Goal: Information Seeking & Learning: Learn about a topic

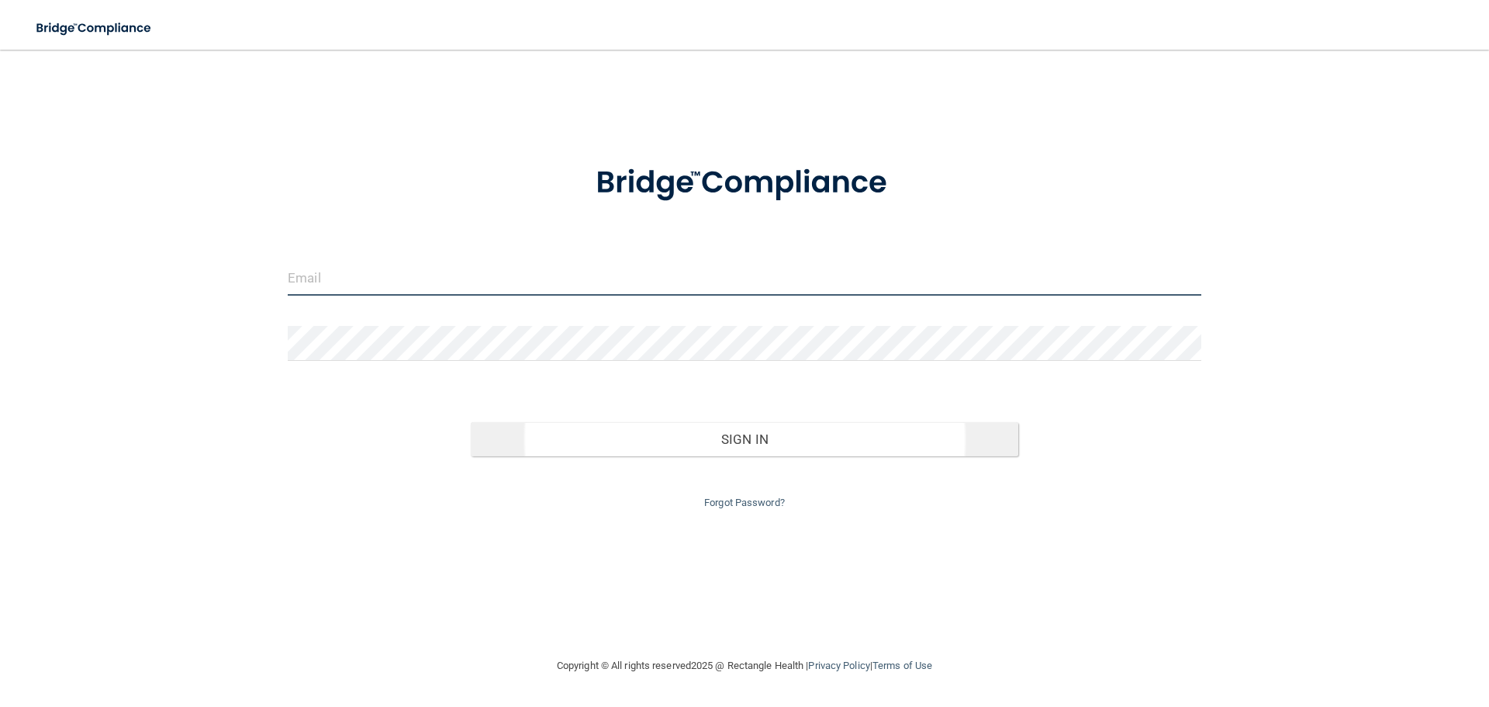
type input "[EMAIL_ADDRESS][DOMAIN_NAME]"
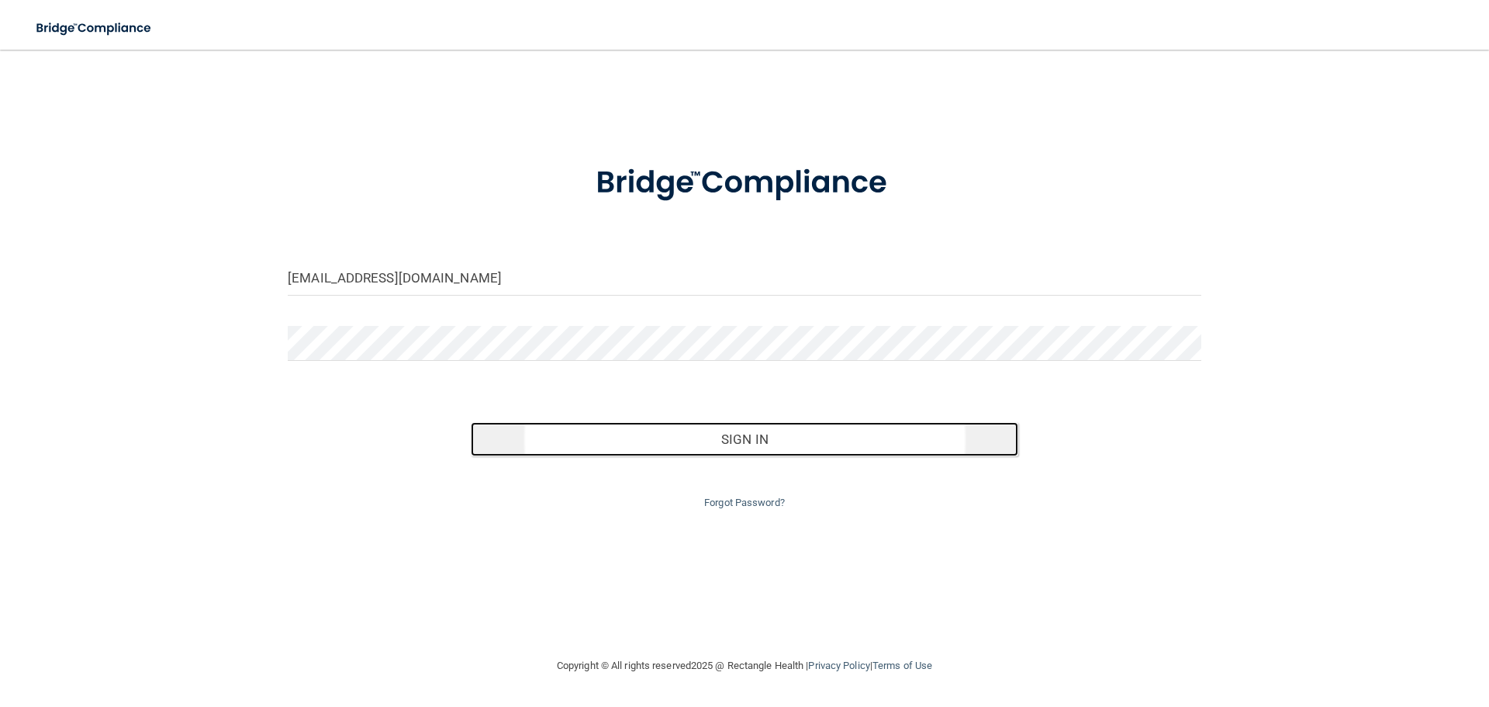
click at [697, 435] on button "Sign In" at bounding box center [745, 439] width 548 height 34
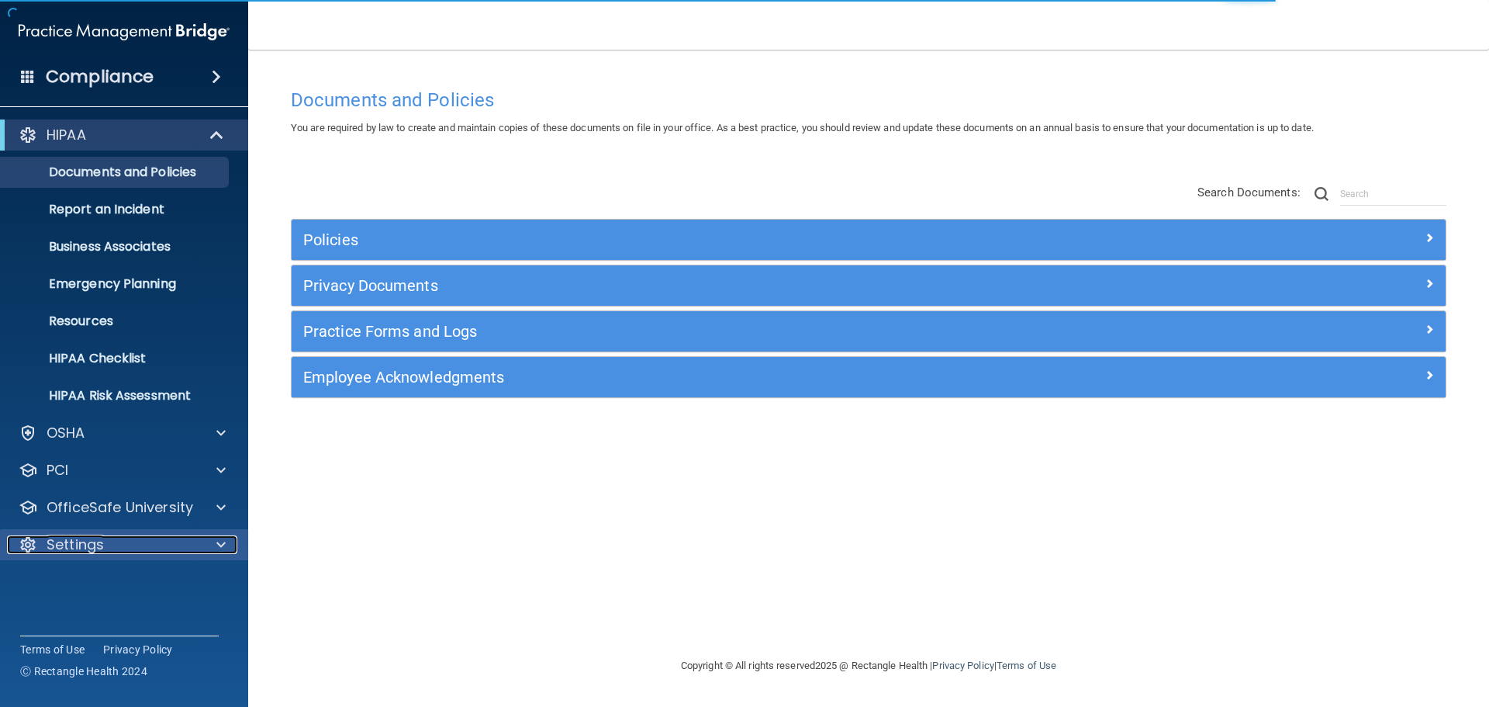
click at [67, 546] on p "Settings" at bounding box center [75, 544] width 57 height 19
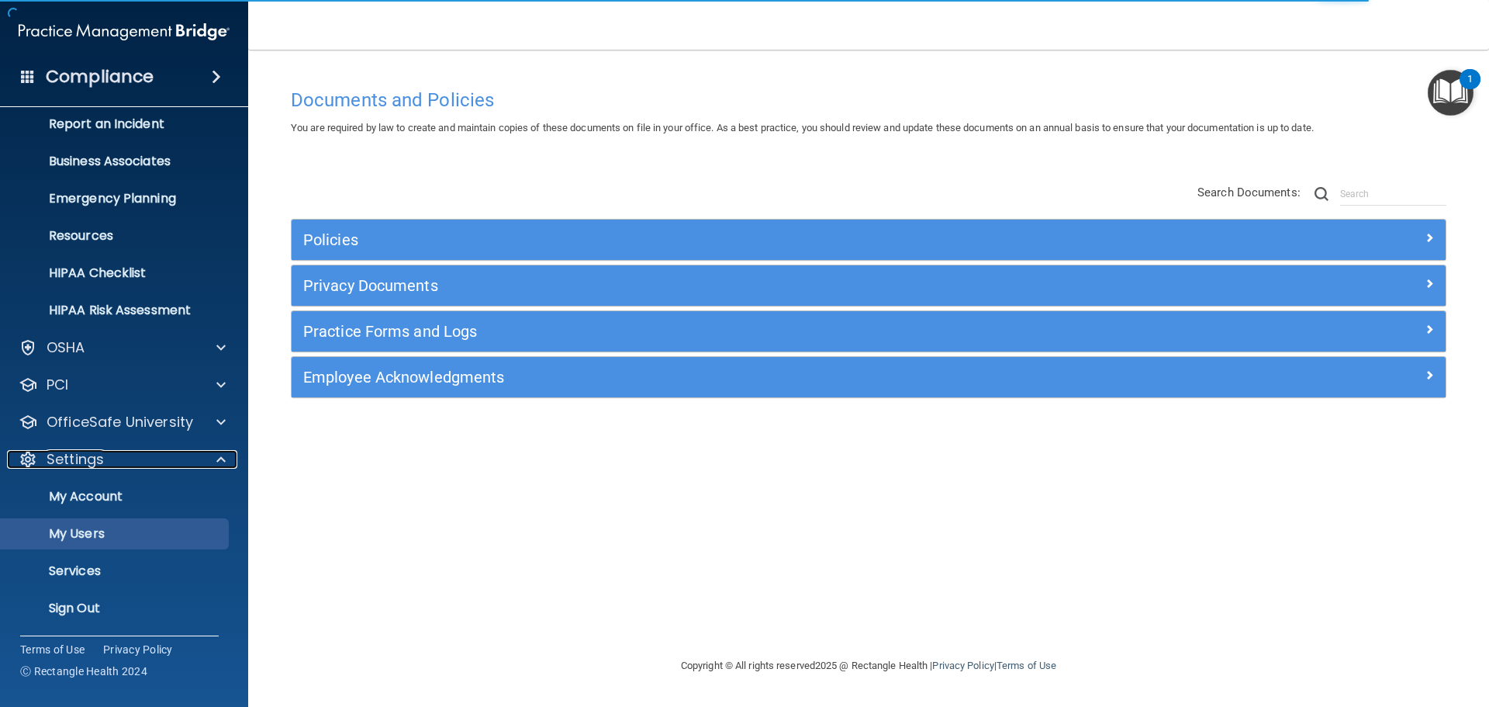
scroll to position [86, 0]
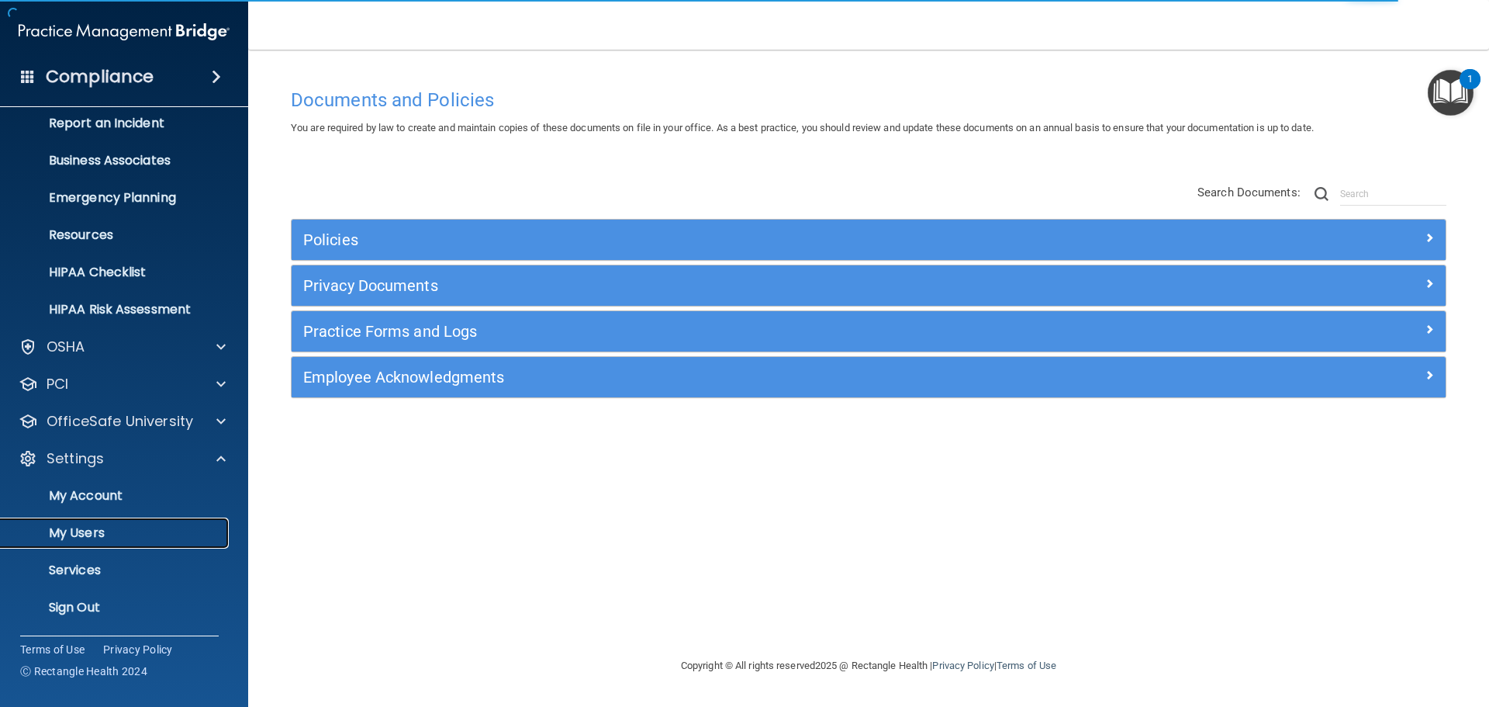
click at [88, 534] on p "My Users" at bounding box center [116, 533] width 212 height 16
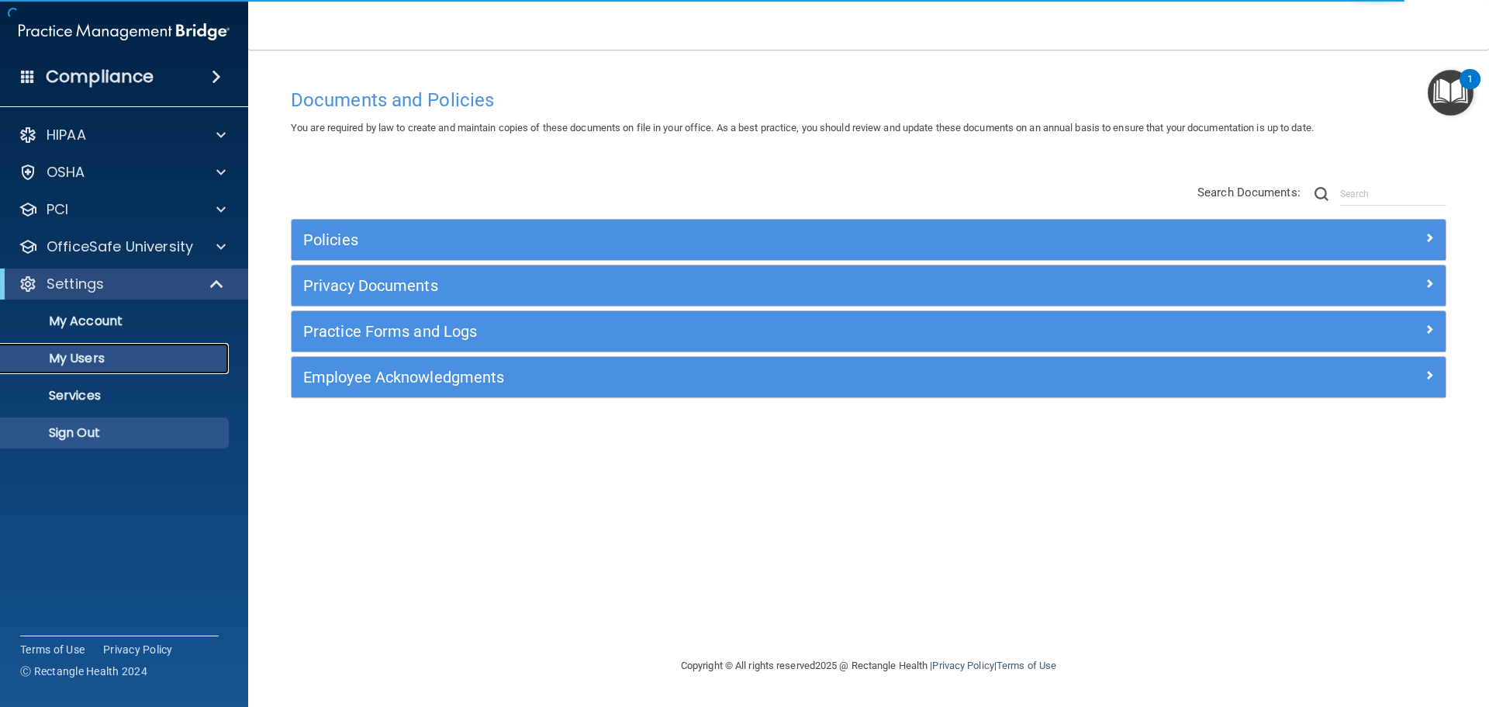
select select "20"
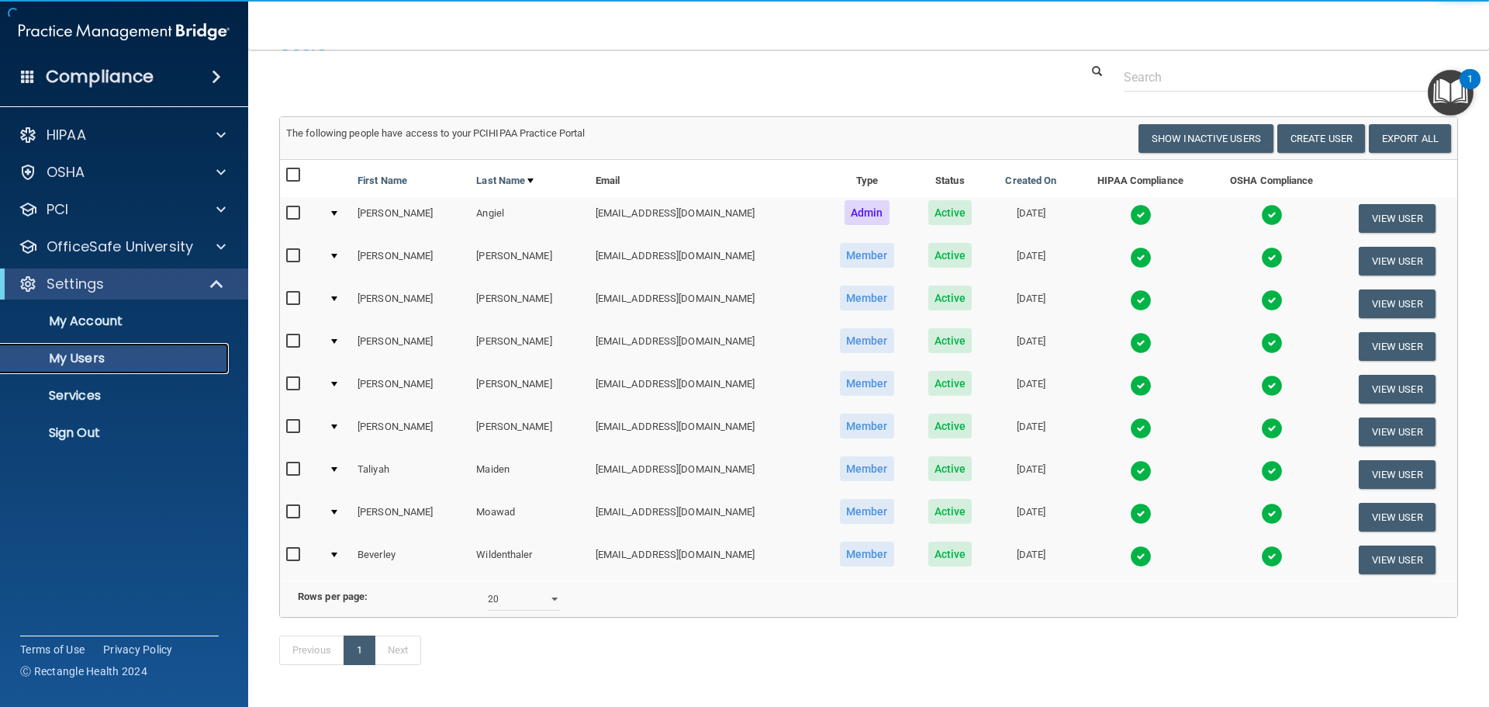
scroll to position [78, 0]
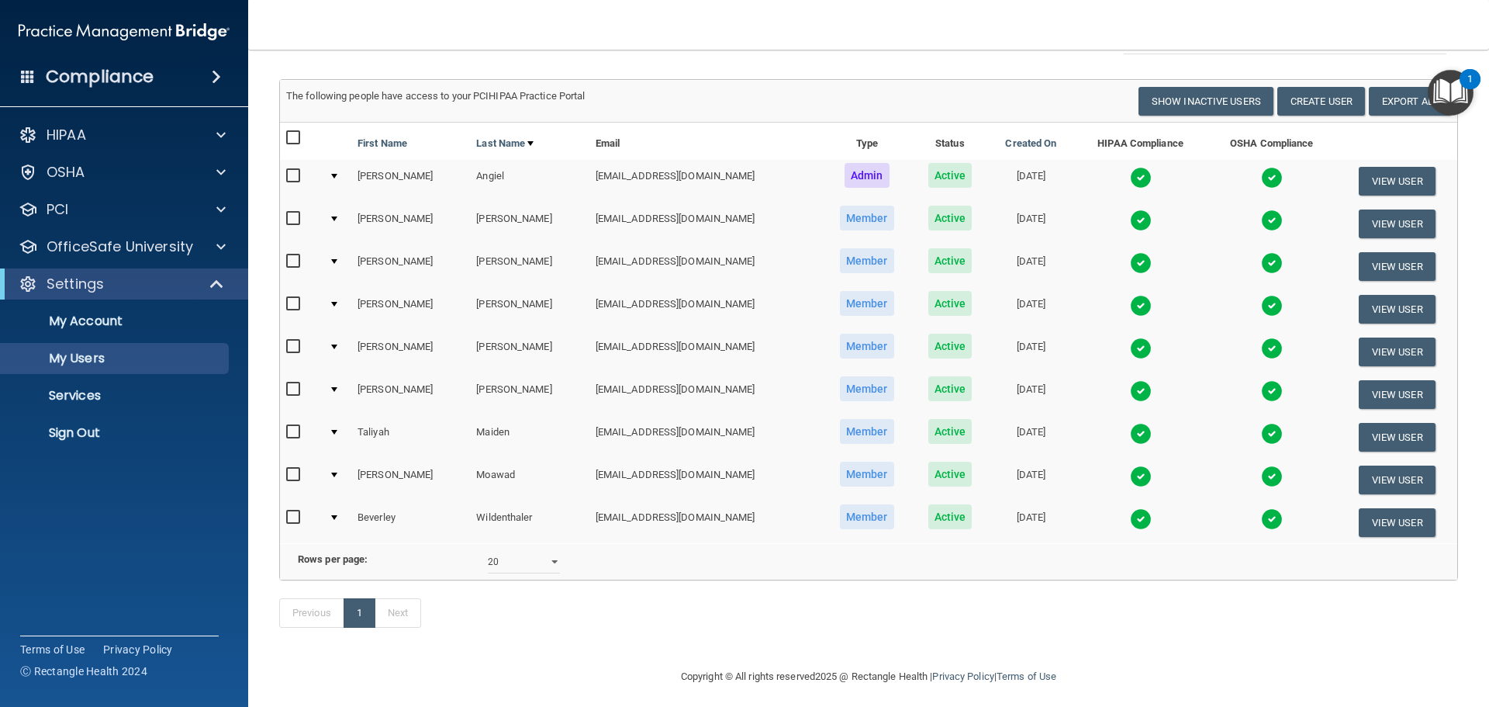
click at [337, 305] on div at bounding box center [334, 304] width 6 height 5
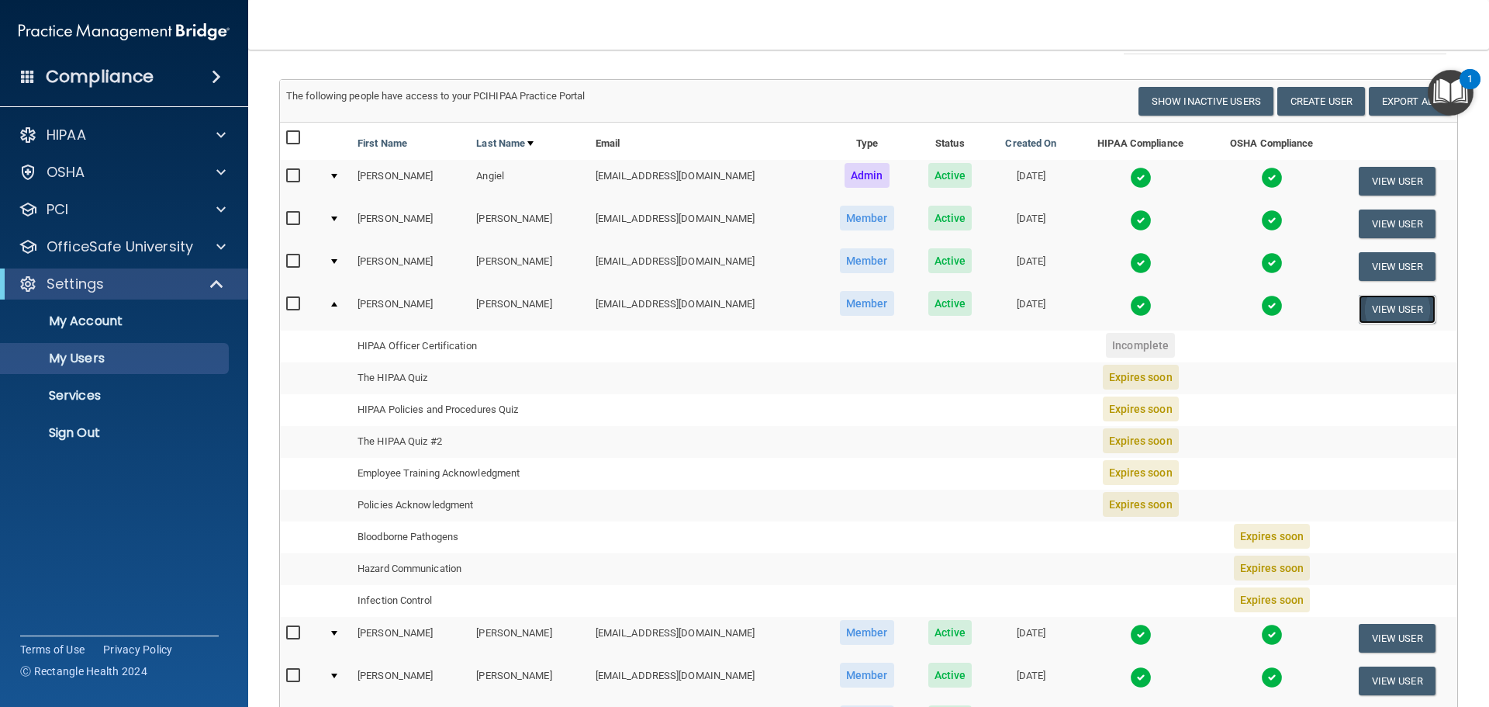
click at [1378, 311] on button "View User" at bounding box center [1397, 309] width 77 height 29
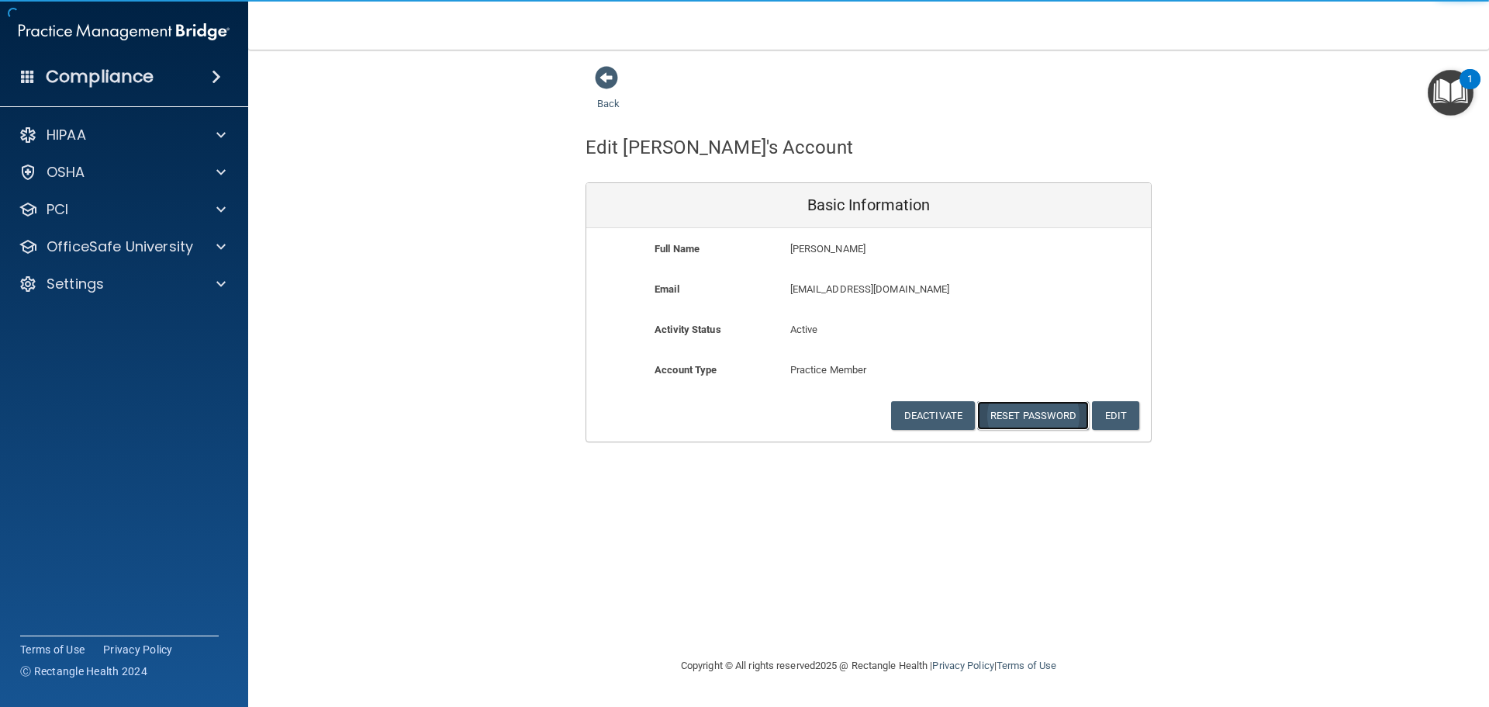
click at [1019, 421] on button "Reset Password" at bounding box center [1033, 415] width 112 height 29
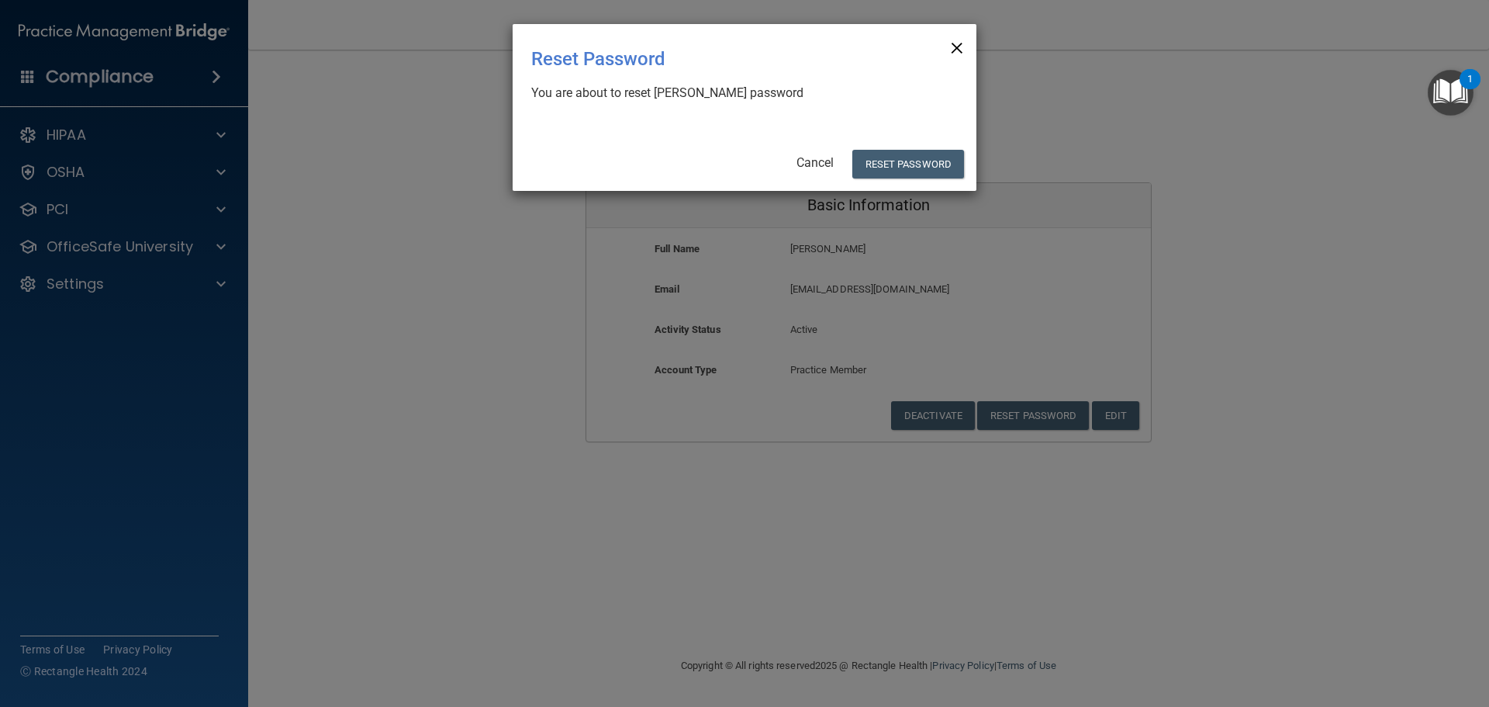
click at [958, 49] on span "×" at bounding box center [957, 45] width 14 height 31
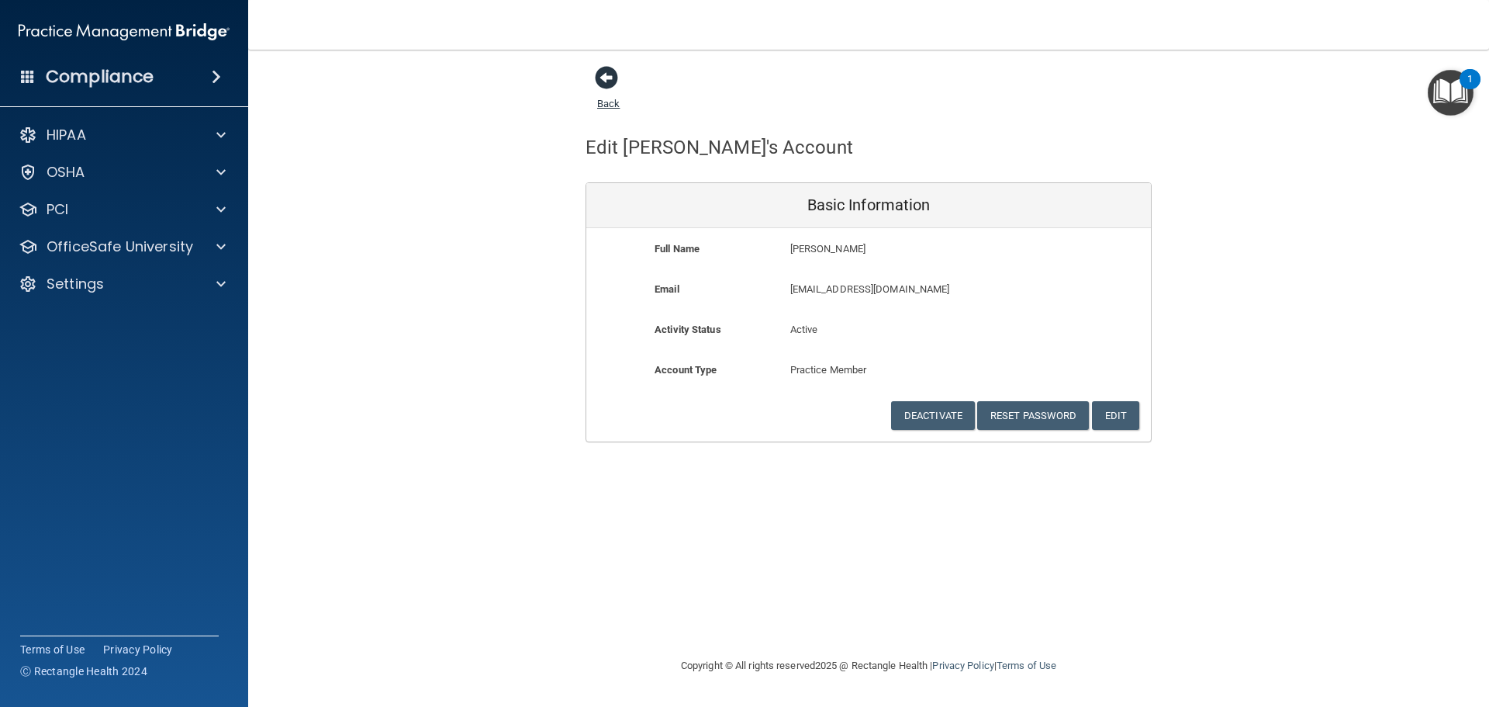
click at [610, 81] on span at bounding box center [606, 77] width 23 height 23
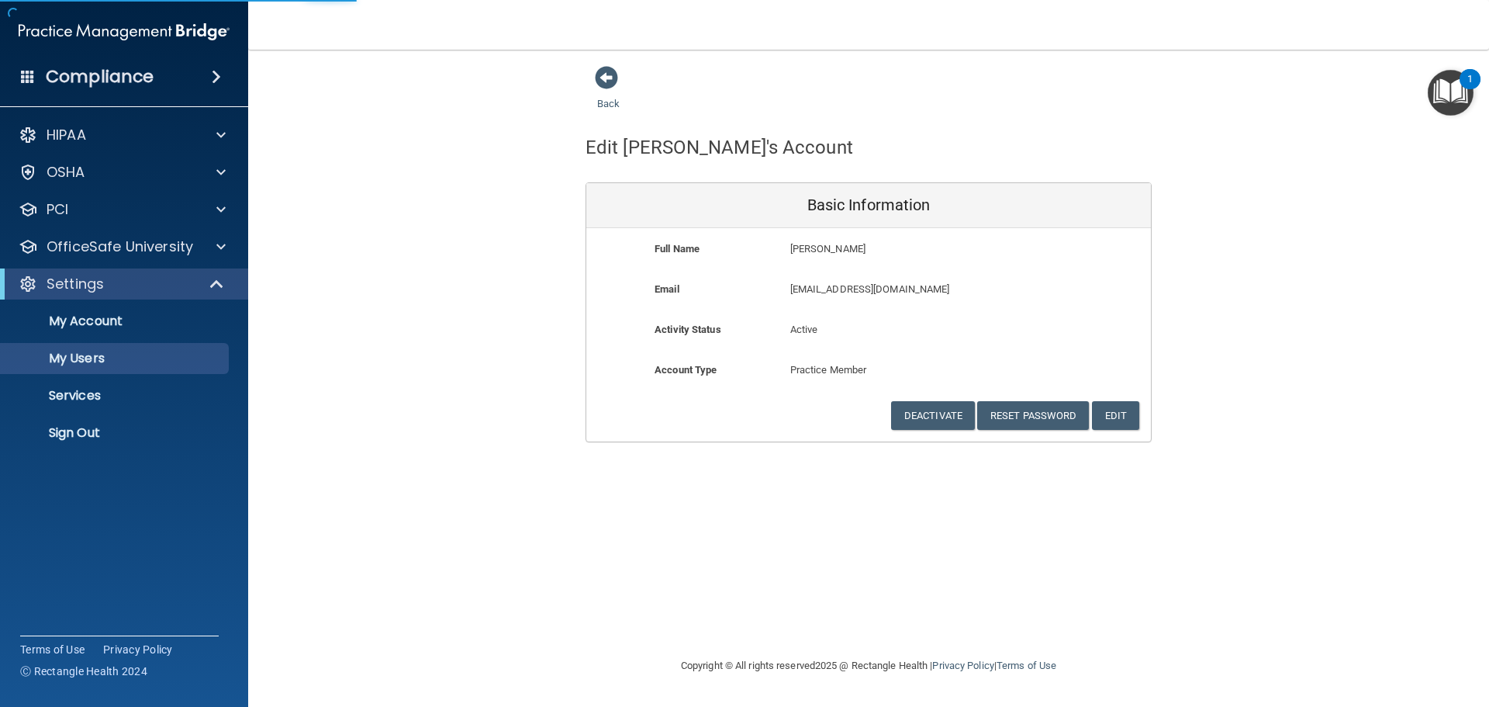
select select "20"
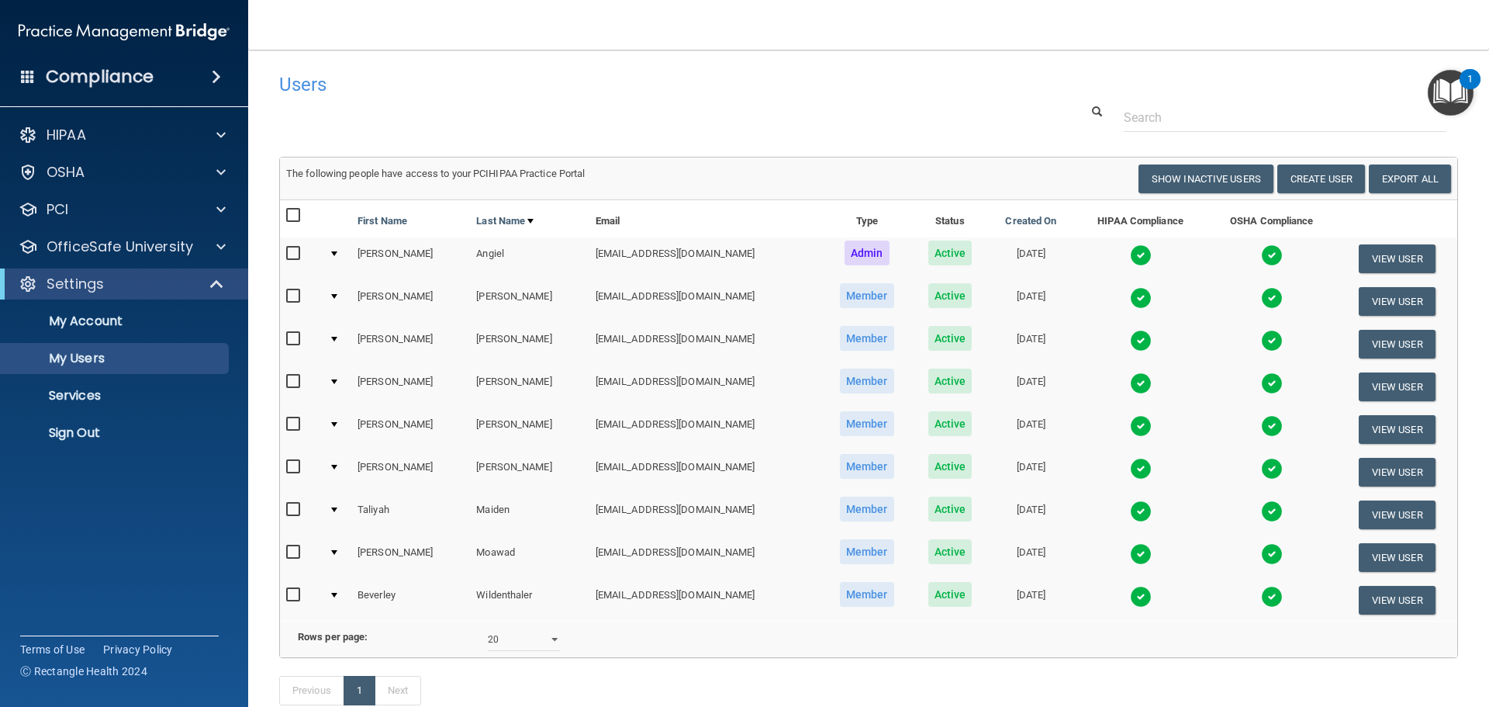
click at [337, 251] on td at bounding box center [337, 258] width 29 height 43
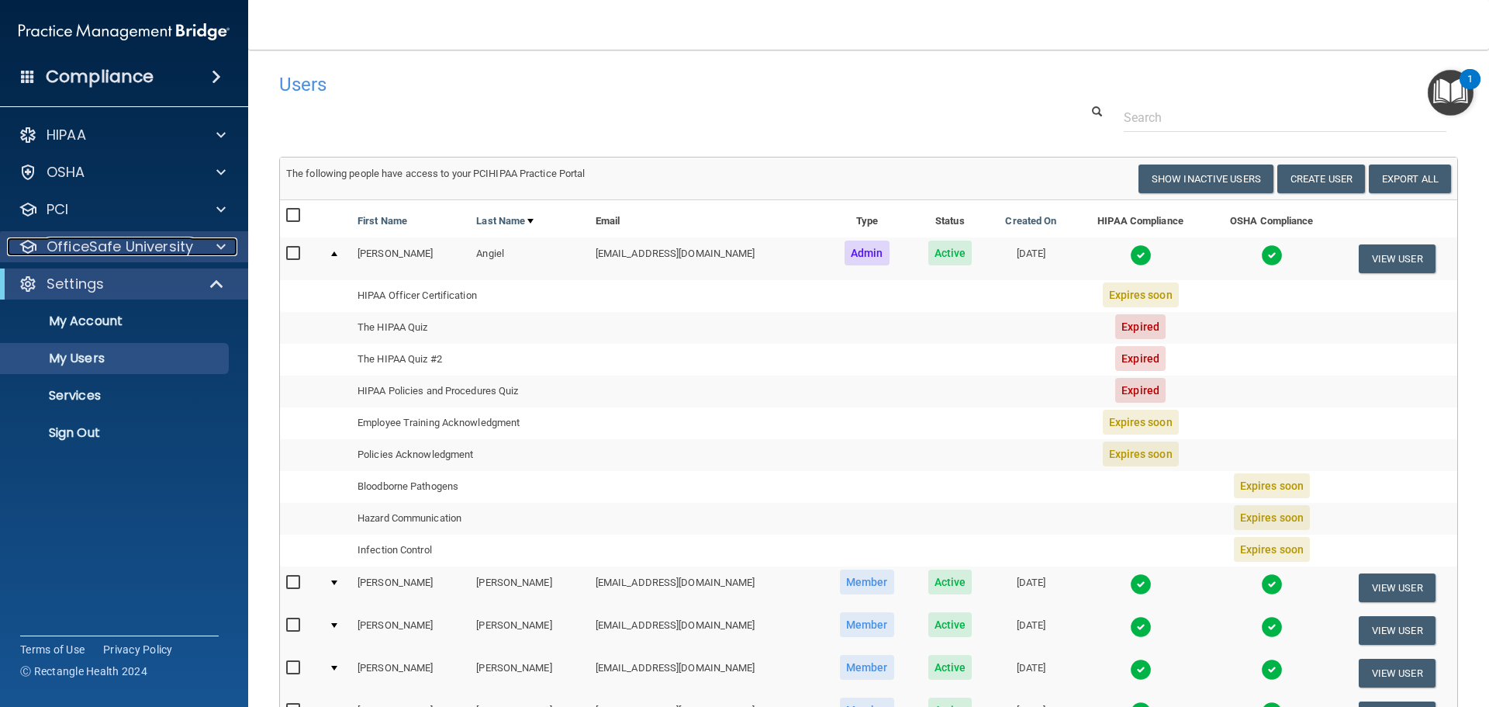
click at [83, 242] on p "OfficeSafe University" at bounding box center [120, 246] width 147 height 19
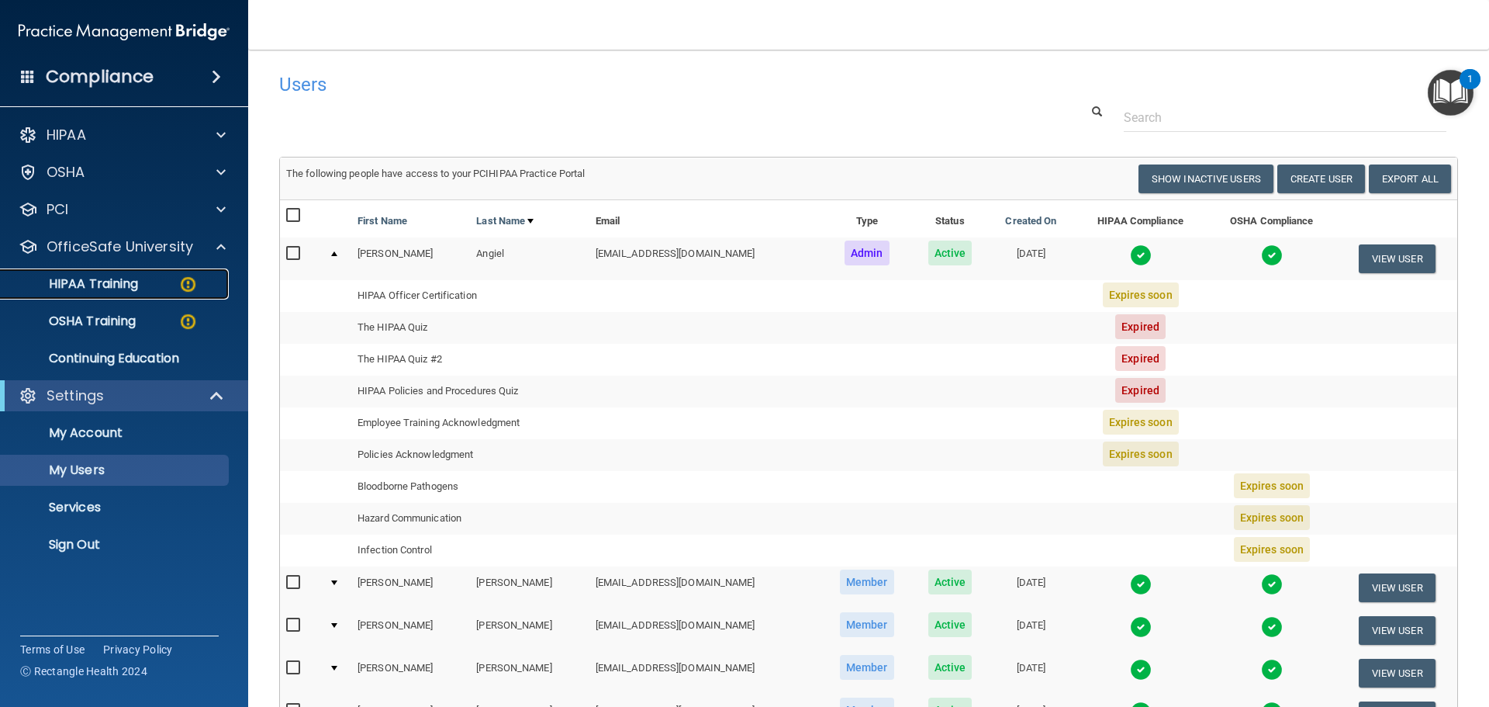
click at [85, 282] on p "HIPAA Training" at bounding box center [74, 284] width 128 height 16
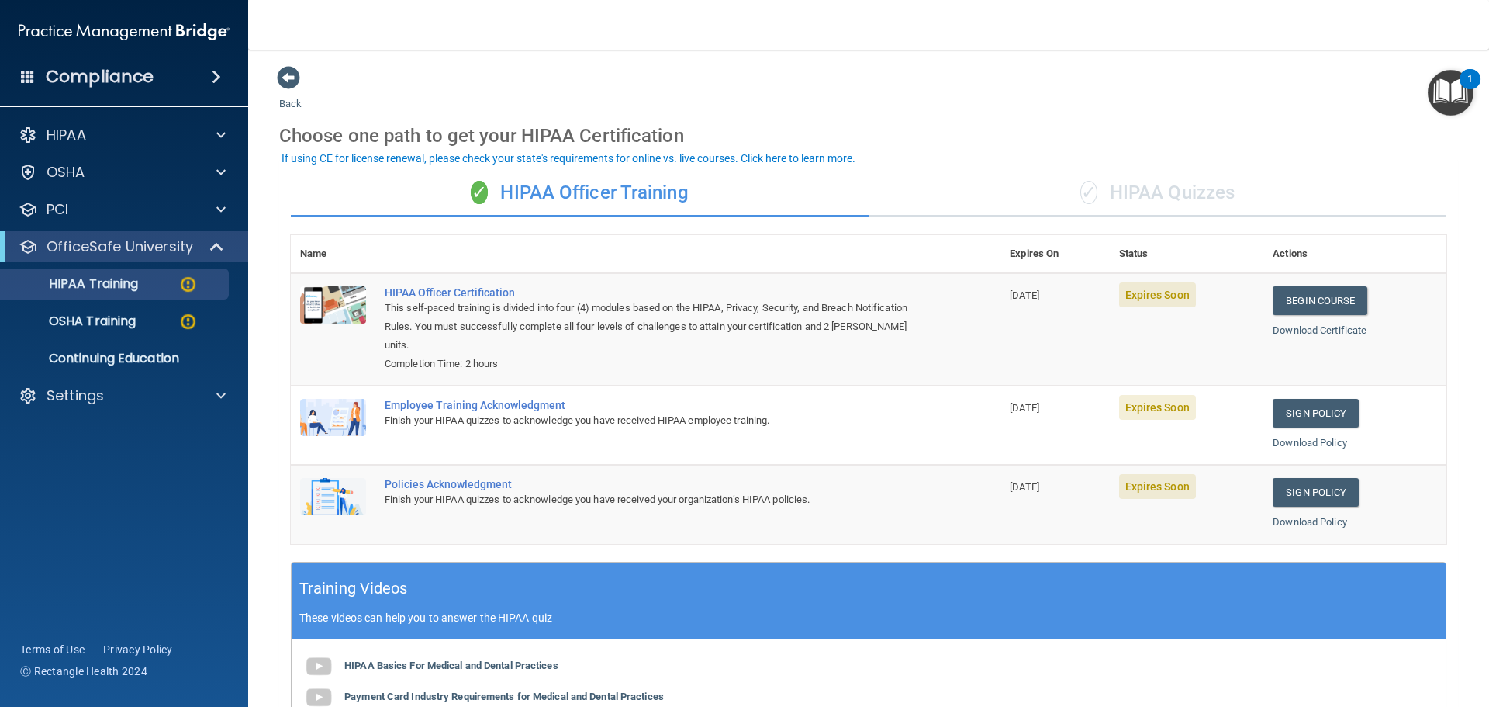
click at [1146, 296] on span "Expires Soon" at bounding box center [1157, 294] width 77 height 25
click at [1322, 301] on link "Begin Course" at bounding box center [1320, 300] width 95 height 29
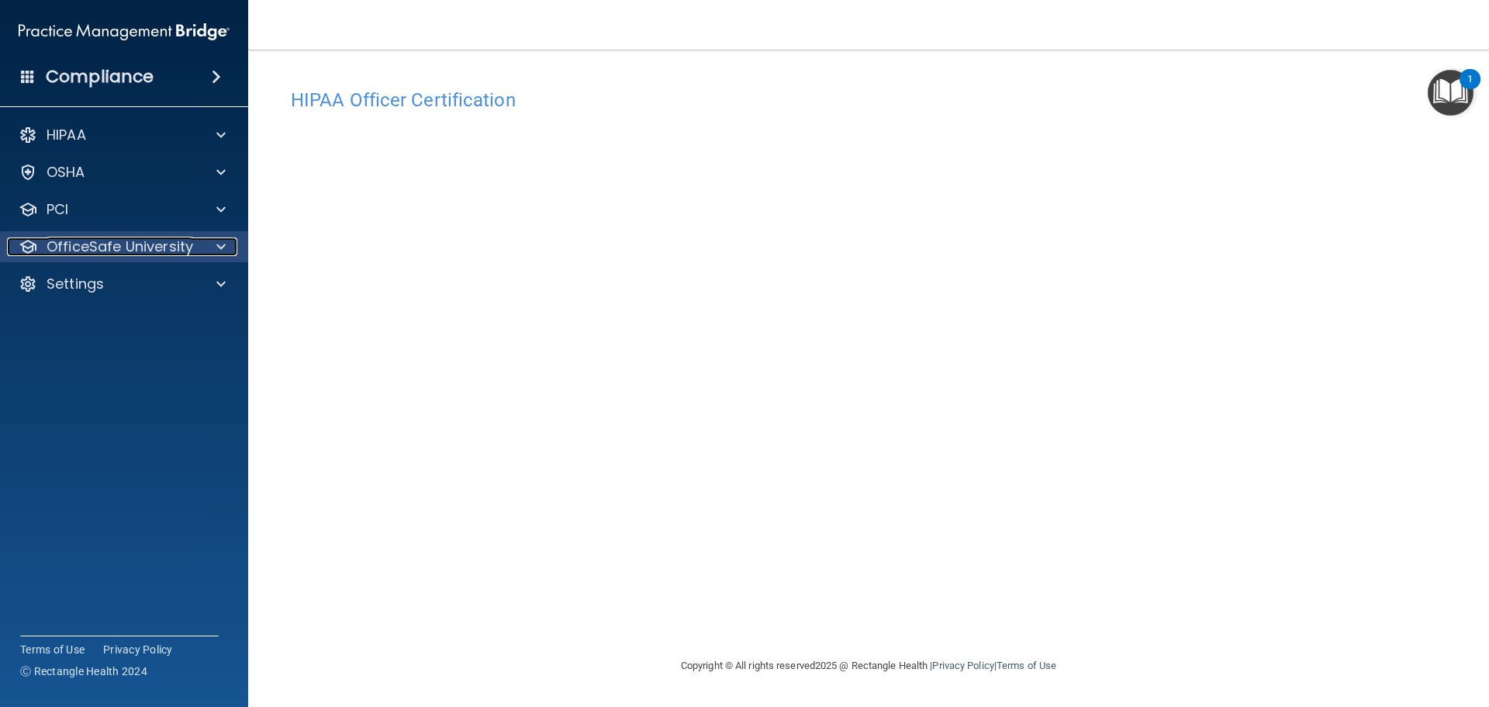
click at [157, 250] on p "OfficeSafe University" at bounding box center [120, 246] width 147 height 19
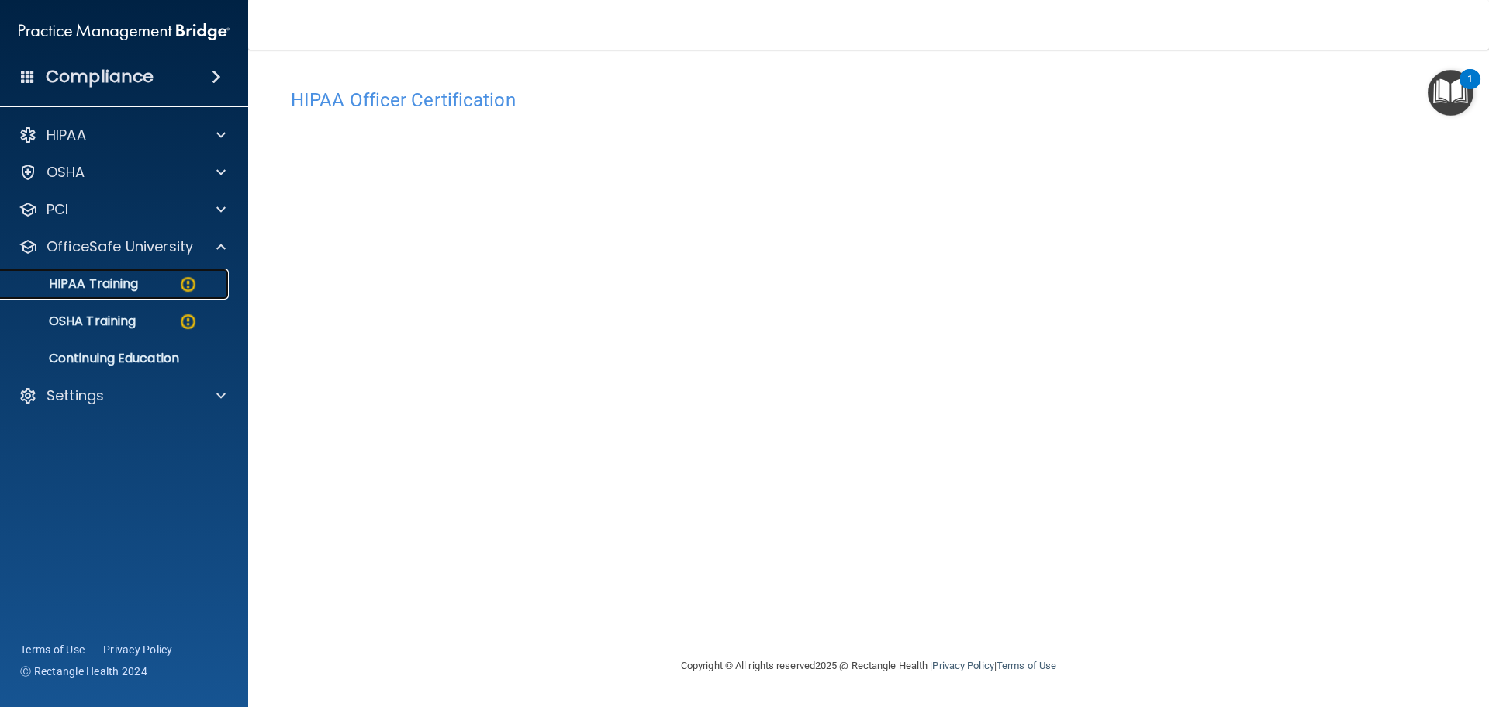
click at [110, 289] on p "HIPAA Training" at bounding box center [74, 284] width 128 height 16
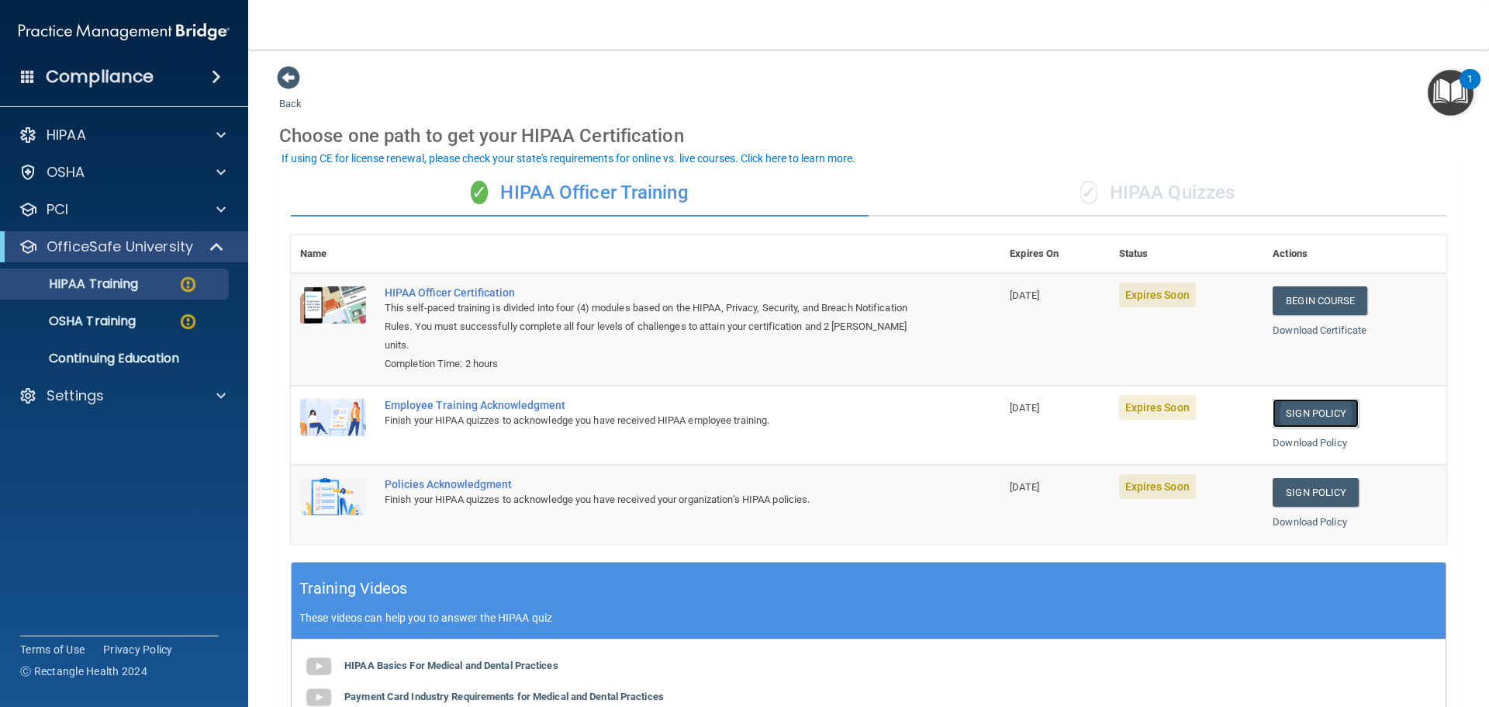
click at [1302, 413] on link "Sign Policy" at bounding box center [1316, 413] width 86 height 29
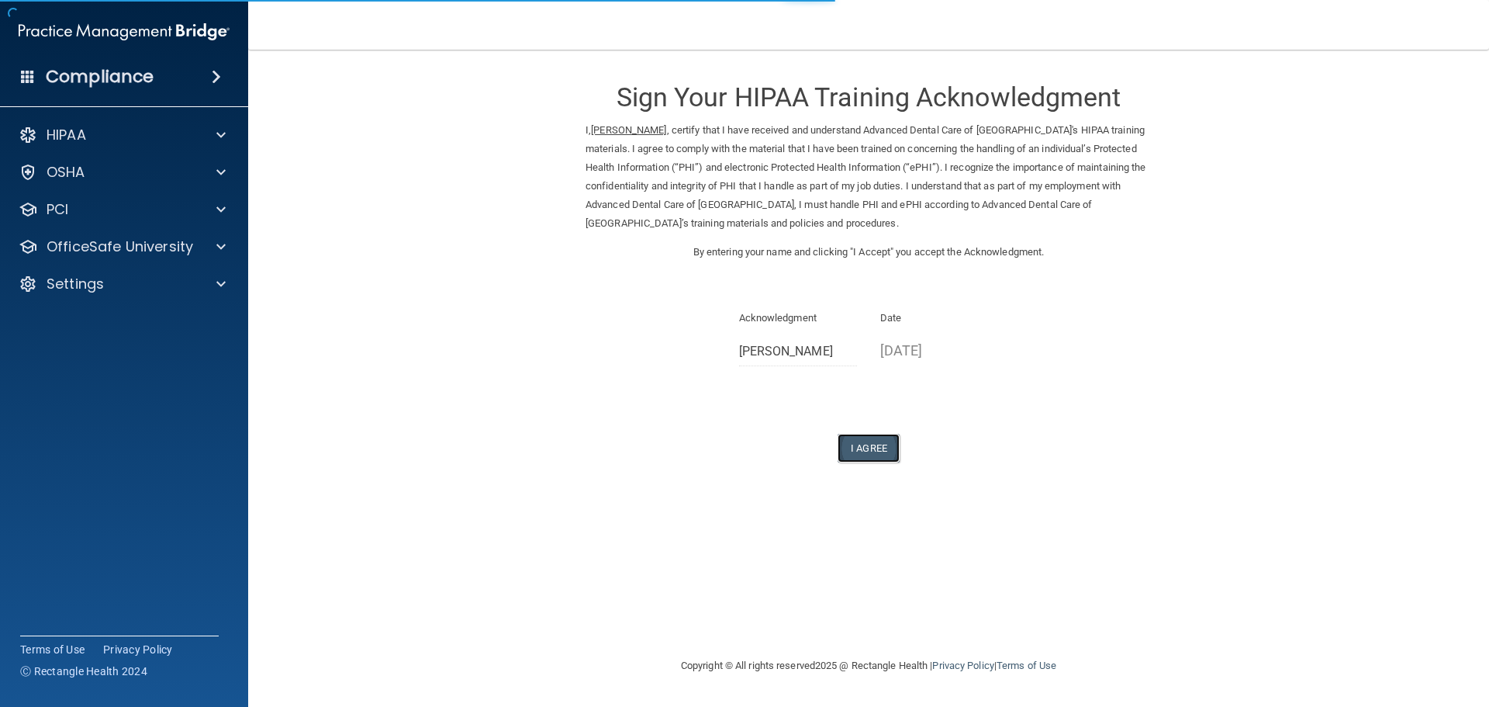
click at [868, 441] on button "I Agree" at bounding box center [869, 448] width 62 height 29
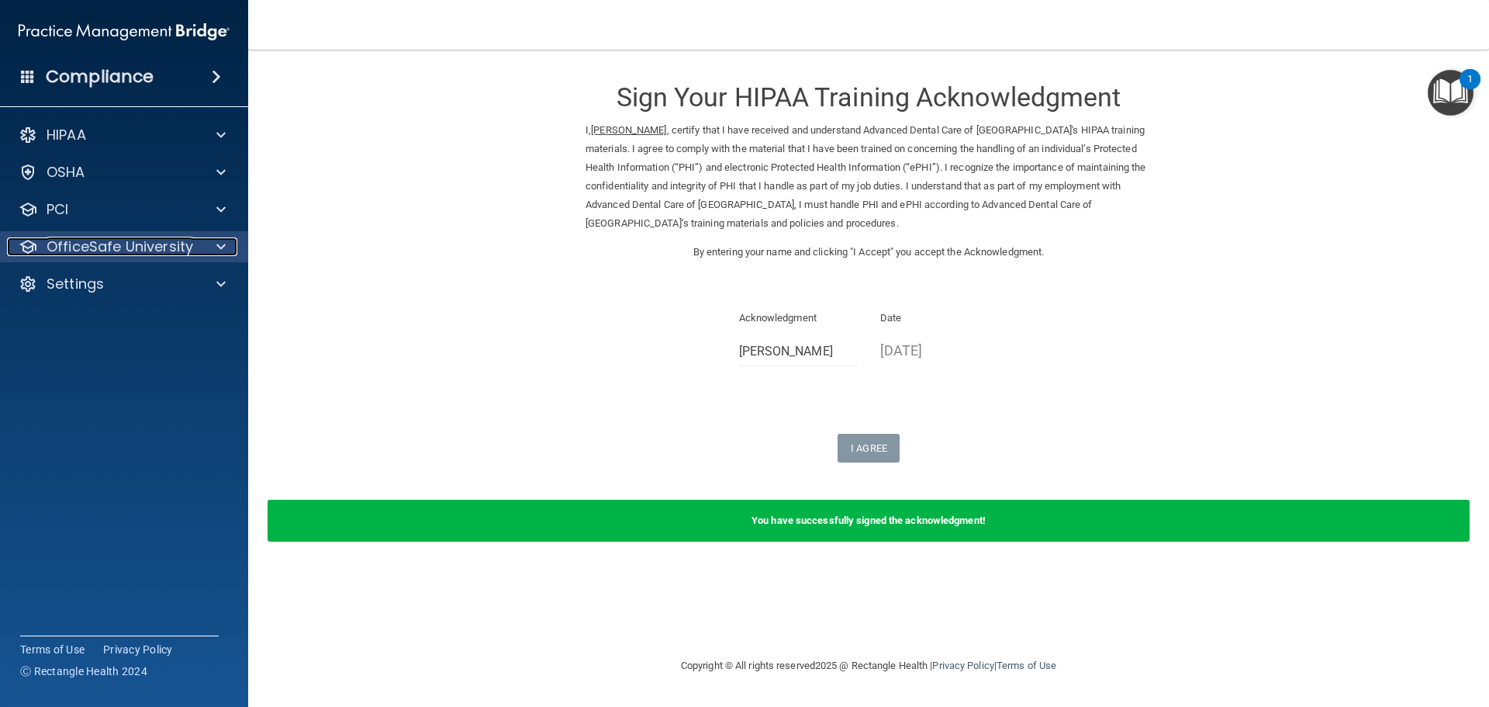
click at [90, 244] on p "OfficeSafe University" at bounding box center [120, 246] width 147 height 19
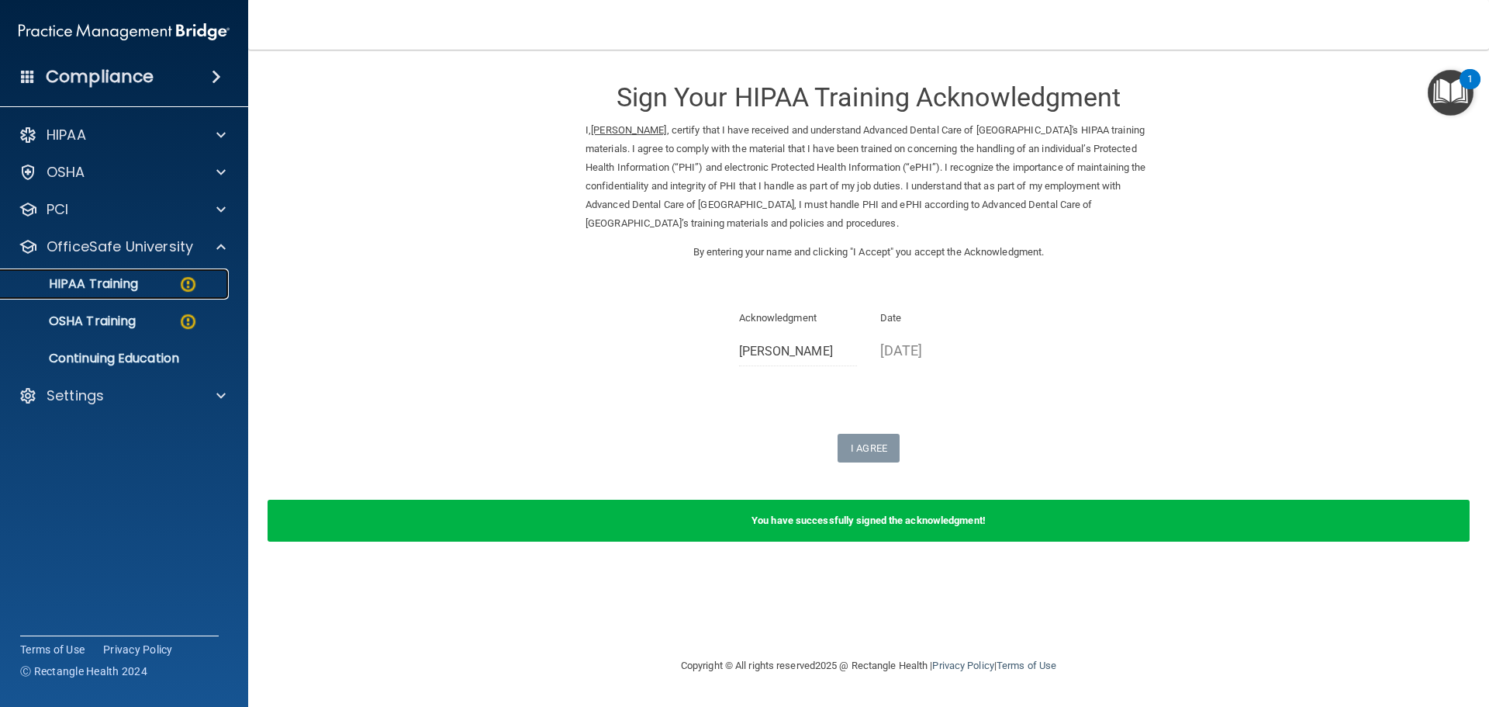
click at [92, 279] on p "HIPAA Training" at bounding box center [74, 284] width 128 height 16
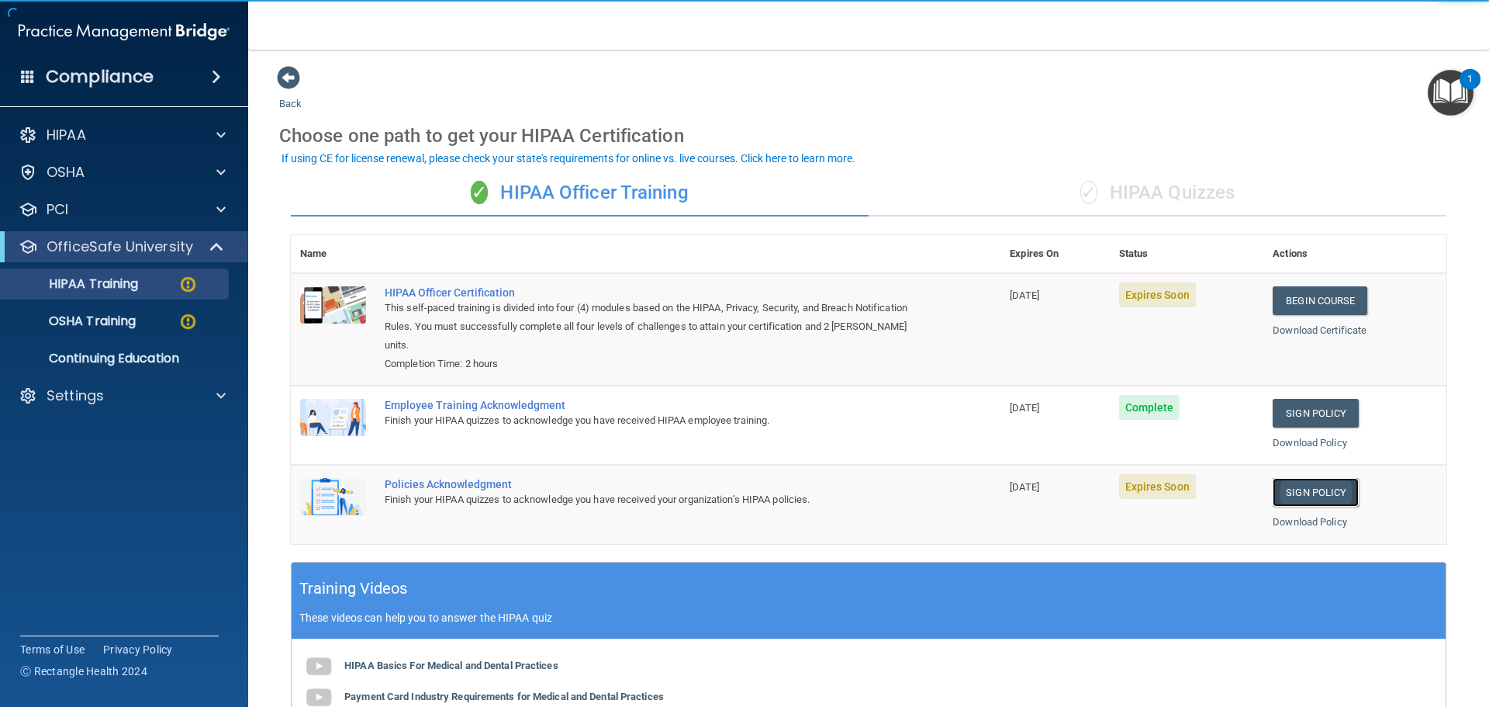
click at [1297, 492] on link "Sign Policy" at bounding box center [1316, 492] width 86 height 29
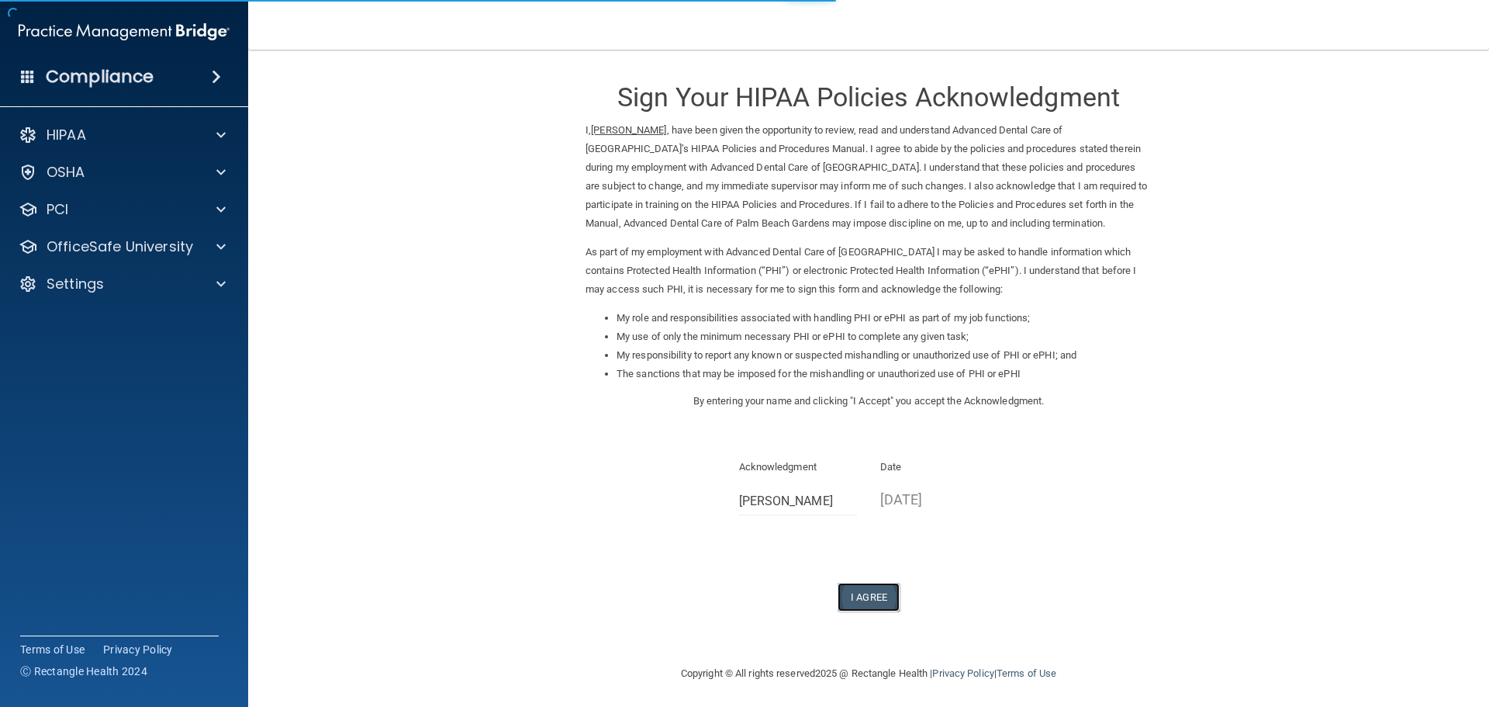
click at [861, 601] on button "I Agree" at bounding box center [869, 597] width 62 height 29
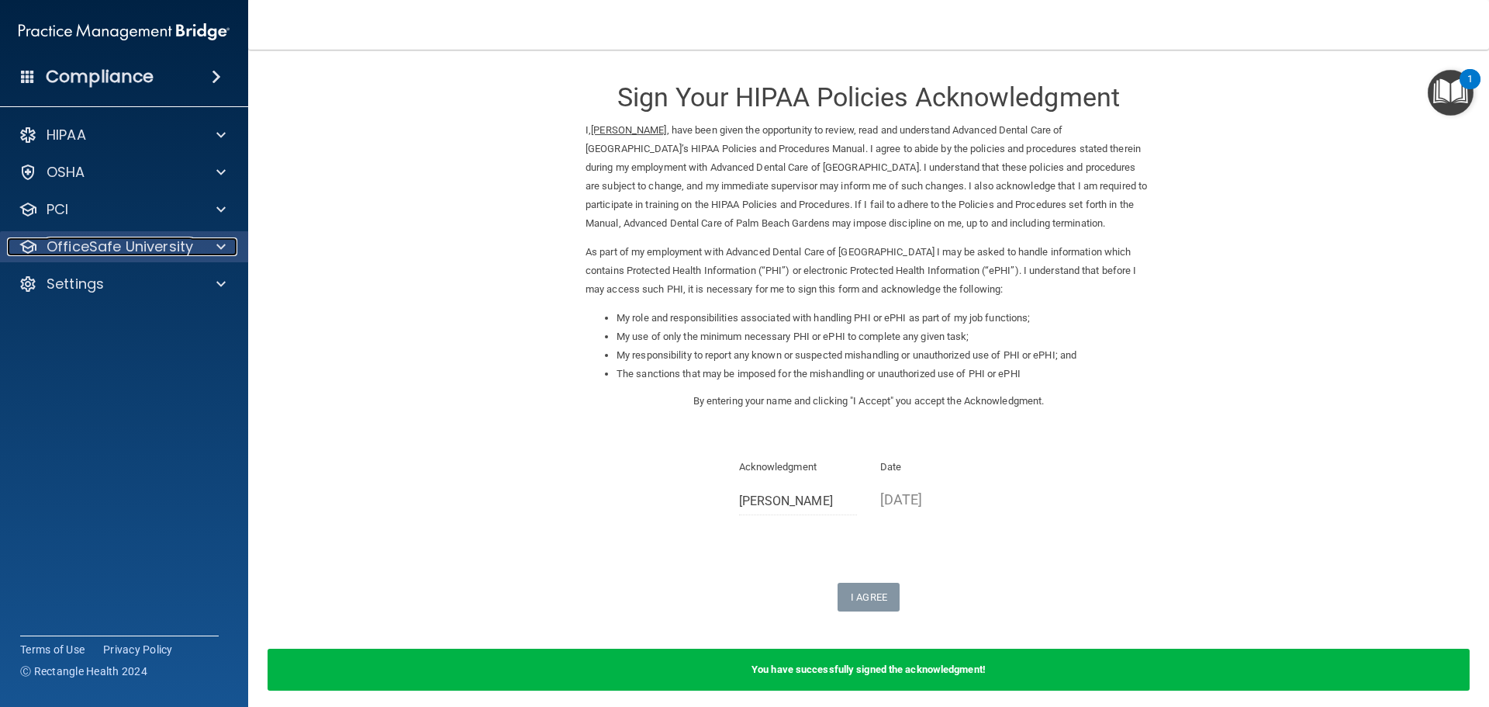
click at [112, 240] on p "OfficeSafe University" at bounding box center [120, 246] width 147 height 19
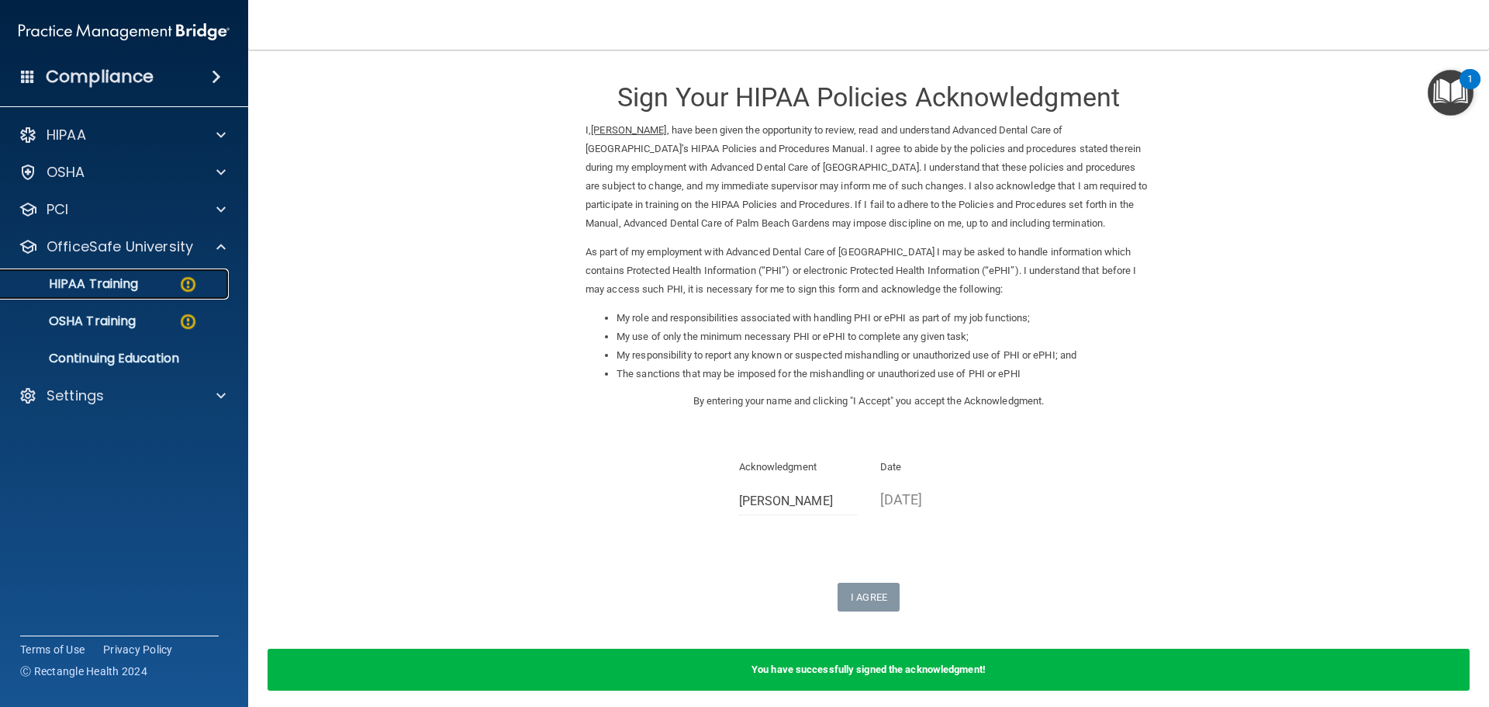
click at [116, 291] on p "HIPAA Training" at bounding box center [74, 284] width 128 height 16
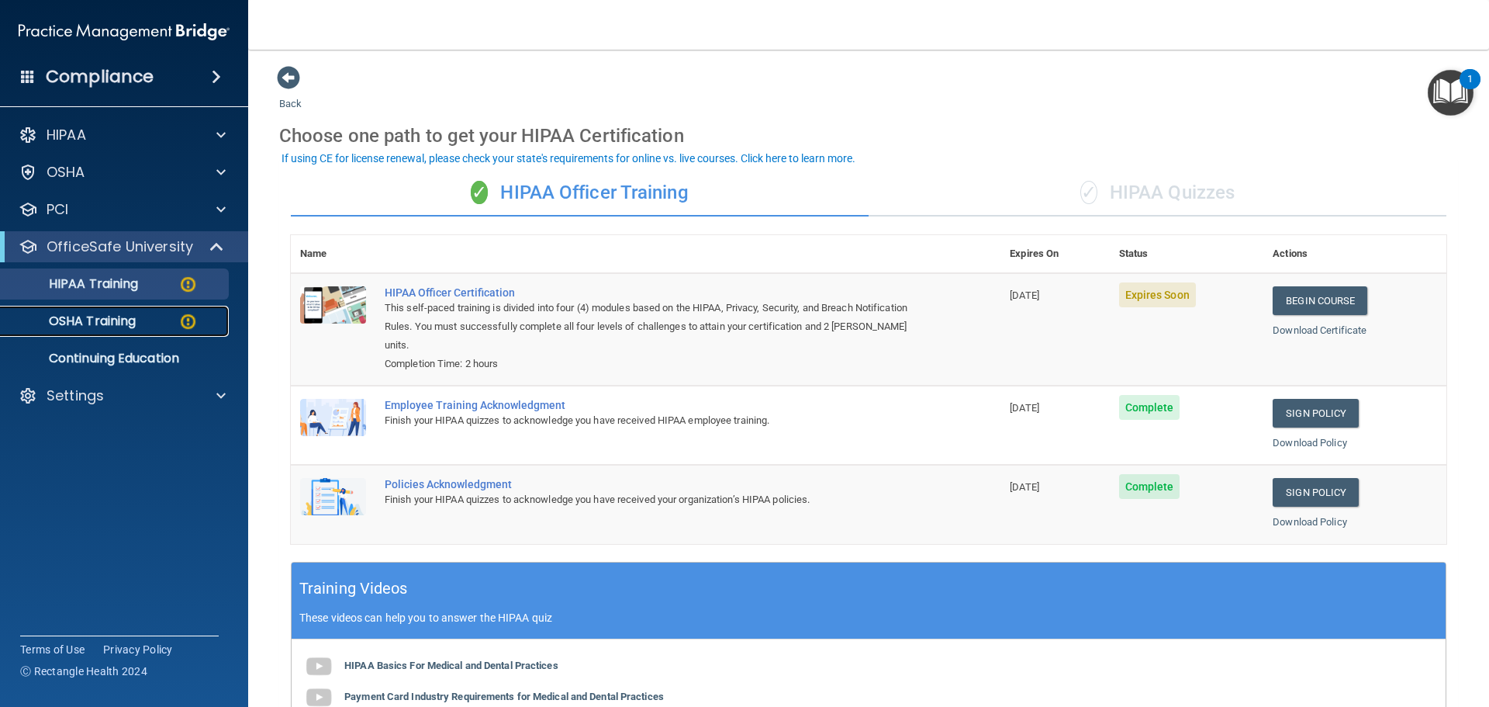
click at [93, 324] on p "OSHA Training" at bounding box center [73, 321] width 126 height 16
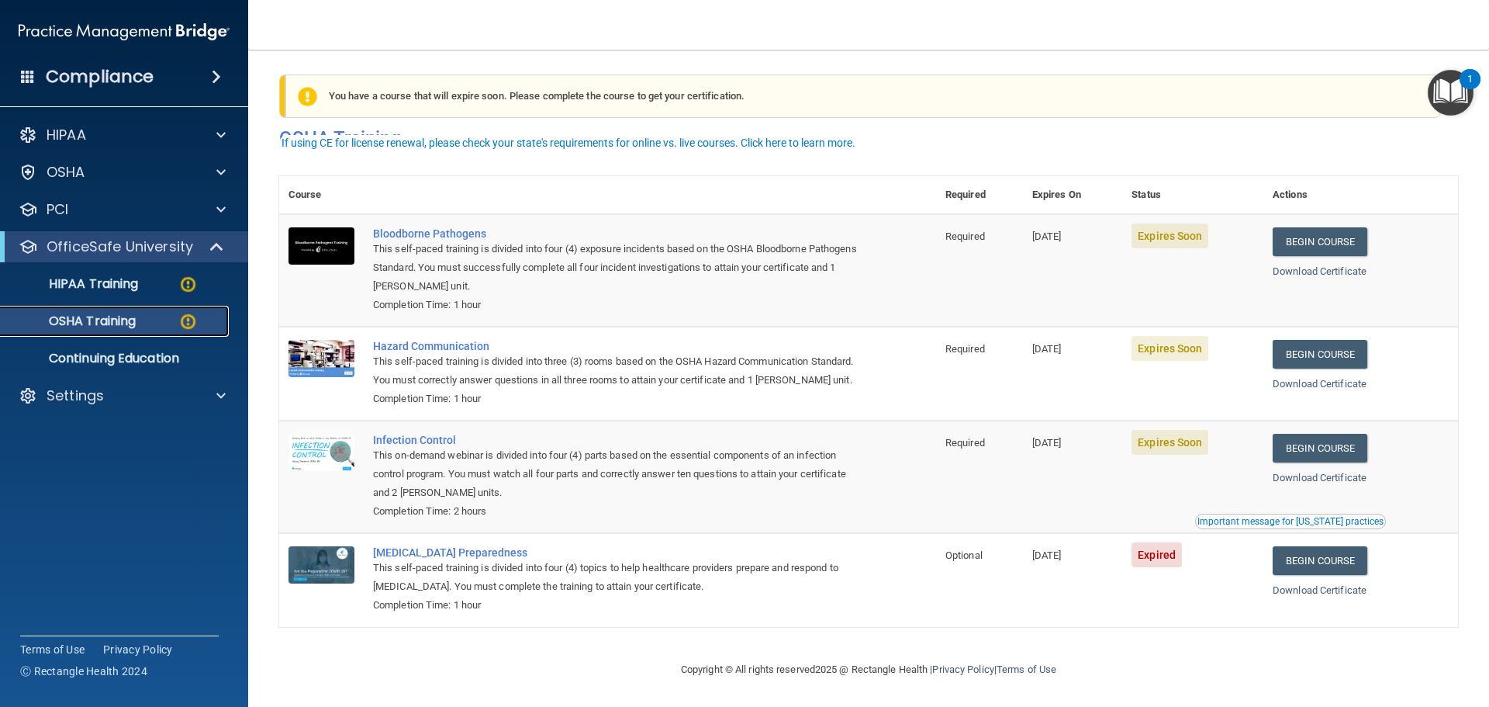
scroll to position [26, 0]
click at [1319, 560] on link "Begin Course" at bounding box center [1320, 560] width 95 height 29
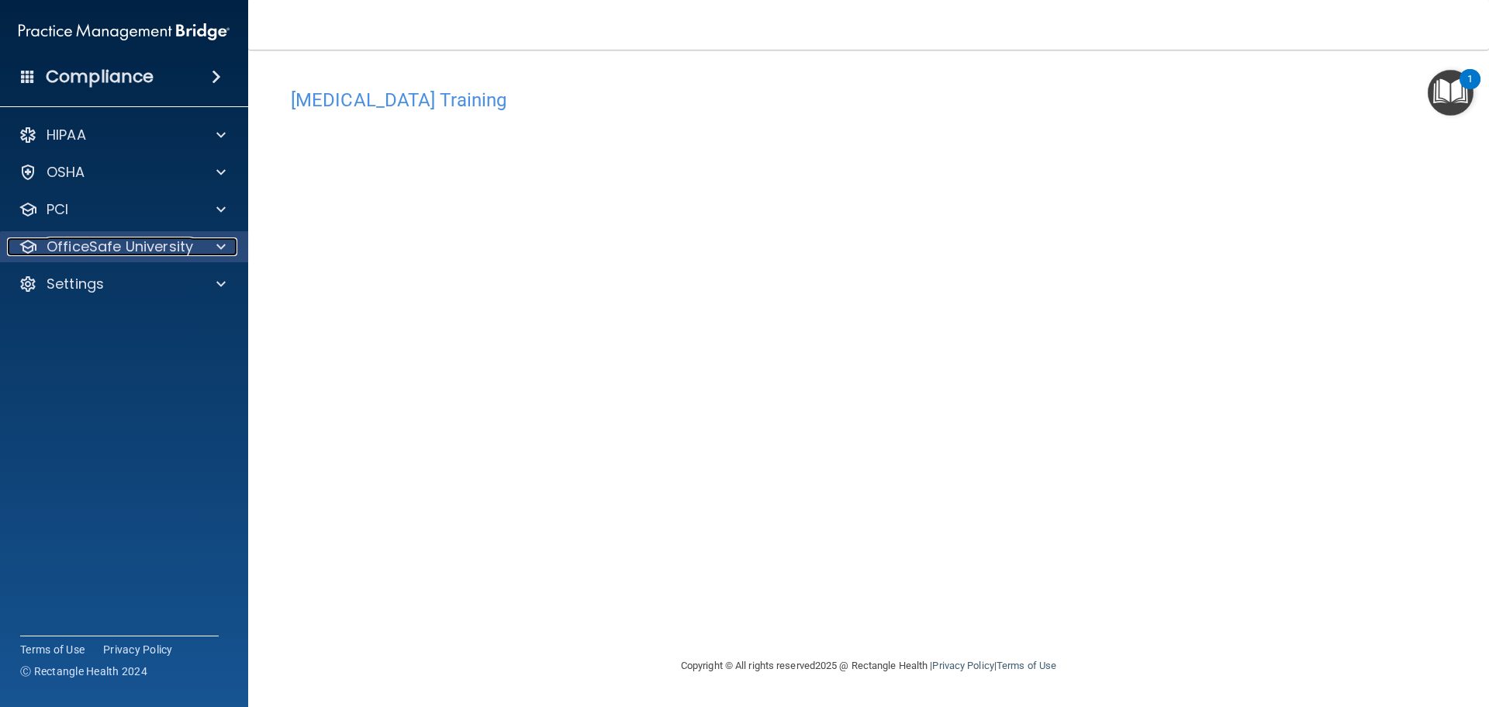
click at [143, 243] on p "OfficeSafe University" at bounding box center [120, 246] width 147 height 19
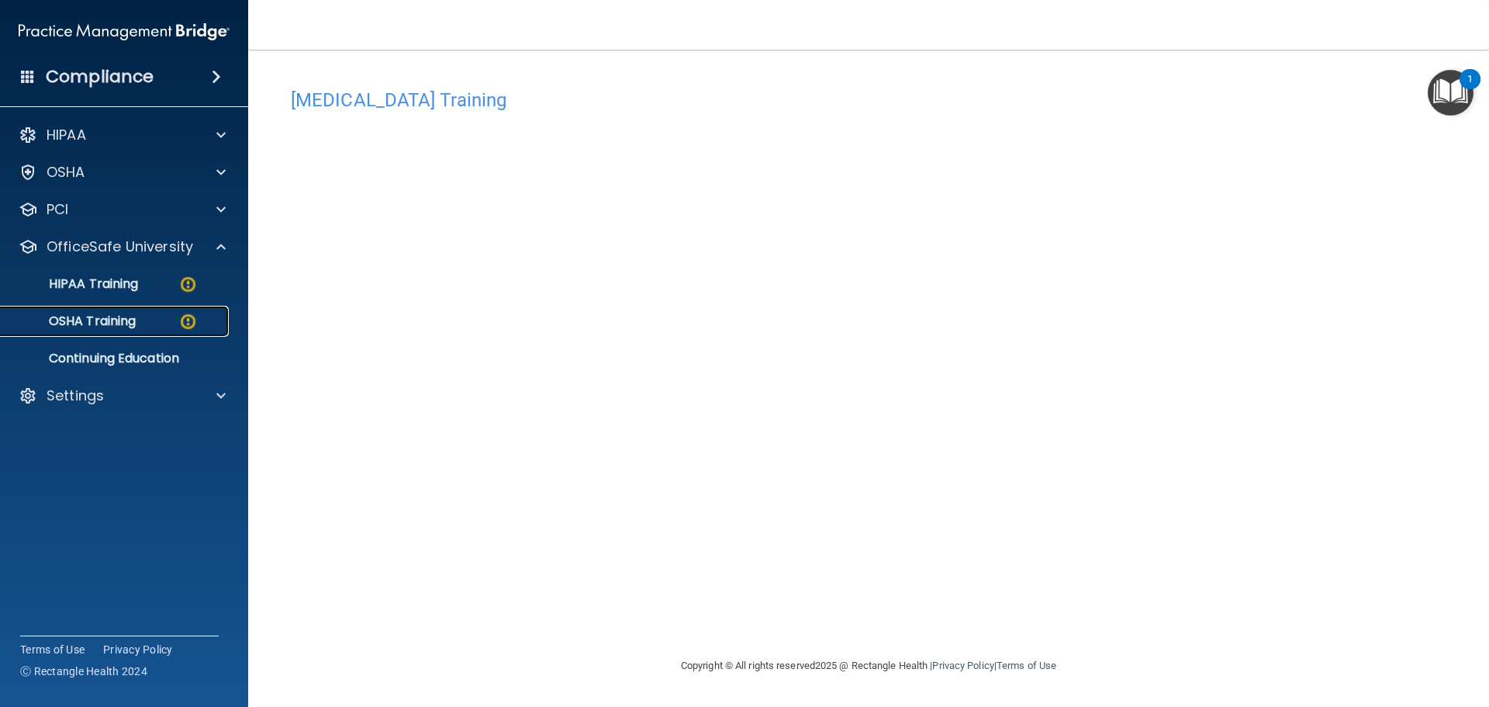
click at [123, 309] on link "OSHA Training" at bounding box center [106, 321] width 244 height 31
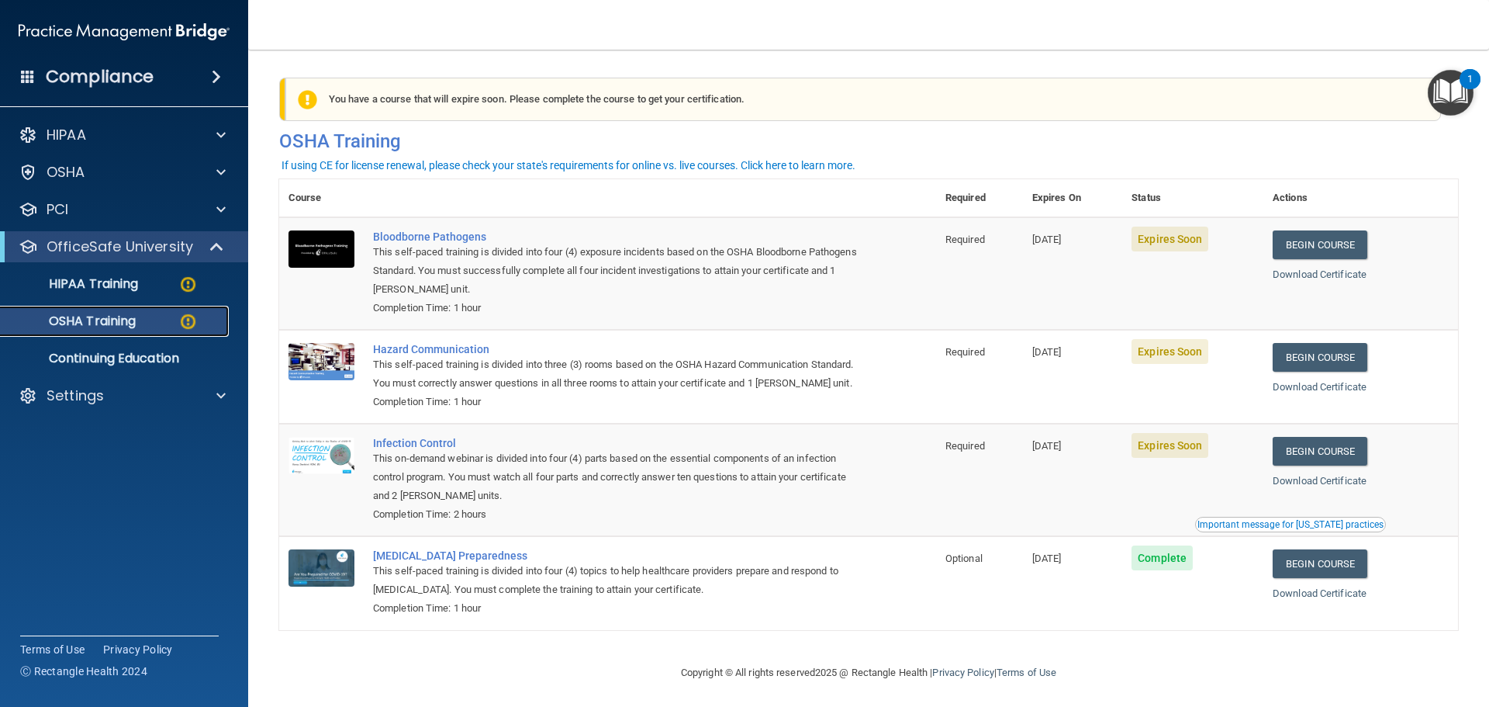
scroll to position [26, 0]
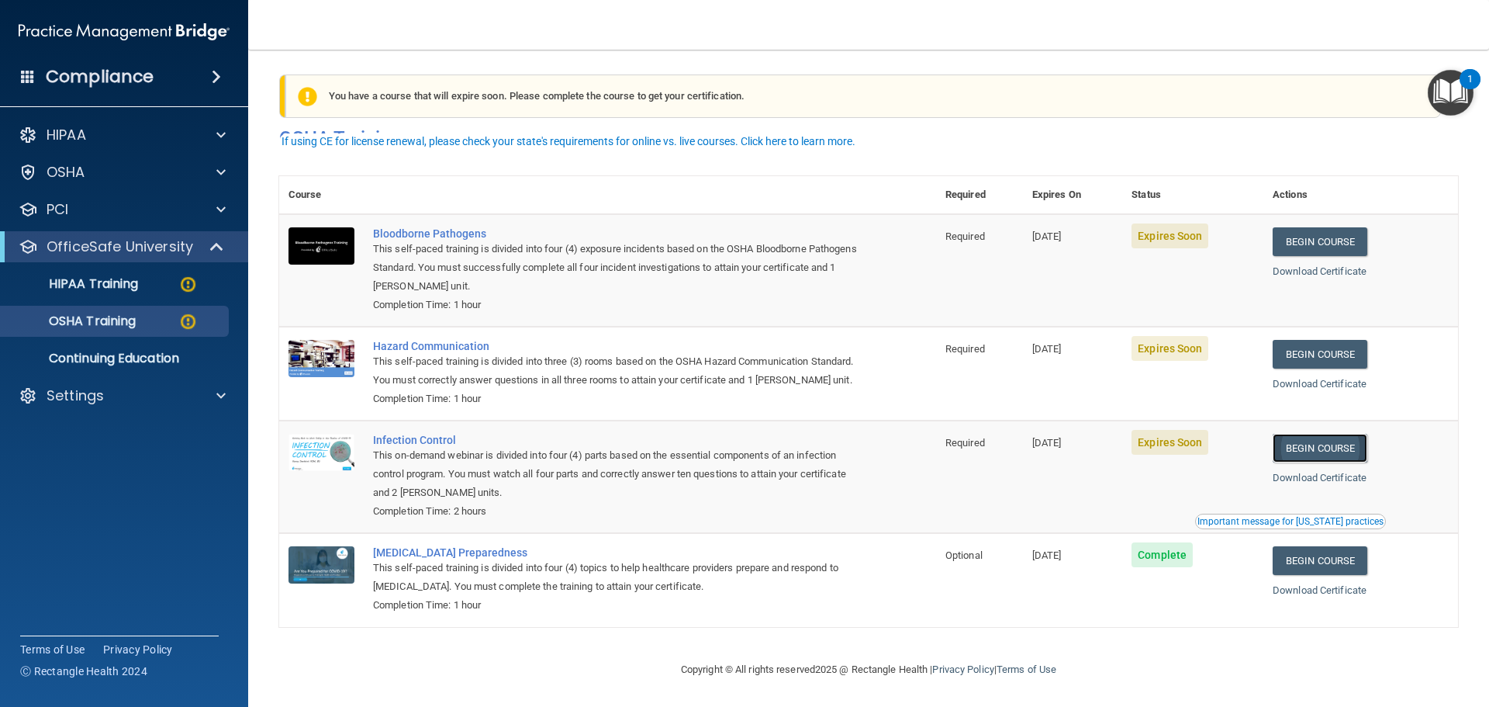
click at [1334, 447] on link "Begin Course" at bounding box center [1320, 448] width 95 height 29
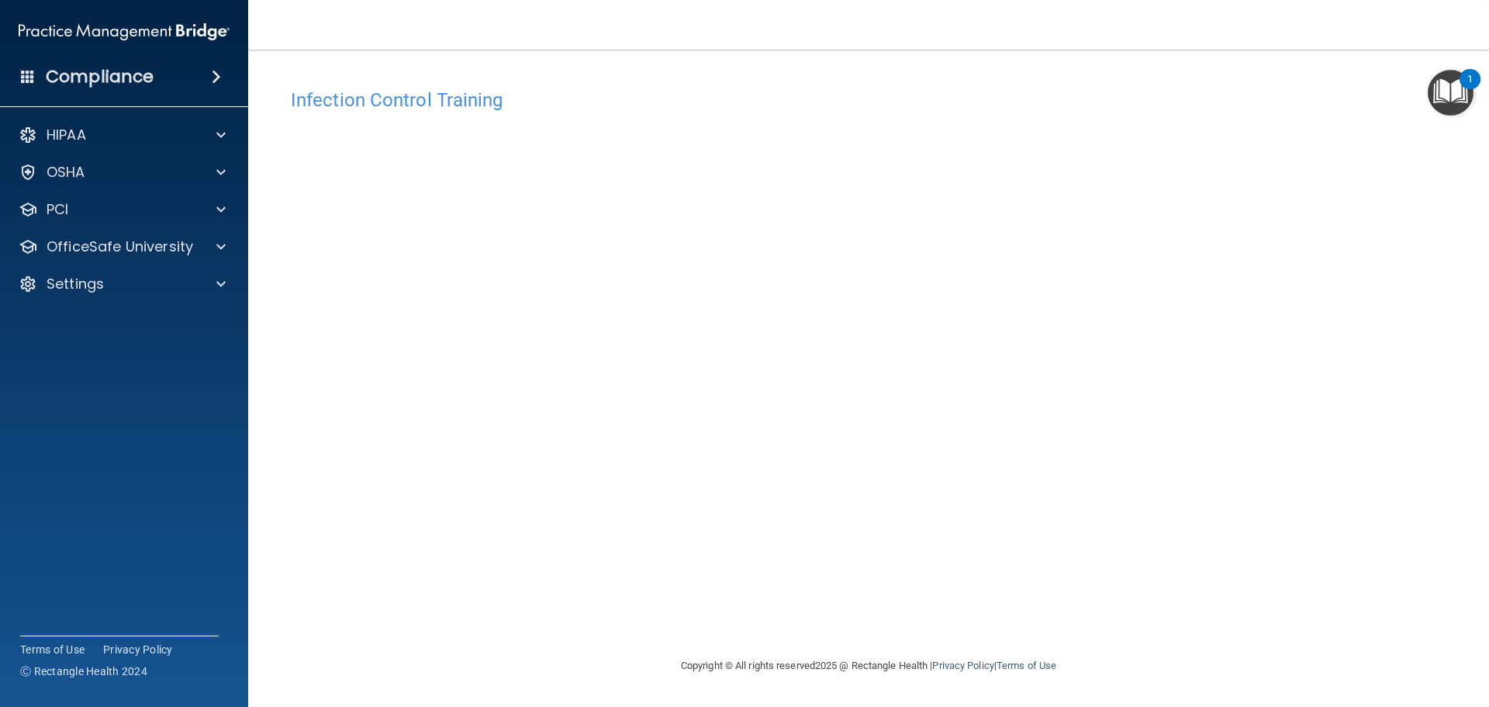
click at [60, 229] on div "HIPAA Documents and Policies Report an Incident Business Associates Emergency P…" at bounding box center [124, 212] width 249 height 199
click at [61, 251] on p "OfficeSafe University" at bounding box center [120, 246] width 147 height 19
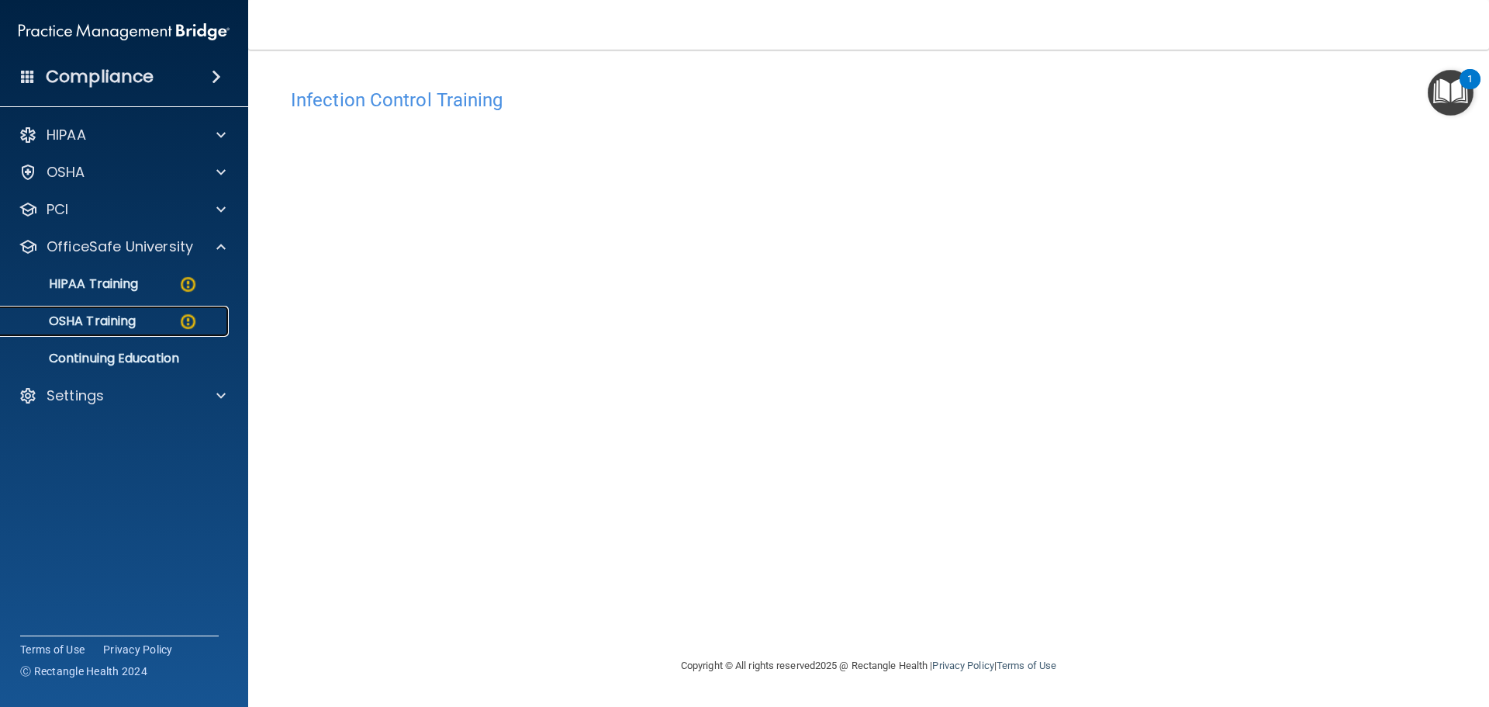
click at [76, 323] on p "OSHA Training" at bounding box center [73, 321] width 126 height 16
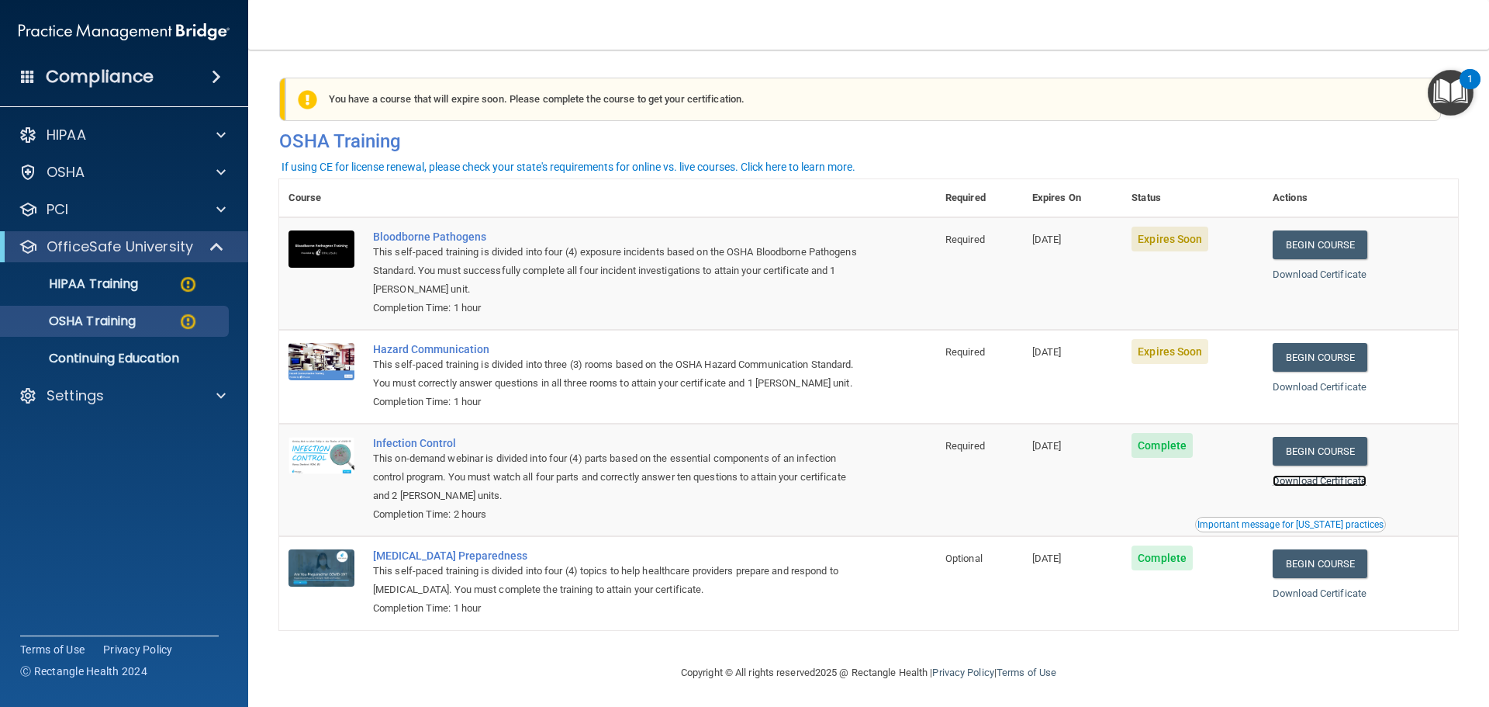
click at [1334, 486] on link "Download Certificate" at bounding box center [1320, 481] width 94 height 12
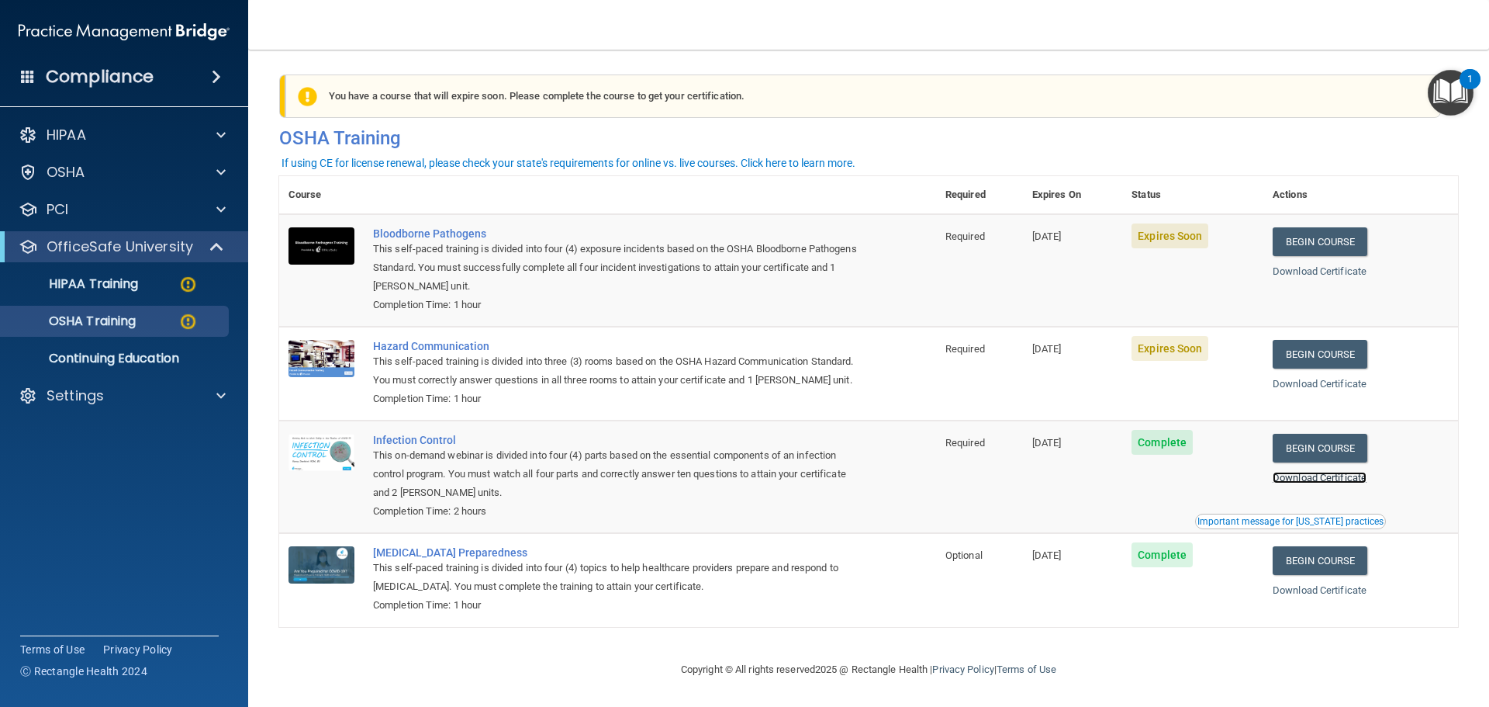
scroll to position [26, 0]
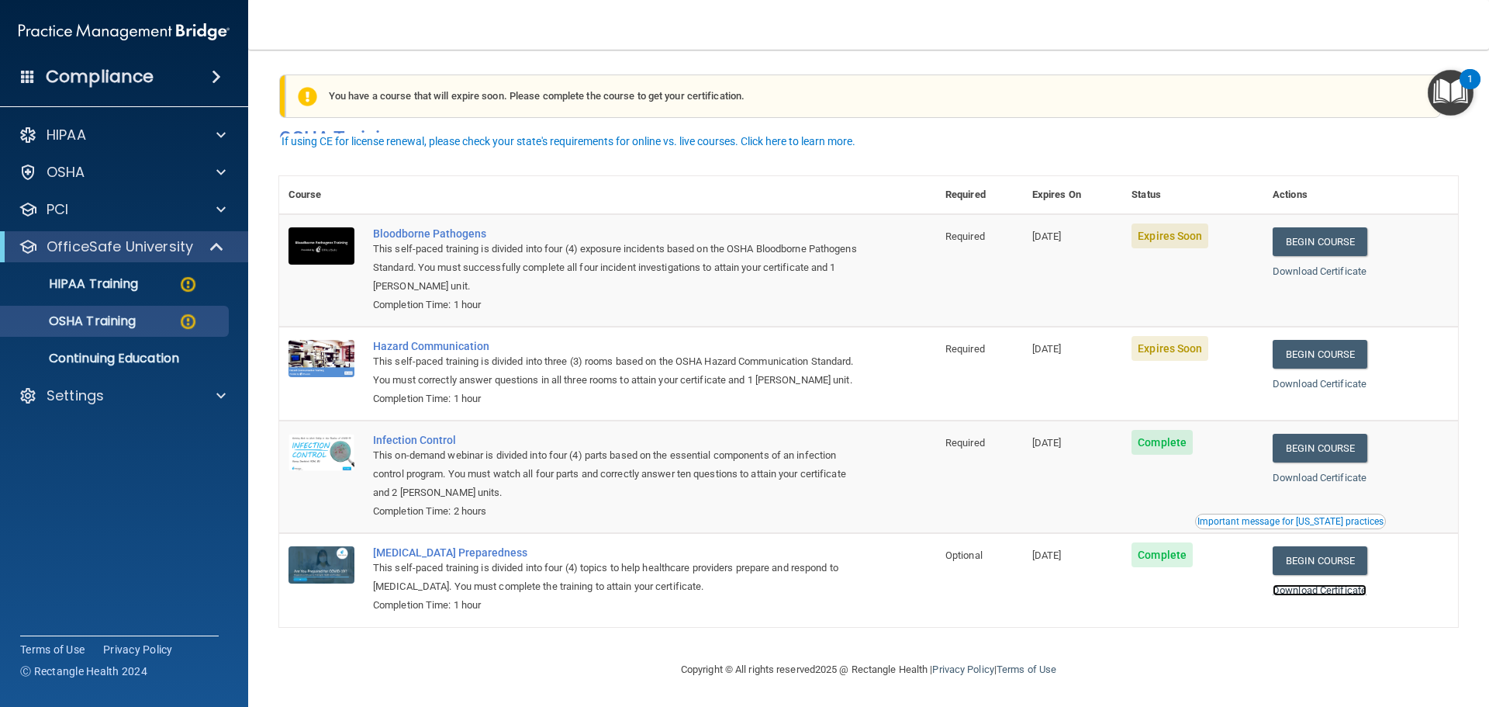
click at [1337, 589] on link "Download Certificate" at bounding box center [1320, 590] width 94 height 12
click at [1318, 340] on link "Begin Course" at bounding box center [1320, 354] width 95 height 29
click at [92, 291] on p "HIPAA Training" at bounding box center [74, 284] width 128 height 16
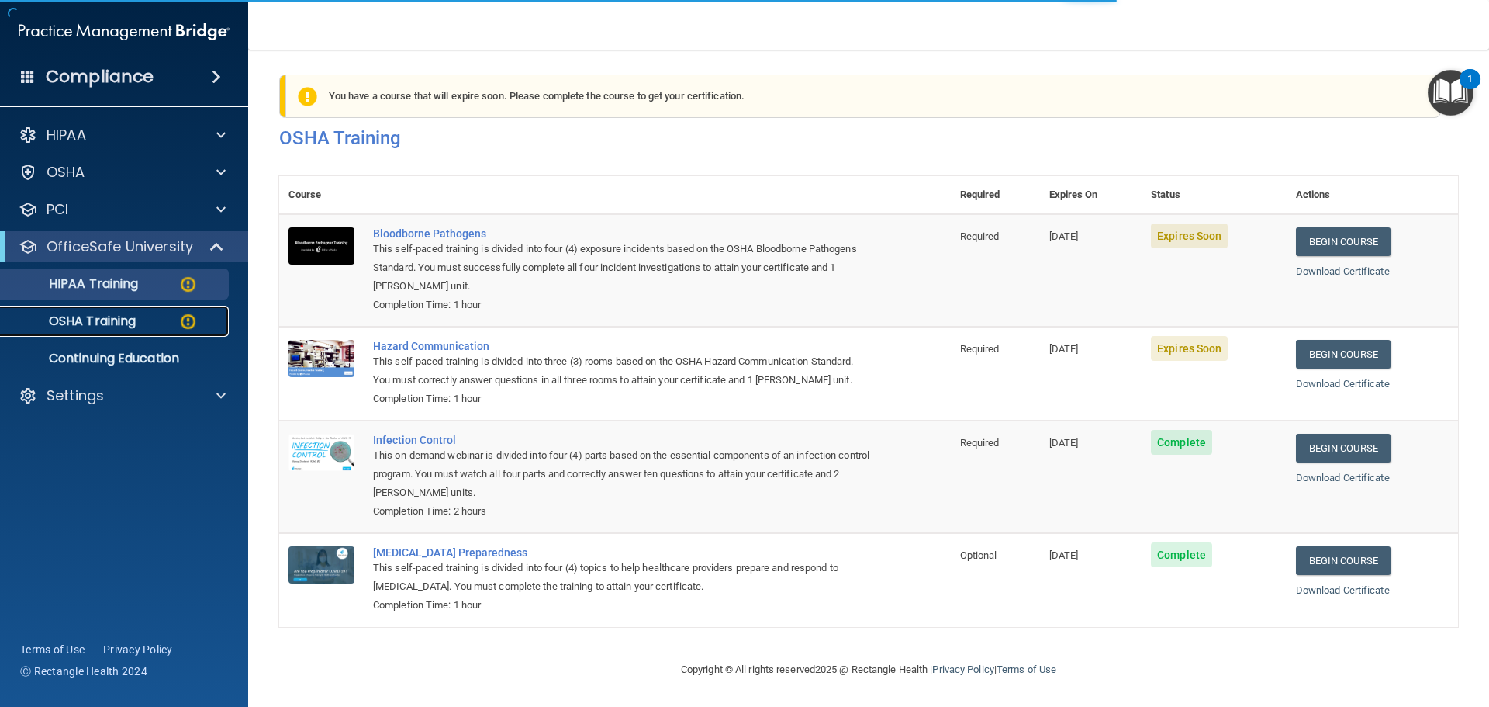
scroll to position [337, 0]
click at [85, 327] on p "OSHA Training" at bounding box center [73, 321] width 126 height 16
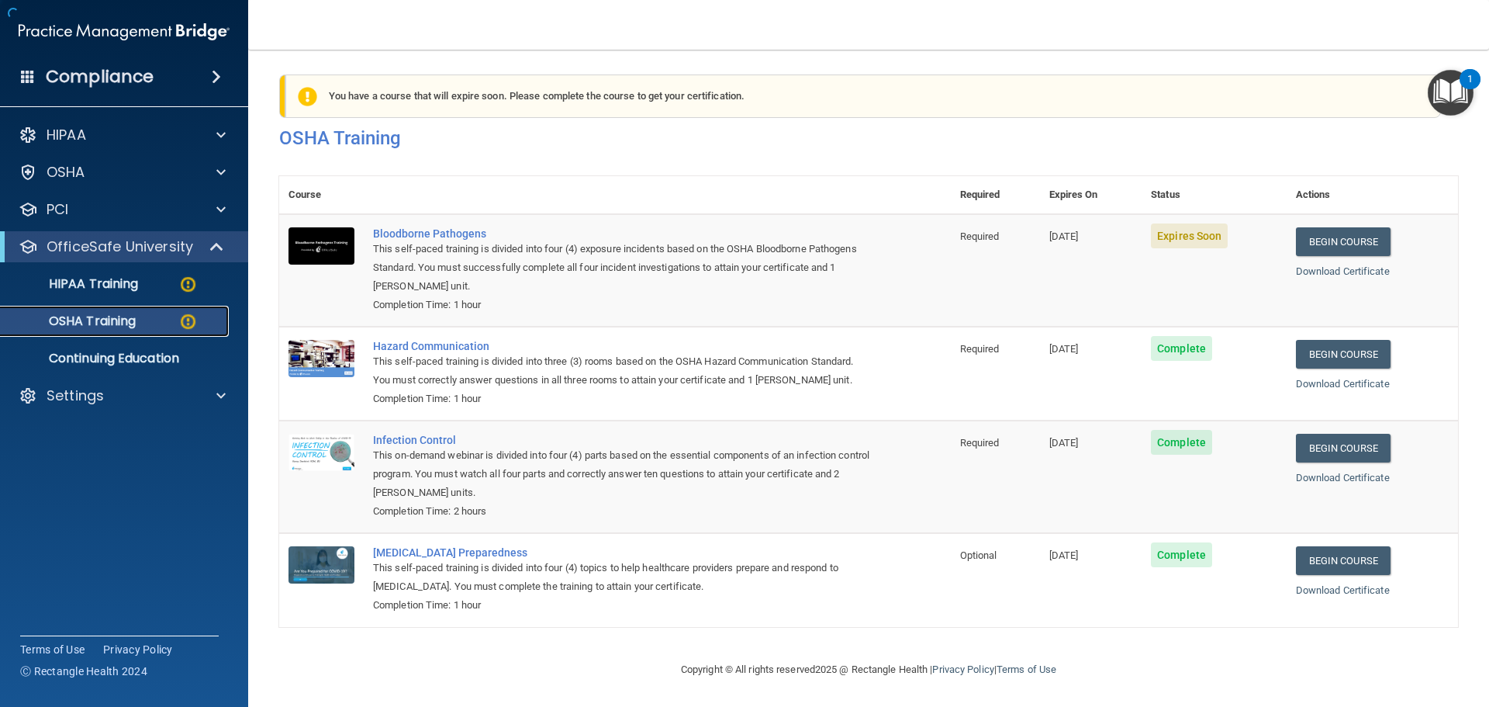
scroll to position [26, 0]
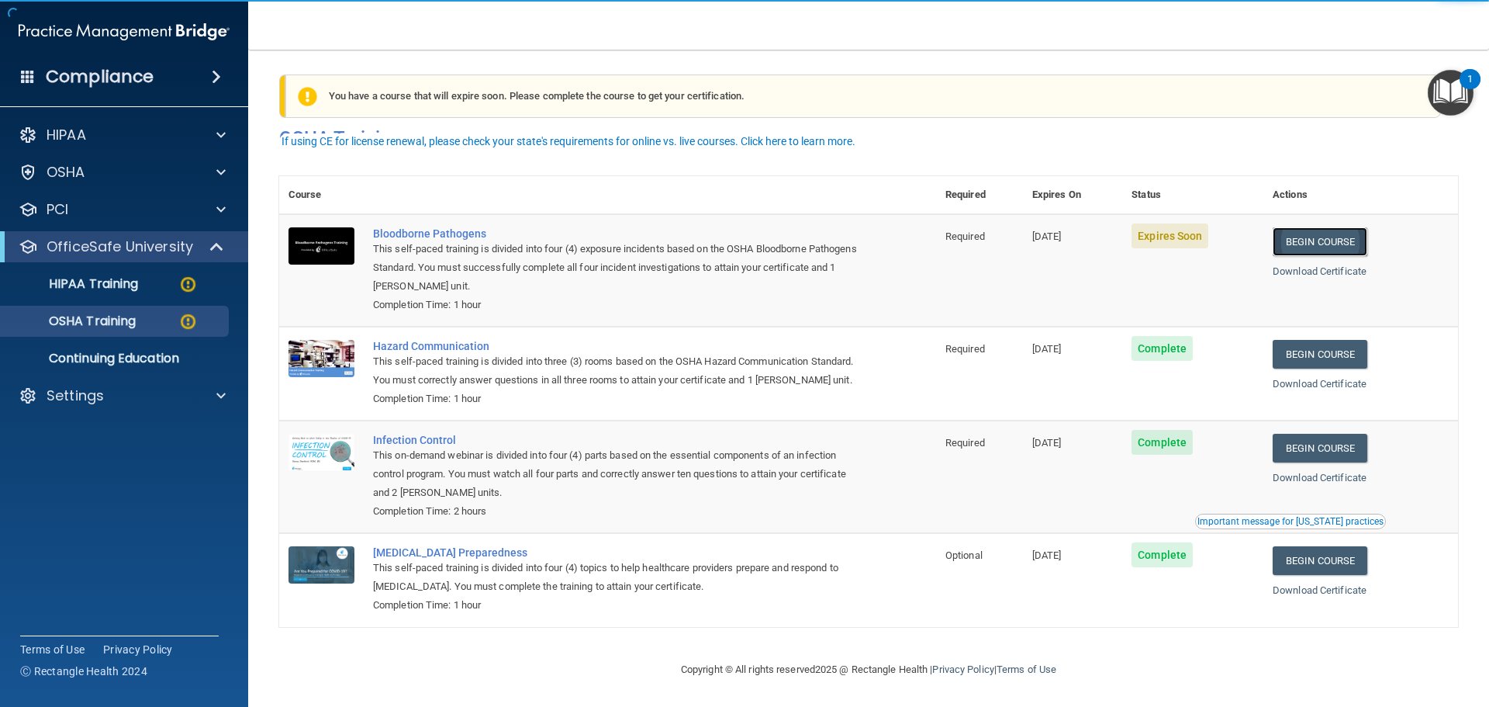
click at [1331, 227] on link "Begin Course" at bounding box center [1320, 241] width 95 height 29
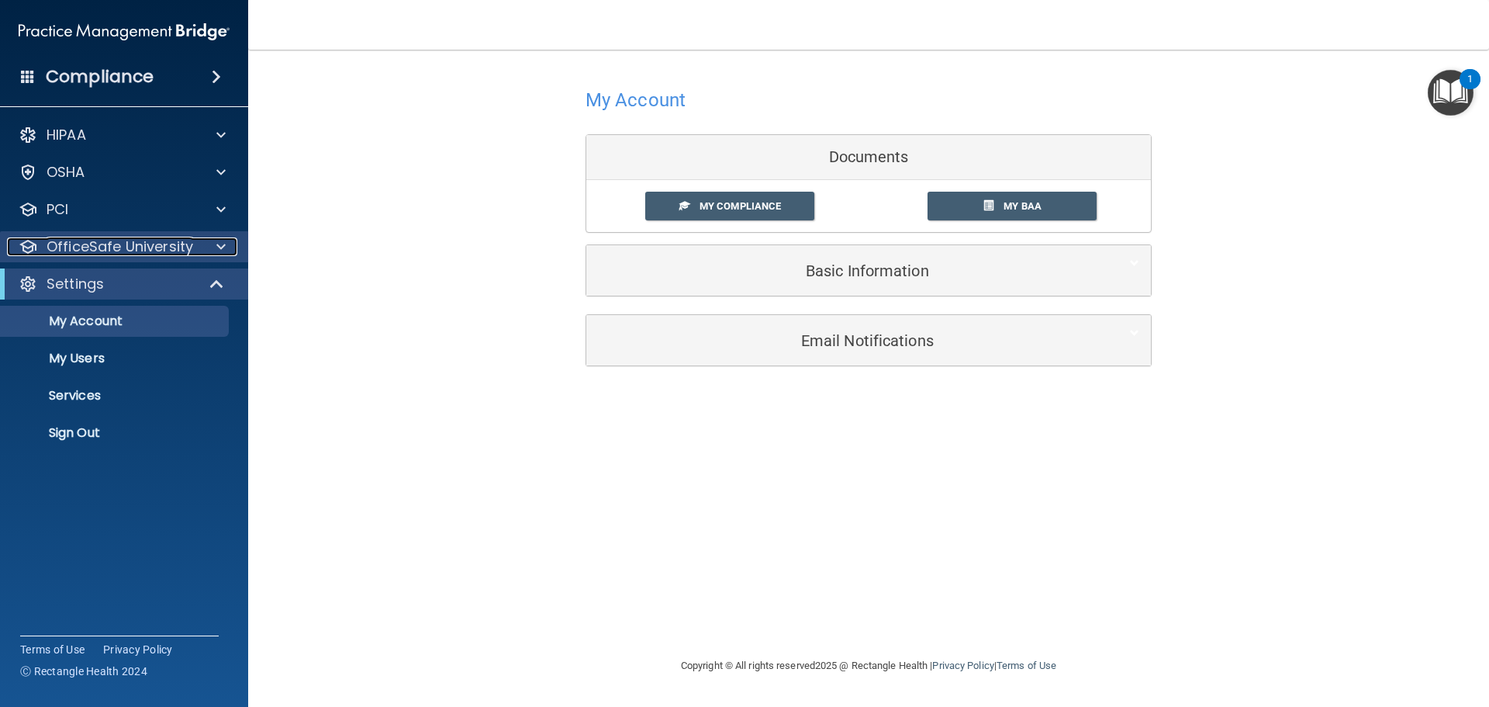
click at [103, 237] on p "OfficeSafe University" at bounding box center [120, 246] width 147 height 19
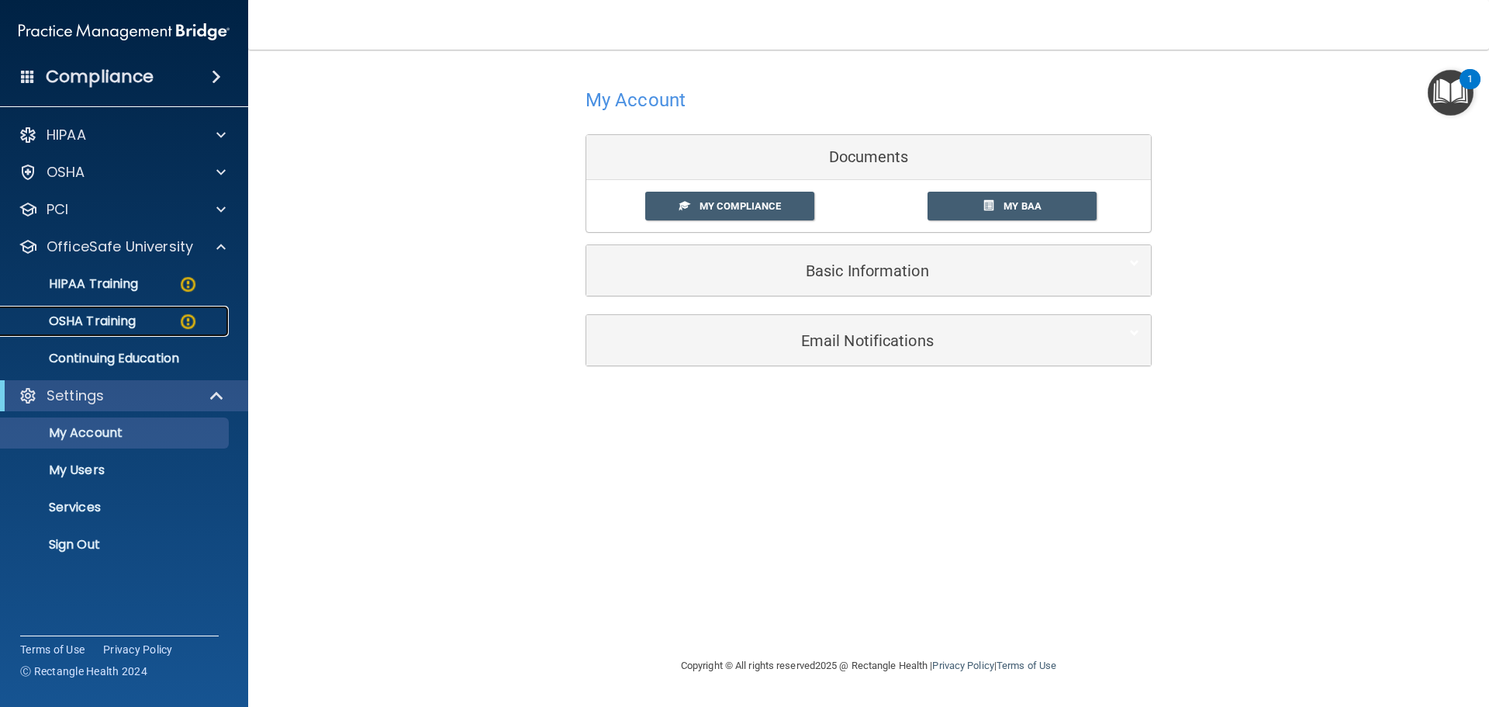
click at [84, 314] on p "OSHA Training" at bounding box center [73, 321] width 126 height 16
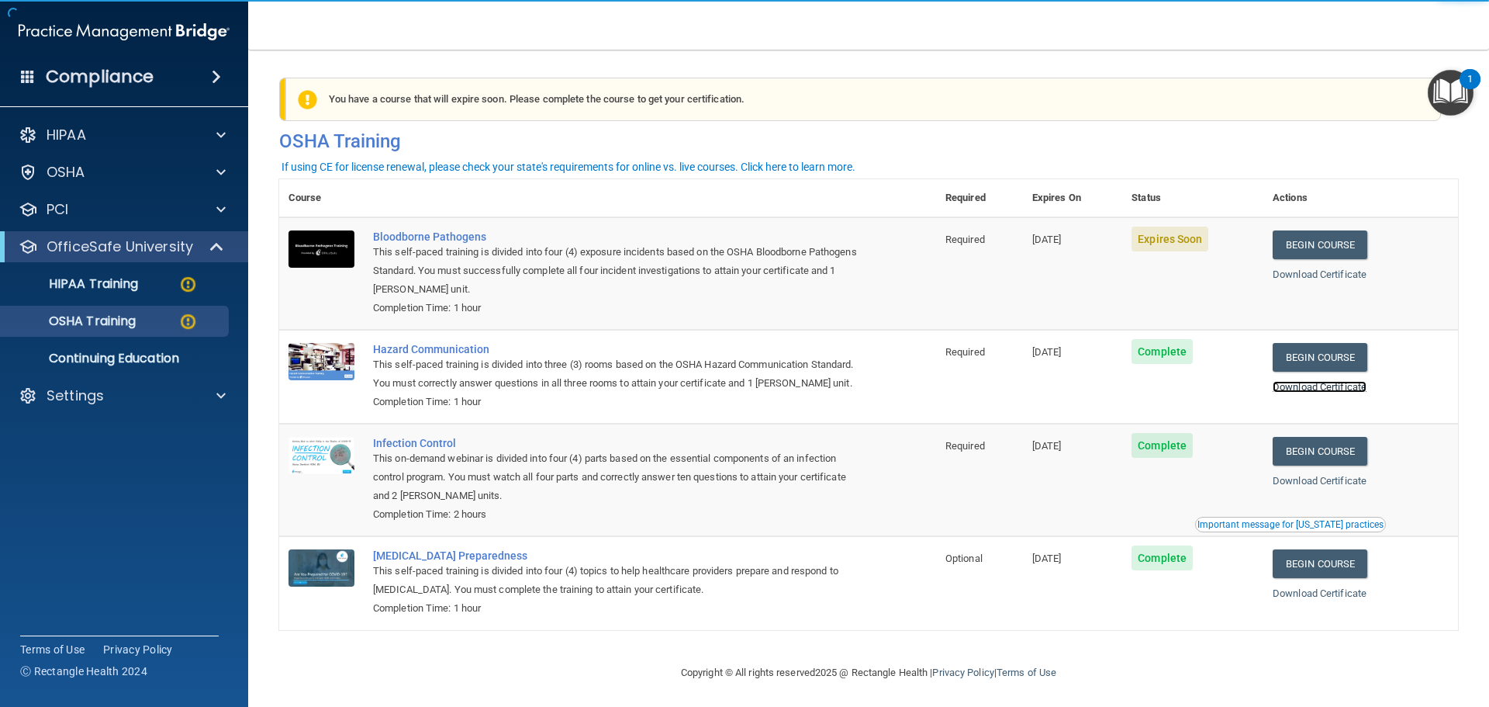
click at [1324, 389] on link "Download Certificate" at bounding box center [1320, 387] width 94 height 12
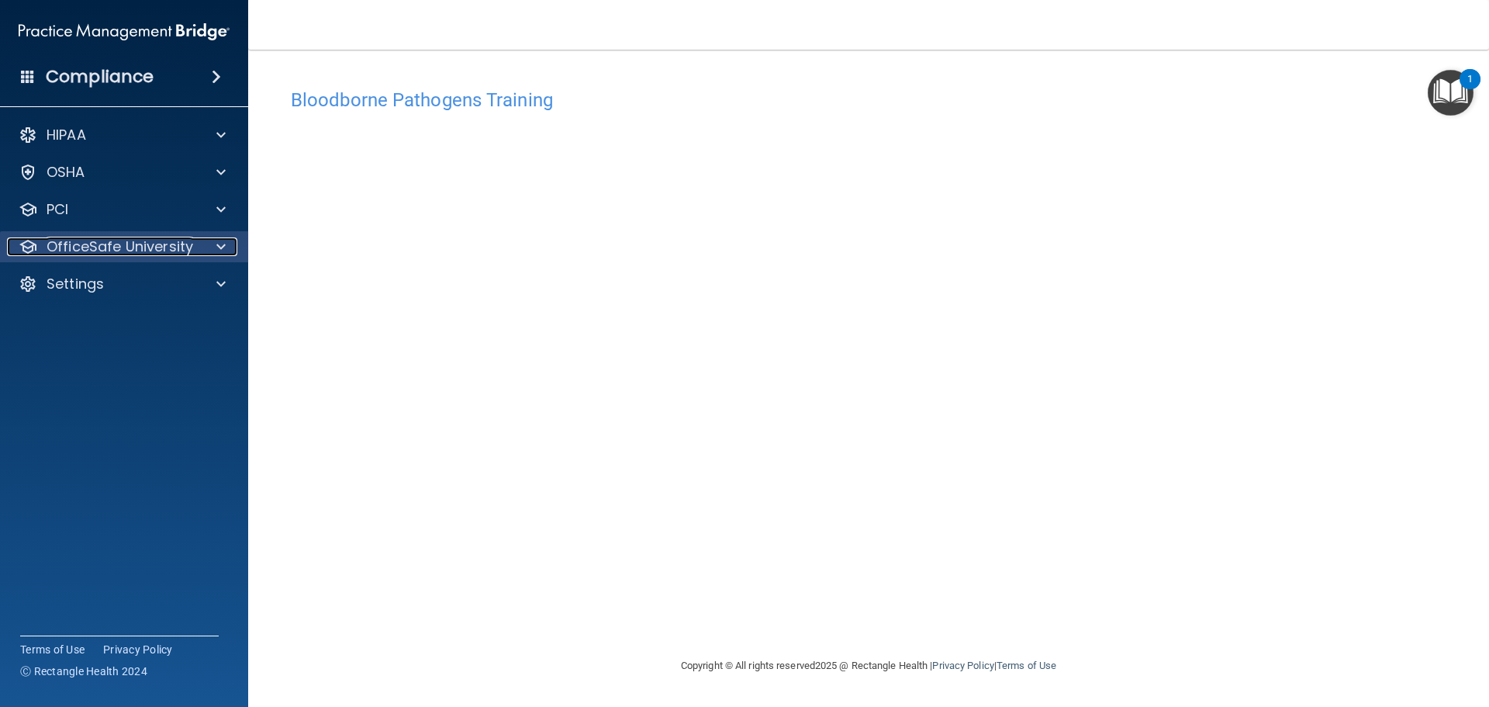
click at [158, 248] on p "OfficeSafe University" at bounding box center [120, 246] width 147 height 19
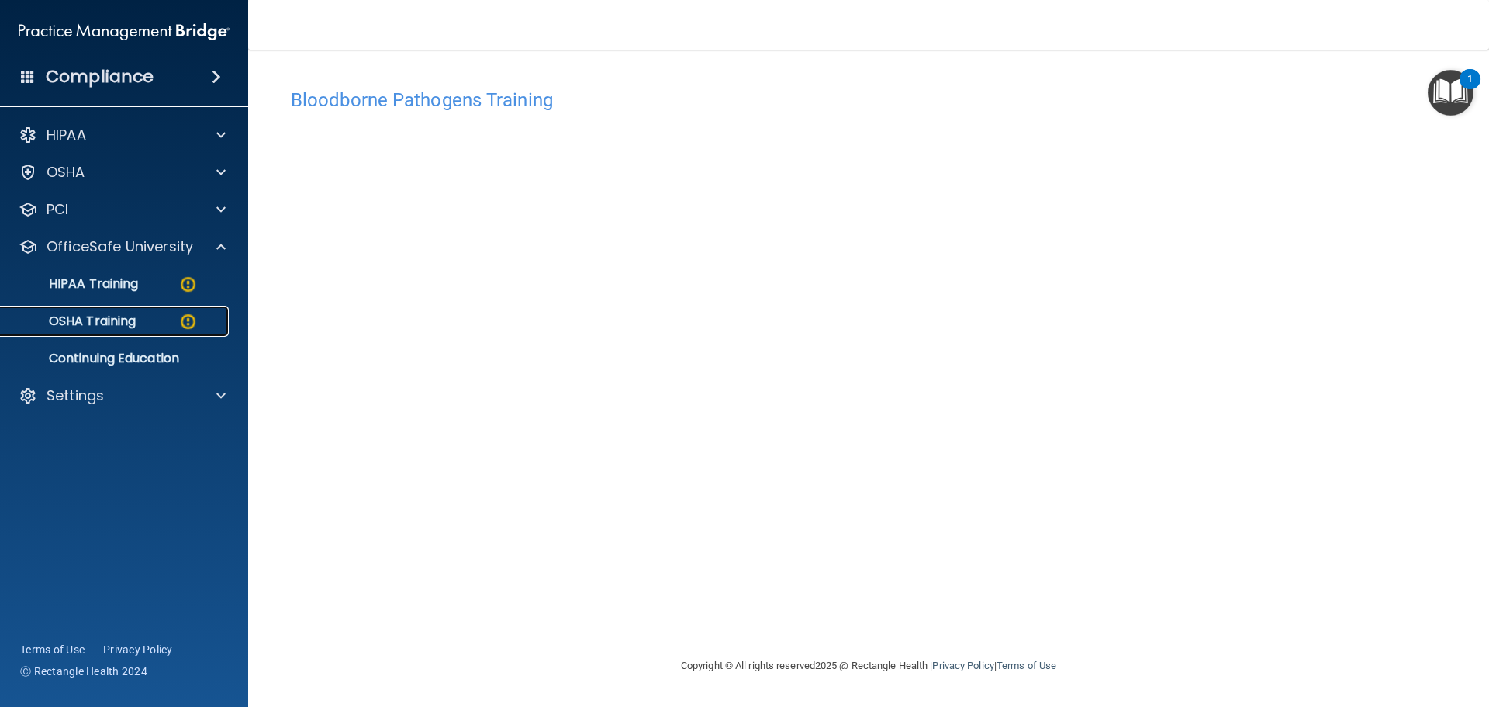
click at [110, 325] on p "OSHA Training" at bounding box center [73, 321] width 126 height 16
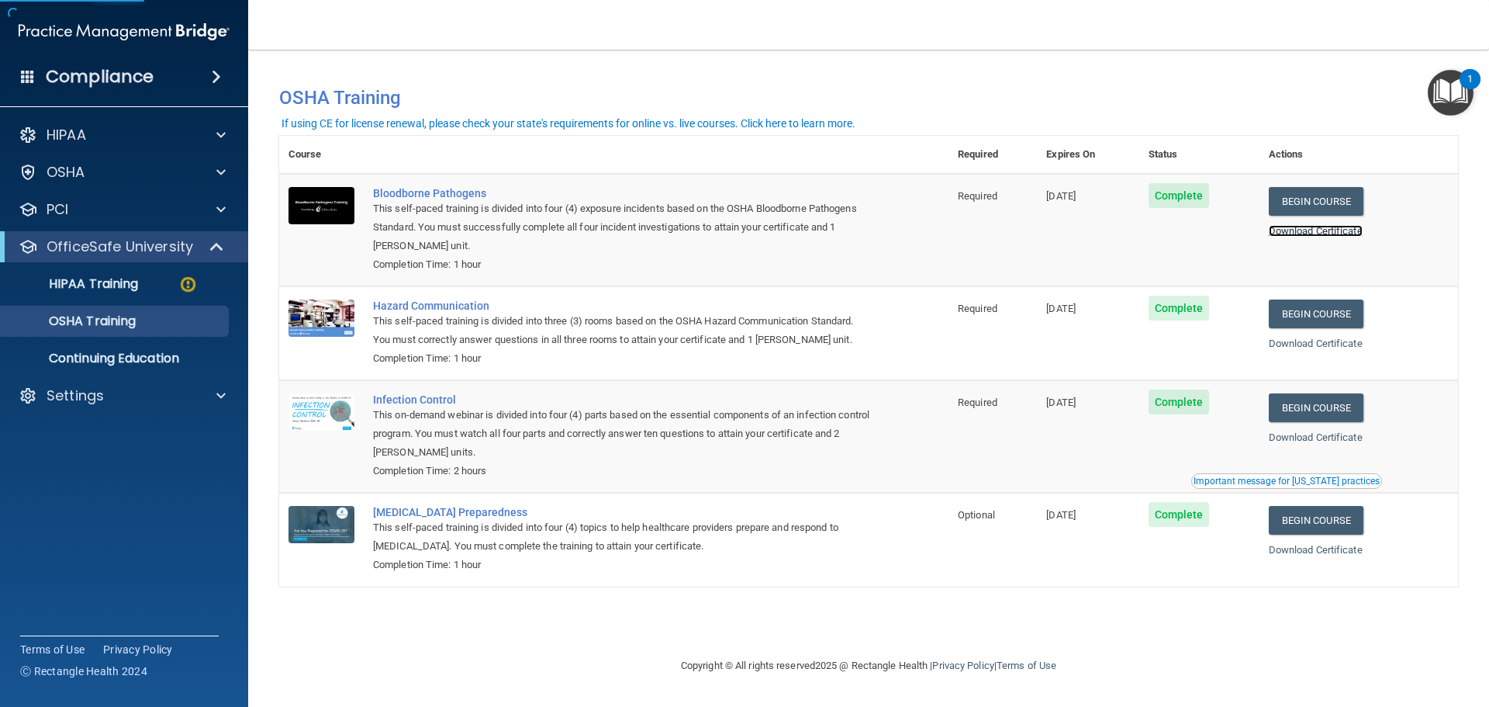
click at [1321, 237] on link "Download Certificate" at bounding box center [1316, 231] width 94 height 12
click at [104, 288] on p "HIPAA Training" at bounding box center [74, 284] width 128 height 16
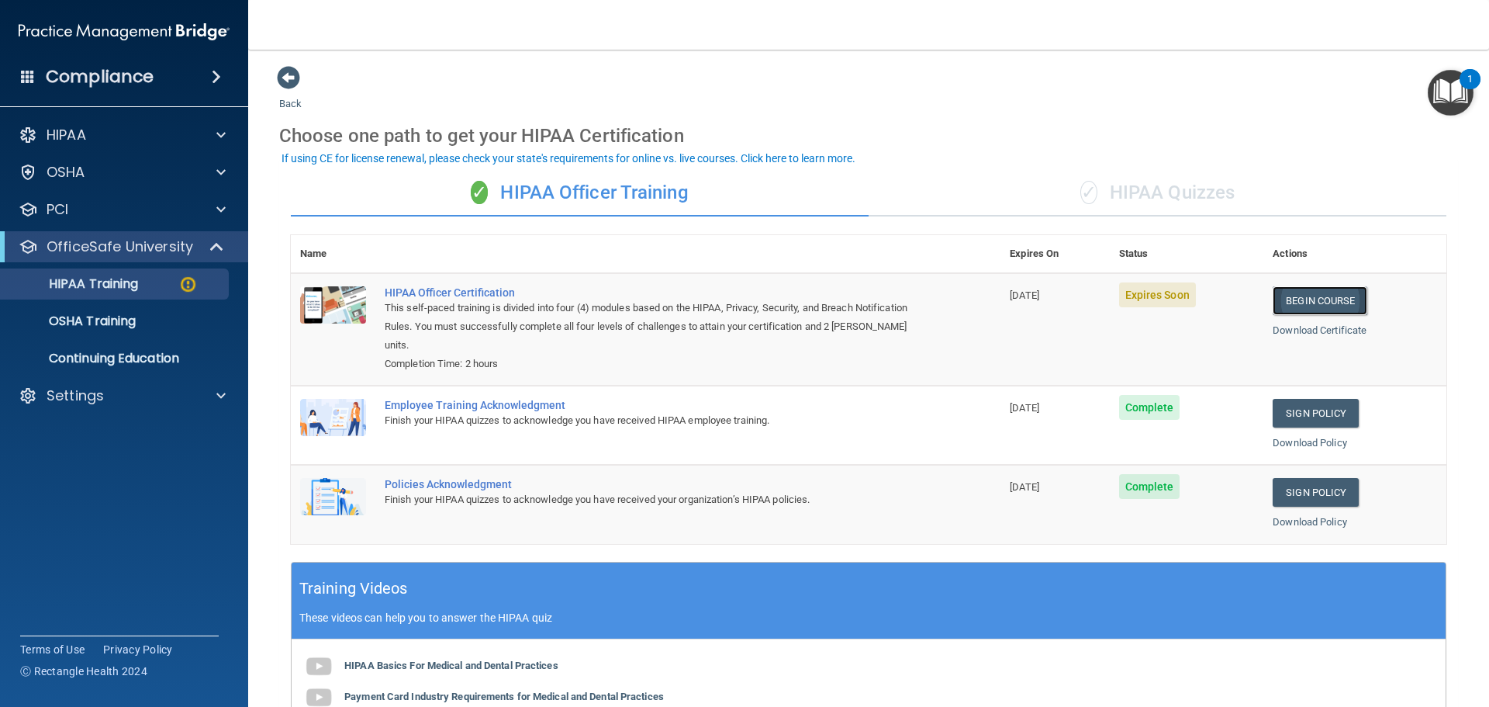
click at [1321, 305] on link "Begin Course" at bounding box center [1320, 300] width 95 height 29
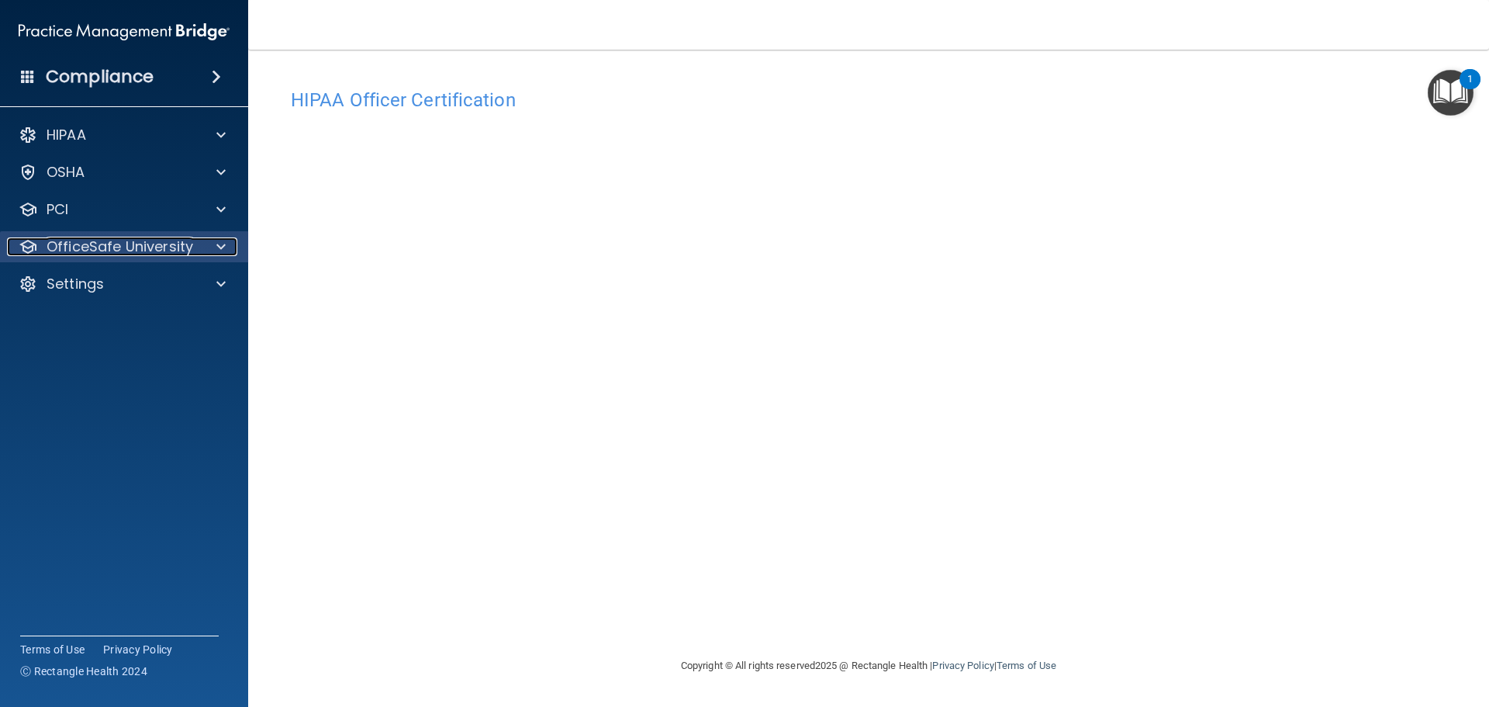
click at [165, 238] on p "OfficeSafe University" at bounding box center [120, 246] width 147 height 19
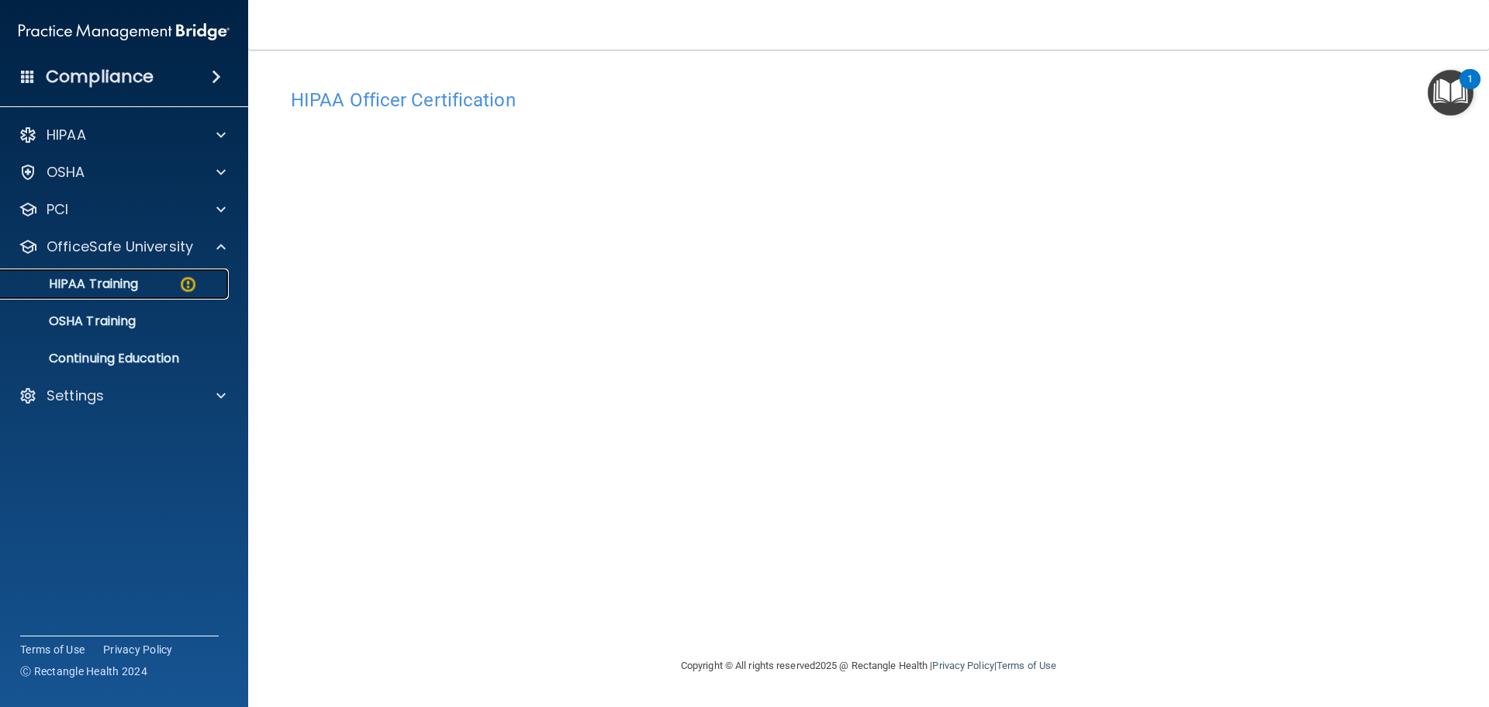
click at [117, 288] on p "HIPAA Training" at bounding box center [74, 284] width 128 height 16
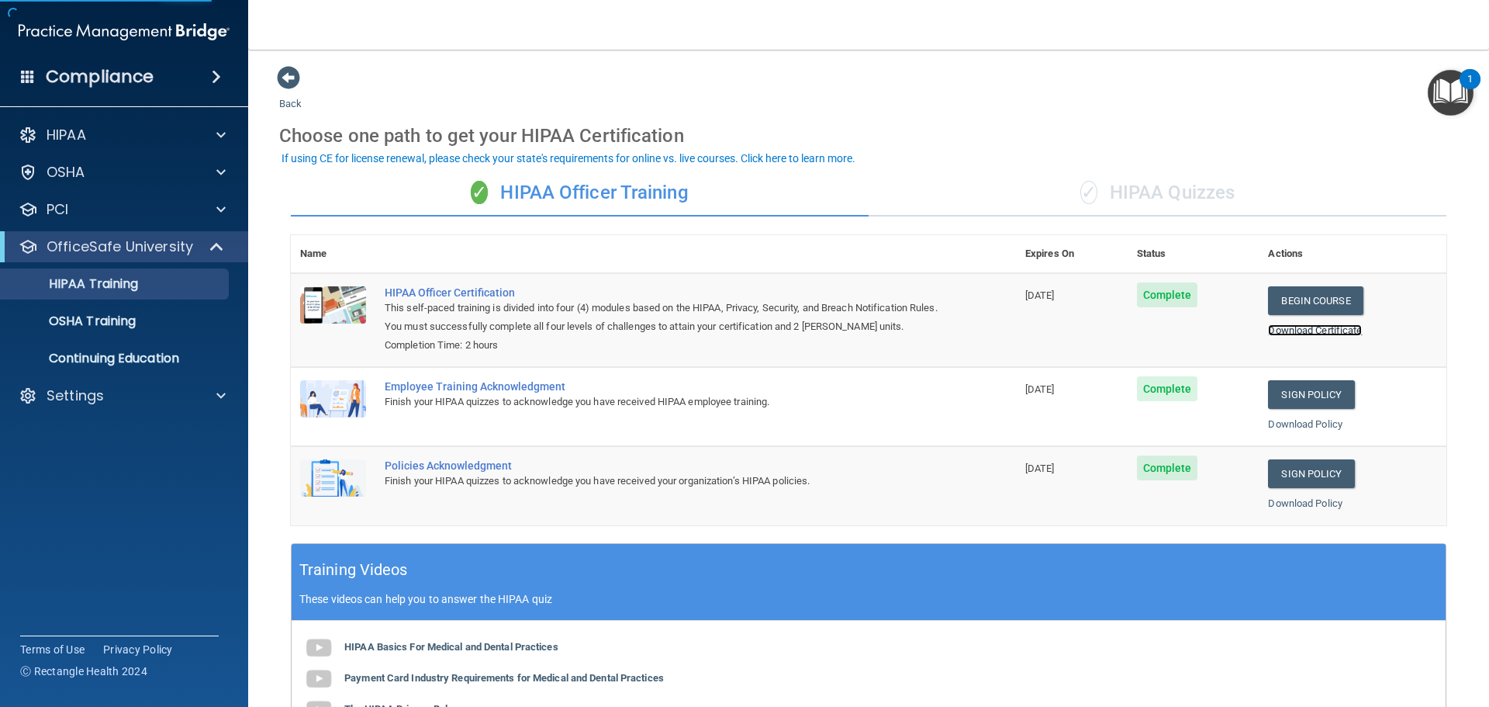
click at [1322, 330] on link "Download Certificate" at bounding box center [1315, 330] width 94 height 12
click at [99, 316] on p "OSHA Training" at bounding box center [73, 321] width 126 height 16
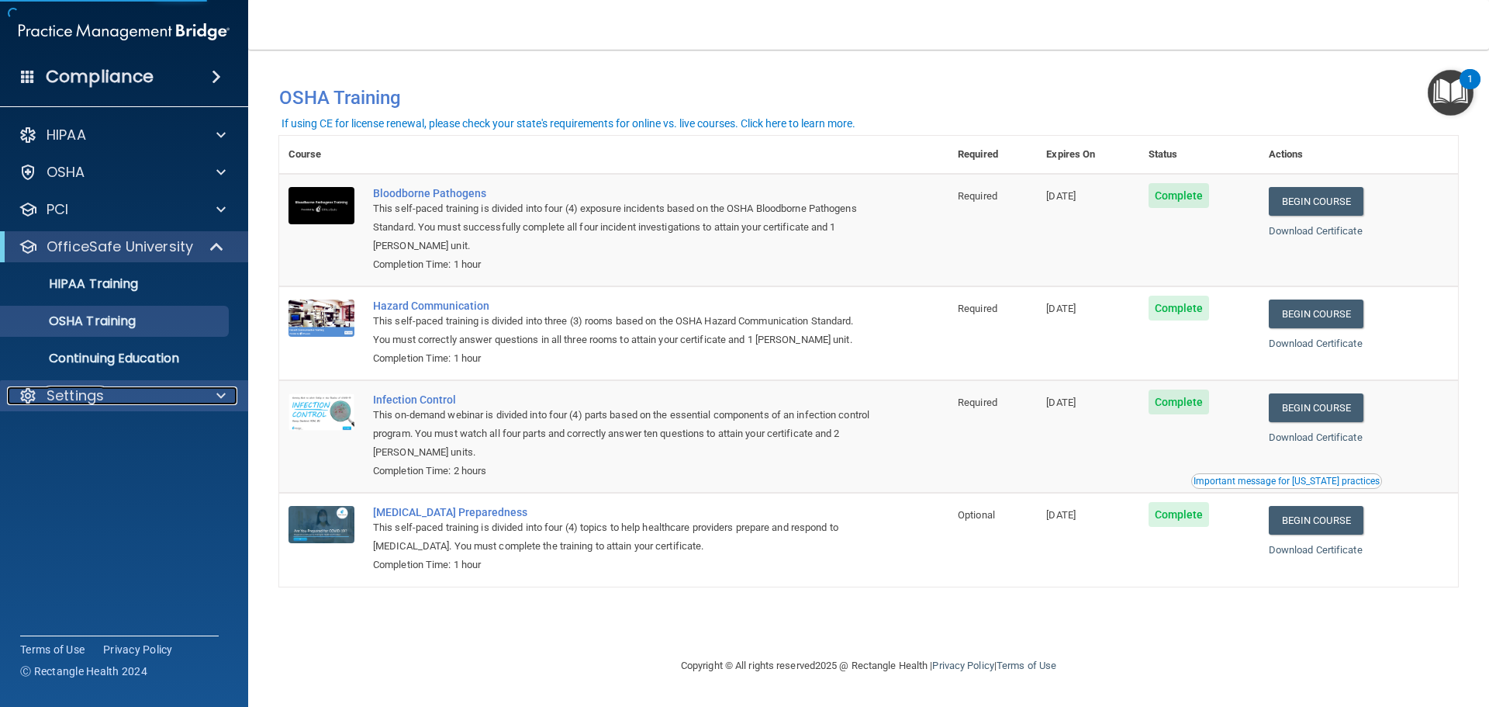
click at [108, 397] on div "Settings" at bounding box center [103, 395] width 192 height 19
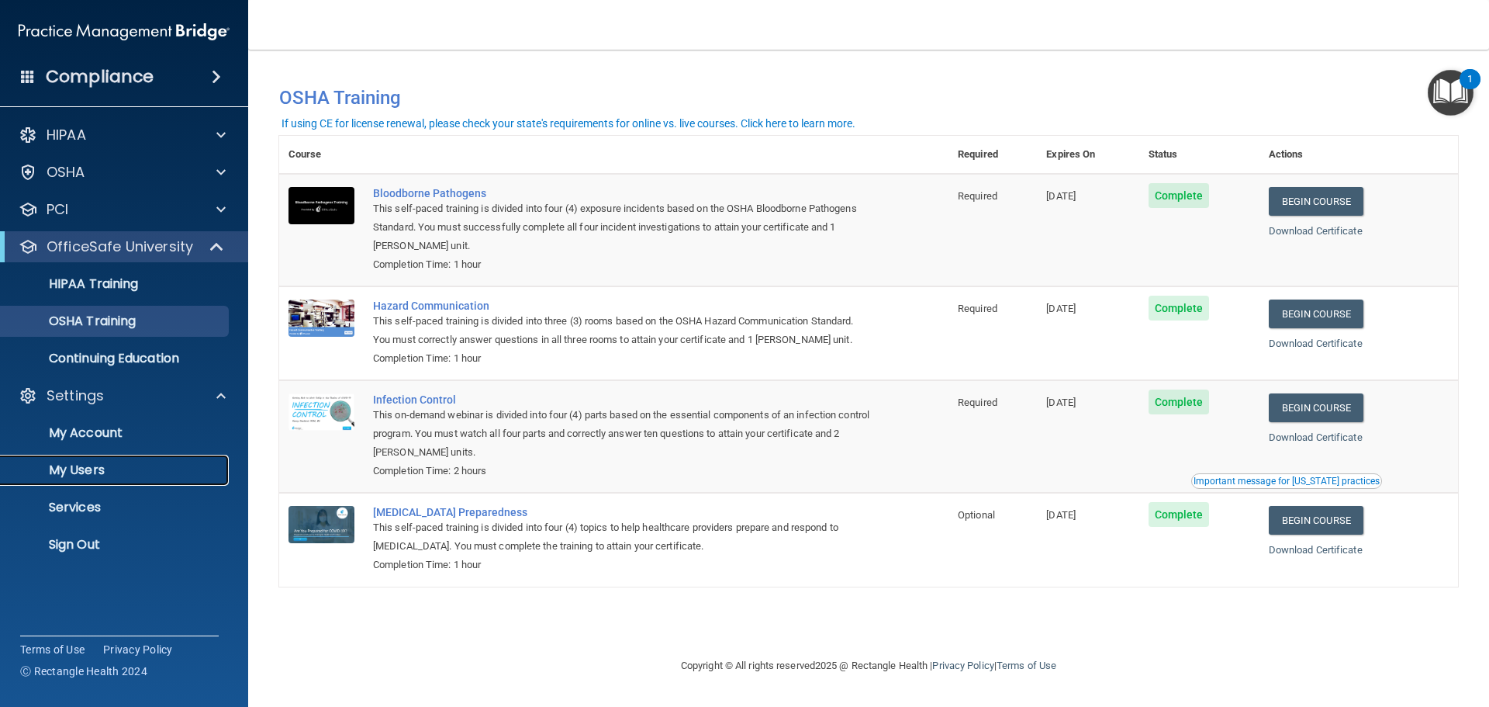
click at [90, 465] on p "My Users" at bounding box center [116, 470] width 212 height 16
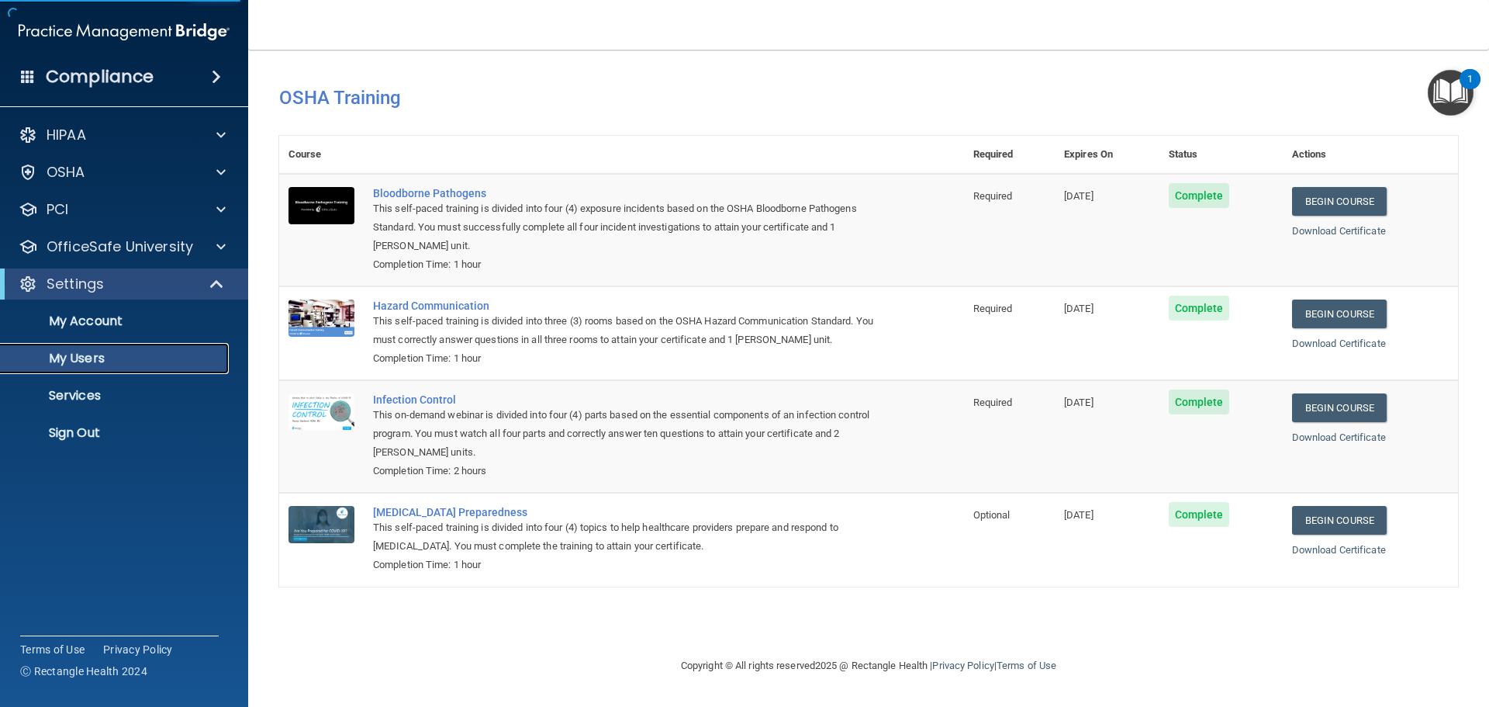
select select "20"
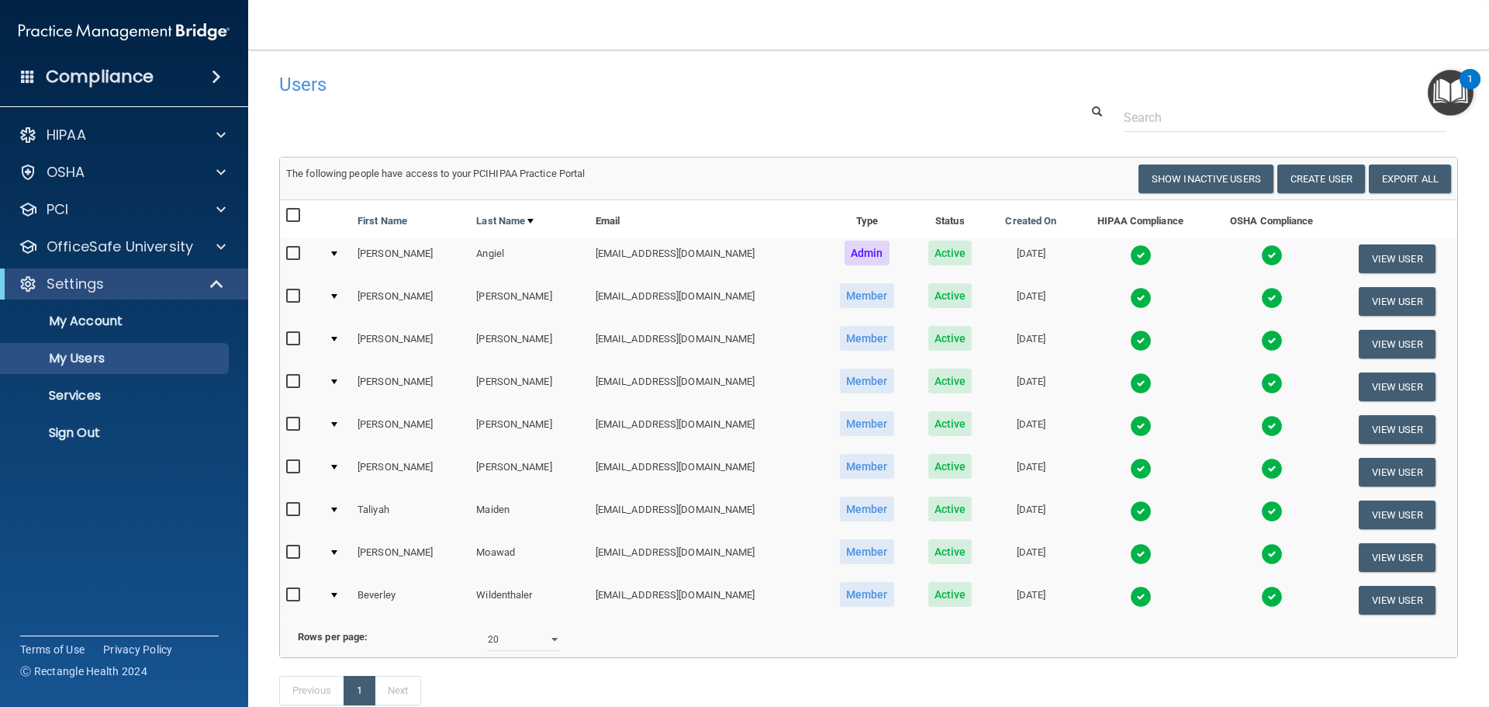
click at [333, 381] on td at bounding box center [337, 386] width 29 height 43
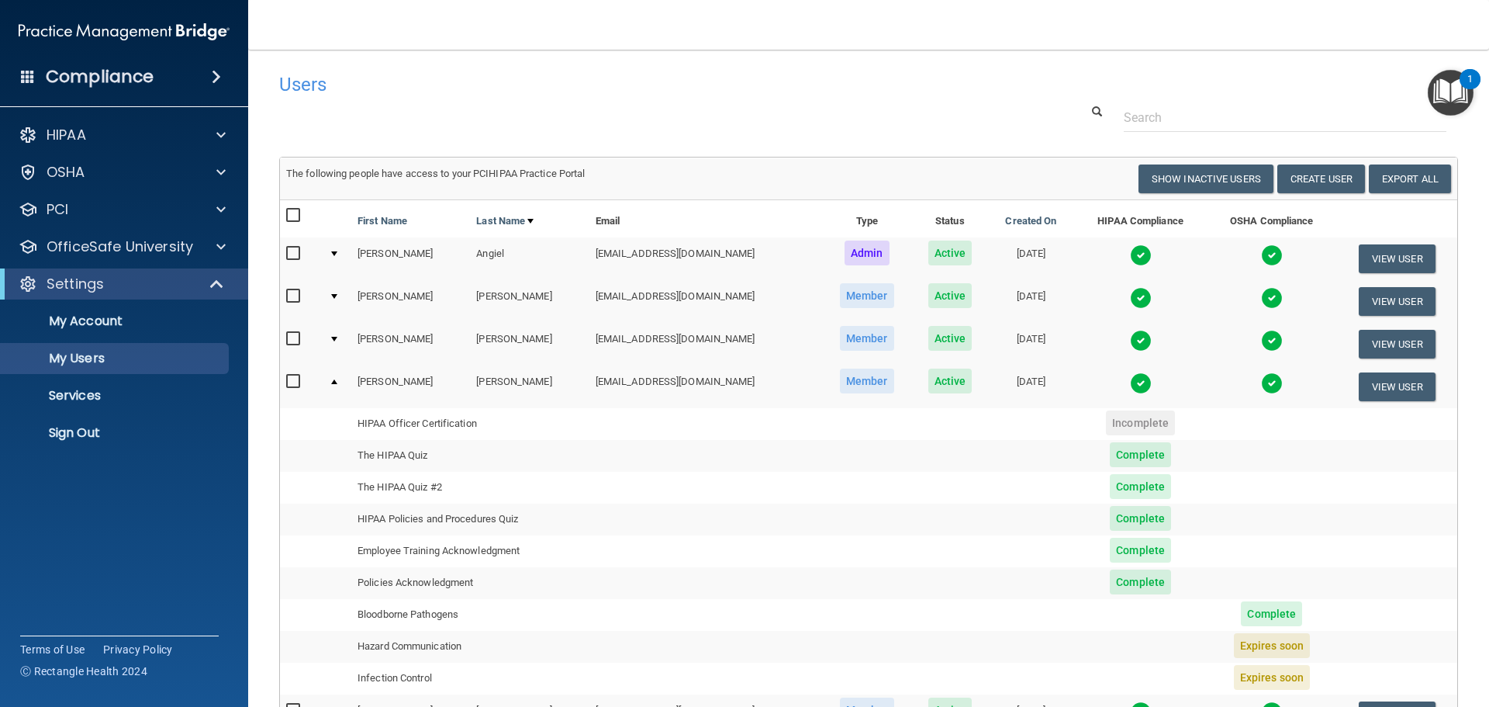
click at [333, 380] on td at bounding box center [337, 386] width 29 height 42
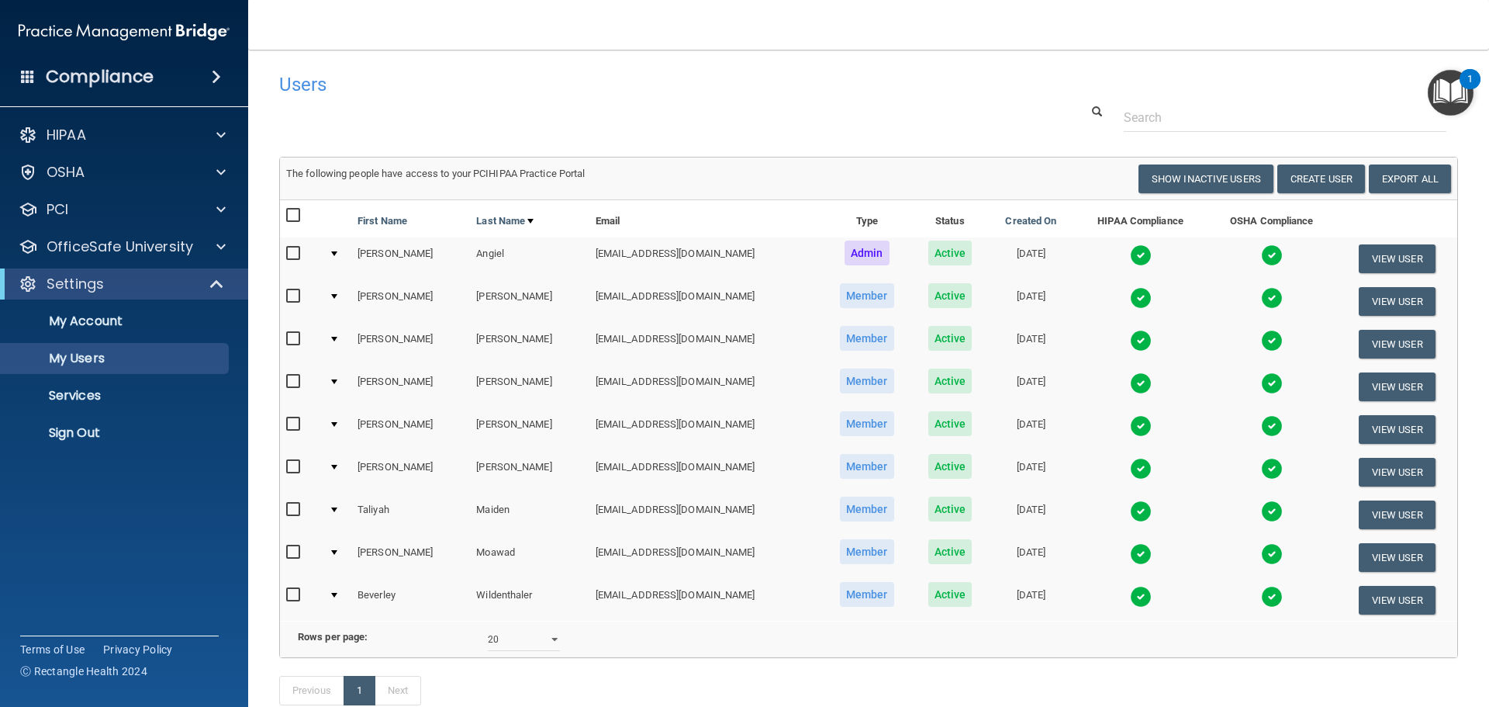
click at [341, 416] on td at bounding box center [337, 429] width 29 height 43
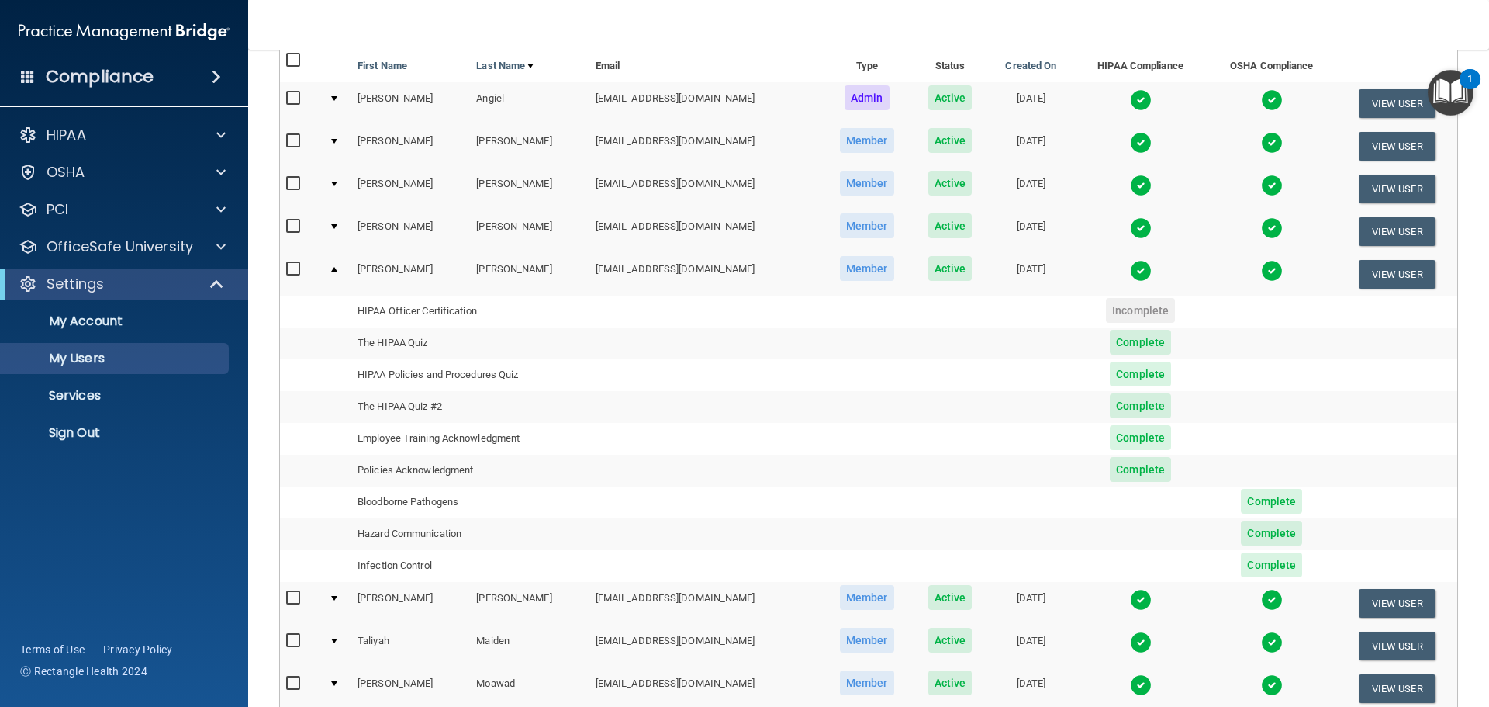
click at [340, 267] on td at bounding box center [337, 274] width 29 height 42
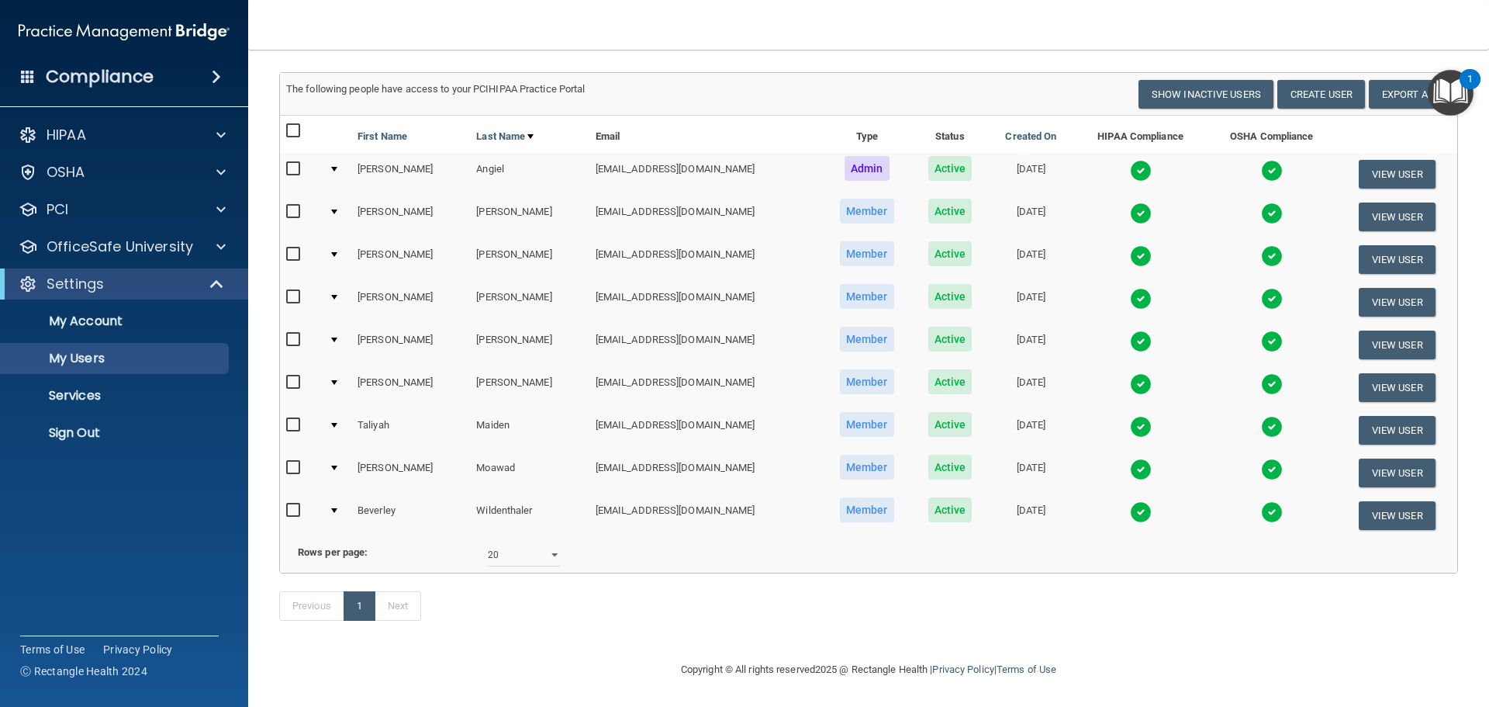
click at [337, 508] on div at bounding box center [334, 510] width 6 height 5
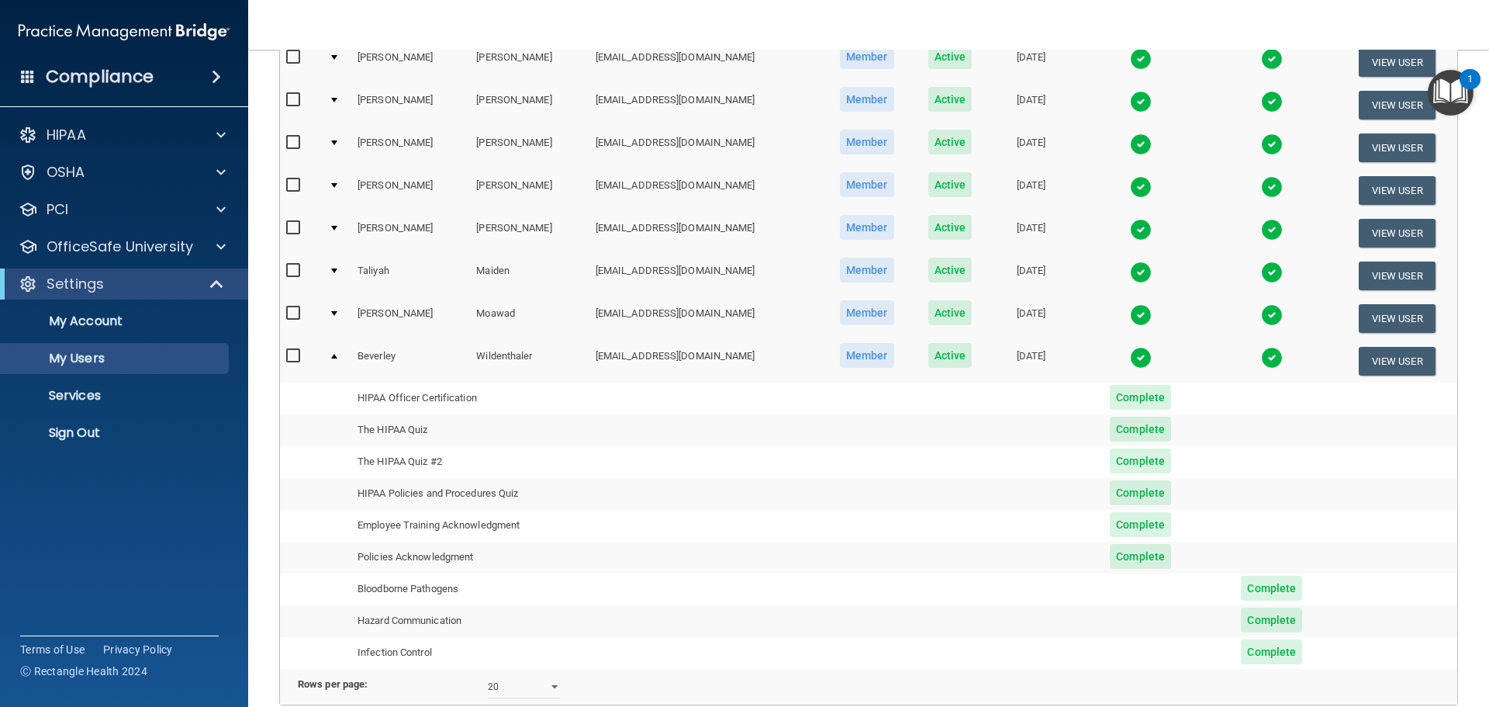
click at [335, 357] on div at bounding box center [334, 356] width 6 height 5
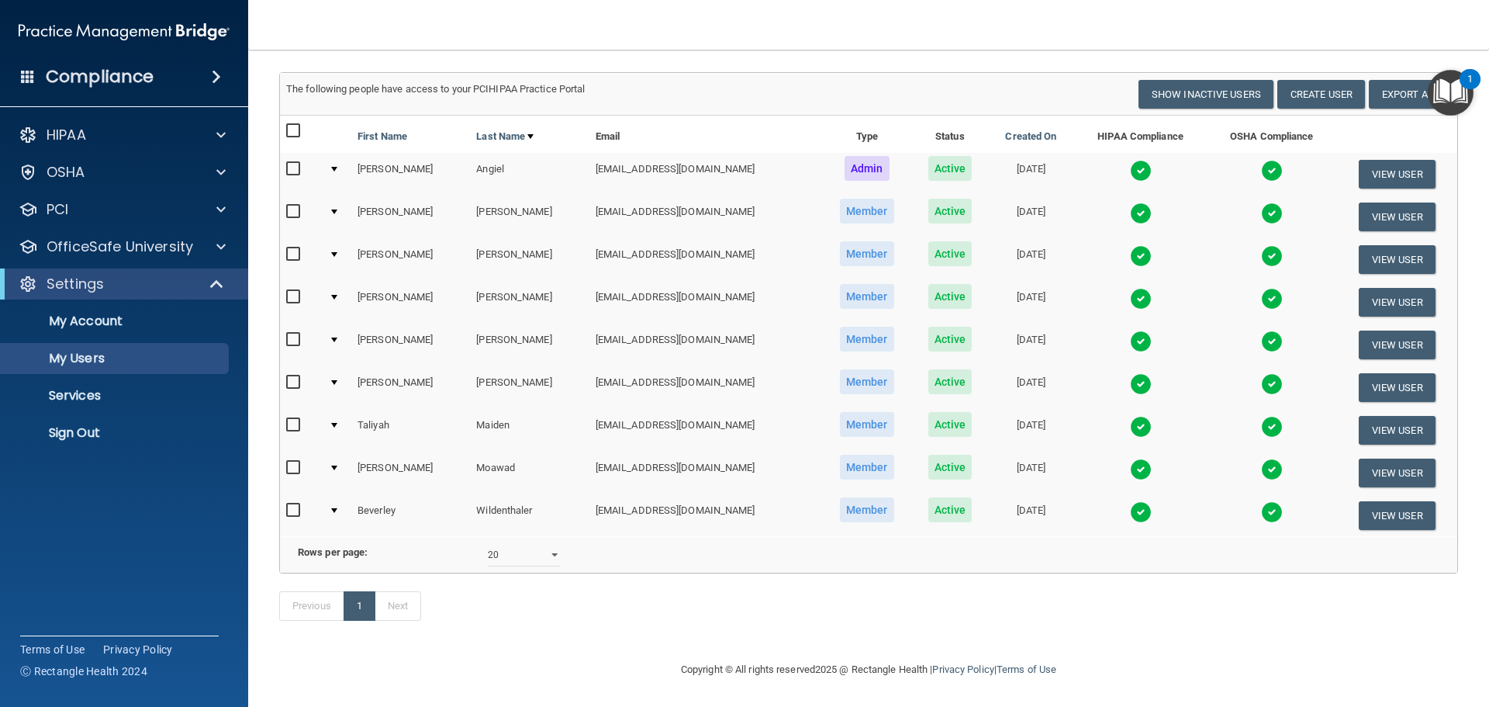
click at [334, 409] on td at bounding box center [337, 430] width 29 height 43
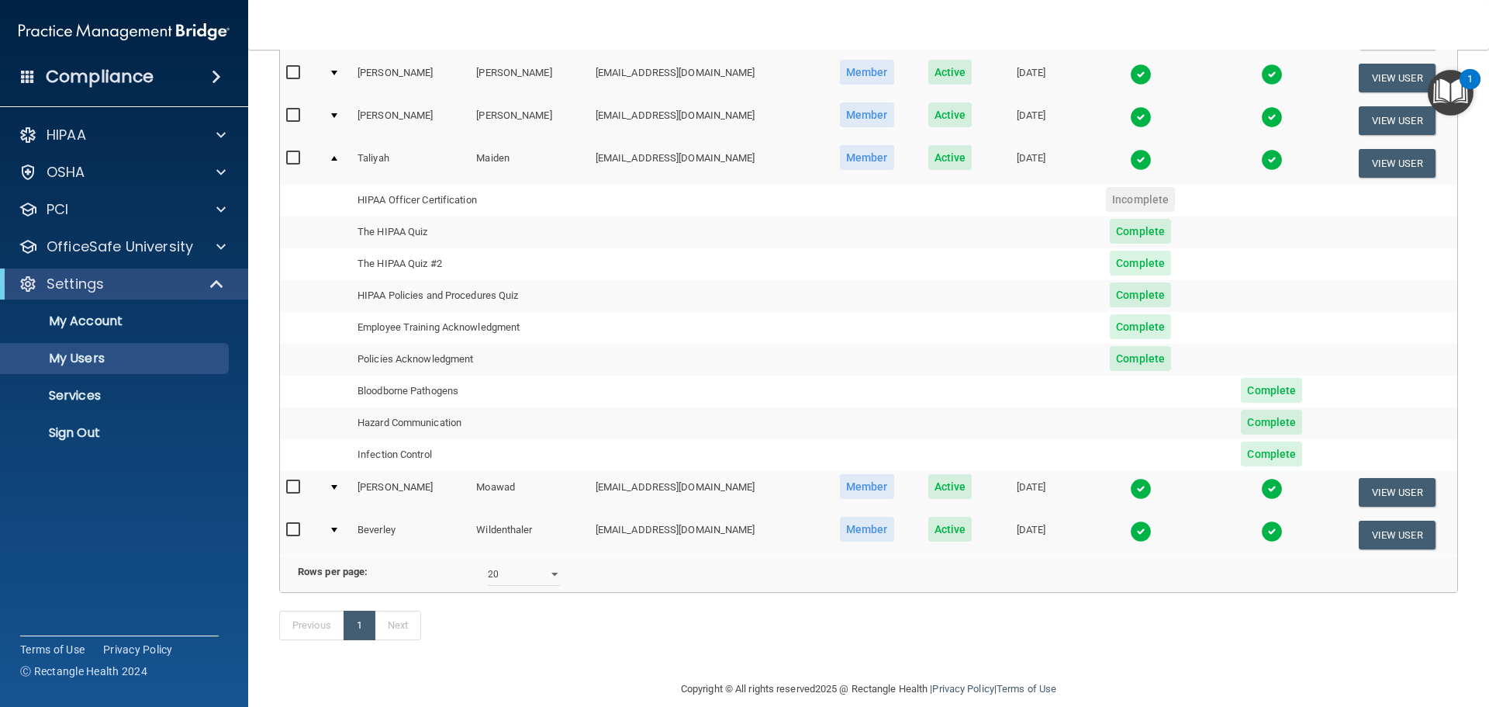
scroll to position [316, 0]
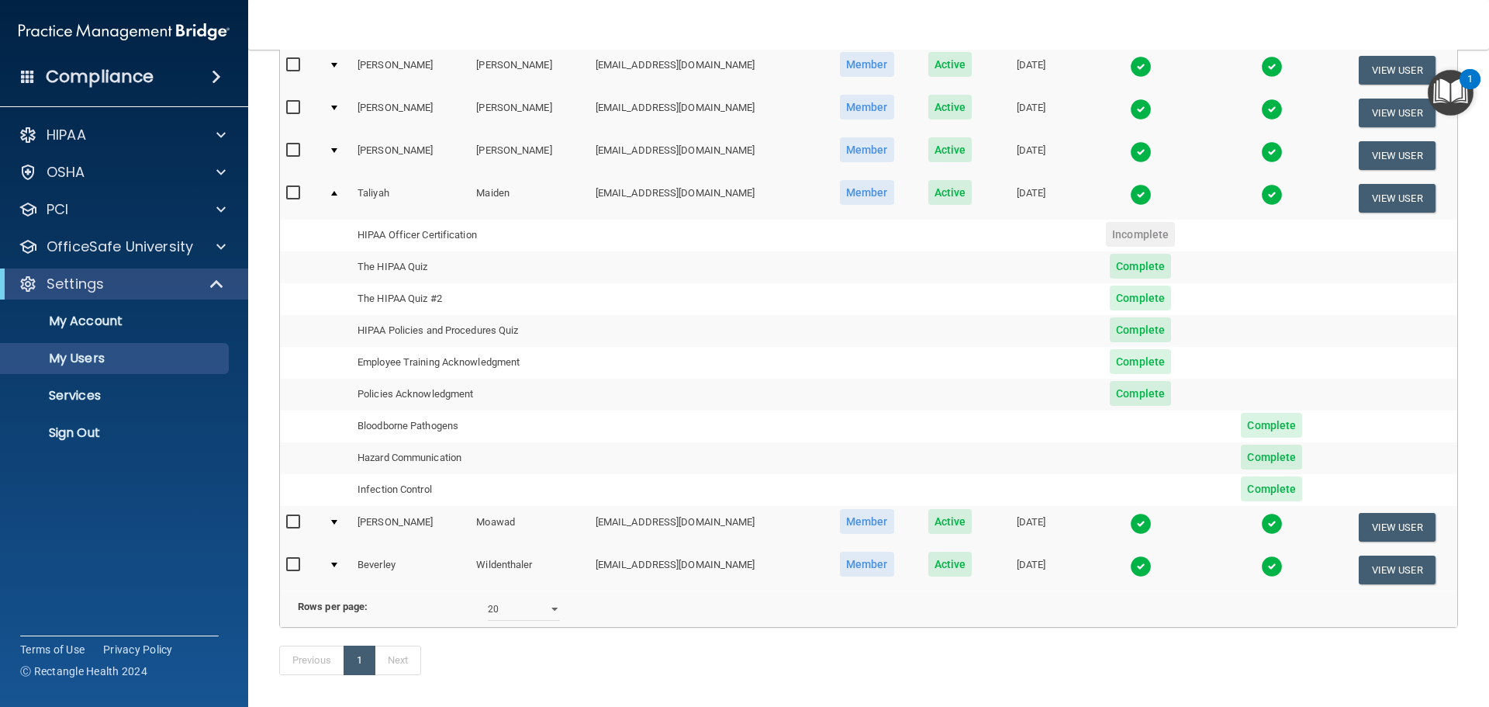
click at [335, 194] on div at bounding box center [334, 193] width 6 height 5
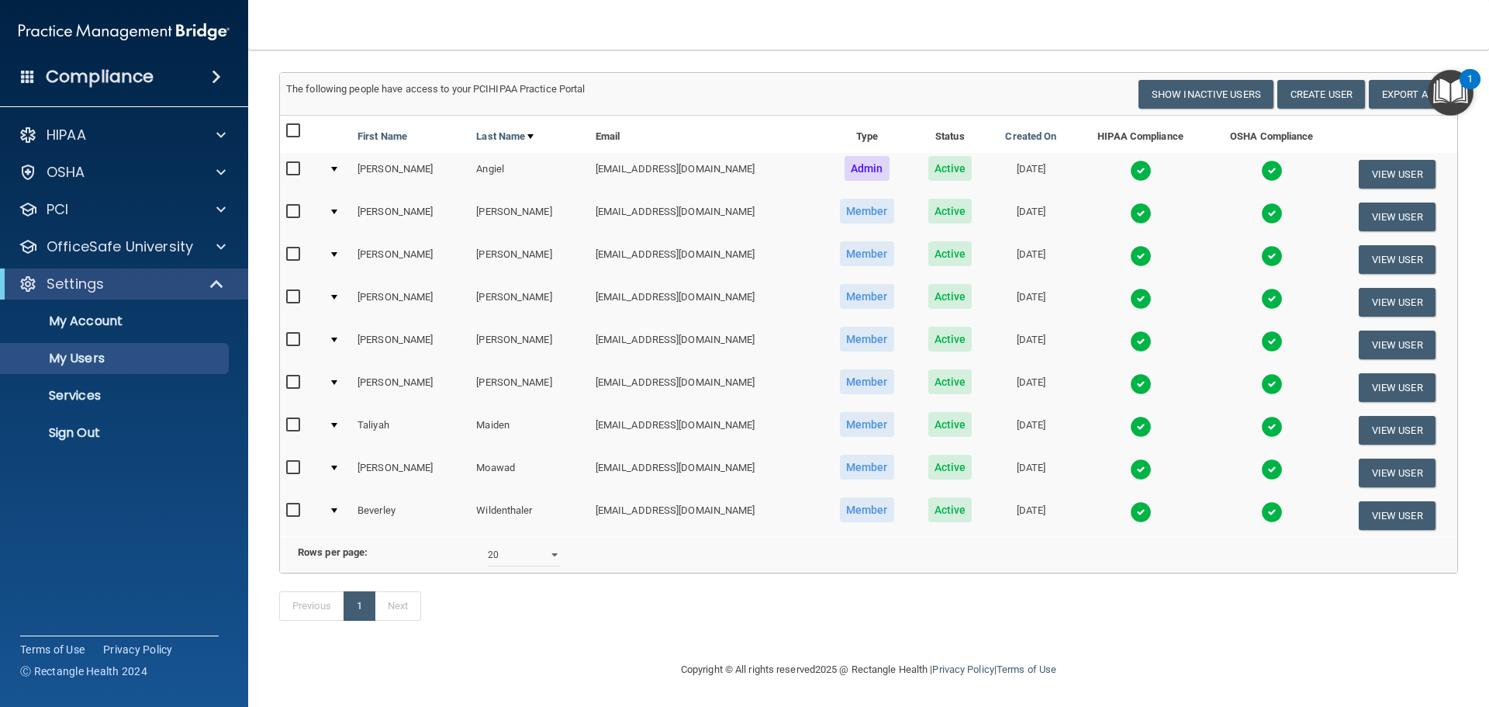
click at [337, 252] on div at bounding box center [334, 254] width 6 height 5
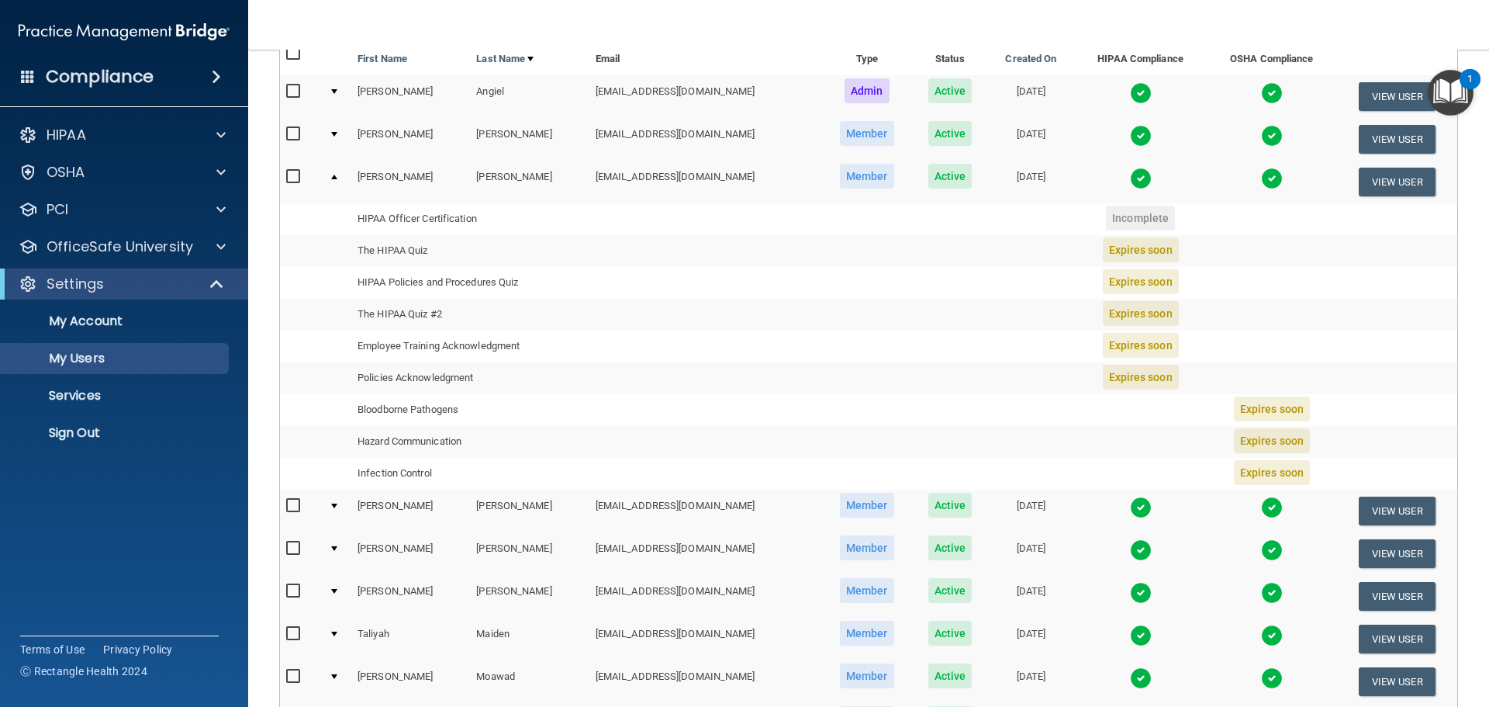
scroll to position [161, 0]
click at [333, 175] on div at bounding box center [334, 177] width 6 height 5
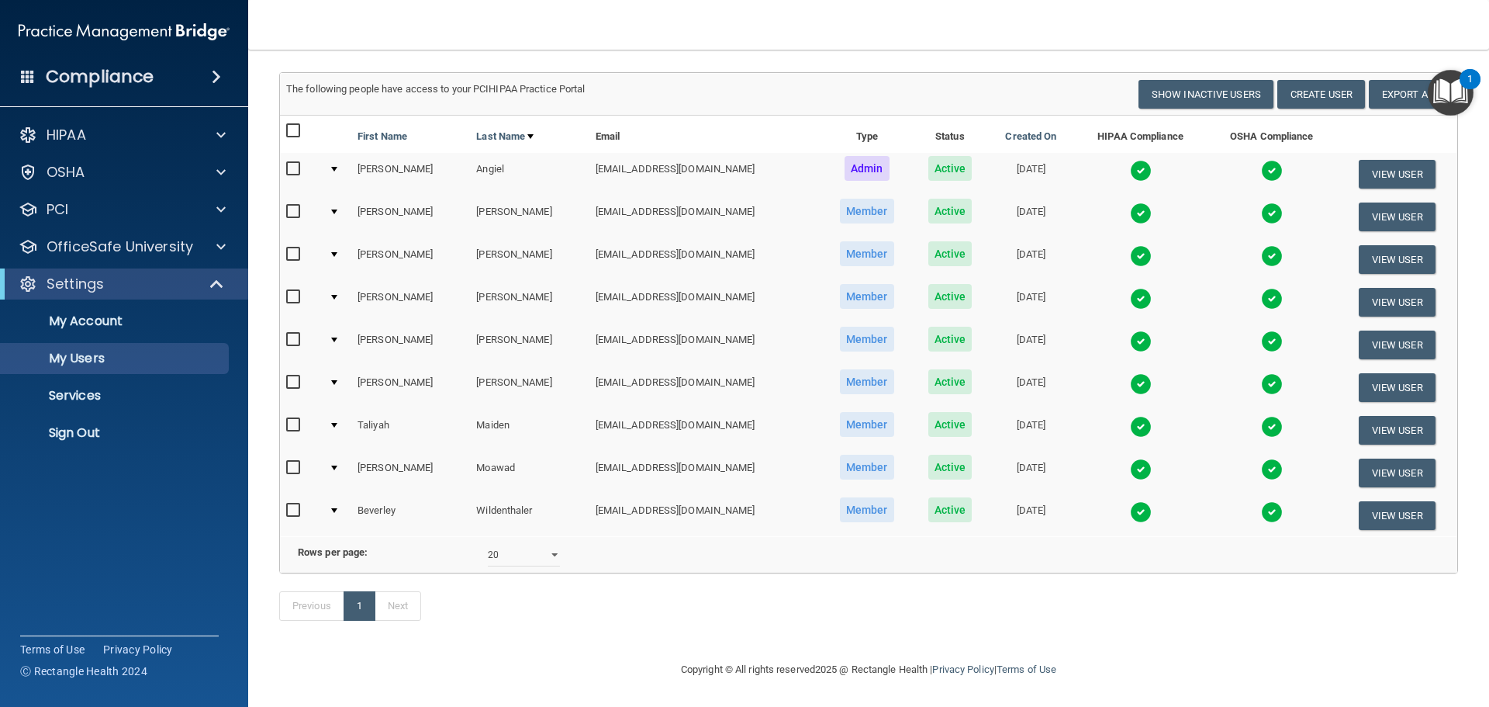
scroll to position [108, 0]
click at [336, 167] on div at bounding box center [334, 169] width 6 height 5
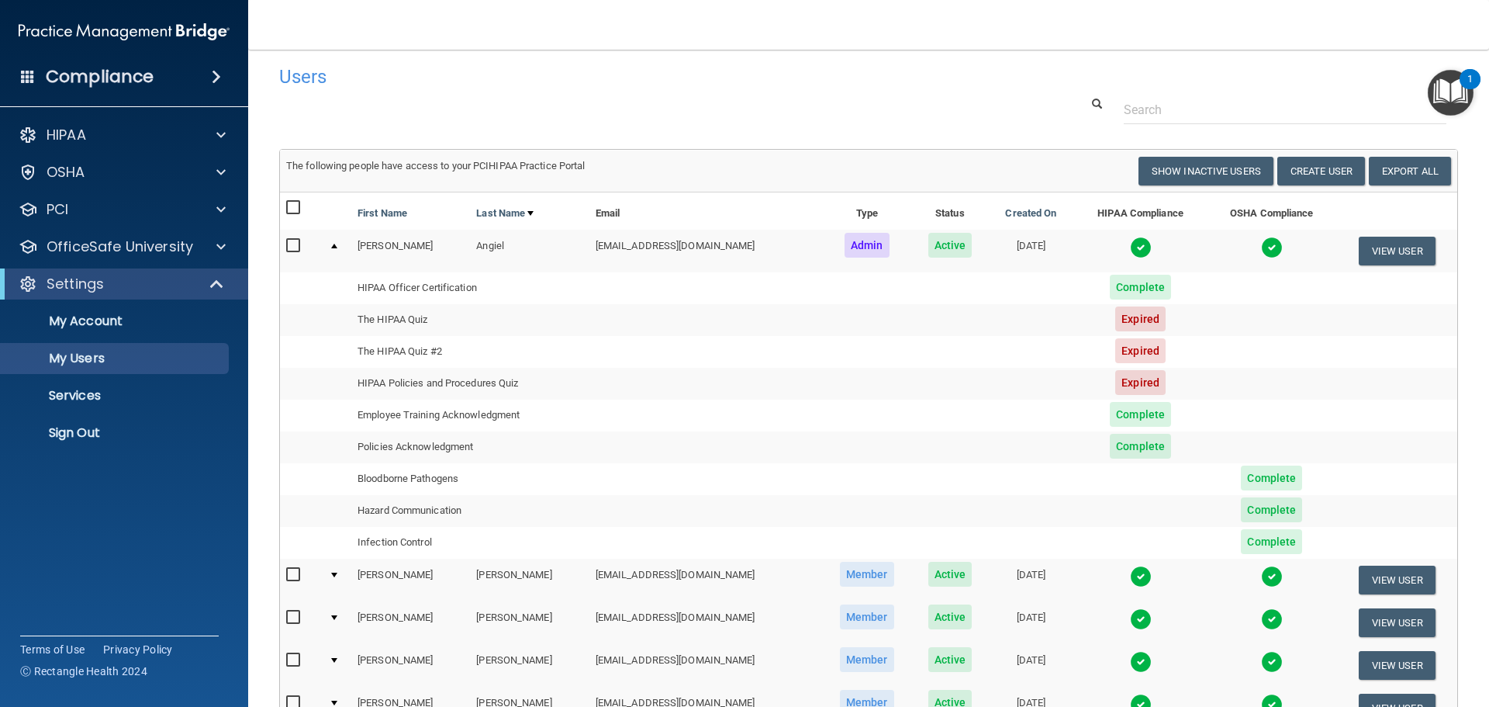
scroll to position [6, 0]
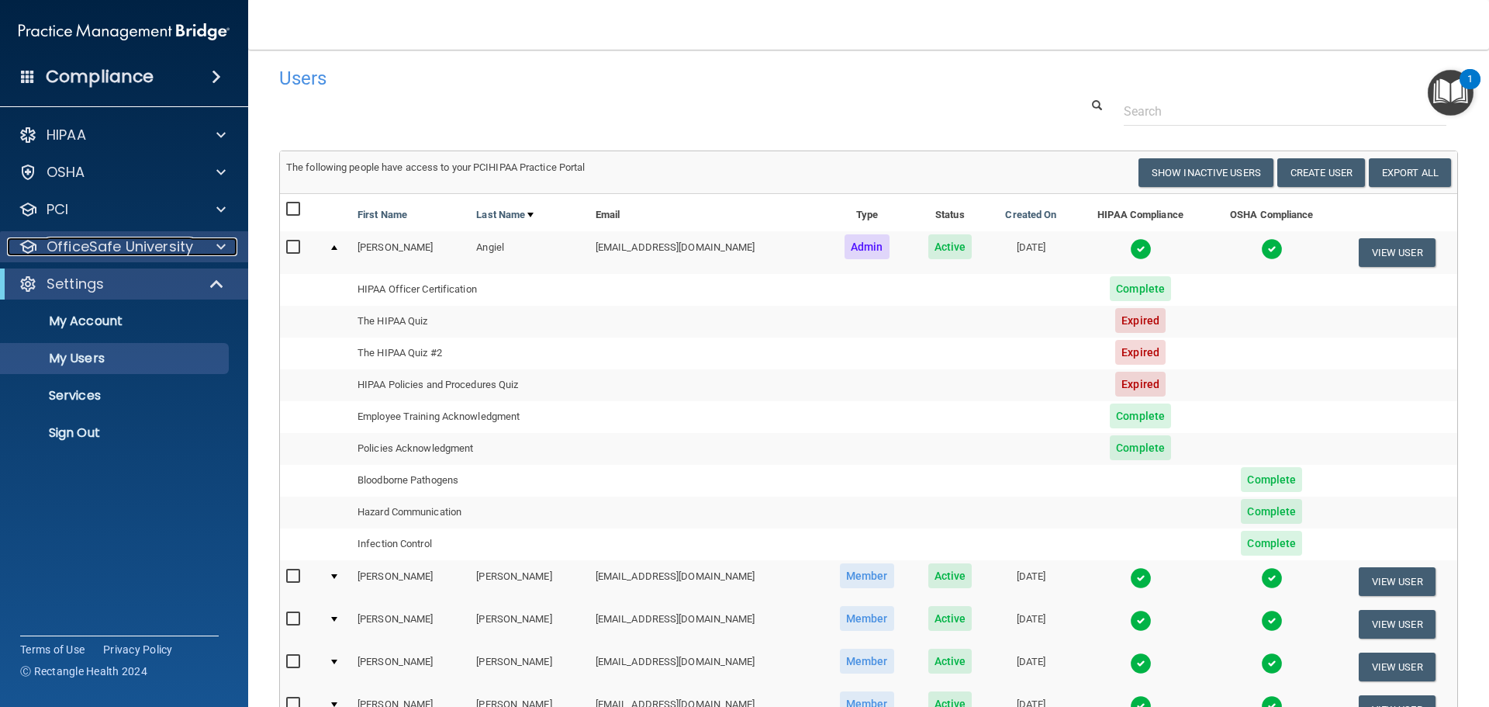
click at [129, 246] on p "OfficeSafe University" at bounding box center [120, 246] width 147 height 19
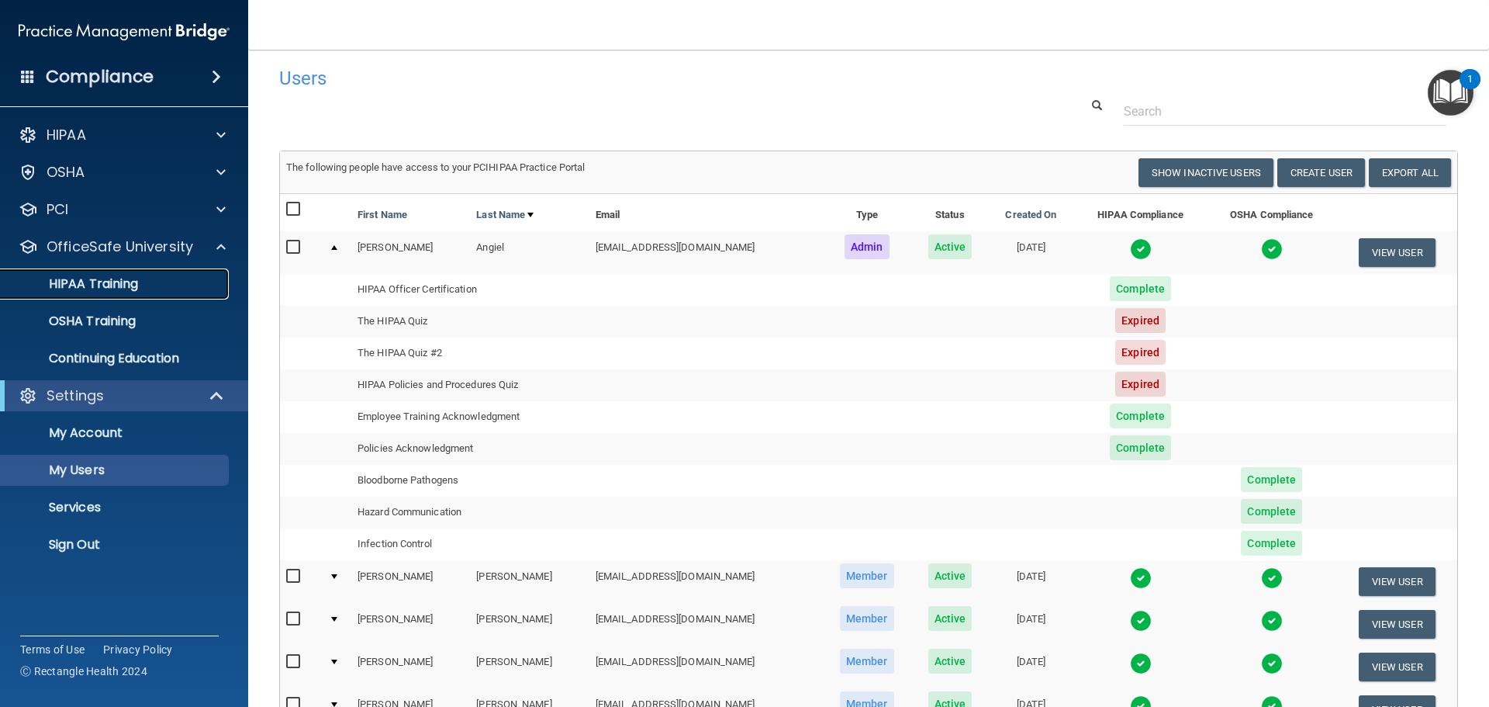
click at [112, 287] on p "HIPAA Training" at bounding box center [74, 284] width 128 height 16
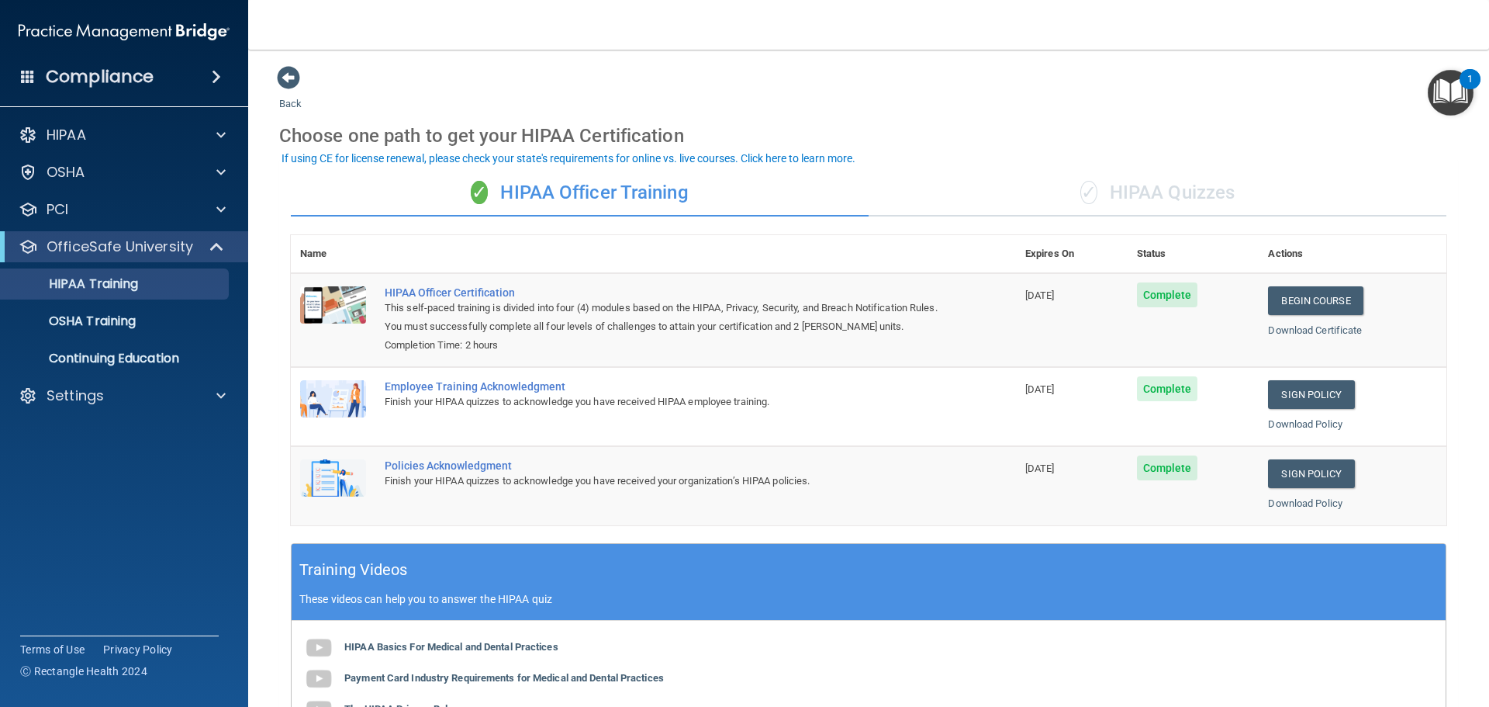
click at [1153, 198] on div "✓ HIPAA Quizzes" at bounding box center [1158, 193] width 578 height 47
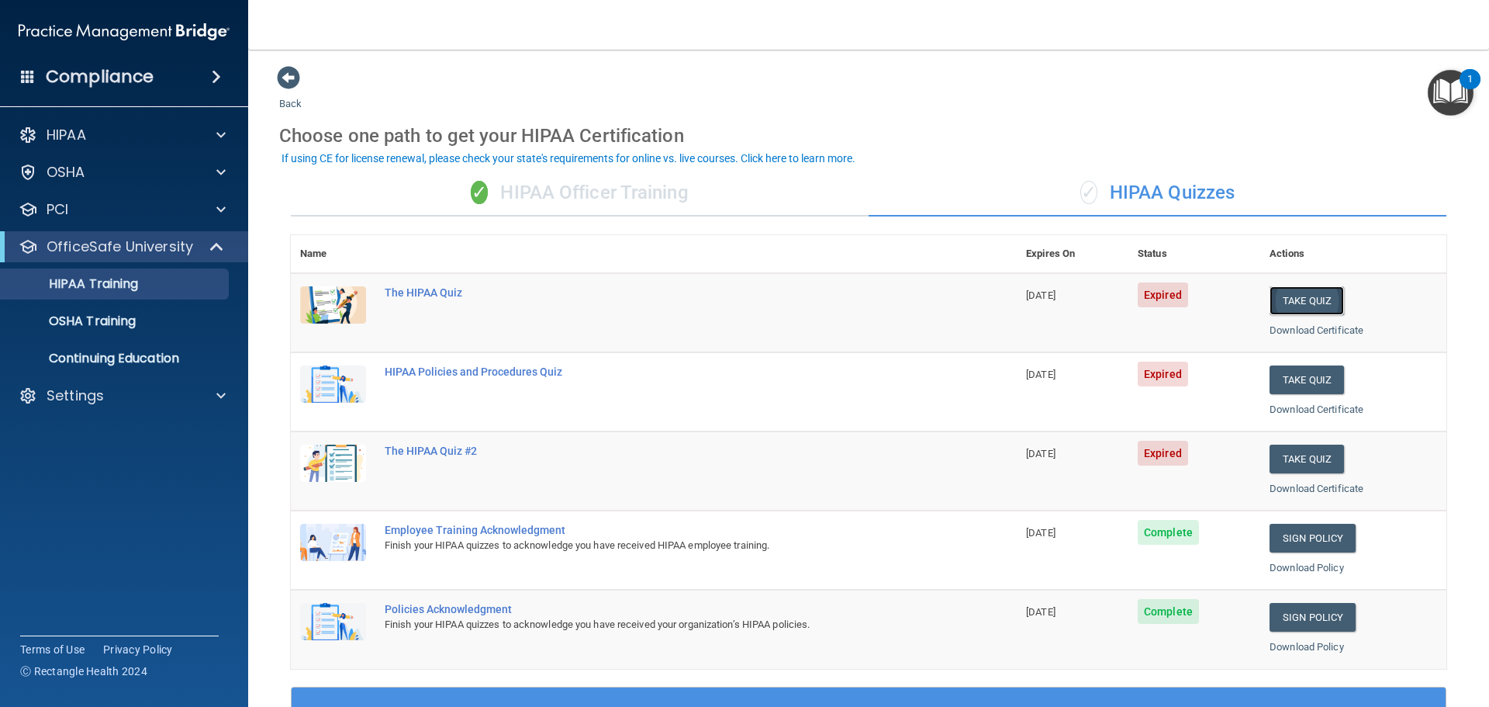
click at [1289, 297] on button "Take Quiz" at bounding box center [1307, 300] width 74 height 29
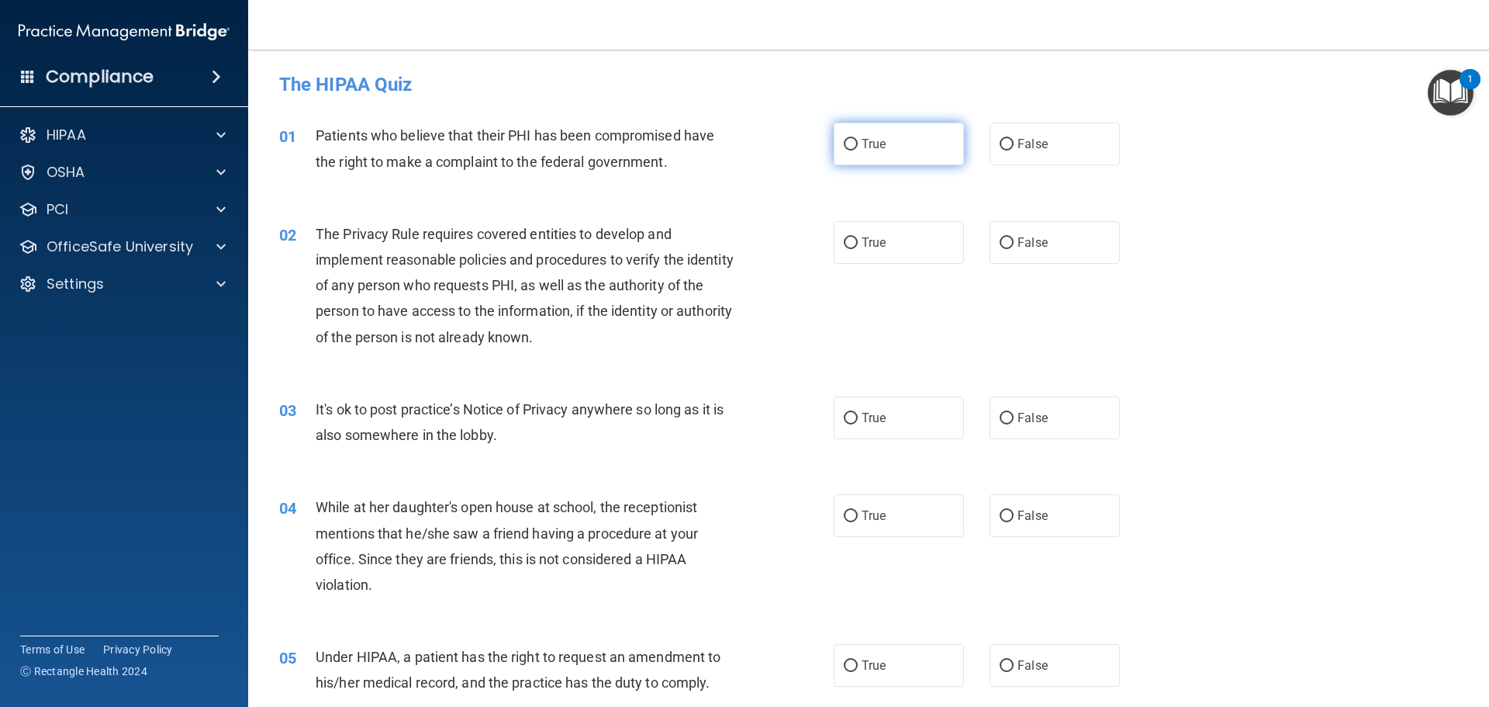
click at [887, 130] on label "True" at bounding box center [899, 144] width 130 height 43
click at [858, 139] on input "True" at bounding box center [851, 145] width 14 height 12
radio input "true"
click at [894, 238] on label "True" at bounding box center [899, 242] width 130 height 43
click at [858, 238] on input "True" at bounding box center [851, 243] width 14 height 12
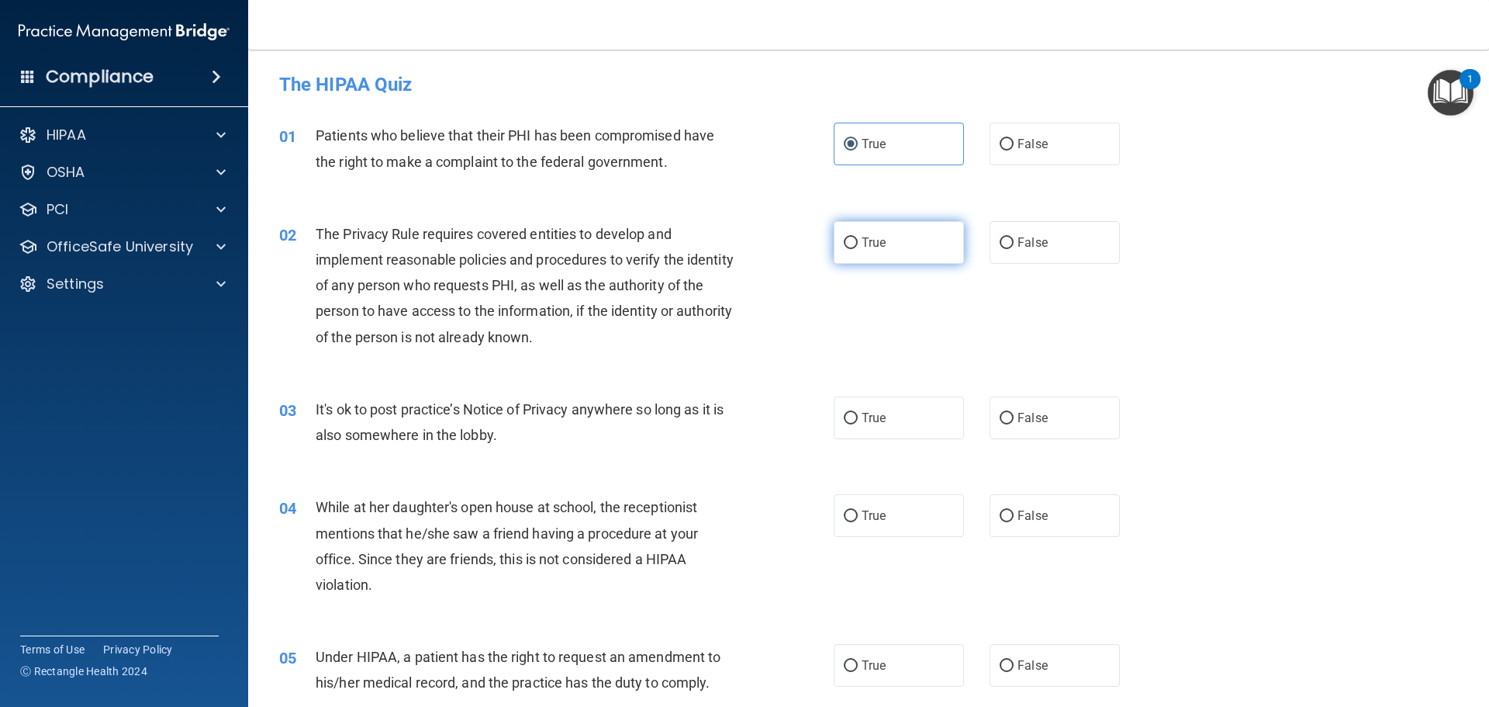
radio input "true"
click at [1044, 424] on label "False" at bounding box center [1055, 417] width 130 height 43
click at [1014, 424] on input "False" at bounding box center [1007, 419] width 14 height 12
radio input "true"
click at [1032, 517] on span "False" at bounding box center [1033, 515] width 30 height 15
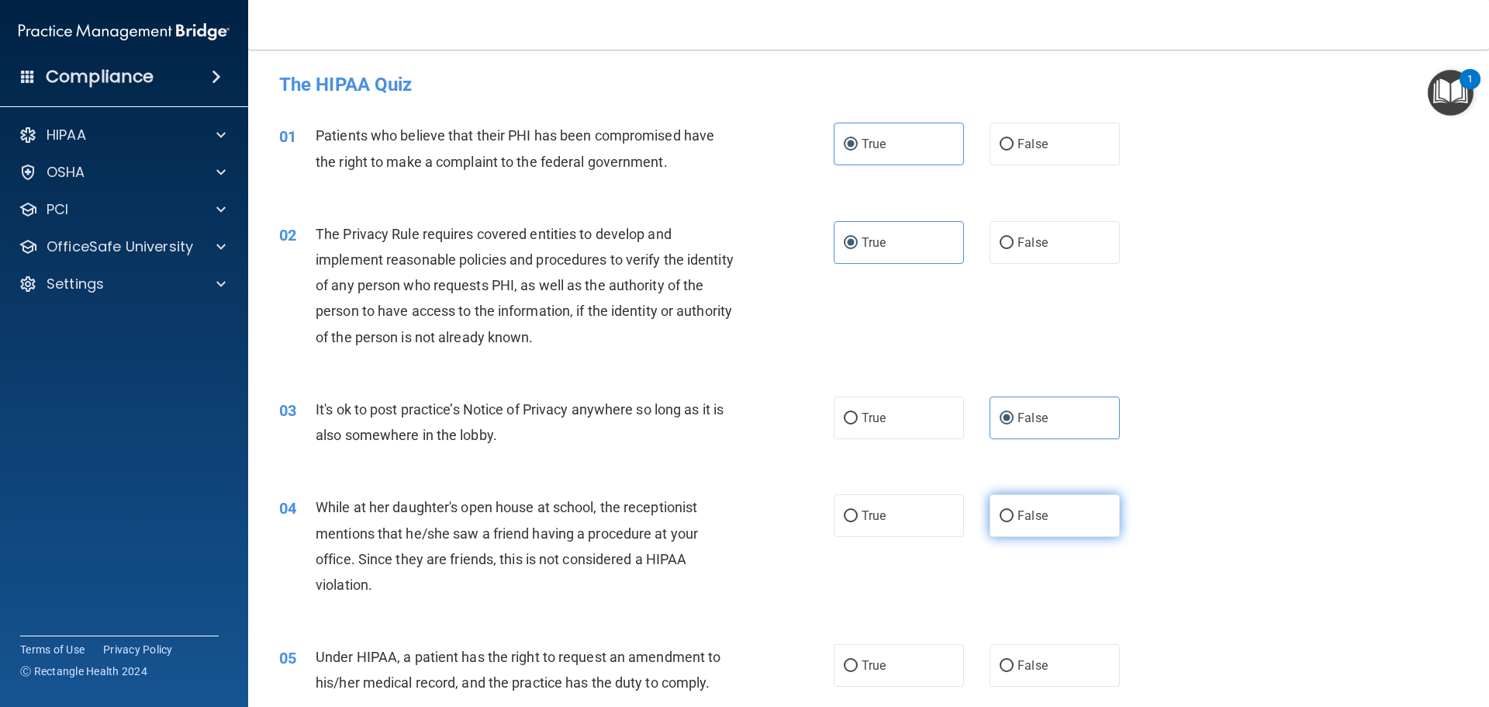
click at [1014, 517] on input "False" at bounding box center [1007, 516] width 14 height 12
radio input "true"
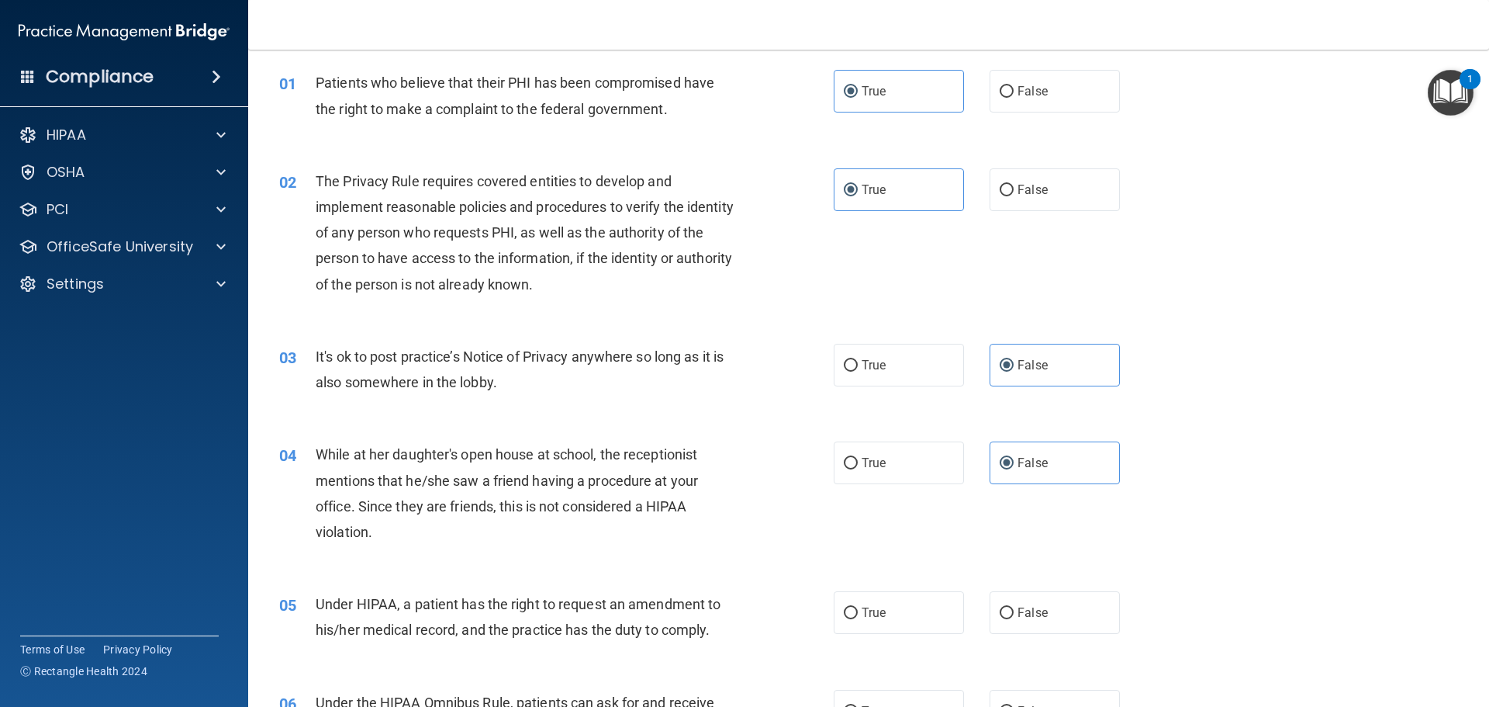
scroll to position [155, 0]
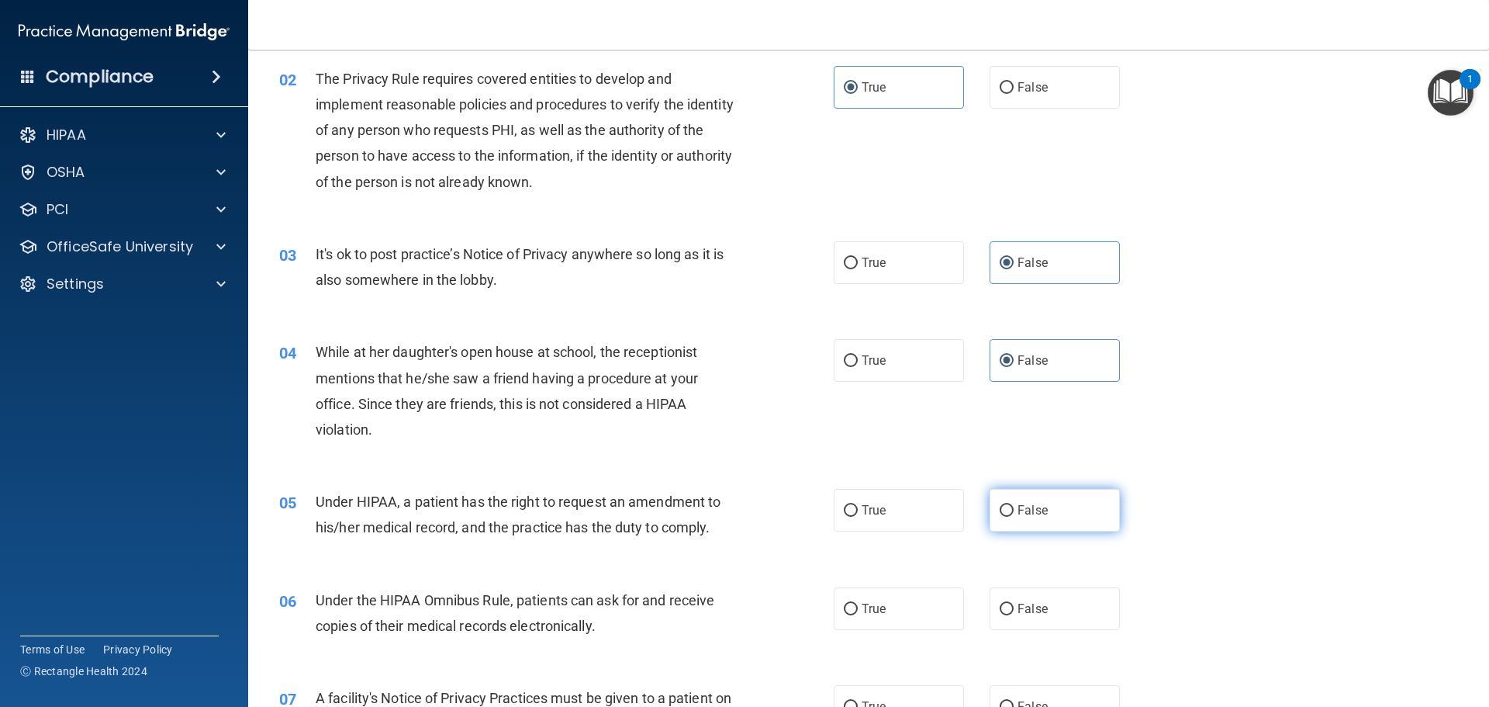
click at [1049, 501] on label "False" at bounding box center [1055, 510] width 130 height 43
click at [1014, 505] on input "False" at bounding box center [1007, 511] width 14 height 12
radio input "true"
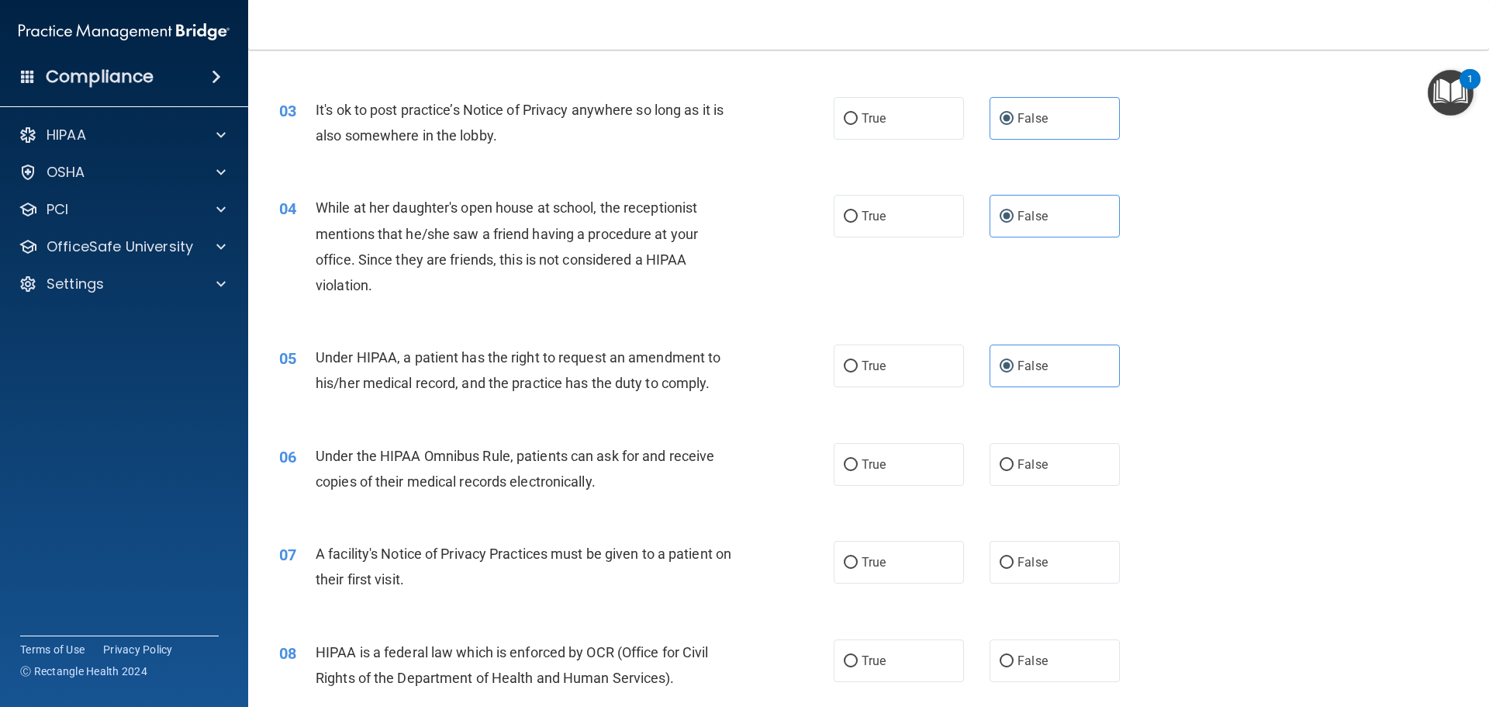
scroll to position [310, 0]
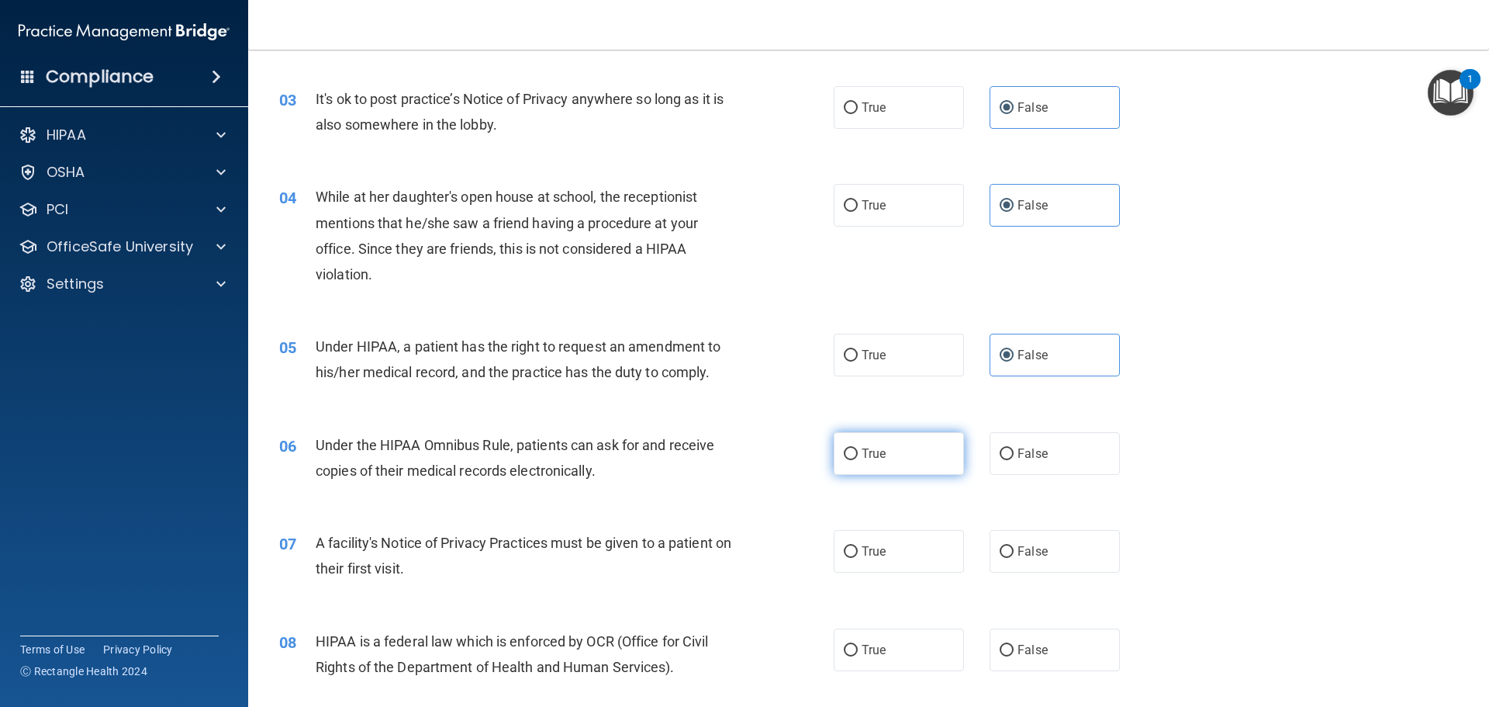
click at [892, 451] on label "True" at bounding box center [899, 453] width 130 height 43
click at [858, 451] on input "True" at bounding box center [851, 454] width 14 height 12
radio input "true"
click at [902, 551] on label "True" at bounding box center [899, 551] width 130 height 43
click at [858, 551] on input "True" at bounding box center [851, 552] width 14 height 12
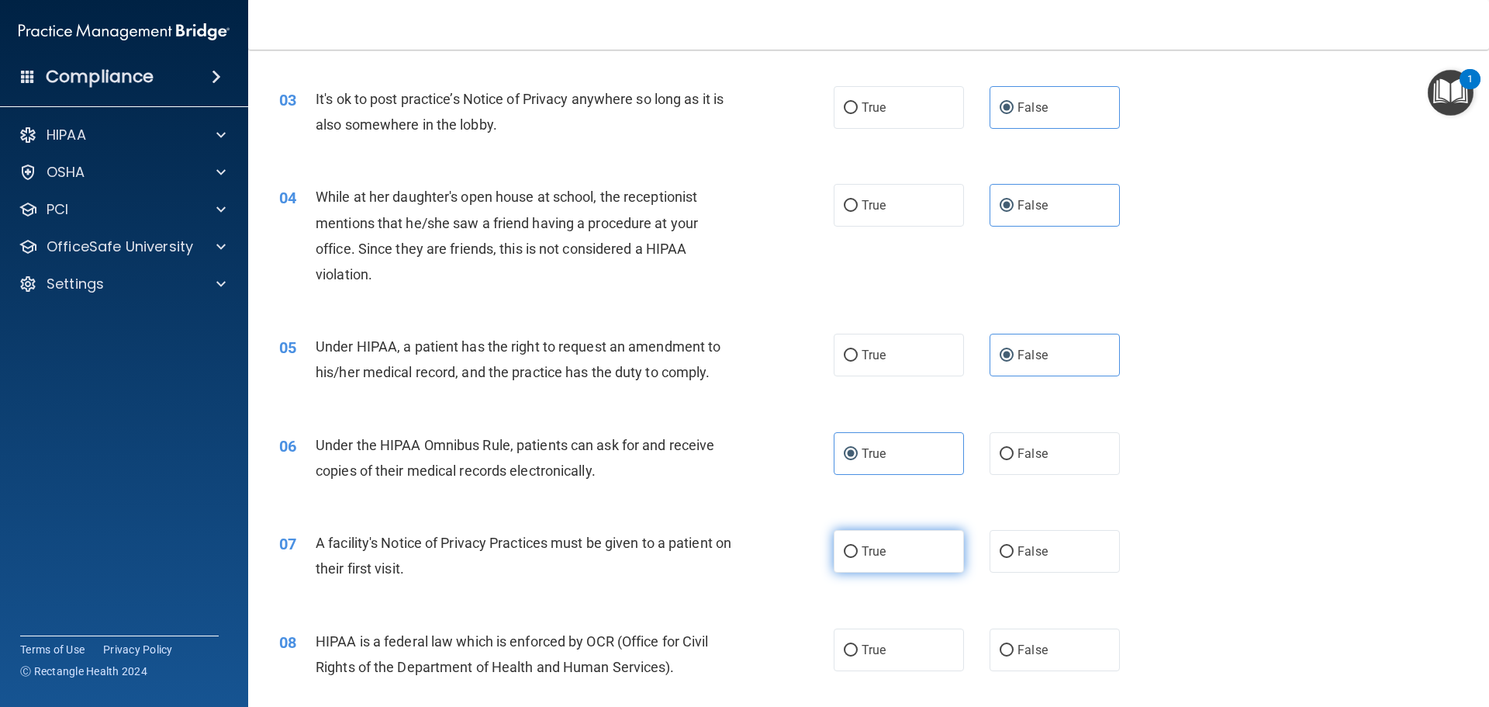
radio input "true"
click at [889, 641] on label "True" at bounding box center [899, 649] width 130 height 43
click at [858, 645] on input "True" at bounding box center [851, 651] width 14 height 12
radio input "true"
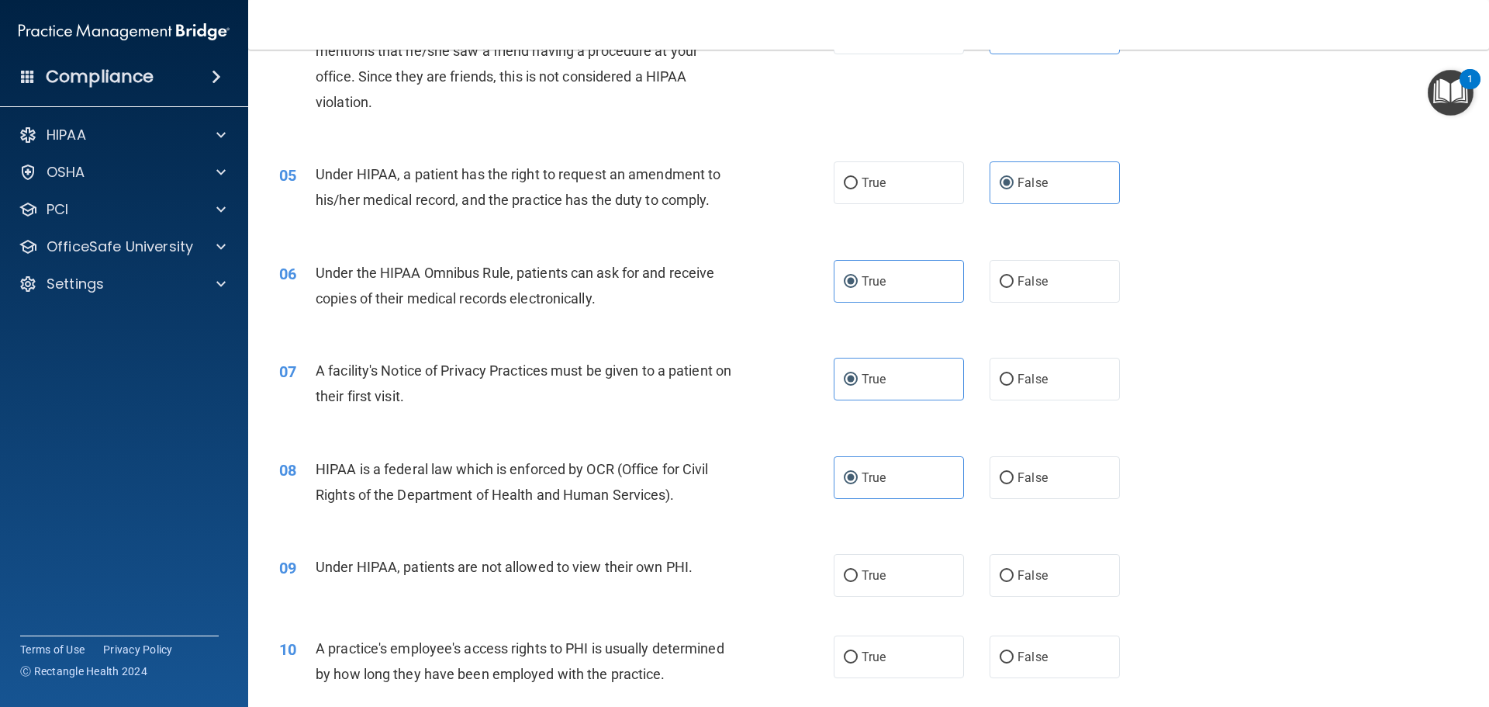
scroll to position [543, 0]
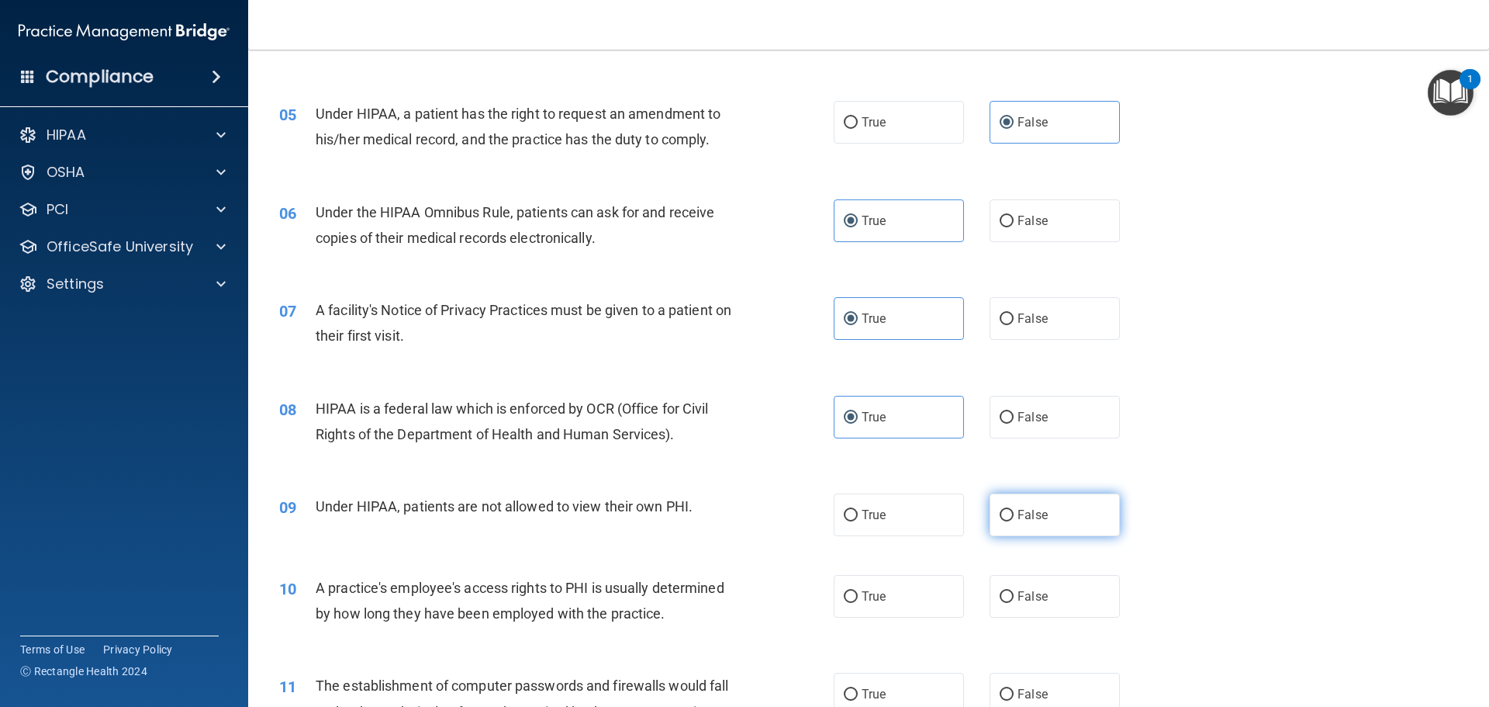
click at [1032, 510] on span "False" at bounding box center [1033, 514] width 30 height 15
click at [1014, 510] on input "False" at bounding box center [1007, 516] width 14 height 12
radio input "true"
click at [1020, 612] on label "False" at bounding box center [1055, 596] width 130 height 43
click at [1014, 603] on input "False" at bounding box center [1007, 597] width 14 height 12
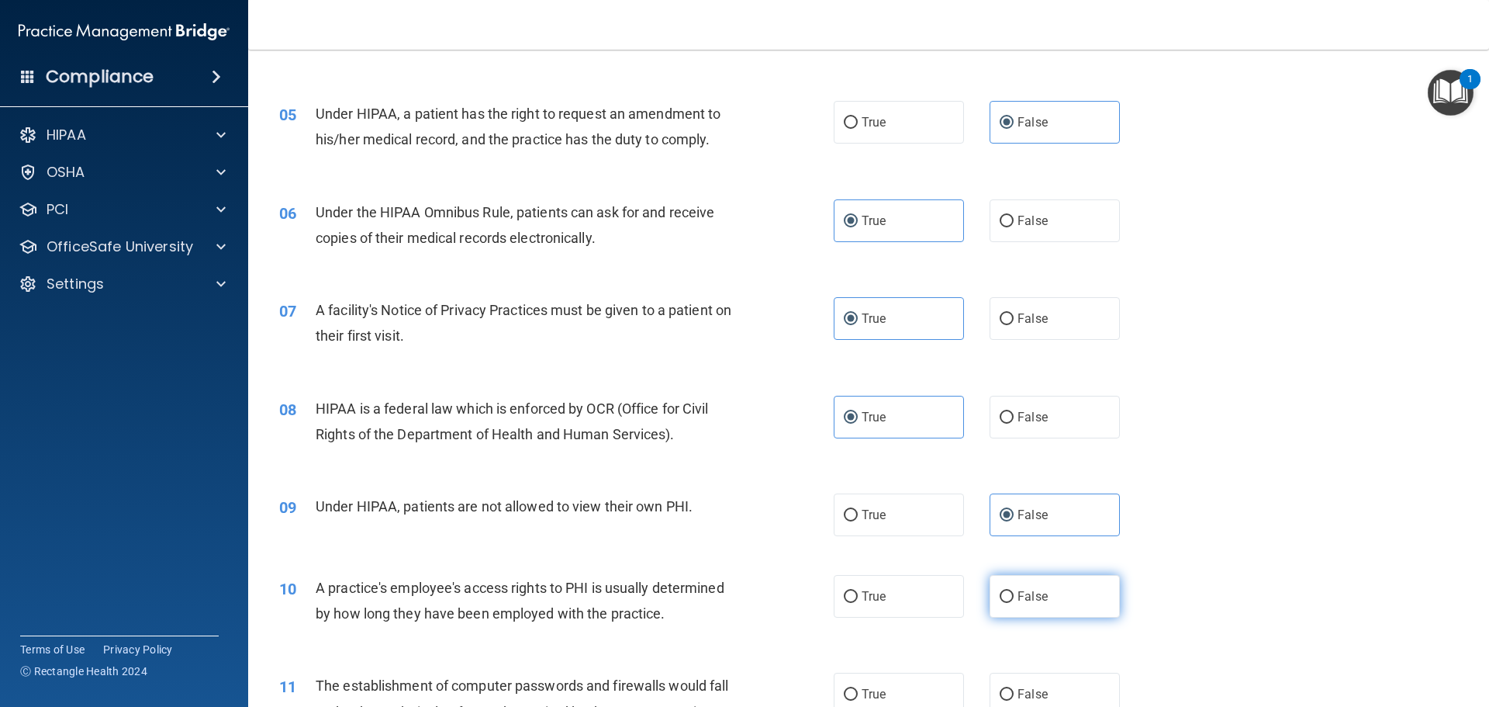
radio input "true"
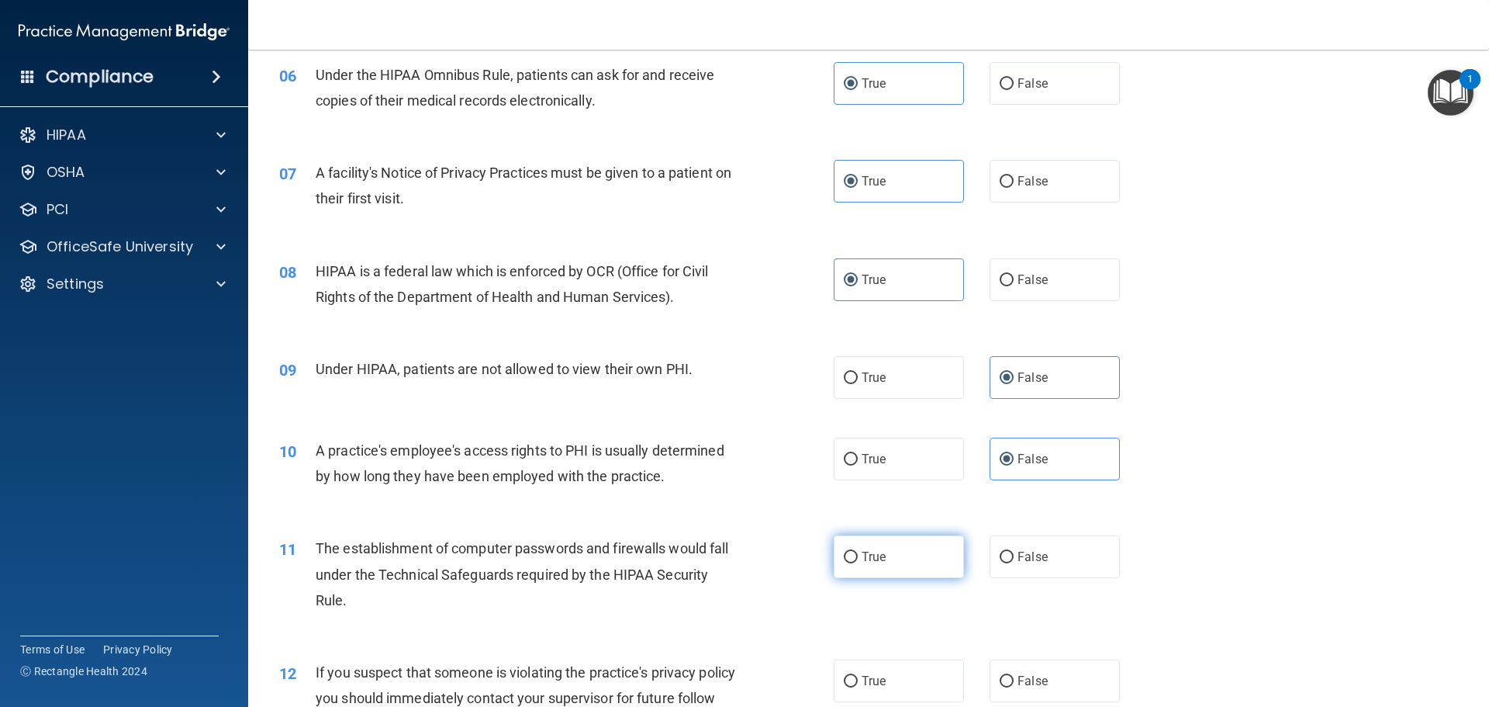
scroll to position [698, 0]
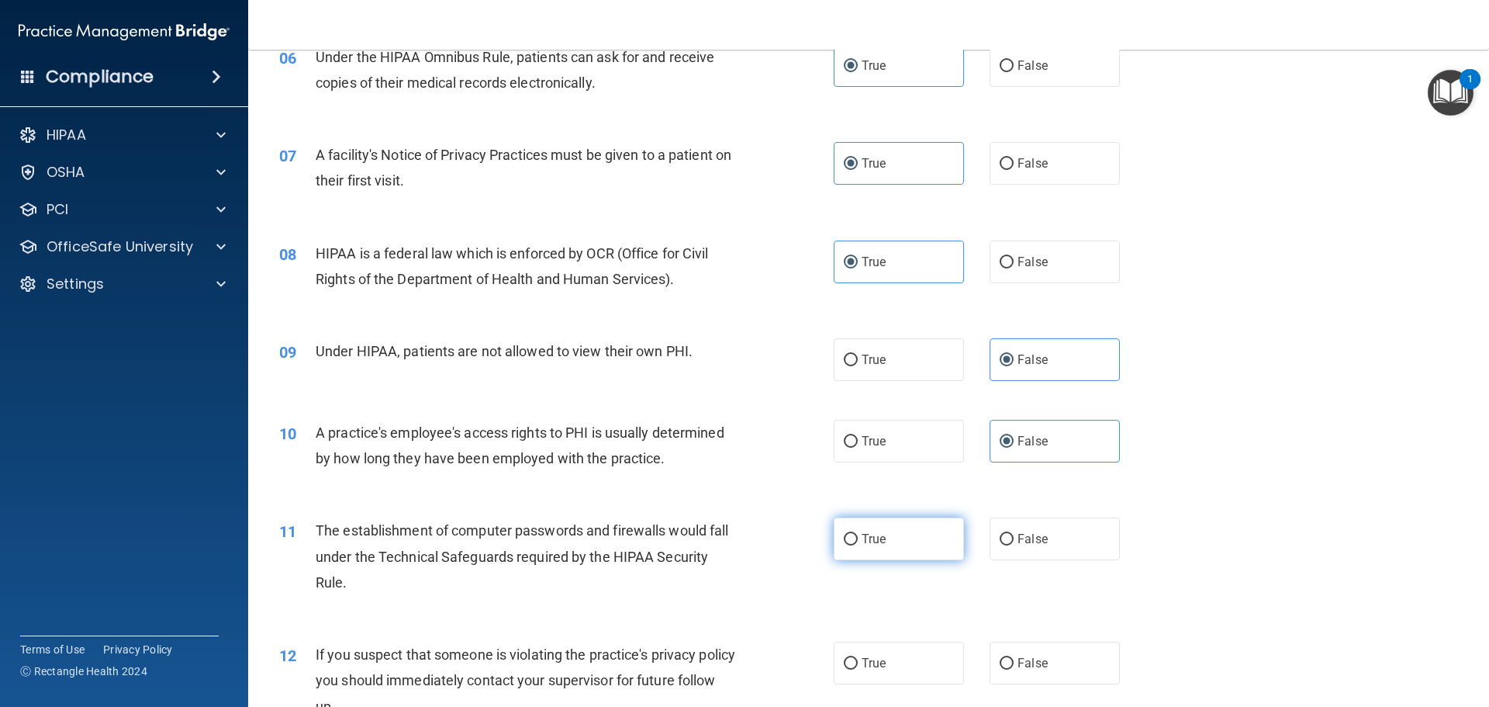
click at [883, 555] on label "True" at bounding box center [899, 538] width 130 height 43
click at [858, 545] on input "True" at bounding box center [851, 540] width 14 height 12
radio input "true"
click at [888, 672] on label "True" at bounding box center [899, 663] width 130 height 43
click at [858, 669] on input "True" at bounding box center [851, 664] width 14 height 12
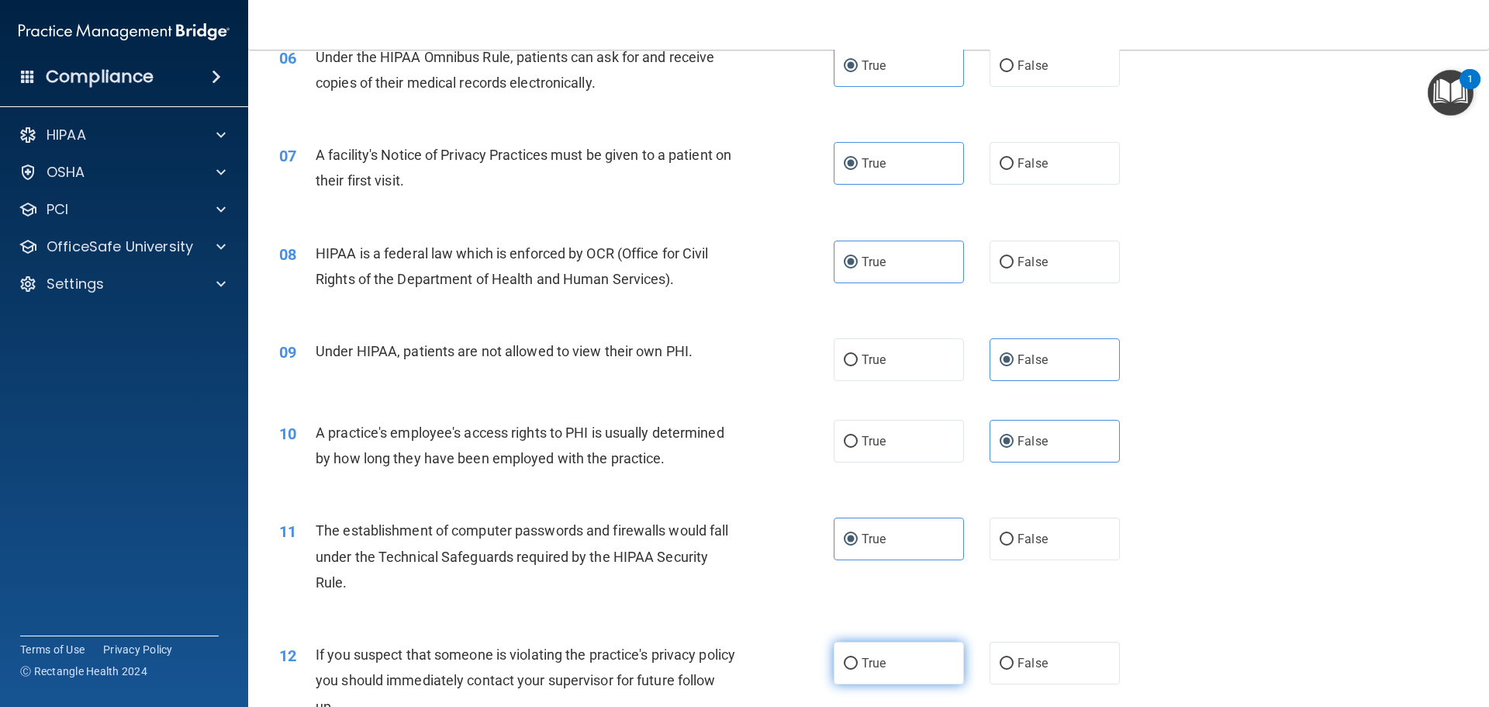
radio input "true"
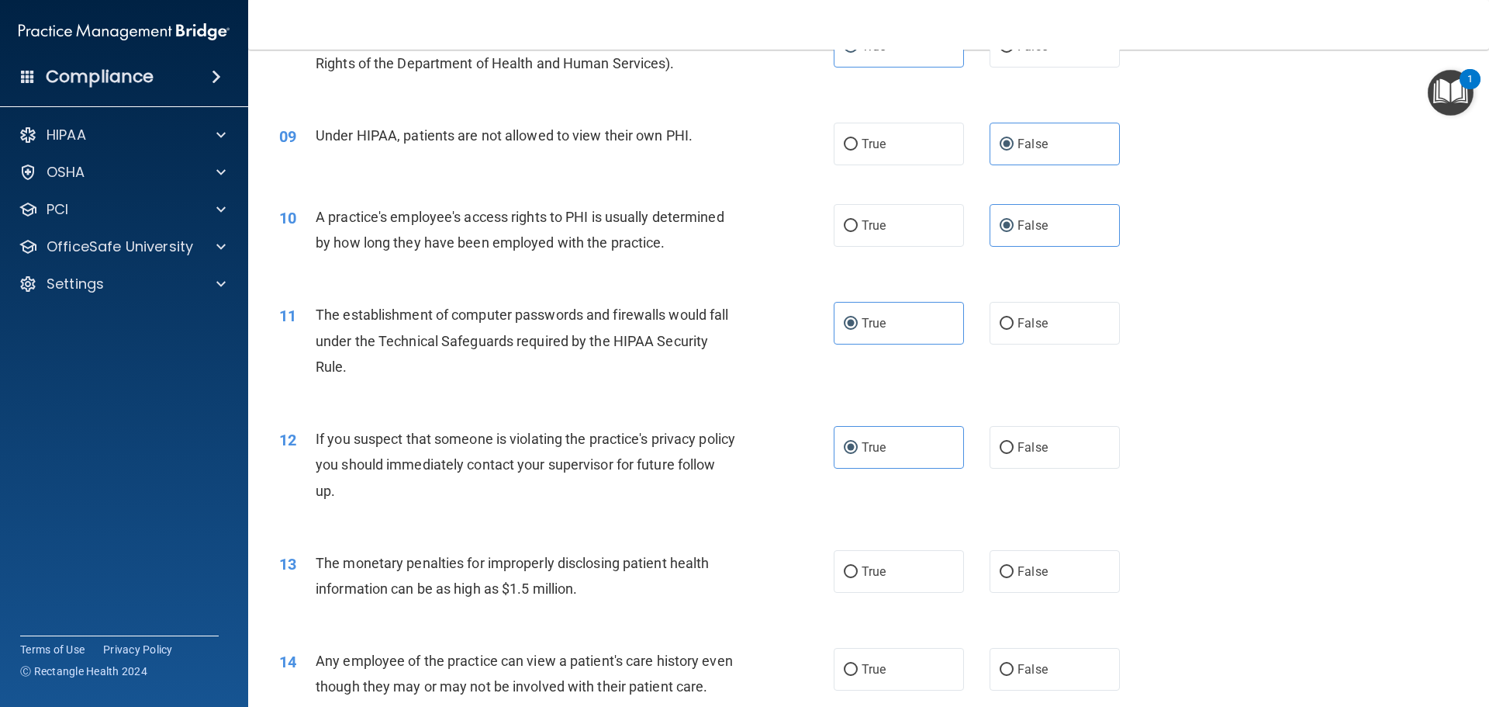
scroll to position [931, 0]
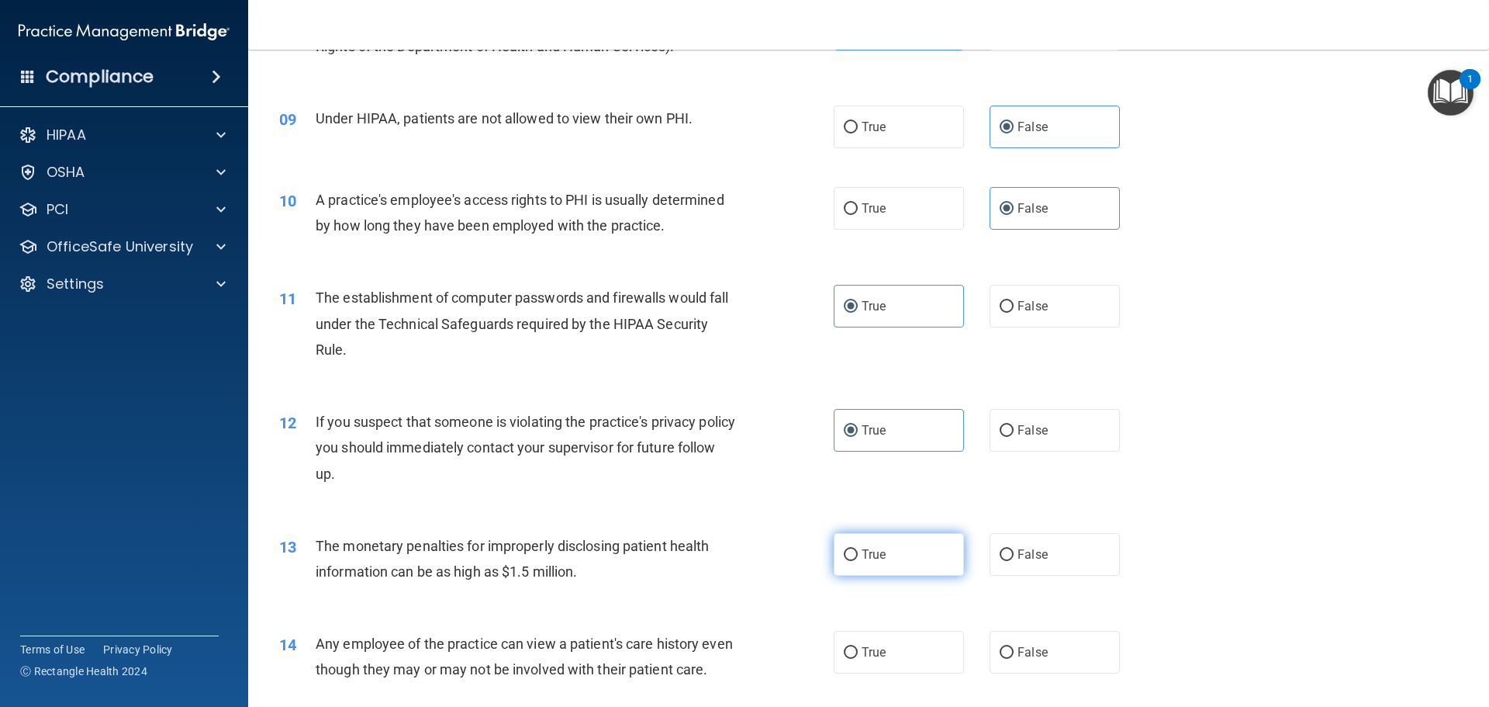
click at [884, 562] on label "True" at bounding box center [899, 554] width 130 height 43
click at [858, 561] on input "True" at bounding box center [851, 555] width 14 height 12
radio input "true"
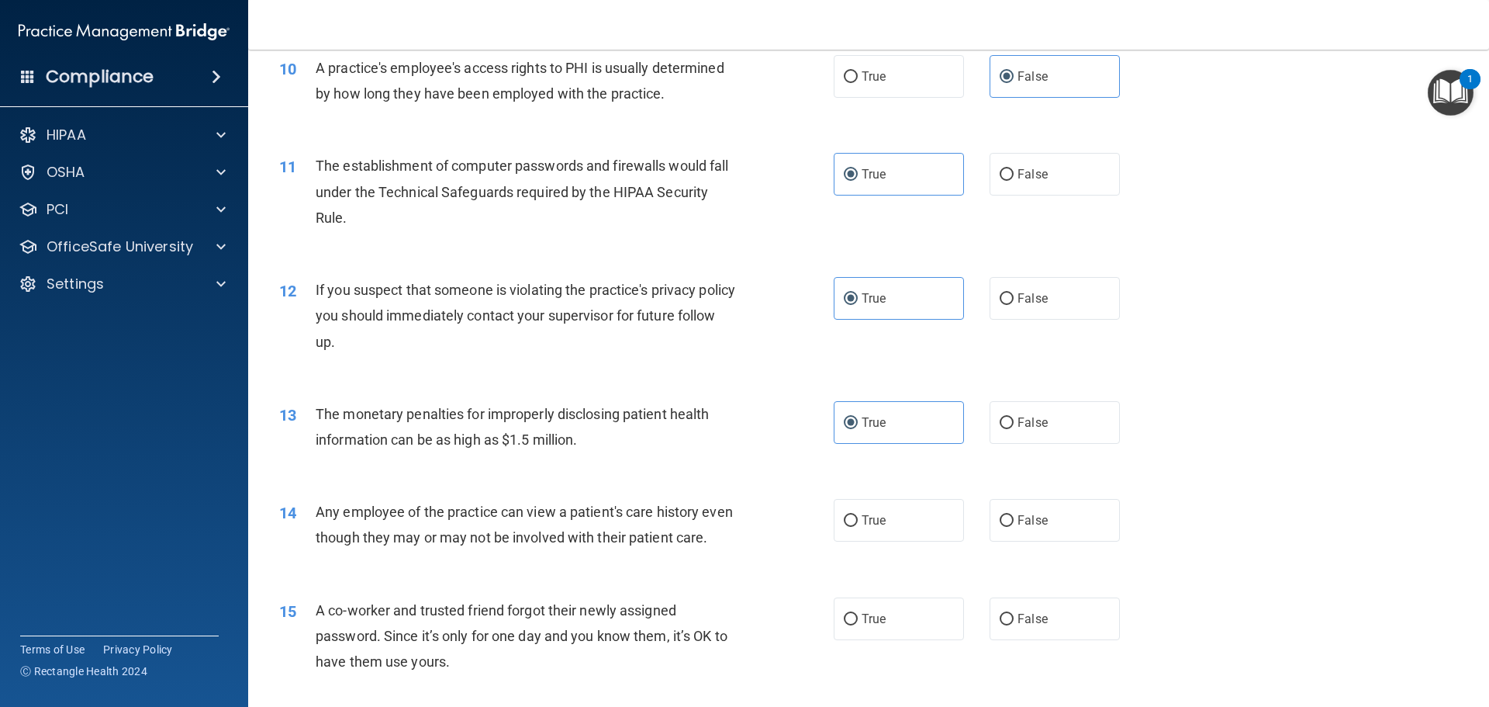
scroll to position [1086, 0]
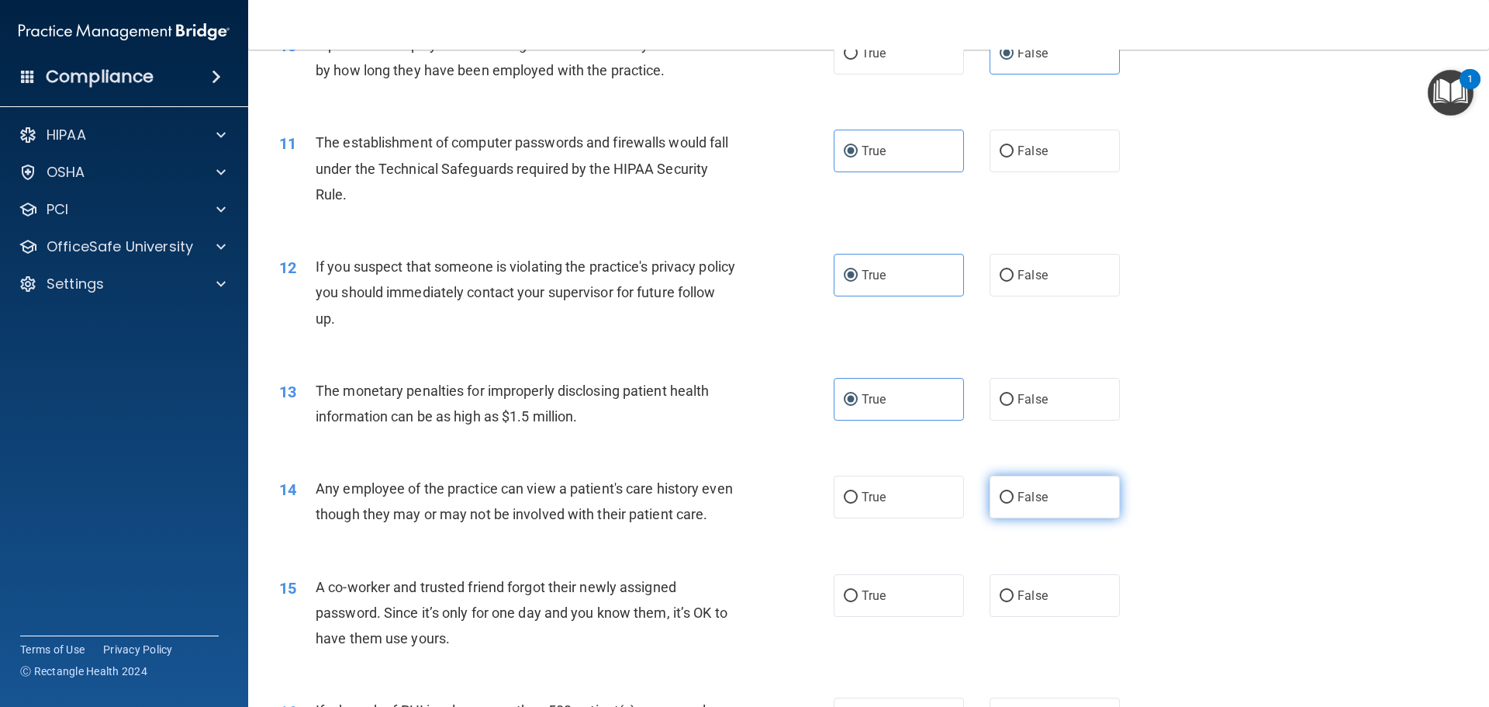
click at [1018, 499] on span "False" at bounding box center [1033, 496] width 30 height 15
click at [1014, 499] on input "False" at bounding box center [1007, 498] width 14 height 12
radio input "true"
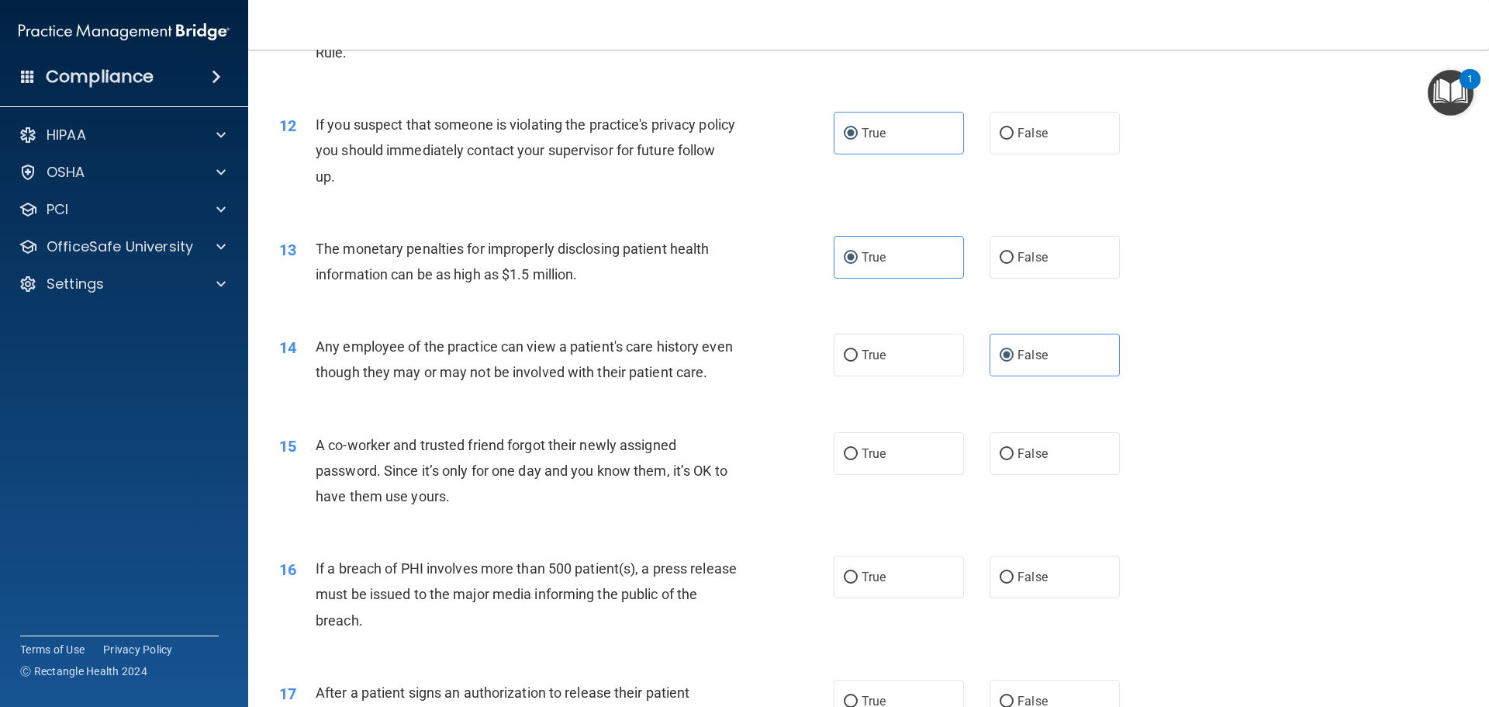
scroll to position [1241, 0]
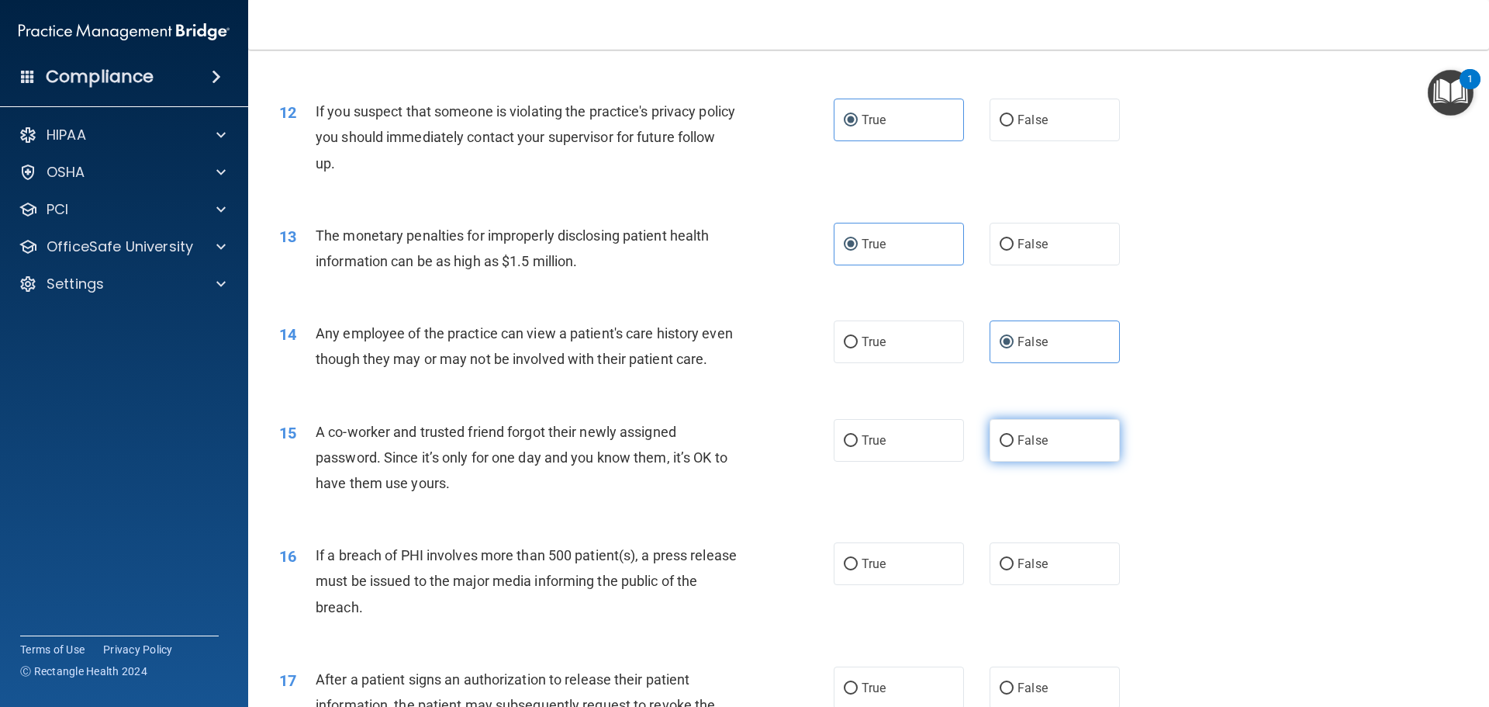
click at [1025, 448] on span "False" at bounding box center [1033, 440] width 30 height 15
click at [1014, 447] on input "False" at bounding box center [1007, 441] width 14 height 12
radio input "true"
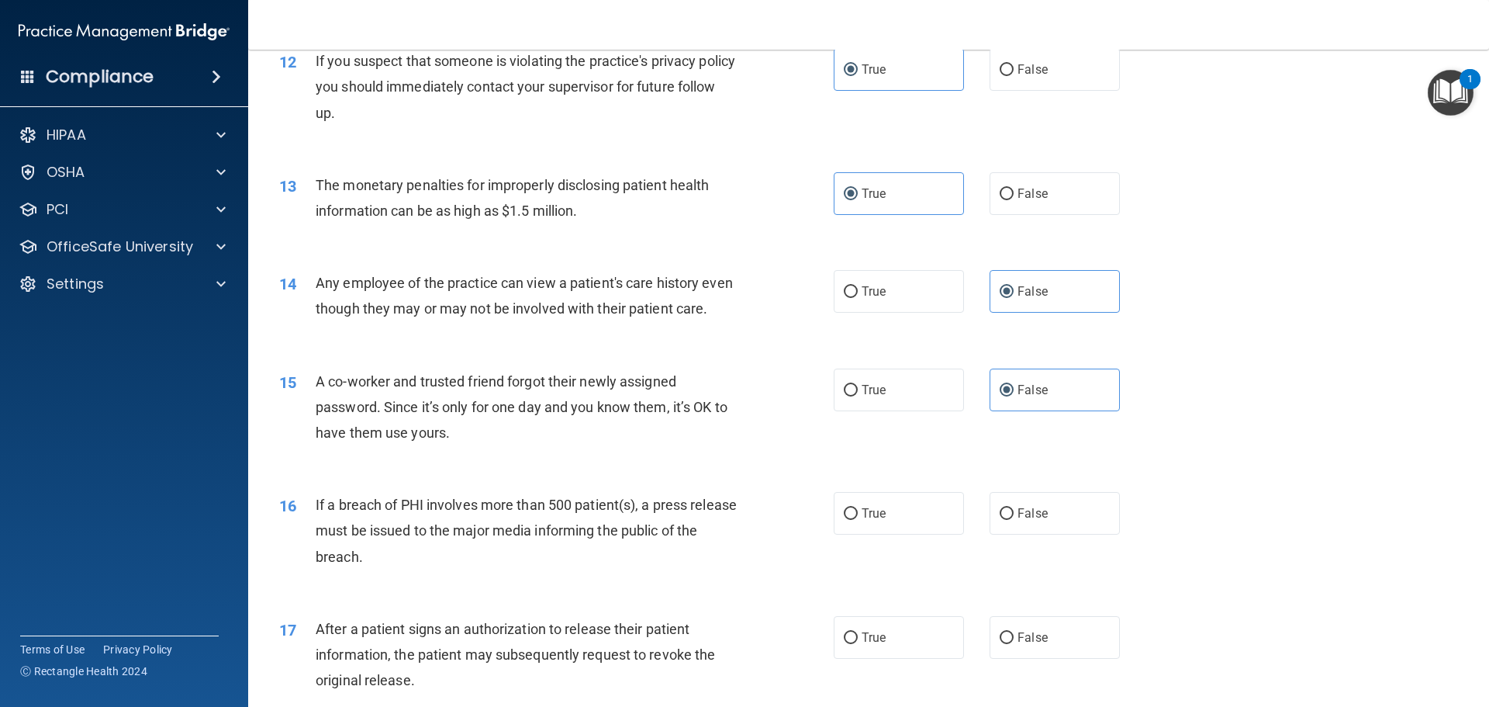
scroll to position [1319, 0]
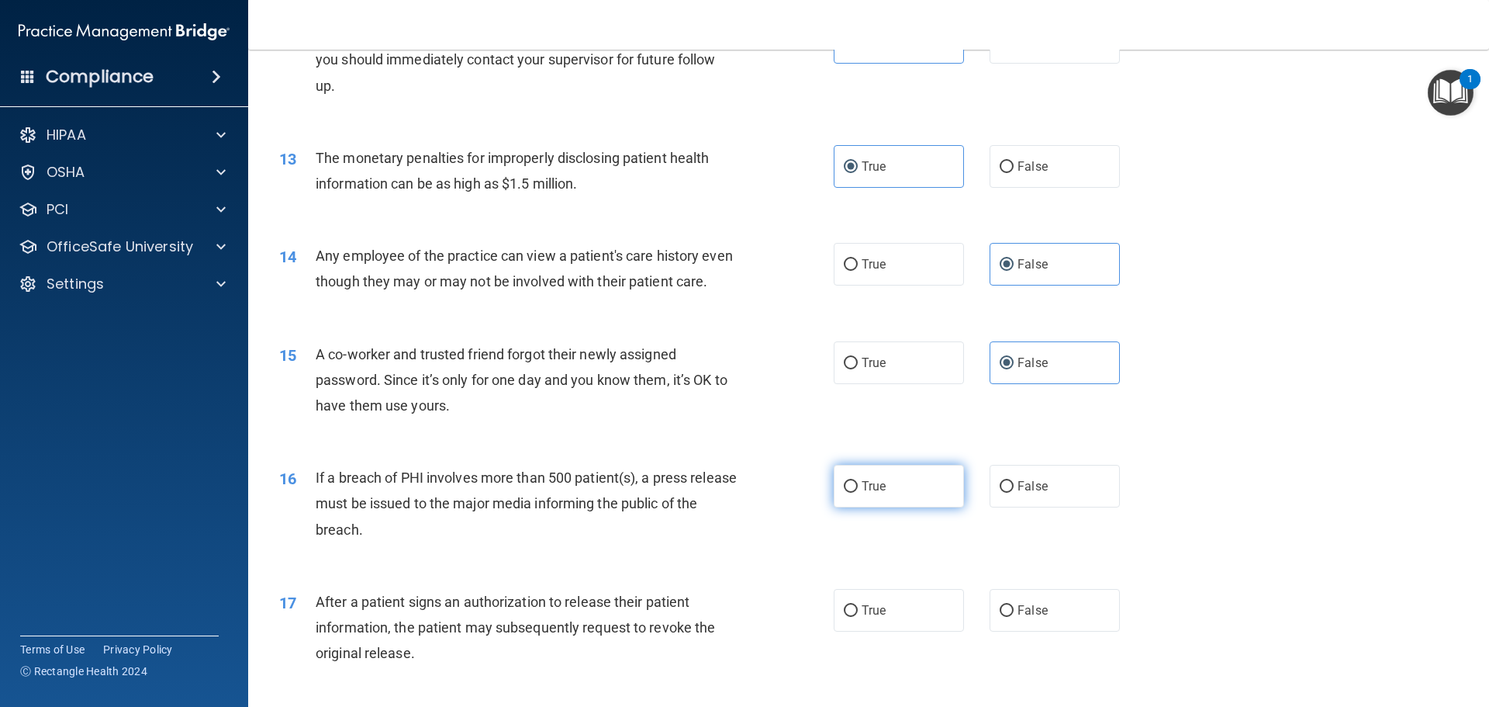
click at [887, 507] on label "True" at bounding box center [899, 486] width 130 height 43
click at [858, 493] on input "True" at bounding box center [851, 487] width 14 height 12
radio input "true"
click at [872, 617] on span "True" at bounding box center [874, 610] width 24 height 15
click at [858, 617] on input "True" at bounding box center [851, 611] width 14 height 12
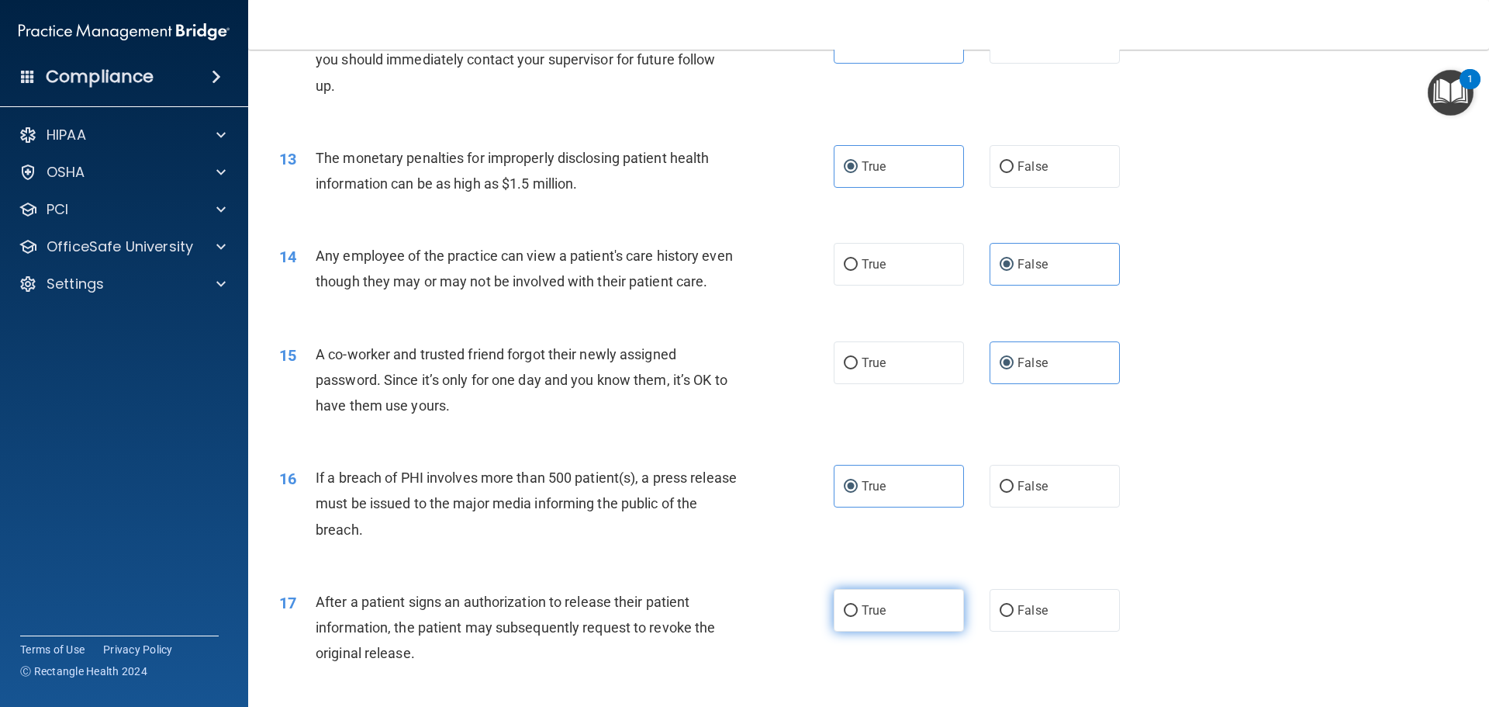
radio input "true"
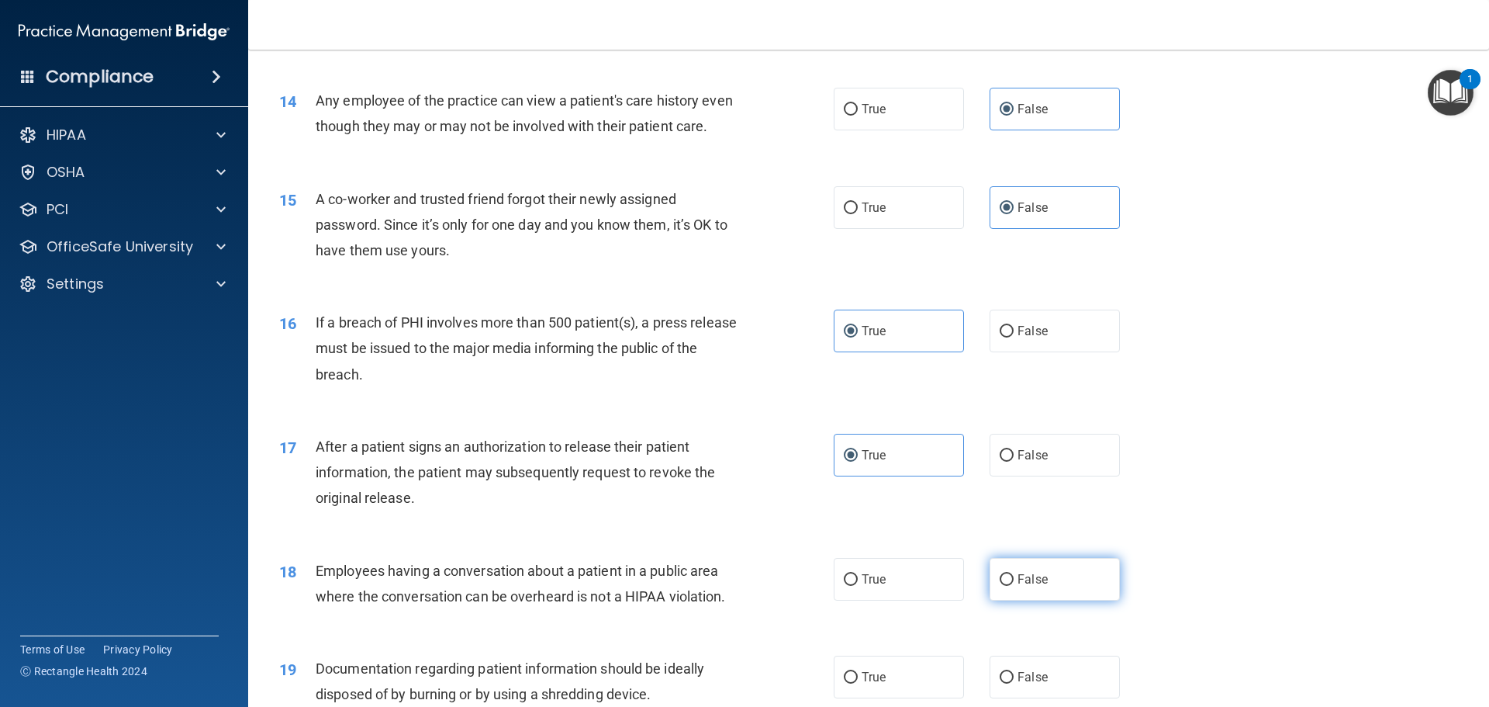
click at [1025, 586] on span "False" at bounding box center [1033, 579] width 30 height 15
click at [1014, 586] on input "False" at bounding box center [1007, 580] width 14 height 12
radio input "true"
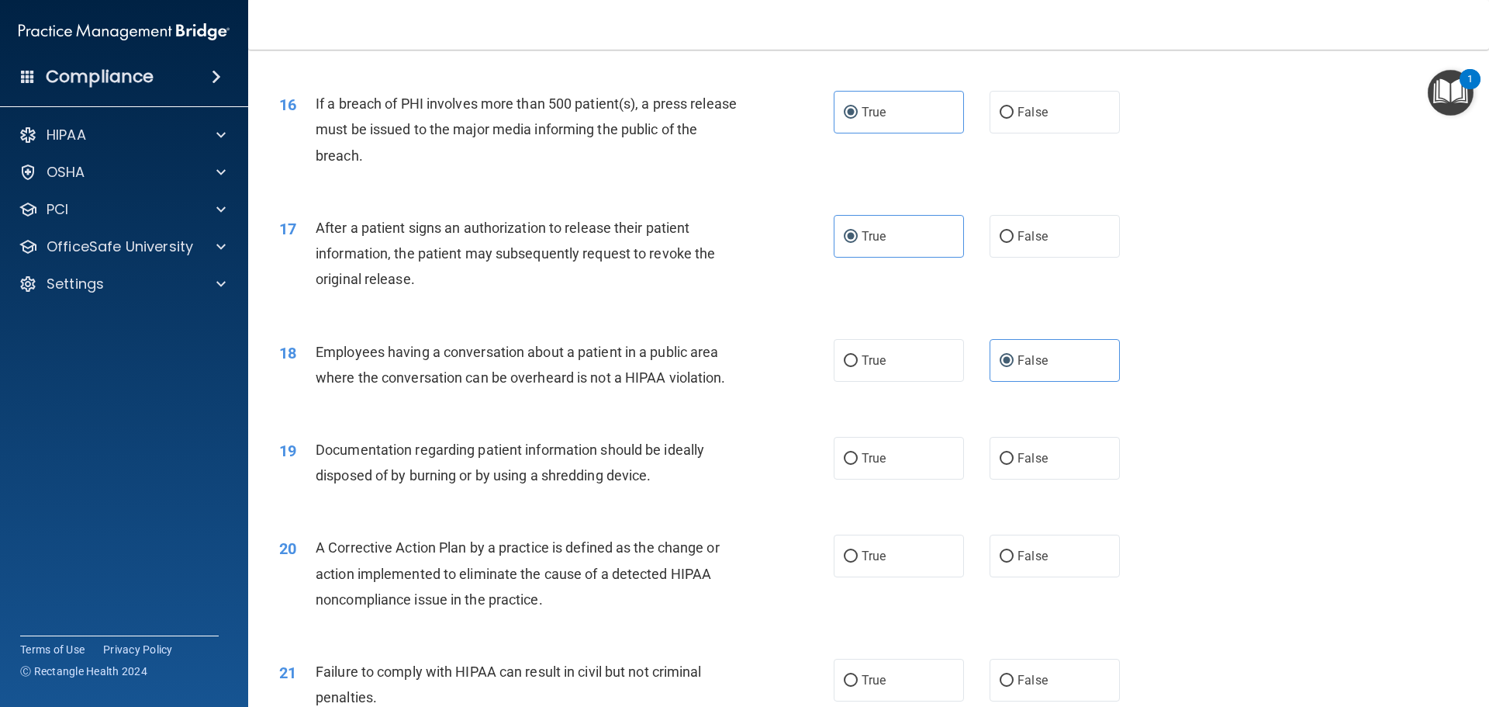
scroll to position [1707, 0]
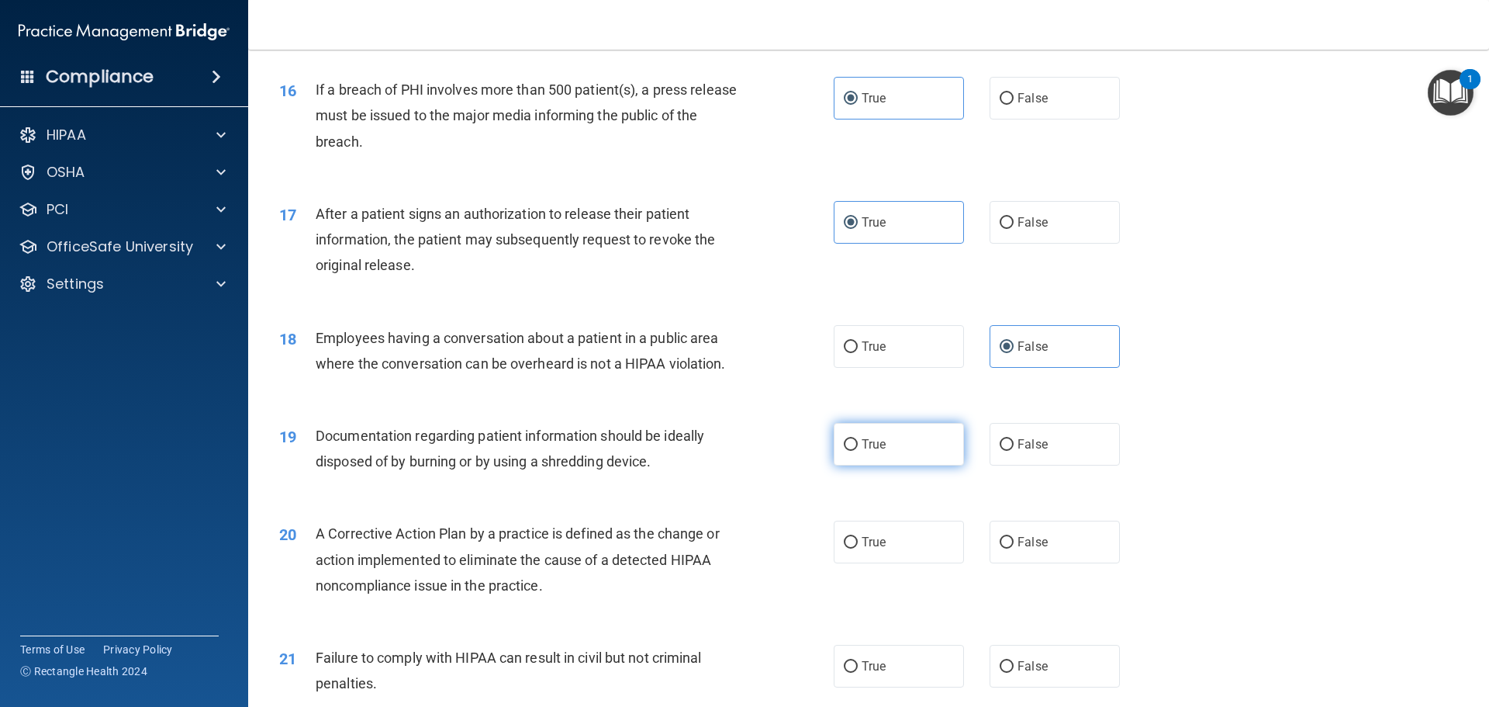
click at [883, 465] on label "True" at bounding box center [899, 444] width 130 height 43
click at [858, 451] on input "True" at bounding box center [851, 445] width 14 height 12
radio input "true"
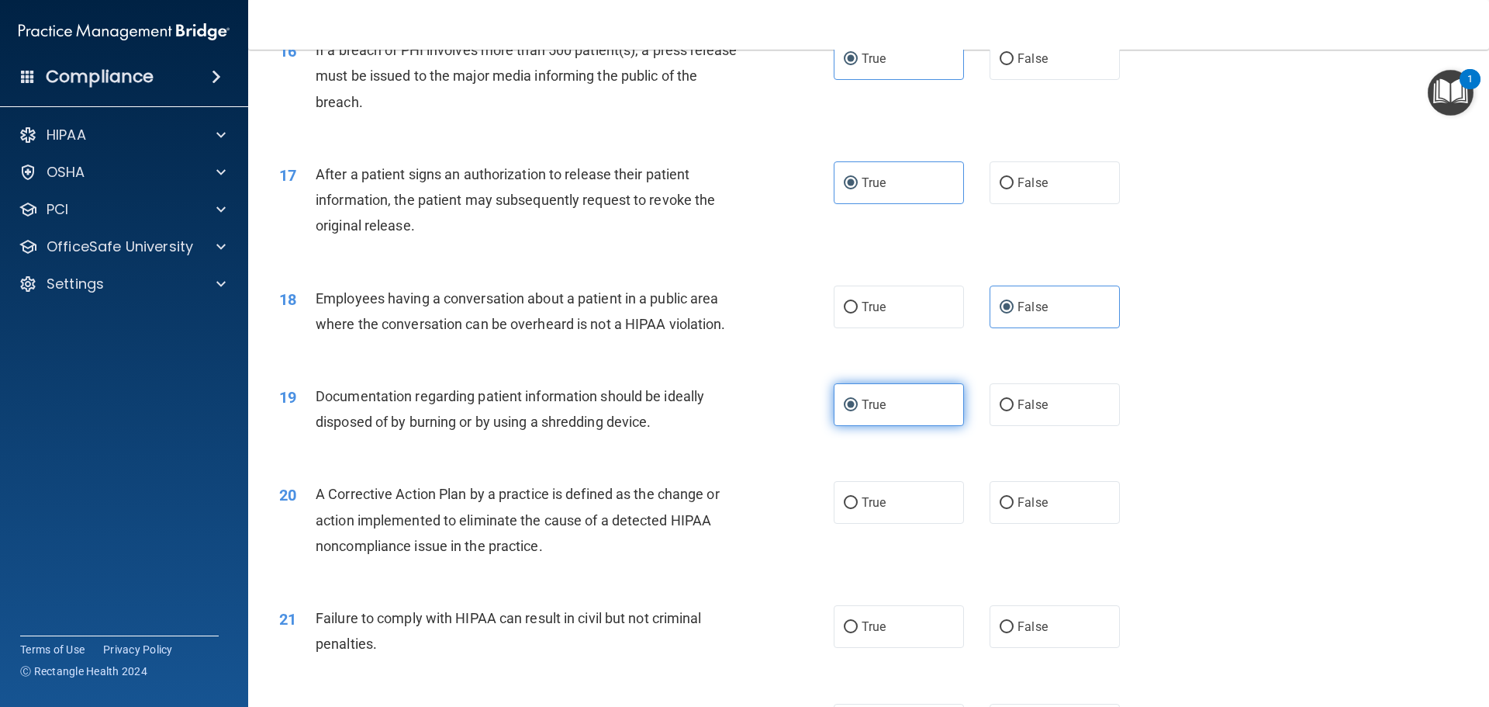
scroll to position [1784, 0]
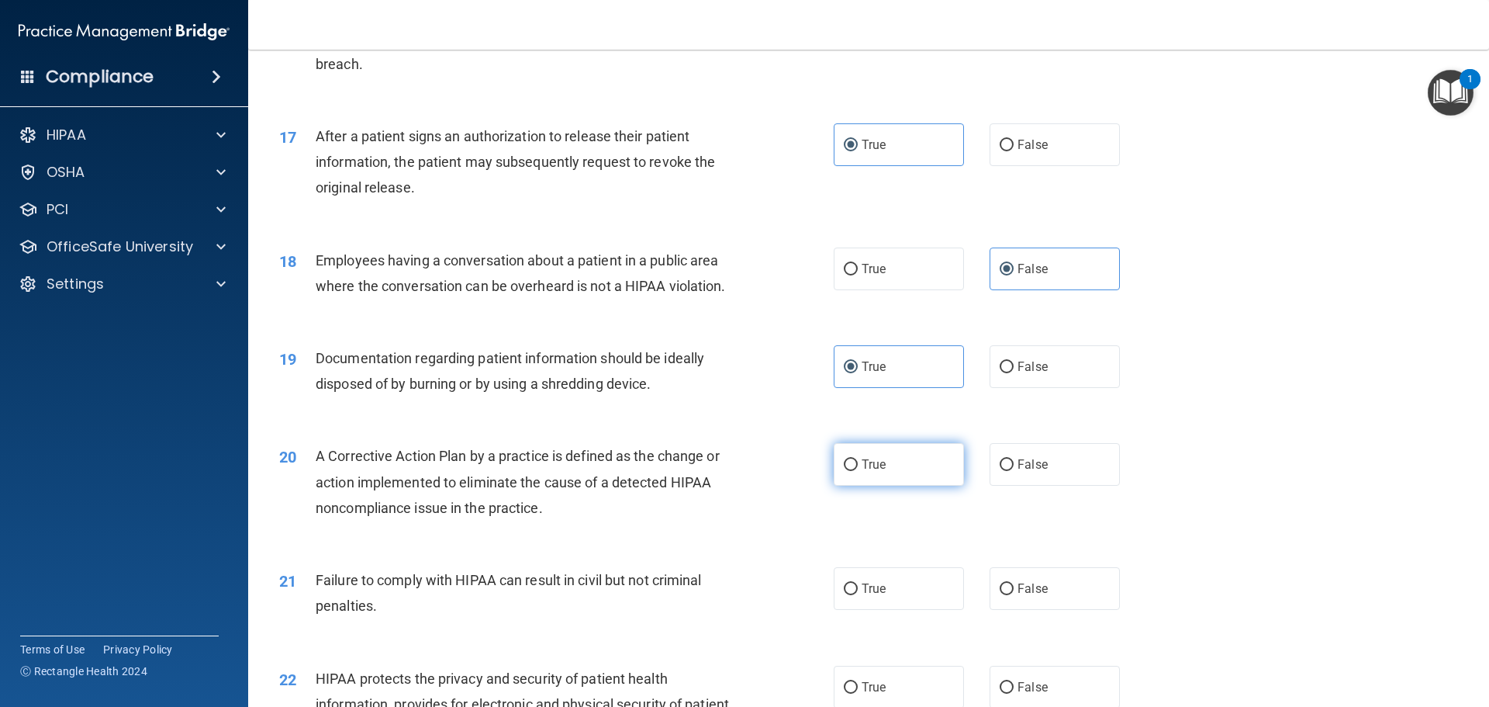
click at [881, 486] on label "True" at bounding box center [899, 464] width 130 height 43
click at [858, 471] on input "True" at bounding box center [851, 465] width 14 height 12
radio input "true"
click at [1016, 610] on label "False" at bounding box center [1055, 588] width 130 height 43
click at [1014, 595] on input "False" at bounding box center [1007, 589] width 14 height 12
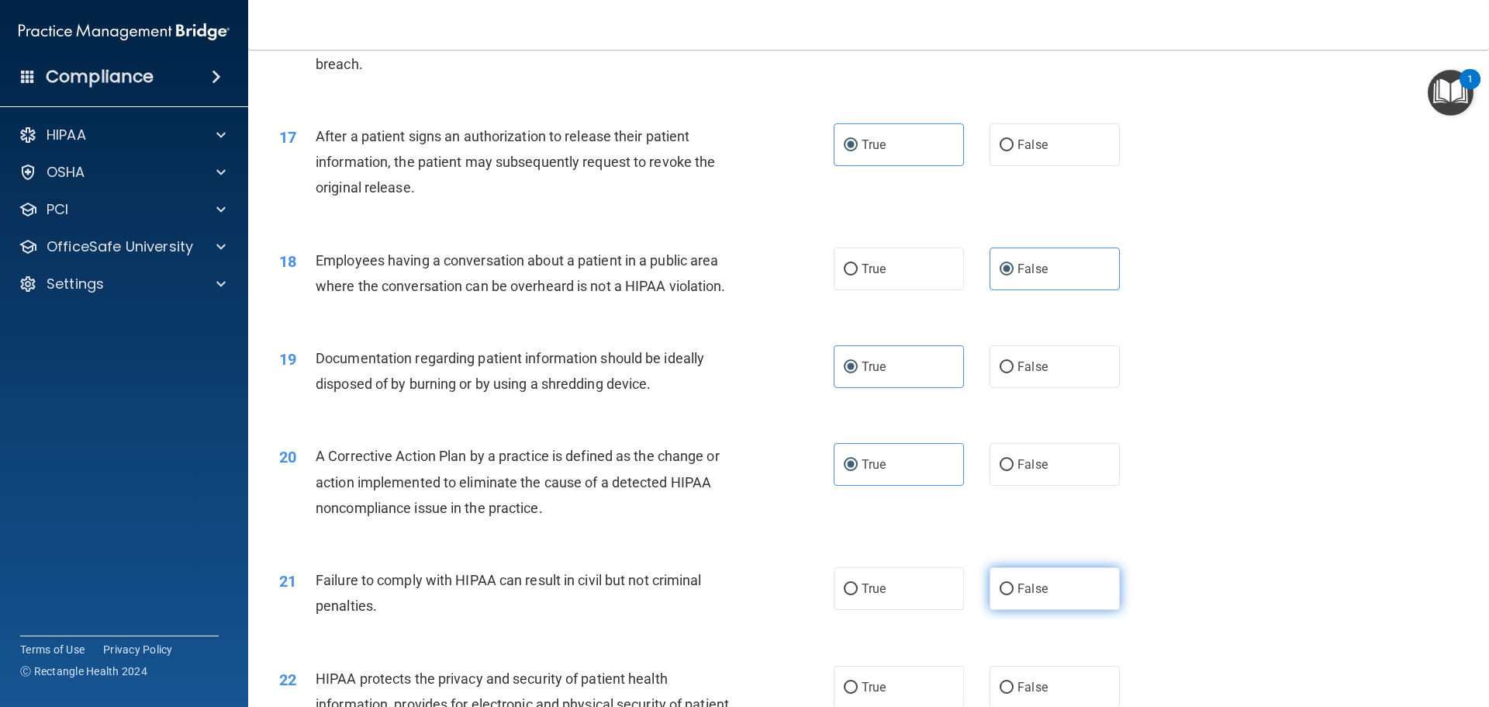
radio input "true"
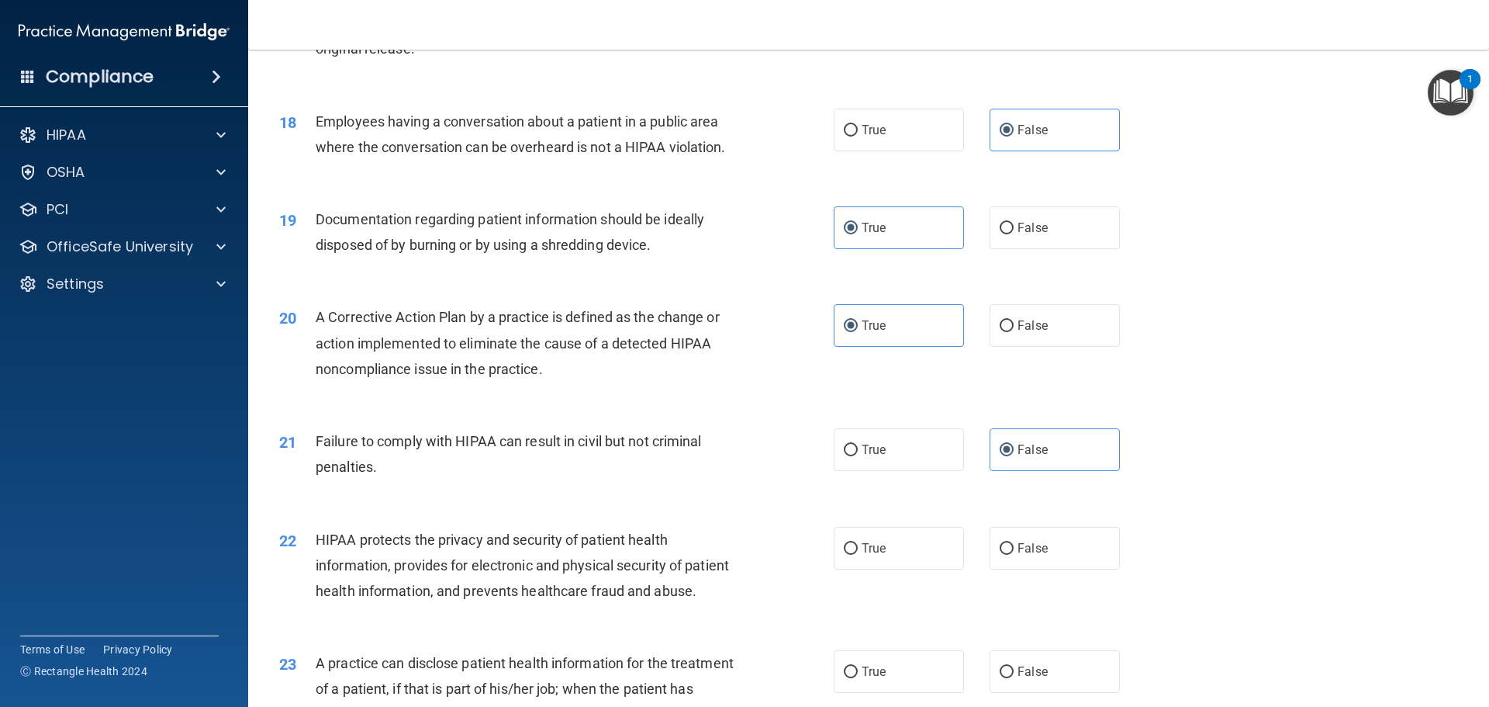
scroll to position [1939, 0]
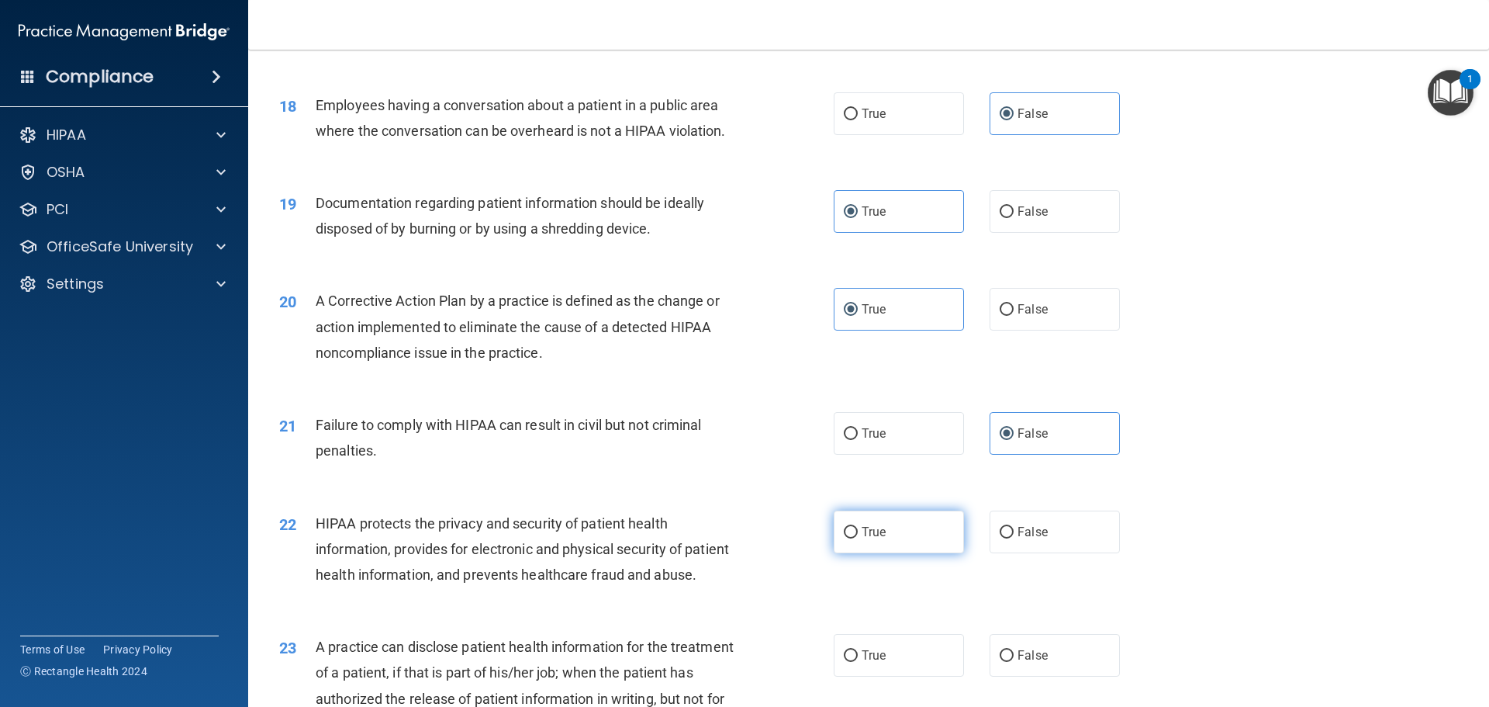
click at [899, 553] on label "True" at bounding box center [899, 531] width 130 height 43
click at [858, 538] on input "True" at bounding box center [851, 533] width 14 height 12
radio input "true"
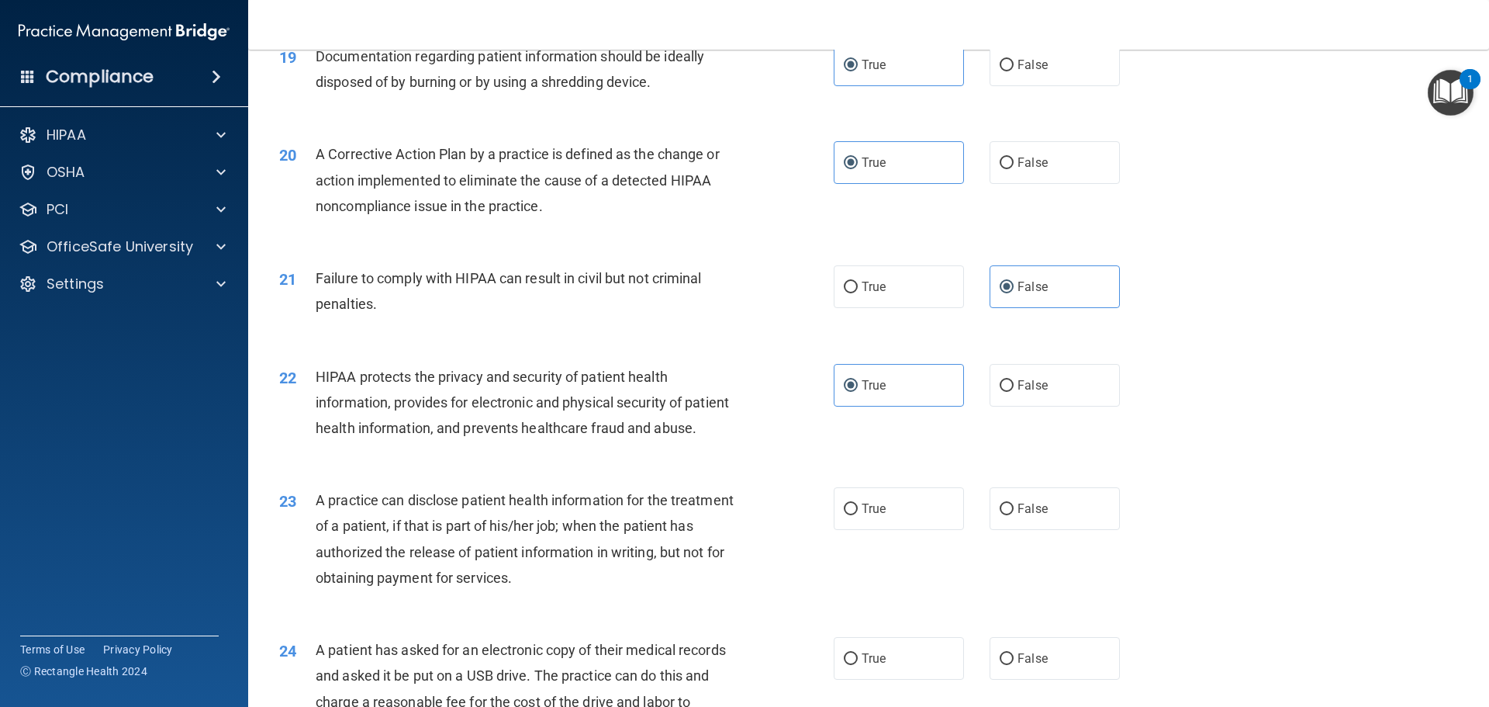
scroll to position [2094, 0]
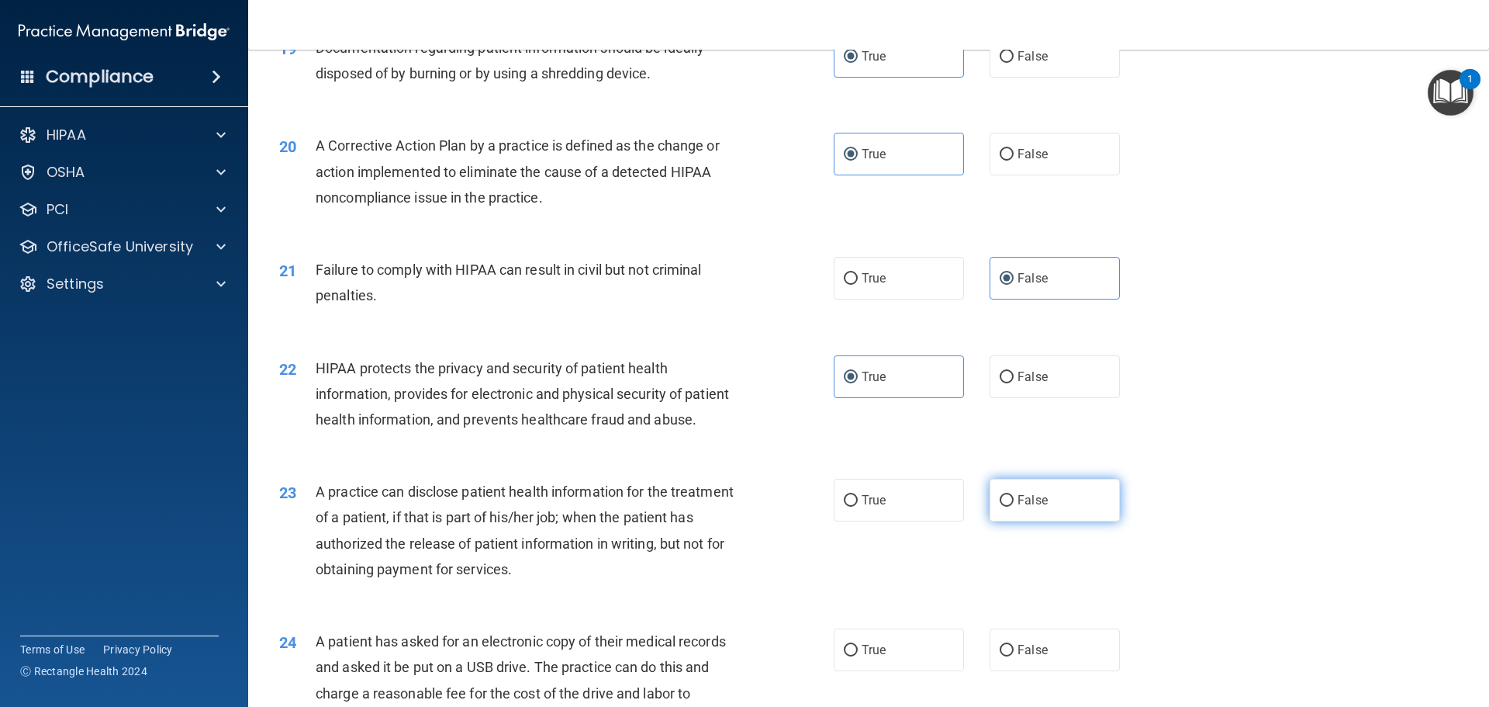
click at [1050, 521] on label "False" at bounding box center [1055, 500] width 130 height 43
click at [1014, 507] on input "False" at bounding box center [1007, 501] width 14 height 12
radio input "true"
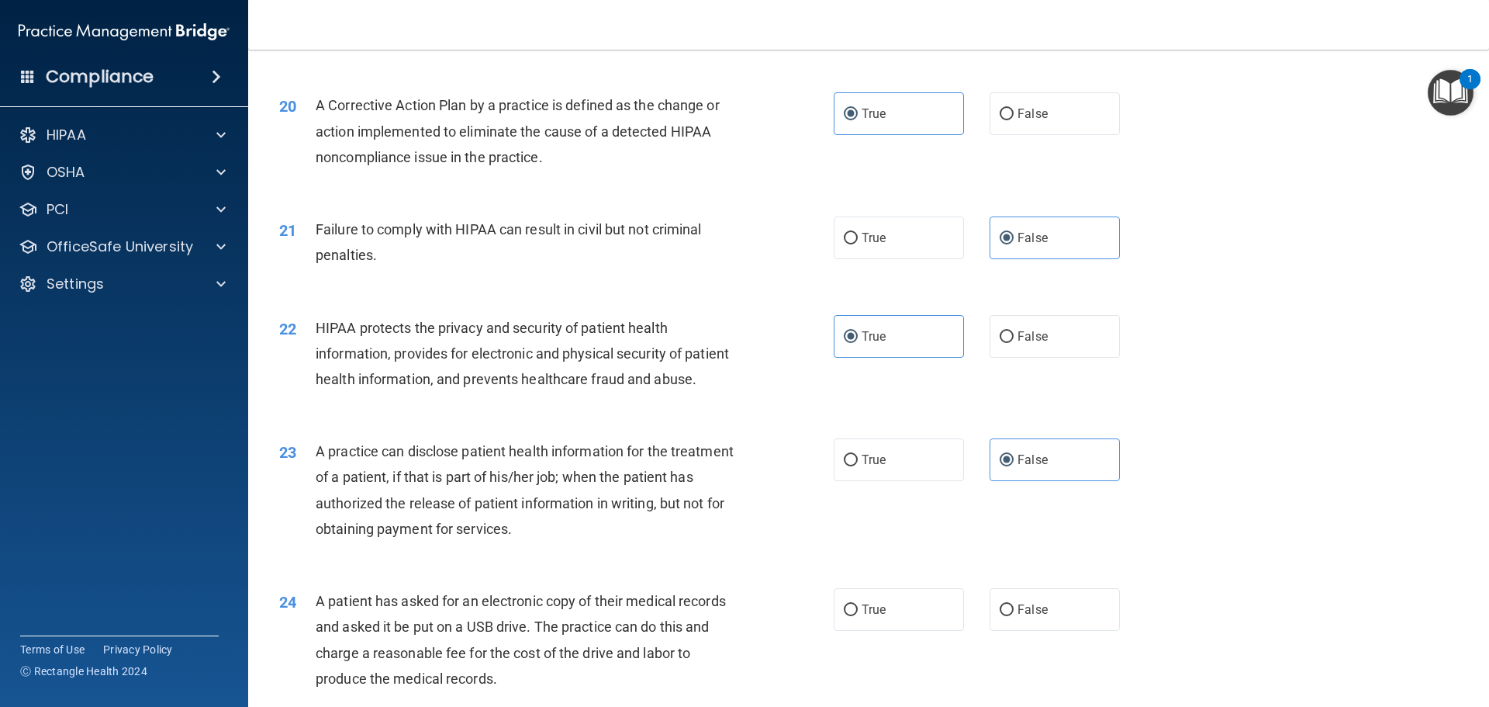
scroll to position [2327, 0]
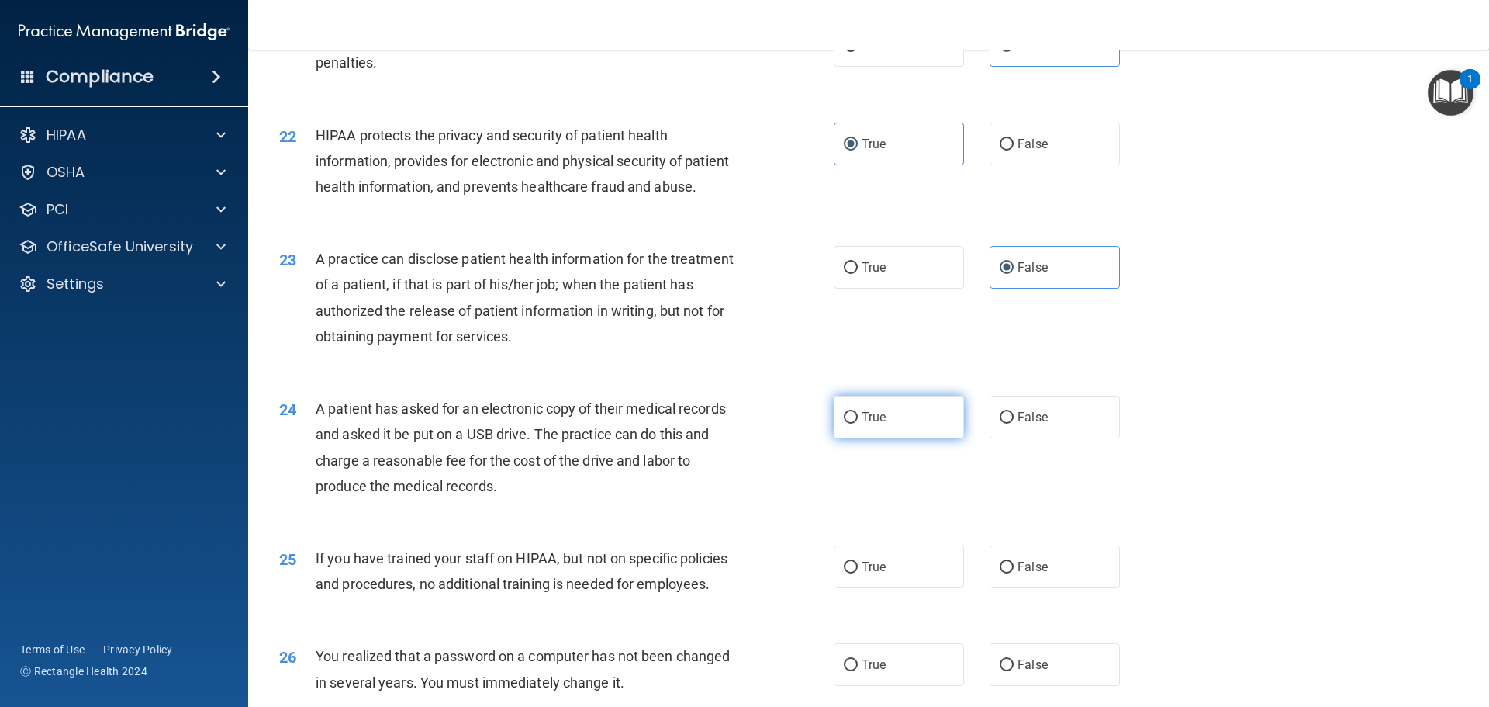
click at [887, 438] on label "True" at bounding box center [899, 417] width 130 height 43
click at [858, 424] on input "True" at bounding box center [851, 418] width 14 height 12
radio input "true"
click at [1032, 574] on span "False" at bounding box center [1033, 566] width 30 height 15
click at [1014, 573] on input "False" at bounding box center [1007, 568] width 14 height 12
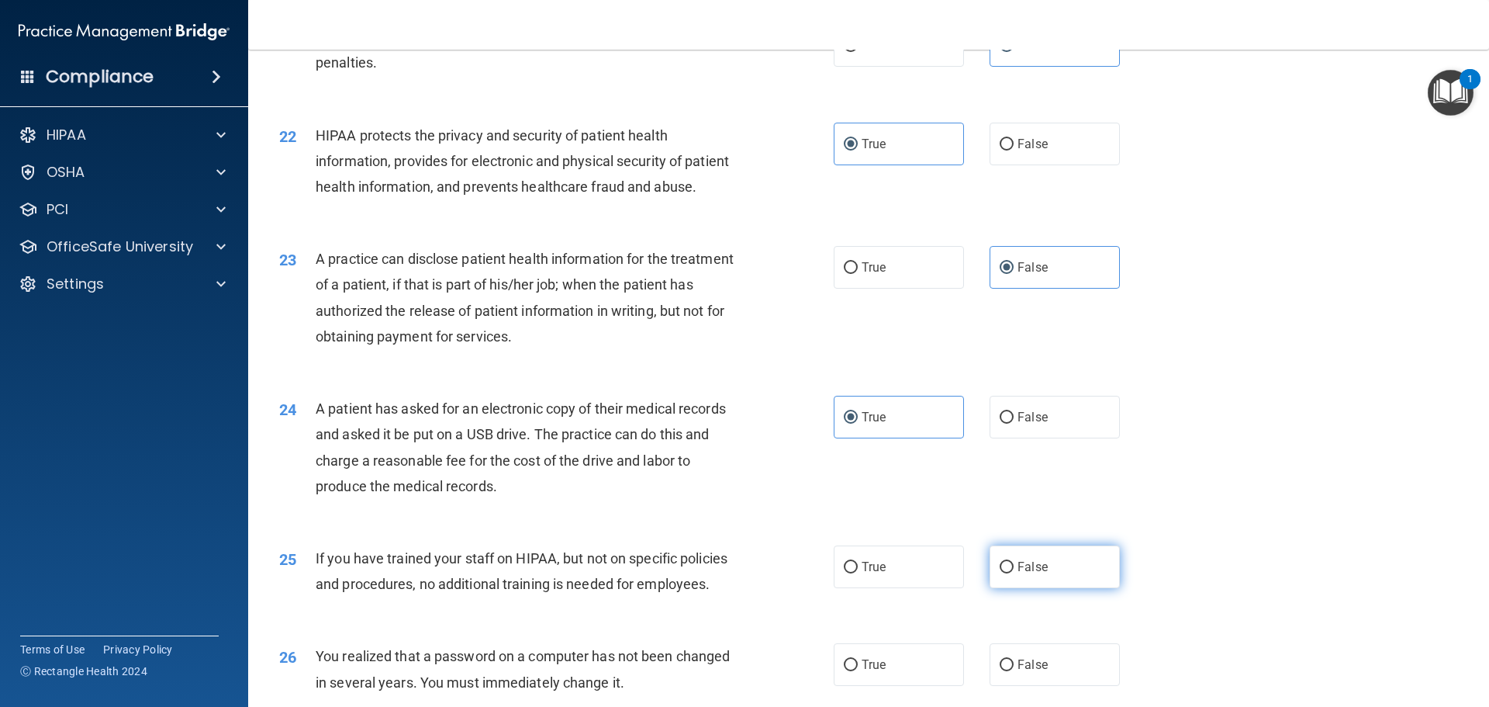
radio input "true"
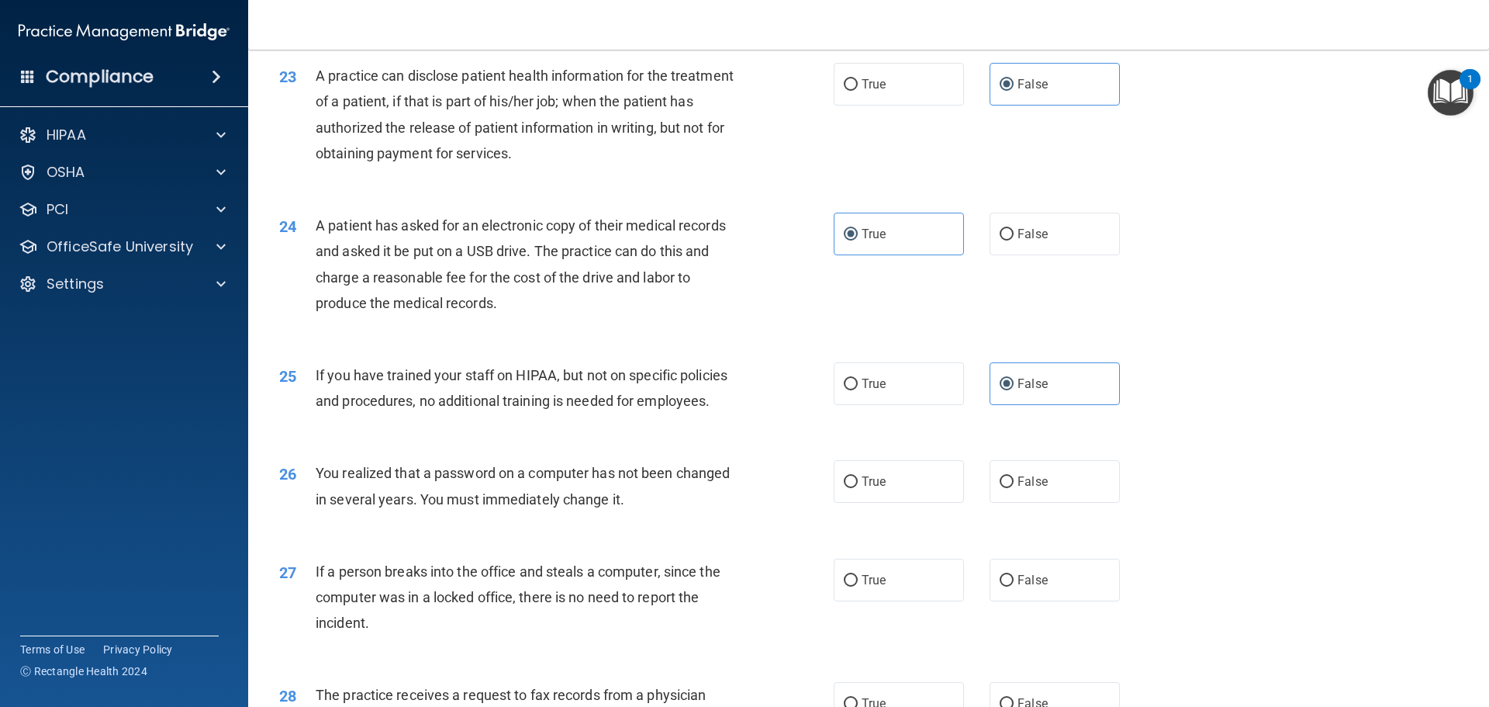
scroll to position [2637, 0]
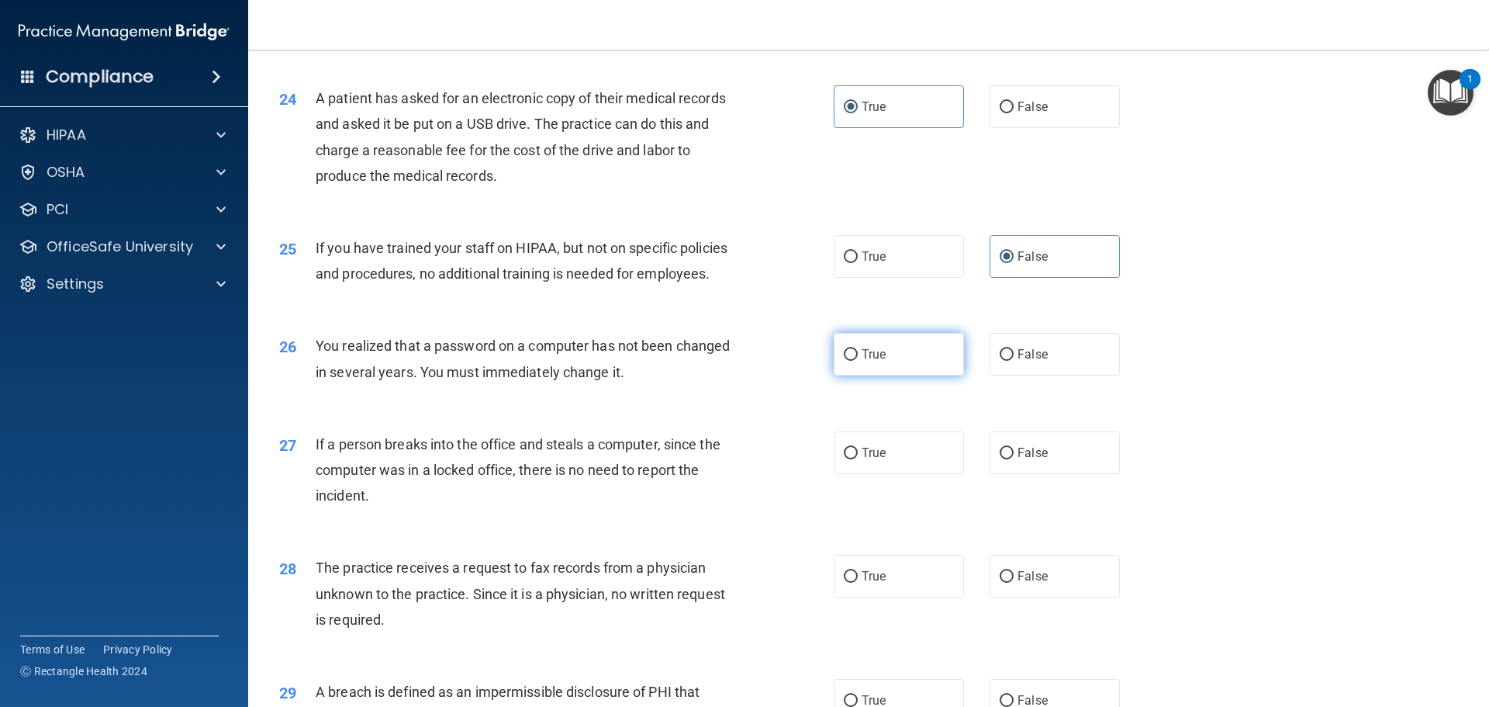
click at [858, 375] on label "True" at bounding box center [899, 354] width 130 height 43
click at [858, 361] on input "True" at bounding box center [851, 355] width 14 height 12
radio input "true"
click at [1023, 460] on span "False" at bounding box center [1033, 452] width 30 height 15
click at [1014, 459] on input "False" at bounding box center [1007, 454] width 14 height 12
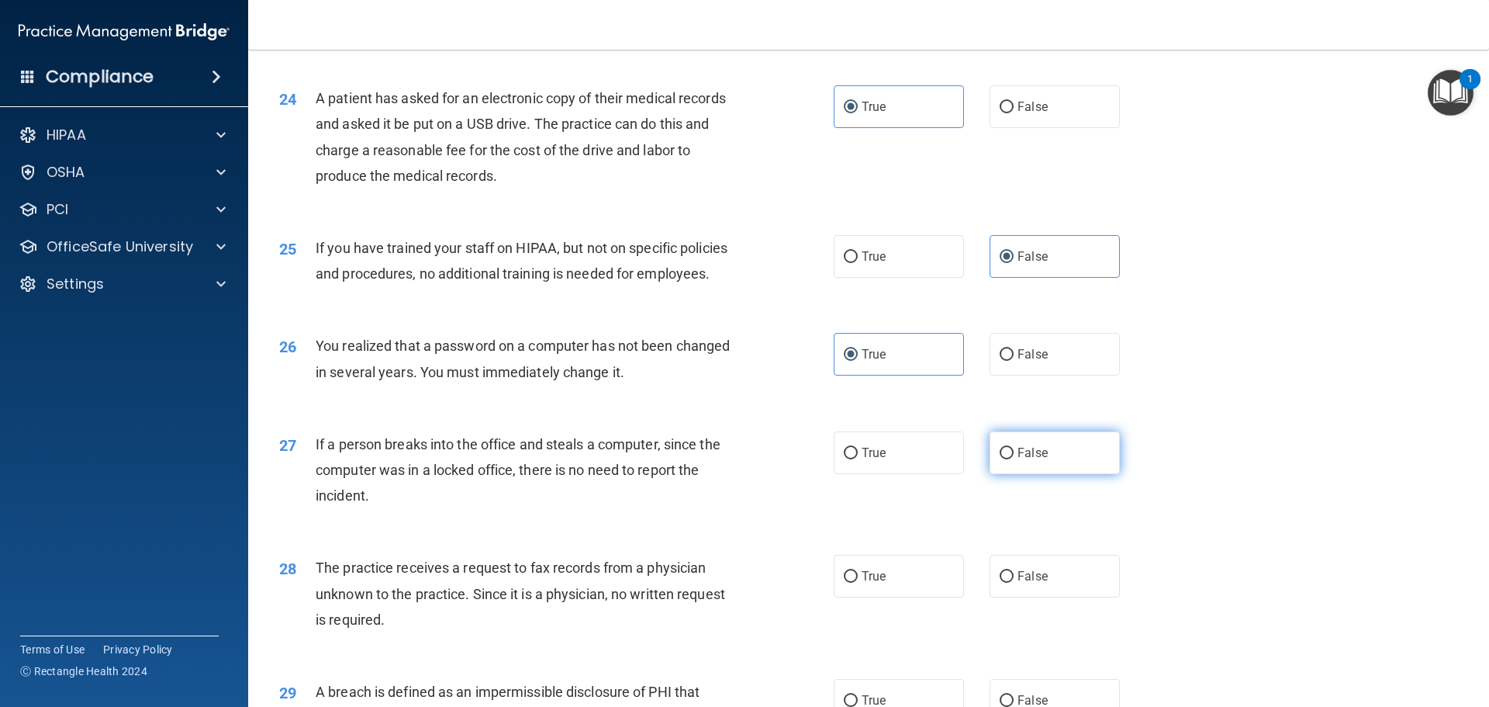
radio input "true"
click at [1026, 583] on span "False" at bounding box center [1033, 576] width 30 height 15
click at [1014, 583] on input "False" at bounding box center [1007, 577] width 14 height 12
radio input "true"
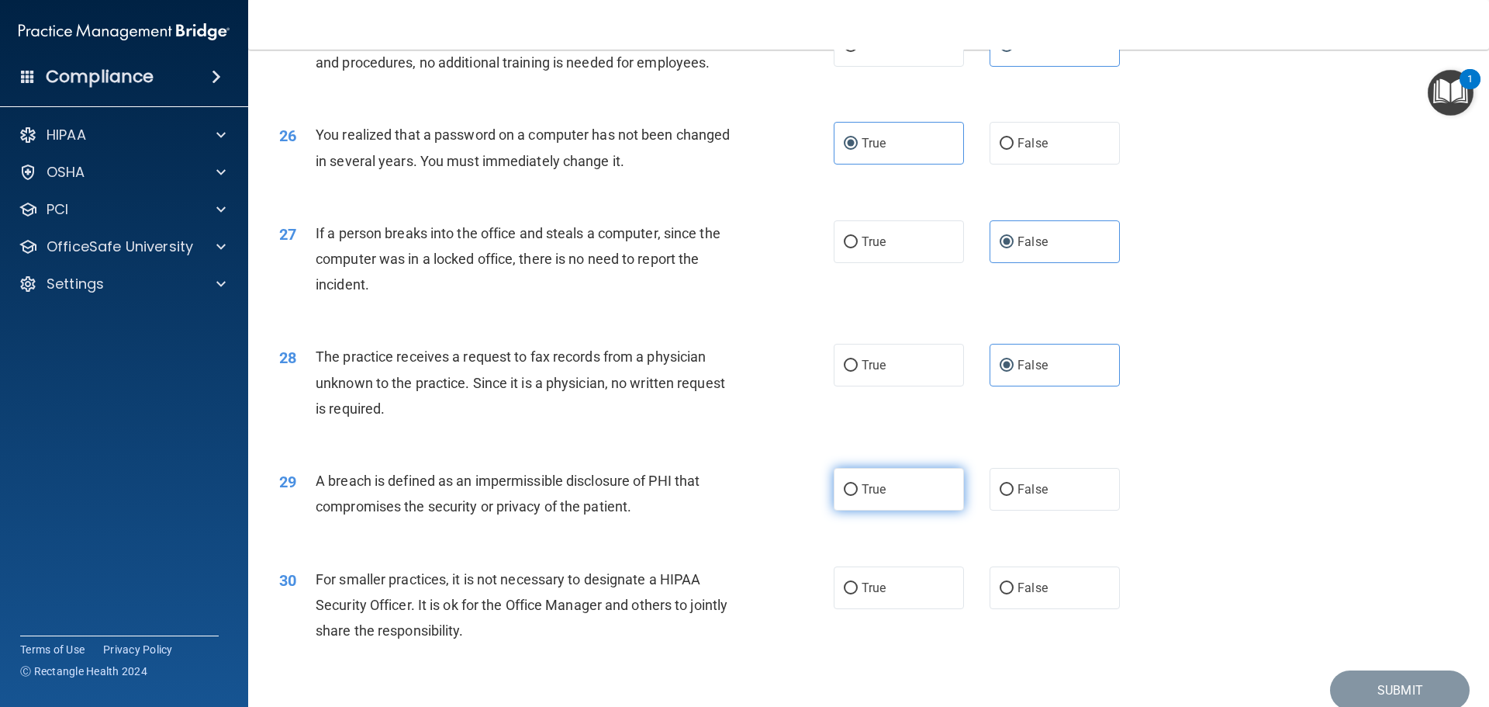
scroll to position [2870, 0]
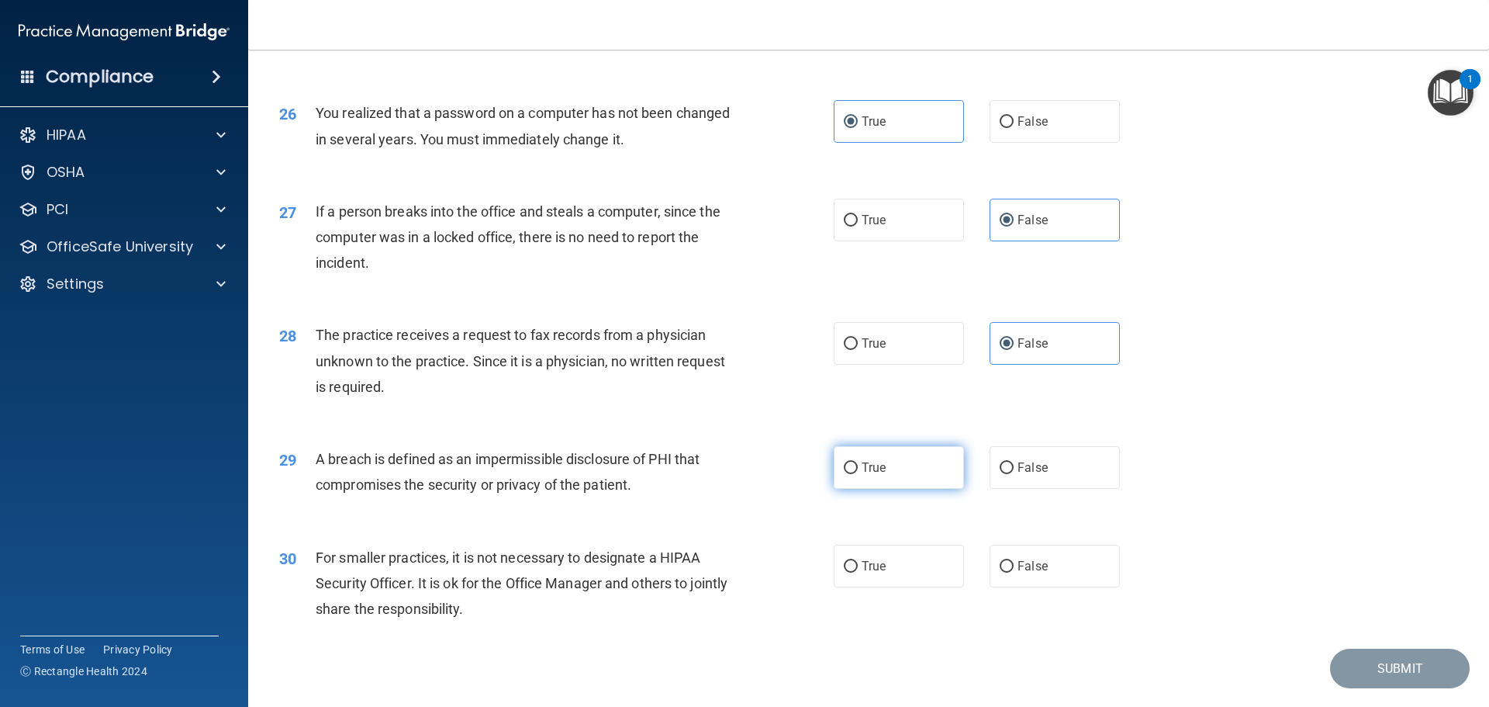
click at [901, 489] on label "True" at bounding box center [899, 467] width 130 height 43
click at [858, 474] on input "True" at bounding box center [851, 468] width 14 height 12
radio input "true"
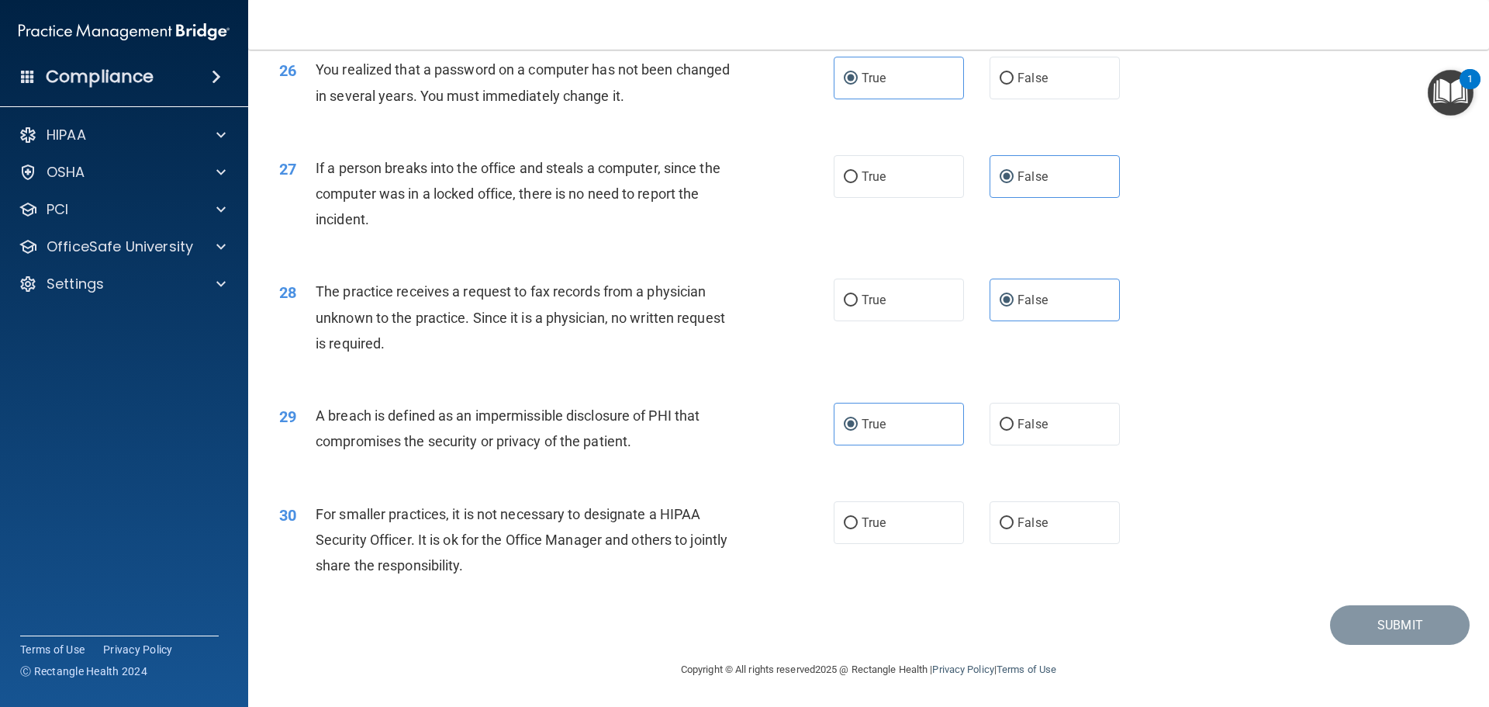
scroll to position [2965, 0]
click at [1046, 521] on label "False" at bounding box center [1055, 522] width 130 height 43
click at [1014, 521] on input "False" at bounding box center [1007, 523] width 14 height 12
radio input "true"
click at [1379, 630] on button "Submit" at bounding box center [1400, 625] width 140 height 40
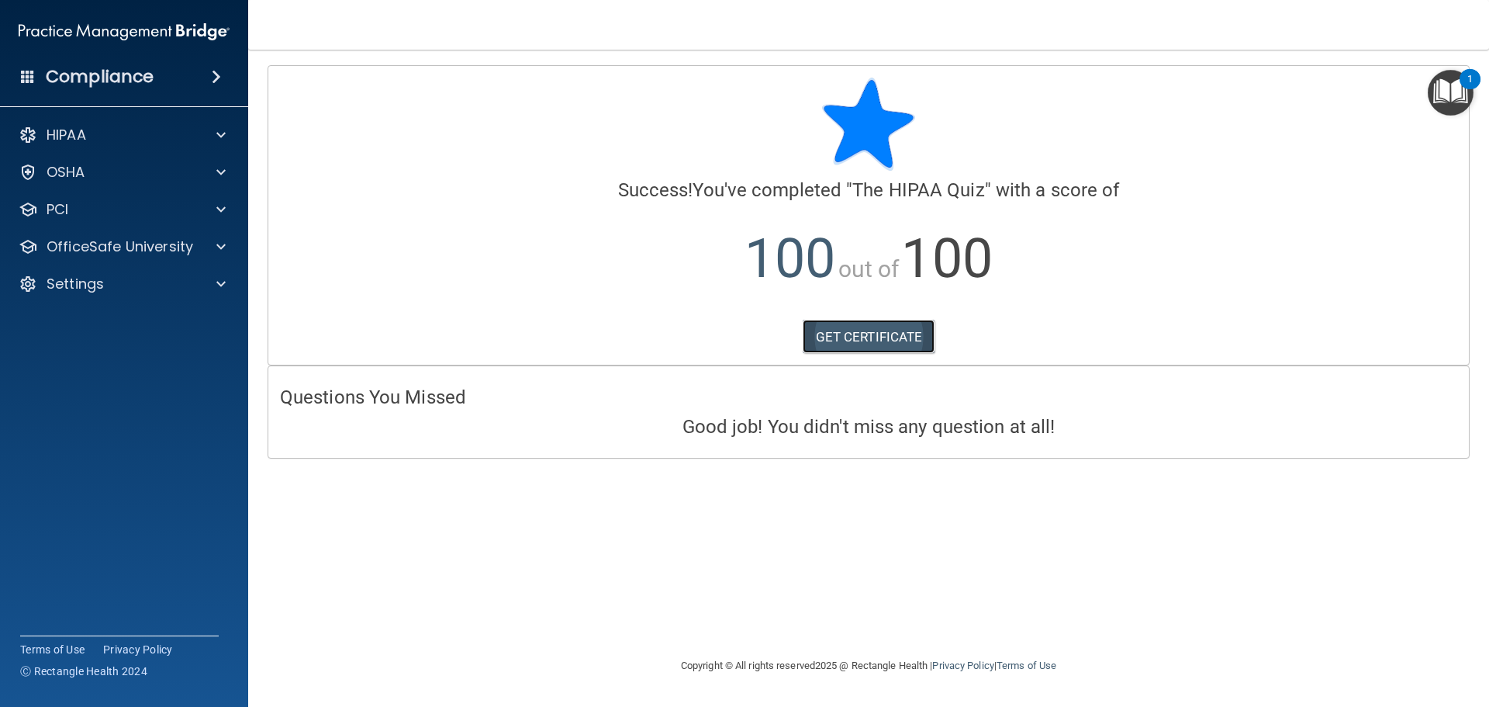
click at [863, 334] on link "GET CERTIFICATE" at bounding box center [869, 337] width 133 height 34
click at [81, 232] on div "OfficeSafe University" at bounding box center [124, 246] width 249 height 31
click at [83, 244] on p "OfficeSafe University" at bounding box center [120, 246] width 147 height 19
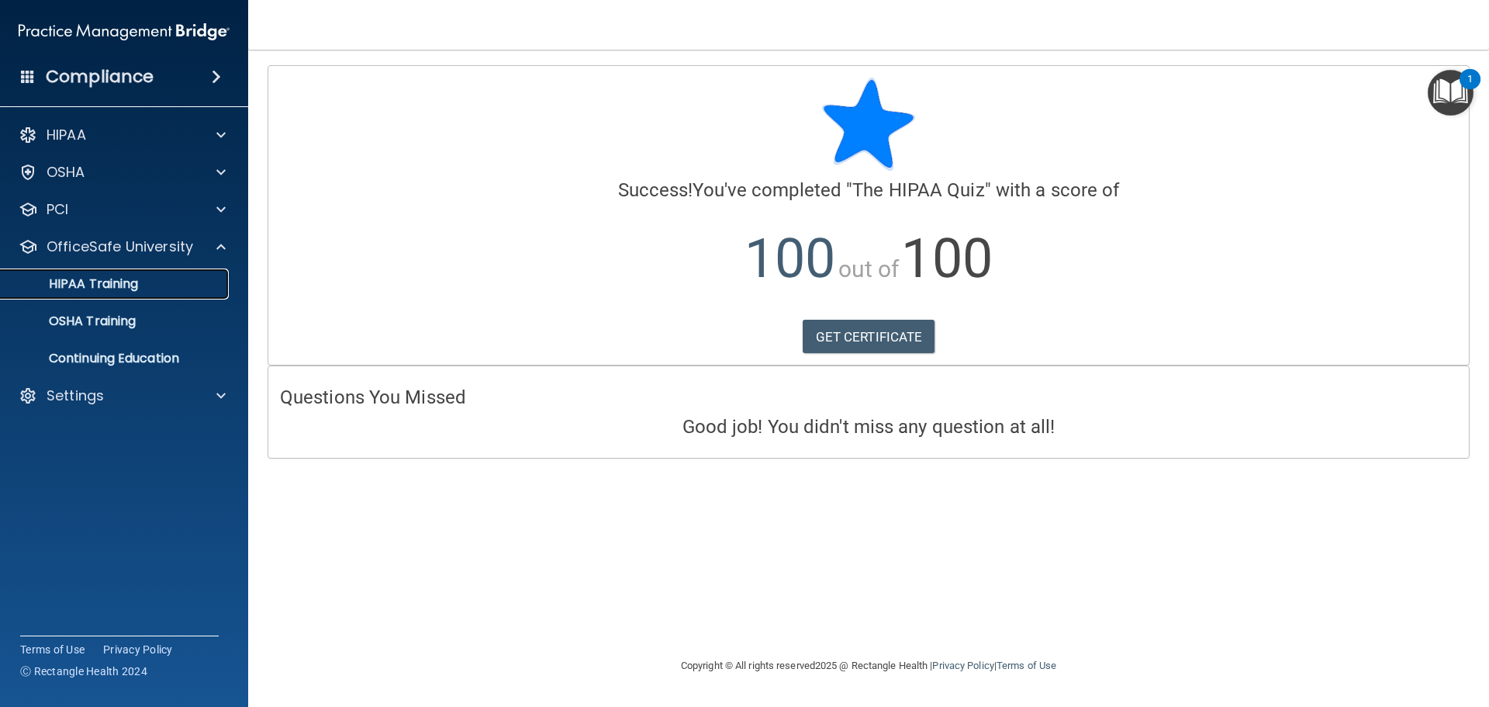
click at [81, 283] on p "HIPAA Training" at bounding box center [74, 284] width 128 height 16
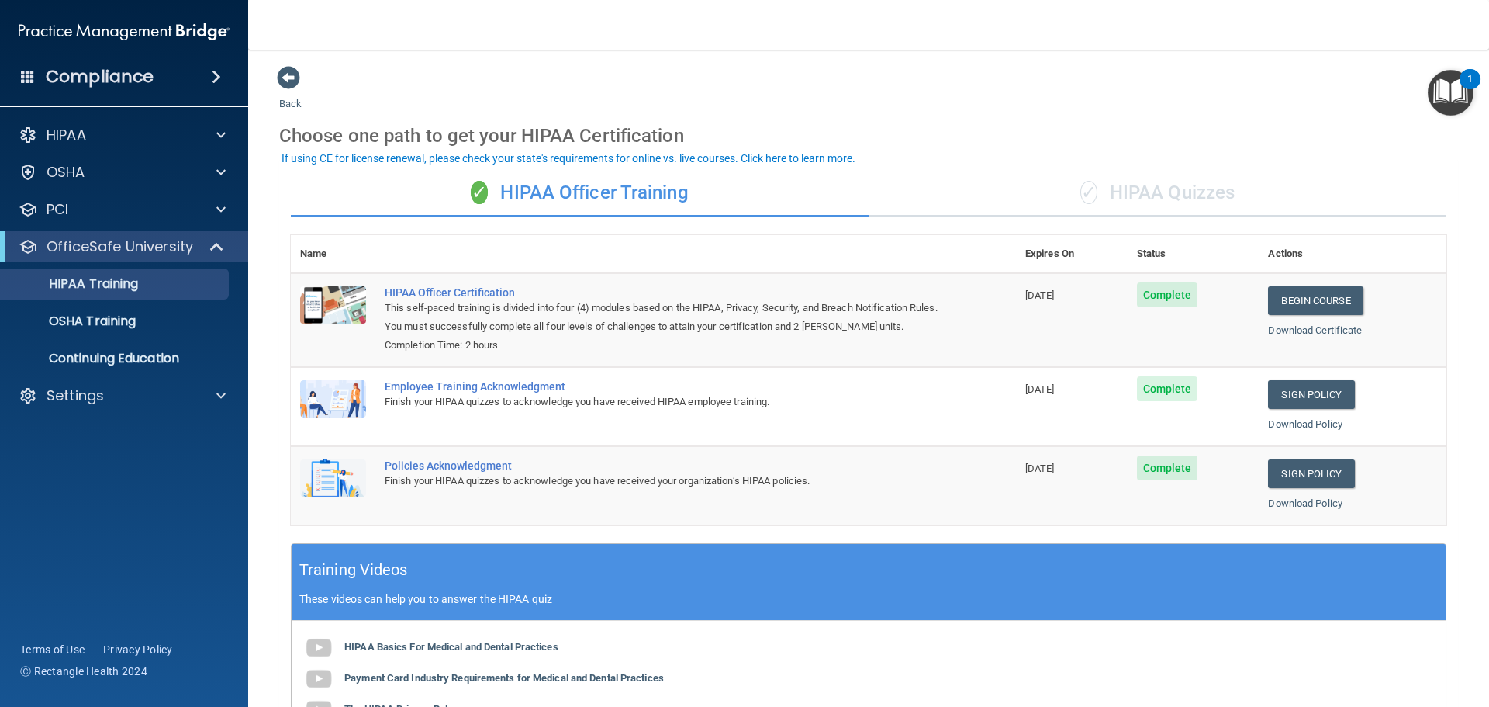
click at [1146, 196] on div "✓ HIPAA Quizzes" at bounding box center [1158, 193] width 578 height 47
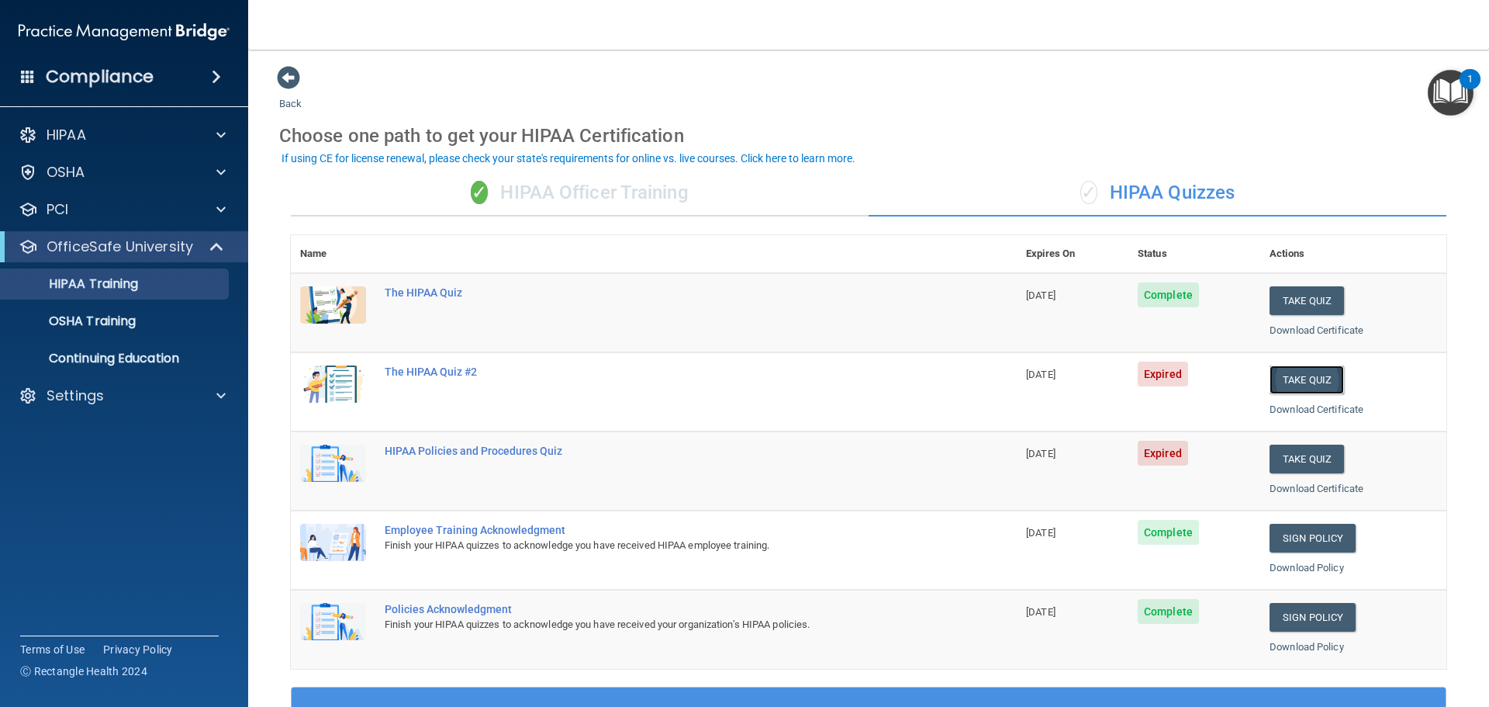
click at [1309, 378] on button "Take Quiz" at bounding box center [1307, 379] width 74 height 29
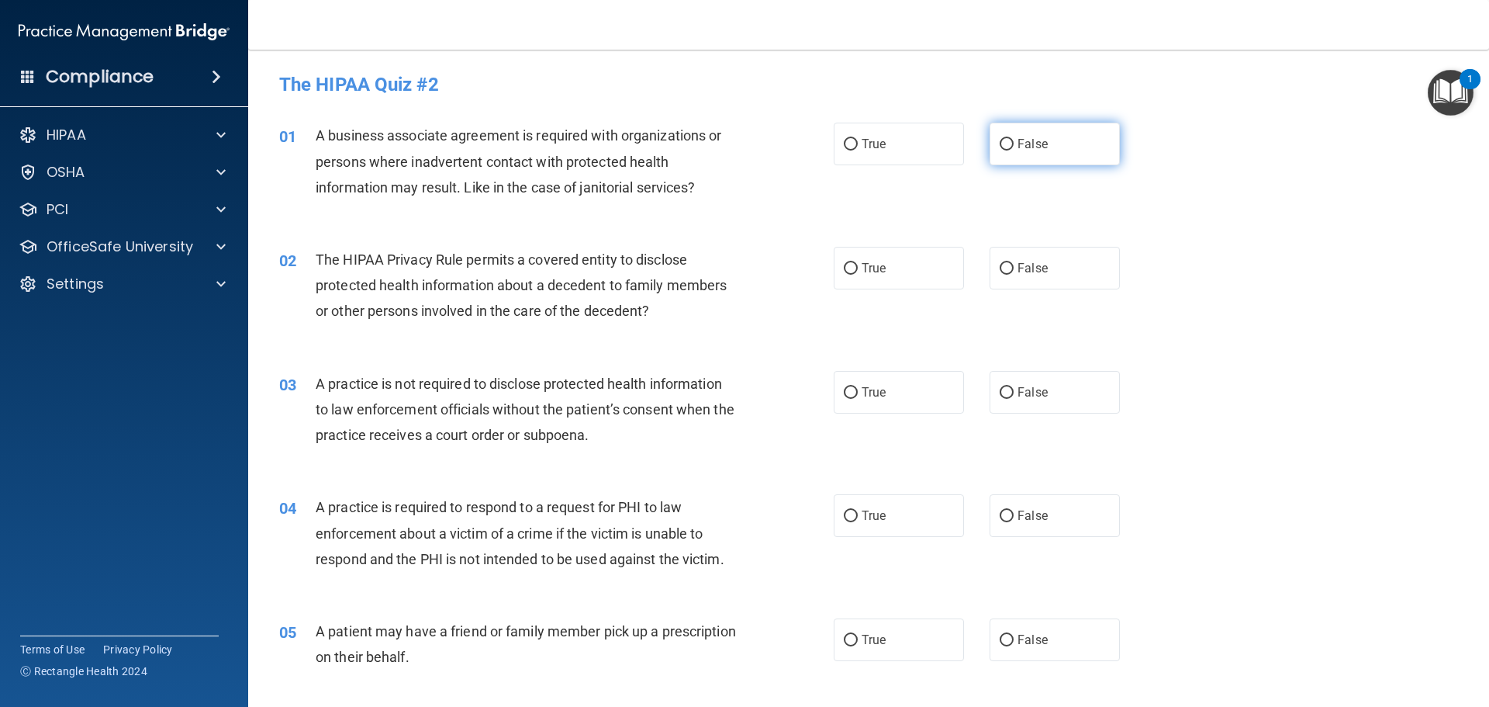
click at [1055, 143] on label "False" at bounding box center [1055, 144] width 130 height 43
click at [1014, 143] on input "False" at bounding box center [1007, 145] width 14 height 12
radio input "true"
click at [879, 261] on span "True" at bounding box center [874, 268] width 24 height 15
click at [858, 263] on input "True" at bounding box center [851, 269] width 14 height 12
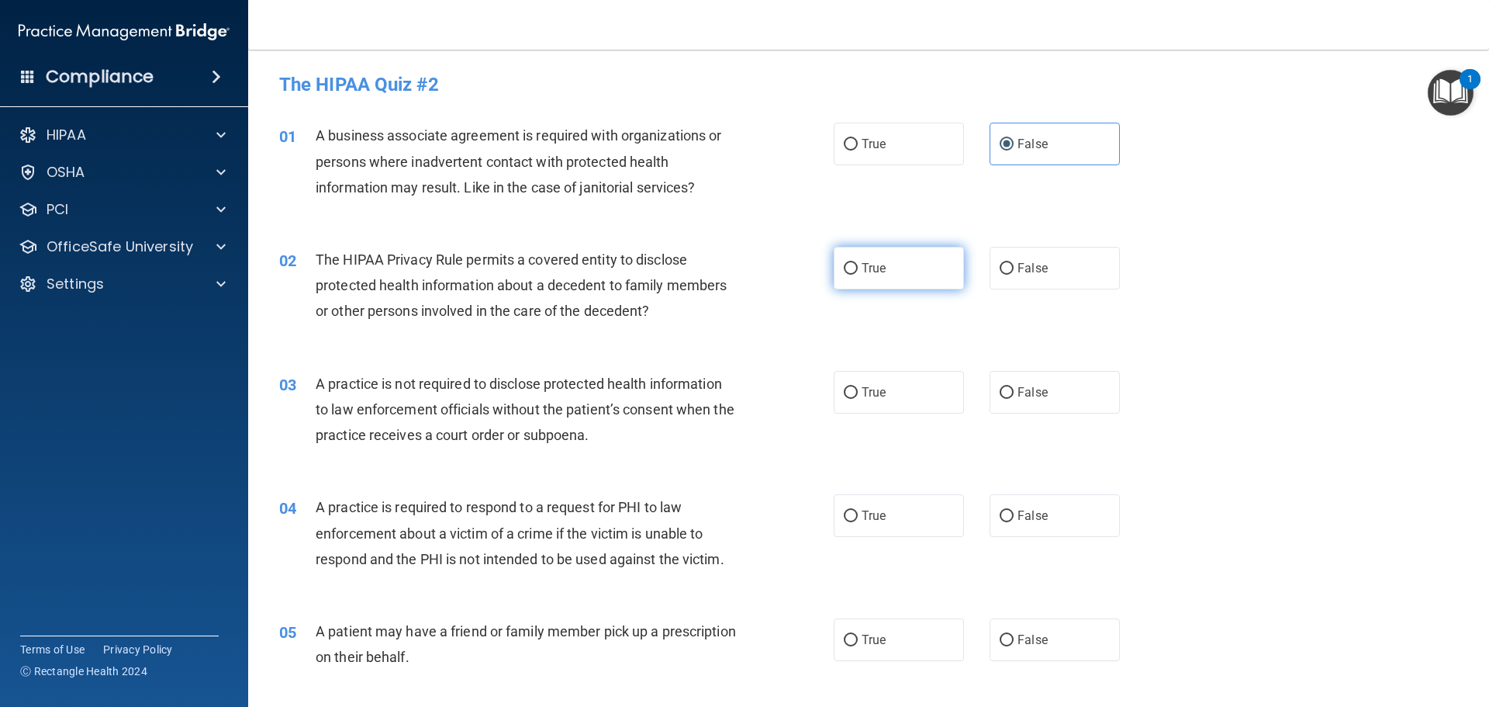
radio input "true"
click at [1030, 399] on label "False" at bounding box center [1055, 392] width 130 height 43
click at [1014, 399] on input "False" at bounding box center [1007, 393] width 14 height 12
radio input "true"
click at [902, 529] on label "True" at bounding box center [899, 515] width 130 height 43
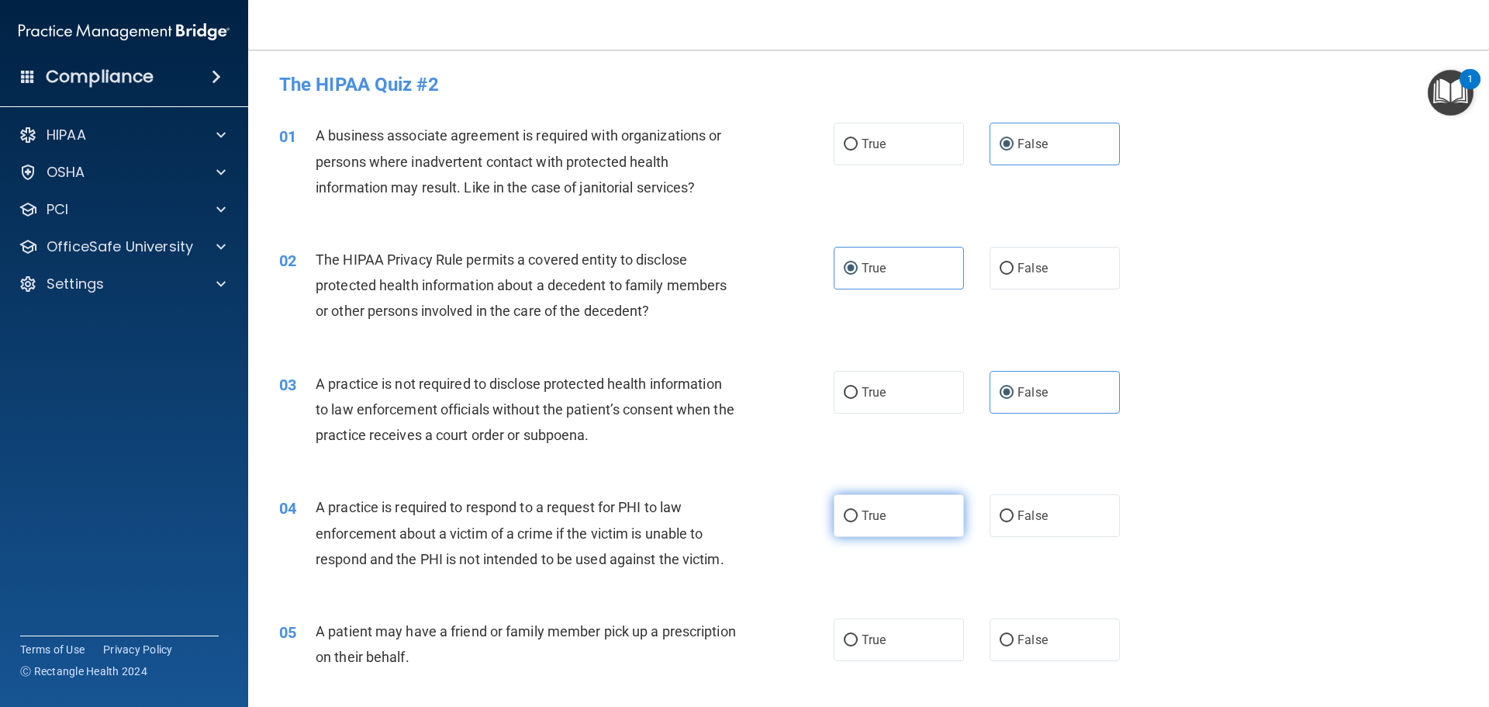
click at [858, 522] on input "True" at bounding box center [851, 516] width 14 height 12
radio input "true"
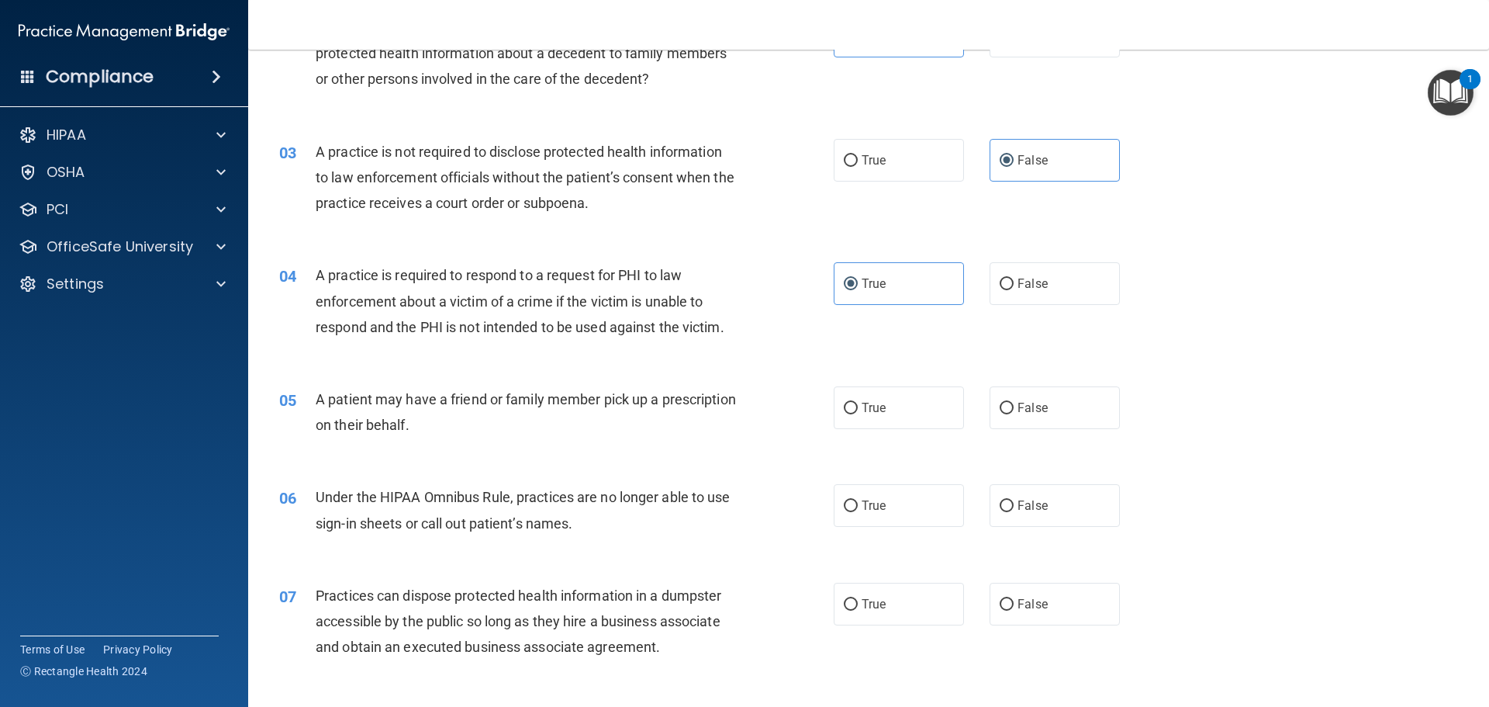
scroll to position [233, 0]
click at [888, 406] on label "True" at bounding box center [899, 407] width 130 height 43
click at [858, 406] on input "True" at bounding box center [851, 408] width 14 height 12
radio input "true"
click at [1024, 511] on span "False" at bounding box center [1033, 504] width 30 height 15
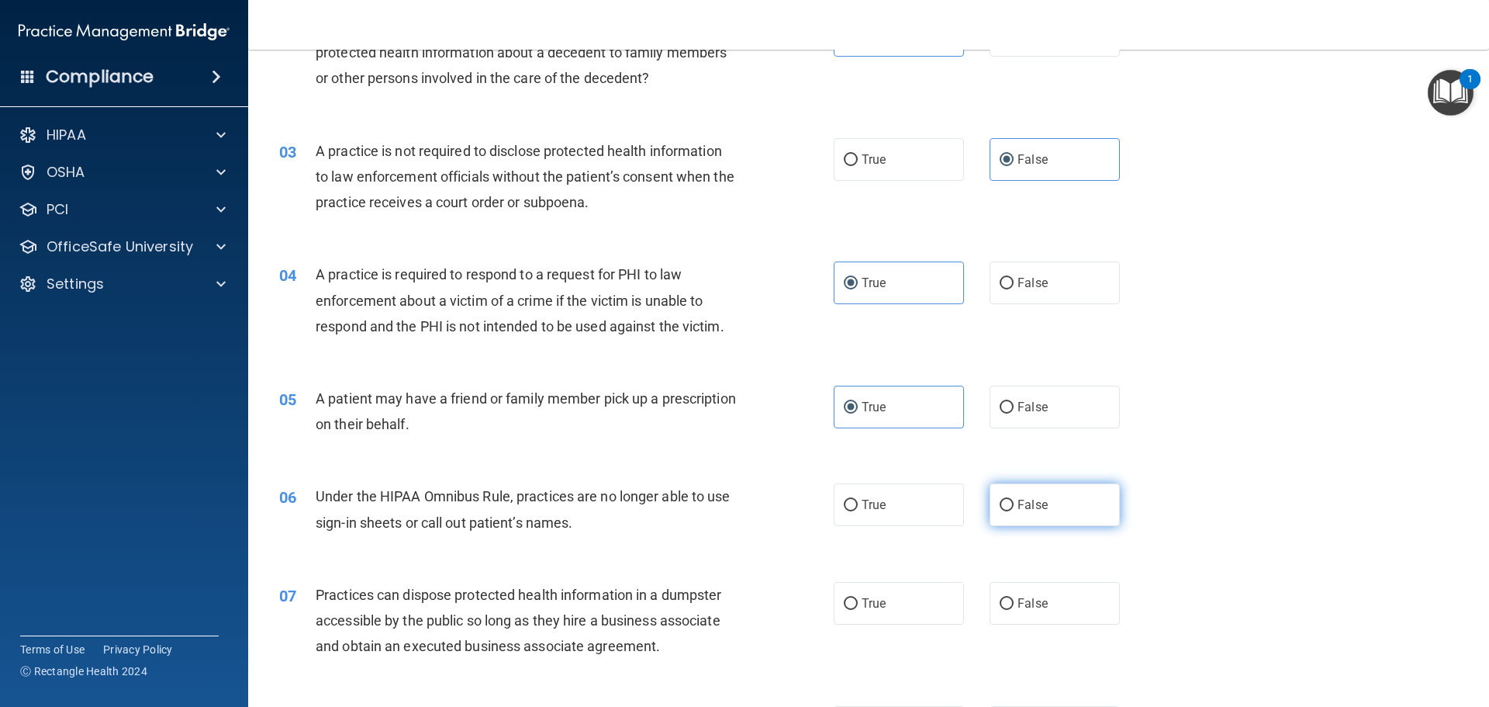
click at [1014, 511] on input "False" at bounding box center [1007, 506] width 14 height 12
radio input "true"
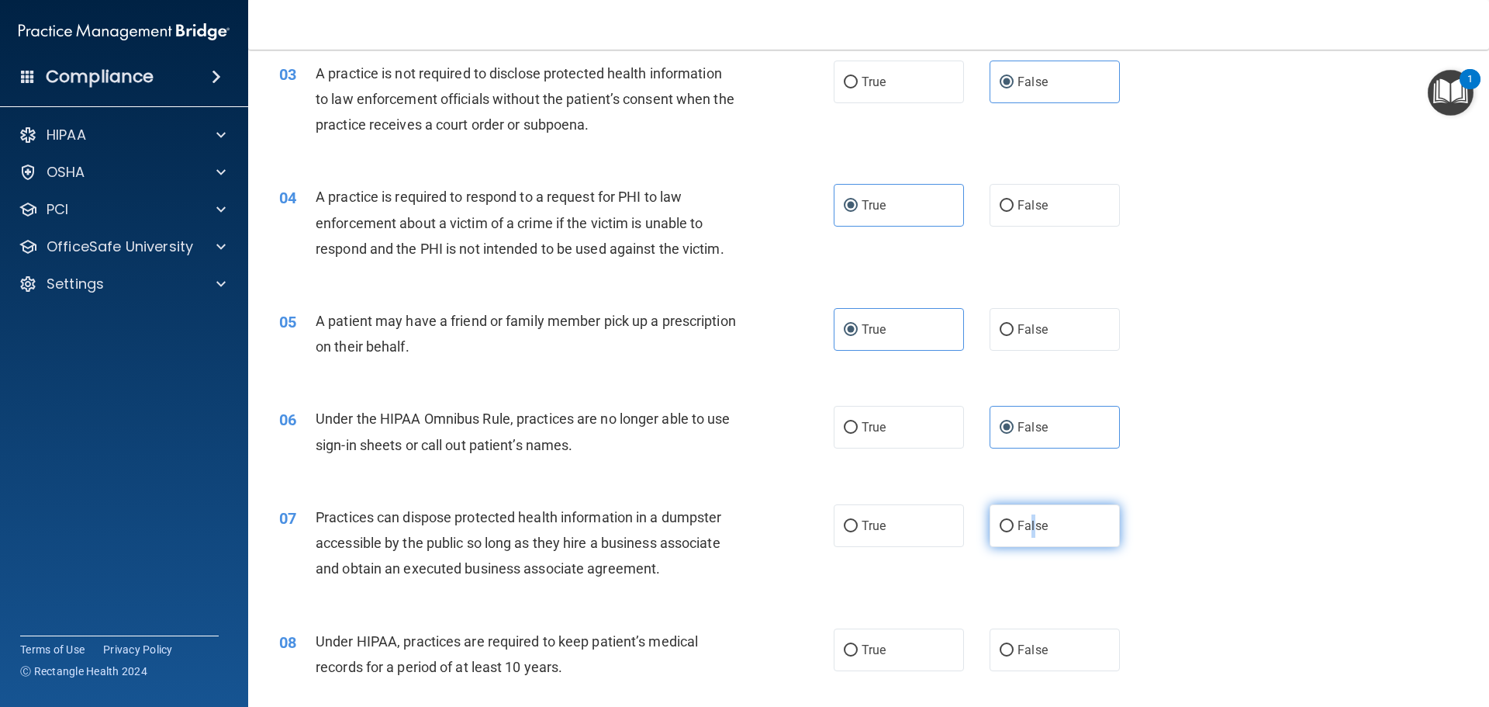
click at [1026, 517] on label "False" at bounding box center [1055, 525] width 130 height 43
click at [1027, 653] on span "False" at bounding box center [1033, 649] width 30 height 15
click at [1014, 653] on input "False" at bounding box center [1007, 651] width 14 height 12
radio input "true"
click at [1005, 509] on label "False" at bounding box center [1055, 525] width 130 height 43
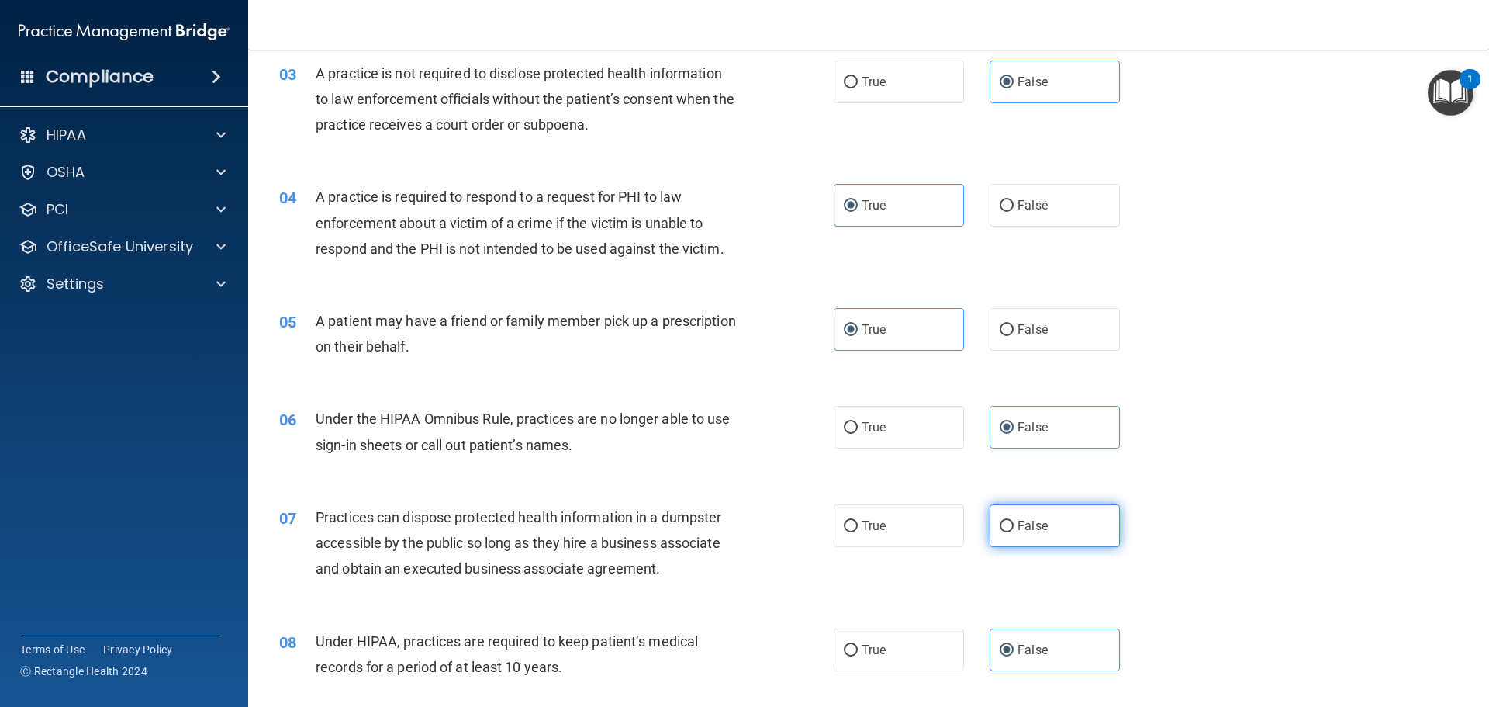
click at [1005, 520] on input "False" at bounding box center [1007, 526] width 14 height 12
radio input "true"
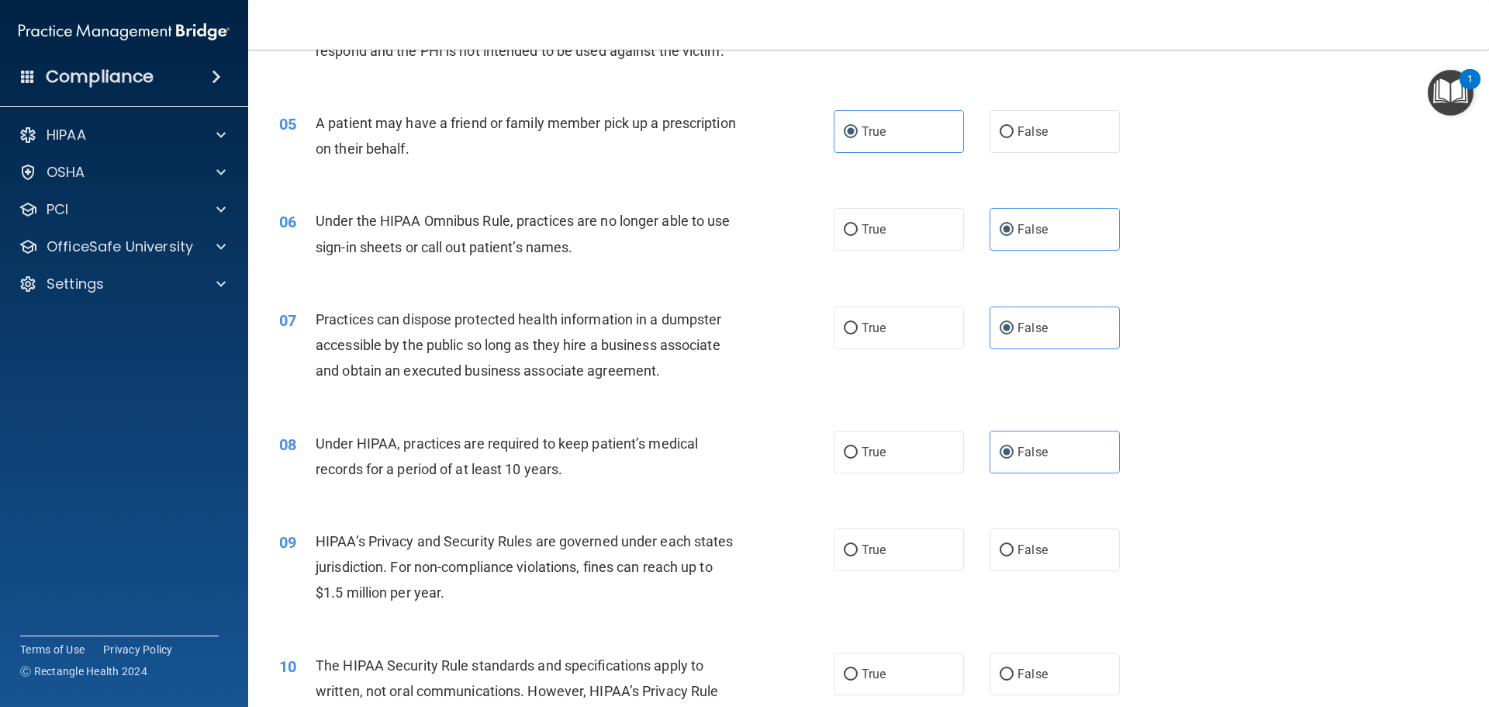
scroll to position [543, 0]
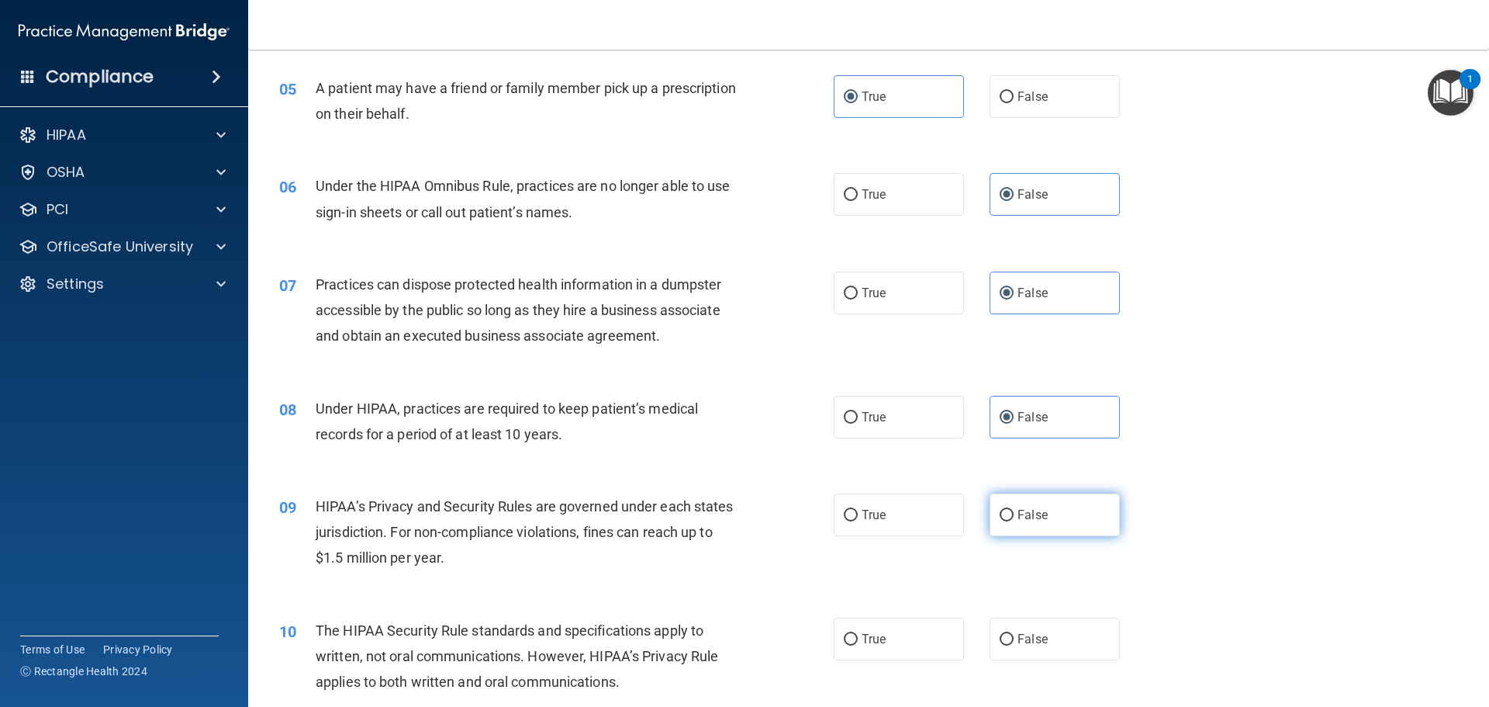
click at [1071, 509] on label "False" at bounding box center [1055, 514] width 130 height 43
click at [1014, 510] on input "False" at bounding box center [1007, 516] width 14 height 12
radio input "true"
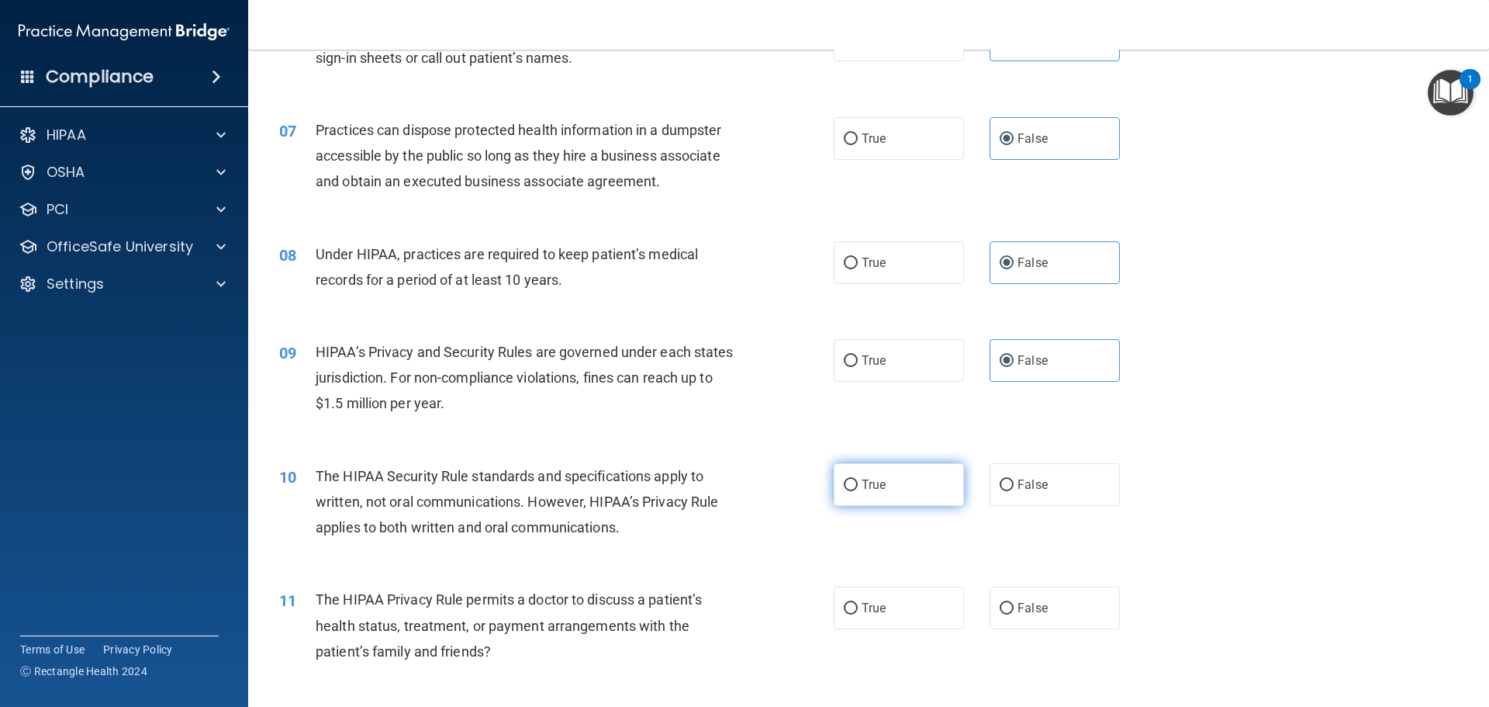
scroll to position [698, 0]
click at [884, 475] on label "True" at bounding box center [899, 483] width 130 height 43
click at [858, 479] on input "True" at bounding box center [851, 485] width 14 height 12
radio input "true"
click at [884, 607] on label "True" at bounding box center [899, 607] width 130 height 43
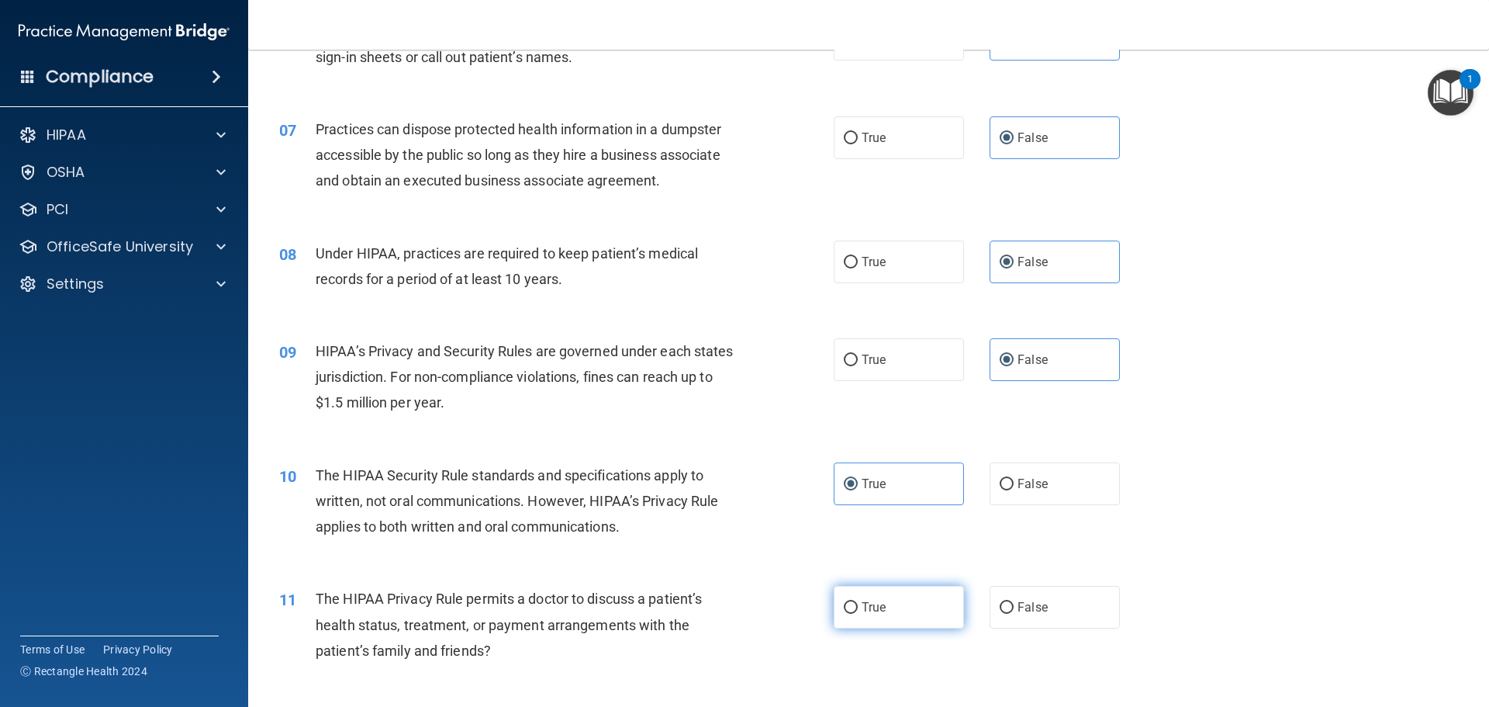
click at [858, 607] on input "True" at bounding box center [851, 608] width 14 height 12
radio input "true"
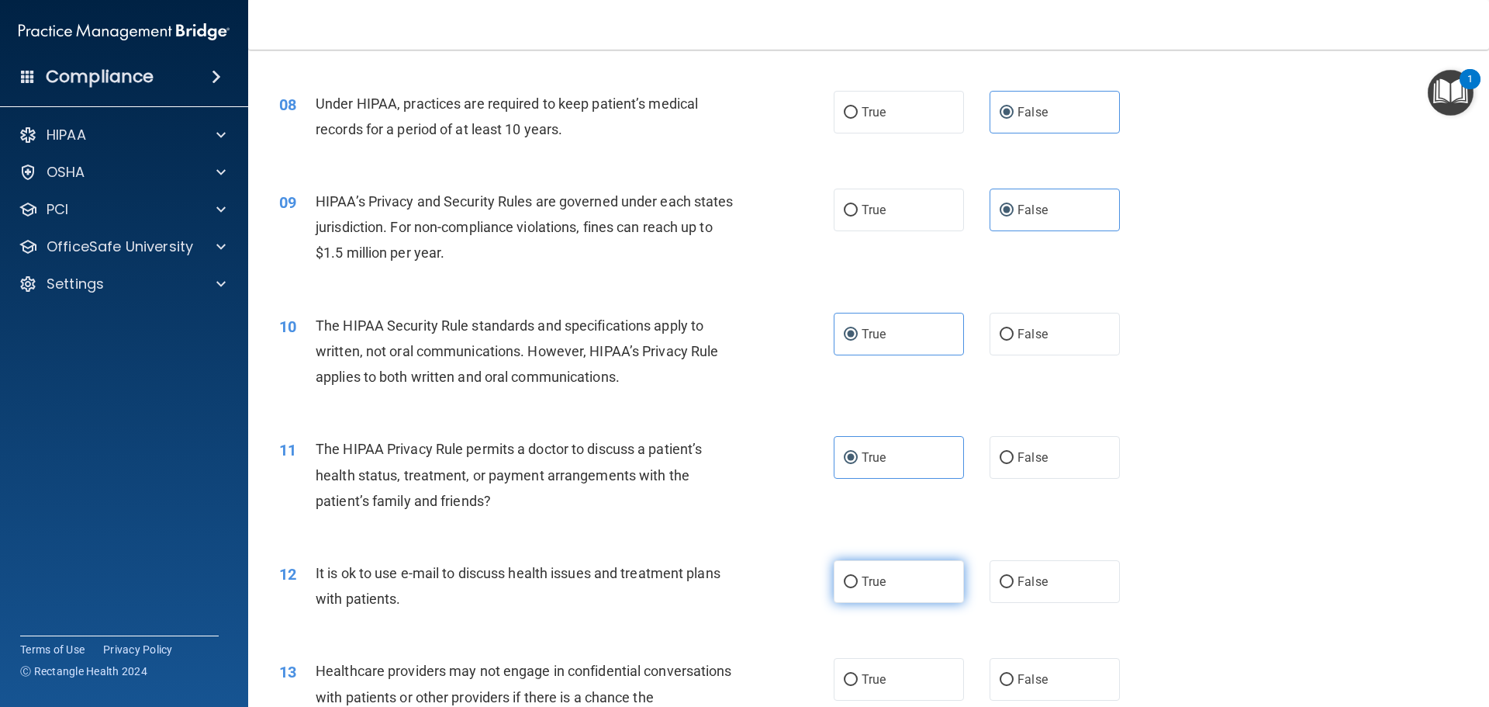
scroll to position [853, 0]
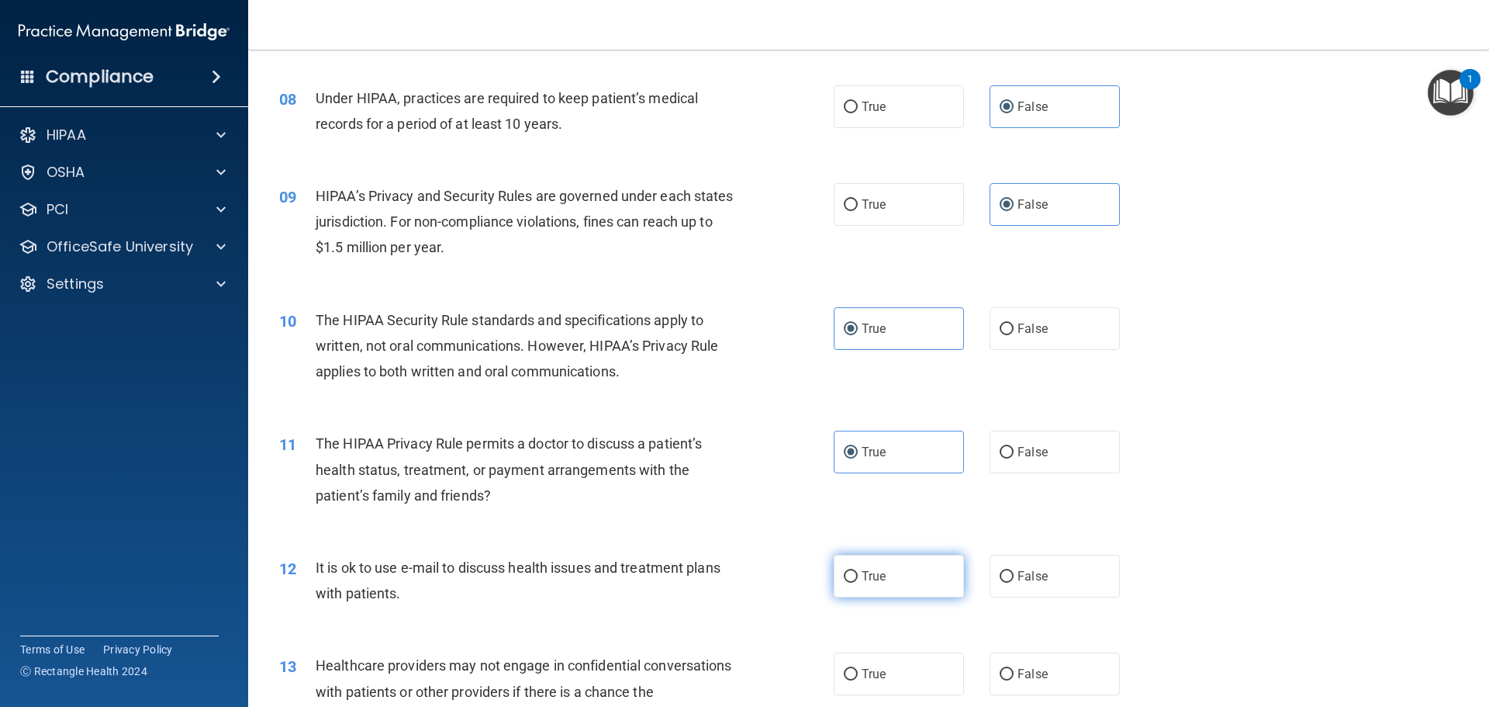
click at [890, 576] on label "True" at bounding box center [899, 576] width 130 height 43
click at [858, 576] on input "True" at bounding box center [851, 577] width 14 height 12
radio input "true"
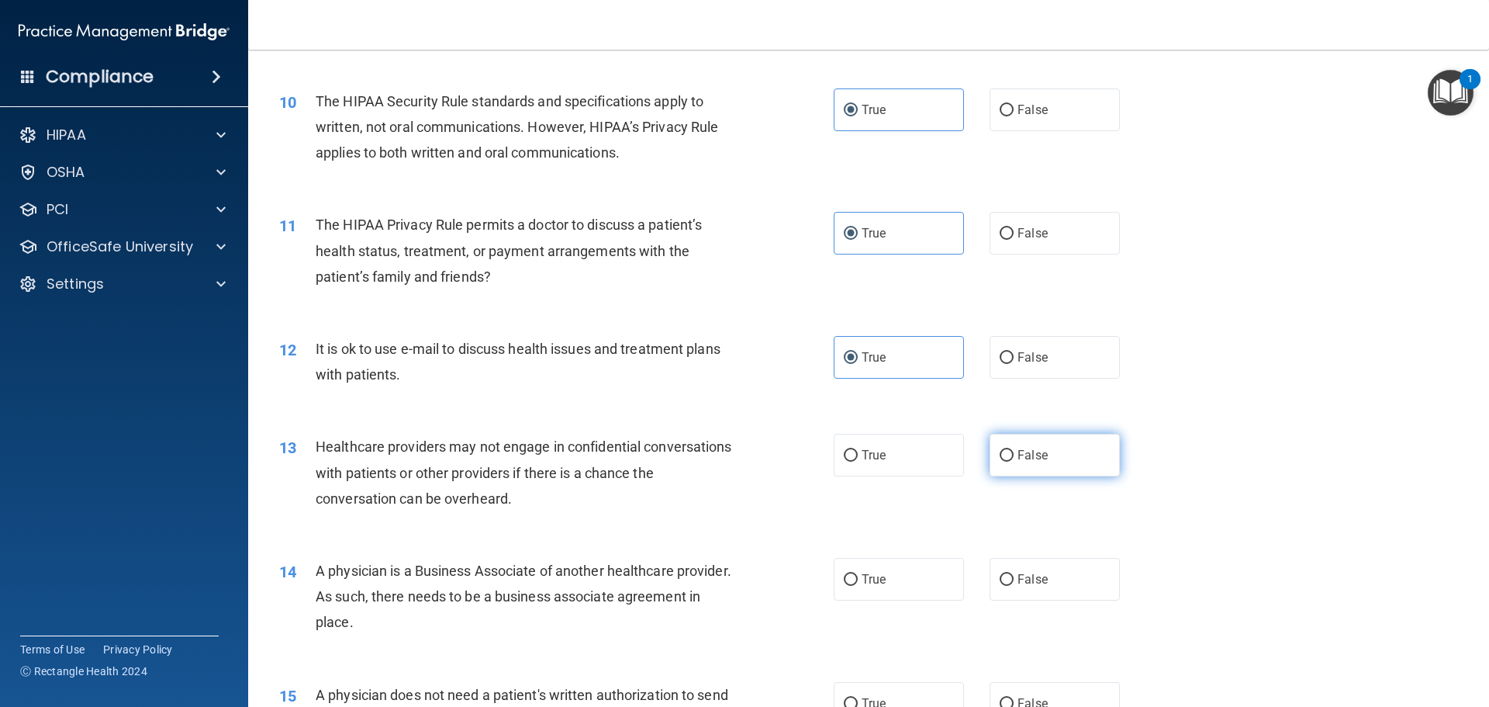
scroll to position [1086, 0]
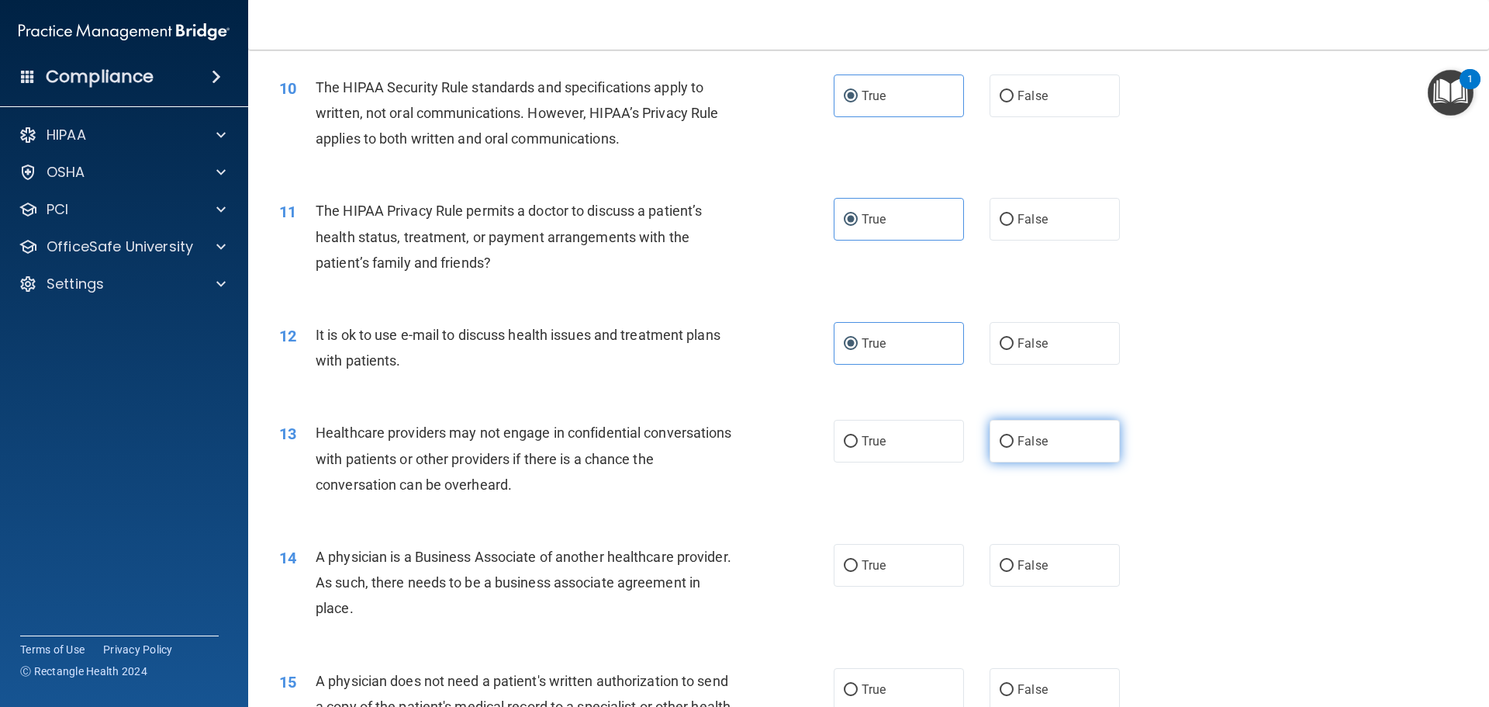
click at [1048, 430] on label "False" at bounding box center [1055, 441] width 130 height 43
click at [1014, 436] on input "False" at bounding box center [1007, 442] width 14 height 12
radio input "true"
click at [1044, 562] on label "False" at bounding box center [1055, 565] width 130 height 43
click at [1014, 562] on input "False" at bounding box center [1007, 566] width 14 height 12
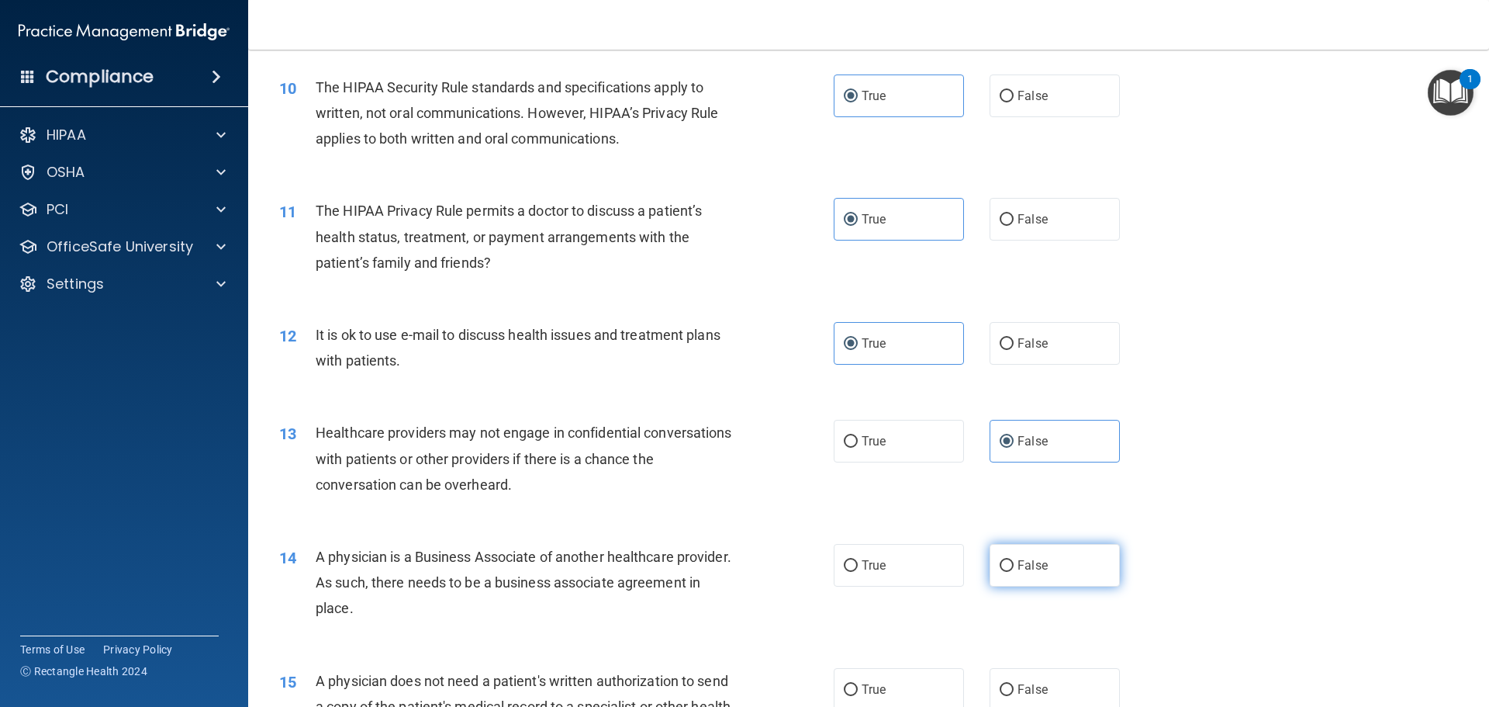
radio input "true"
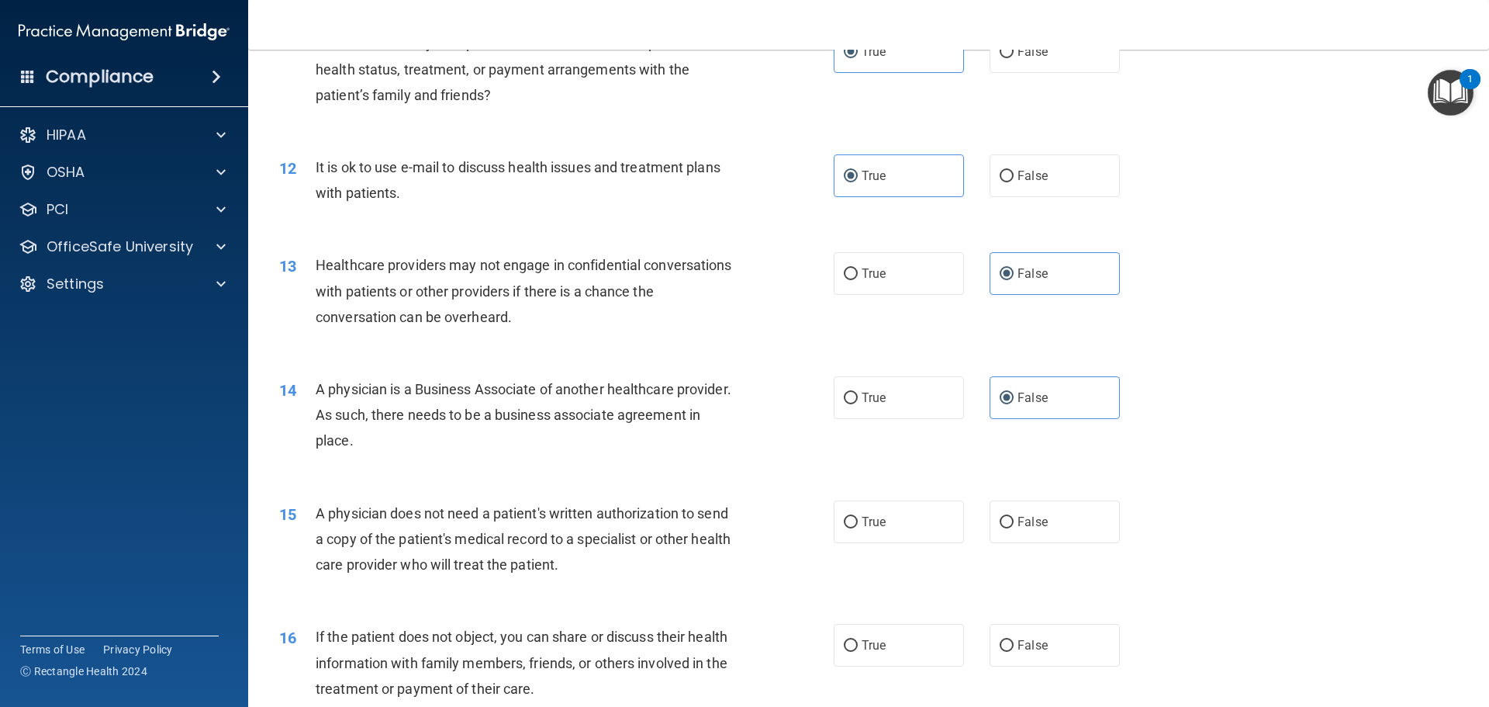
scroll to position [1319, 0]
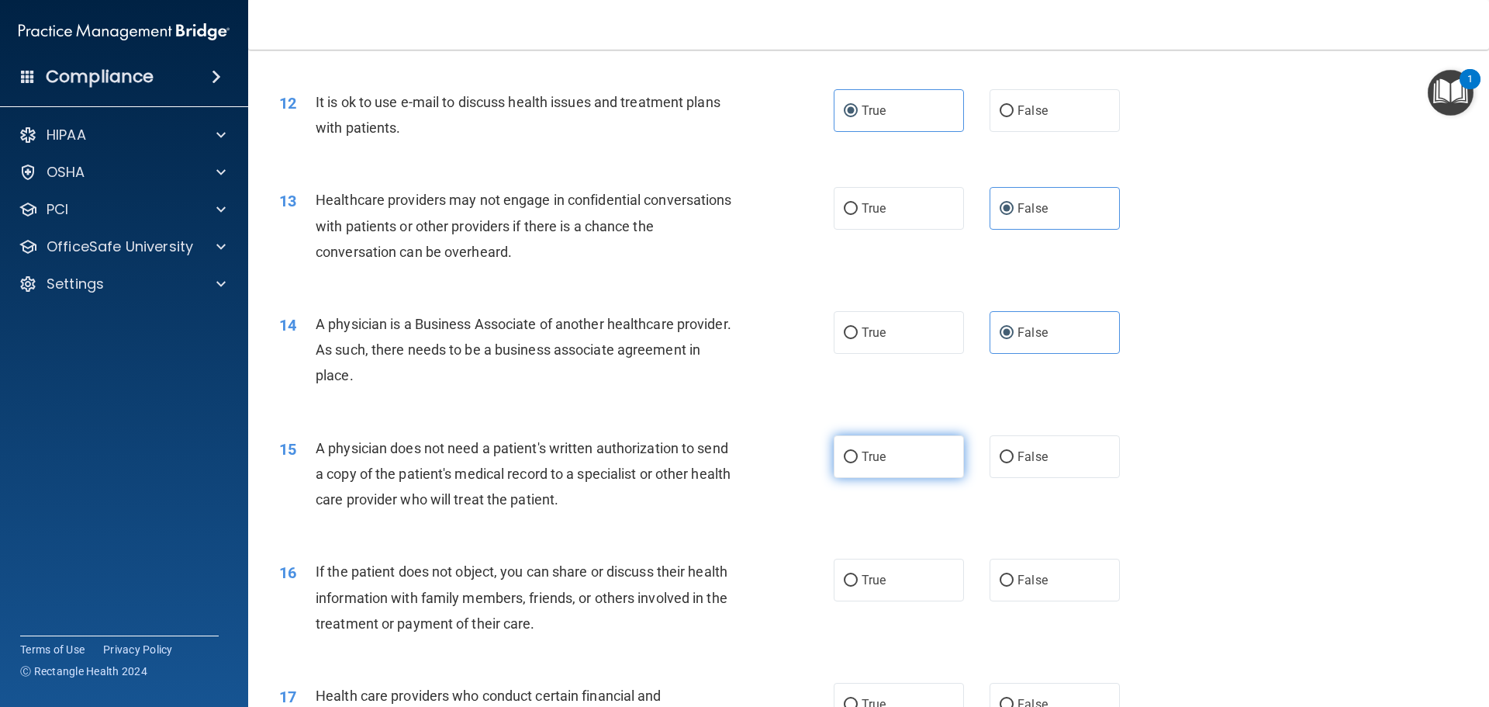
click at [908, 462] on label "True" at bounding box center [899, 456] width 130 height 43
click at [858, 462] on input "True" at bounding box center [851, 457] width 14 height 12
radio input "true"
click at [886, 582] on label "True" at bounding box center [899, 580] width 130 height 43
click at [858, 582] on input "True" at bounding box center [851, 581] width 14 height 12
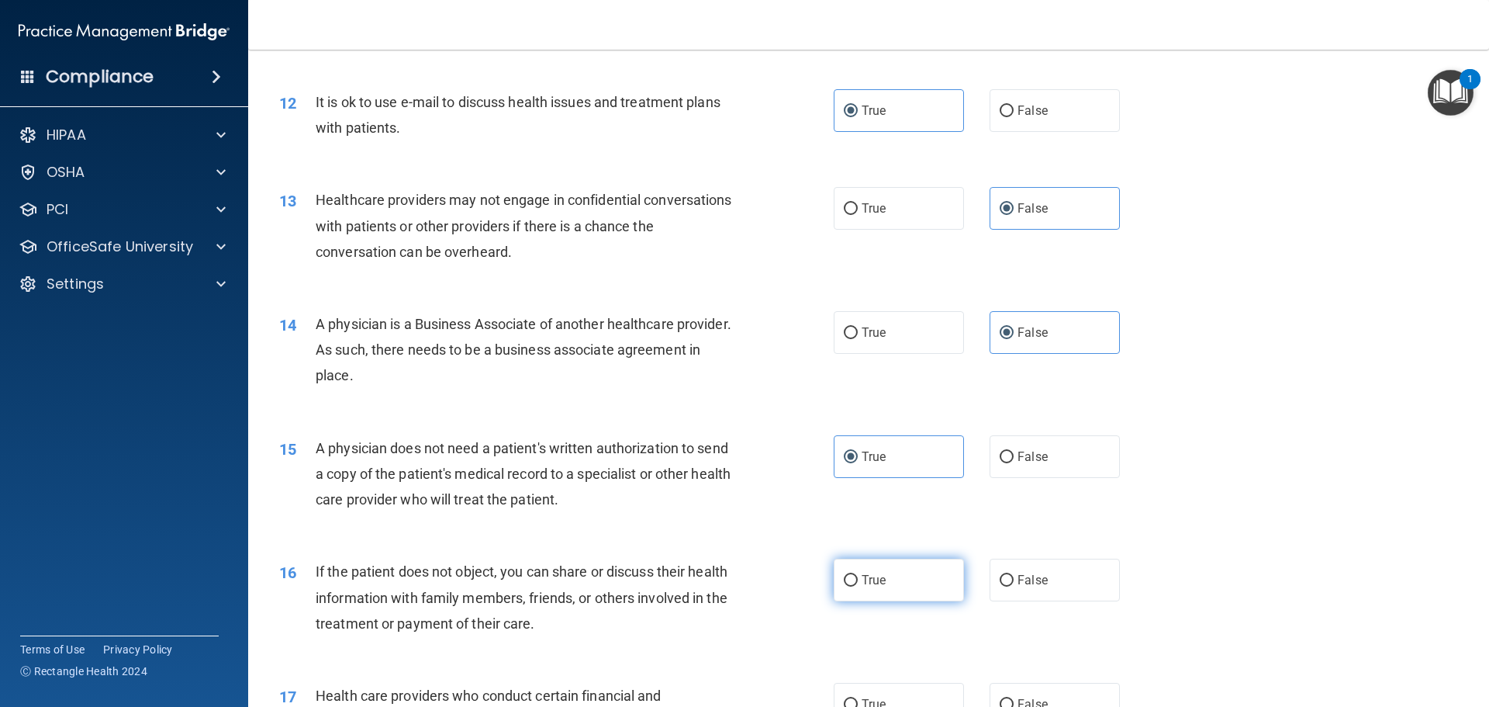
radio input "true"
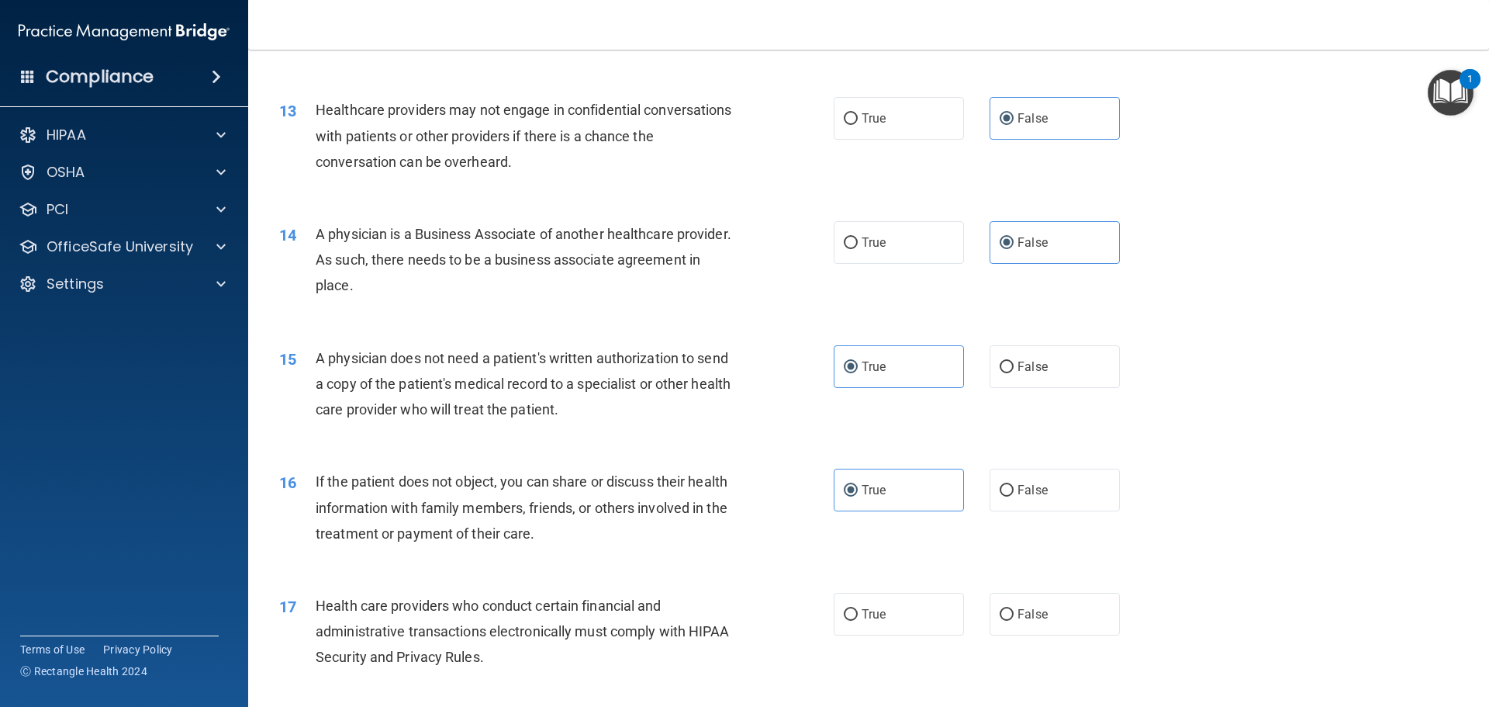
scroll to position [1551, 0]
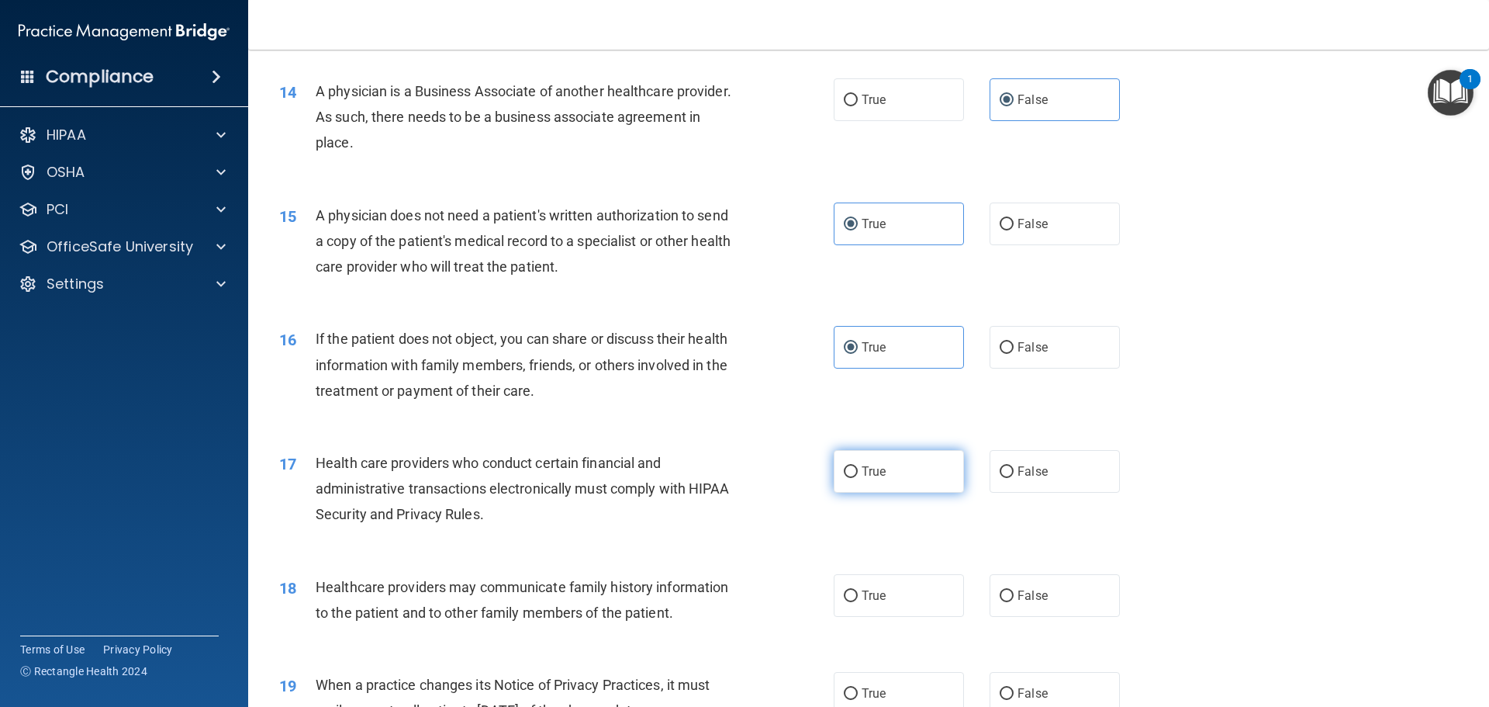
click at [869, 471] on span "True" at bounding box center [874, 471] width 24 height 15
click at [858, 471] on input "True" at bounding box center [851, 472] width 14 height 12
radio input "true"
click at [1024, 589] on span "False" at bounding box center [1033, 595] width 30 height 15
click at [1014, 590] on input "False" at bounding box center [1007, 596] width 14 height 12
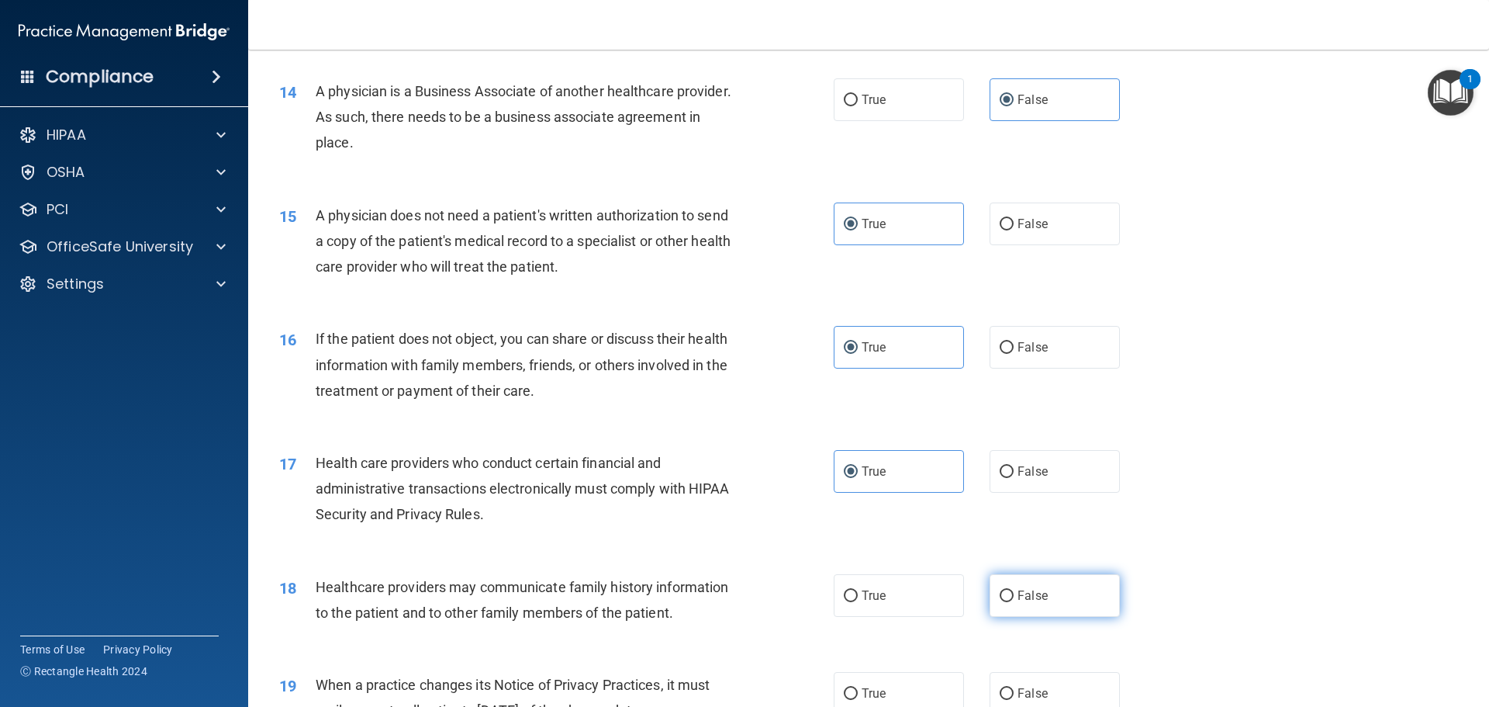
radio input "true"
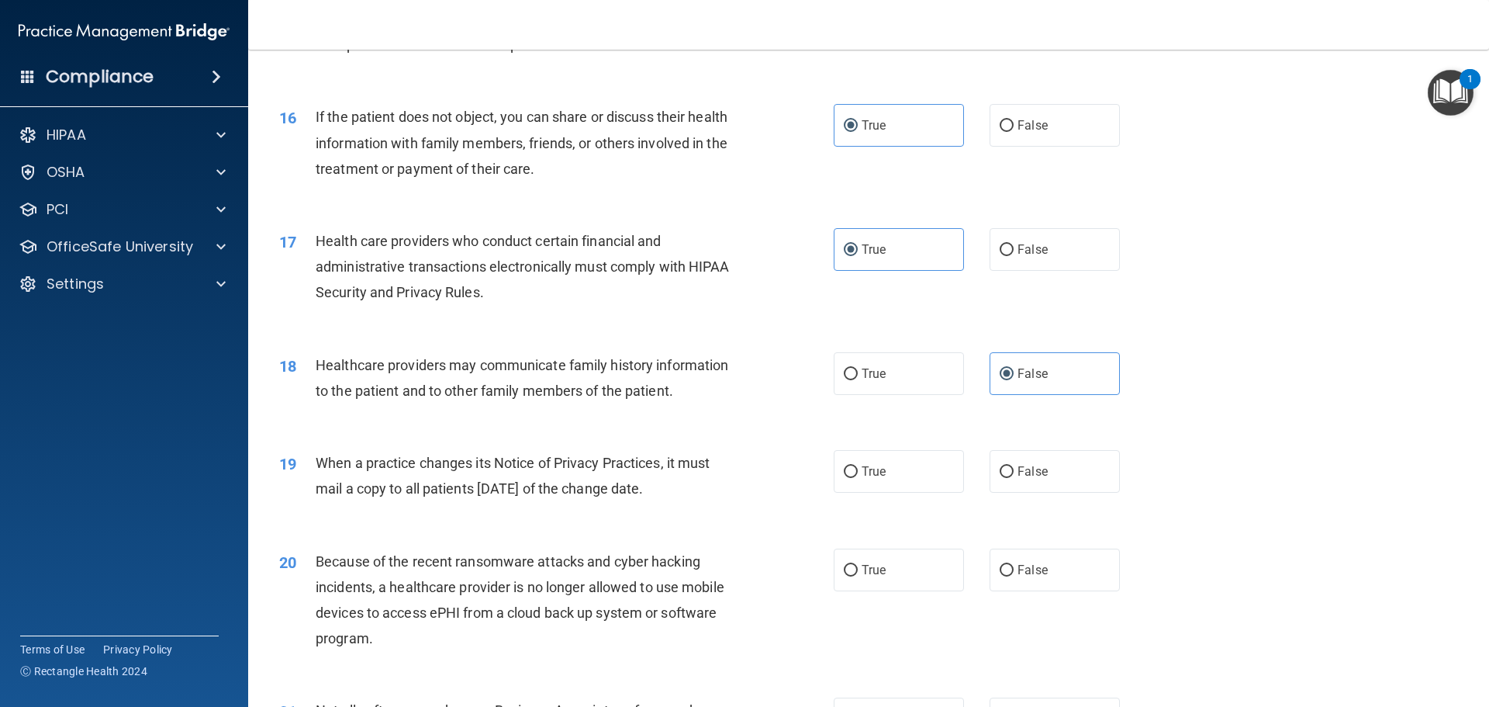
scroll to position [1784, 0]
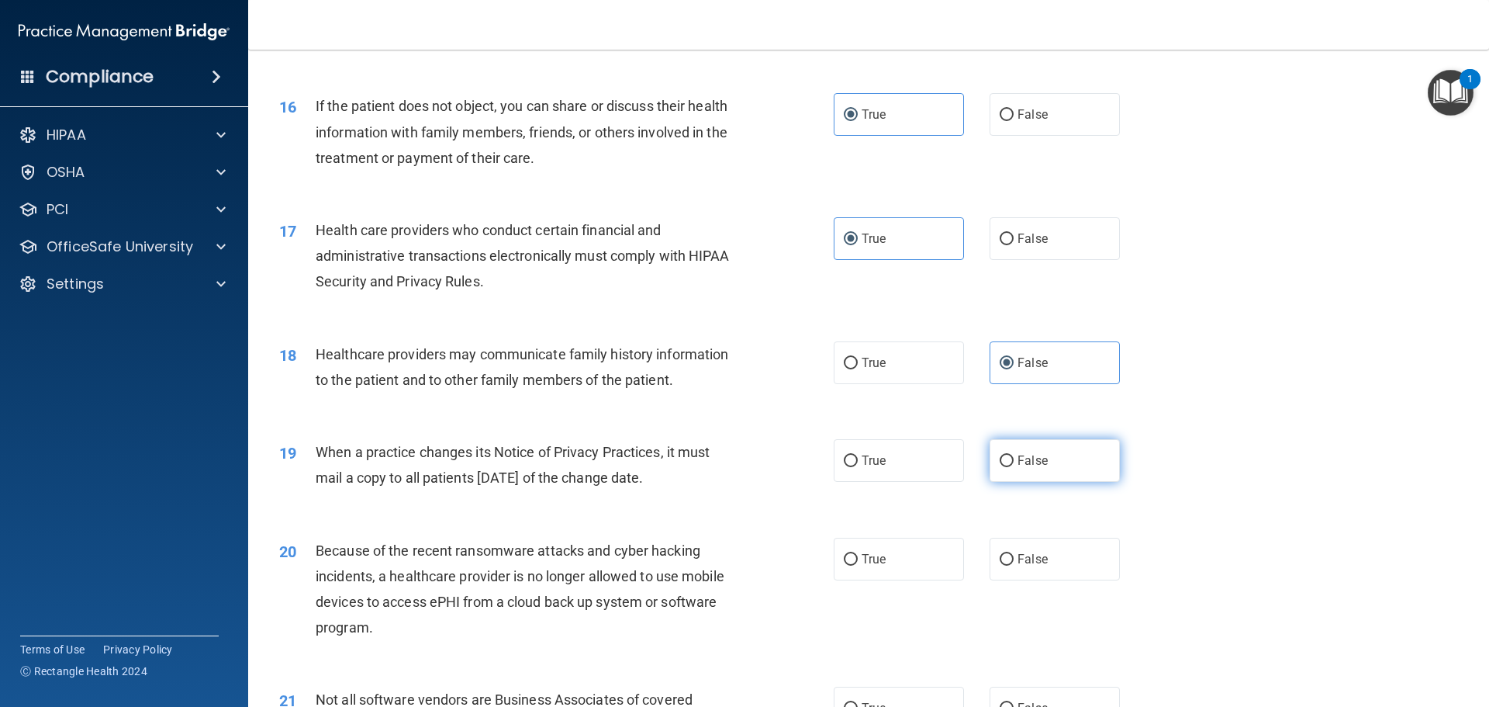
click at [1046, 462] on label "False" at bounding box center [1055, 460] width 130 height 43
click at [1014, 462] on input "False" at bounding box center [1007, 461] width 14 height 12
radio input "true"
click at [1018, 561] on span "False" at bounding box center [1033, 559] width 30 height 15
click at [1014, 561] on input "False" at bounding box center [1007, 560] width 14 height 12
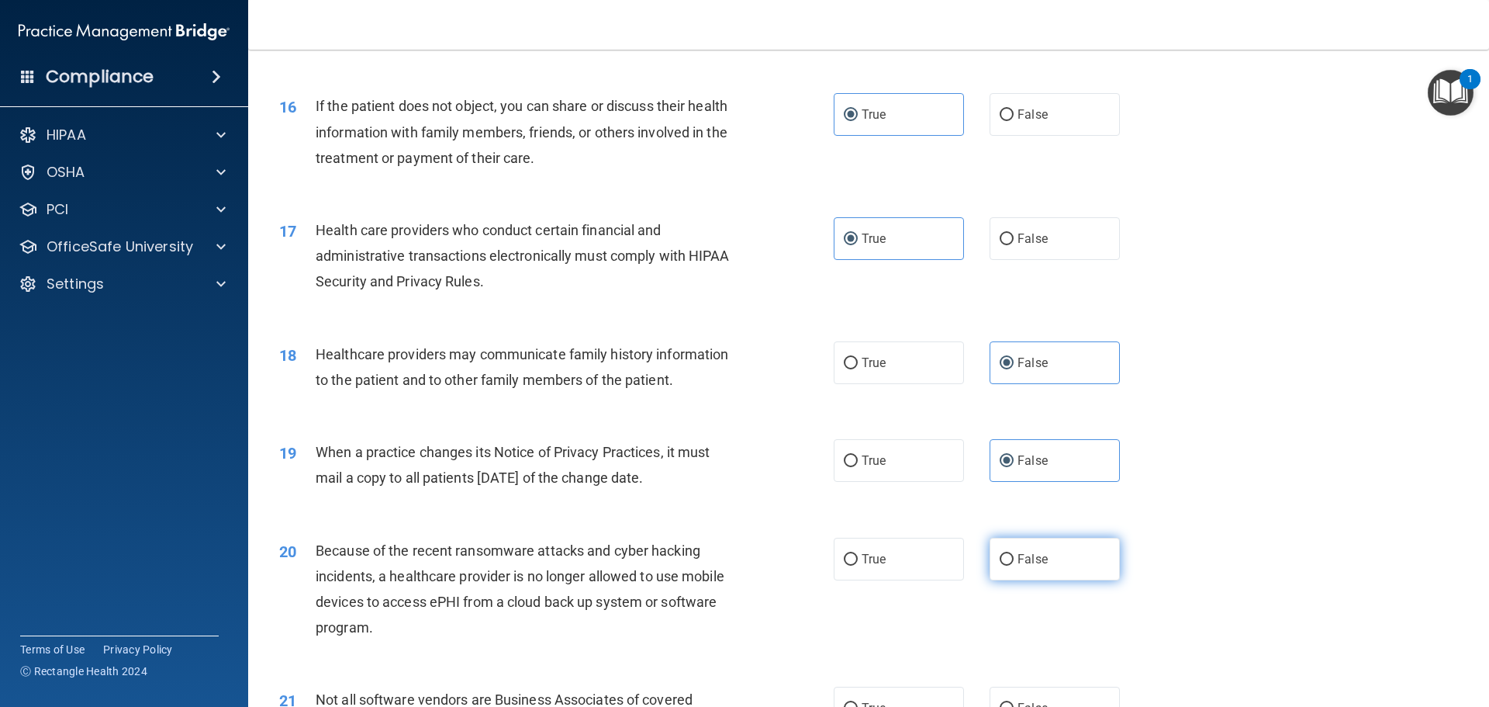
radio input "true"
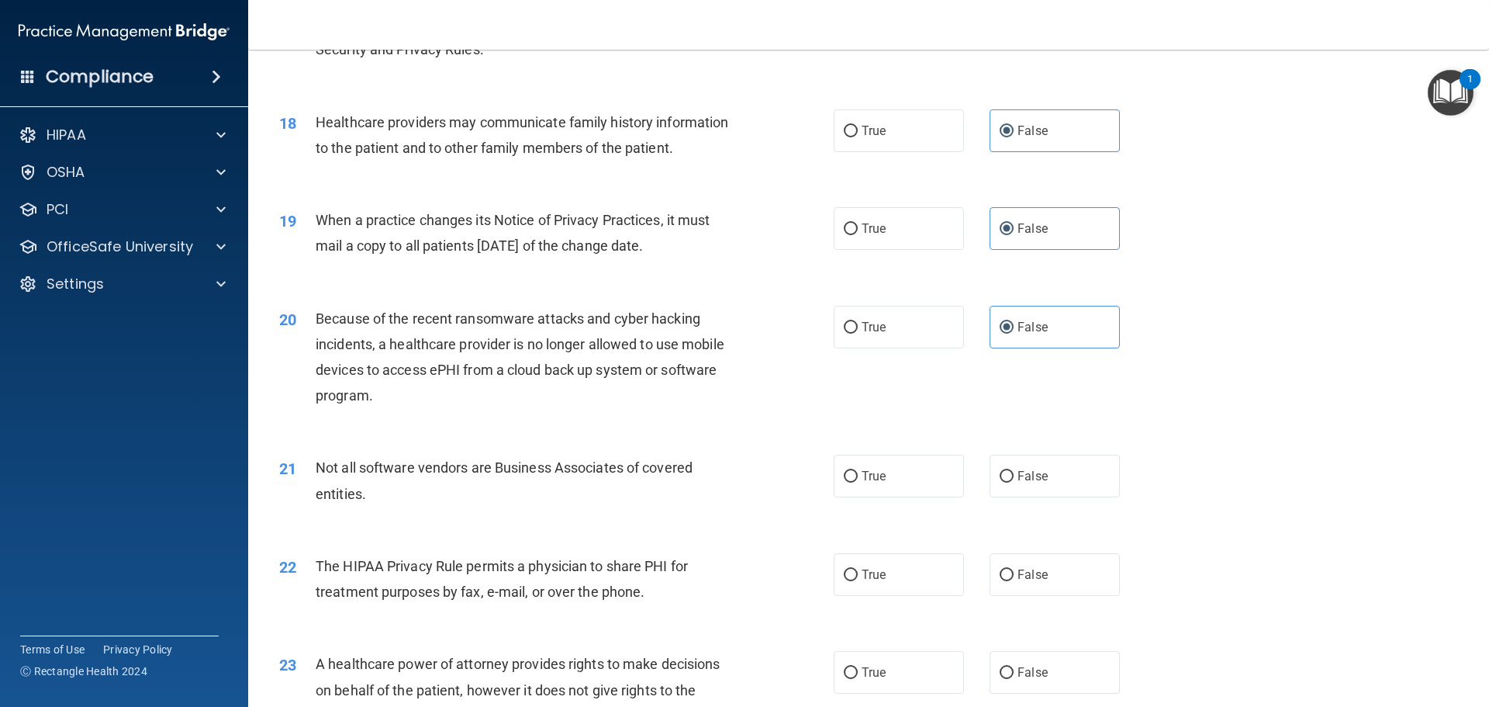
scroll to position [2017, 0]
click at [912, 571] on label "True" at bounding box center [899, 573] width 130 height 43
click at [858, 571] on input "True" at bounding box center [851, 575] width 14 height 12
radio input "true"
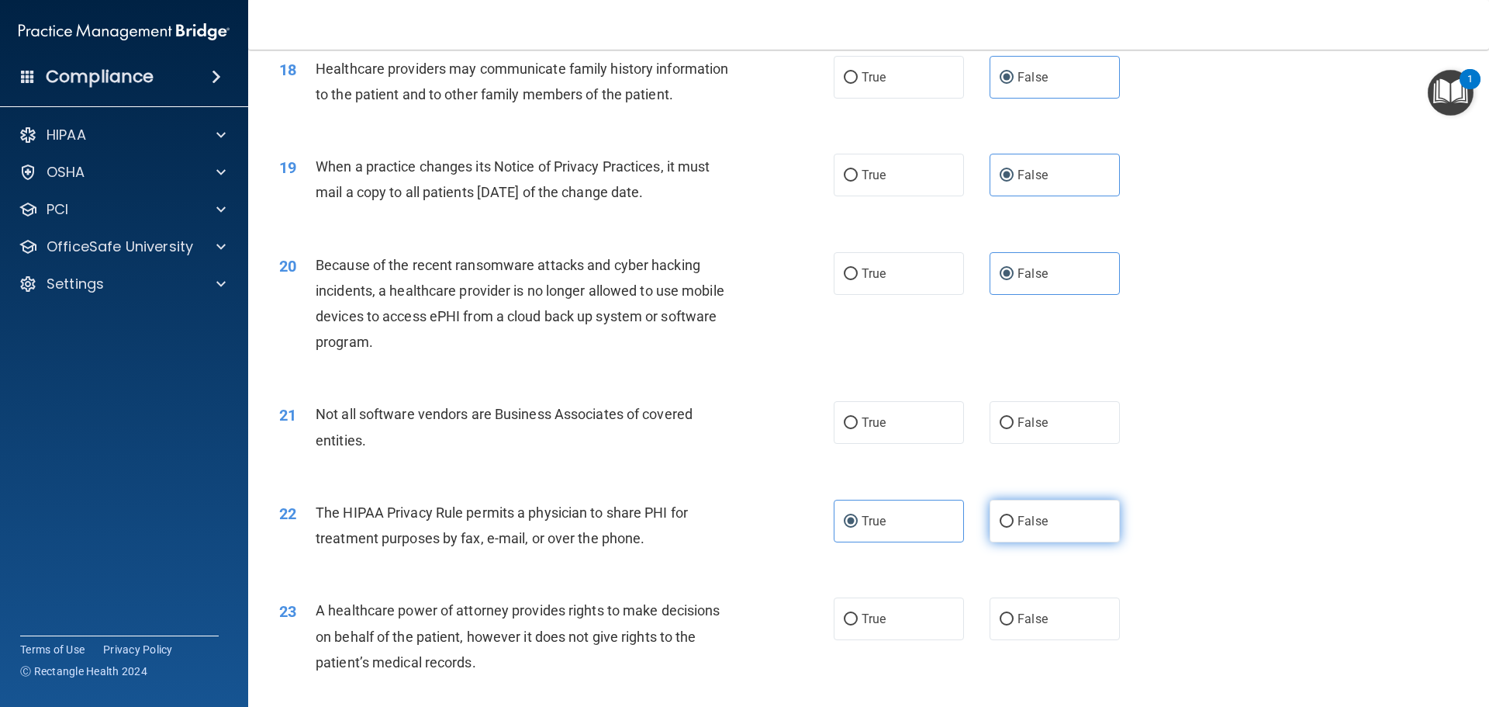
scroll to position [2172, 0]
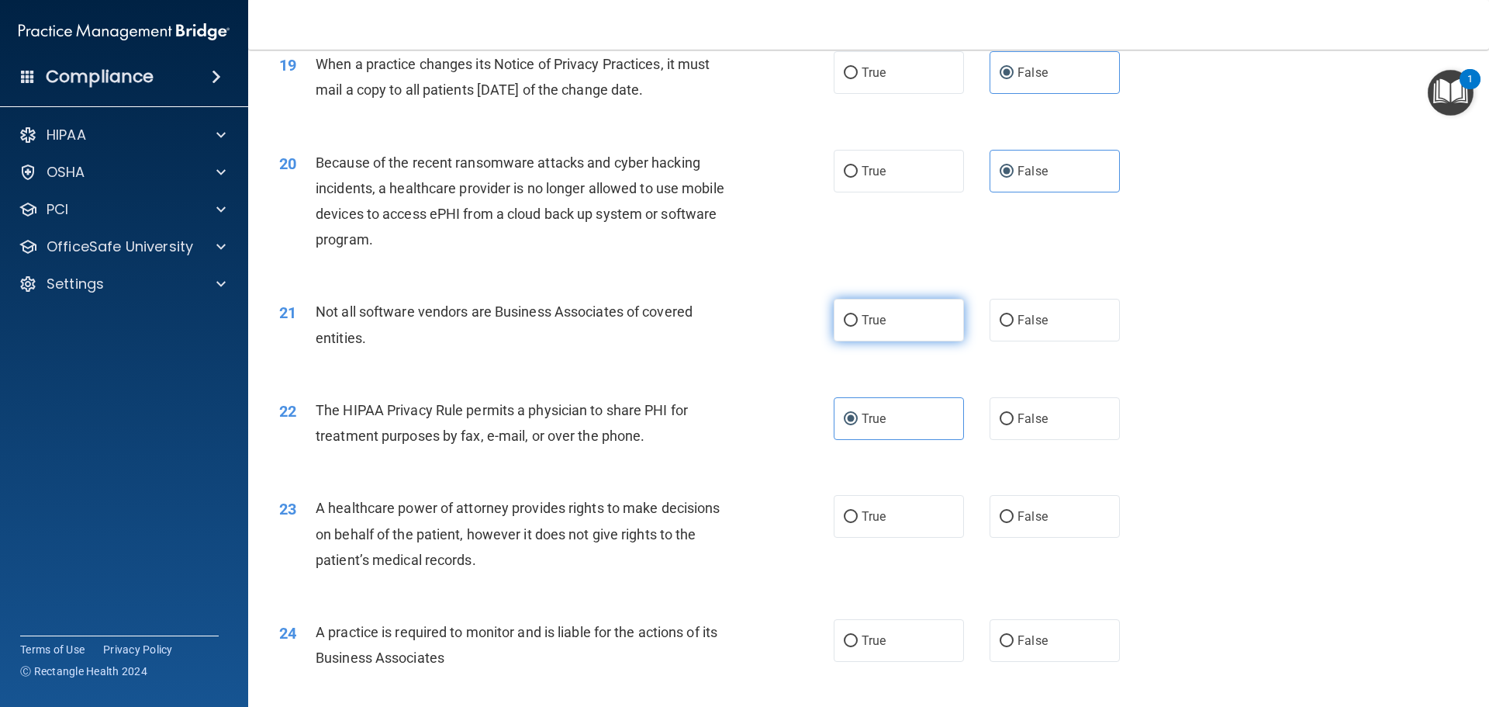
click at [890, 328] on label "True" at bounding box center [899, 320] width 130 height 43
click at [858, 327] on input "True" at bounding box center [851, 321] width 14 height 12
radio input "true"
click at [1039, 505] on label "False" at bounding box center [1055, 516] width 130 height 43
click at [1014, 511] on input "False" at bounding box center [1007, 517] width 14 height 12
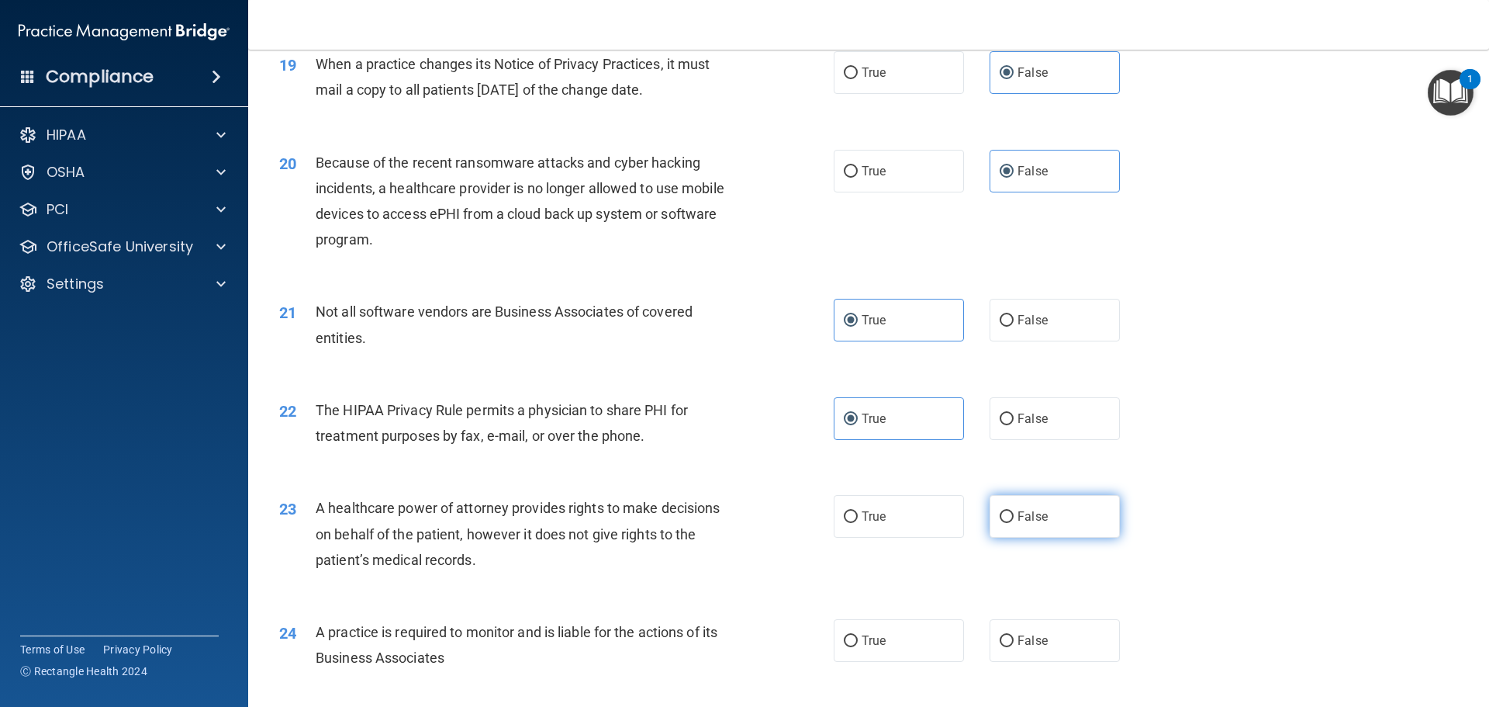
radio input "true"
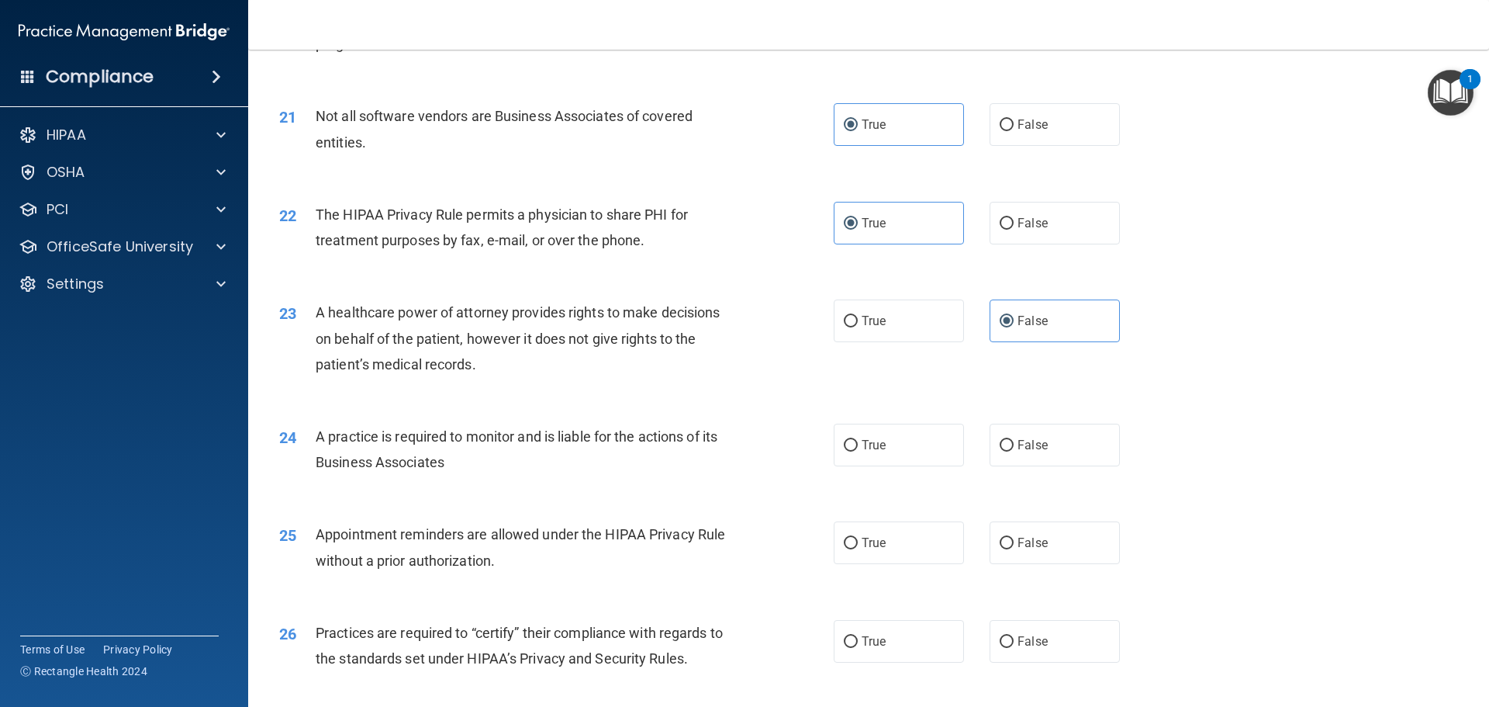
scroll to position [2405, 0]
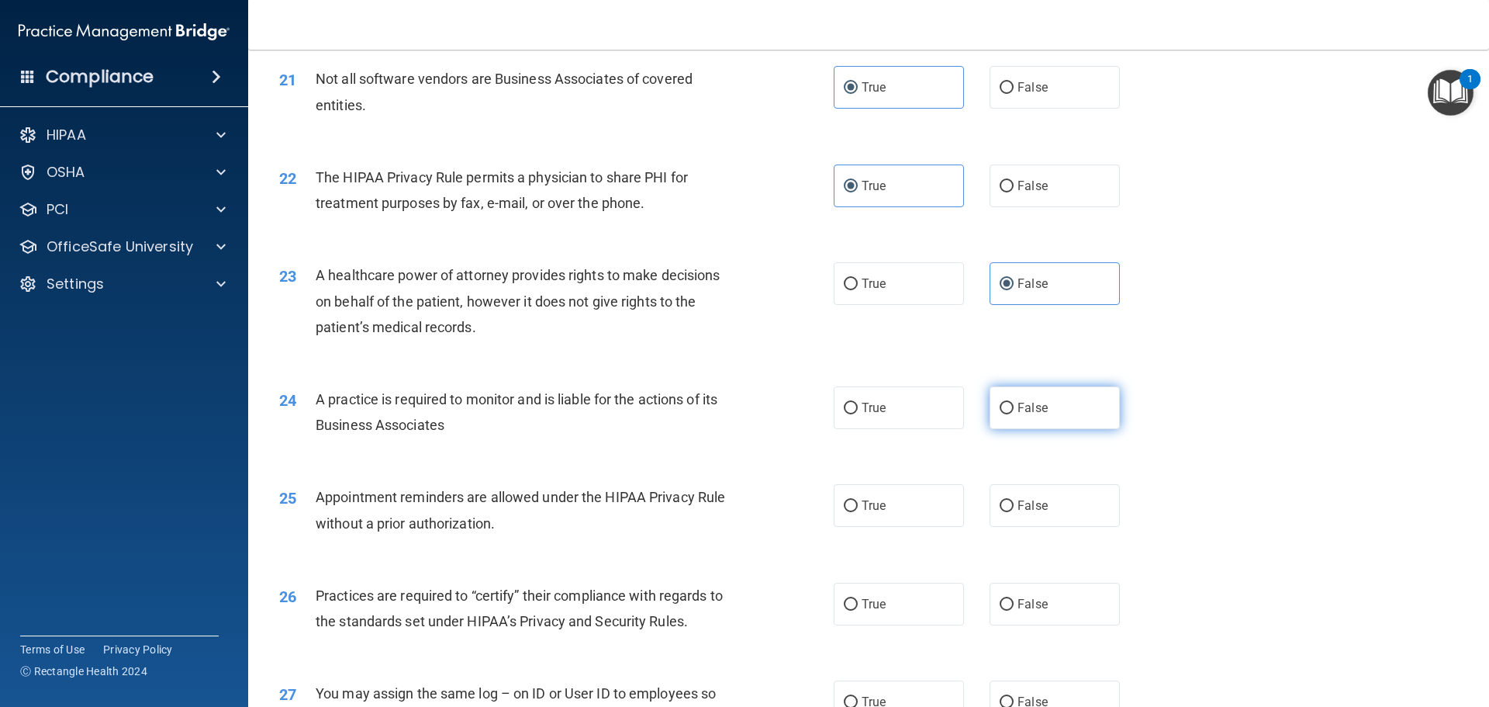
click at [1020, 400] on span "False" at bounding box center [1033, 407] width 30 height 15
click at [1014, 403] on input "False" at bounding box center [1007, 409] width 14 height 12
radio input "true"
click at [882, 524] on label "True" at bounding box center [899, 505] width 130 height 43
click at [858, 512] on input "True" at bounding box center [851, 506] width 14 height 12
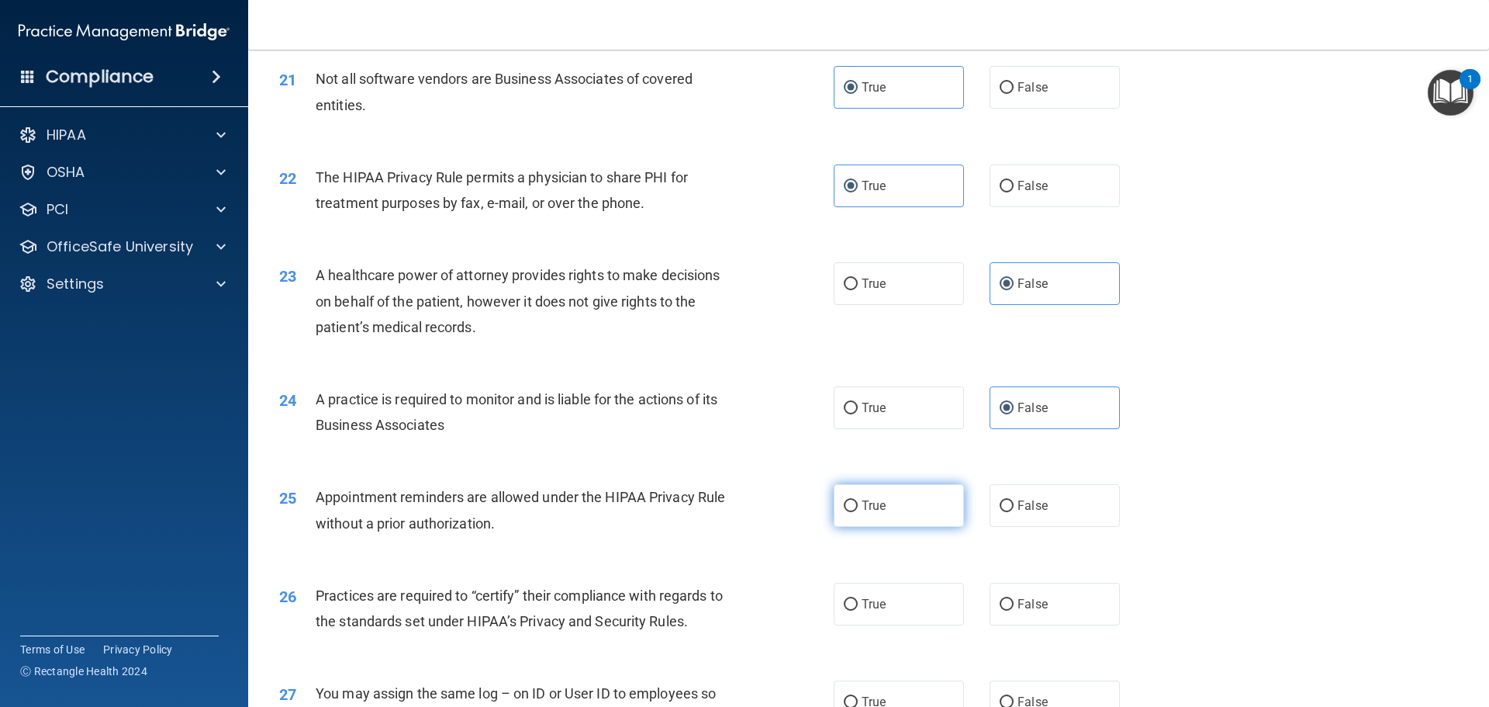
radio input "true"
click at [1039, 611] on label "False" at bounding box center [1055, 604] width 130 height 43
click at [1014, 610] on input "False" at bounding box center [1007, 605] width 14 height 12
radio input "true"
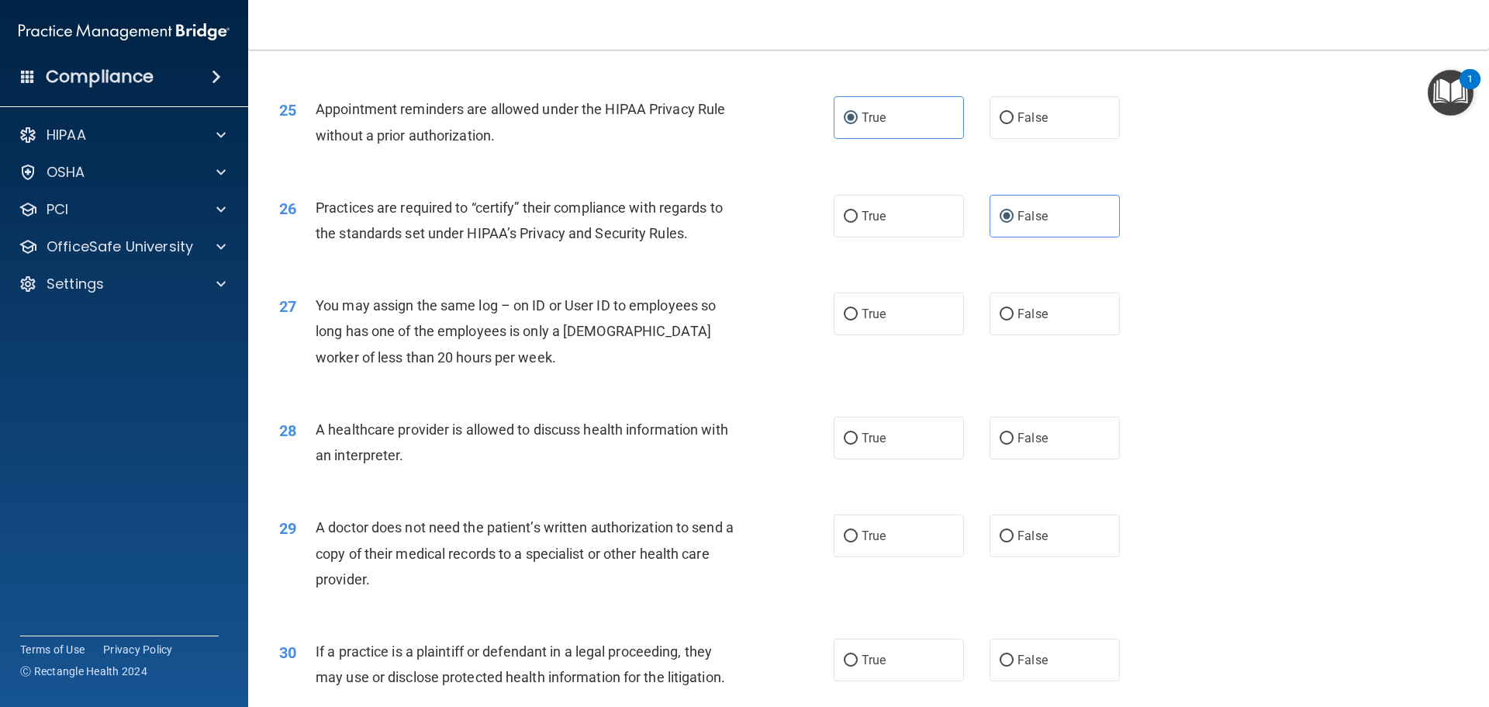
scroll to position [2870, 0]
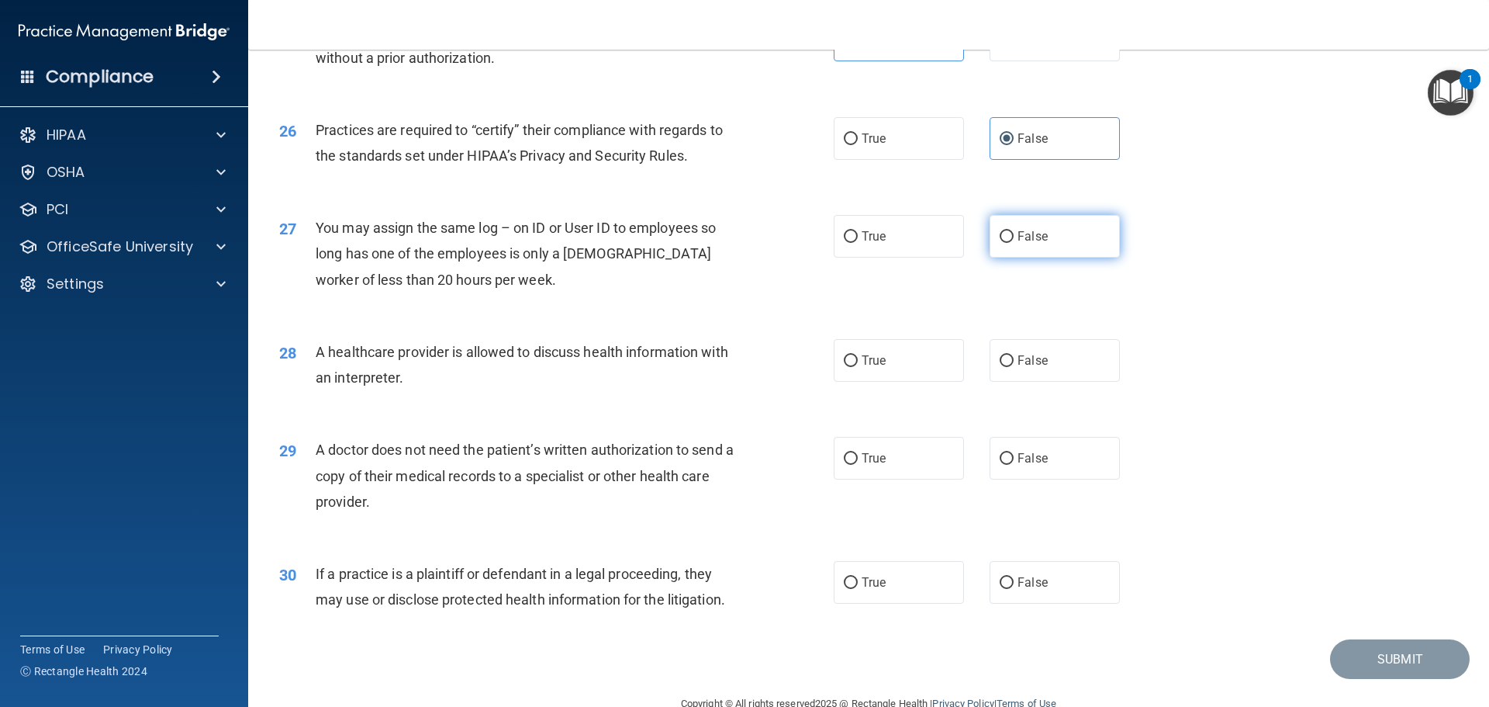
click at [1031, 238] on span "False" at bounding box center [1033, 236] width 30 height 15
click at [1014, 238] on input "False" at bounding box center [1007, 237] width 14 height 12
radio input "true"
click at [880, 348] on label "True" at bounding box center [899, 360] width 130 height 43
click at [858, 355] on input "True" at bounding box center [851, 361] width 14 height 12
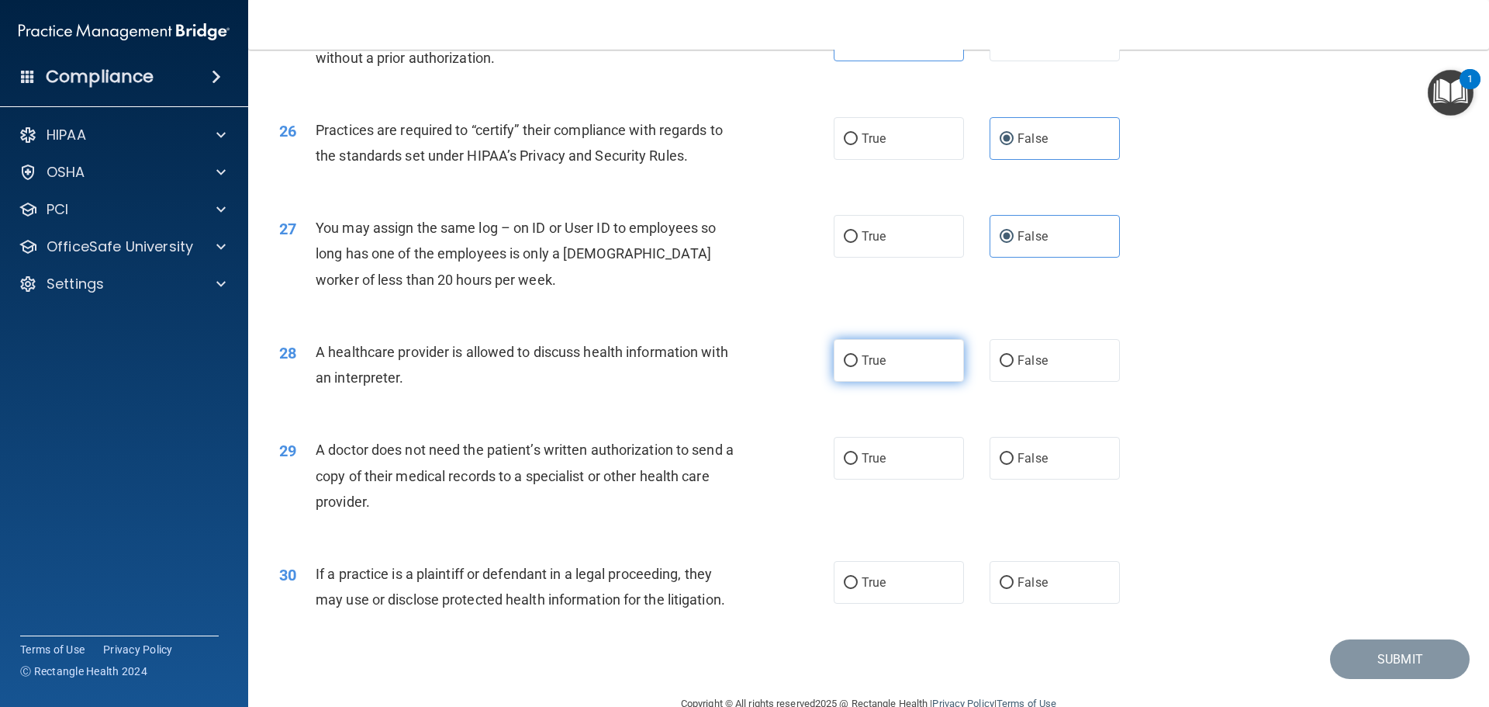
radio input "true"
click at [876, 453] on span "True" at bounding box center [874, 458] width 24 height 15
click at [858, 453] on input "True" at bounding box center [851, 459] width 14 height 12
radio input "true"
click at [1046, 583] on label "False" at bounding box center [1055, 582] width 130 height 43
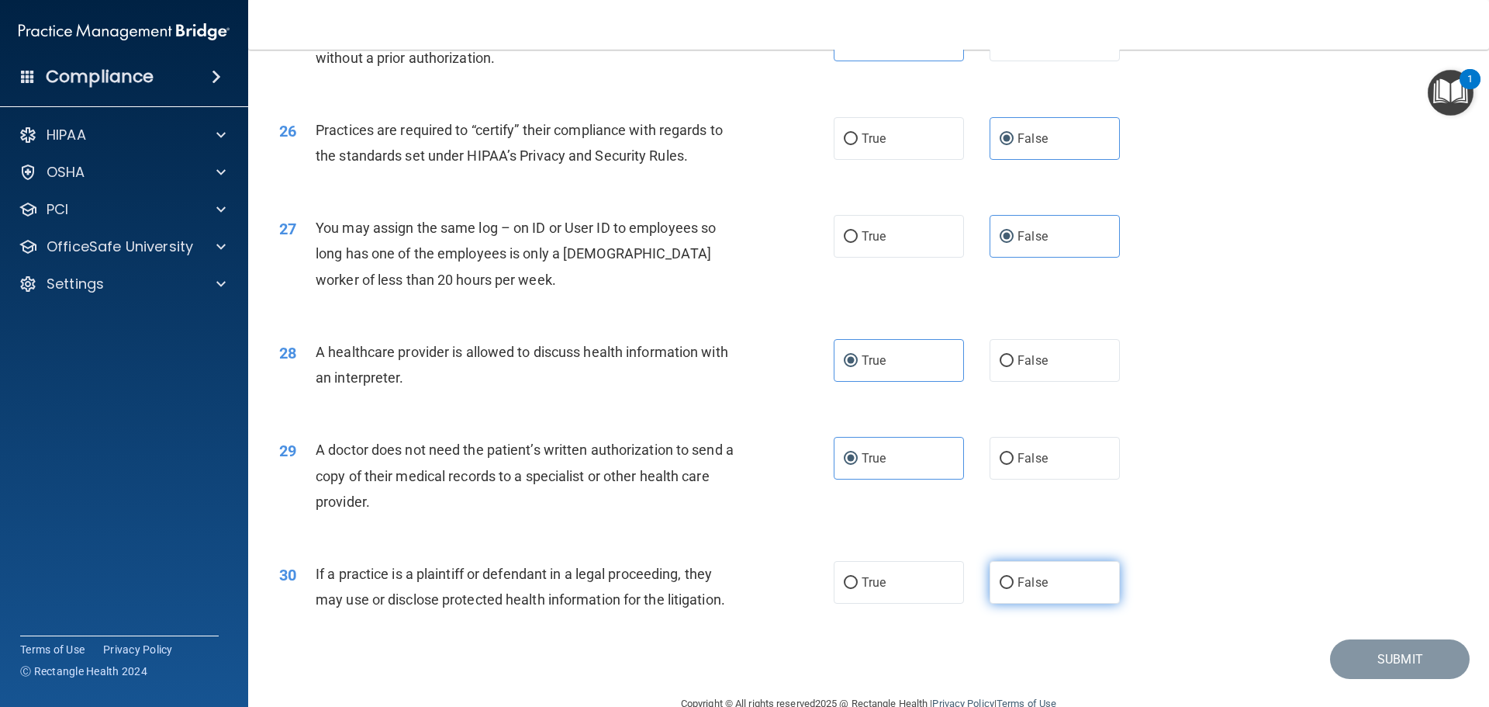
click at [1014, 583] on input "False" at bounding box center [1007, 583] width 14 height 12
radio input "true"
click at [1375, 661] on button "Submit" at bounding box center [1400, 659] width 140 height 40
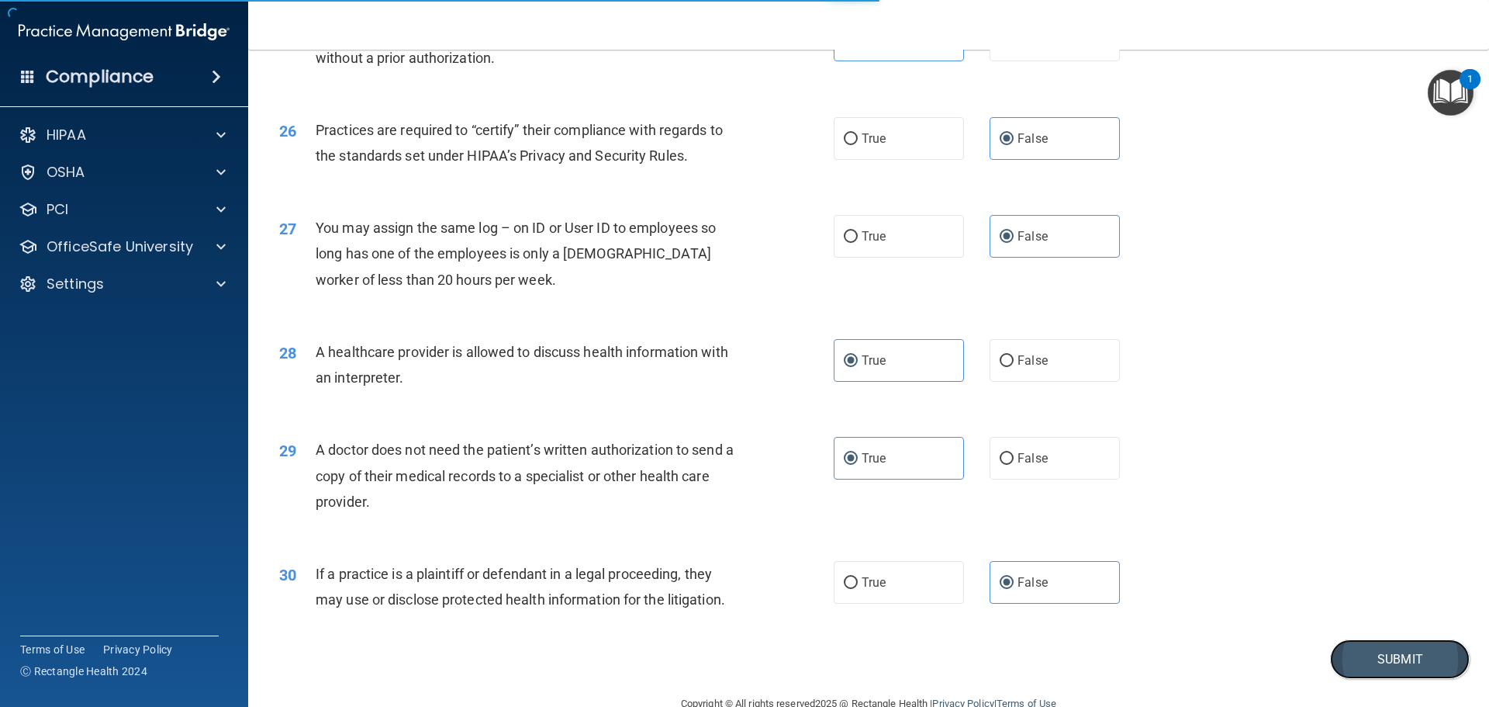
click at [1384, 666] on button "Submit" at bounding box center [1400, 659] width 140 height 40
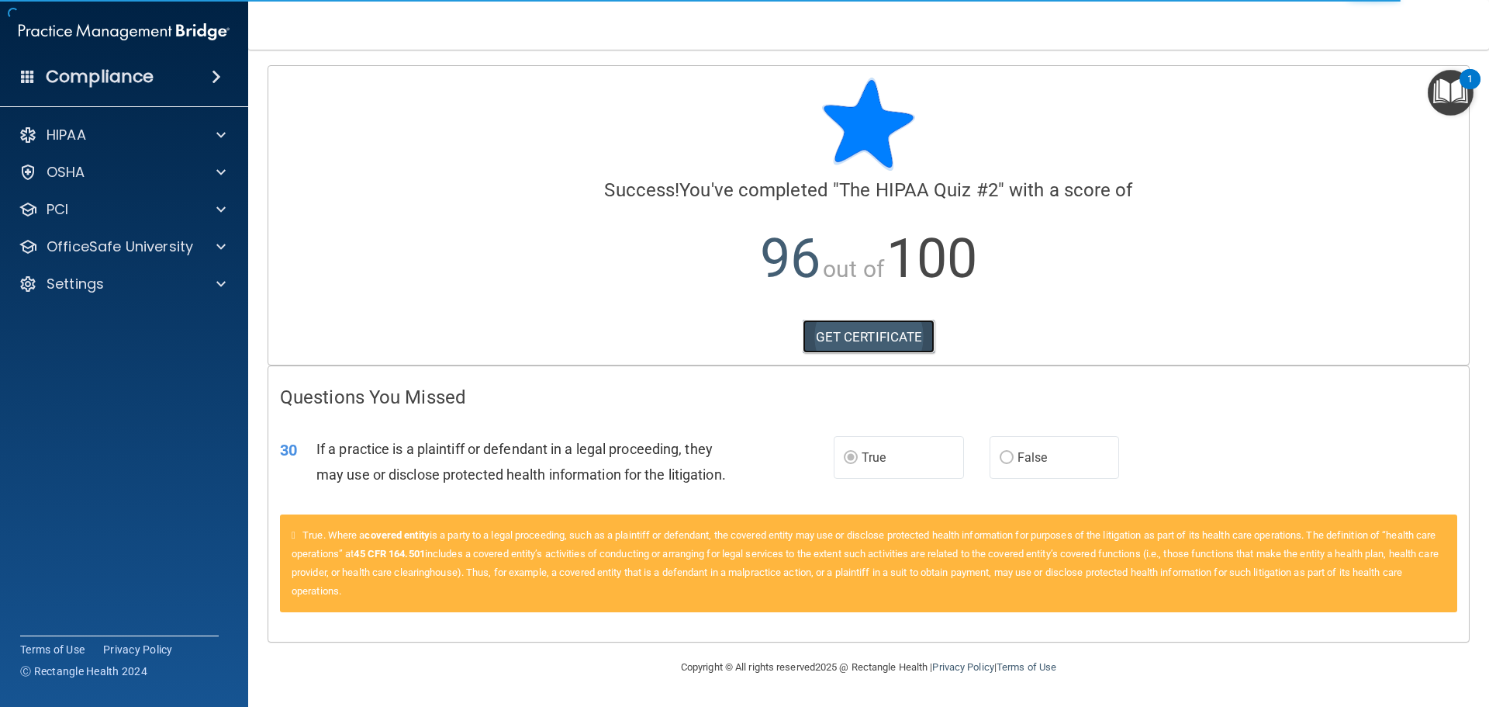
click at [856, 337] on link "GET CERTIFICATE" at bounding box center [869, 337] width 133 height 34
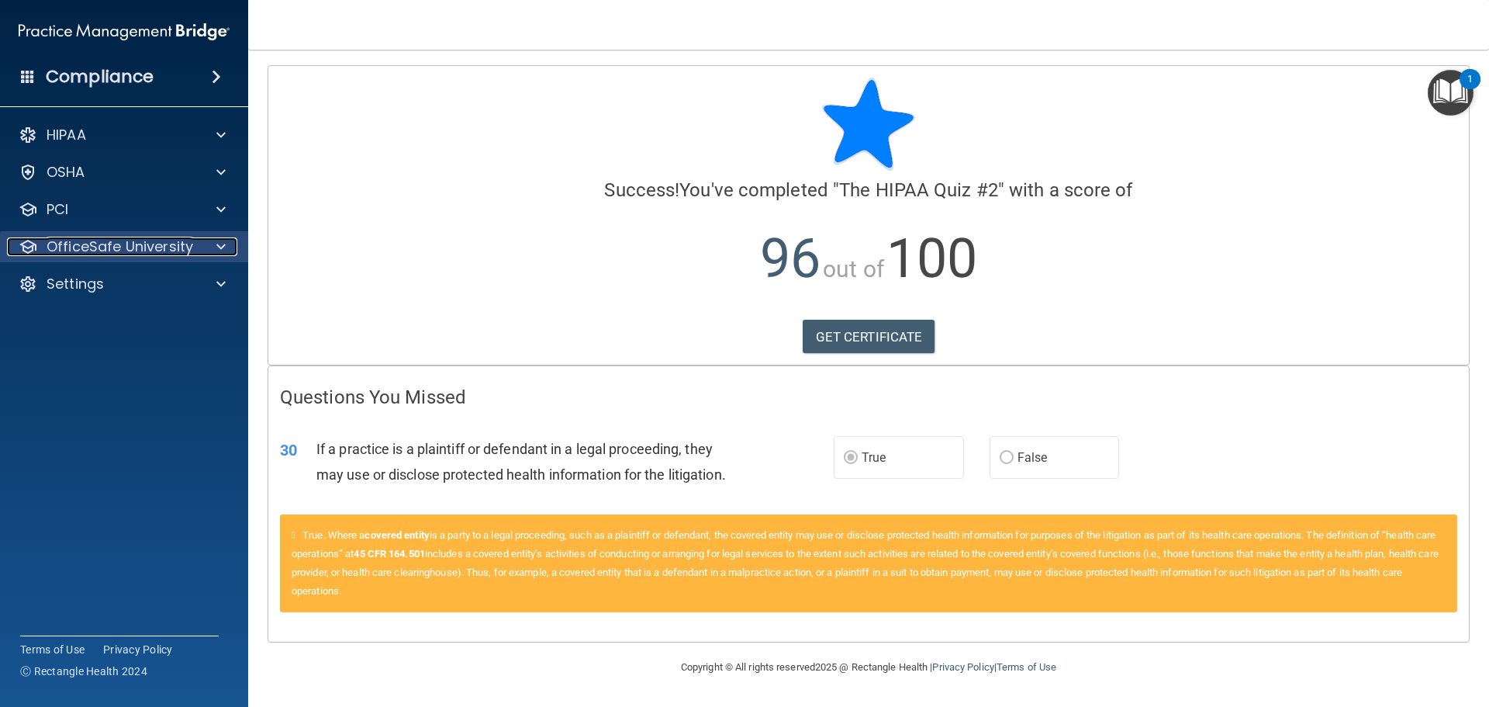
click at [68, 252] on p "OfficeSafe University" at bounding box center [120, 246] width 147 height 19
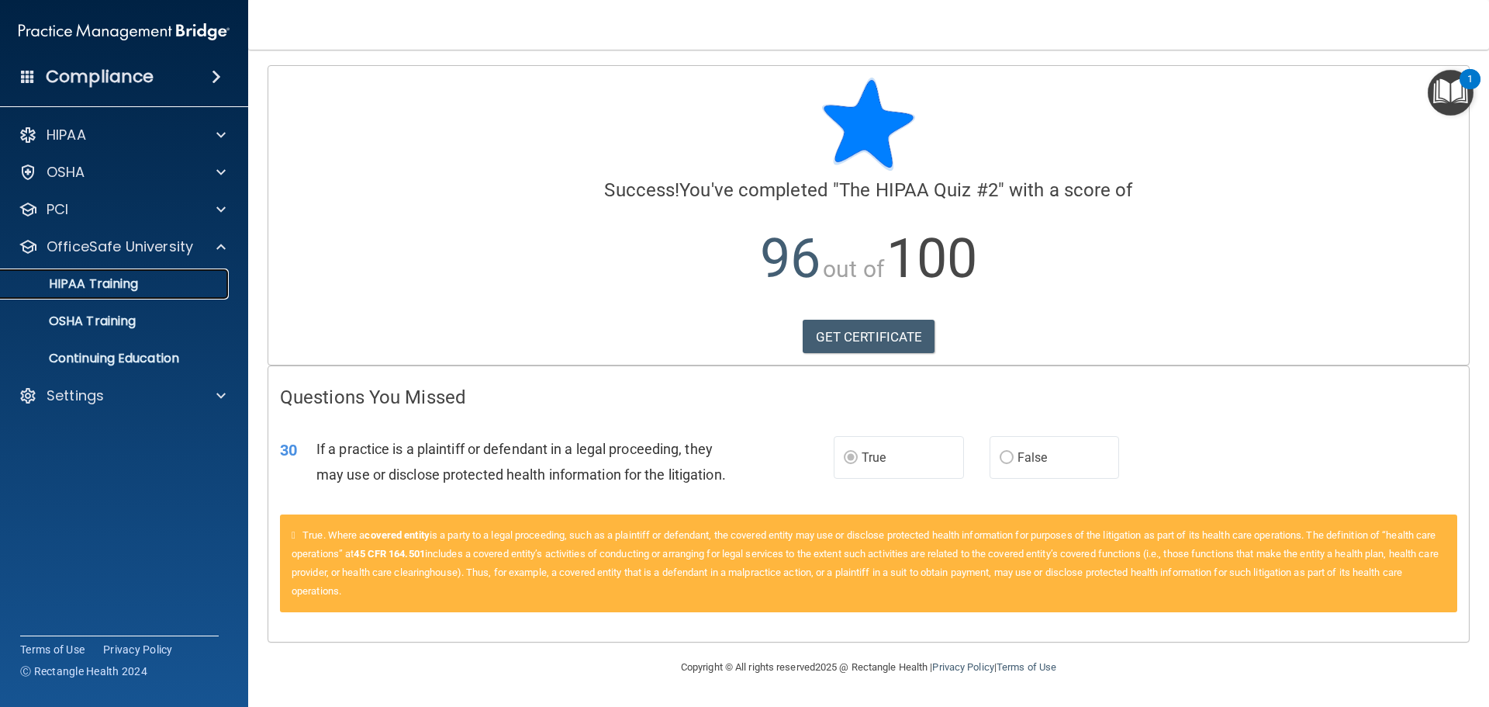
click at [75, 289] on p "HIPAA Training" at bounding box center [74, 284] width 128 height 16
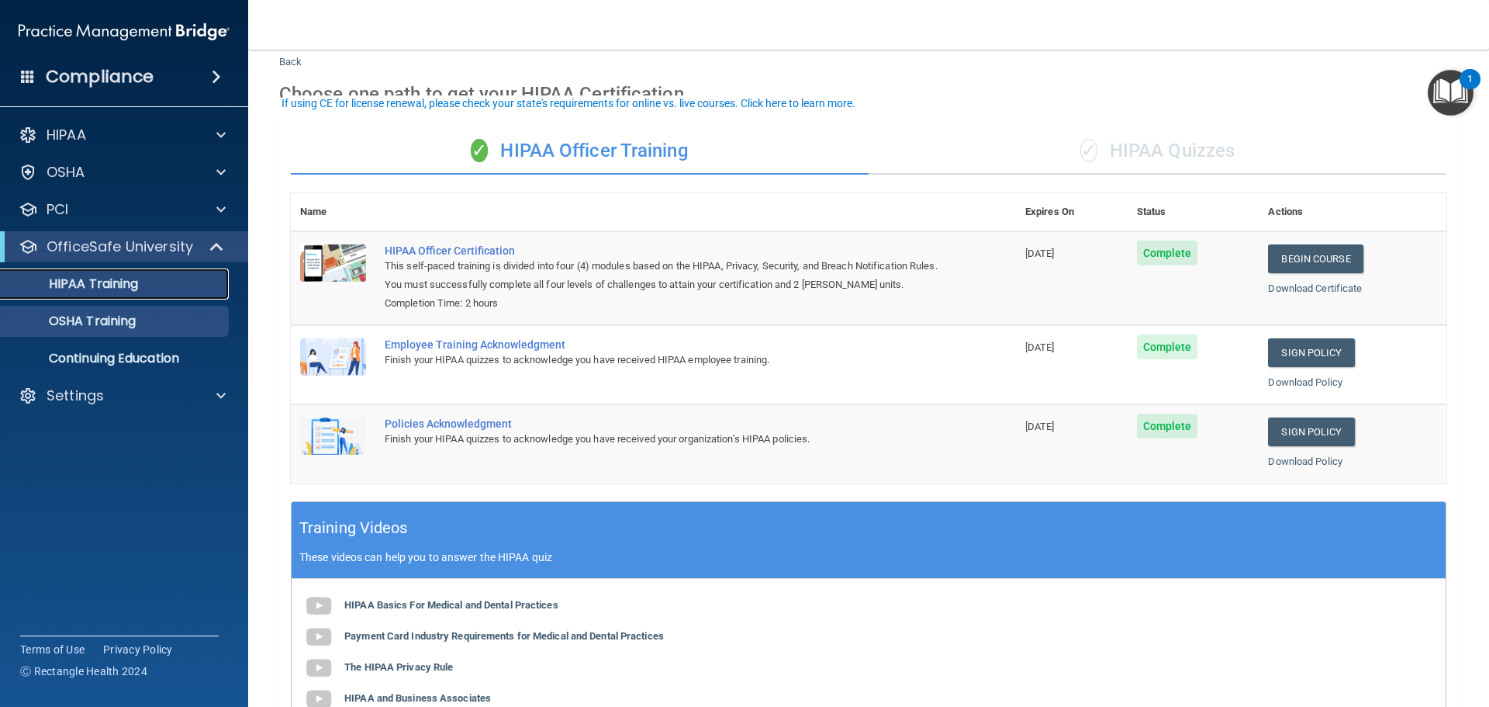
scroll to position [233, 0]
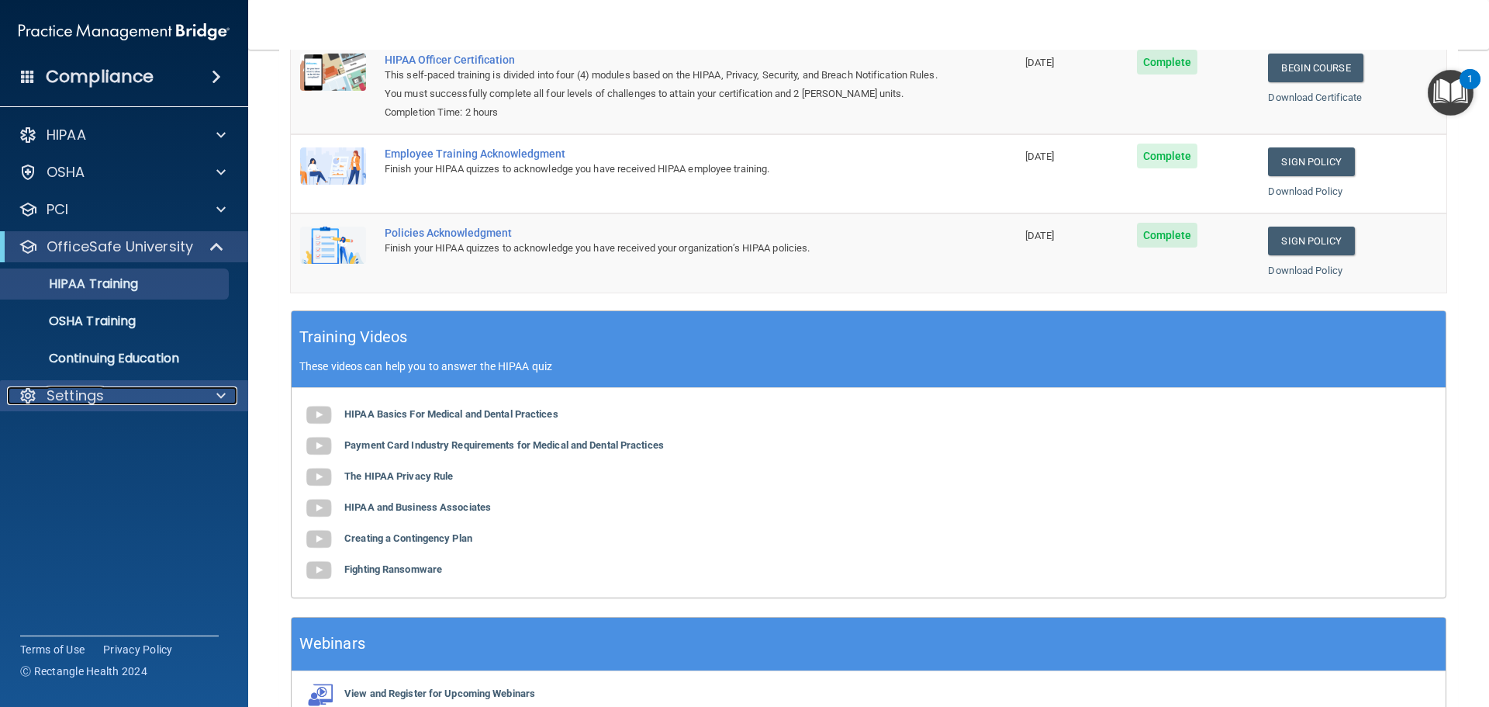
click at [63, 394] on p "Settings" at bounding box center [75, 395] width 57 height 19
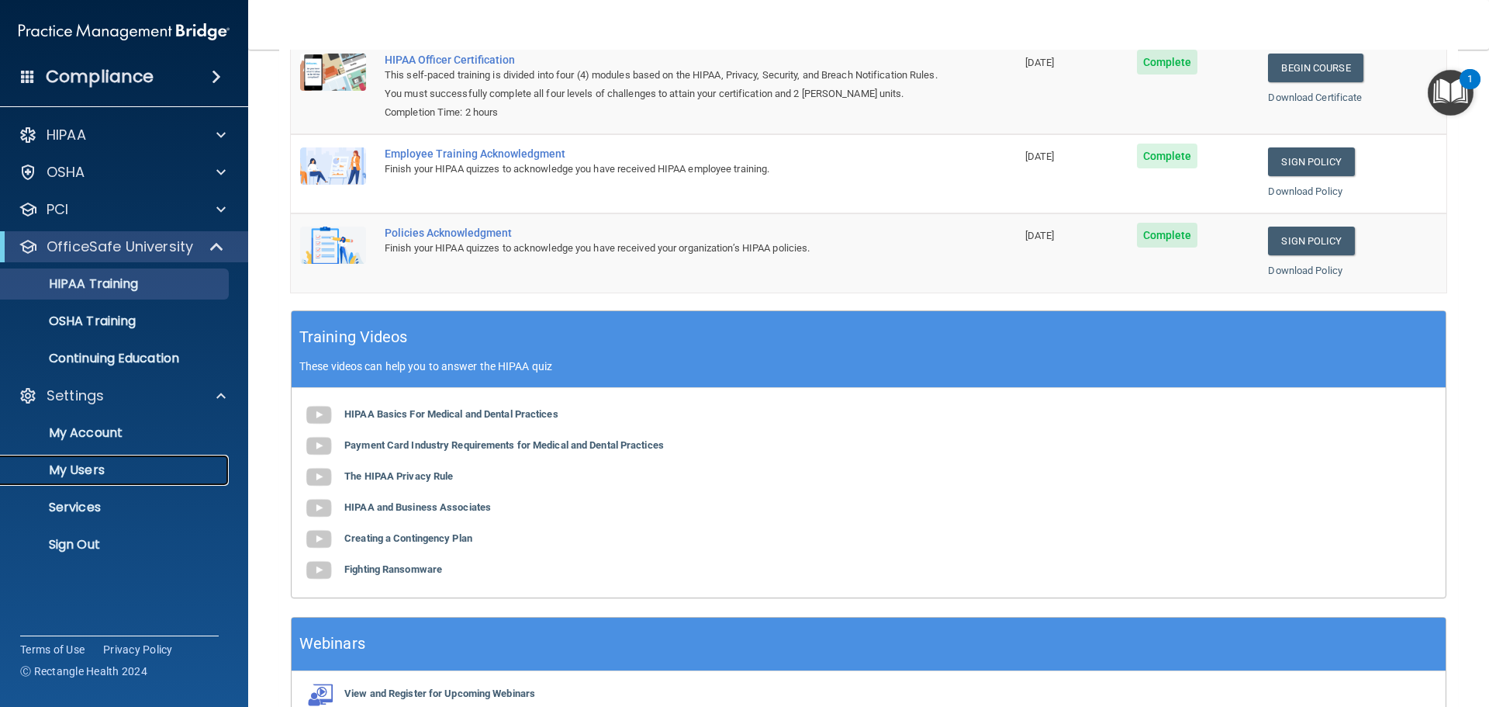
click at [88, 469] on p "My Users" at bounding box center [116, 470] width 212 height 16
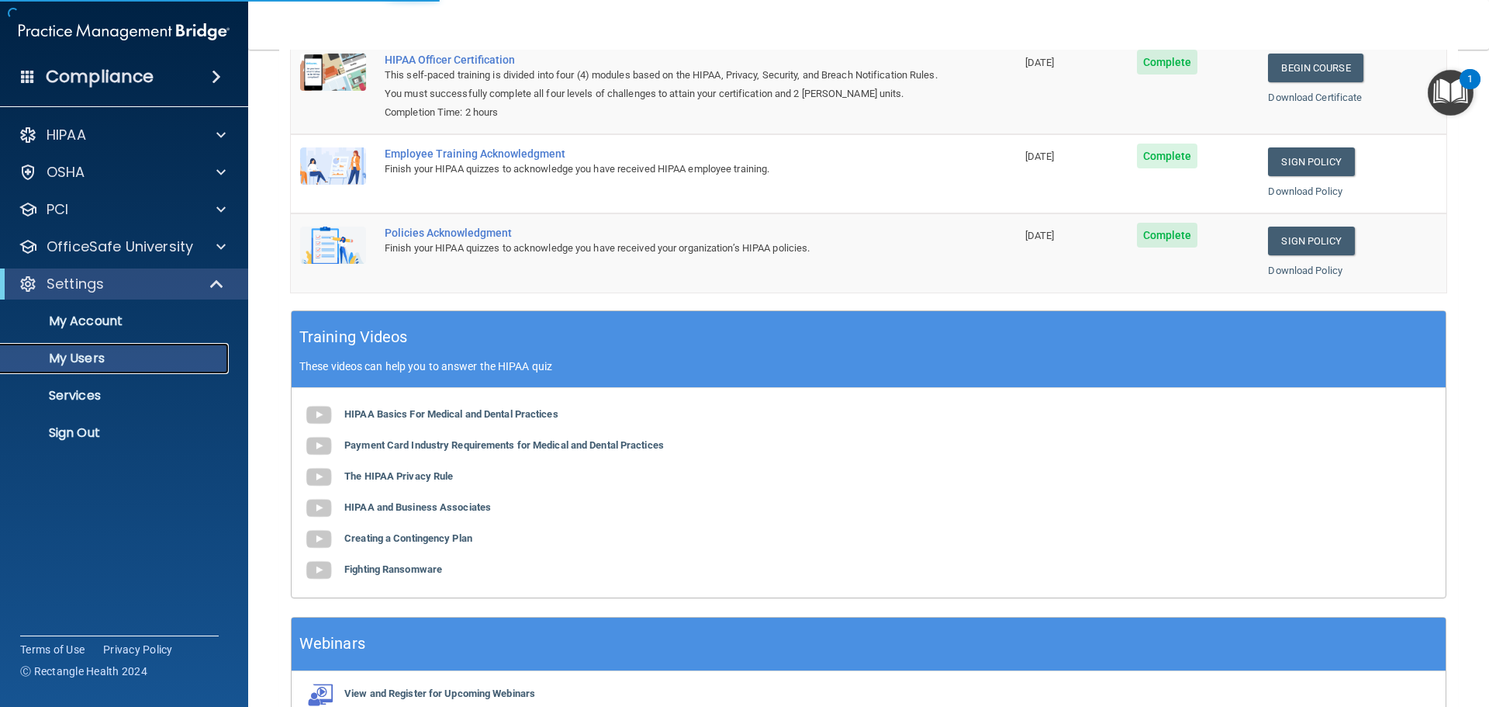
select select "20"
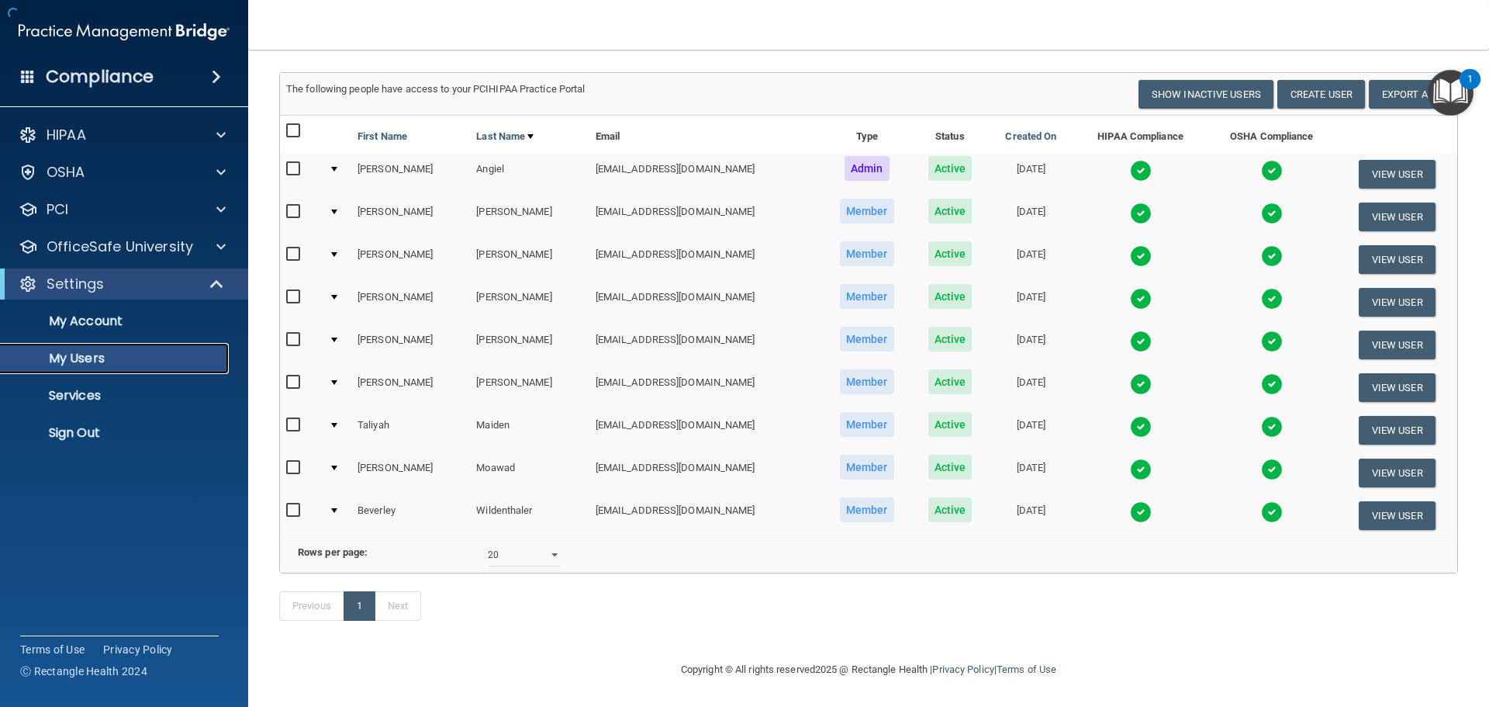
scroll to position [108, 0]
click at [337, 167] on div at bounding box center [334, 169] width 6 height 5
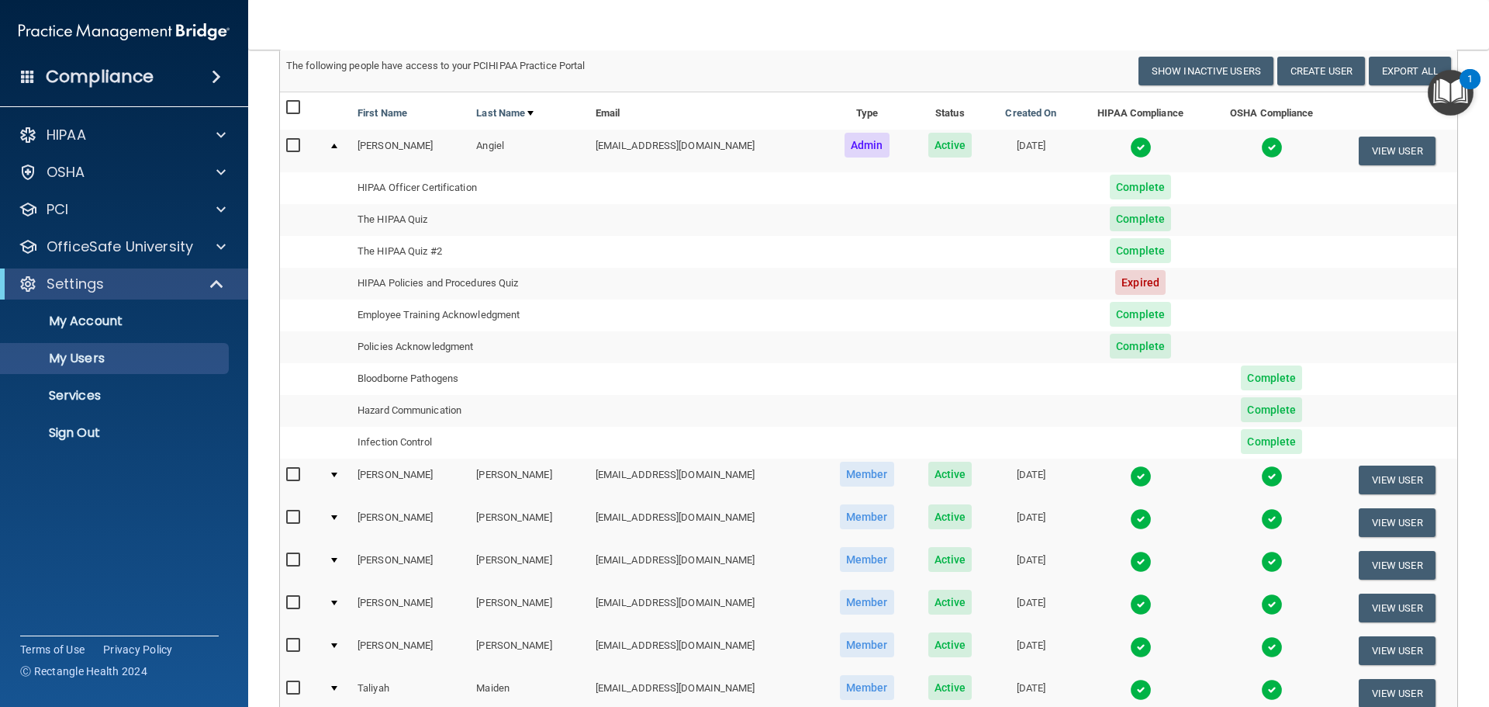
click at [1120, 282] on span "Expired" at bounding box center [1140, 282] width 50 height 25
click at [334, 146] on div at bounding box center [334, 146] width 6 height 5
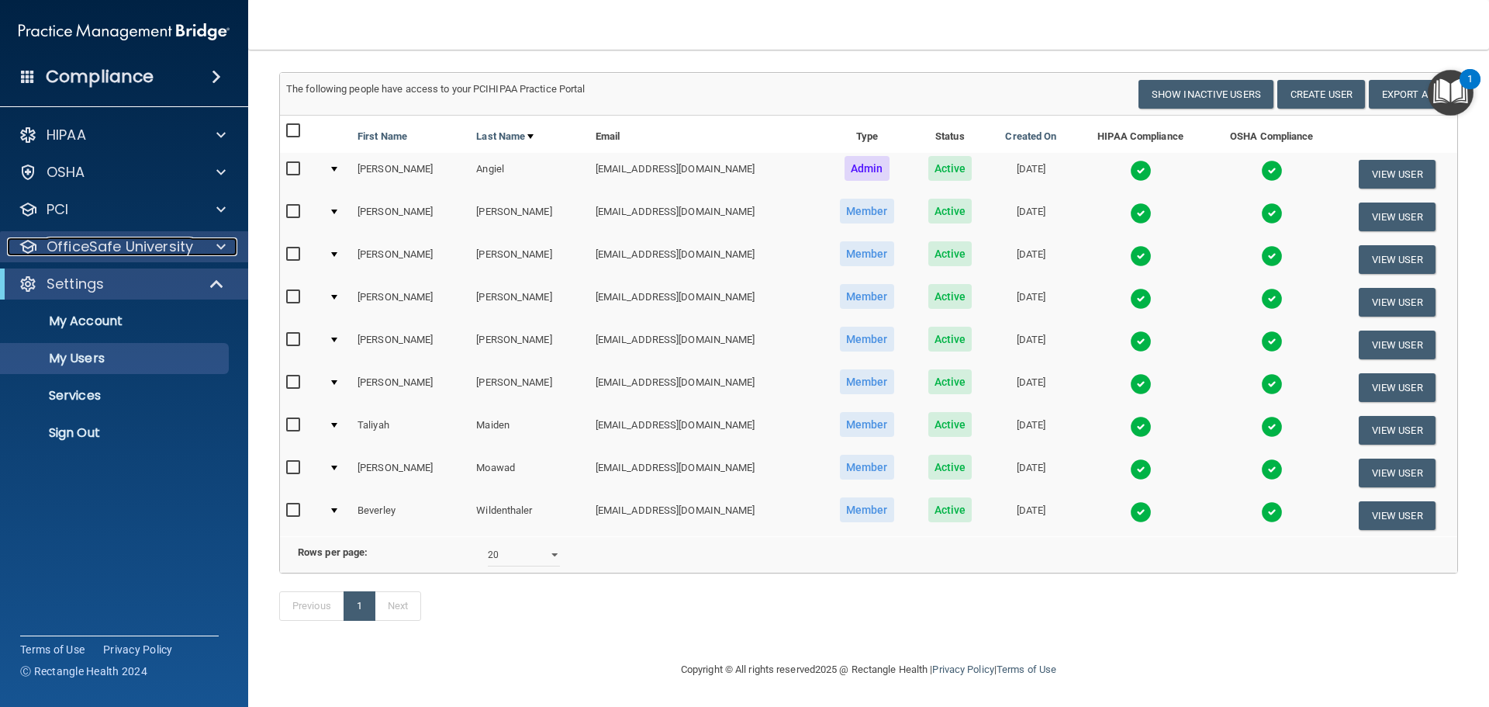
click at [77, 248] on p "OfficeSafe University" at bounding box center [120, 246] width 147 height 19
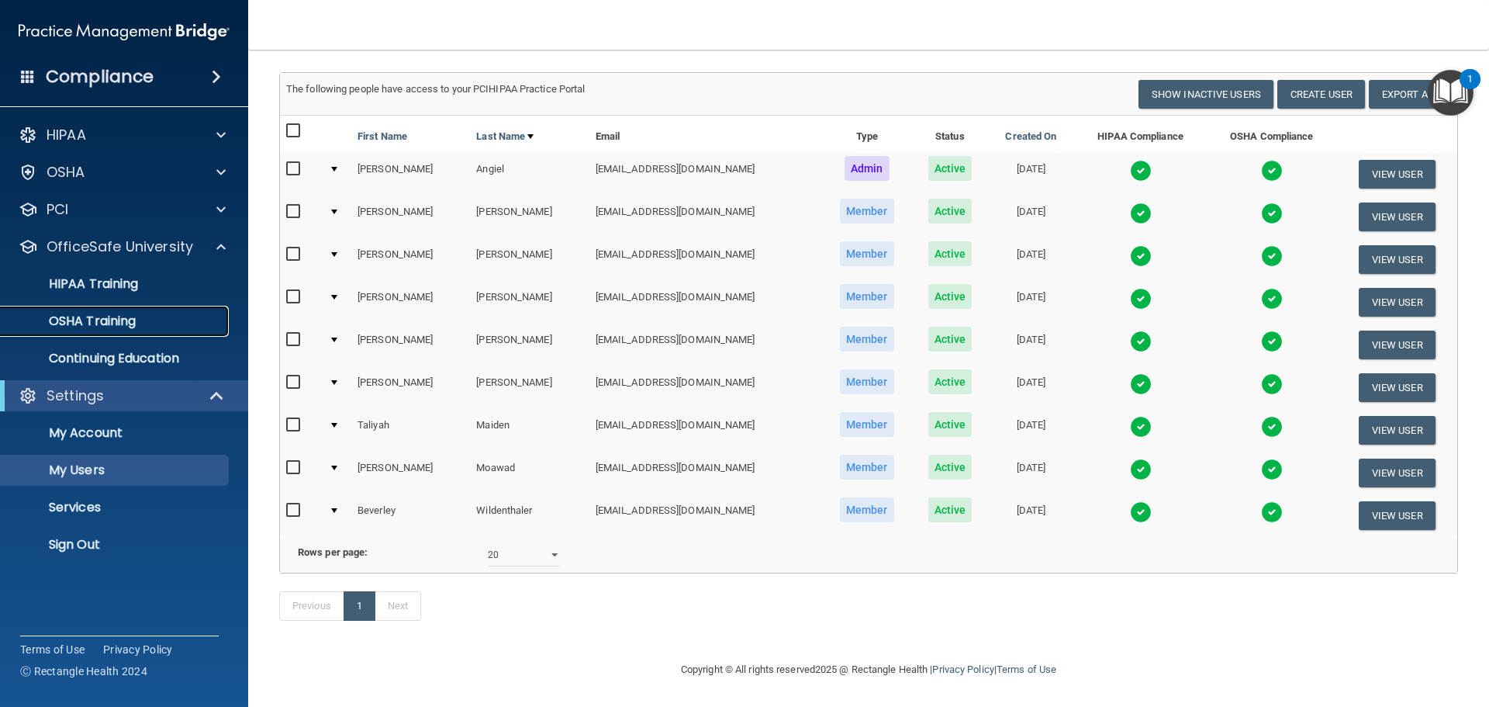
click at [93, 323] on p "OSHA Training" at bounding box center [73, 321] width 126 height 16
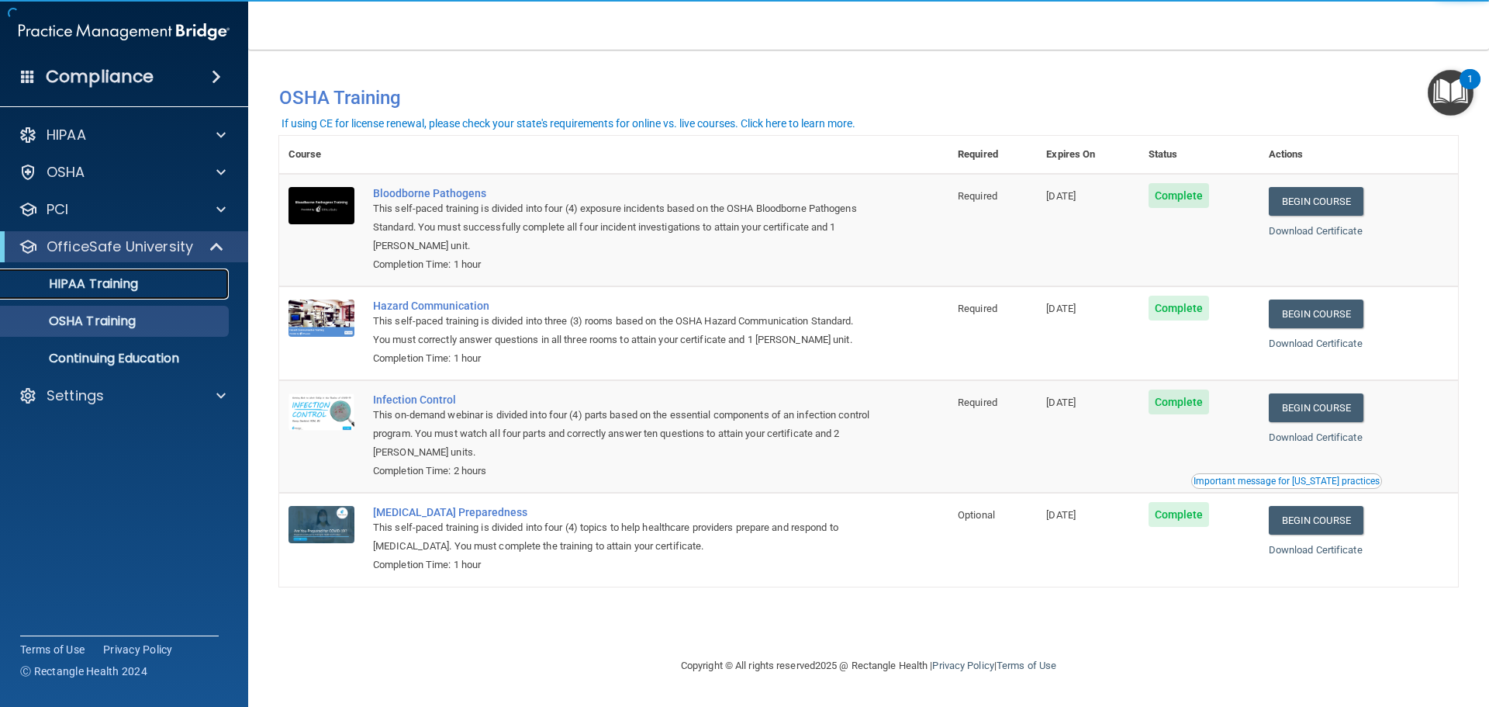
click at [84, 278] on p "HIPAA Training" at bounding box center [74, 284] width 128 height 16
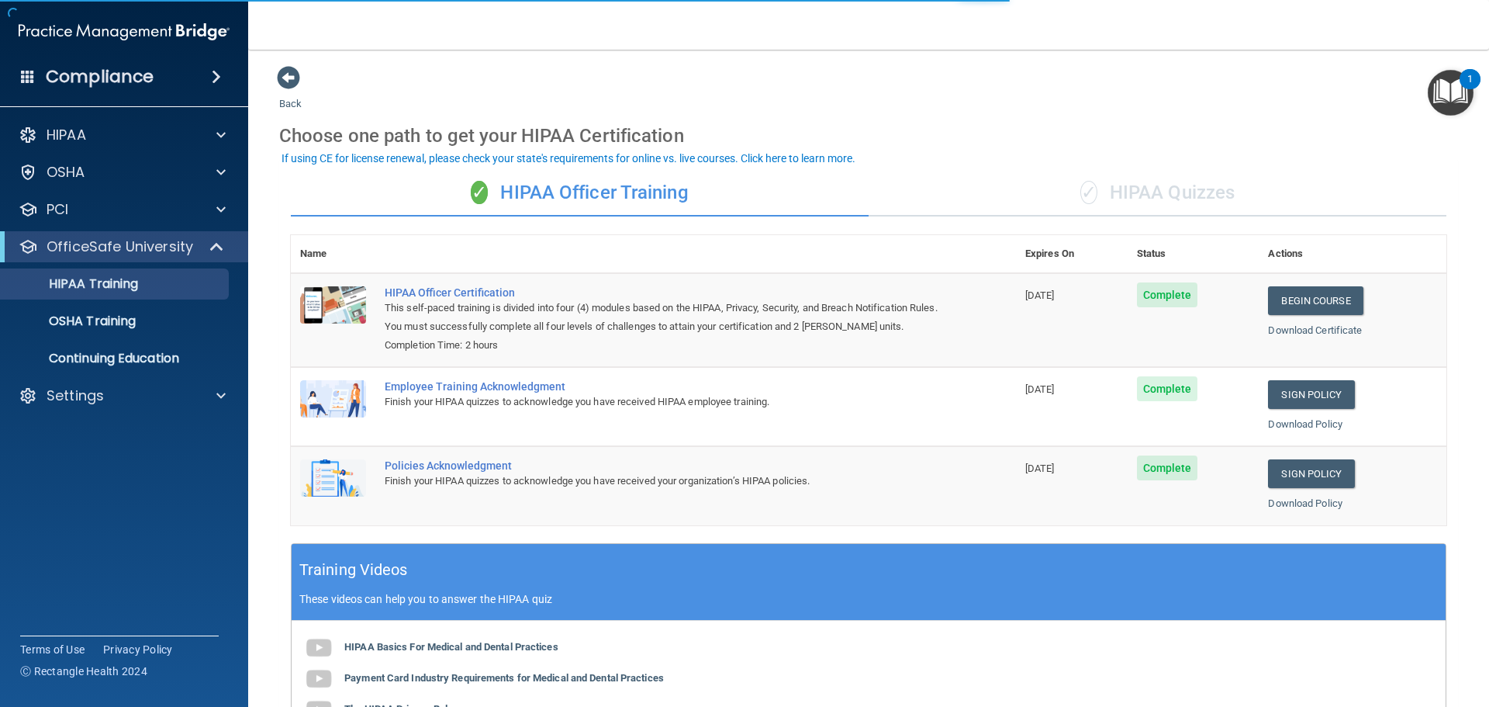
click at [1184, 192] on div "✓ HIPAA Quizzes" at bounding box center [1158, 193] width 578 height 47
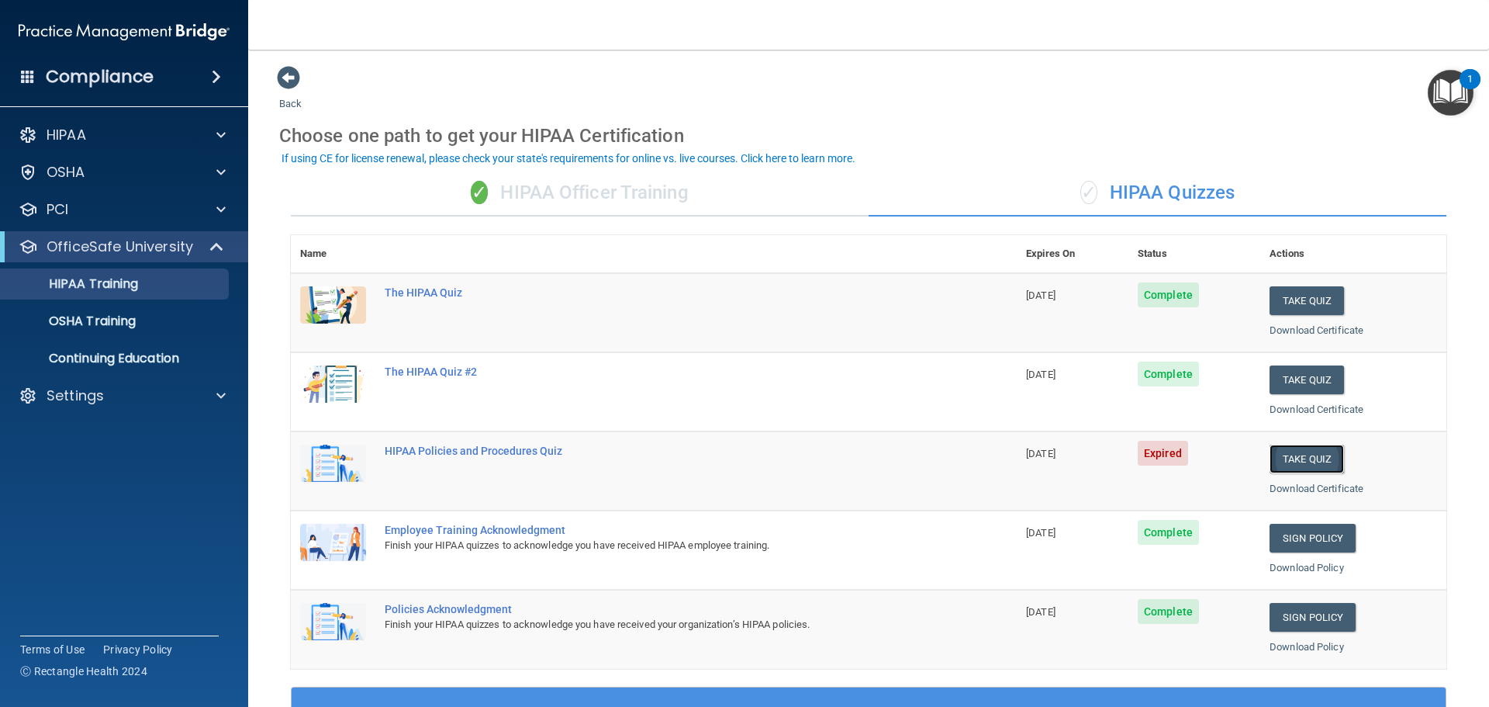
click at [1309, 458] on button "Take Quiz" at bounding box center [1307, 458] width 74 height 29
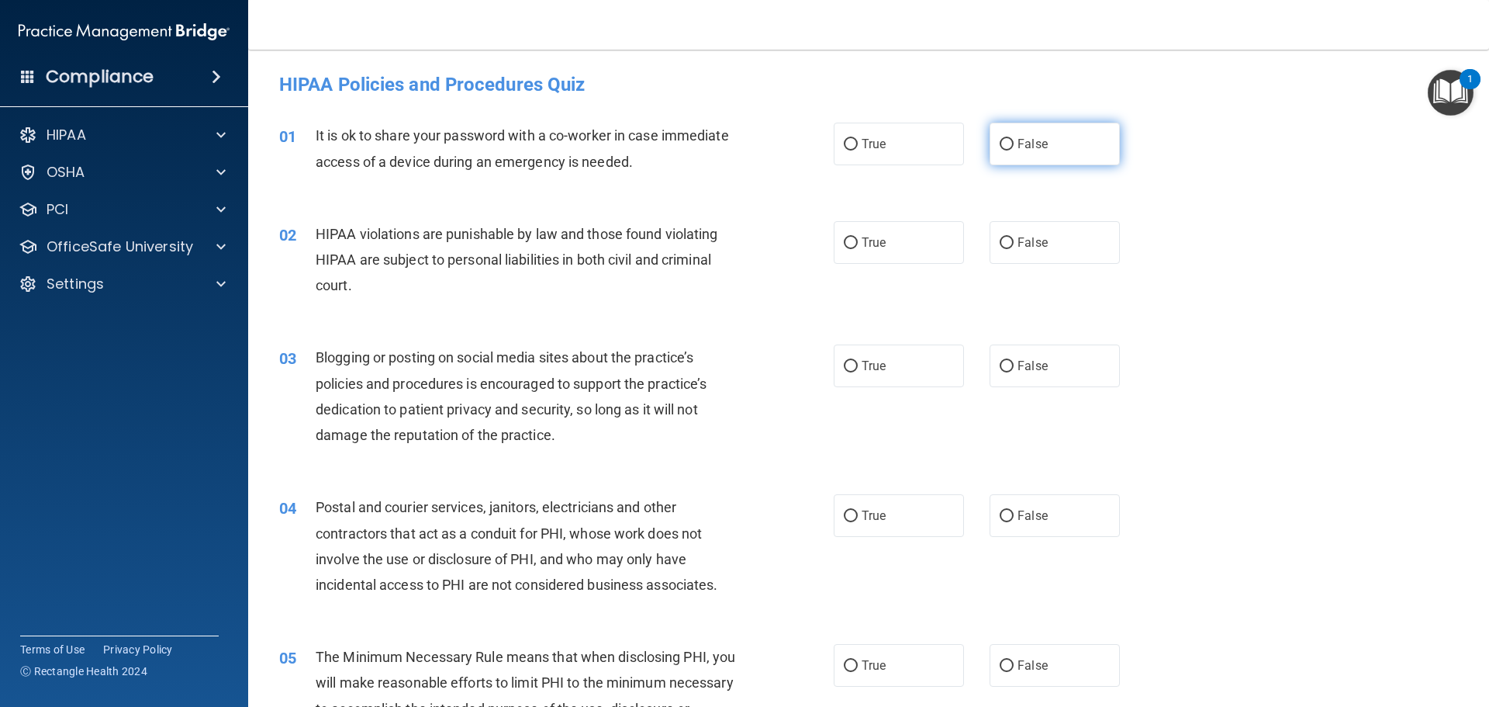
click at [1018, 150] on span "False" at bounding box center [1033, 144] width 30 height 15
click at [1014, 150] on input "False" at bounding box center [1007, 145] width 14 height 12
radio input "true"
click at [885, 244] on label "True" at bounding box center [899, 242] width 130 height 43
click at [858, 244] on input "True" at bounding box center [851, 243] width 14 height 12
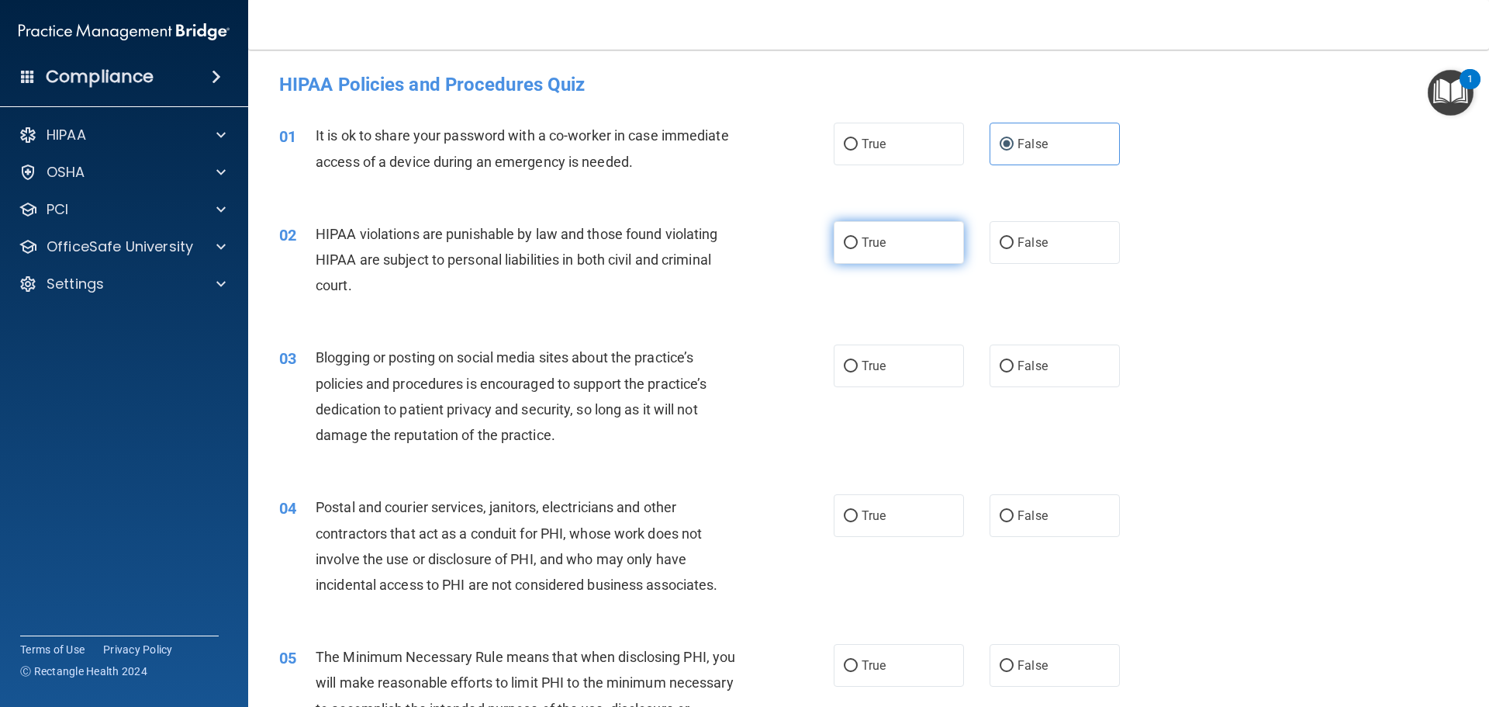
radio input "true"
click at [1029, 365] on span "False" at bounding box center [1033, 365] width 30 height 15
click at [1014, 365] on input "False" at bounding box center [1007, 367] width 14 height 12
radio input "true"
click at [863, 516] on span "True" at bounding box center [874, 515] width 24 height 15
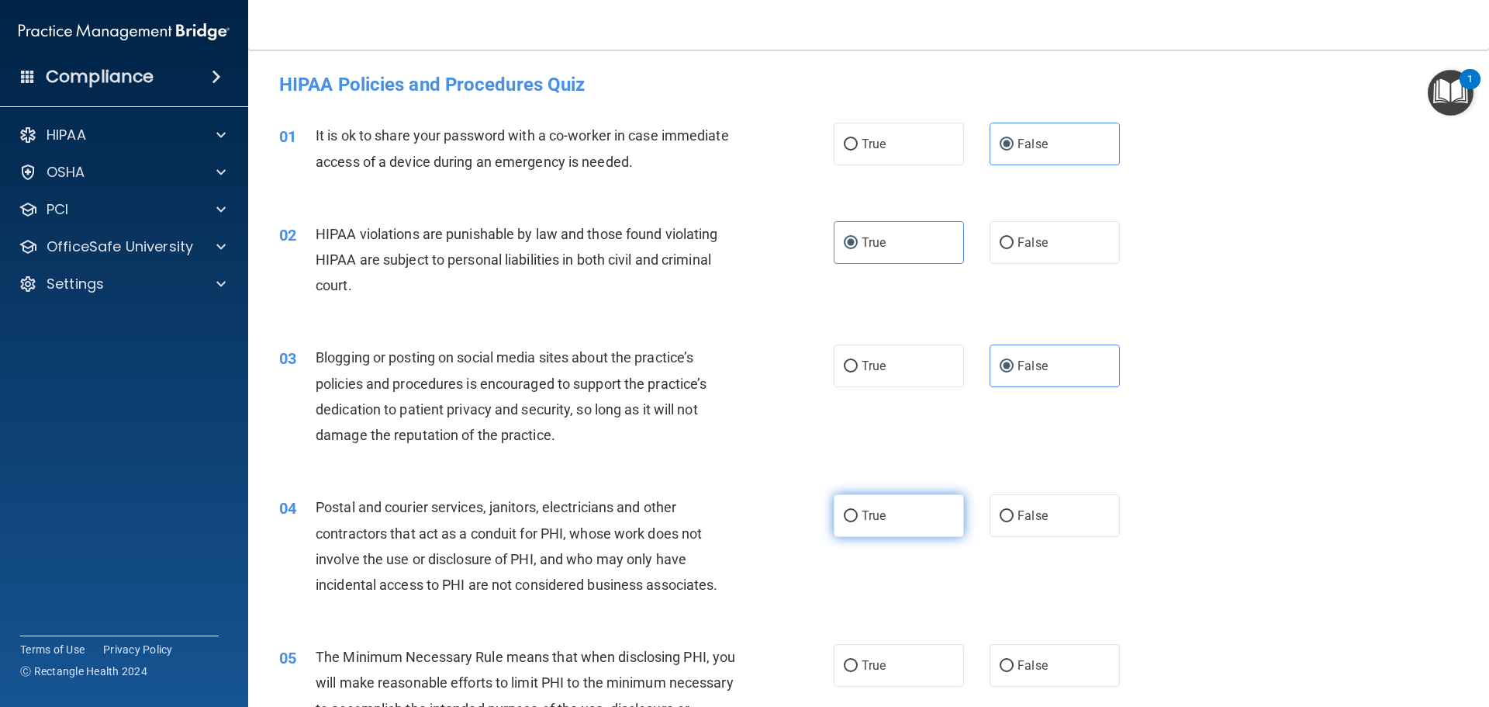
click at [858, 516] on input "True" at bounding box center [851, 516] width 14 height 12
radio input "true"
click at [872, 663] on span "True" at bounding box center [874, 665] width 24 height 15
click at [858, 663] on input "True" at bounding box center [851, 666] width 14 height 12
radio input "true"
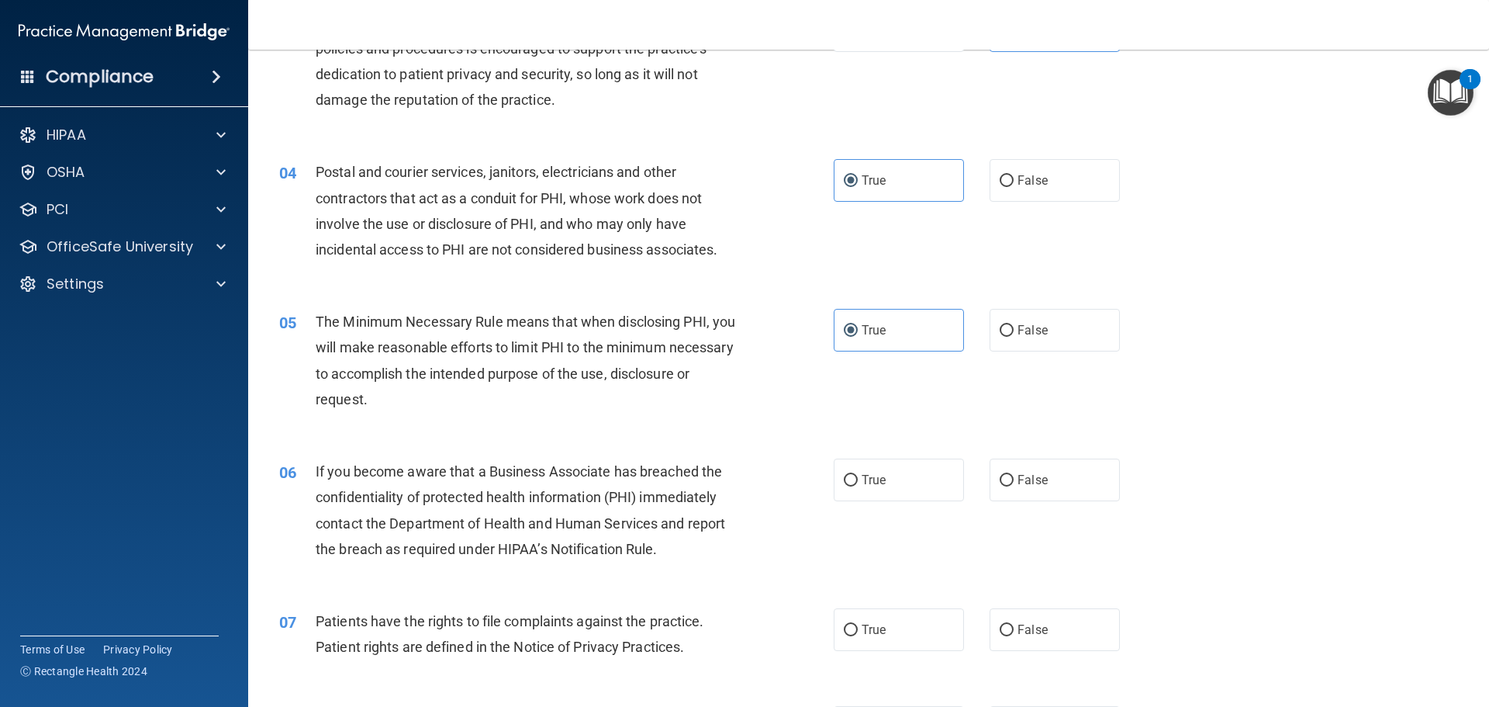
scroll to position [388, 0]
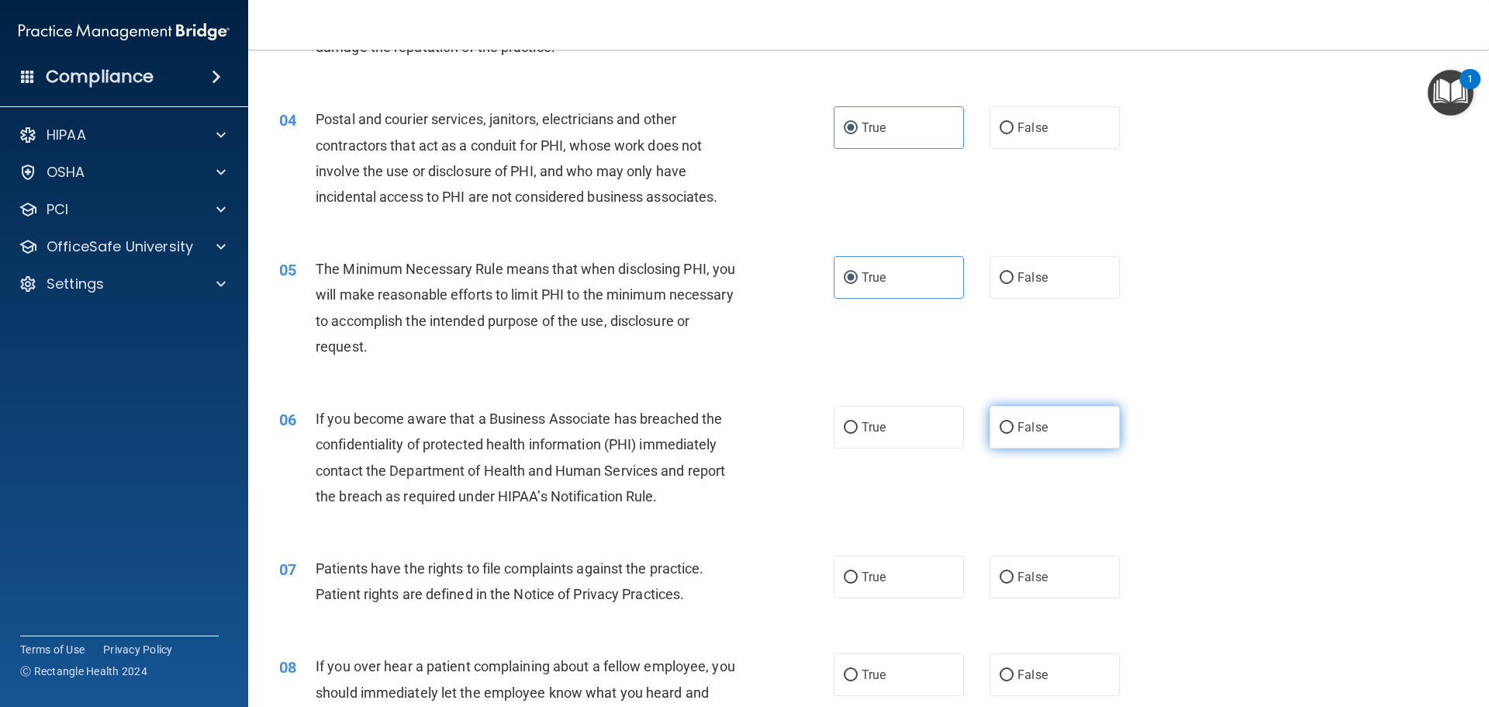
click at [1043, 421] on label "False" at bounding box center [1055, 427] width 130 height 43
click at [1014, 422] on input "False" at bounding box center [1007, 428] width 14 height 12
radio input "true"
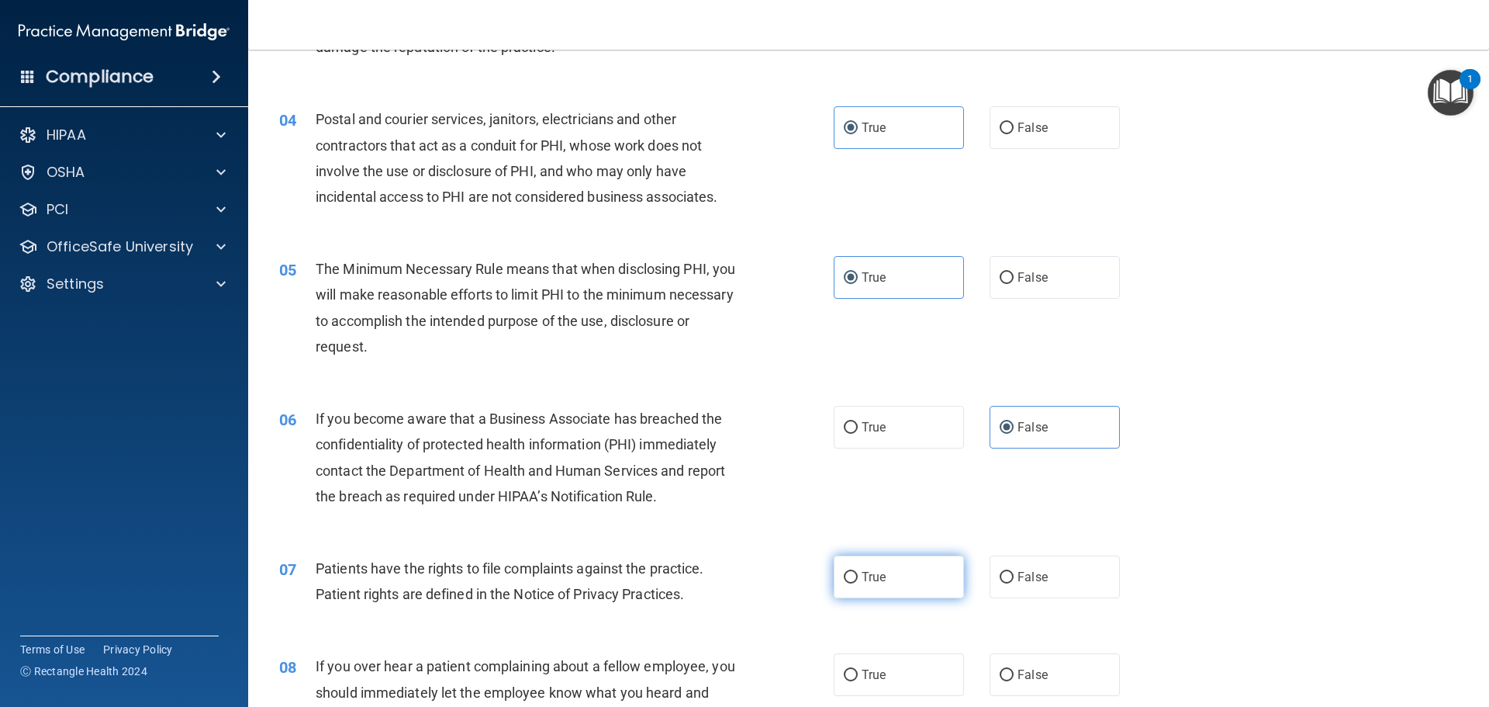
click at [874, 574] on span "True" at bounding box center [874, 576] width 24 height 15
click at [858, 574] on input "True" at bounding box center [851, 578] width 14 height 12
radio input "true"
click at [1022, 666] on label "False" at bounding box center [1055, 674] width 130 height 43
click at [1014, 669] on input "False" at bounding box center [1007, 675] width 14 height 12
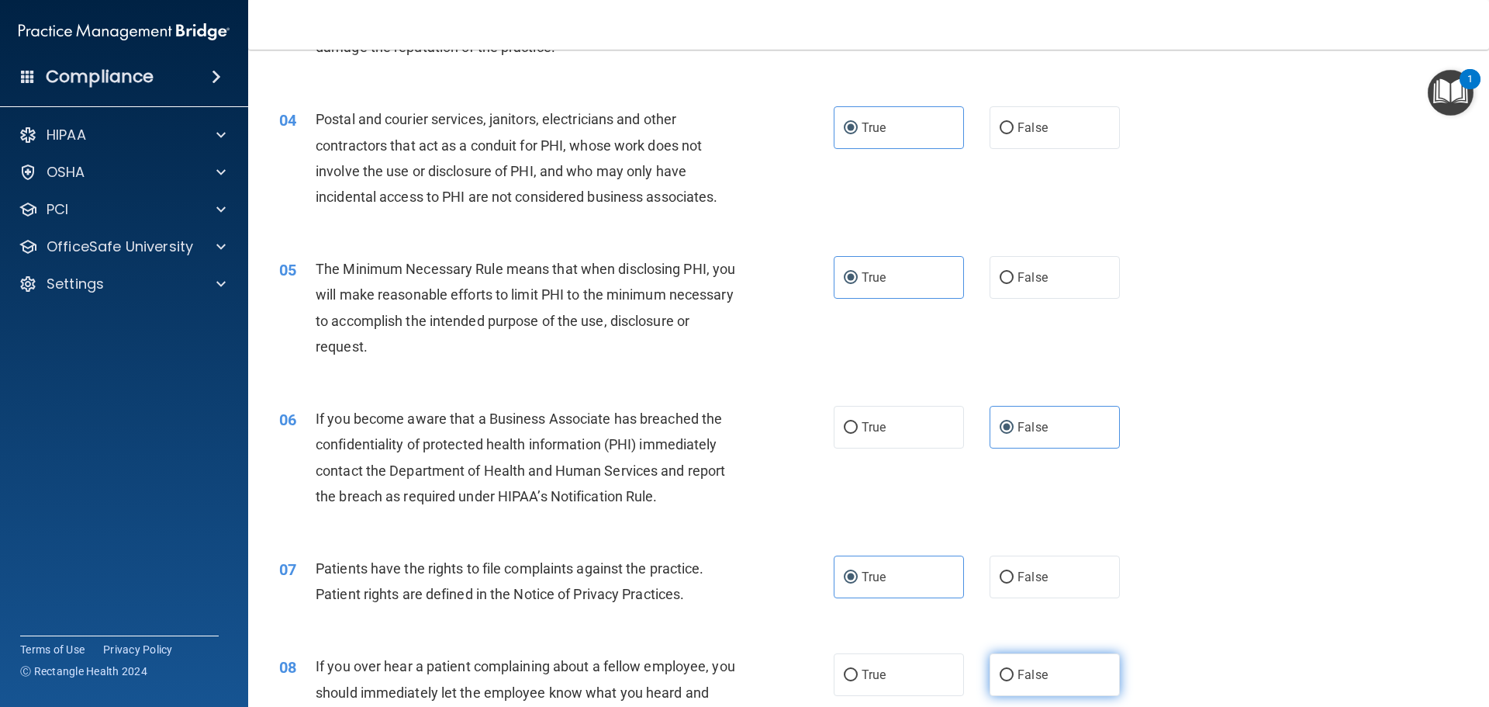
radio input "true"
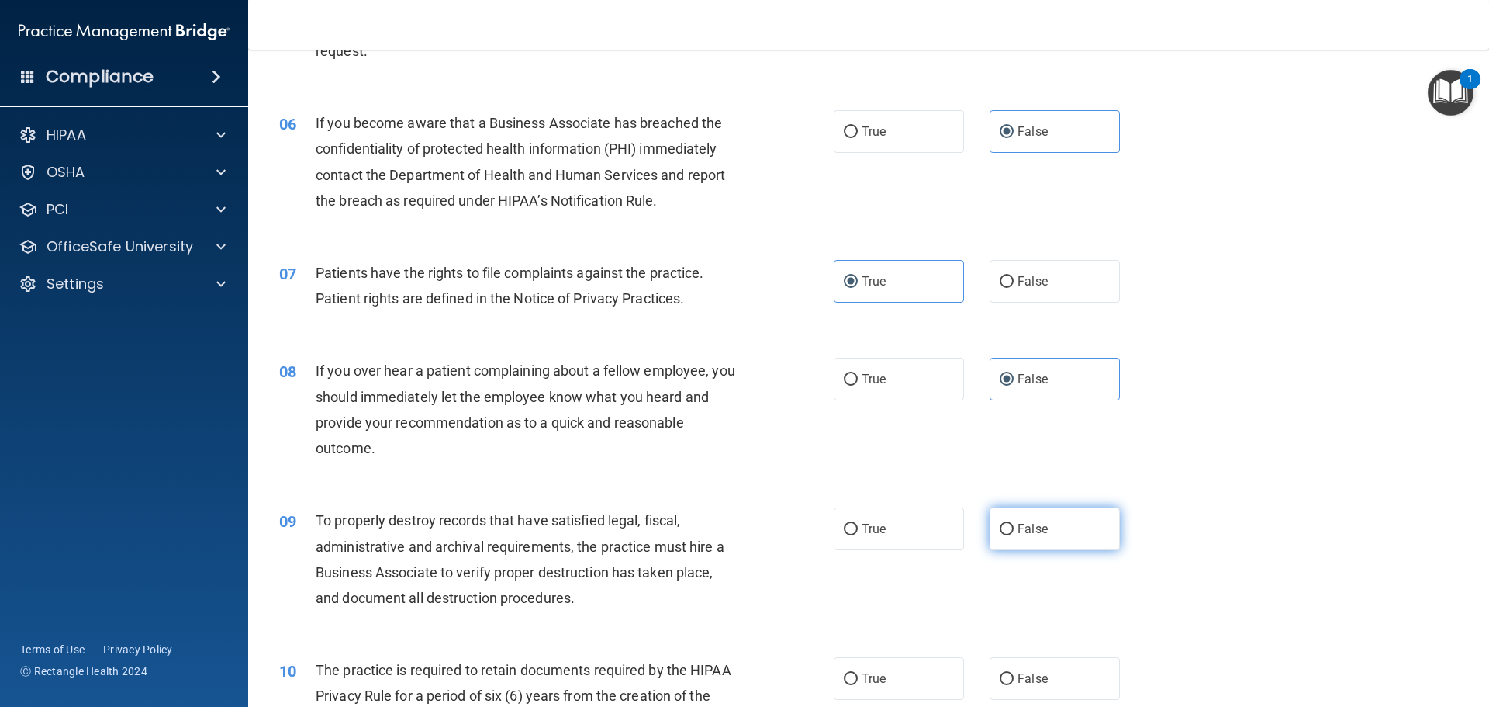
scroll to position [698, 0]
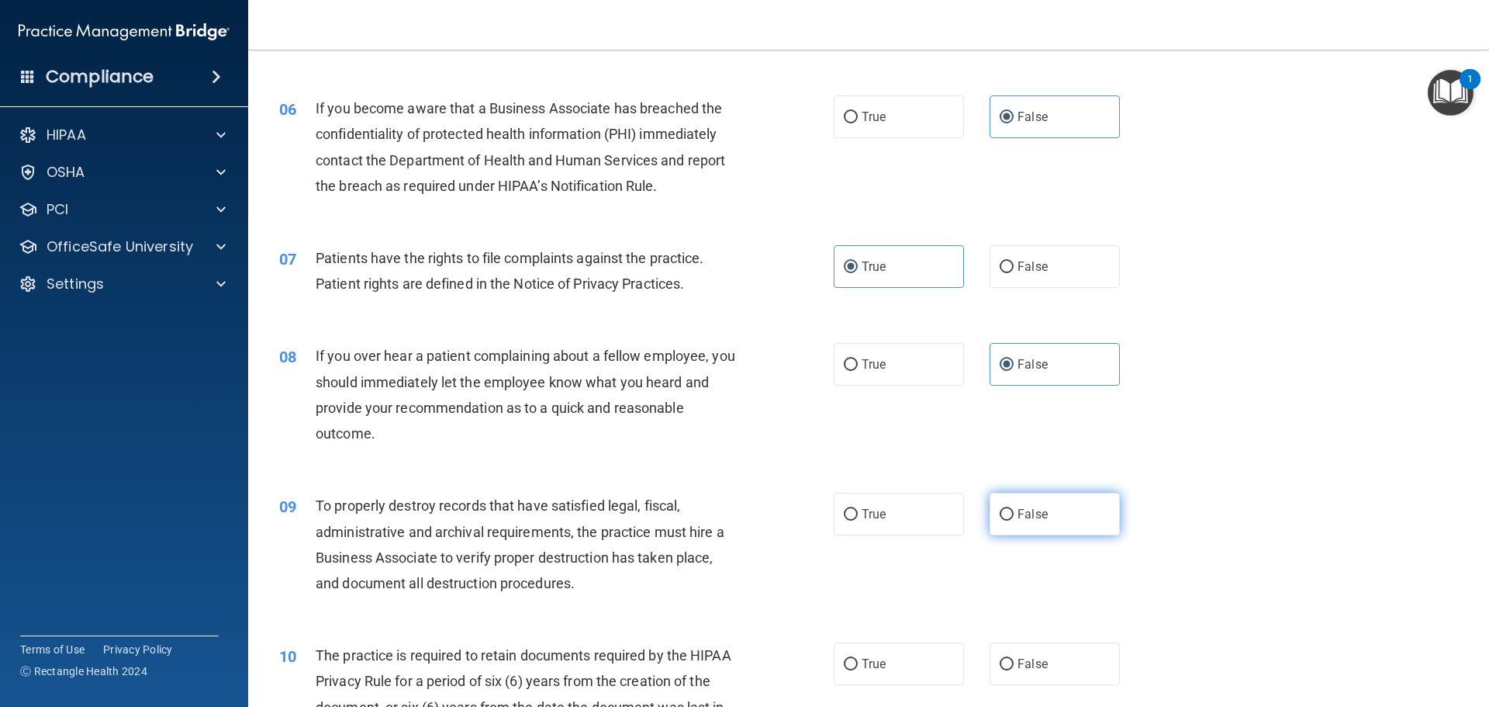
click at [1028, 502] on label "False" at bounding box center [1055, 514] width 130 height 43
click at [1014, 509] on input "False" at bounding box center [1007, 515] width 14 height 12
radio input "true"
click at [879, 666] on span "True" at bounding box center [874, 663] width 24 height 15
click at [858, 666] on input "True" at bounding box center [851, 665] width 14 height 12
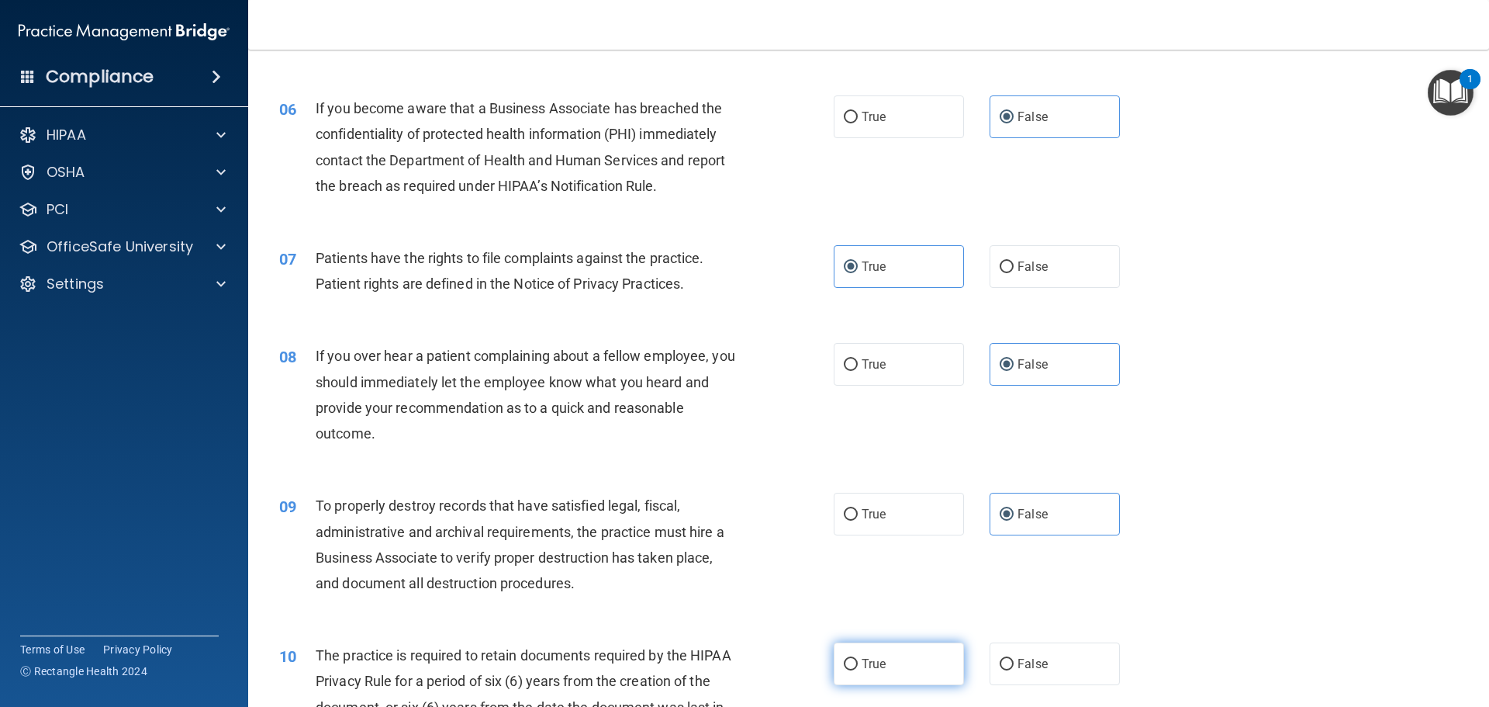
radio input "true"
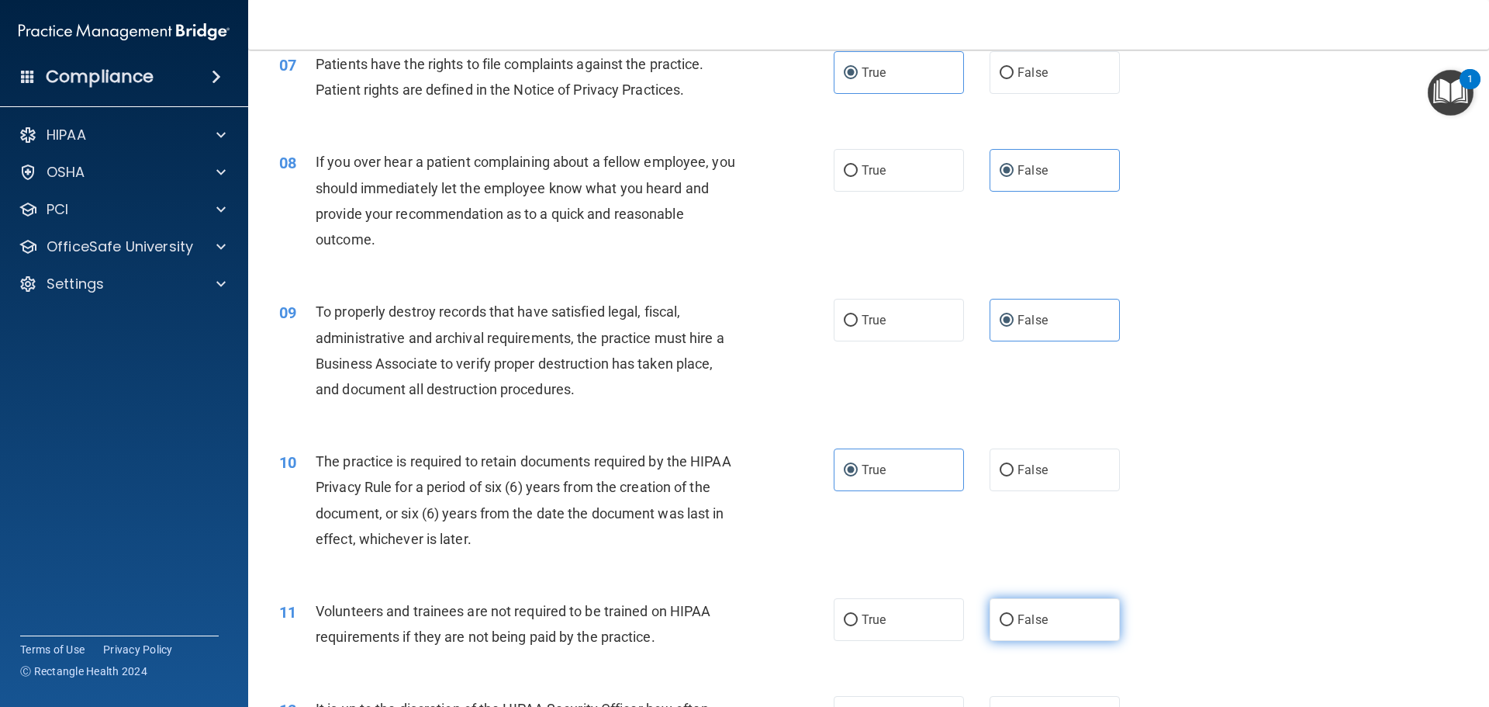
scroll to position [931, 0]
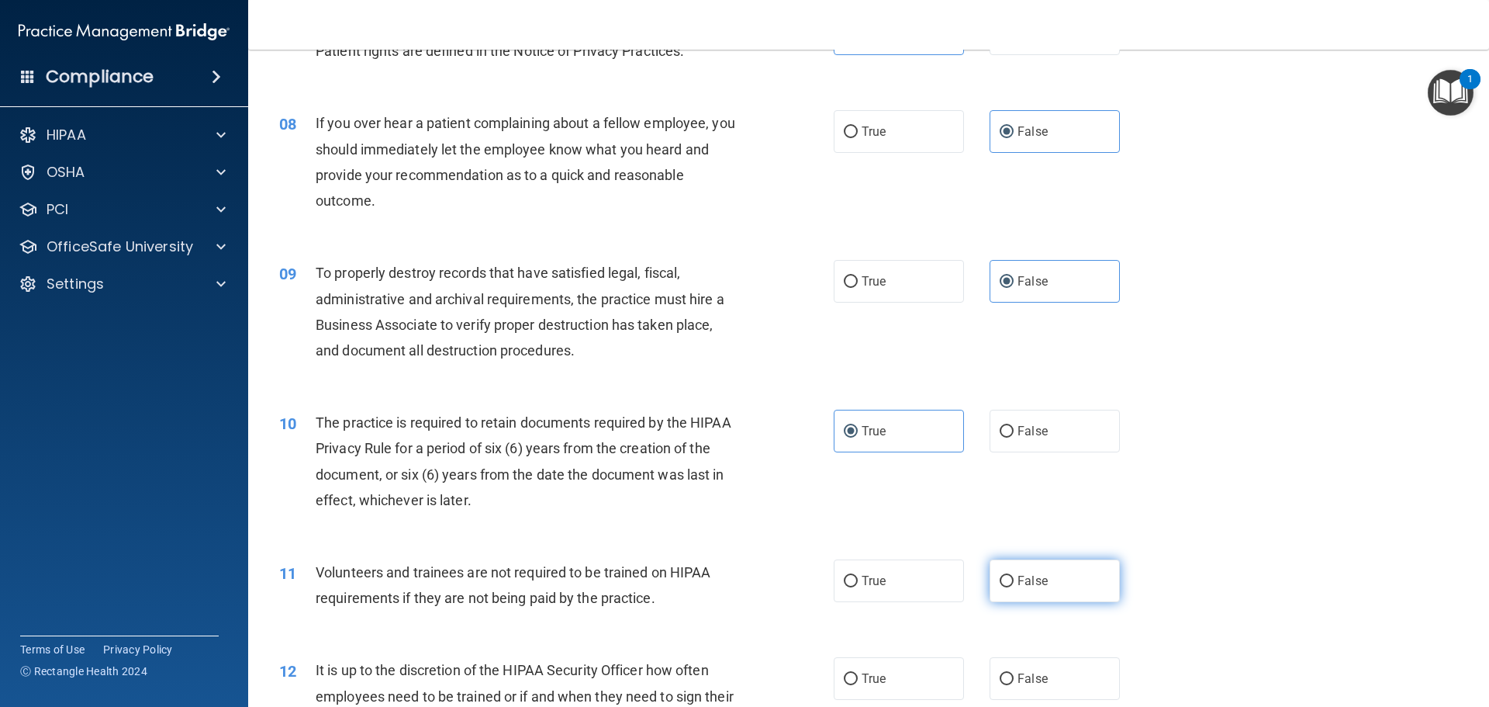
click at [1018, 576] on span "False" at bounding box center [1033, 580] width 30 height 15
click at [1014, 576] on input "False" at bounding box center [1007, 582] width 14 height 12
radio input "true"
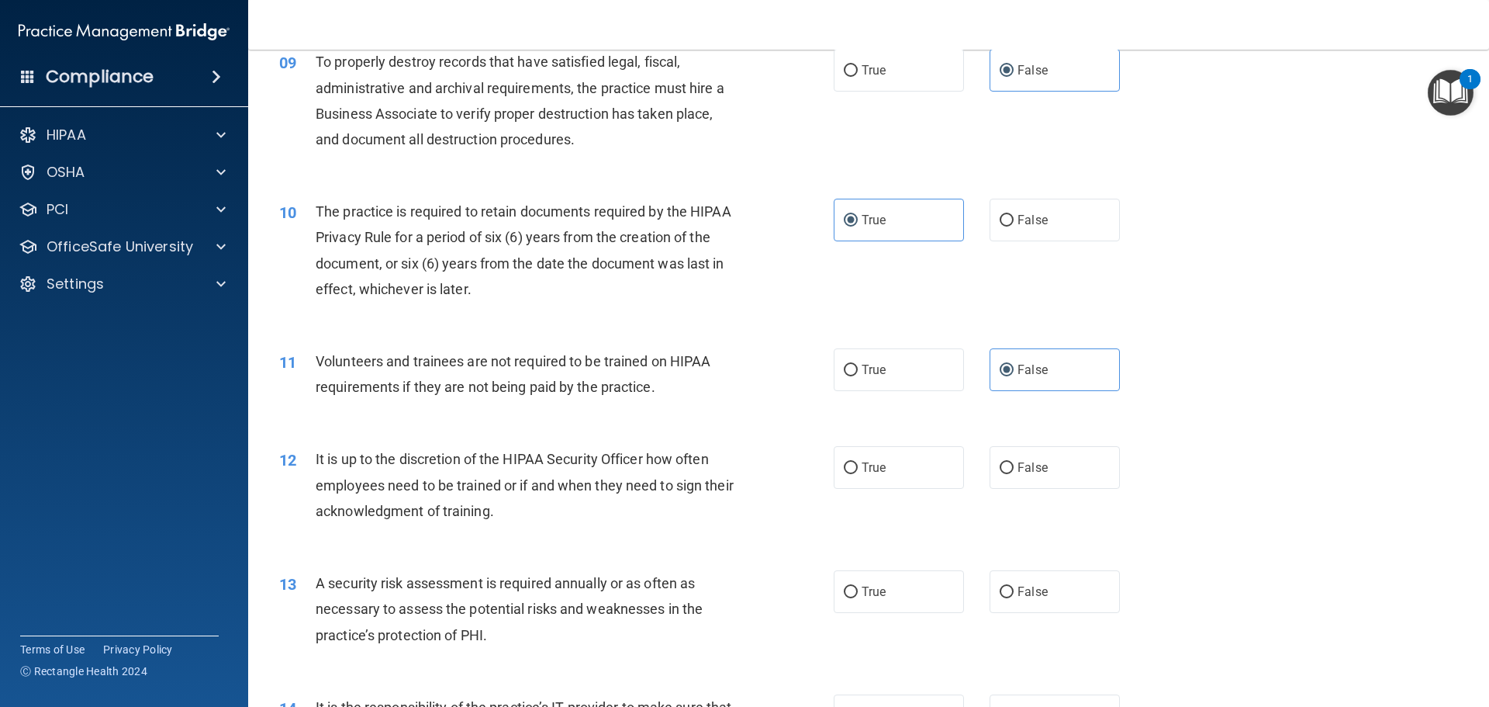
scroll to position [1164, 0]
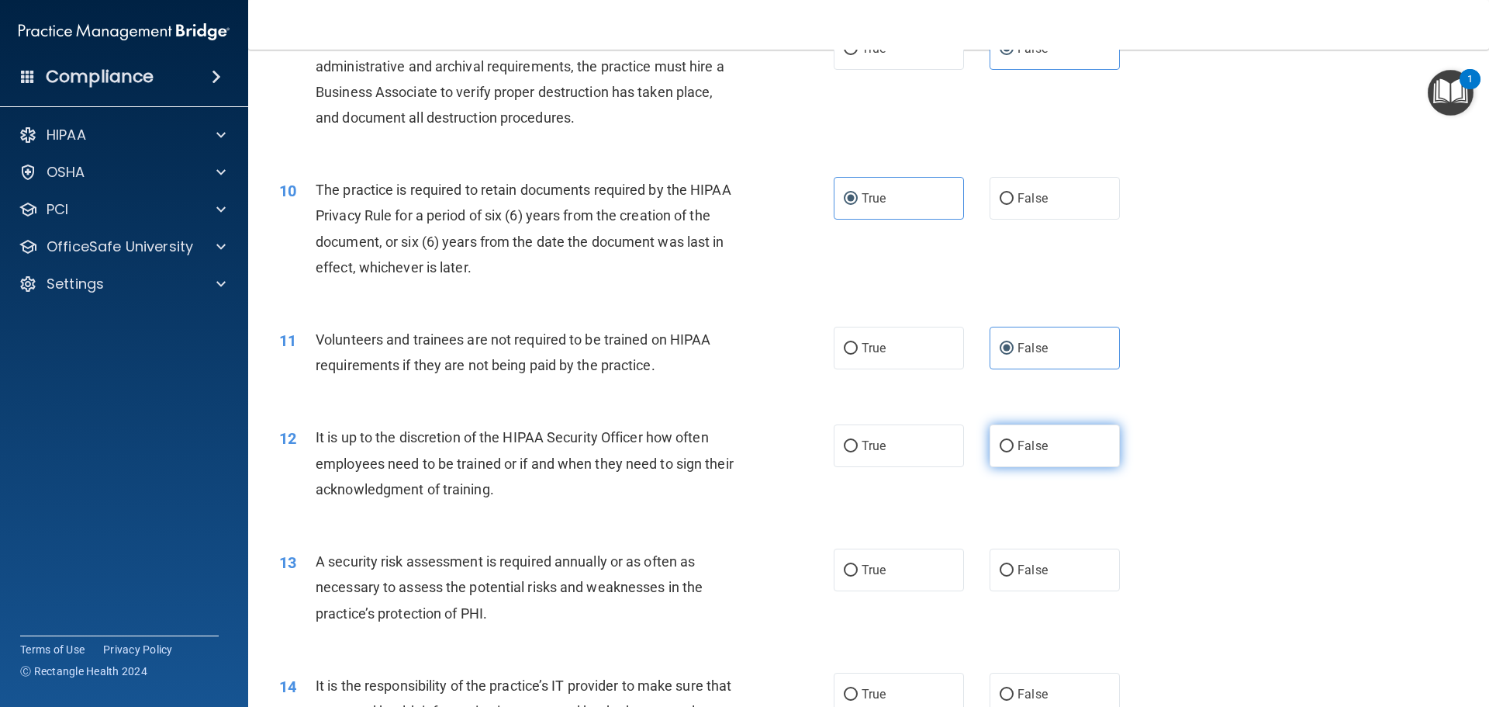
click at [1053, 441] on label "False" at bounding box center [1055, 445] width 130 height 43
click at [1014, 441] on input "False" at bounding box center [1007, 447] width 14 height 12
radio input "true"
click at [894, 576] on label "True" at bounding box center [899, 569] width 130 height 43
click at [858, 576] on input "True" at bounding box center [851, 571] width 14 height 12
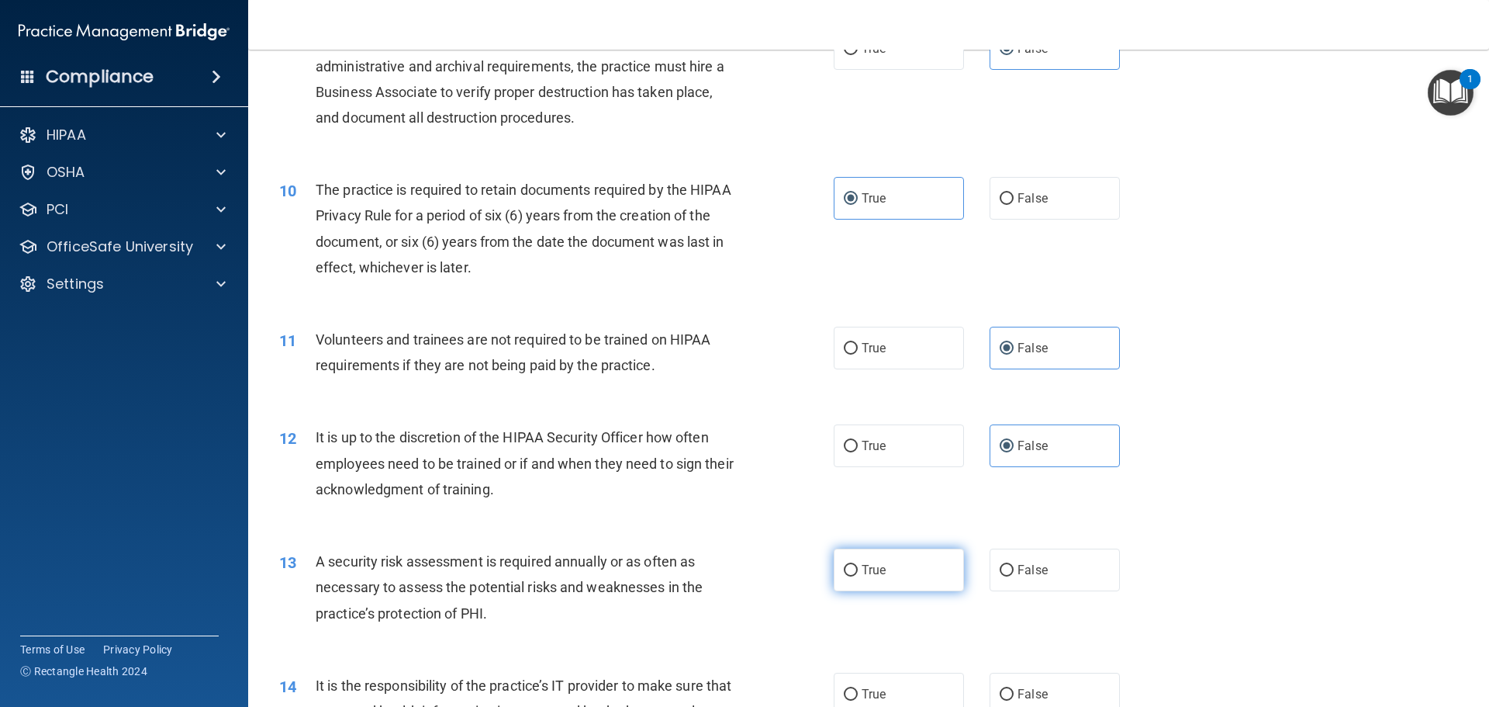
radio input "true"
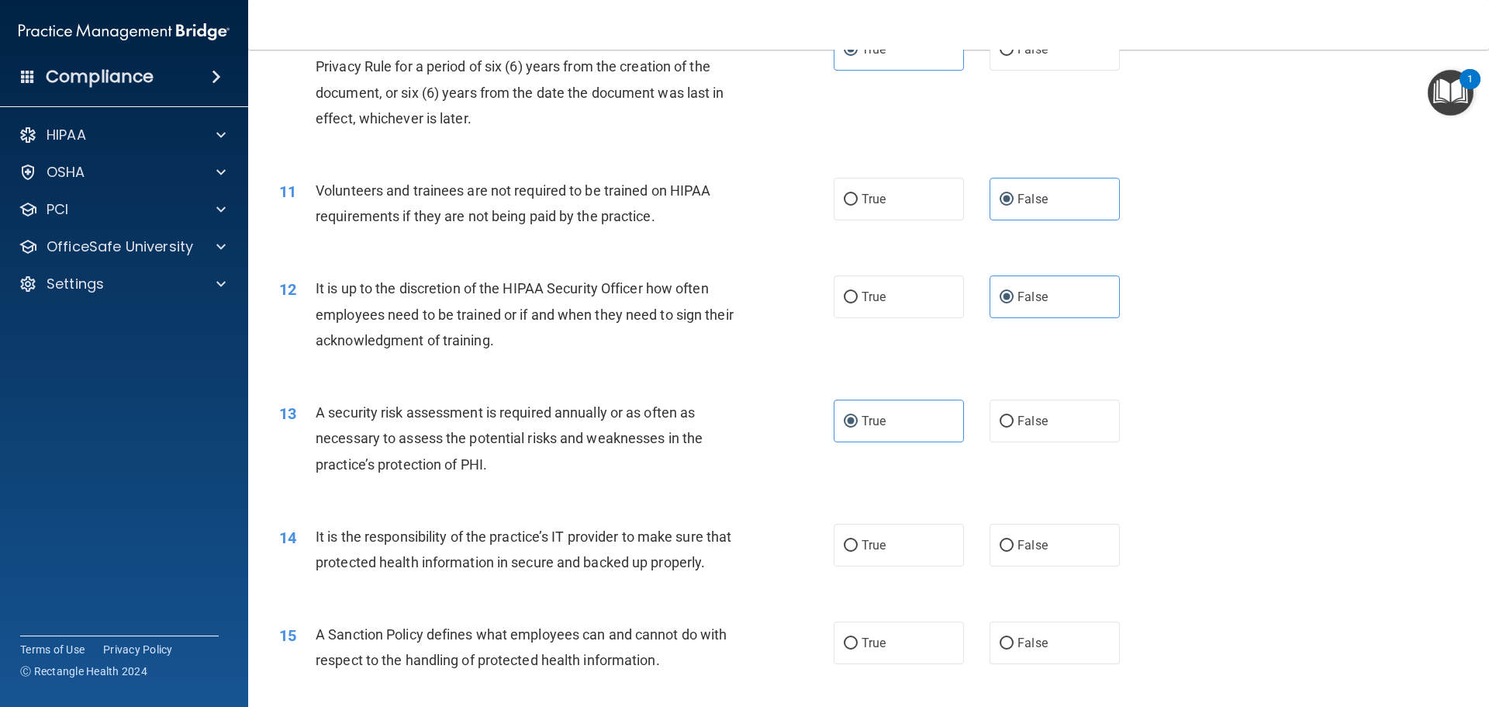
scroll to position [1319, 0]
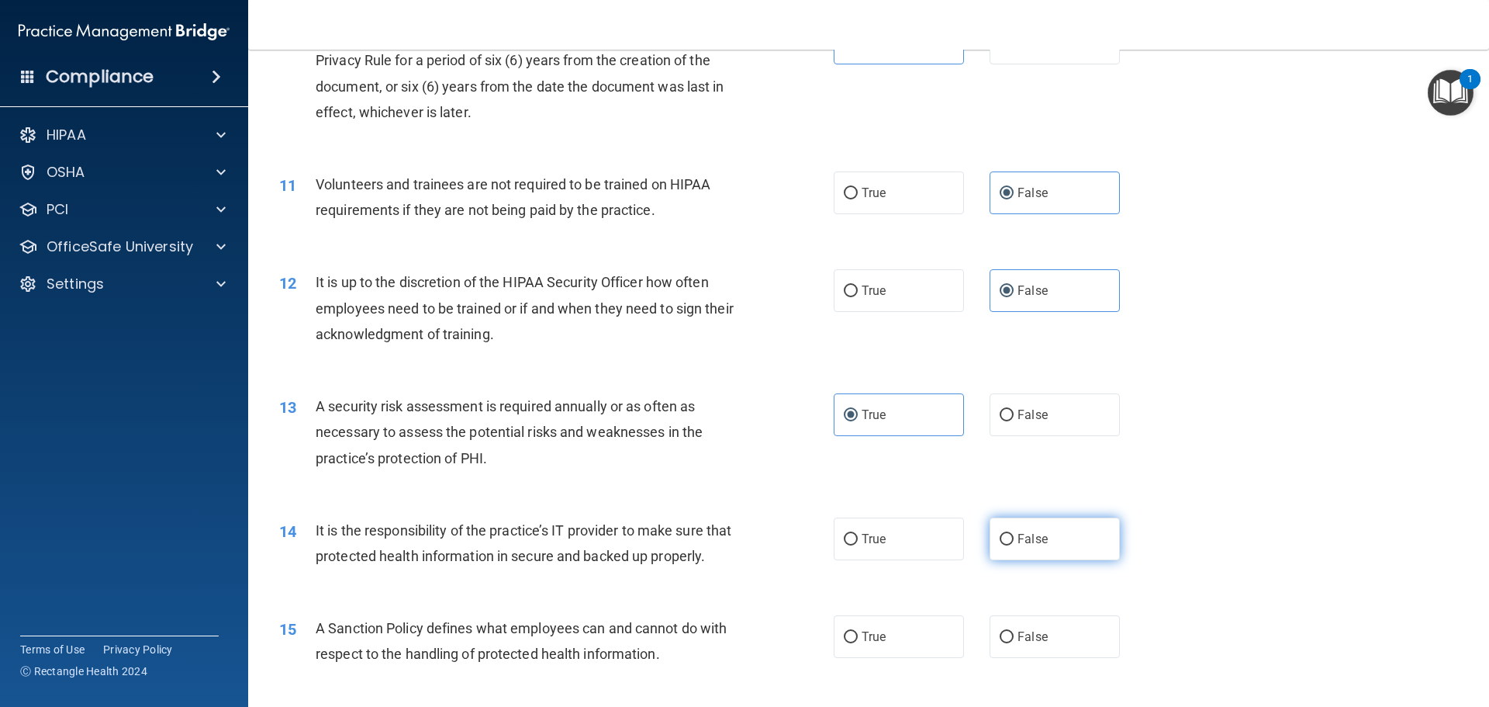
click at [1025, 528] on label "False" at bounding box center [1055, 538] width 130 height 43
click at [1014, 534] on input "False" at bounding box center [1007, 540] width 14 height 12
radio input "true"
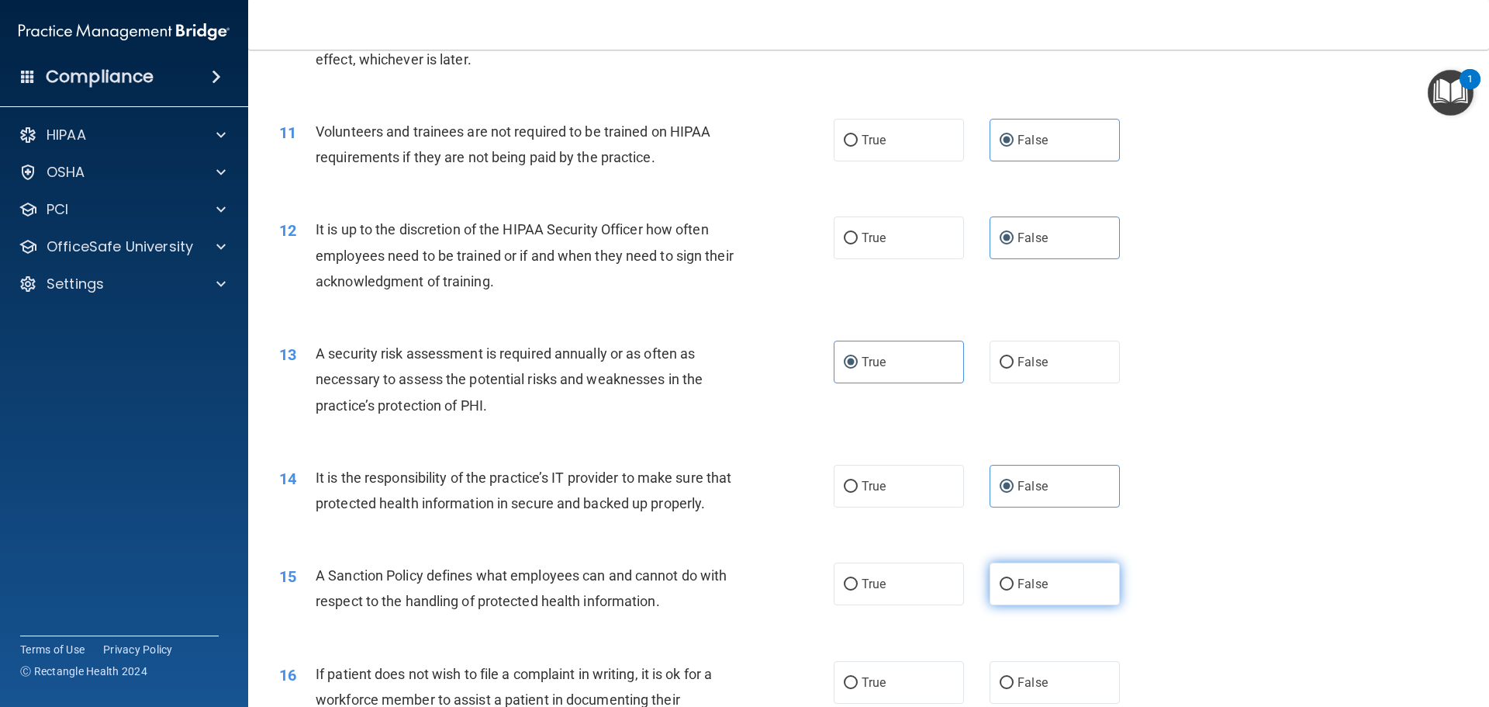
scroll to position [1474, 0]
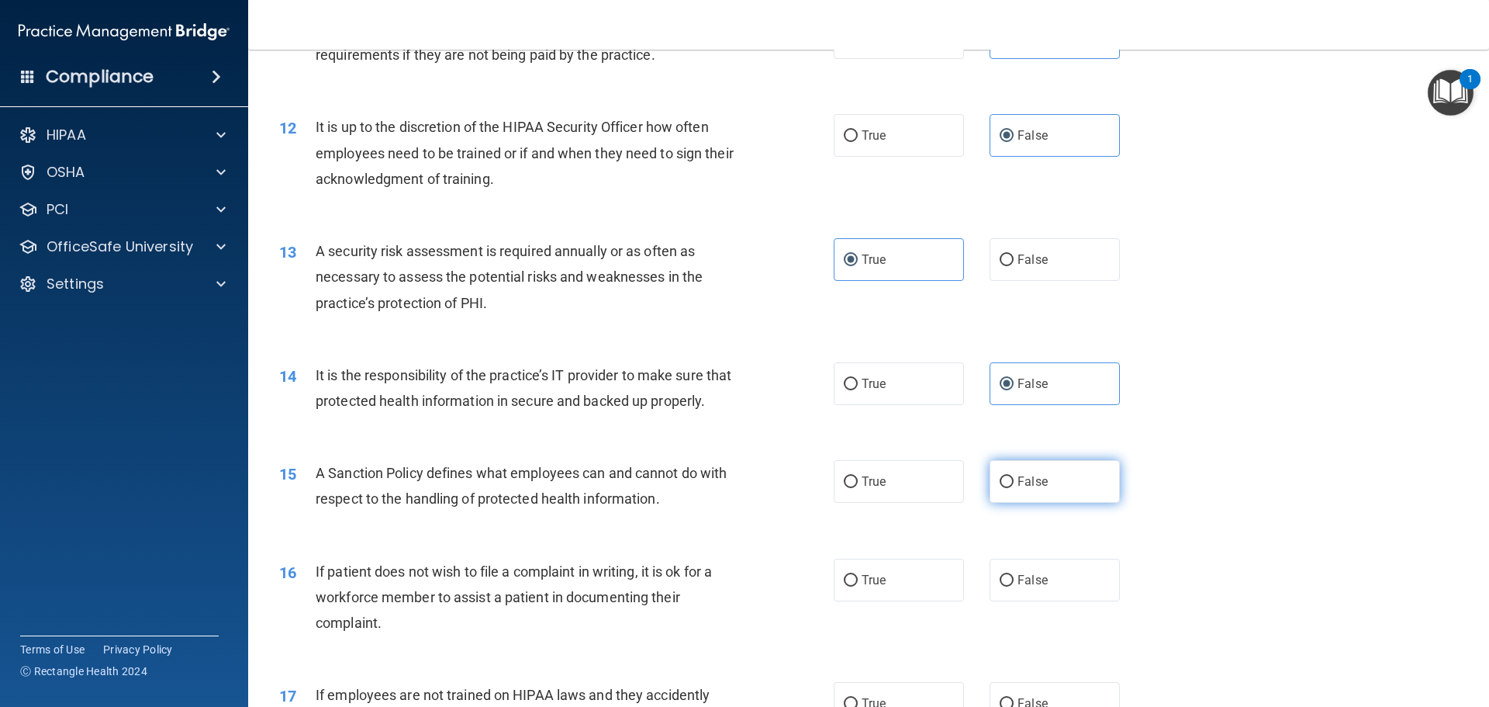
click at [1040, 503] on label "False" at bounding box center [1055, 481] width 130 height 43
click at [1014, 488] on input "False" at bounding box center [1007, 482] width 14 height 12
radio input "true"
click at [886, 627] on div "16 If patient does not wish to file a complaint in writing, it is ok for a work…" at bounding box center [869, 601] width 1202 height 124
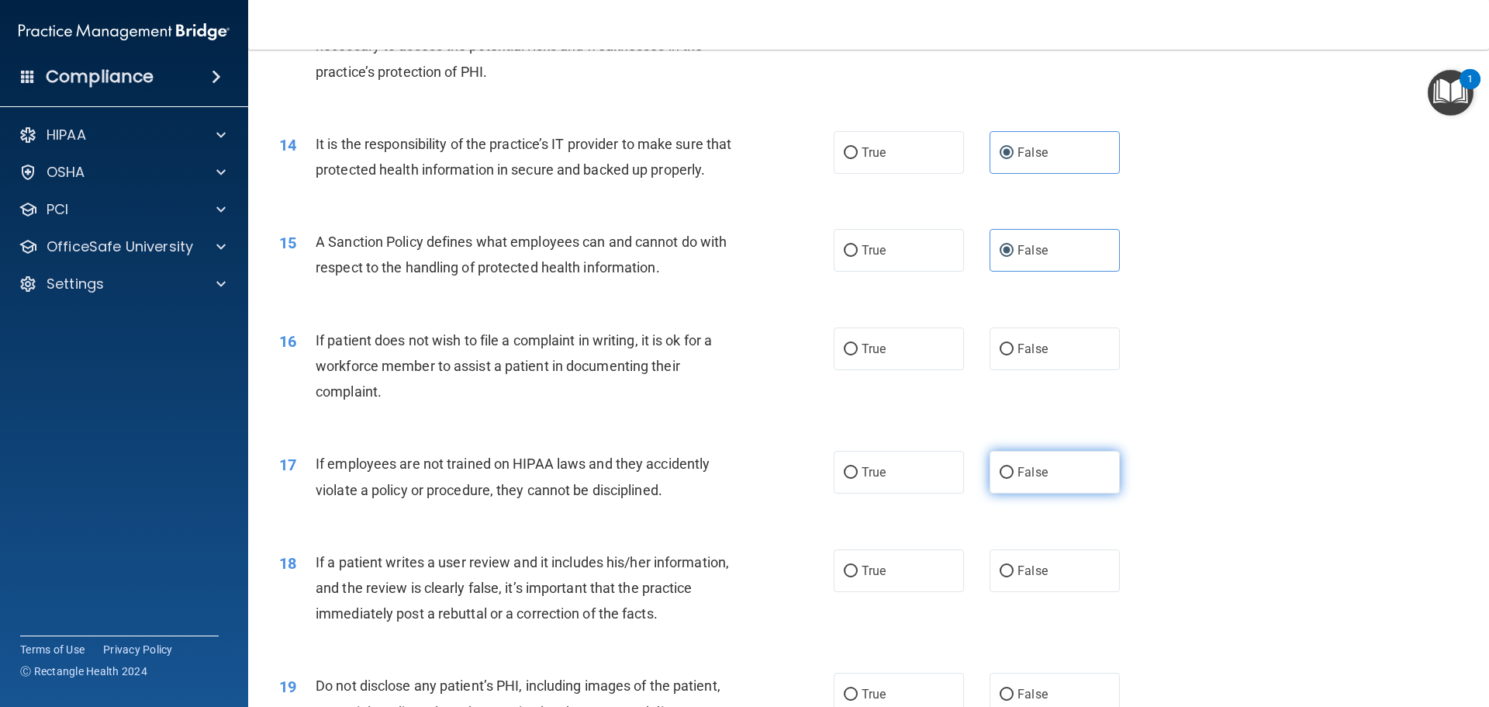
scroll to position [1707, 0]
click at [1027, 478] on span "False" at bounding box center [1033, 470] width 30 height 15
click at [1014, 477] on input "False" at bounding box center [1007, 471] width 14 height 12
radio input "true"
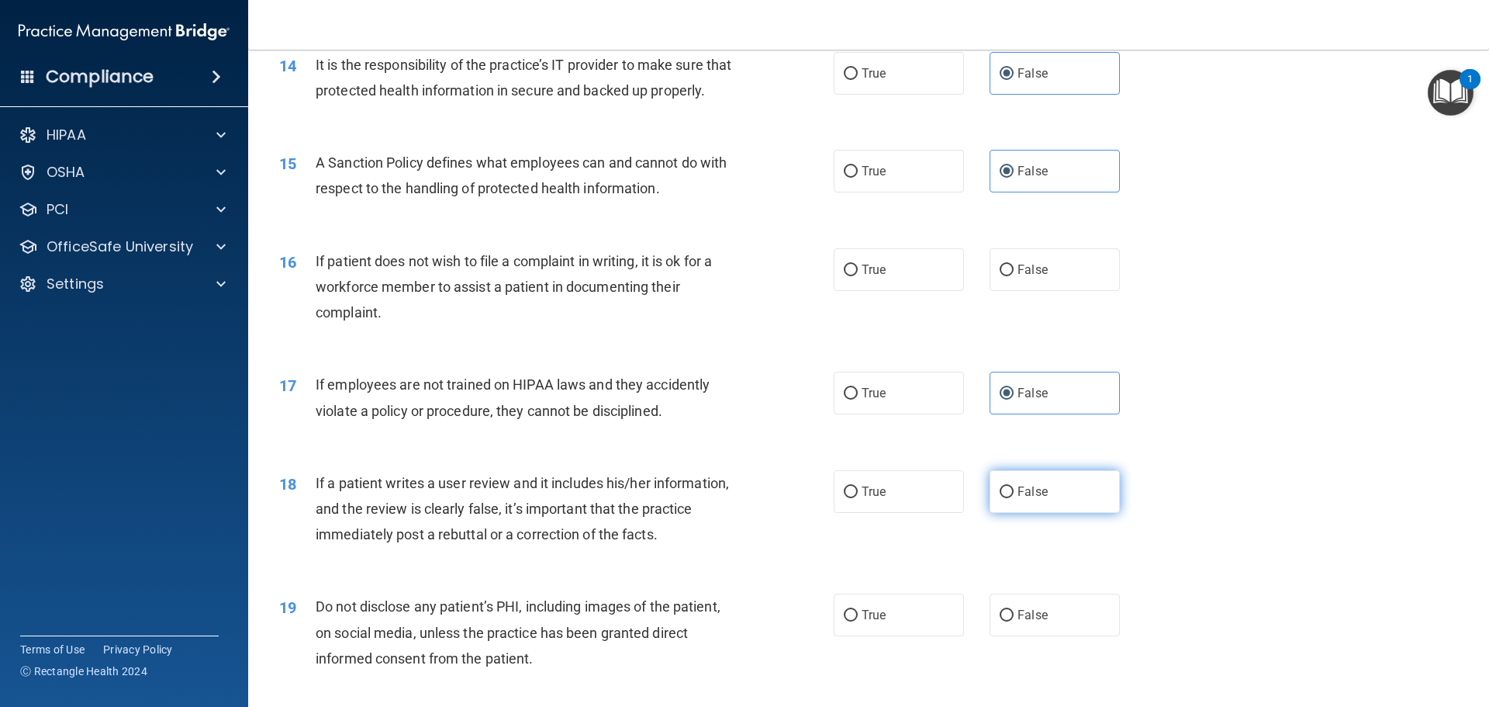
click at [1045, 507] on label "False" at bounding box center [1055, 491] width 130 height 43
click at [1014, 498] on input "False" at bounding box center [1007, 492] width 14 height 12
radio input "true"
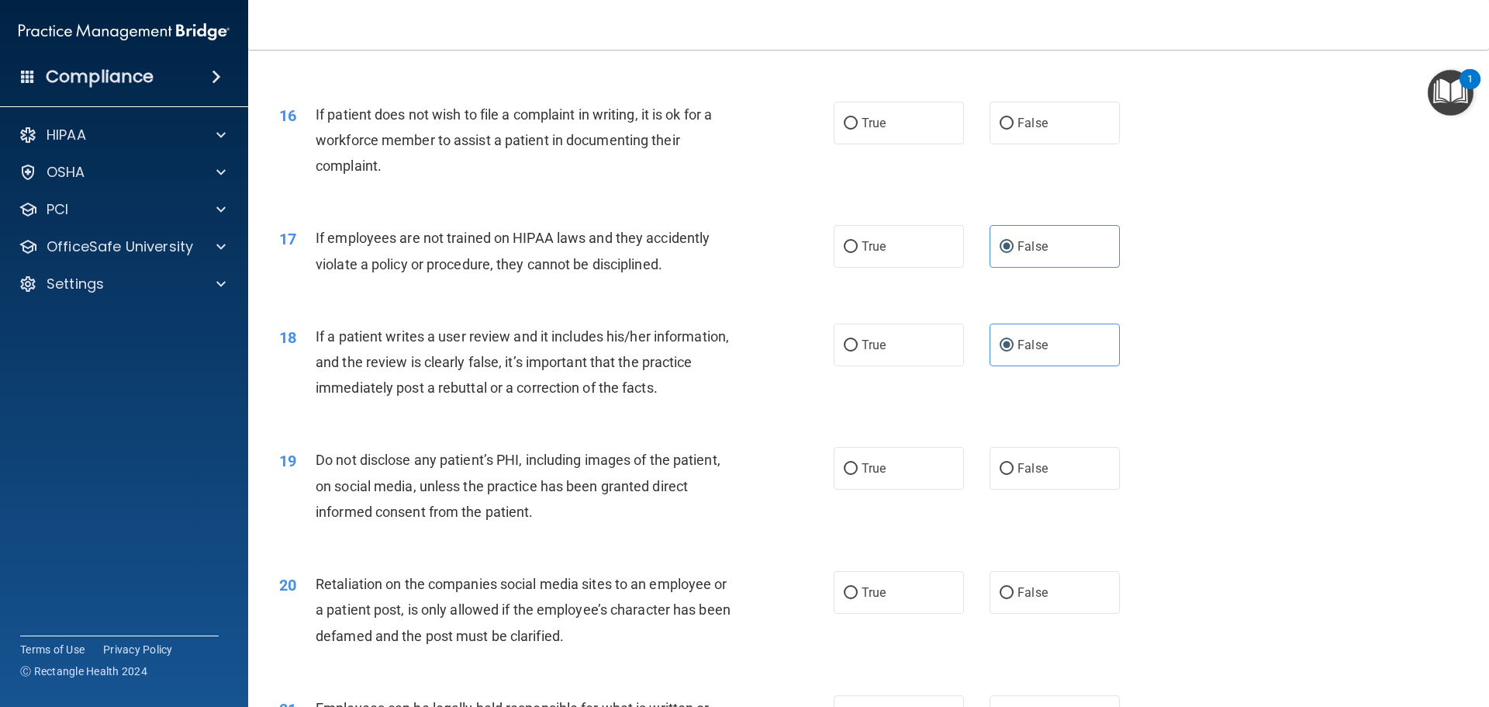
scroll to position [1939, 0]
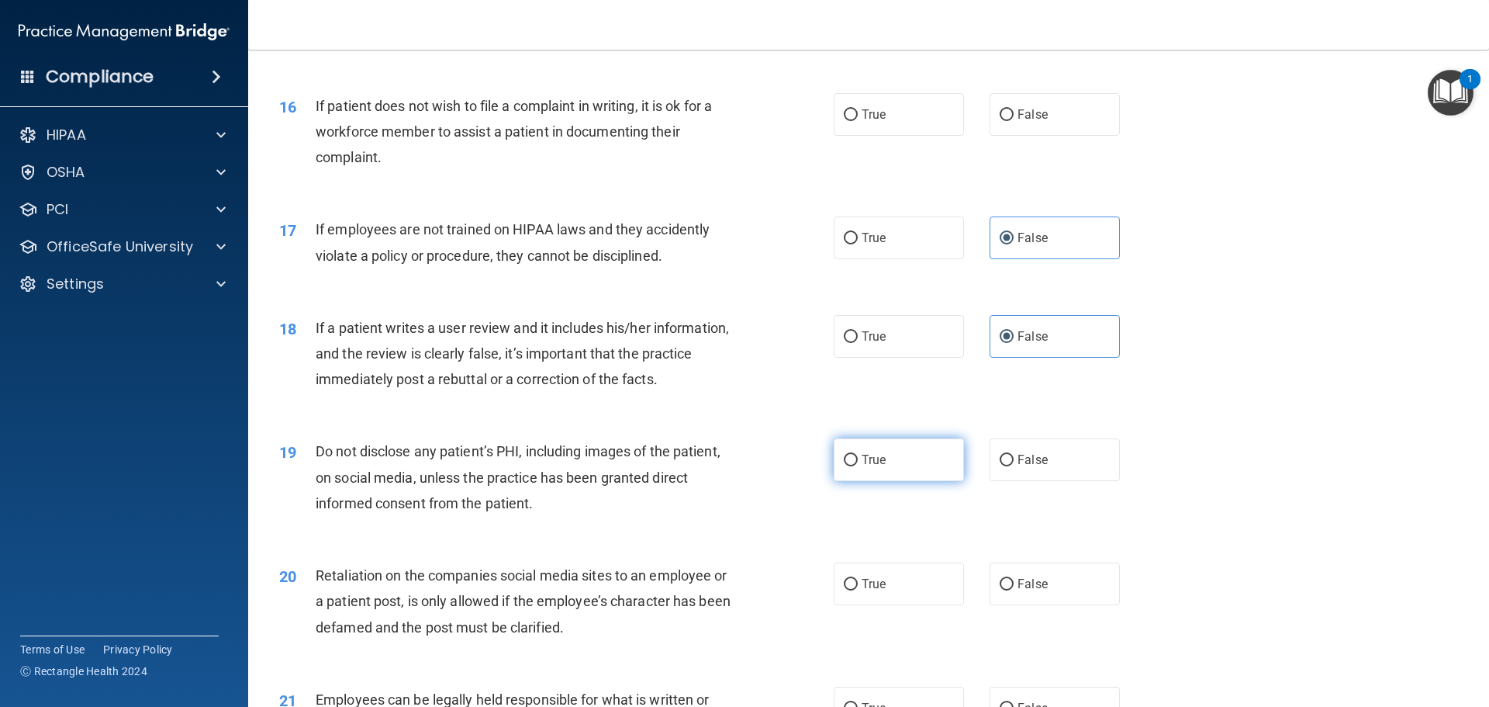
click at [868, 467] on span "True" at bounding box center [874, 459] width 24 height 15
click at [858, 466] on input "True" at bounding box center [851, 461] width 14 height 12
radio input "true"
click at [1018, 591] on span "False" at bounding box center [1033, 583] width 30 height 15
click at [1014, 590] on input "False" at bounding box center [1007, 585] width 14 height 12
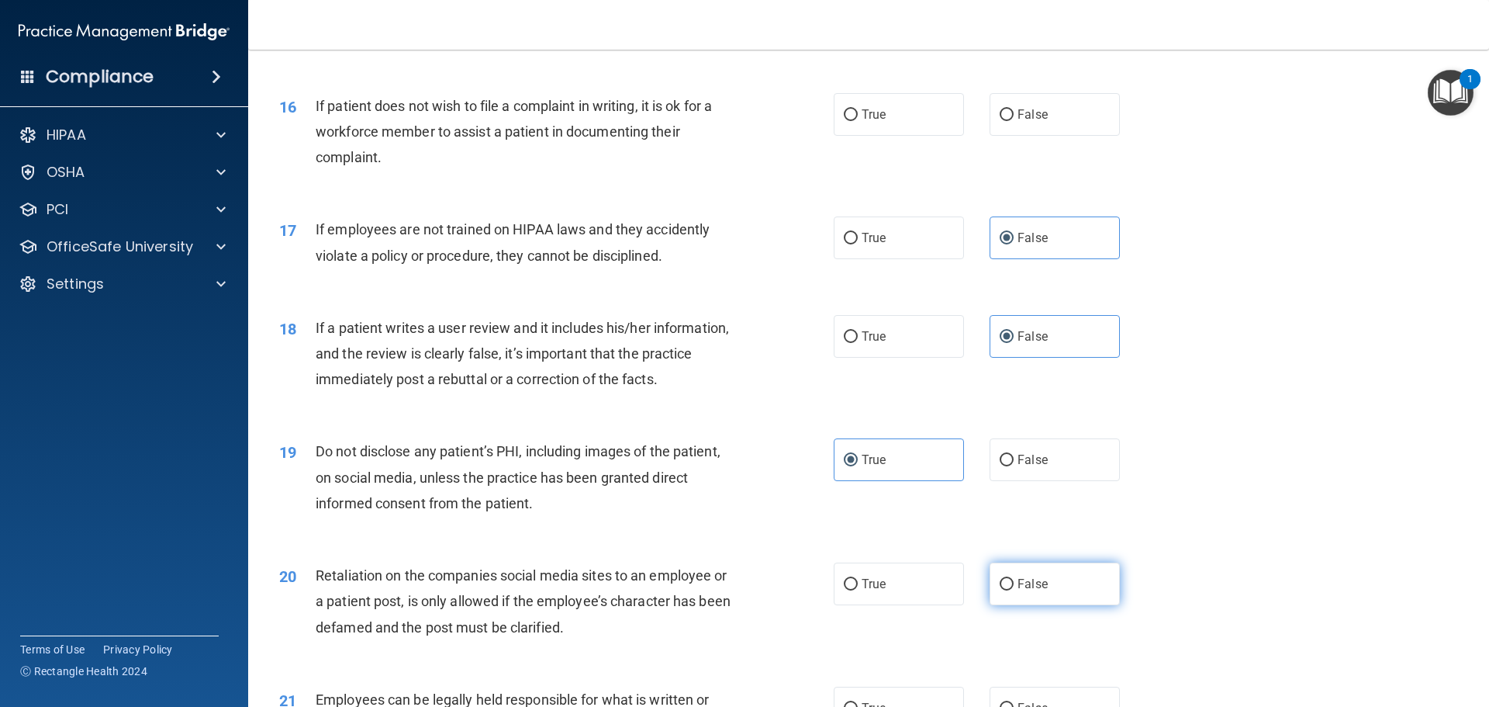
radio input "true"
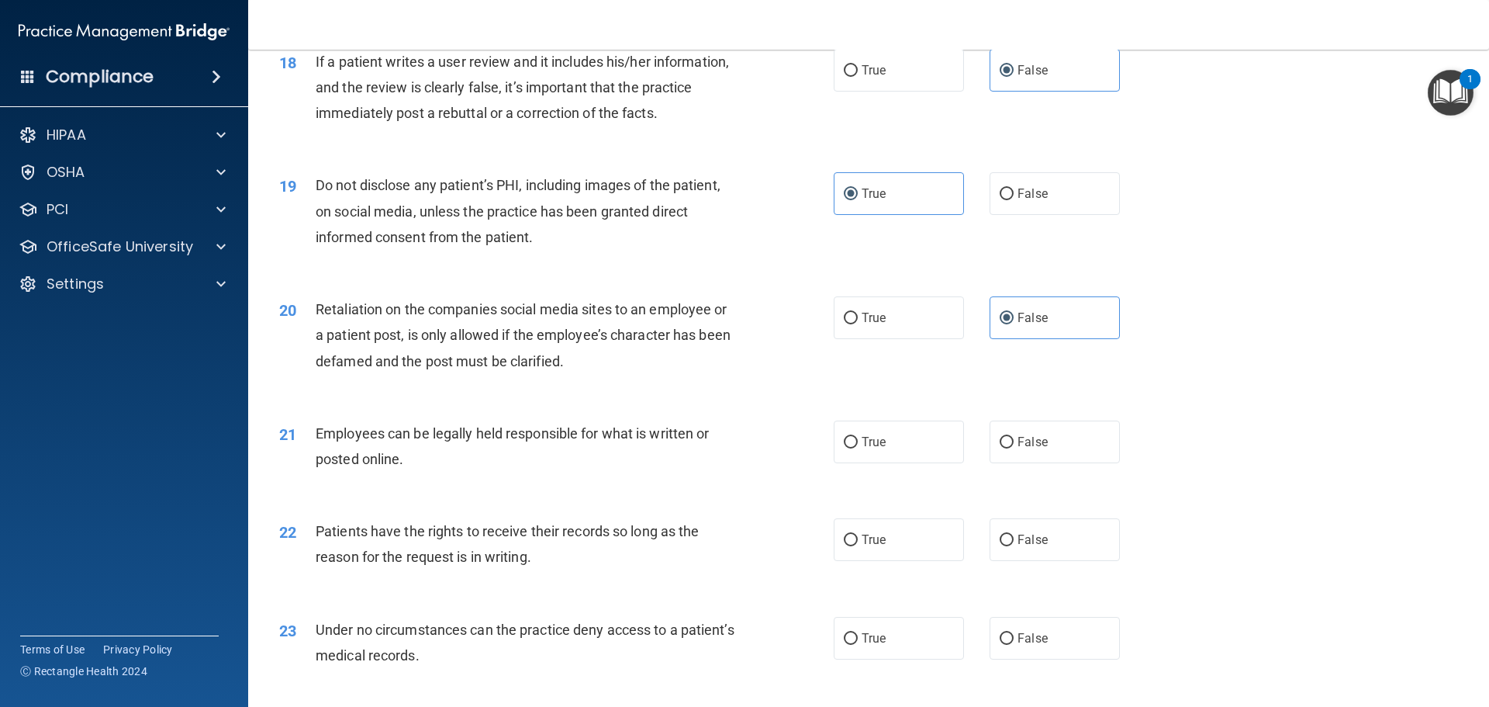
scroll to position [2250, 0]
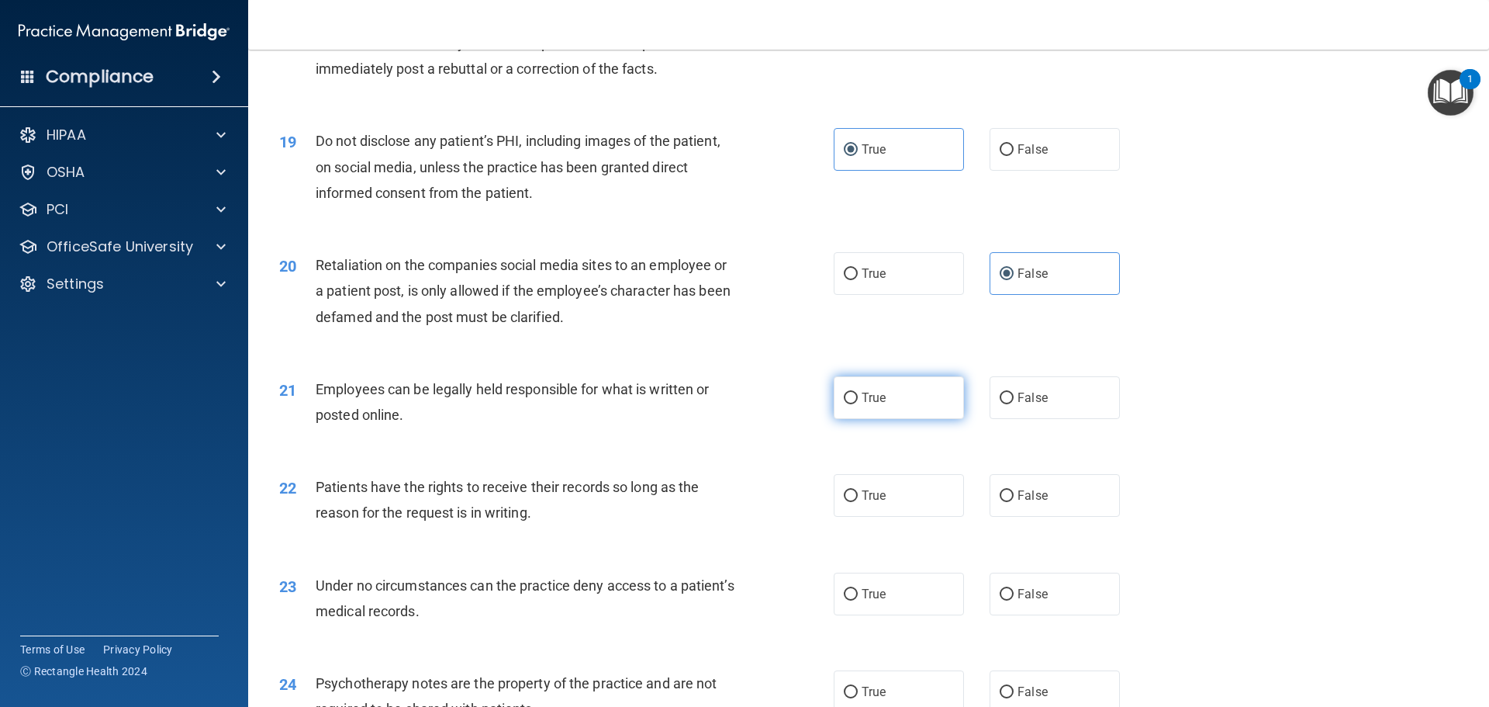
click at [908, 419] on label "True" at bounding box center [899, 397] width 130 height 43
click at [858, 404] on input "True" at bounding box center [851, 399] width 14 height 12
radio input "true"
click at [1026, 503] on span "False" at bounding box center [1033, 495] width 30 height 15
click at [1014, 502] on input "False" at bounding box center [1007, 496] width 14 height 12
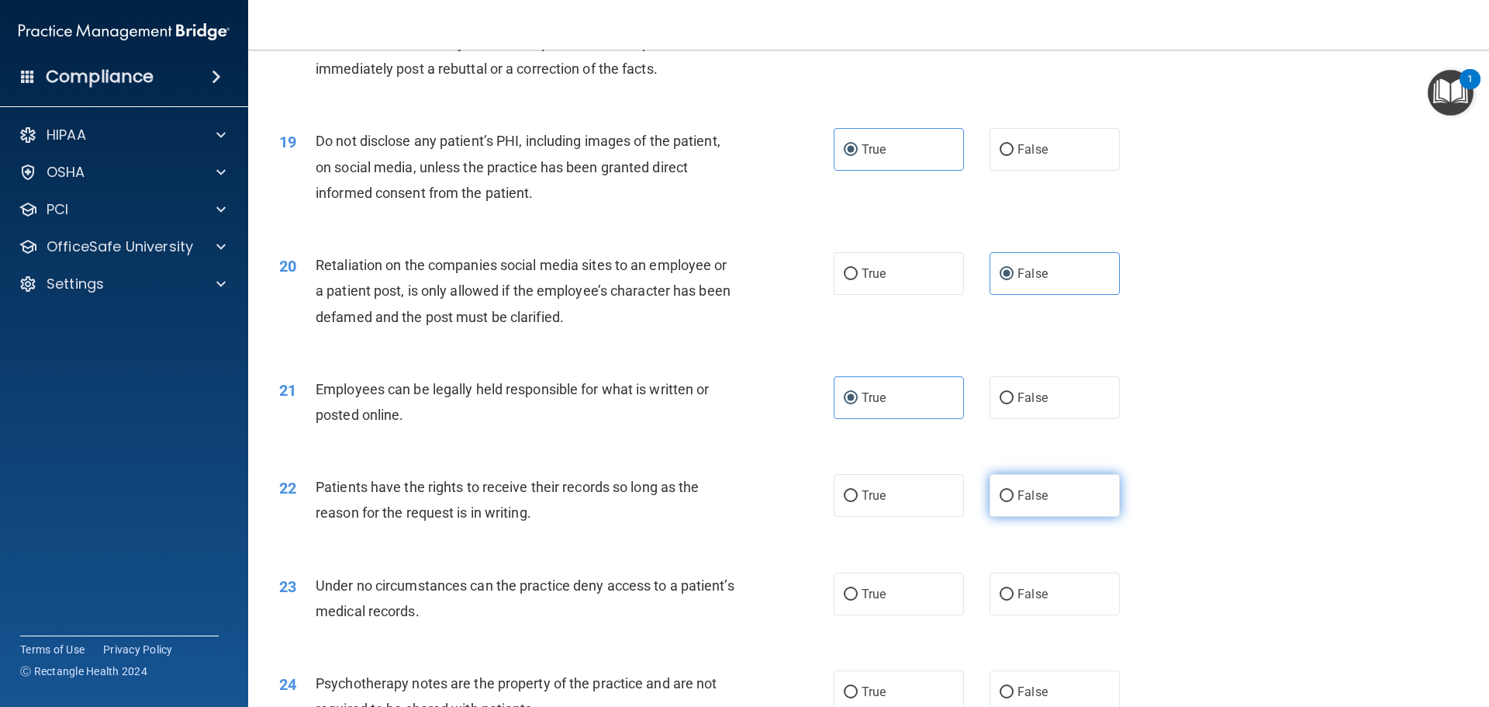
radio input "true"
click at [1024, 601] on span "False" at bounding box center [1033, 593] width 30 height 15
click at [1014, 600] on input "False" at bounding box center [1007, 595] width 14 height 12
radio input "true"
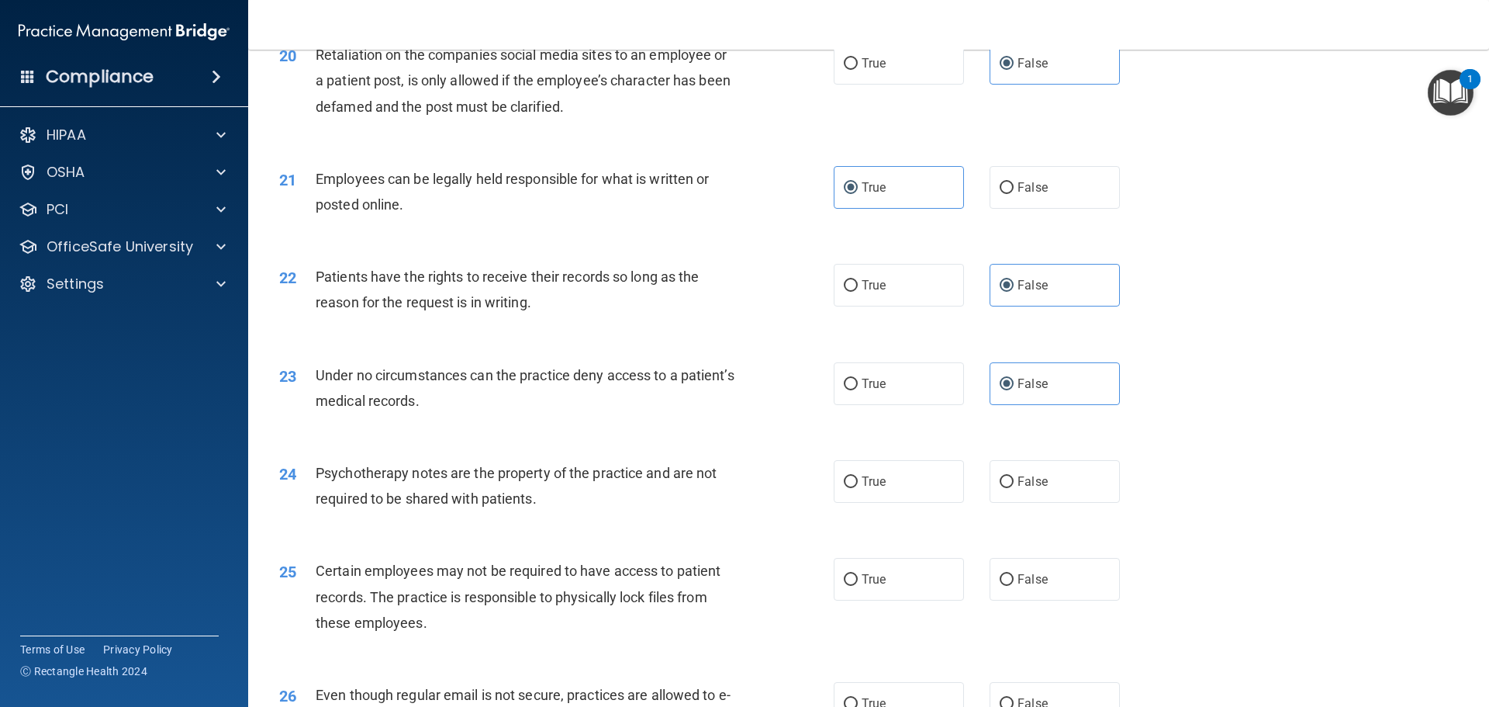
scroll to position [2482, 0]
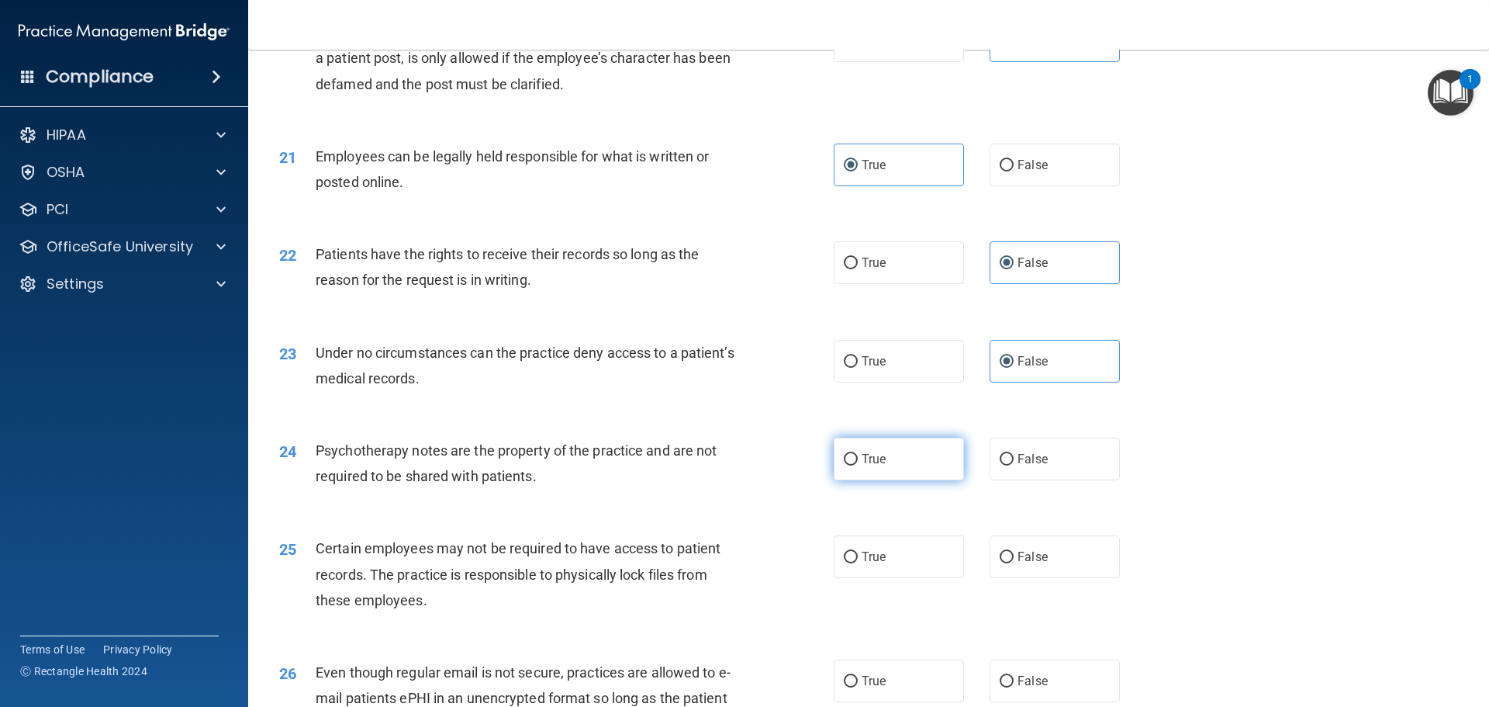
click at [894, 480] on label "True" at bounding box center [899, 458] width 130 height 43
click at [858, 465] on input "True" at bounding box center [851, 460] width 14 height 12
radio input "true"
click at [885, 578] on label "True" at bounding box center [899, 556] width 130 height 43
click at [858, 563] on input "True" at bounding box center [851, 558] width 14 height 12
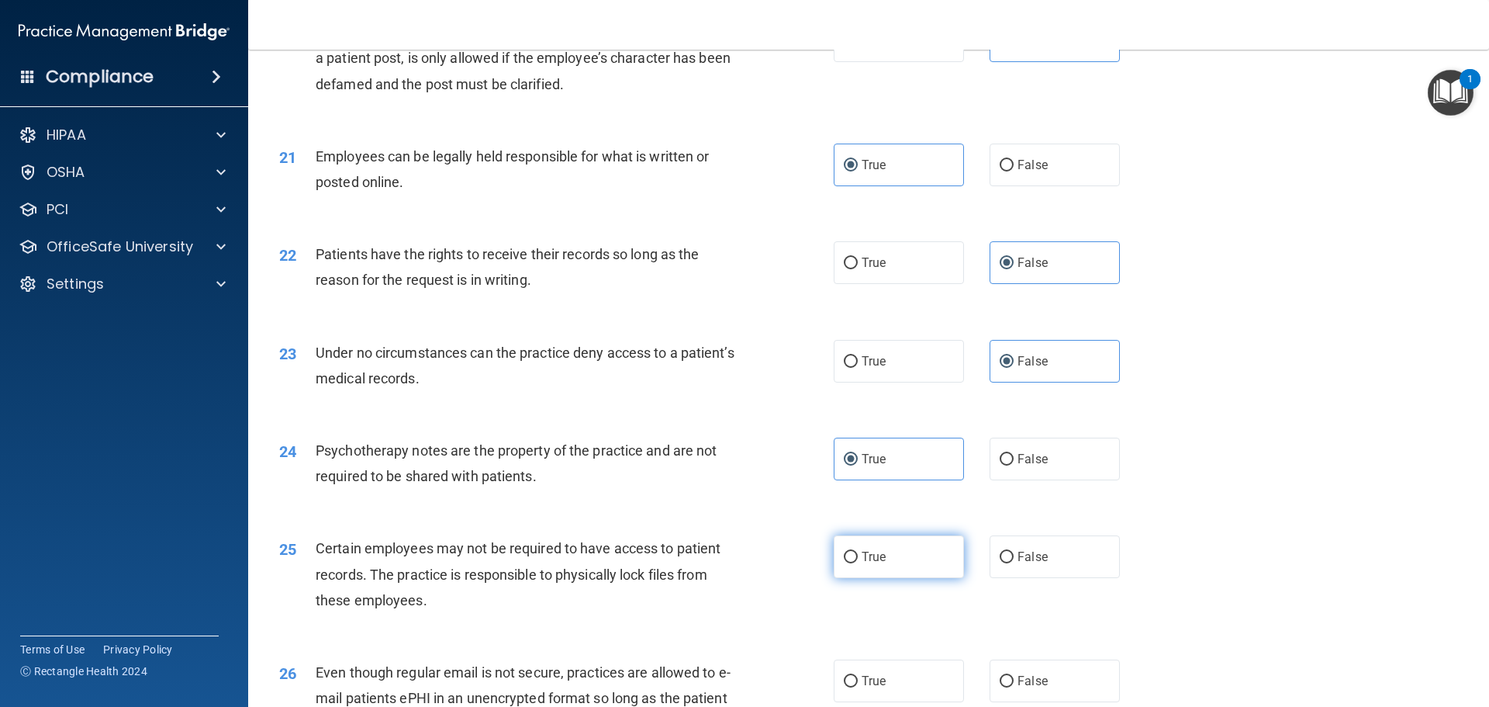
radio input "true"
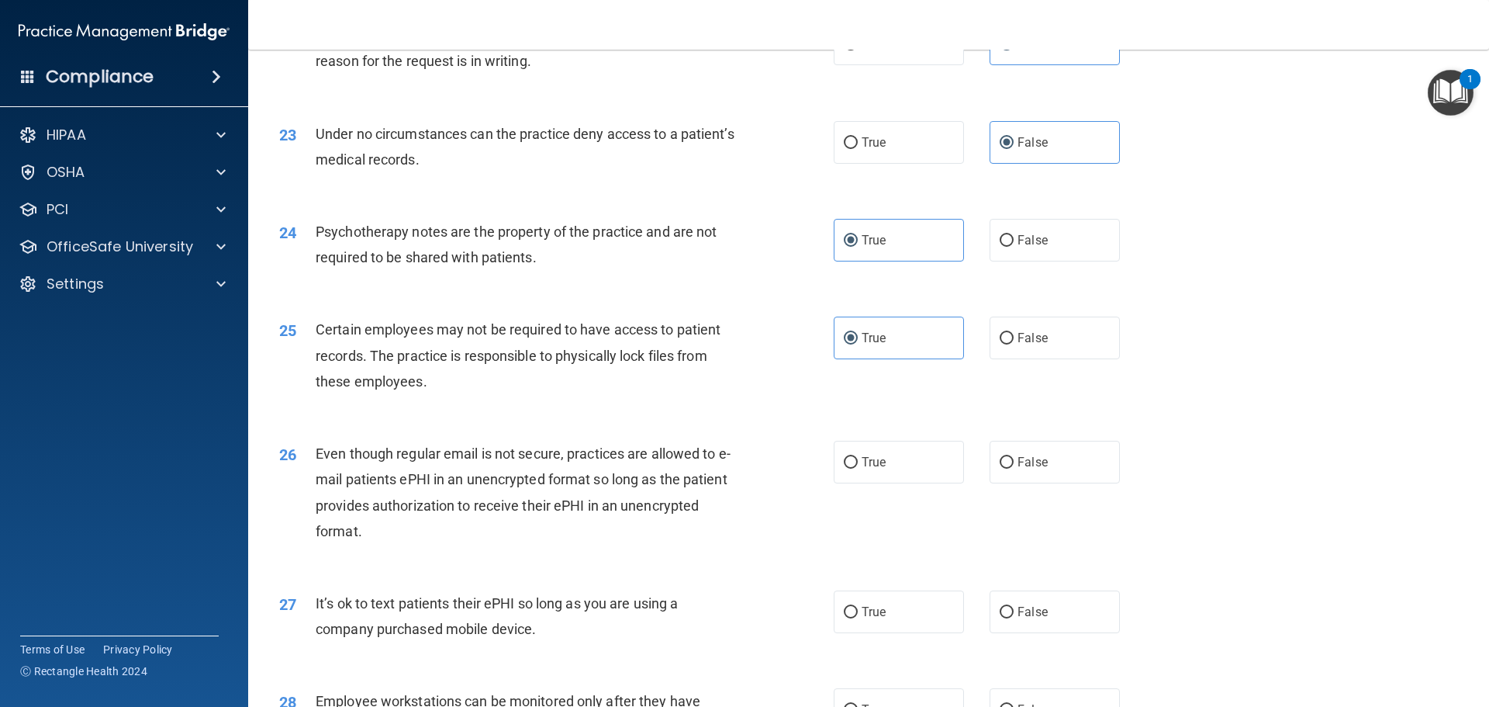
scroll to position [2715, 0]
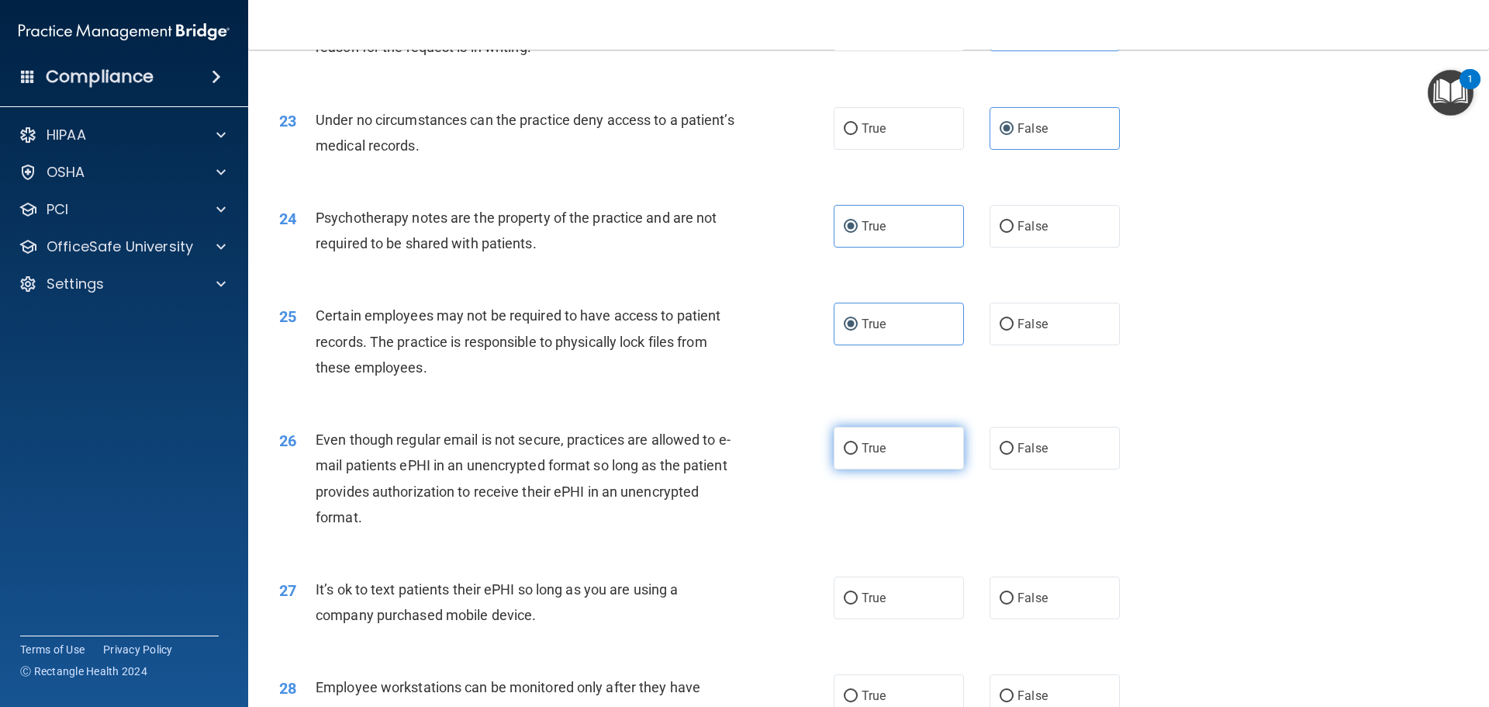
click at [870, 455] on span "True" at bounding box center [874, 448] width 24 height 15
click at [858, 455] on input "True" at bounding box center [851, 449] width 14 height 12
radio input "true"
click at [1022, 605] on span "False" at bounding box center [1033, 597] width 30 height 15
click at [1014, 604] on input "False" at bounding box center [1007, 599] width 14 height 12
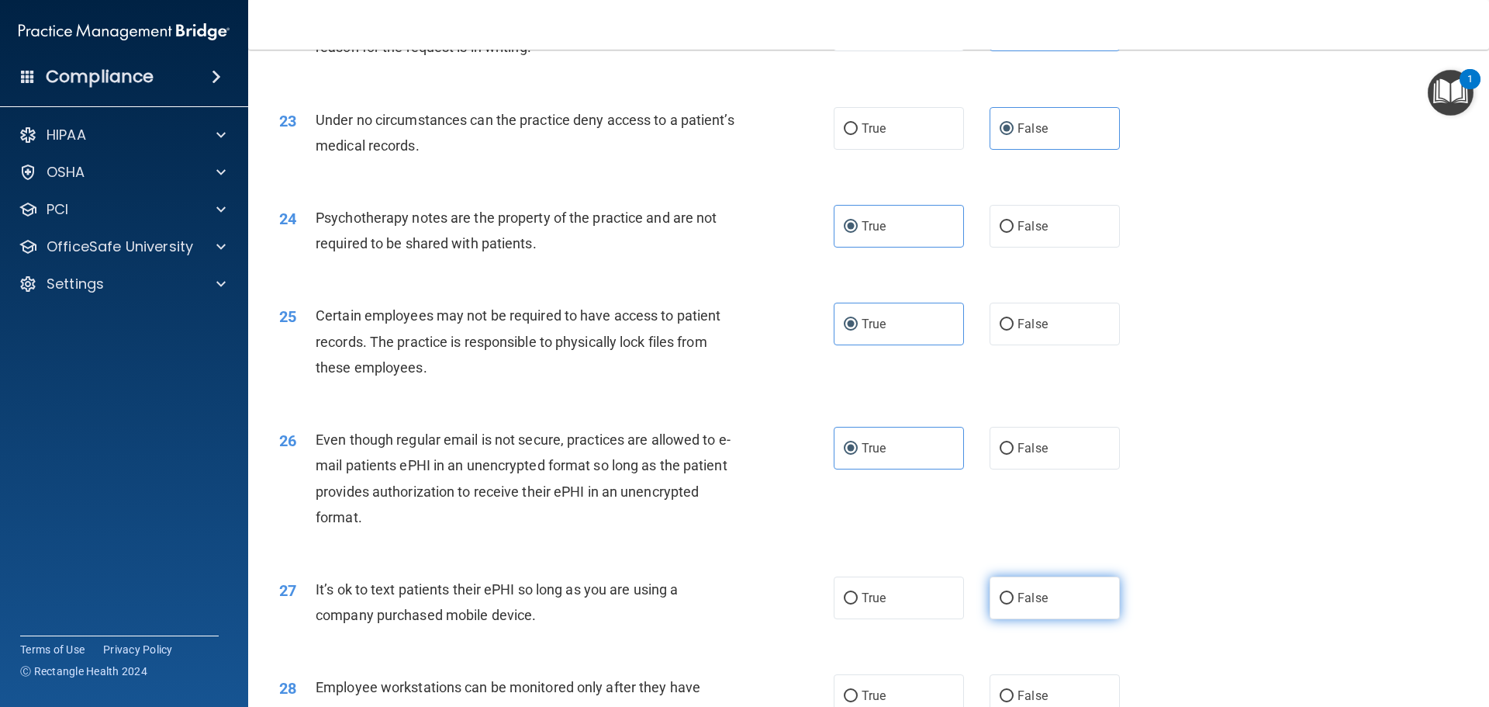
radio input "true"
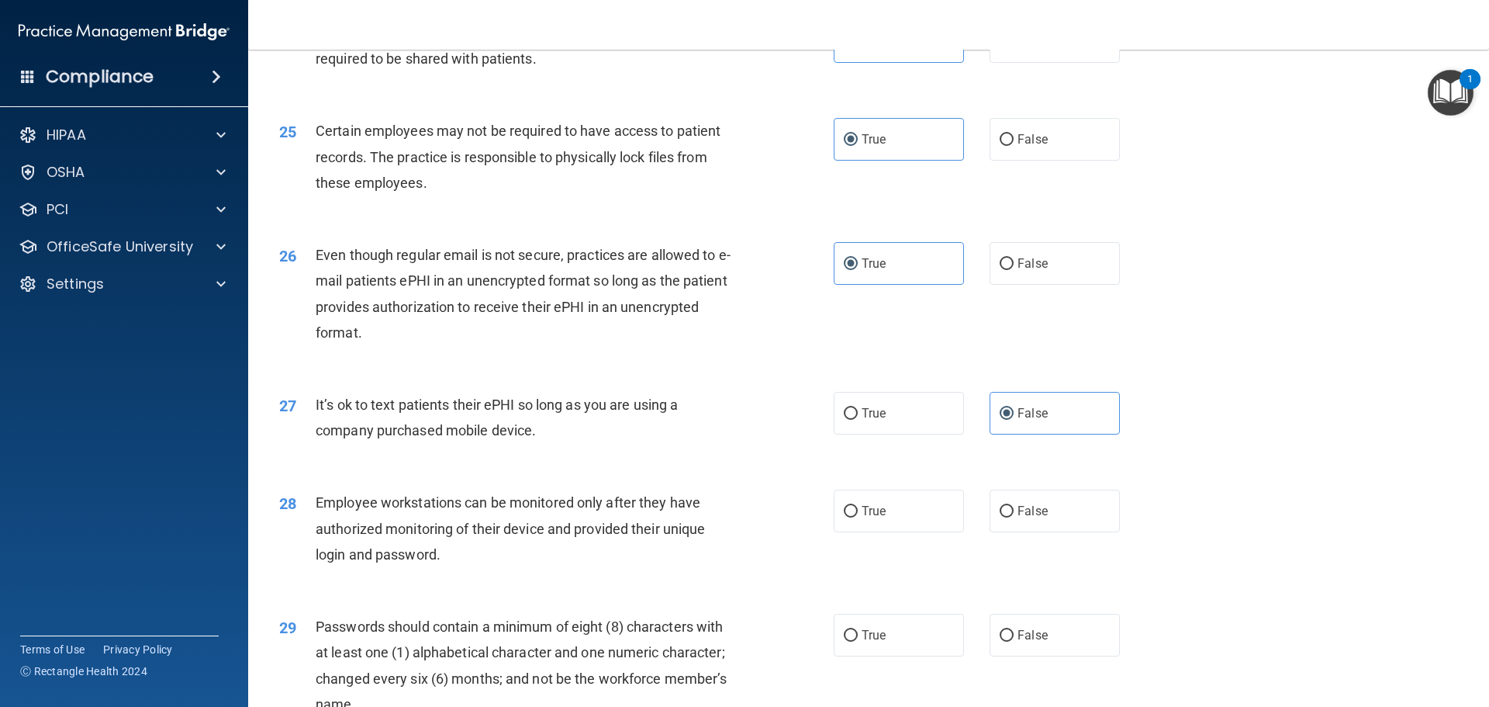
scroll to position [2948, 0]
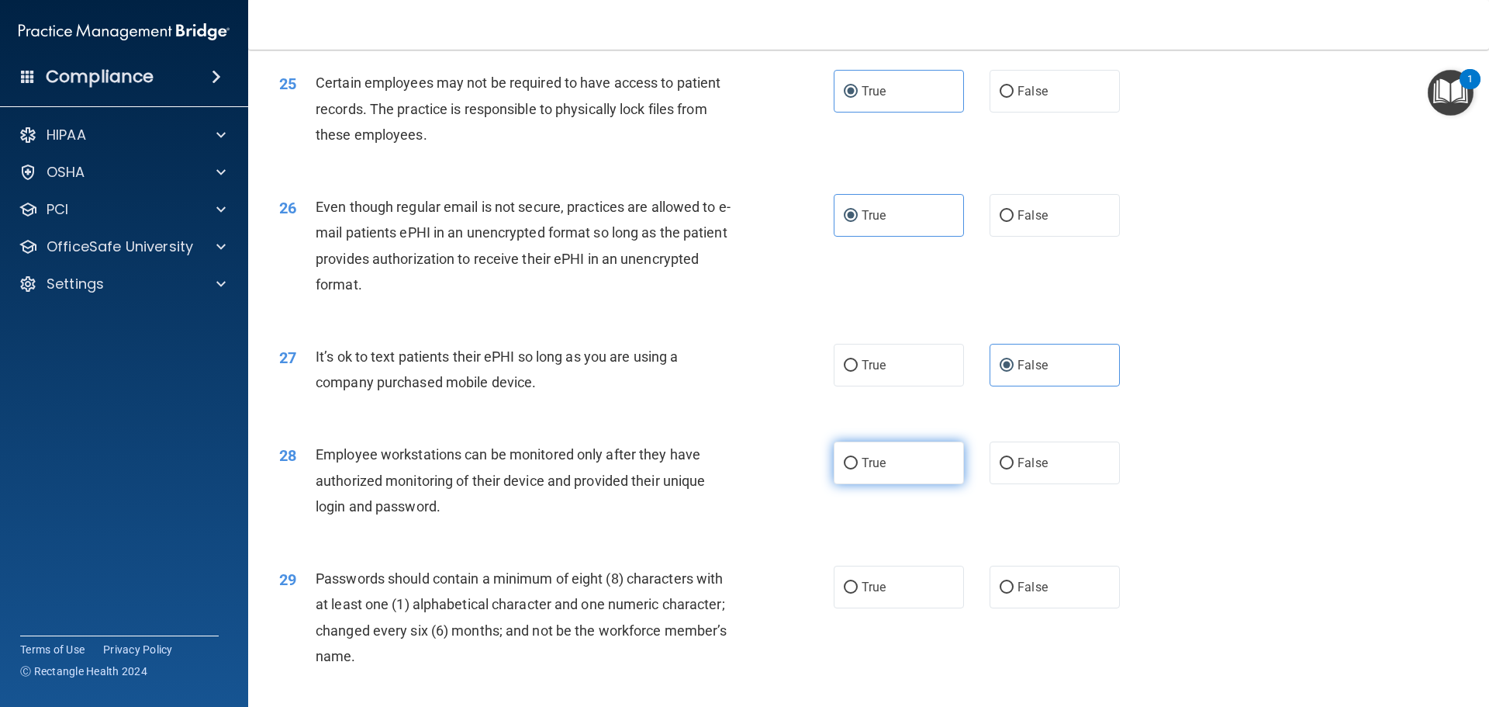
click at [876, 470] on span "True" at bounding box center [874, 462] width 24 height 15
click at [858, 469] on input "True" at bounding box center [851, 464] width 14 height 12
radio input "true"
click at [1044, 608] on label "False" at bounding box center [1055, 586] width 130 height 43
click at [1014, 593] on input "False" at bounding box center [1007, 588] width 14 height 12
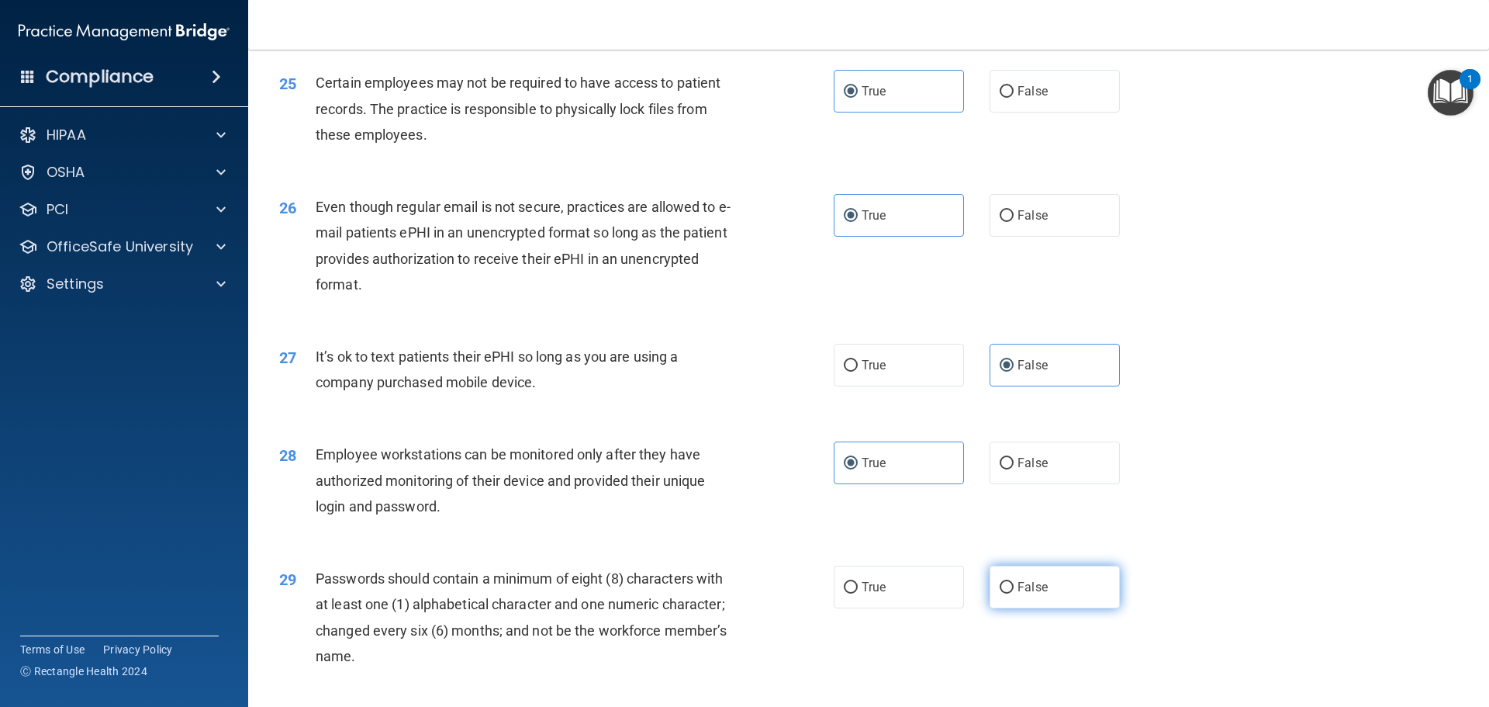
radio input "true"
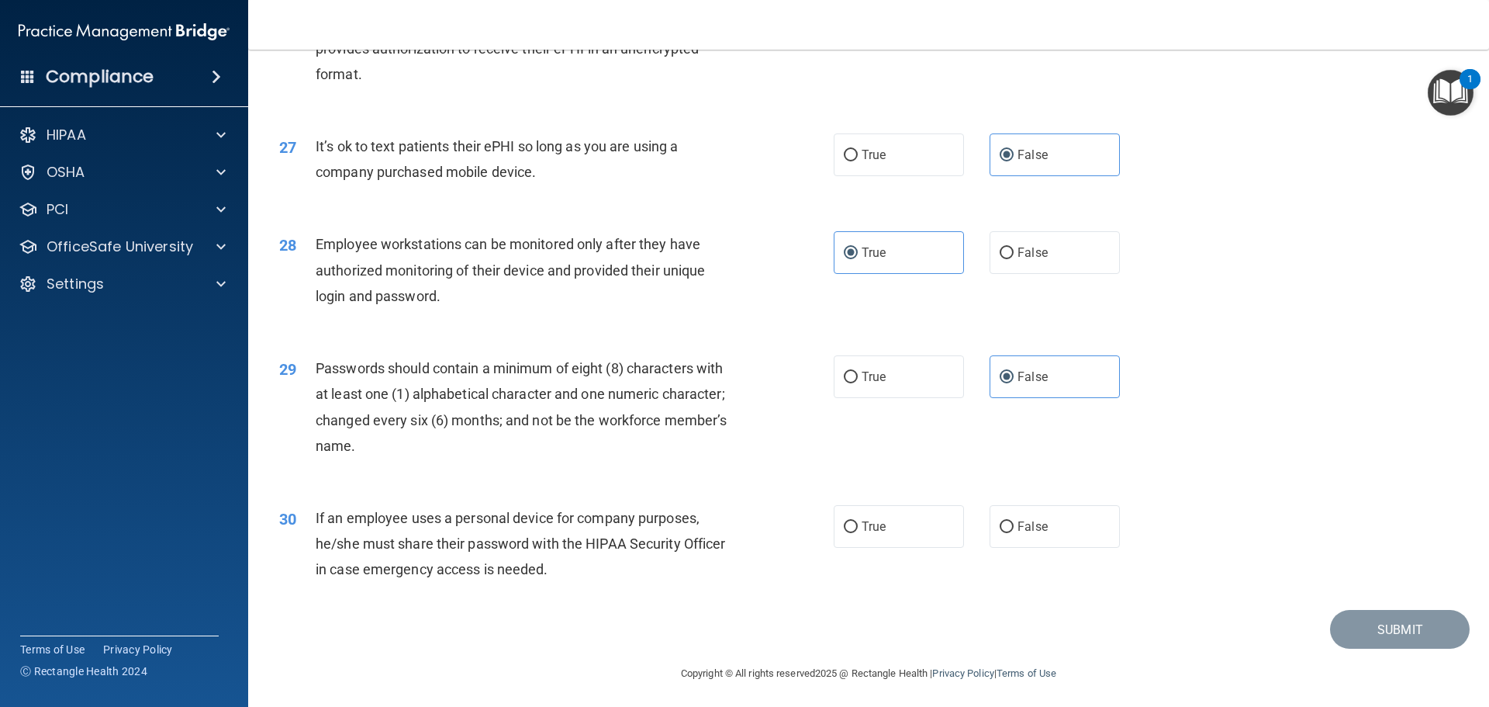
scroll to position [3180, 0]
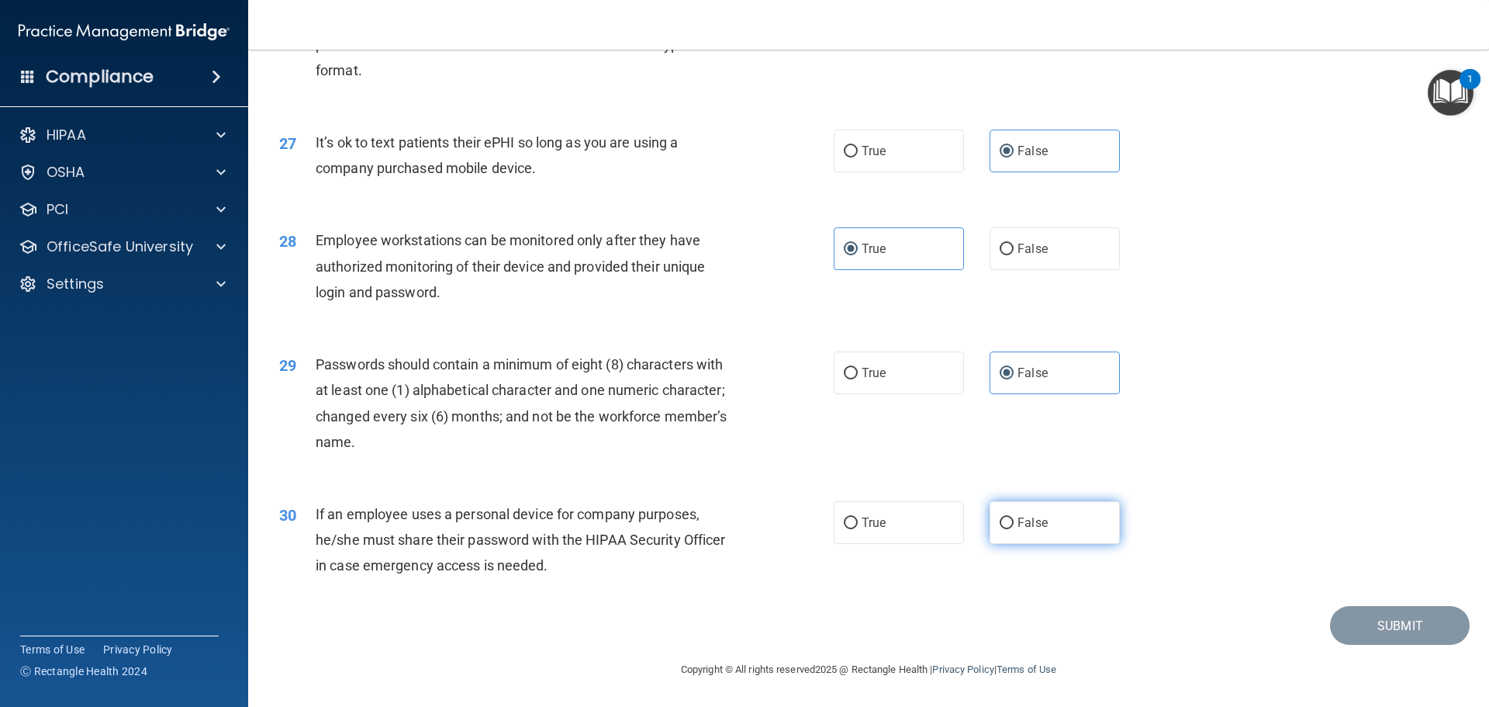
click at [1036, 530] on span "False" at bounding box center [1033, 522] width 30 height 15
click at [1014, 529] on input "False" at bounding box center [1007, 523] width 14 height 12
radio input "true"
click at [873, 376] on span "True" at bounding box center [874, 372] width 24 height 15
click at [858, 376] on input "True" at bounding box center [851, 374] width 14 height 12
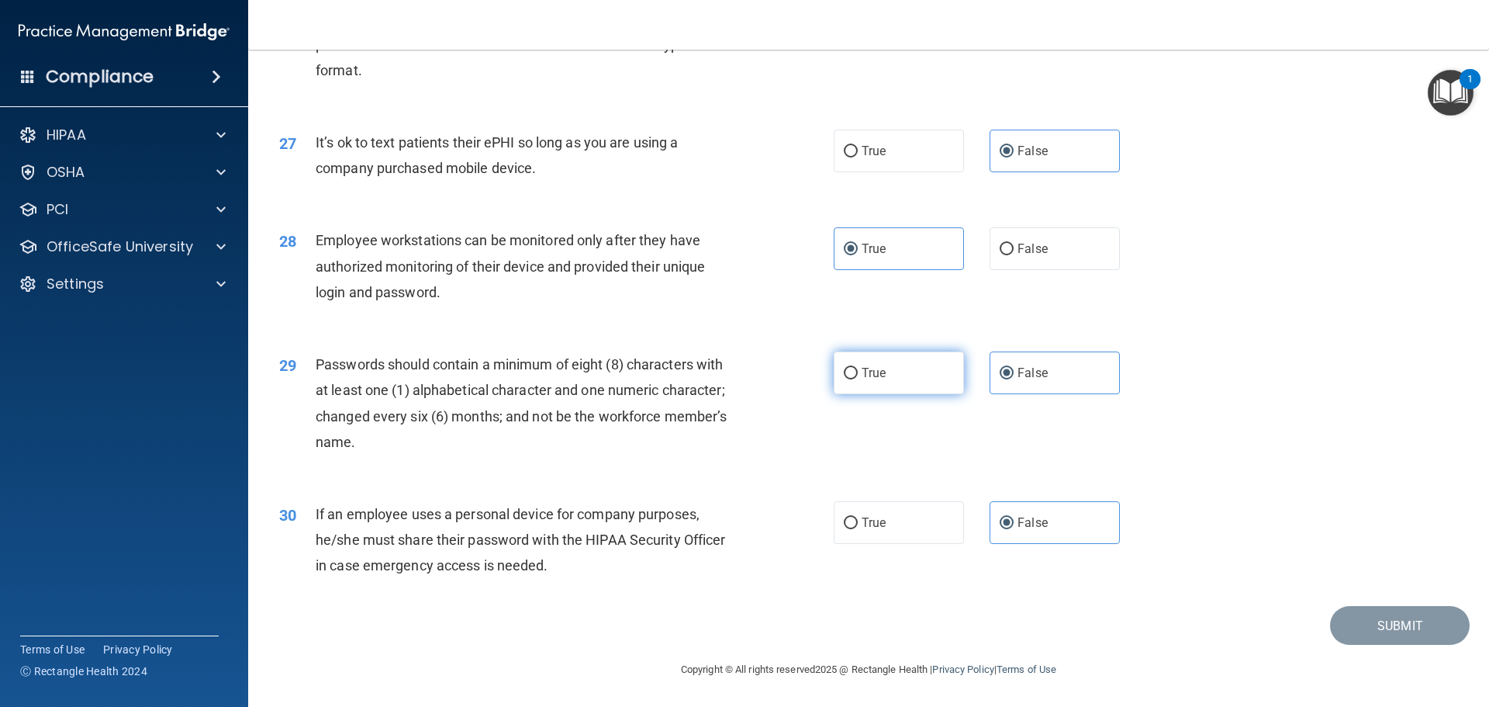
radio input "true"
radio input "false"
click at [1021, 253] on span "False" at bounding box center [1033, 248] width 30 height 15
click at [1014, 253] on input "False" at bounding box center [1007, 250] width 14 height 12
radio input "true"
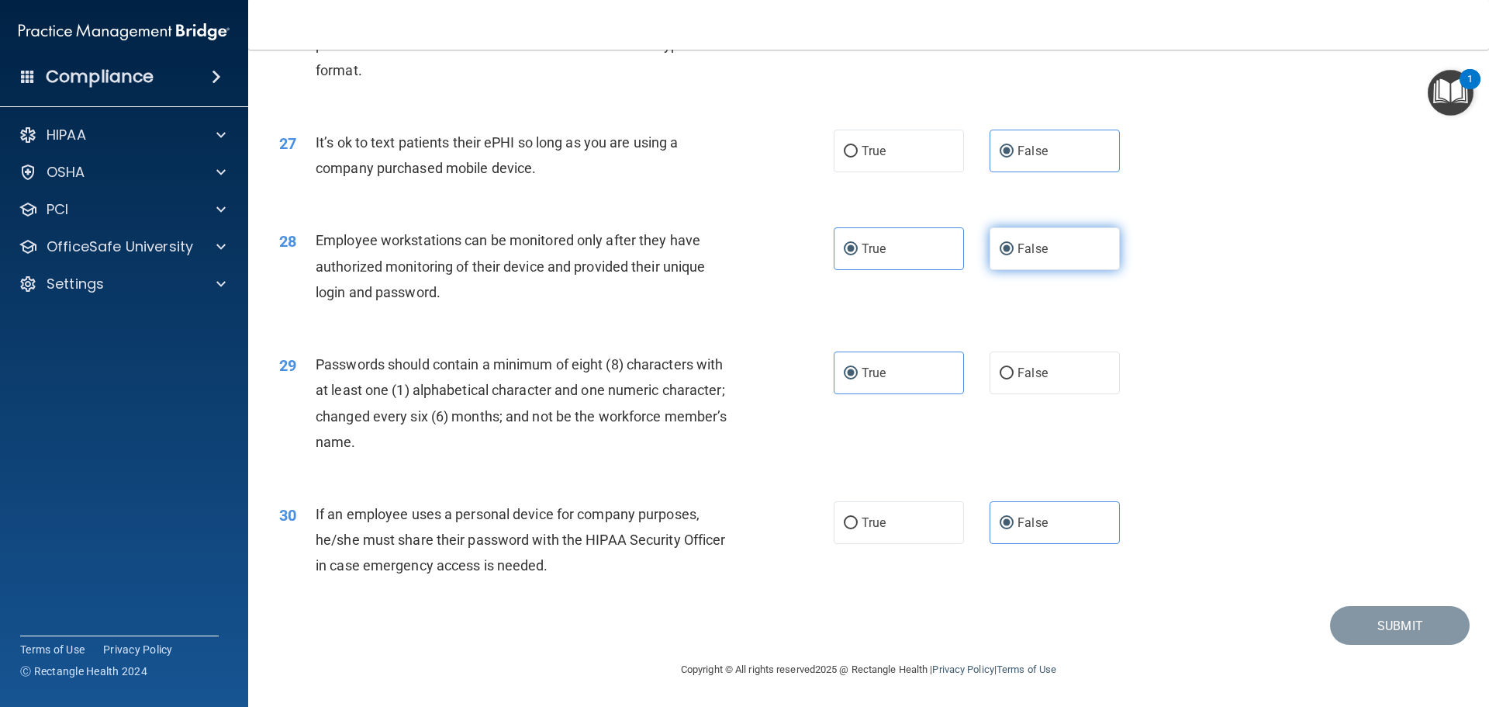
radio input "false"
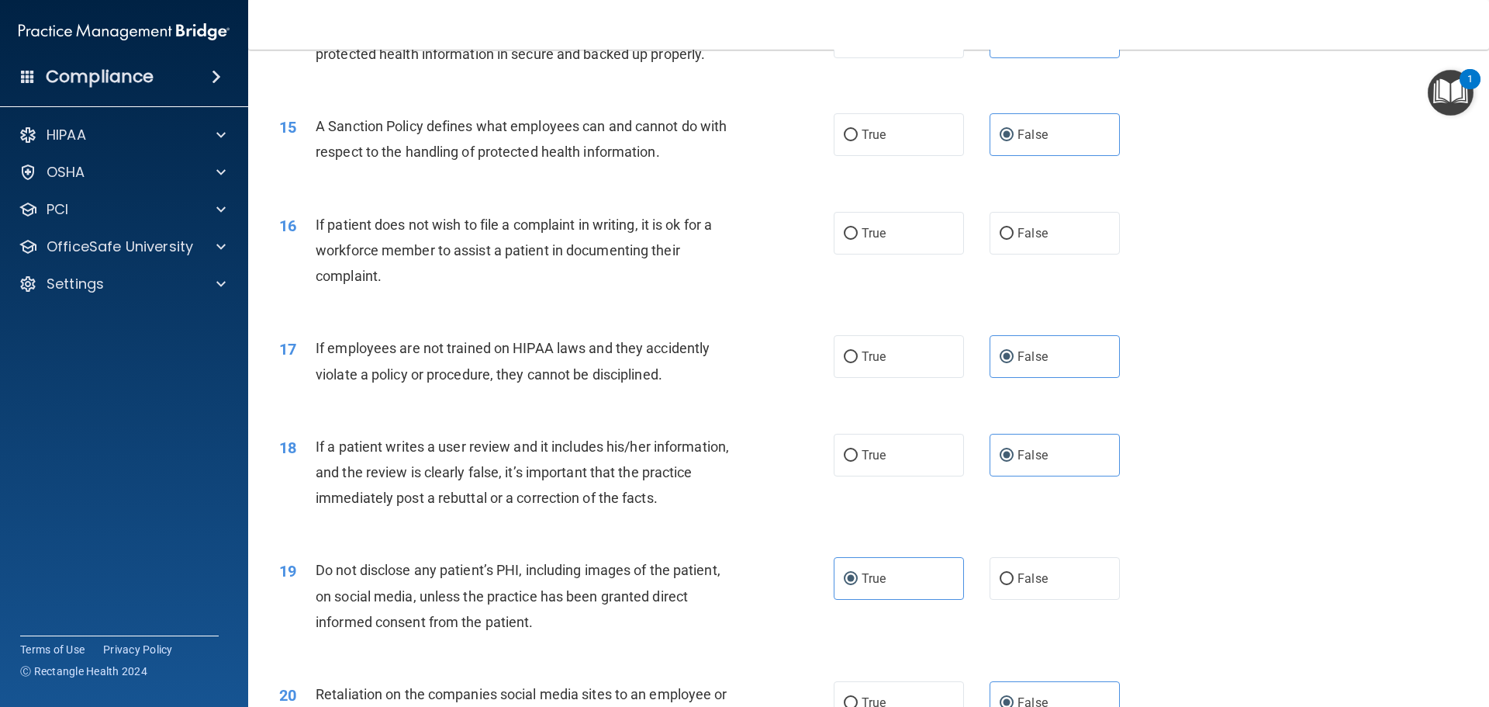
scroll to position [1862, 0]
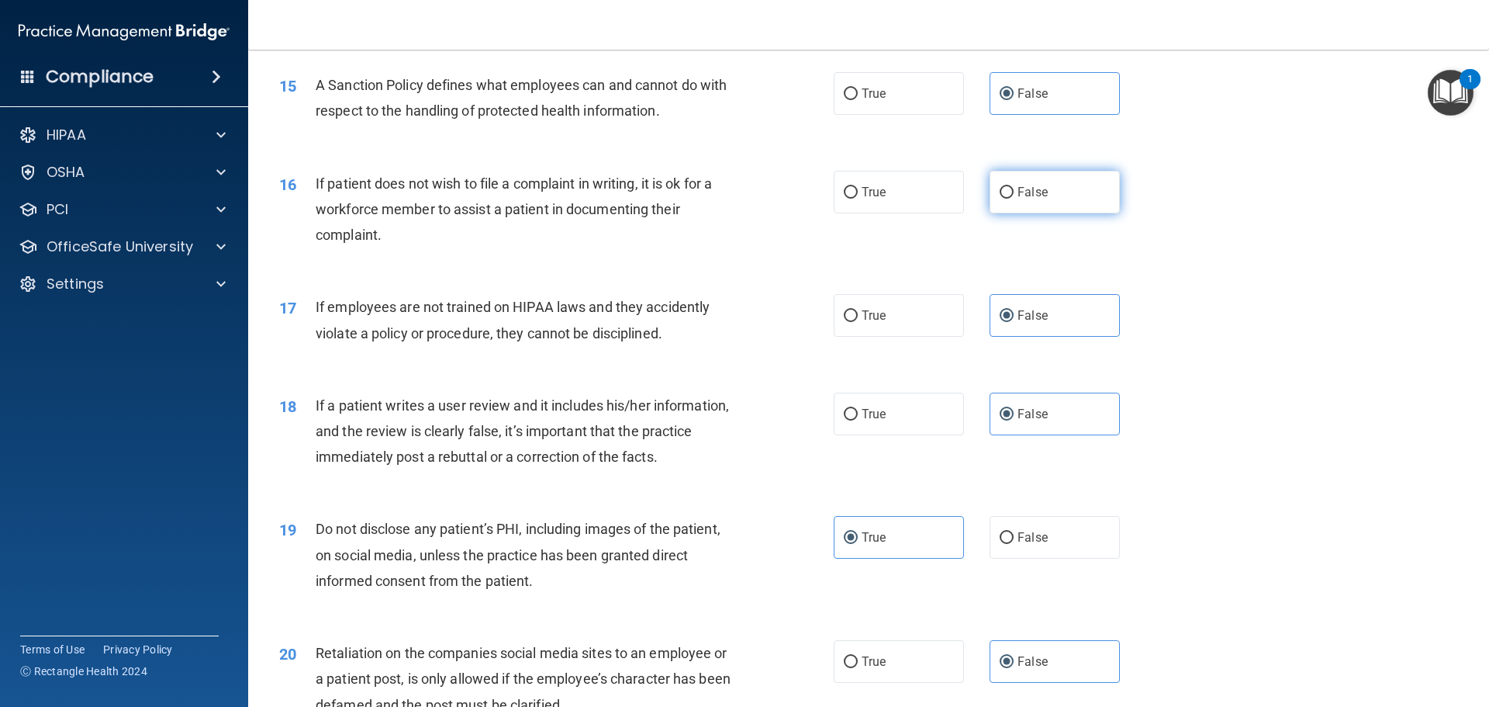
click at [1006, 199] on input "False" at bounding box center [1007, 193] width 14 height 12
radio input "true"
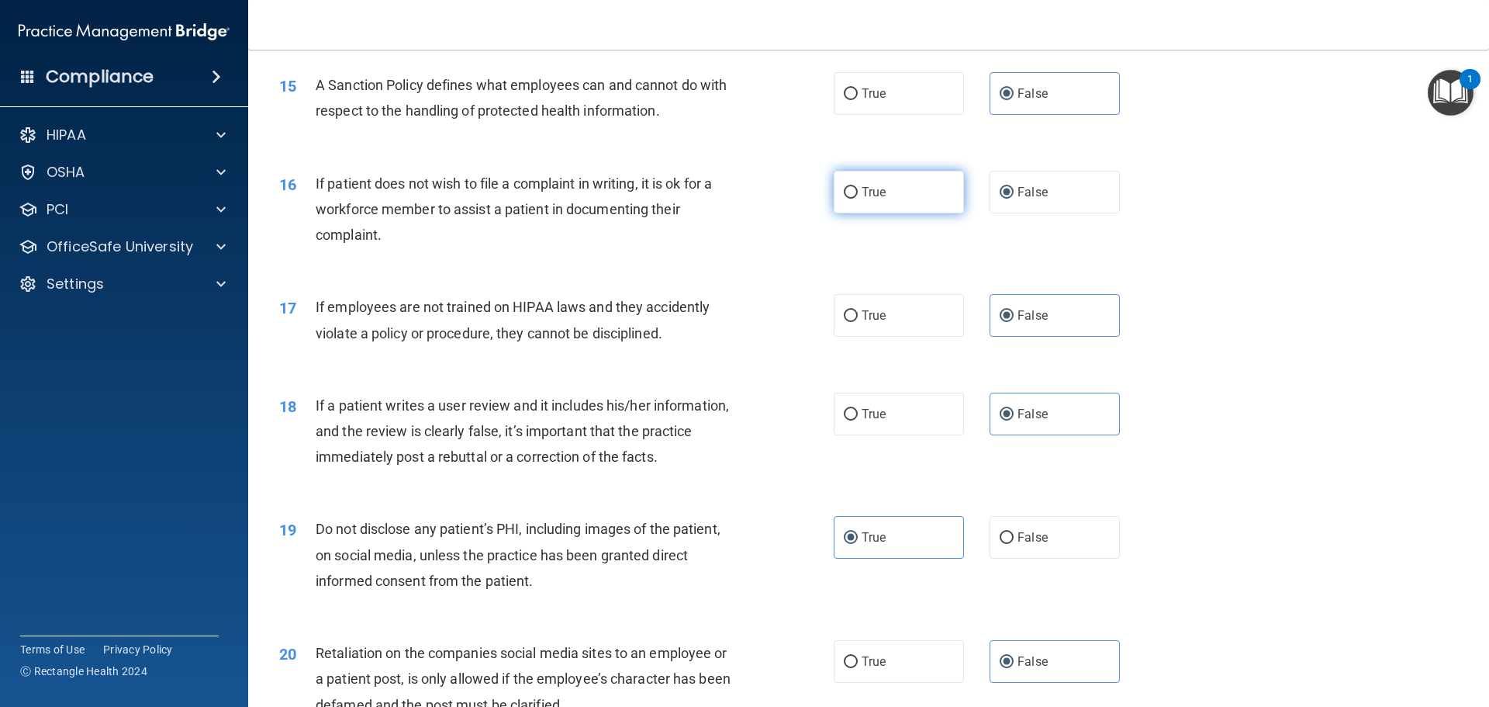
click at [874, 199] on span "True" at bounding box center [874, 192] width 24 height 15
click at [858, 199] on input "True" at bounding box center [851, 193] width 14 height 12
radio input "true"
radio input "false"
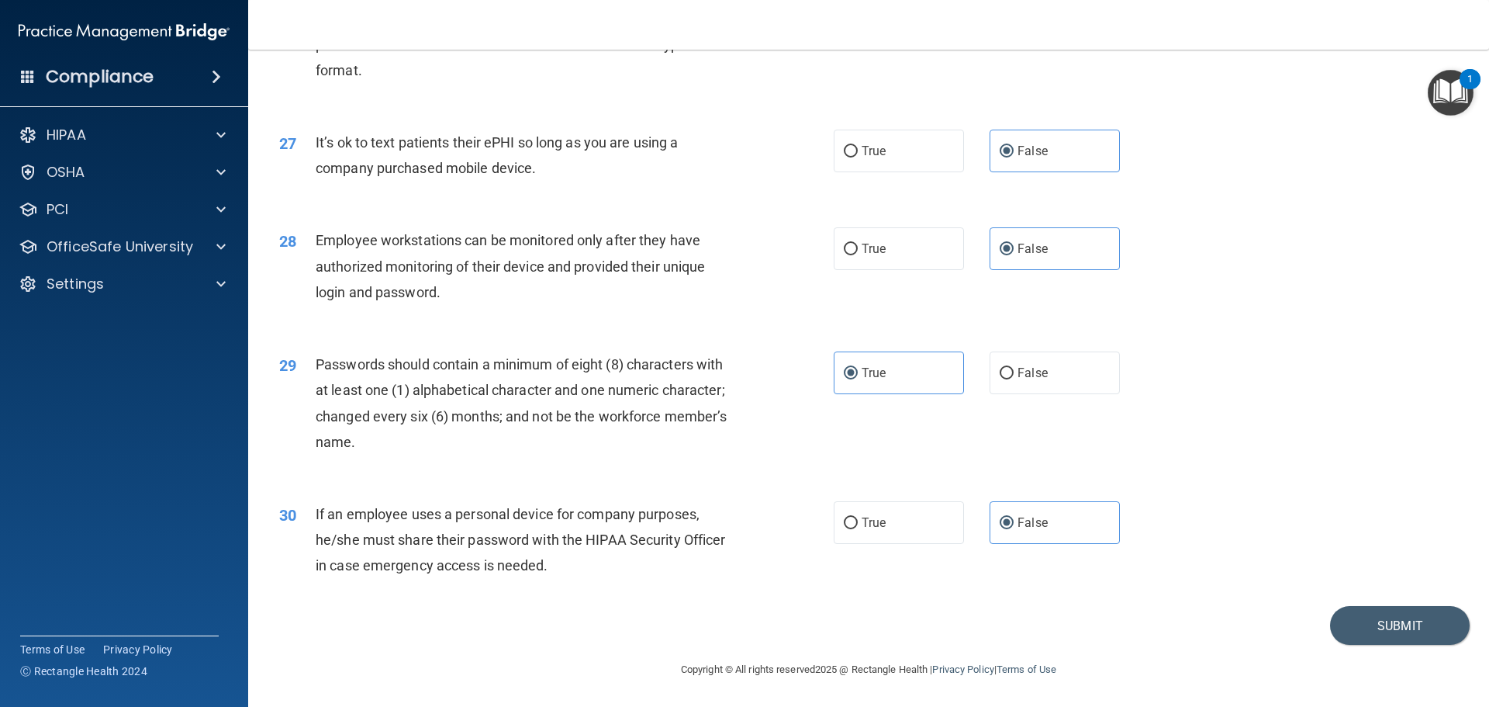
scroll to position [3187, 0]
click at [1367, 617] on button "Submit" at bounding box center [1400, 626] width 140 height 40
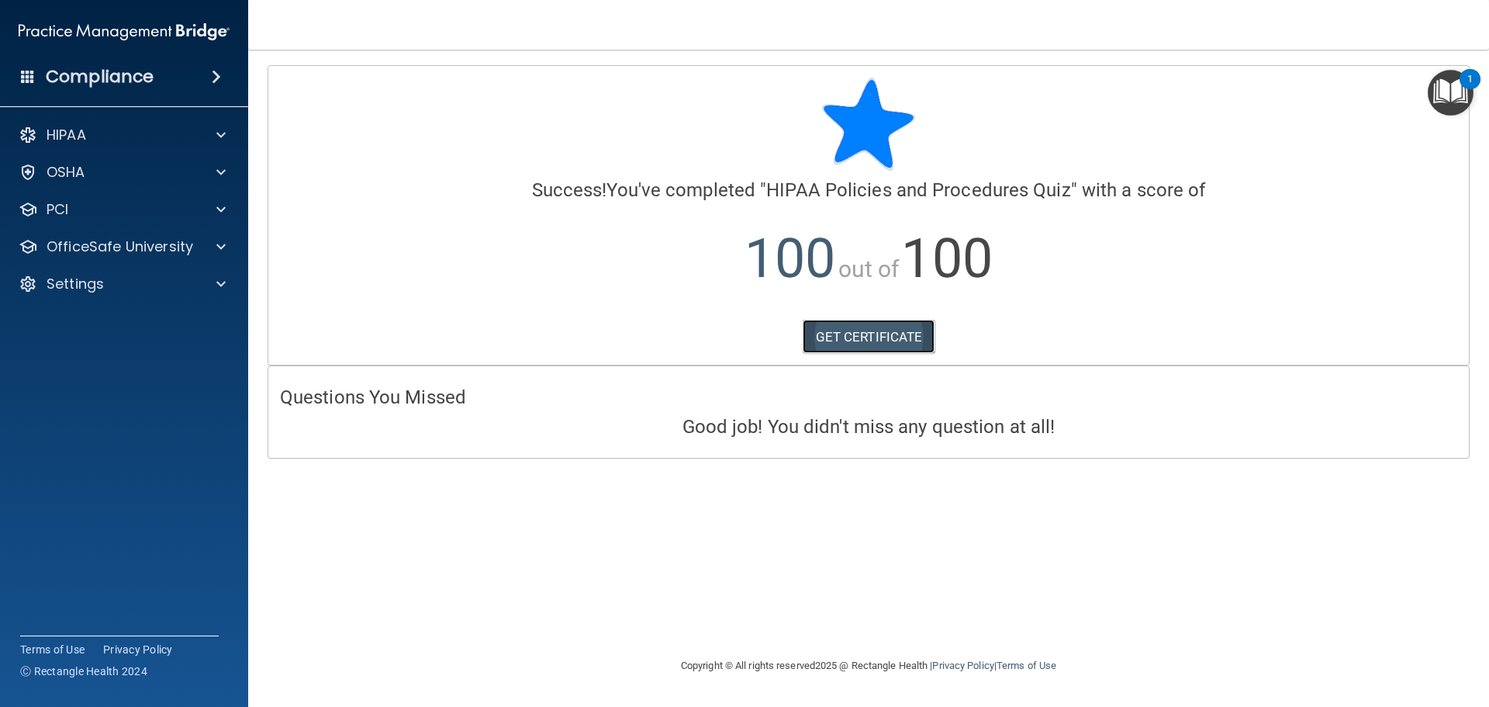
click at [863, 338] on link "GET CERTIFICATE" at bounding box center [869, 337] width 133 height 34
click at [85, 236] on div "OfficeSafe University" at bounding box center [124, 246] width 249 height 31
click at [63, 287] on p "Settings" at bounding box center [75, 284] width 57 height 19
click at [81, 356] on p "My Users" at bounding box center [116, 359] width 212 height 16
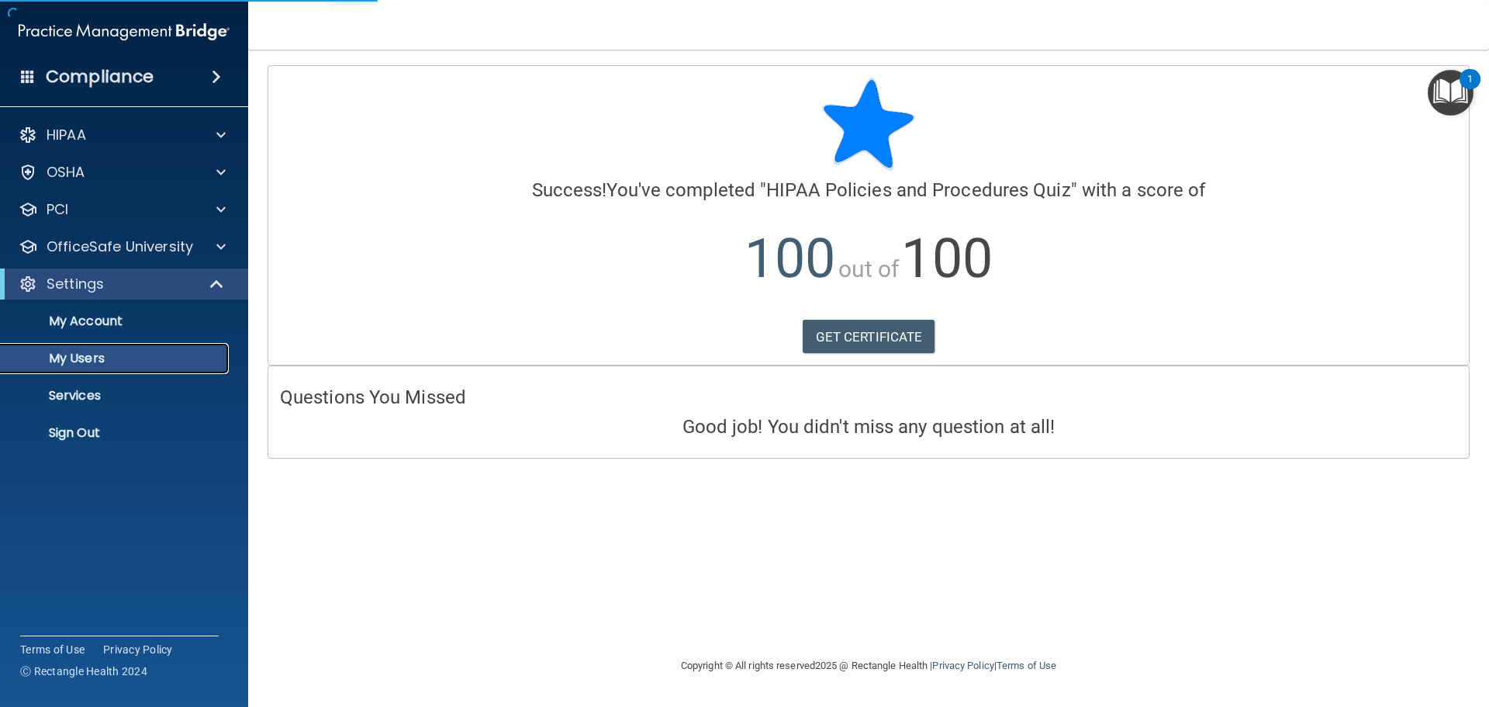
select select "20"
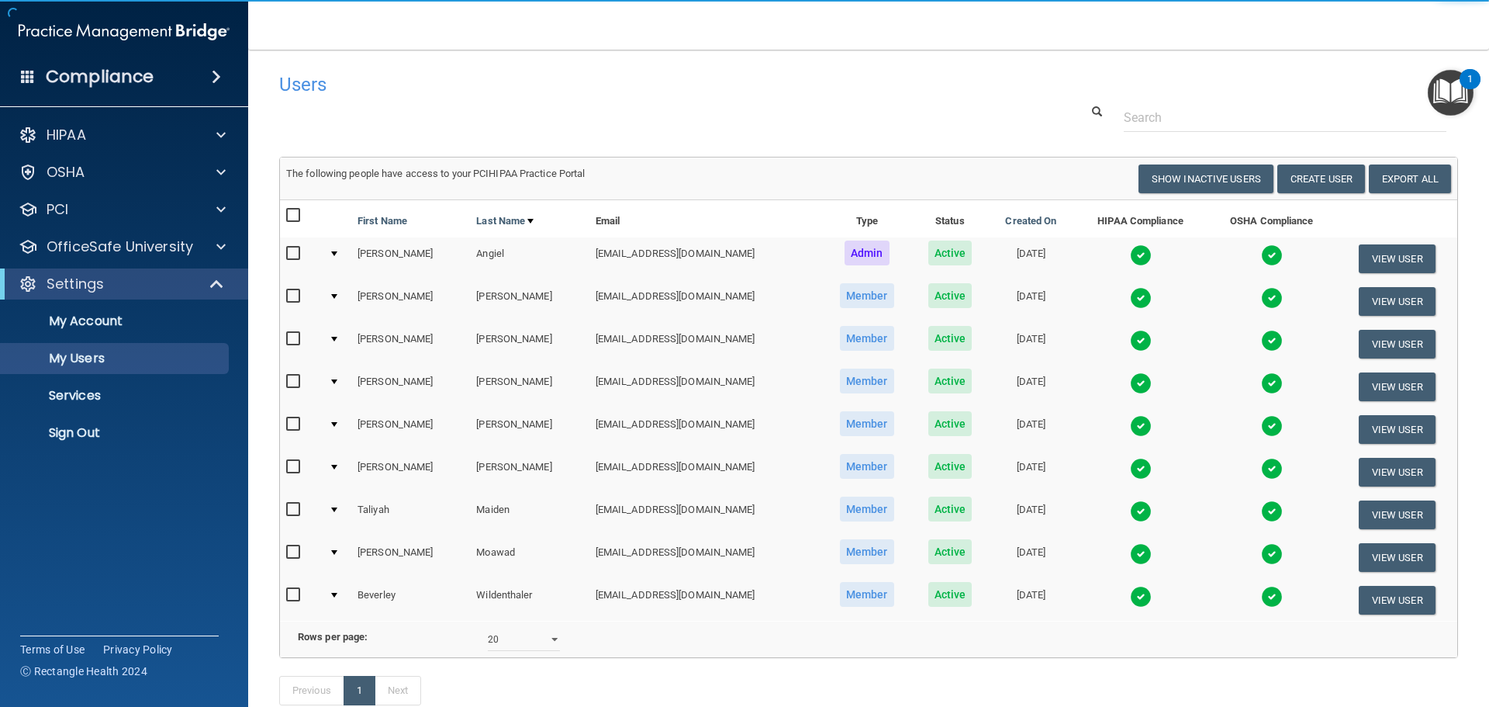
click at [337, 254] on div at bounding box center [334, 253] width 6 height 5
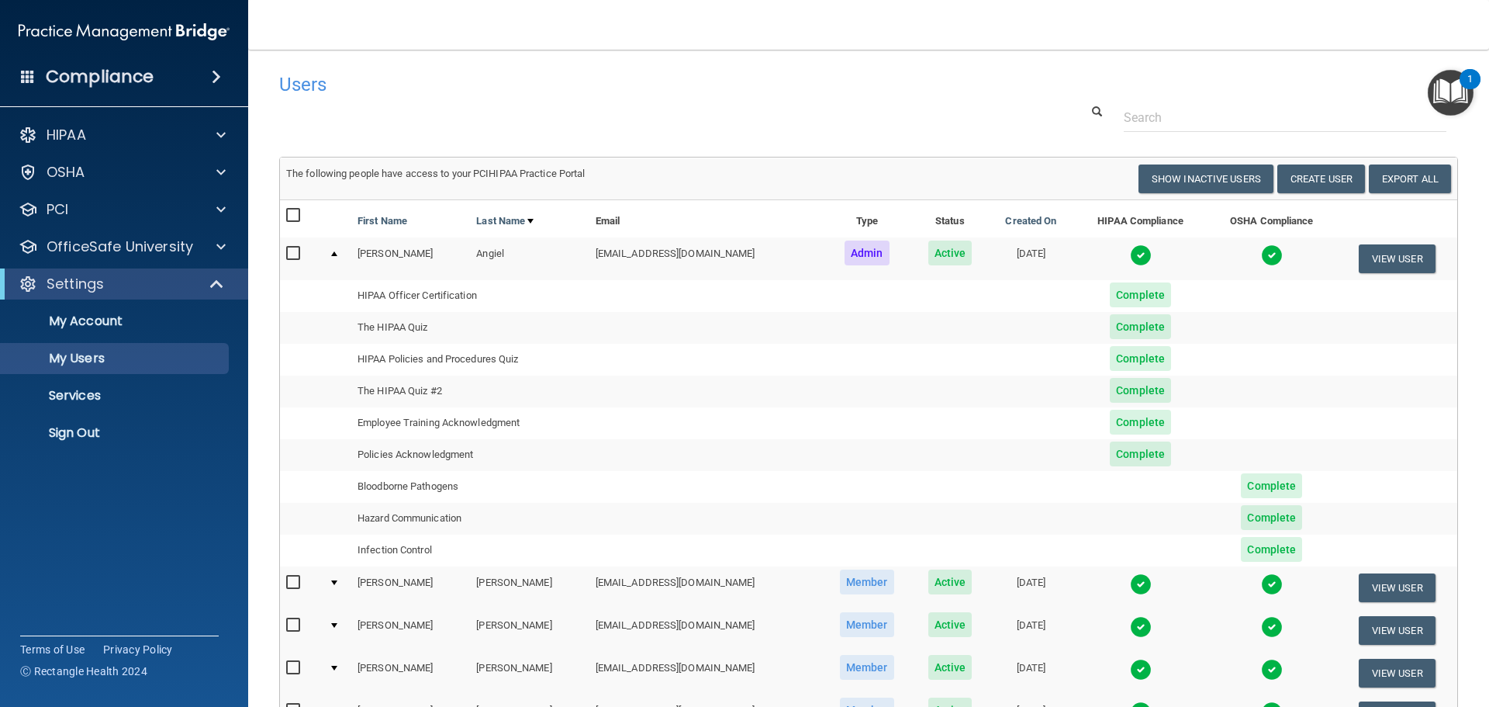
click at [334, 254] on div at bounding box center [334, 253] width 6 height 5
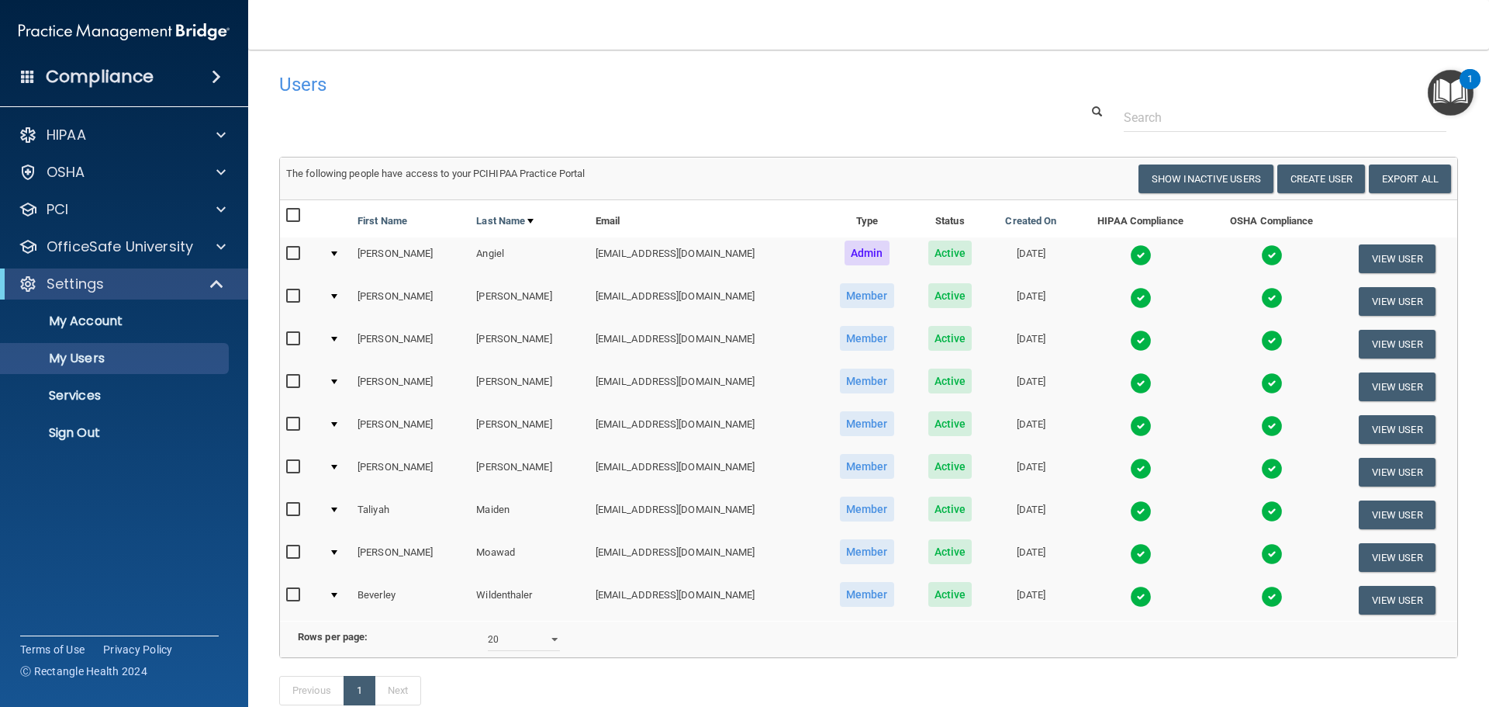
click at [333, 292] on td at bounding box center [337, 301] width 29 height 43
click at [337, 294] on div at bounding box center [334, 296] width 6 height 5
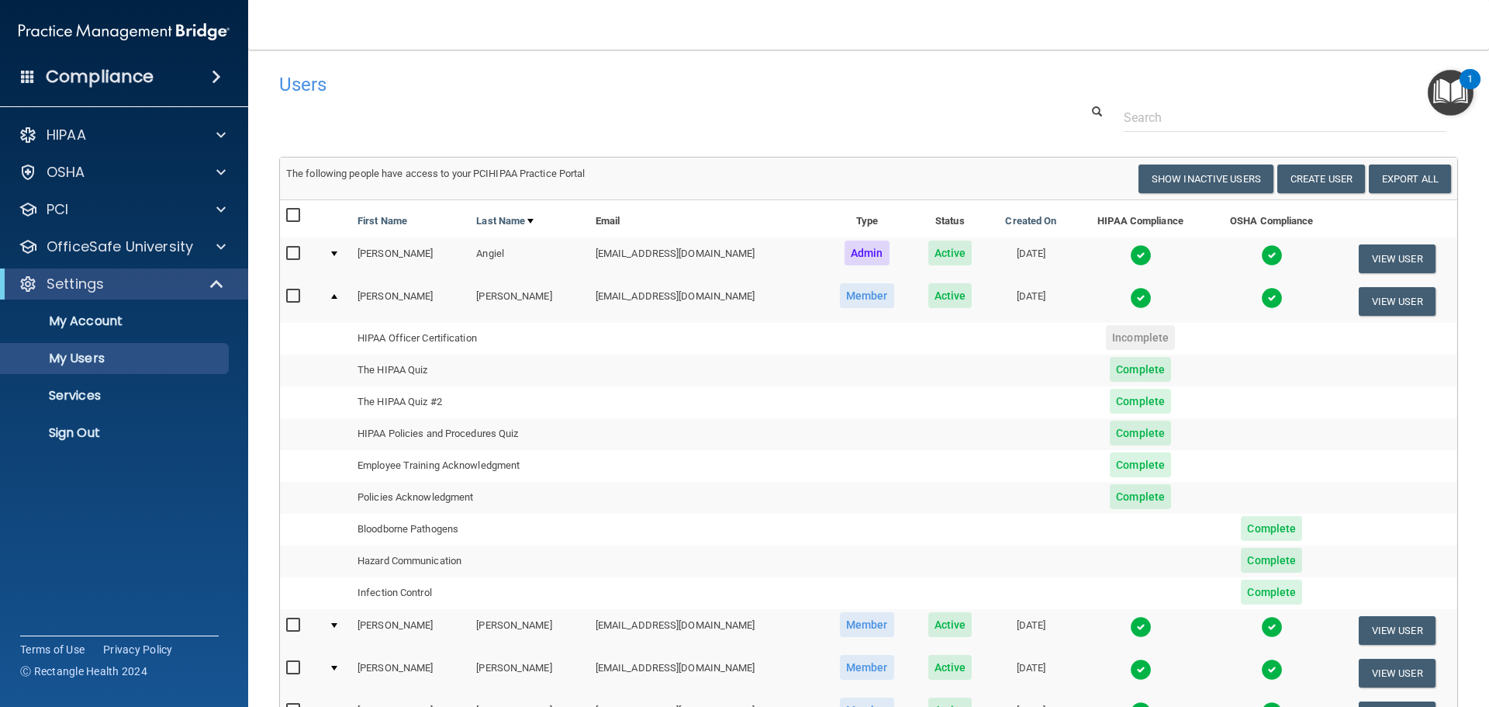
click at [337, 299] on div at bounding box center [334, 296] width 6 height 5
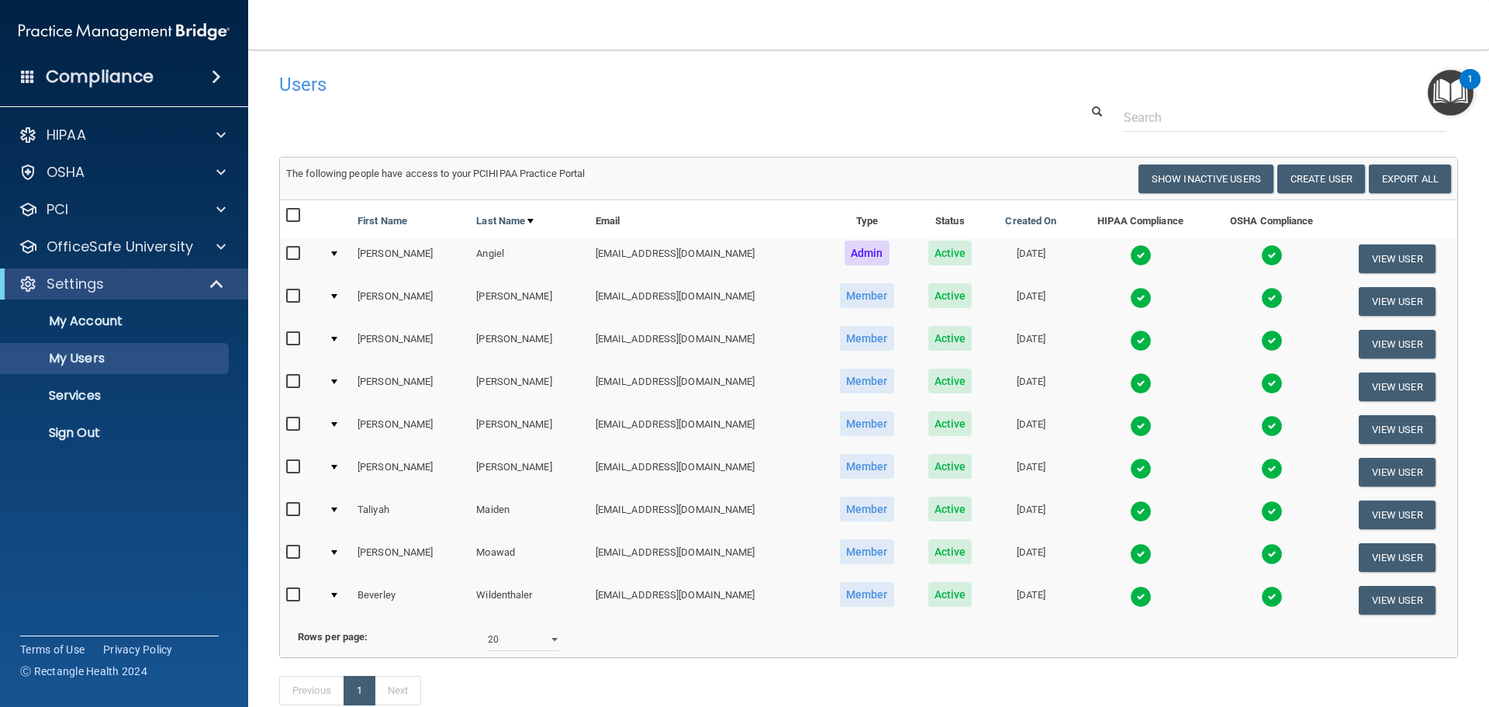
click at [337, 382] on div at bounding box center [334, 381] width 6 height 5
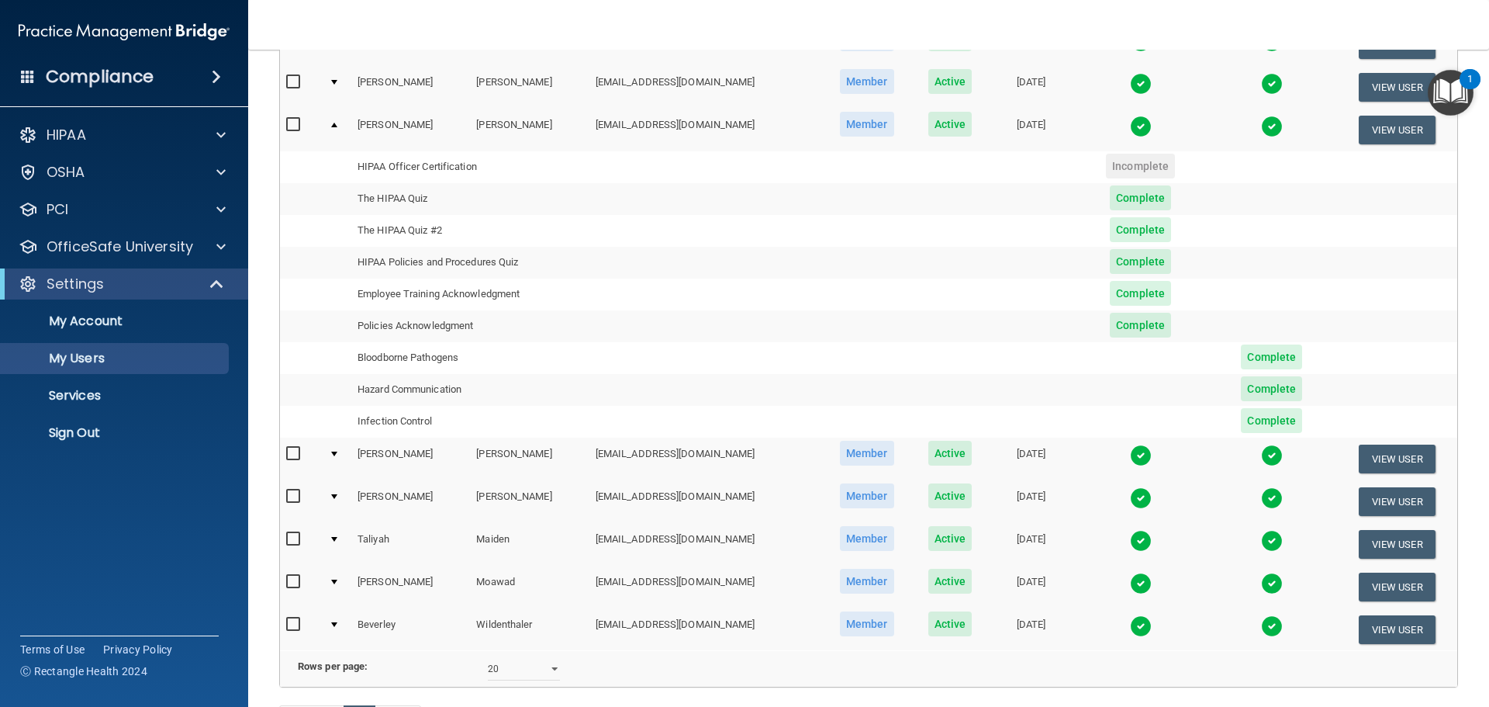
scroll to position [233, 0]
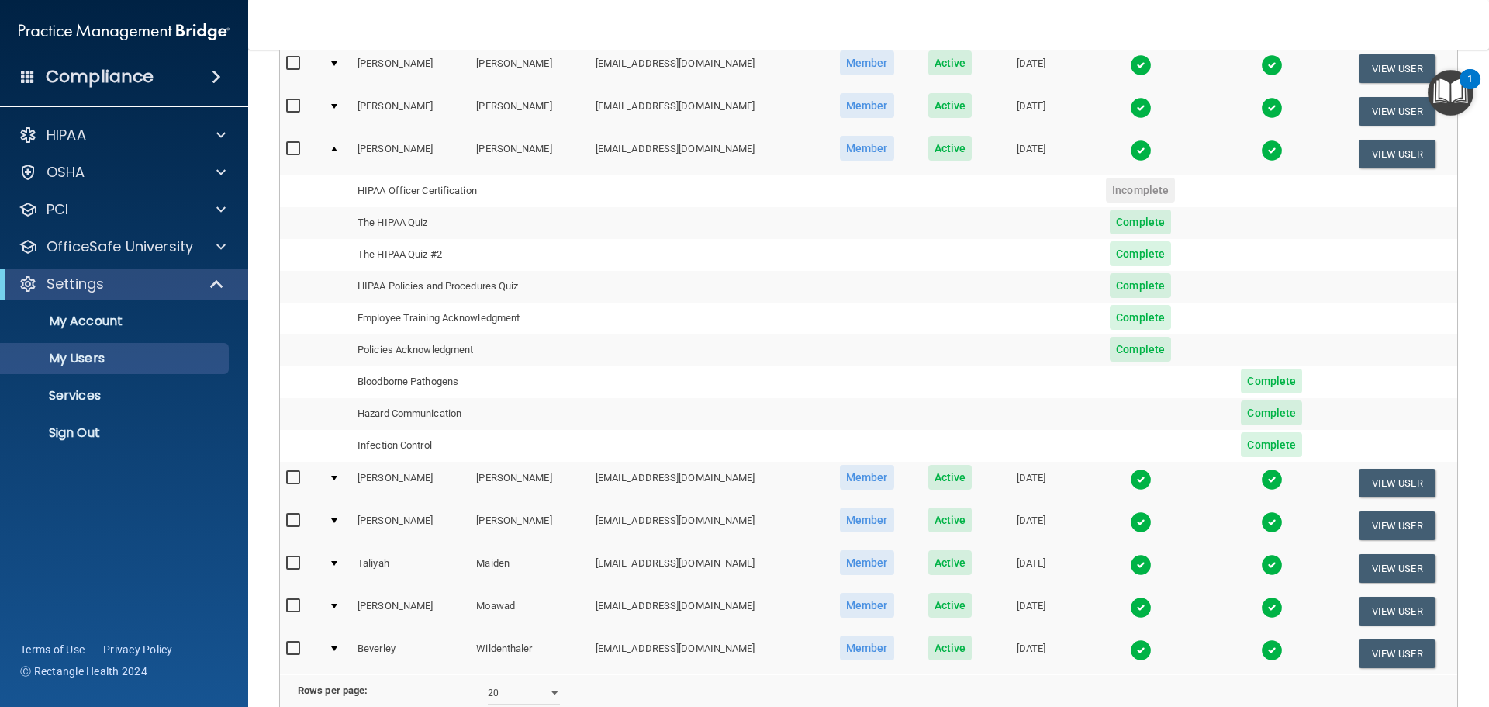
click at [337, 150] on div at bounding box center [334, 149] width 6 height 5
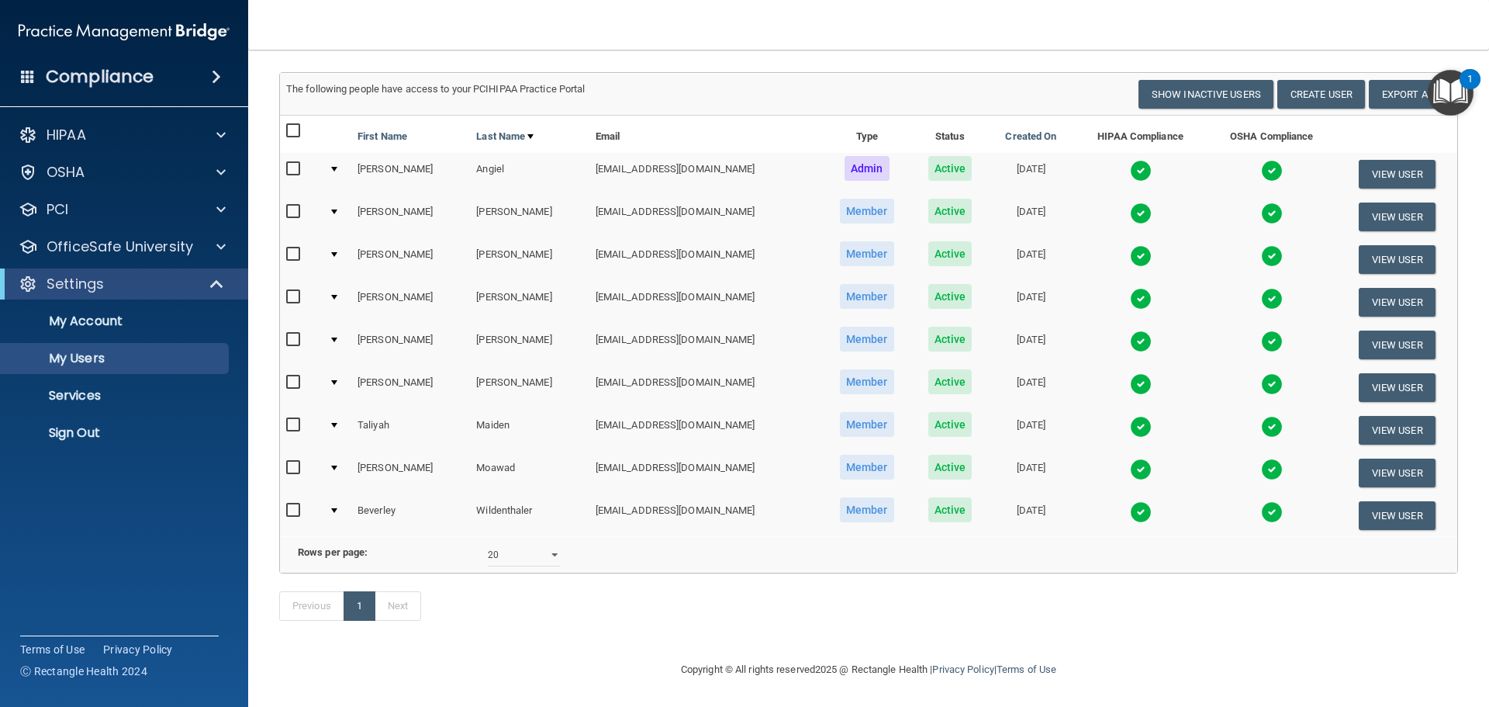
click at [337, 323] on td at bounding box center [337, 344] width 29 height 43
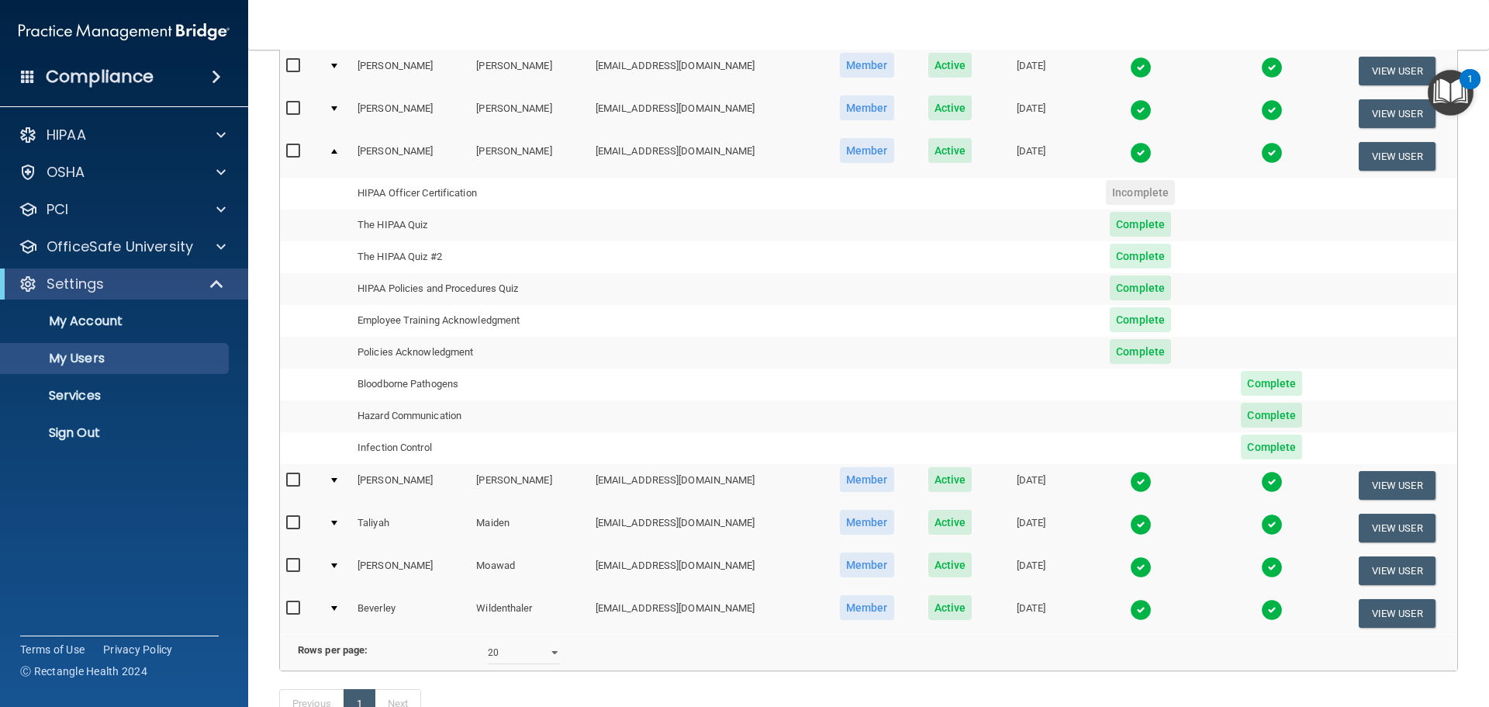
scroll to position [310, 0]
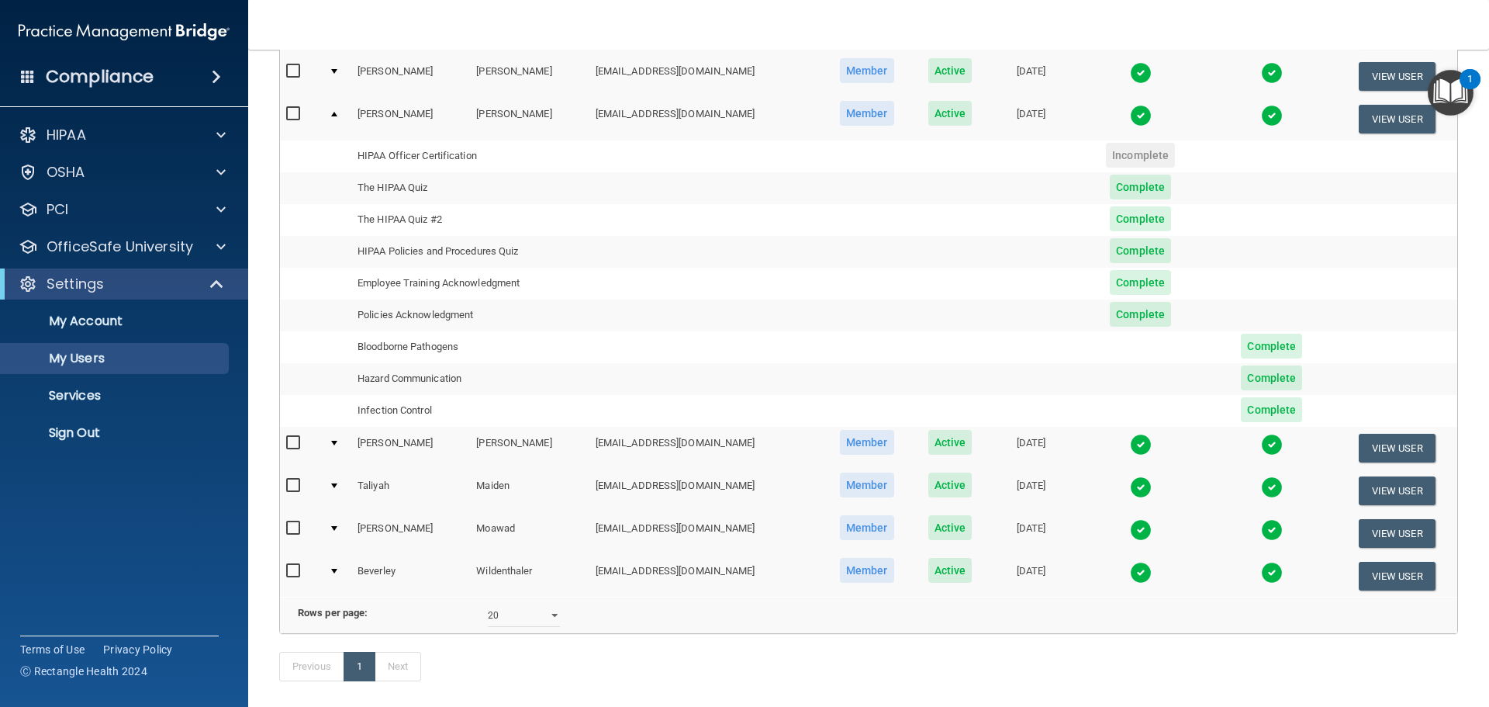
click at [335, 444] on div at bounding box center [334, 443] width 6 height 5
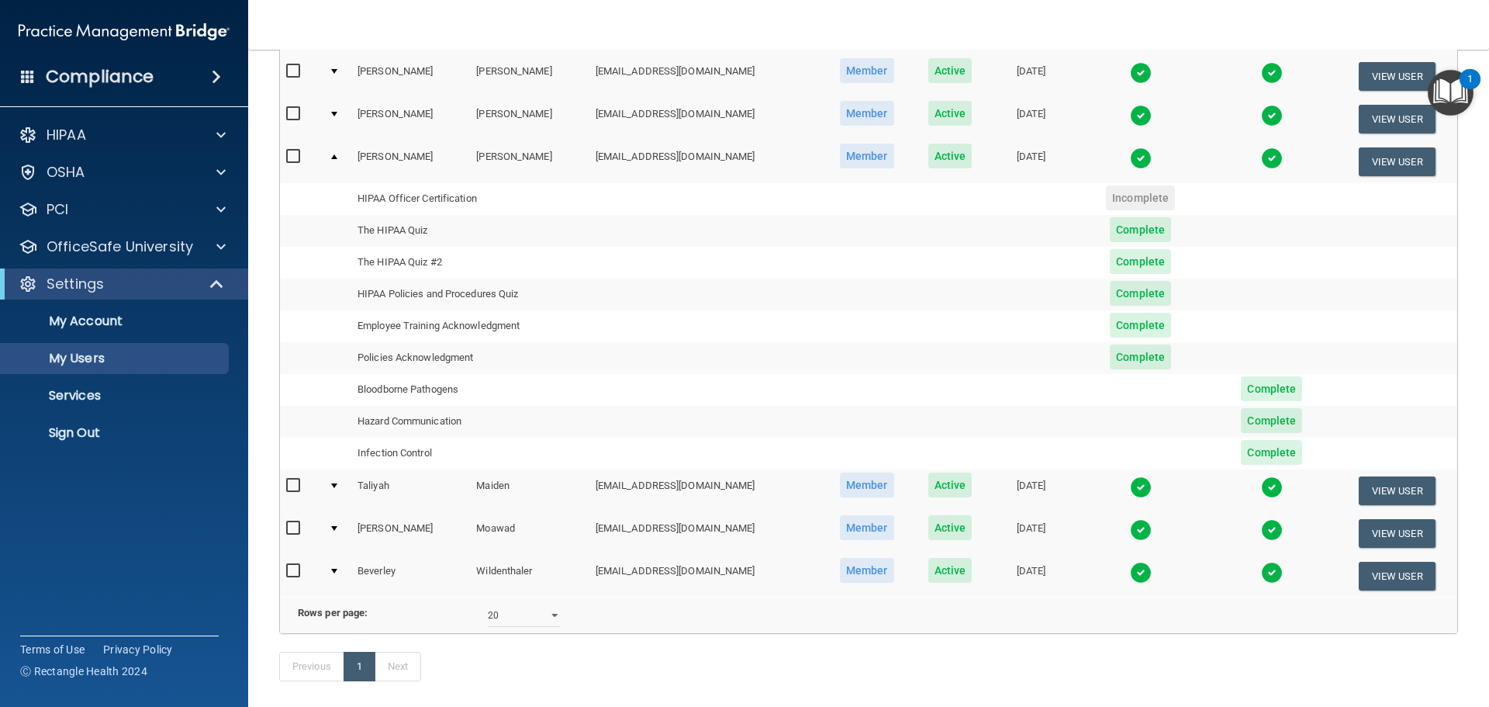
click at [334, 159] on div at bounding box center [334, 156] width 6 height 5
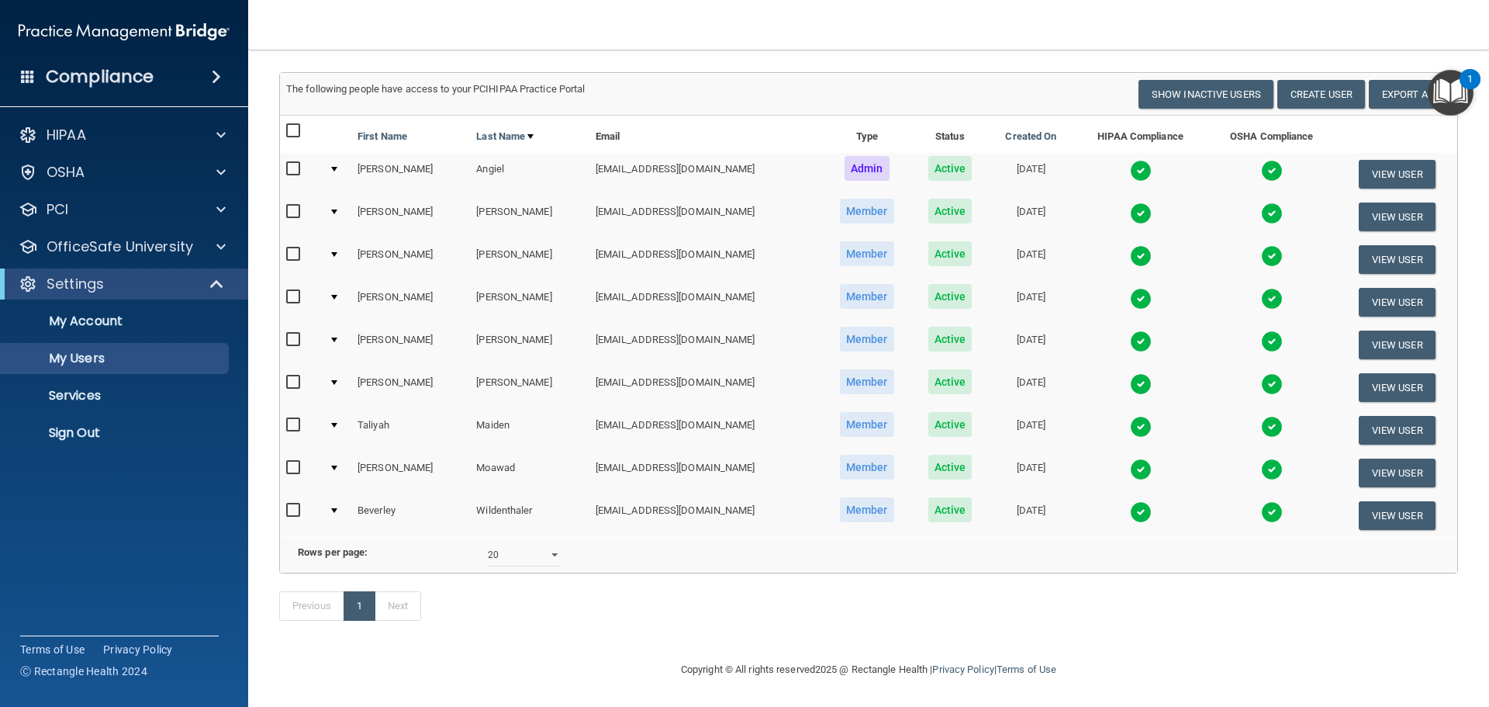
click at [336, 423] on div at bounding box center [334, 425] width 6 height 5
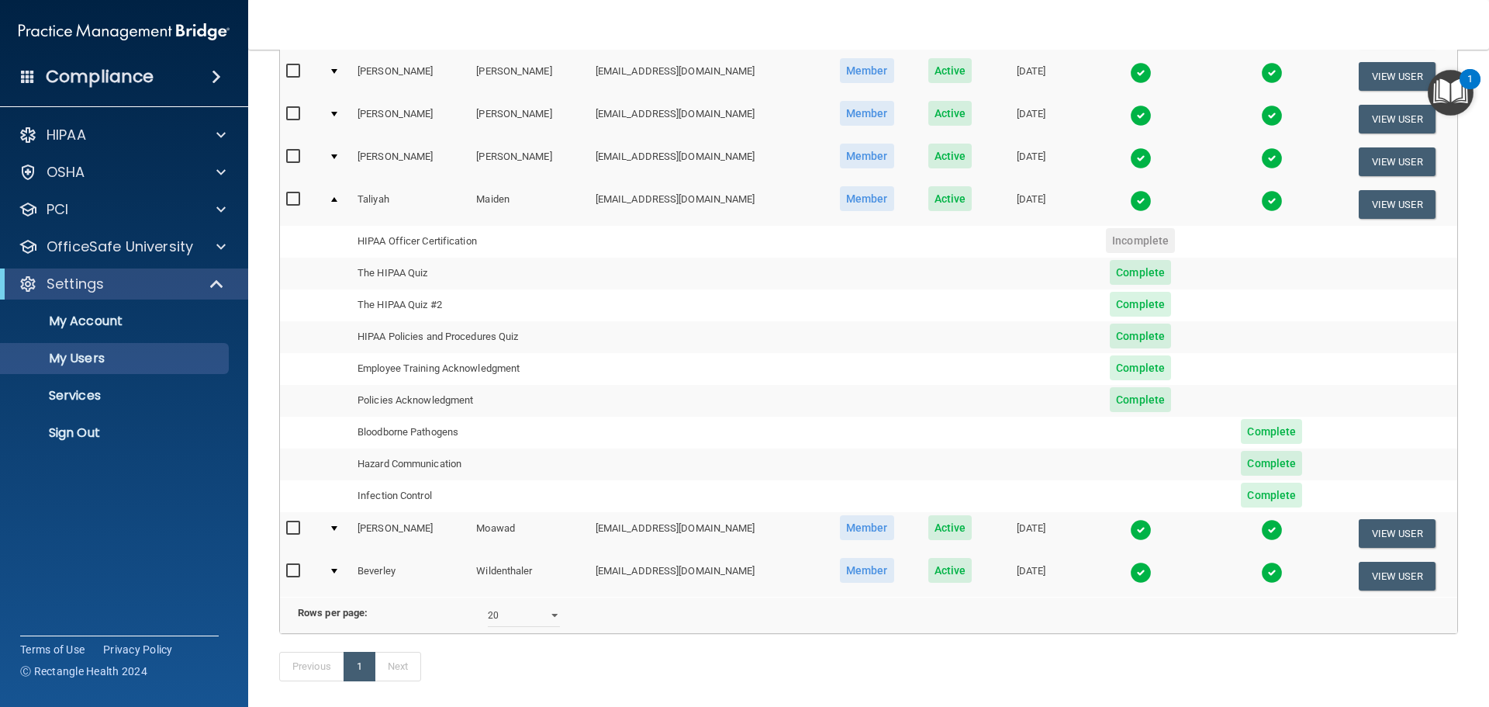
click at [336, 201] on div at bounding box center [334, 199] width 6 height 5
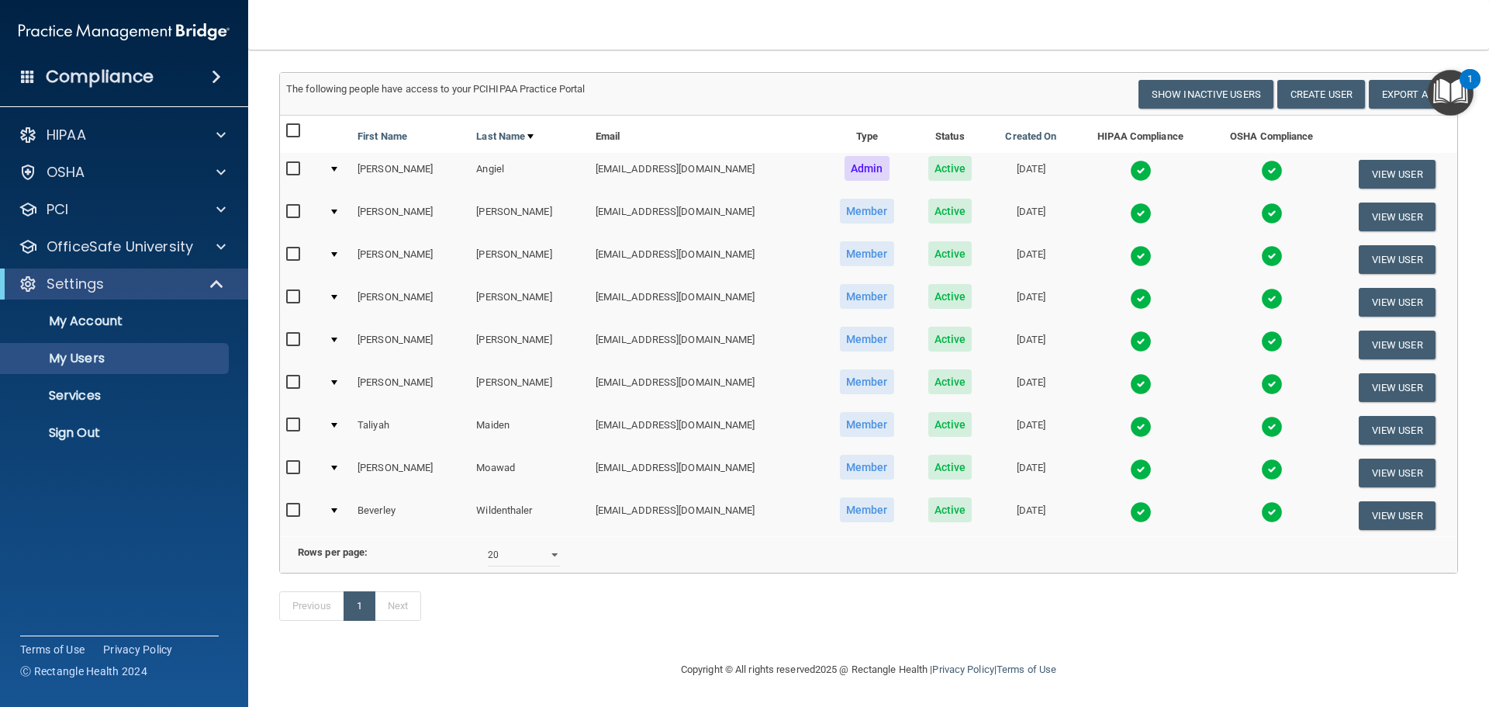
click at [337, 465] on div at bounding box center [334, 467] width 6 height 5
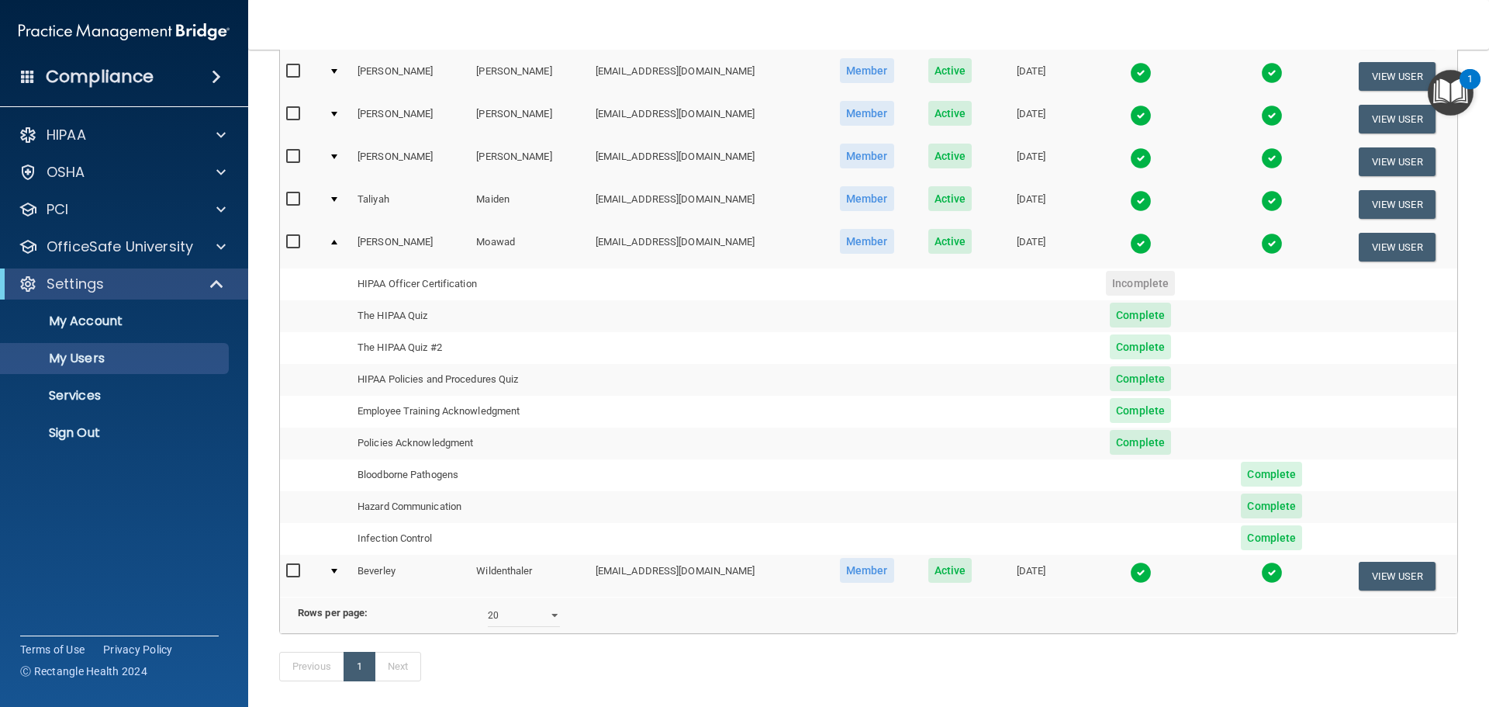
click at [337, 570] on div at bounding box center [334, 571] width 6 height 5
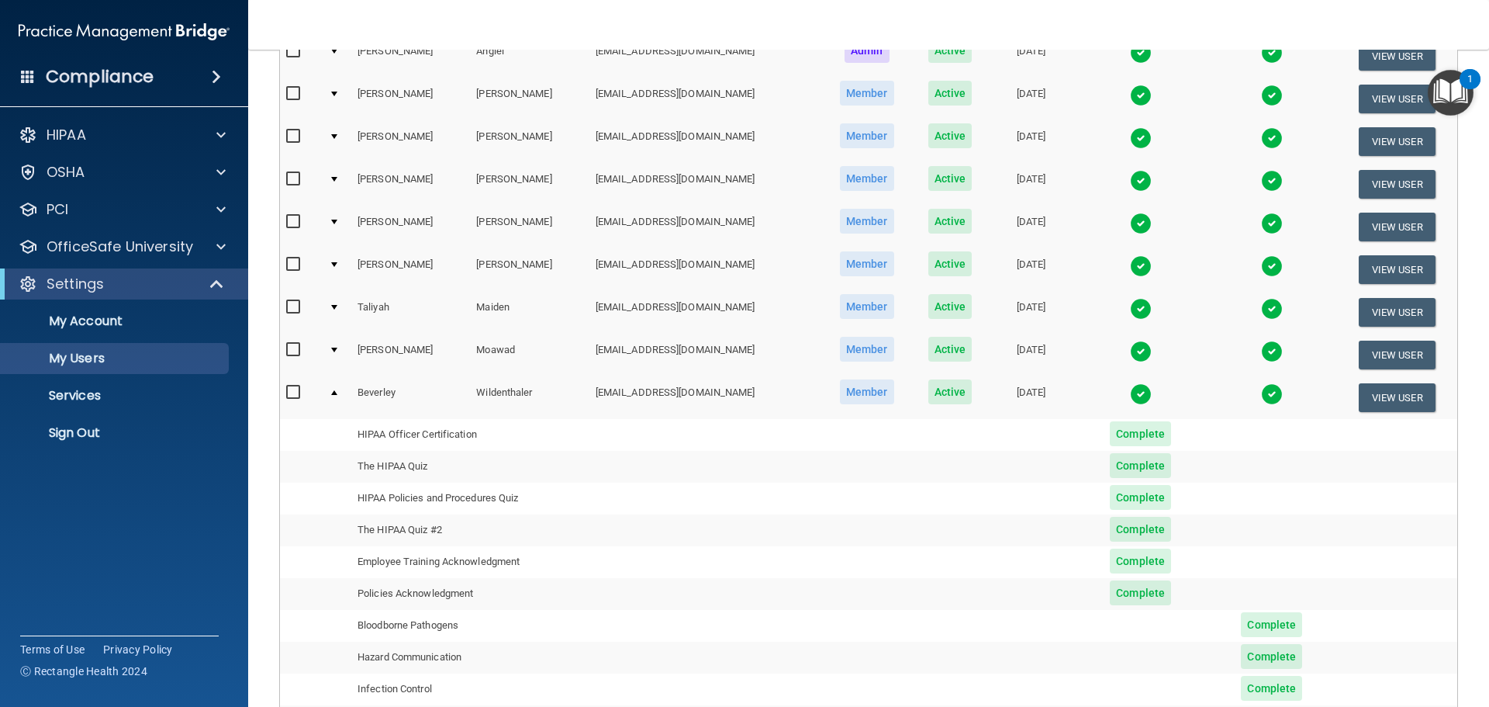
scroll to position [0, 0]
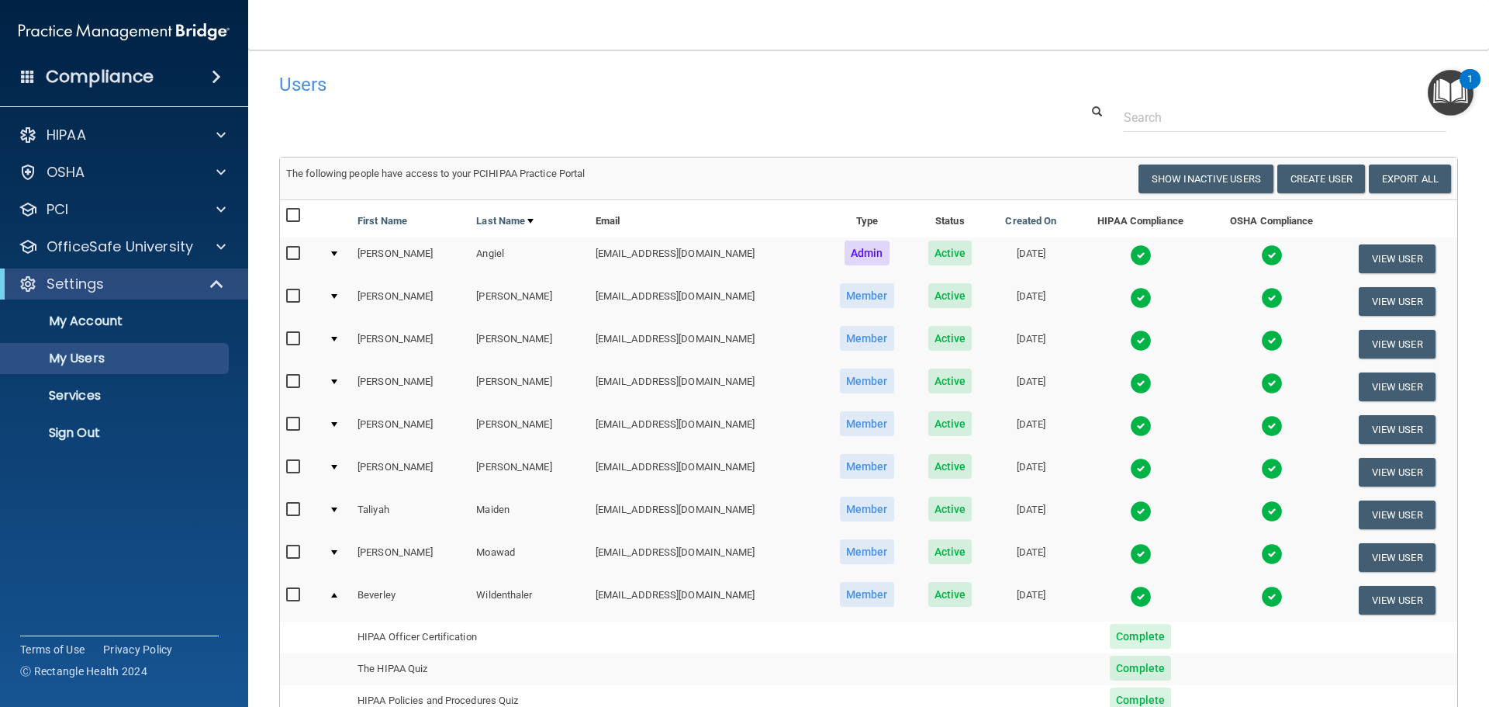
click at [336, 595] on div at bounding box center [334, 595] width 6 height 5
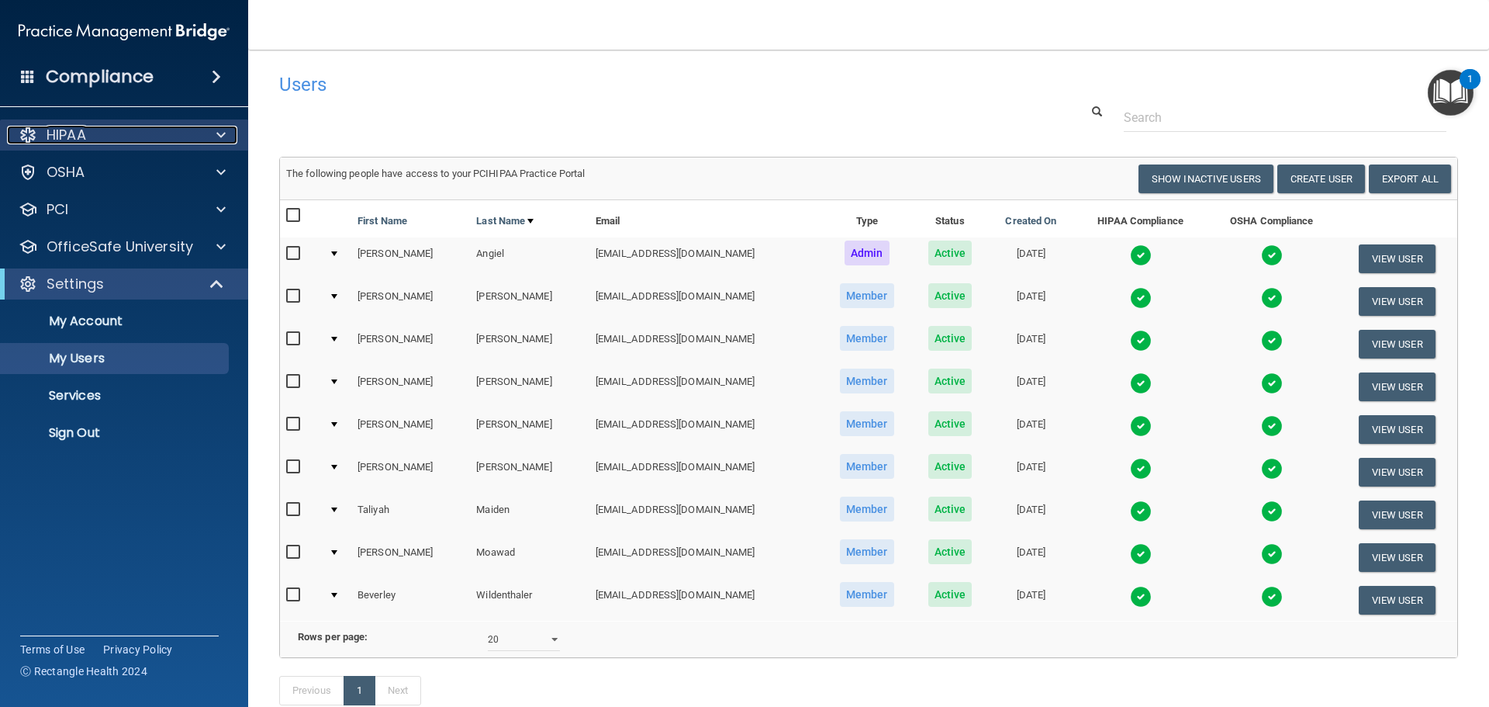
click at [68, 144] on p "HIPAA" at bounding box center [67, 135] width 40 height 19
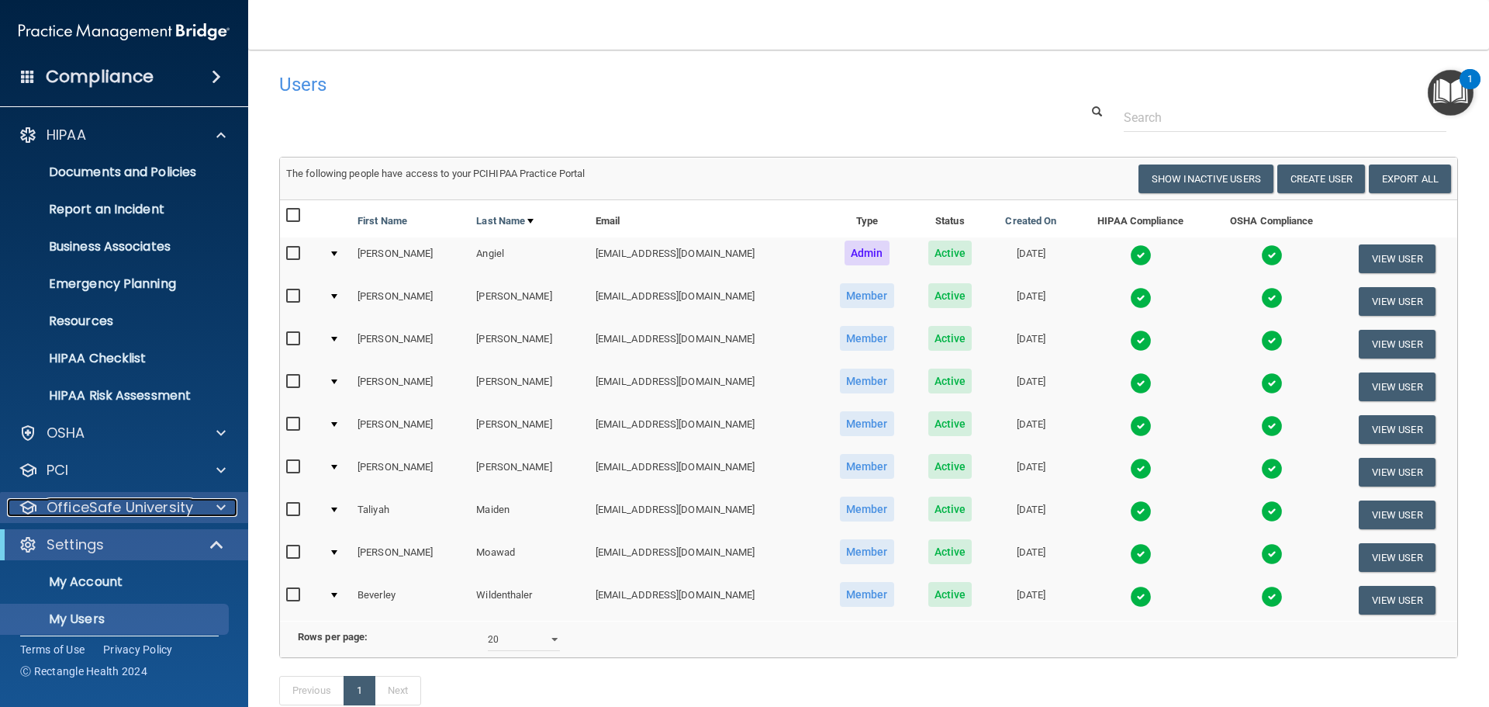
click at [111, 511] on p "OfficeSafe University" at bounding box center [120, 507] width 147 height 19
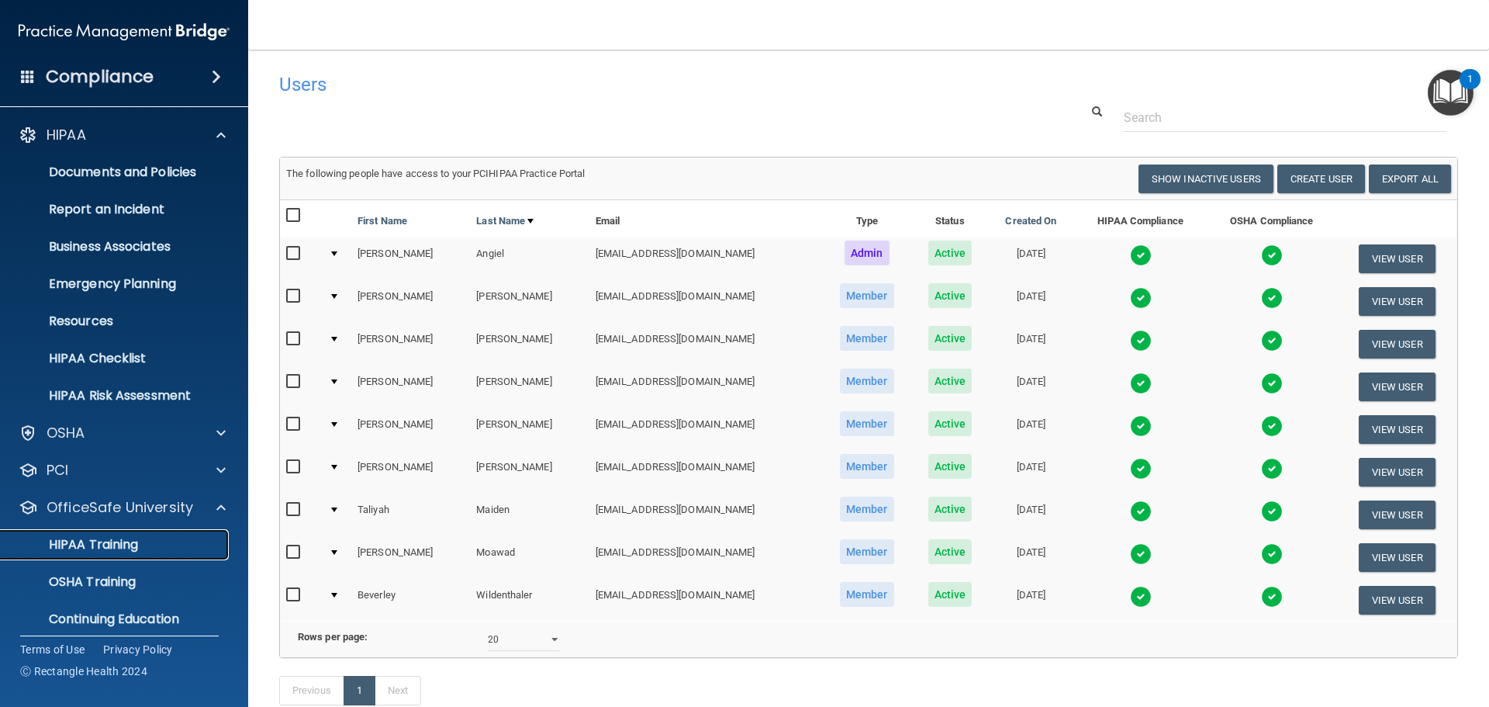
click at [104, 544] on p "HIPAA Training" at bounding box center [74, 545] width 128 height 16
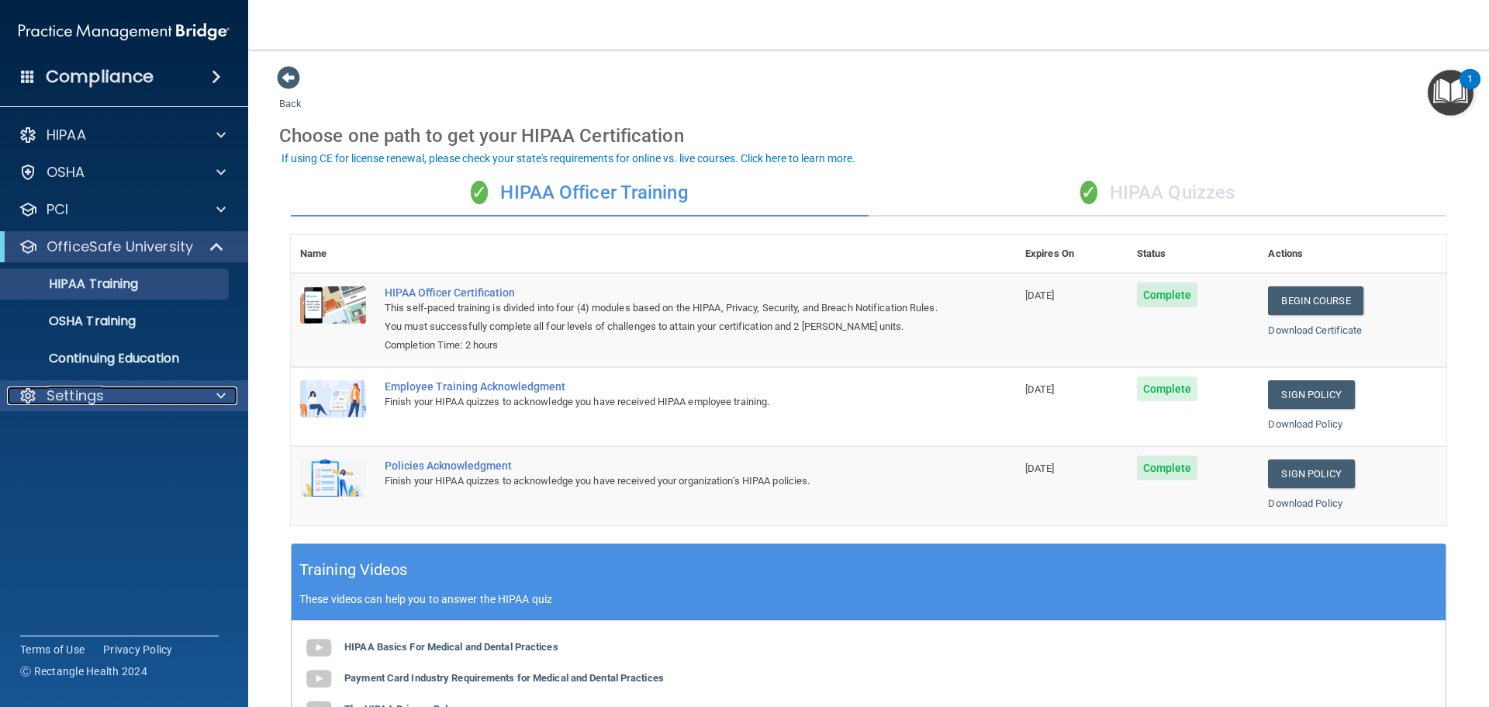
click at [94, 399] on p "Settings" at bounding box center [75, 395] width 57 height 19
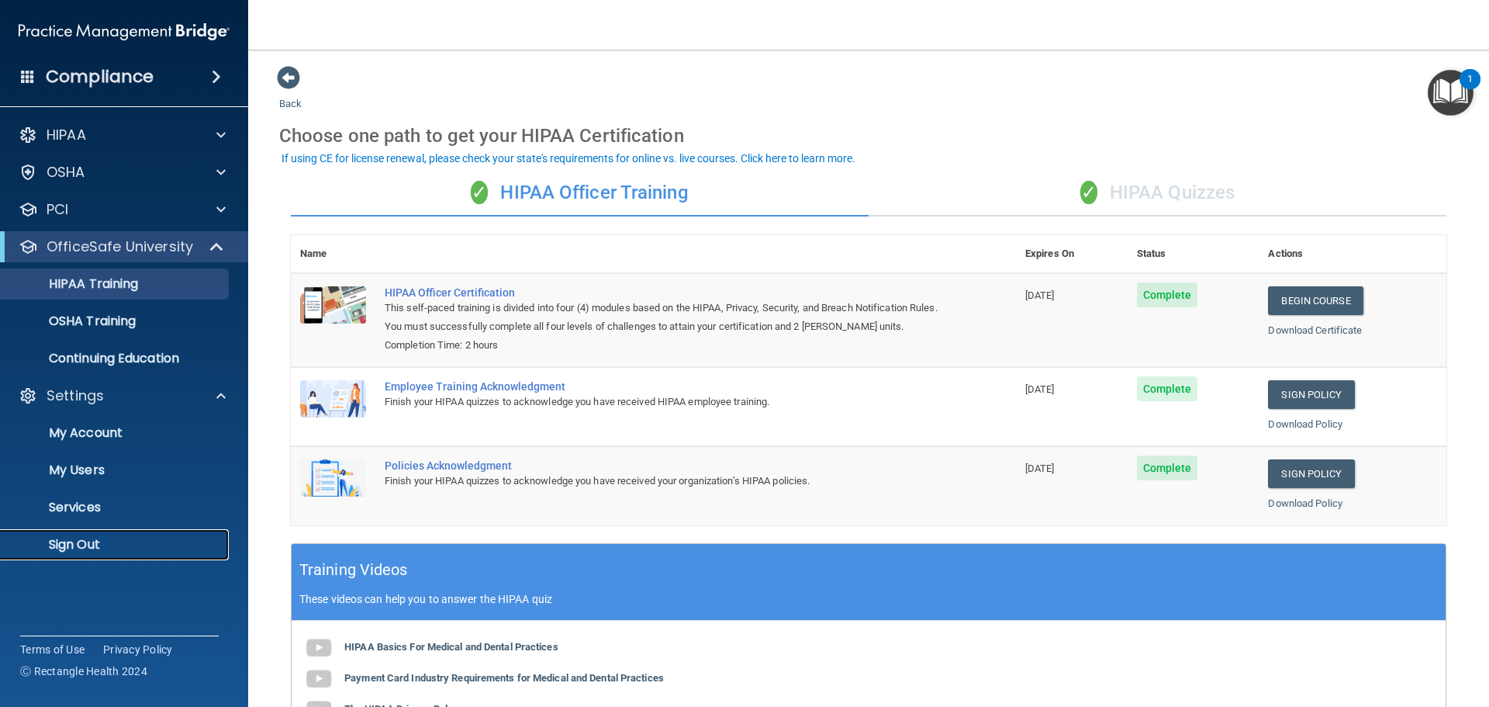
click at [78, 545] on p "Sign Out" at bounding box center [116, 545] width 212 height 16
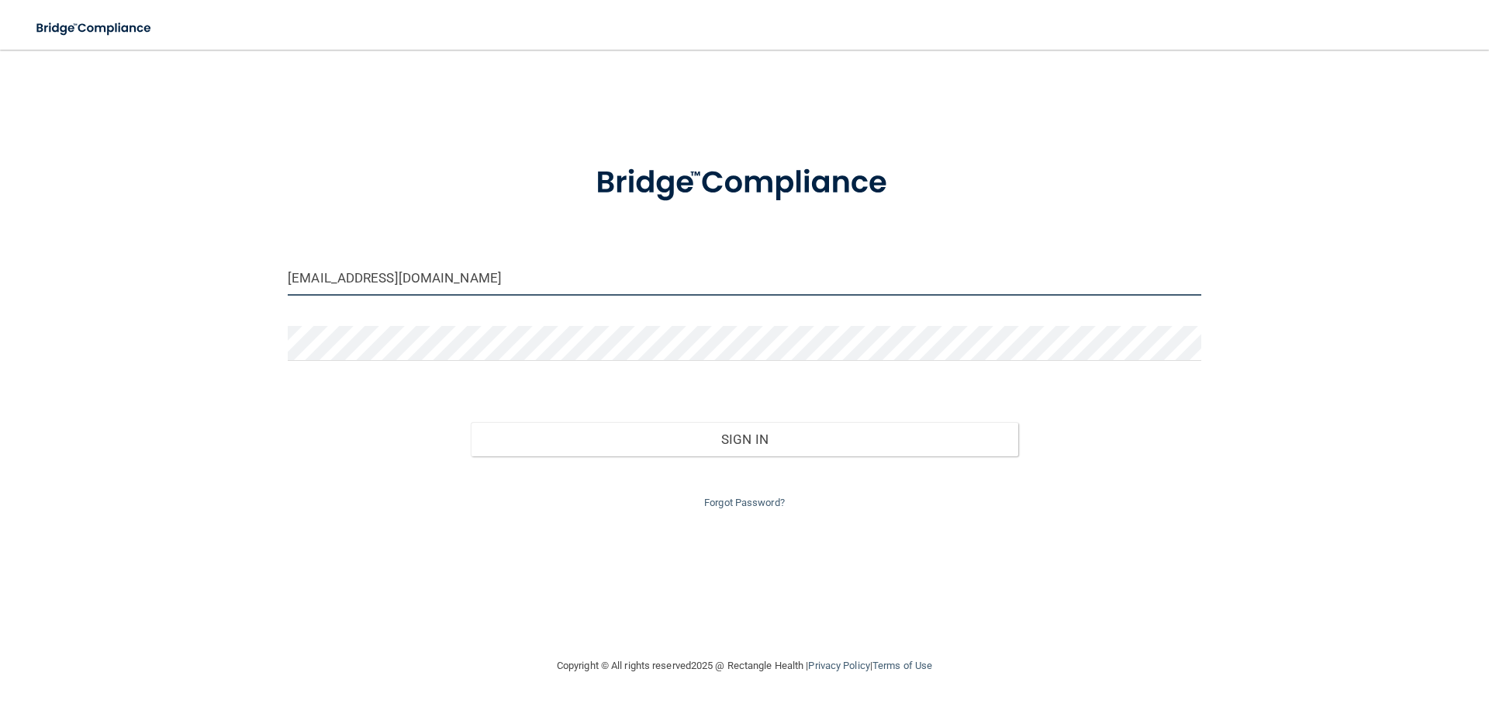
click at [453, 273] on input "[EMAIL_ADDRESS][DOMAIN_NAME]" at bounding box center [745, 278] width 914 height 35
type input "[EMAIL_ADDRESS][DOMAIN_NAME]"
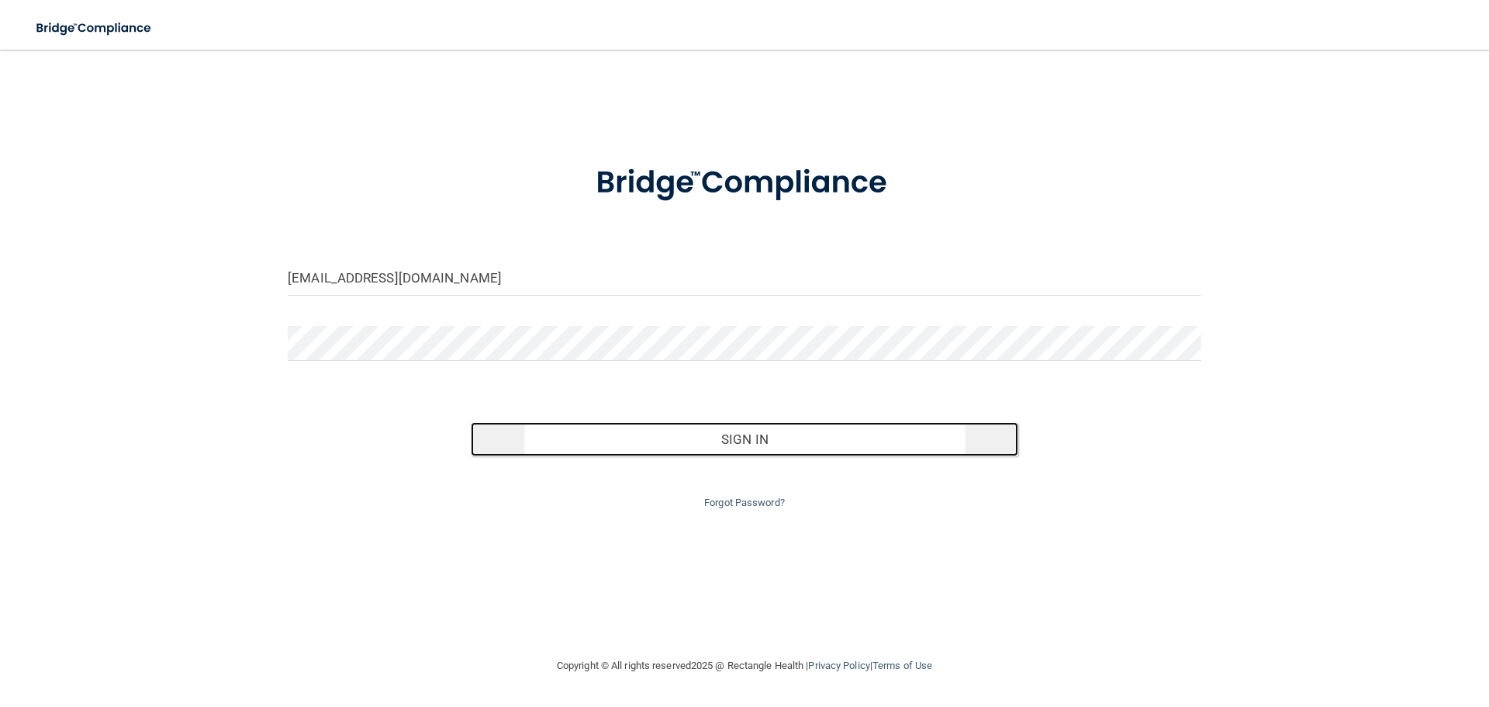
click at [764, 439] on button "Sign In" at bounding box center [745, 439] width 548 height 34
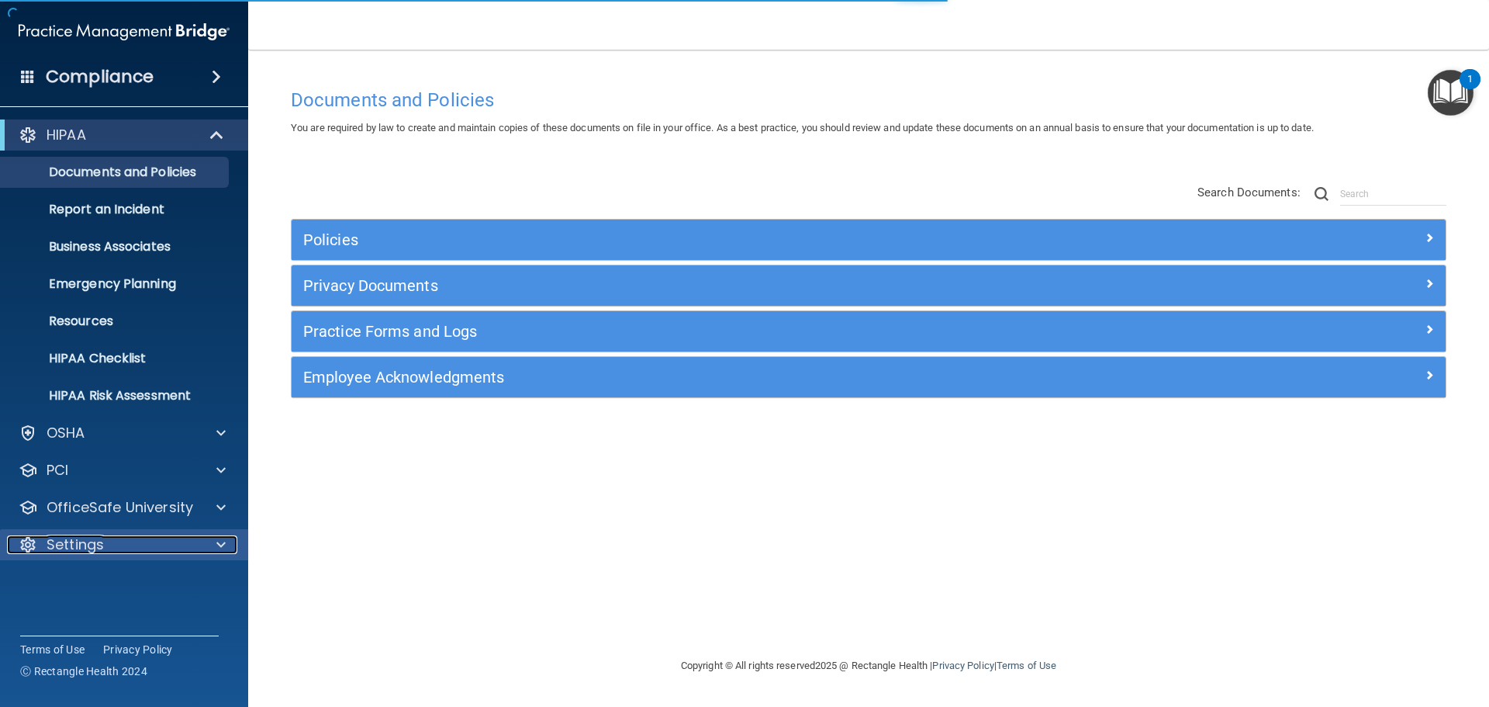
click at [80, 548] on p "Settings" at bounding box center [75, 544] width 57 height 19
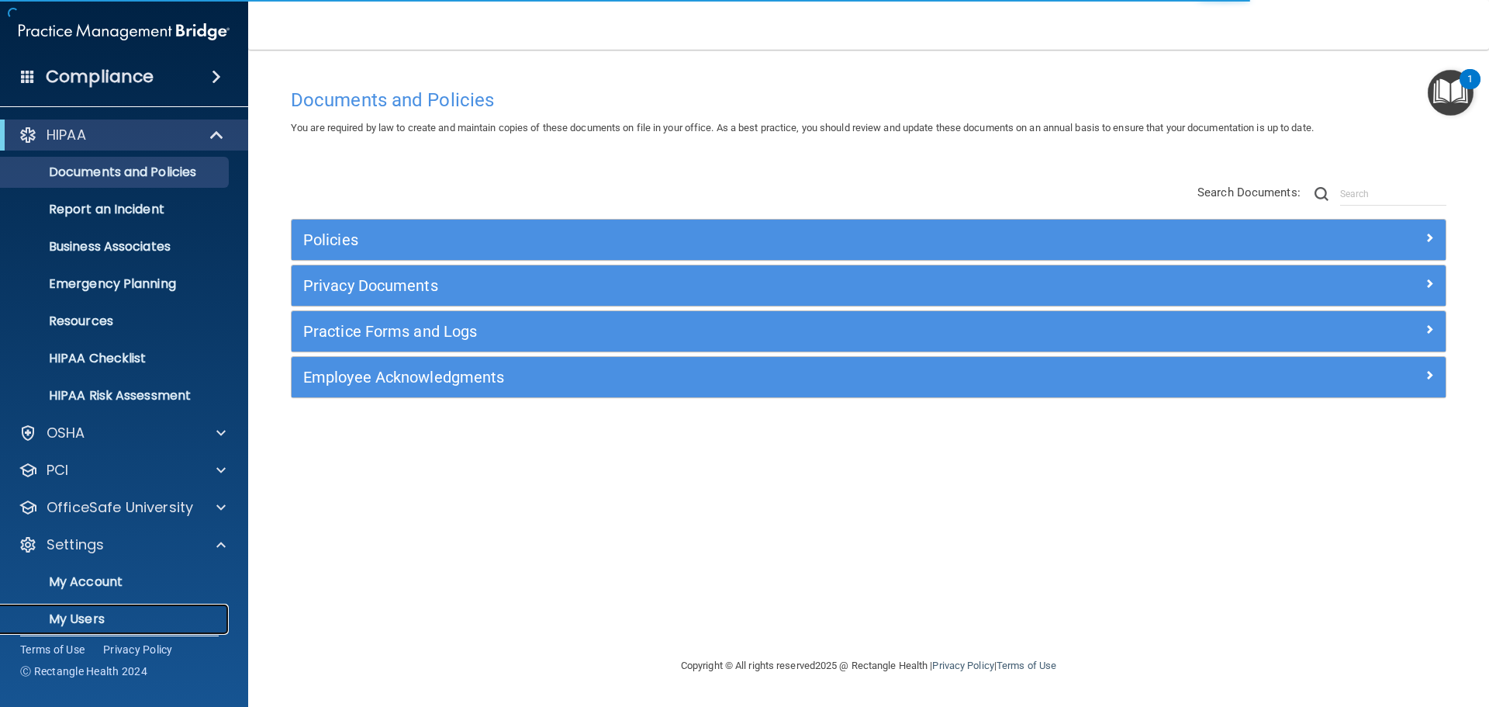
click at [87, 617] on p "My Users" at bounding box center [116, 619] width 212 height 16
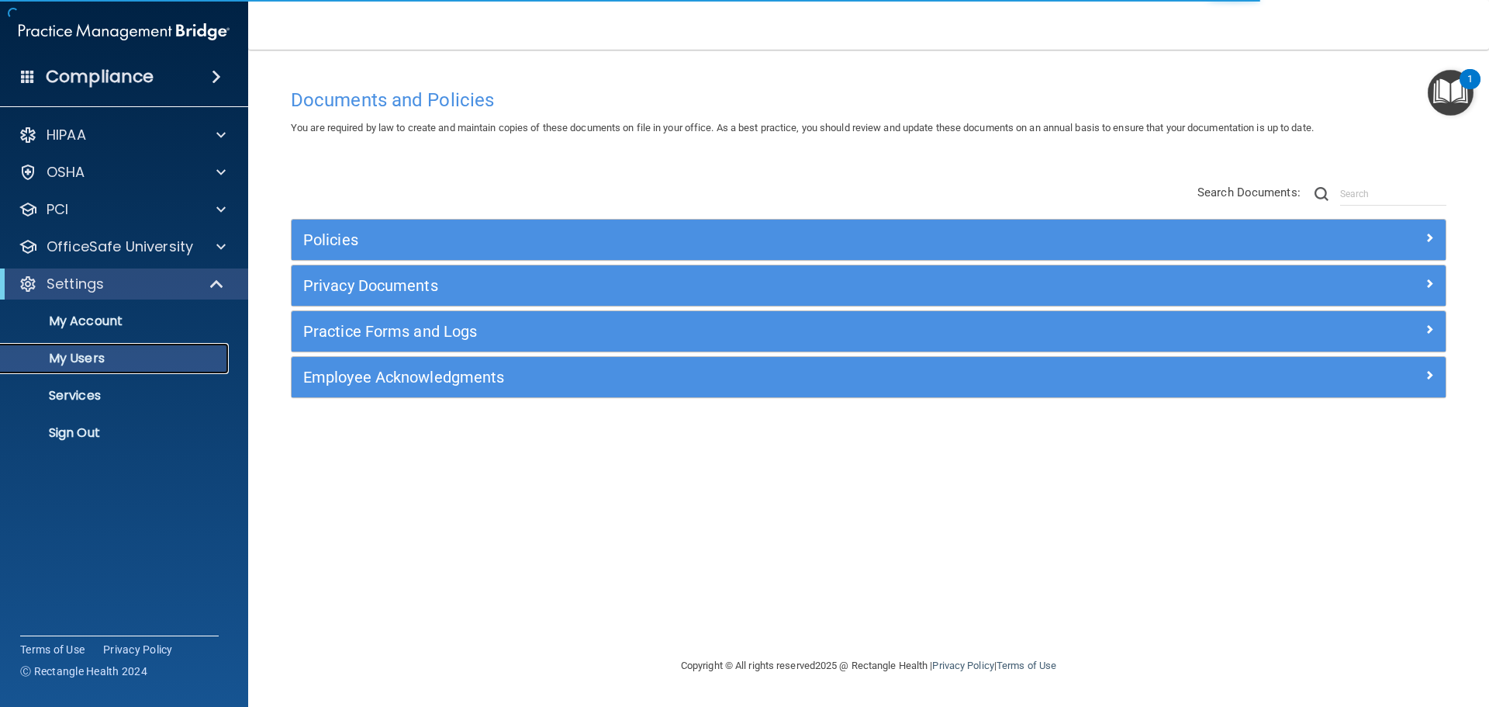
select select "20"
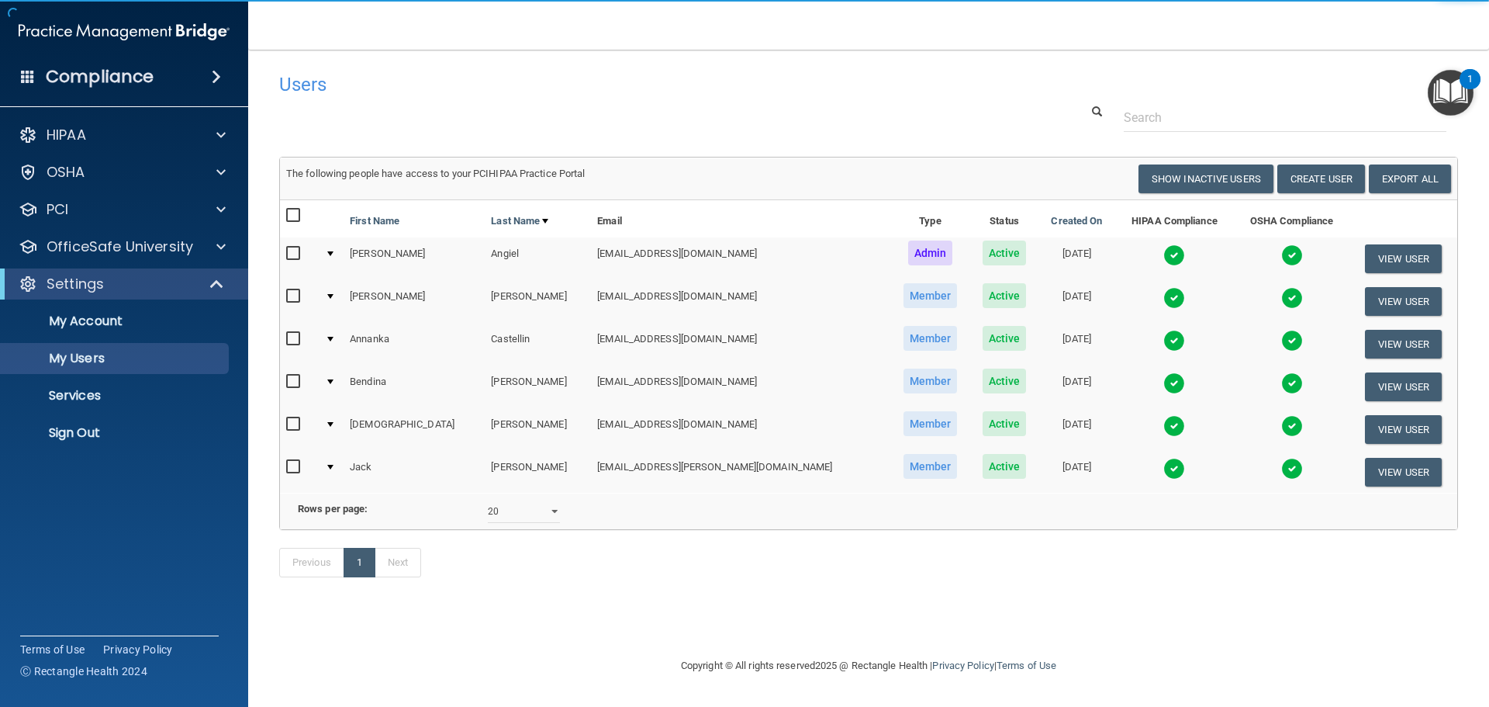
click at [334, 294] on div at bounding box center [330, 296] width 6 height 5
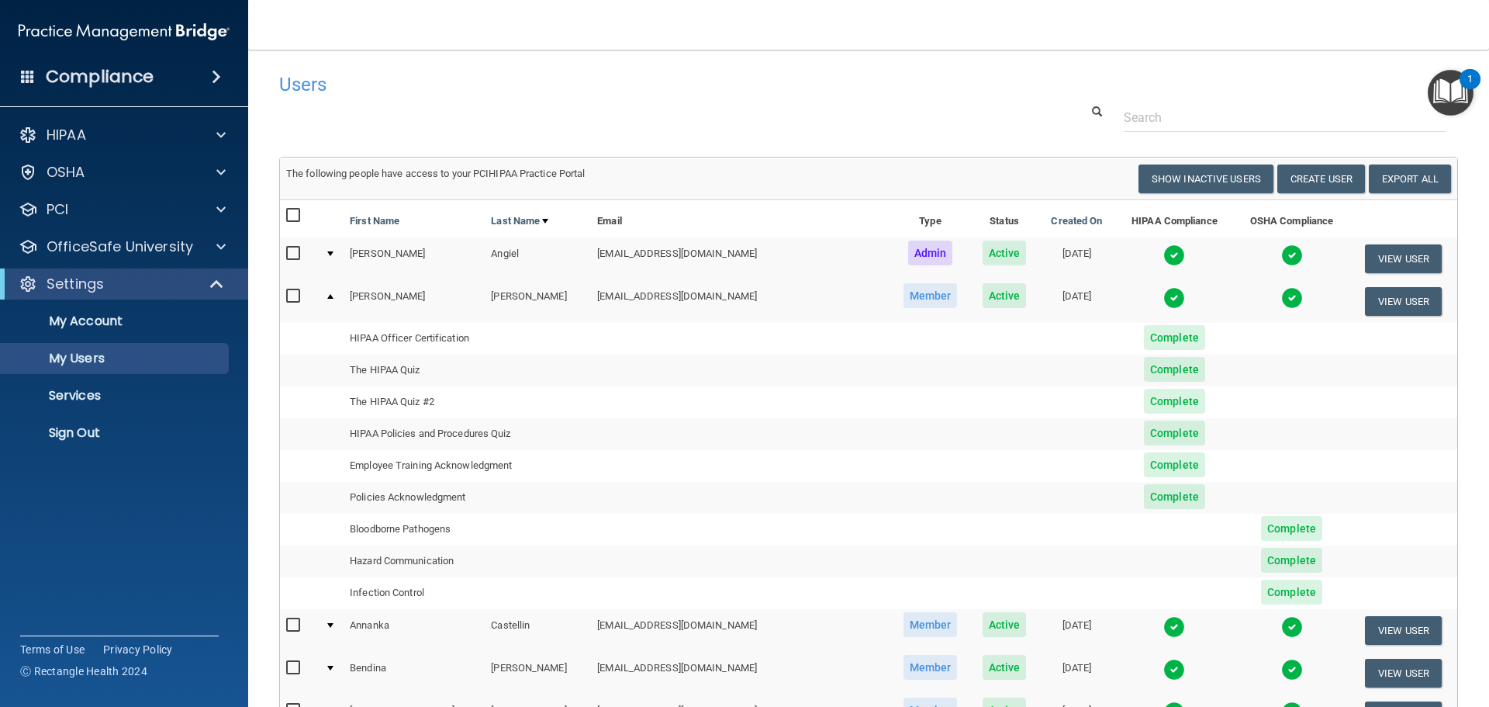
click at [334, 296] on div at bounding box center [330, 296] width 6 height 5
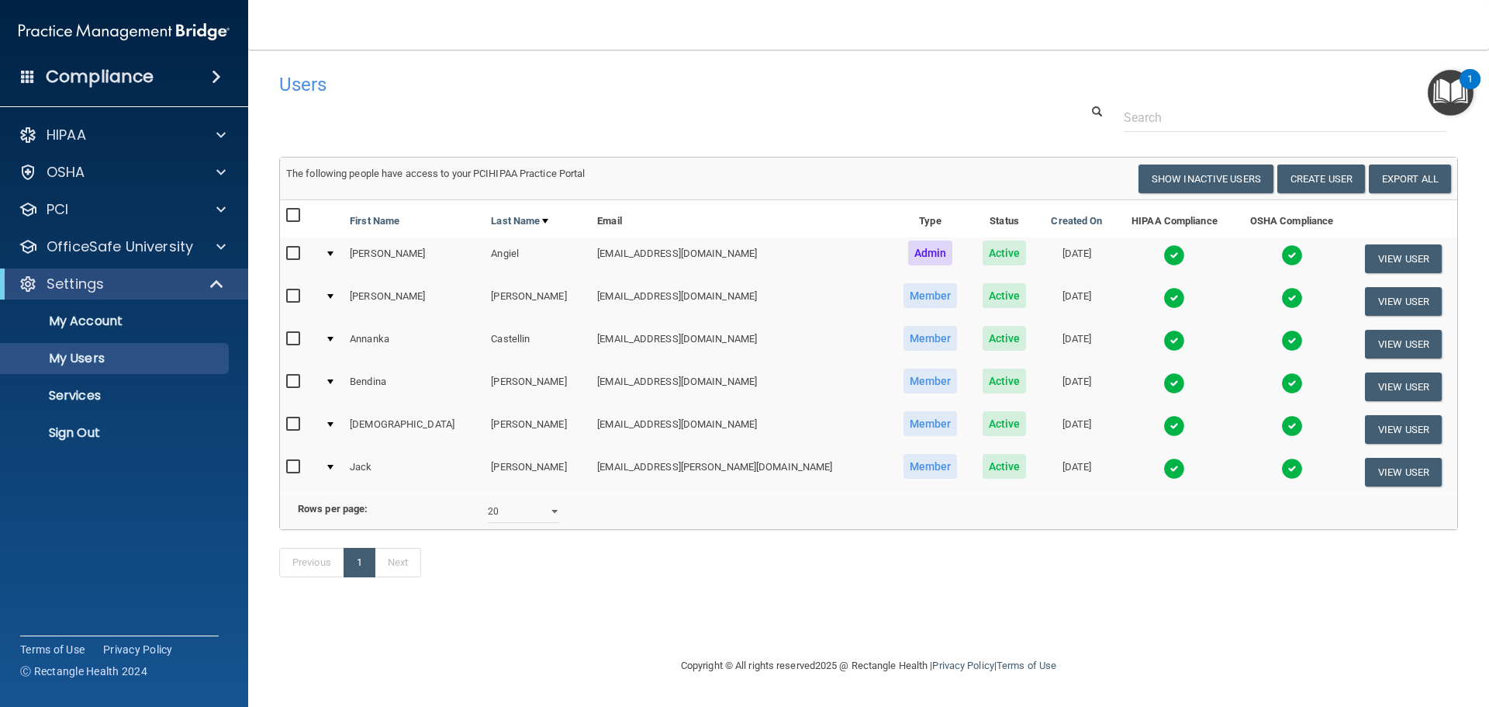
click at [334, 337] on div at bounding box center [330, 339] width 6 height 5
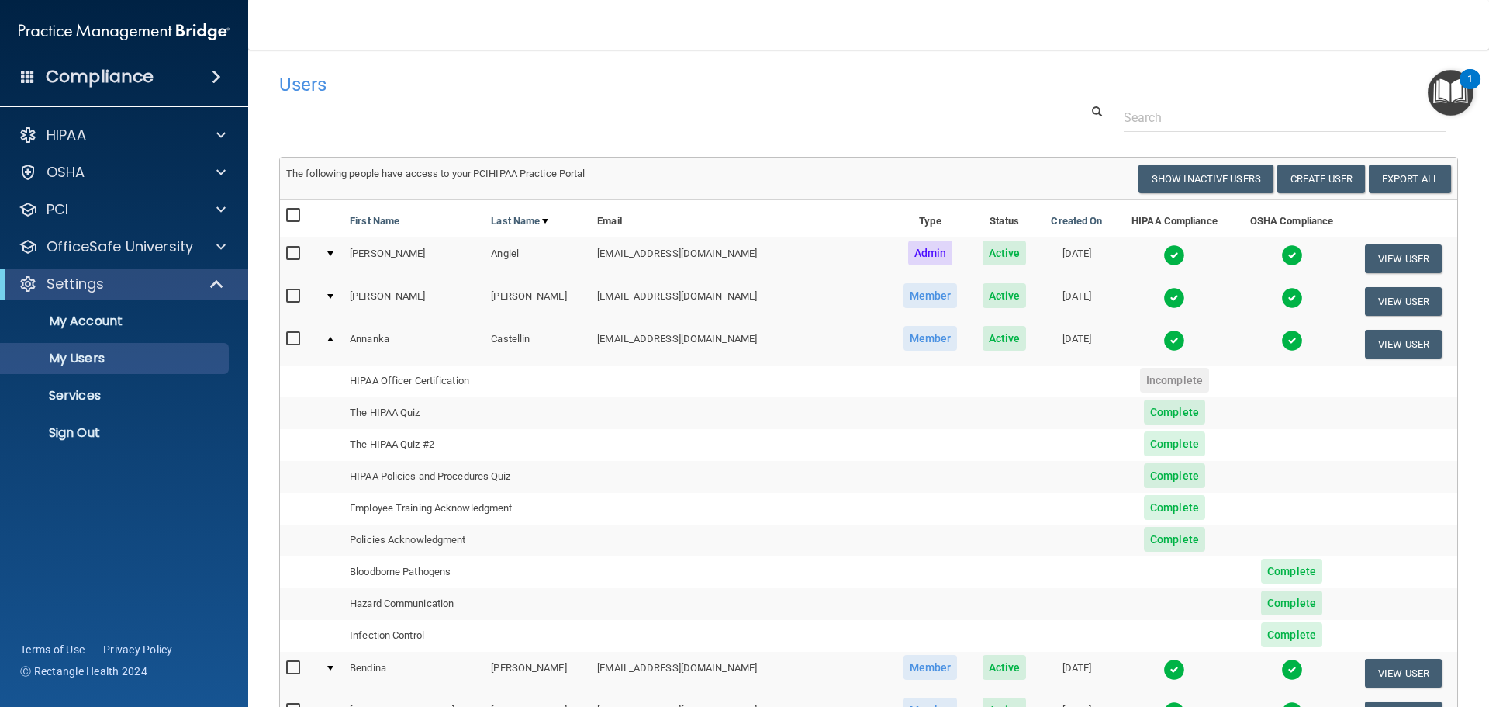
click at [337, 337] on td at bounding box center [332, 344] width 26 height 42
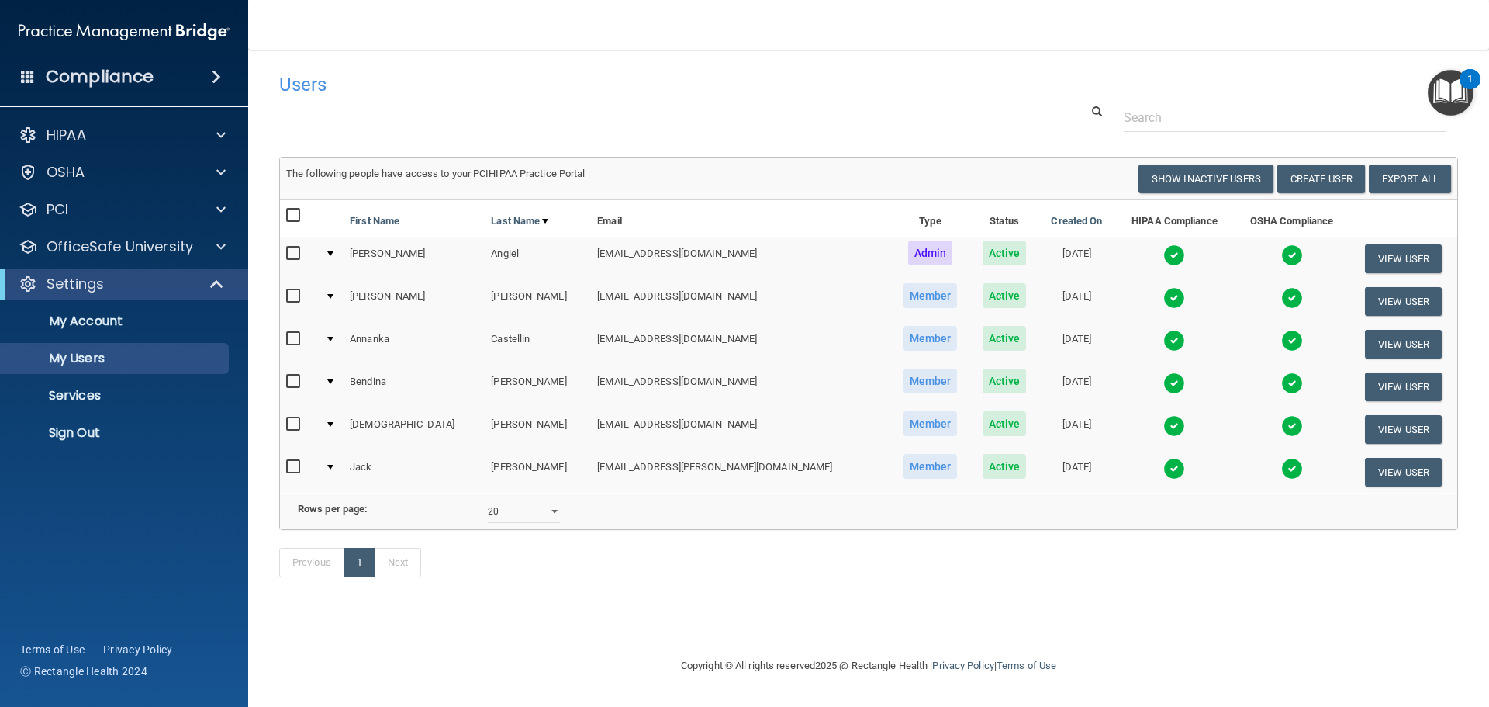
click at [341, 425] on td at bounding box center [332, 429] width 26 height 43
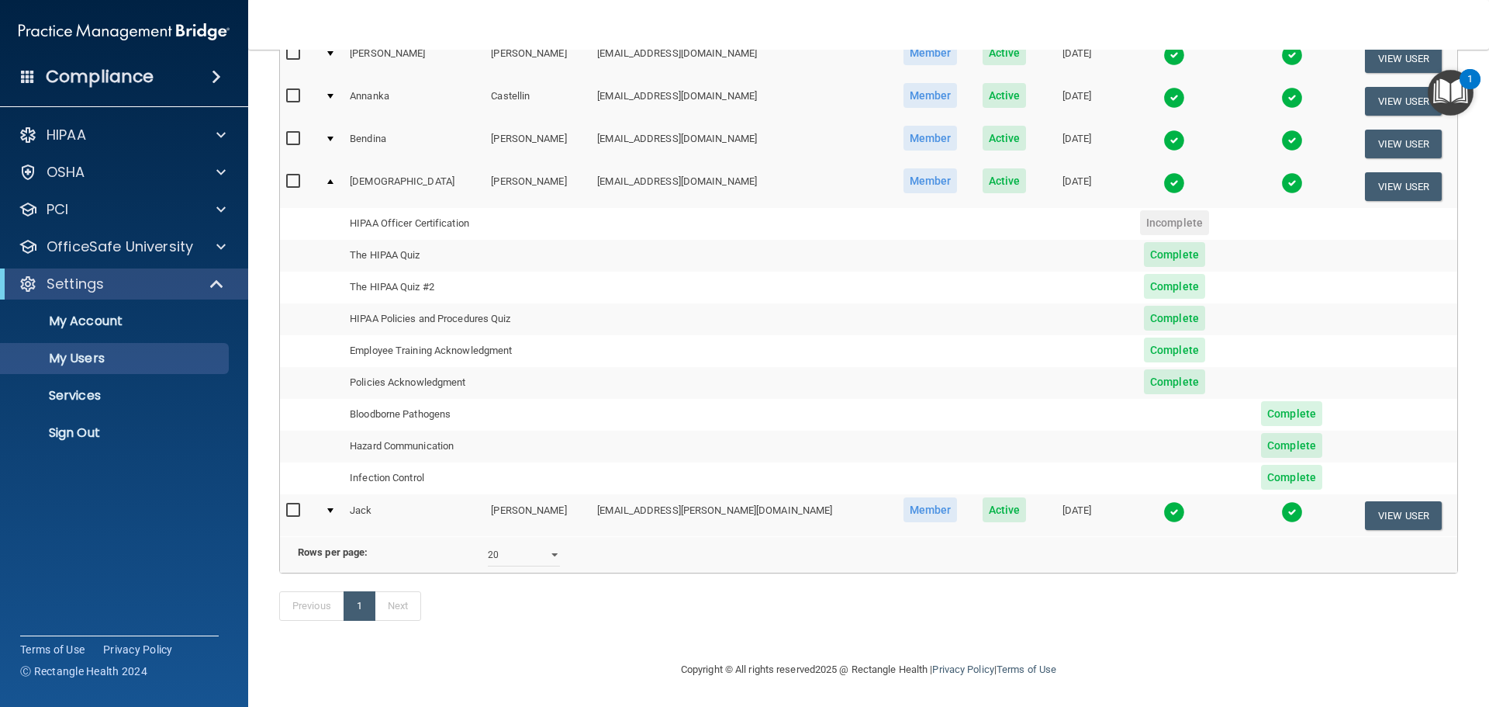
scroll to position [266, 0]
click at [334, 179] on div at bounding box center [330, 181] width 6 height 5
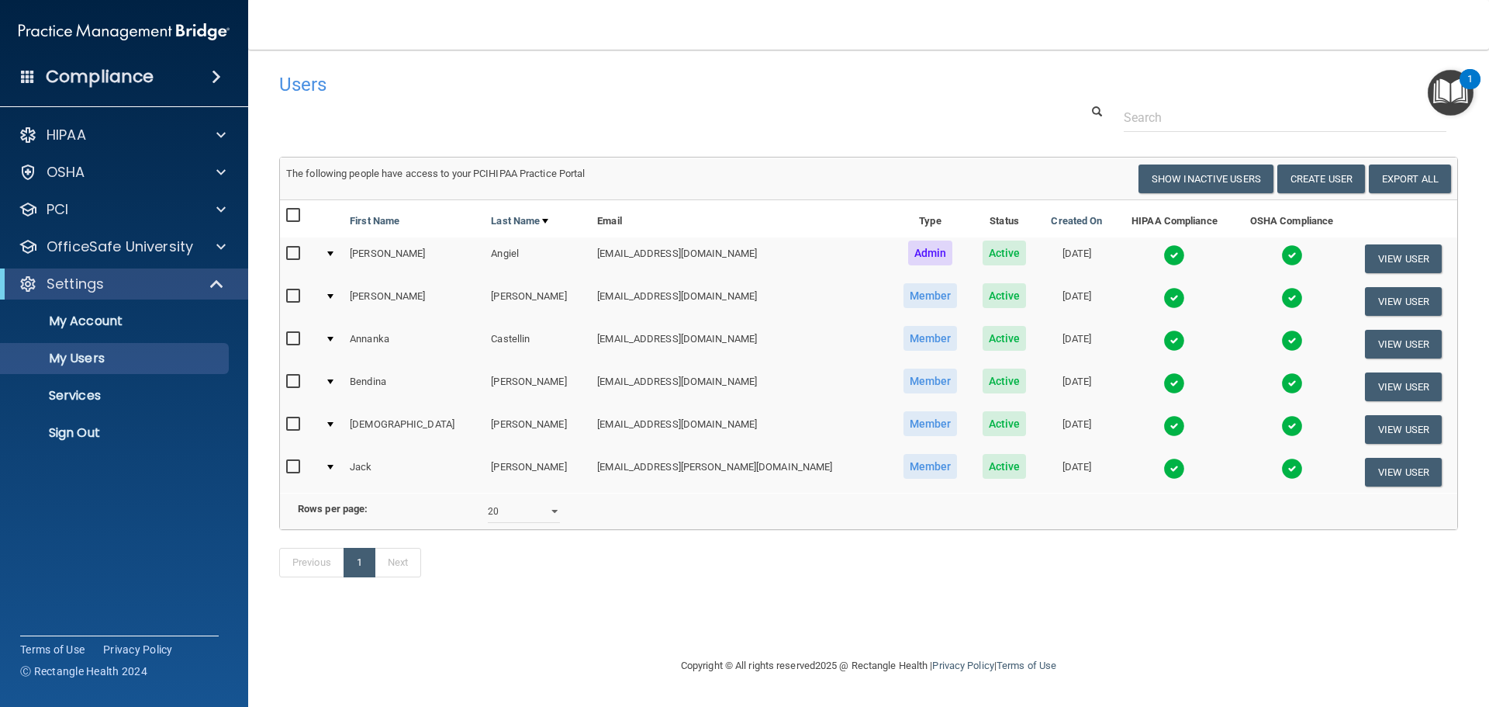
scroll to position [0, 0]
click at [334, 468] on div at bounding box center [330, 467] width 6 height 5
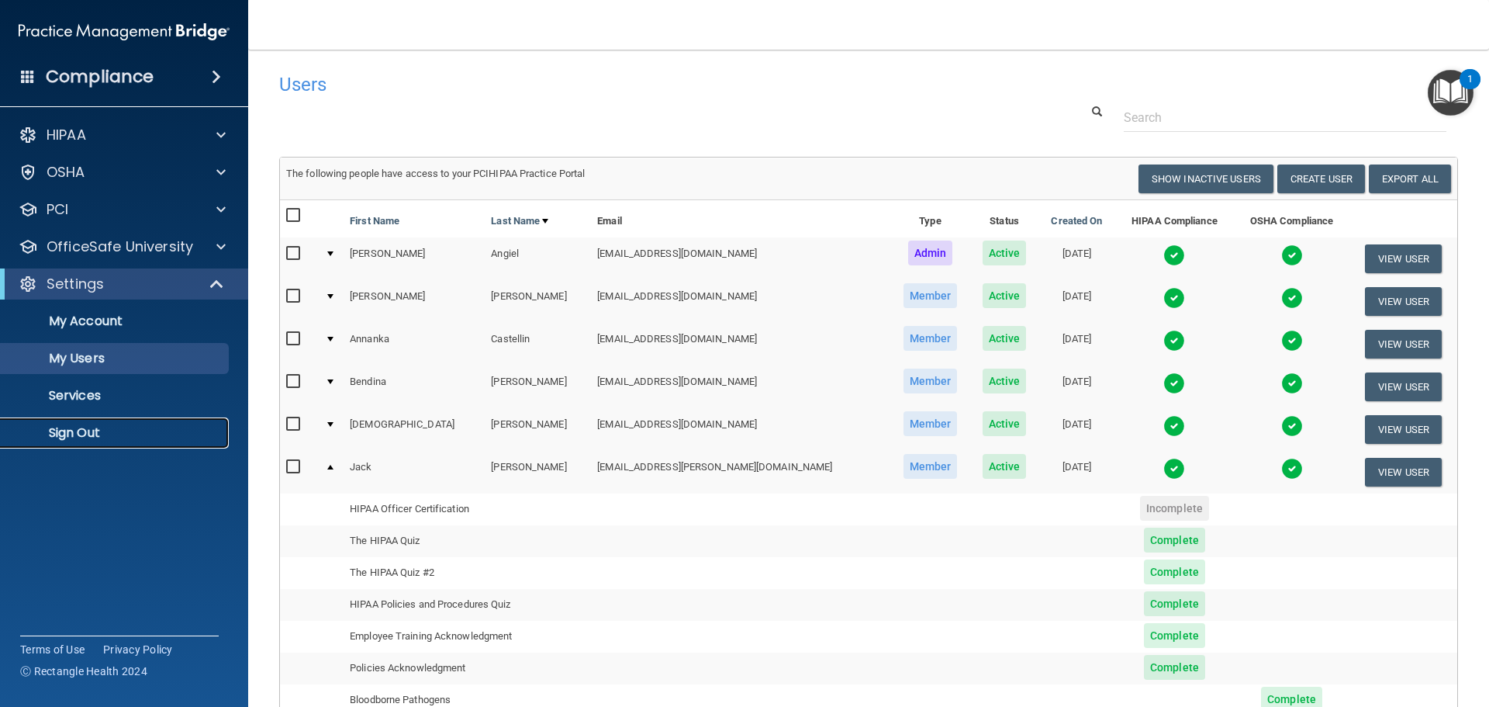
click at [64, 434] on p "Sign Out" at bounding box center [116, 433] width 212 height 16
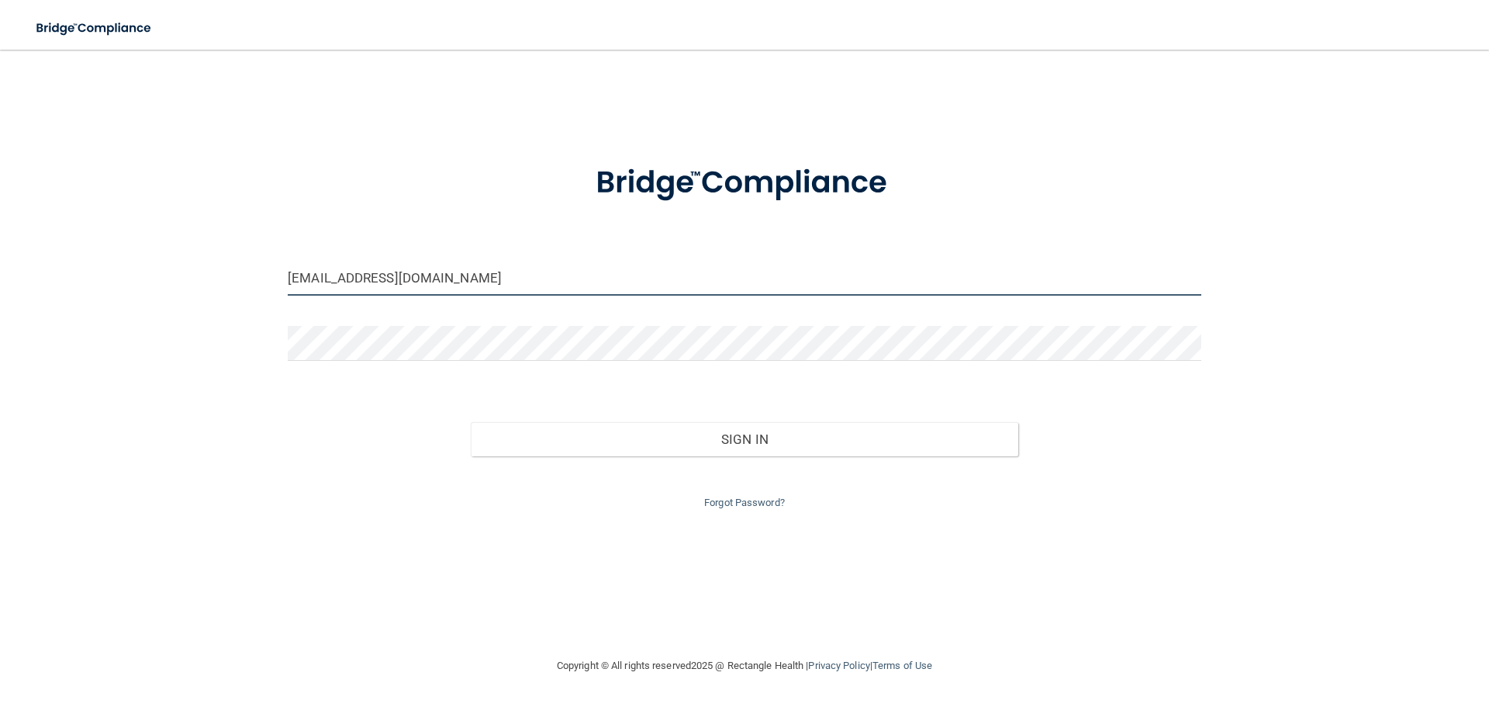
click at [434, 279] on input "[EMAIL_ADDRESS][DOMAIN_NAME]" at bounding box center [745, 278] width 914 height 35
click at [347, 275] on input "[EMAIL_ADDRESS][DOMAIN_NAME]" at bounding box center [745, 278] width 914 height 35
type input "[EMAIL_ADDRESS][DOMAIN_NAME]"
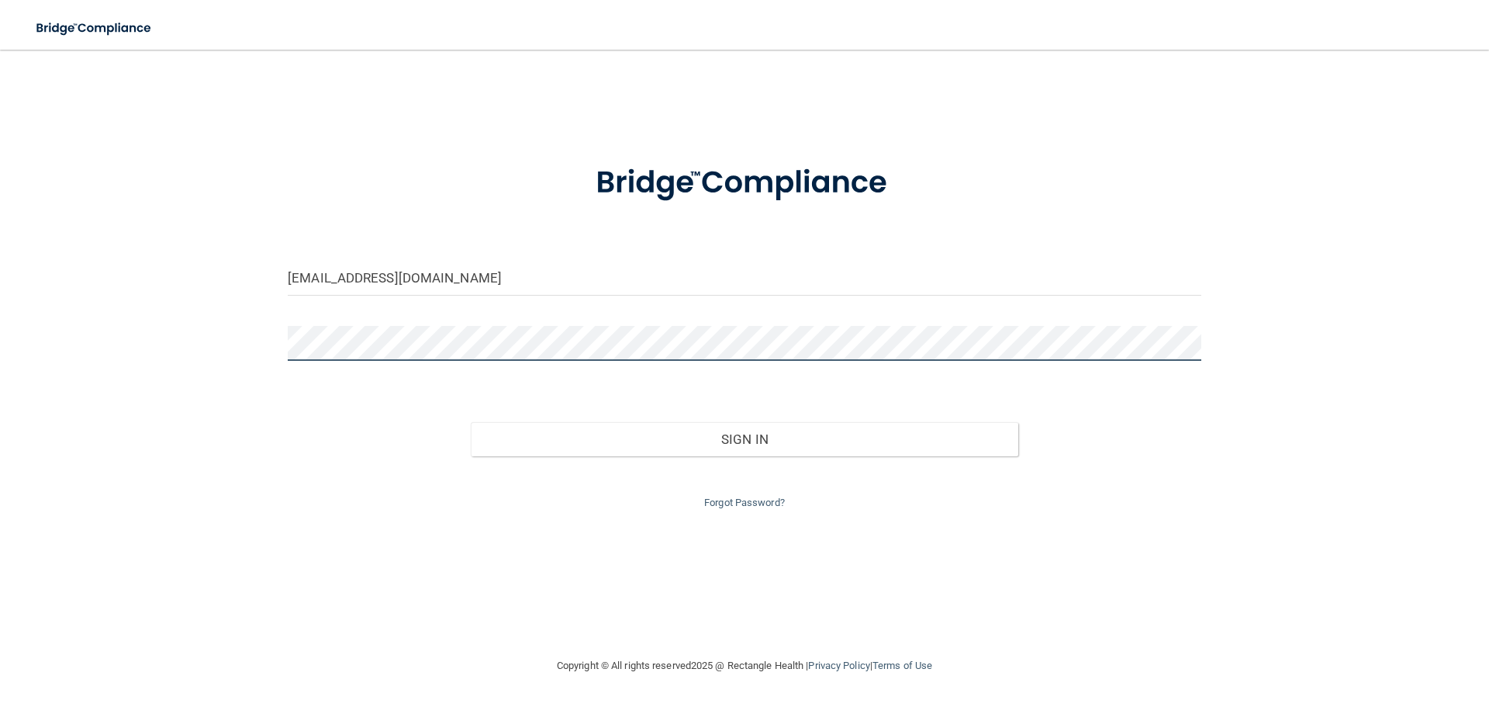
click at [27, 401] on main "[EMAIL_ADDRESS][DOMAIN_NAME] Invalid email/password. You don't have permission …" at bounding box center [744, 378] width 1489 height 657
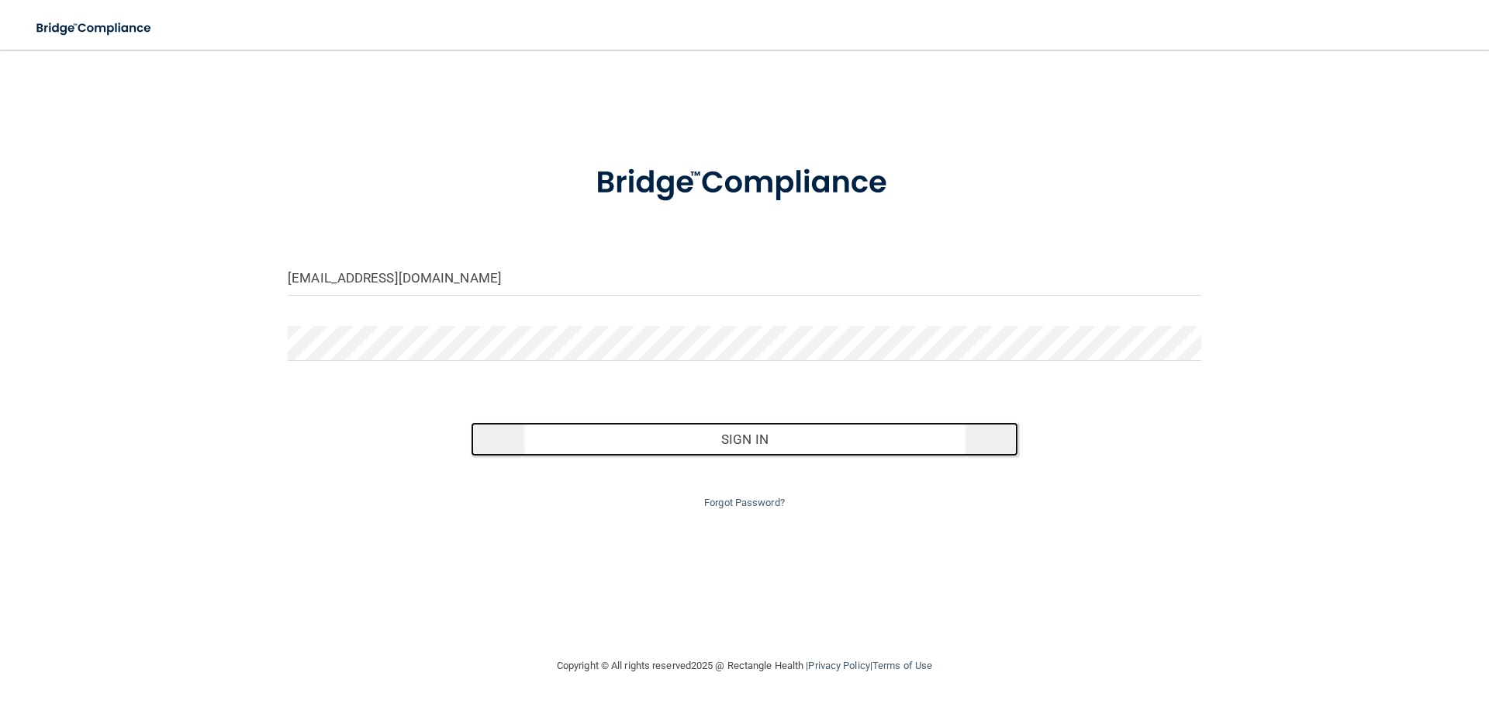
click at [659, 437] on button "Sign In" at bounding box center [745, 439] width 548 height 34
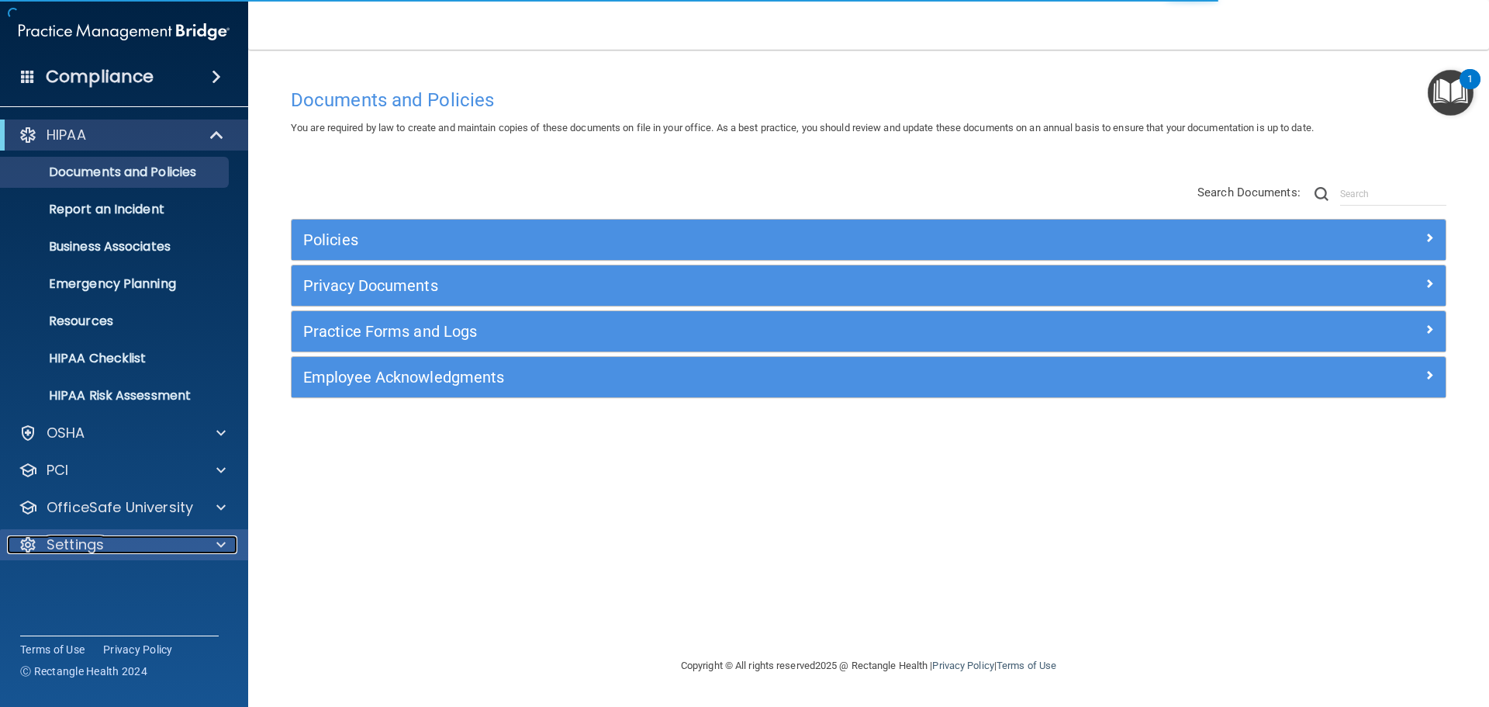
click at [81, 545] on p "Settings" at bounding box center [75, 544] width 57 height 19
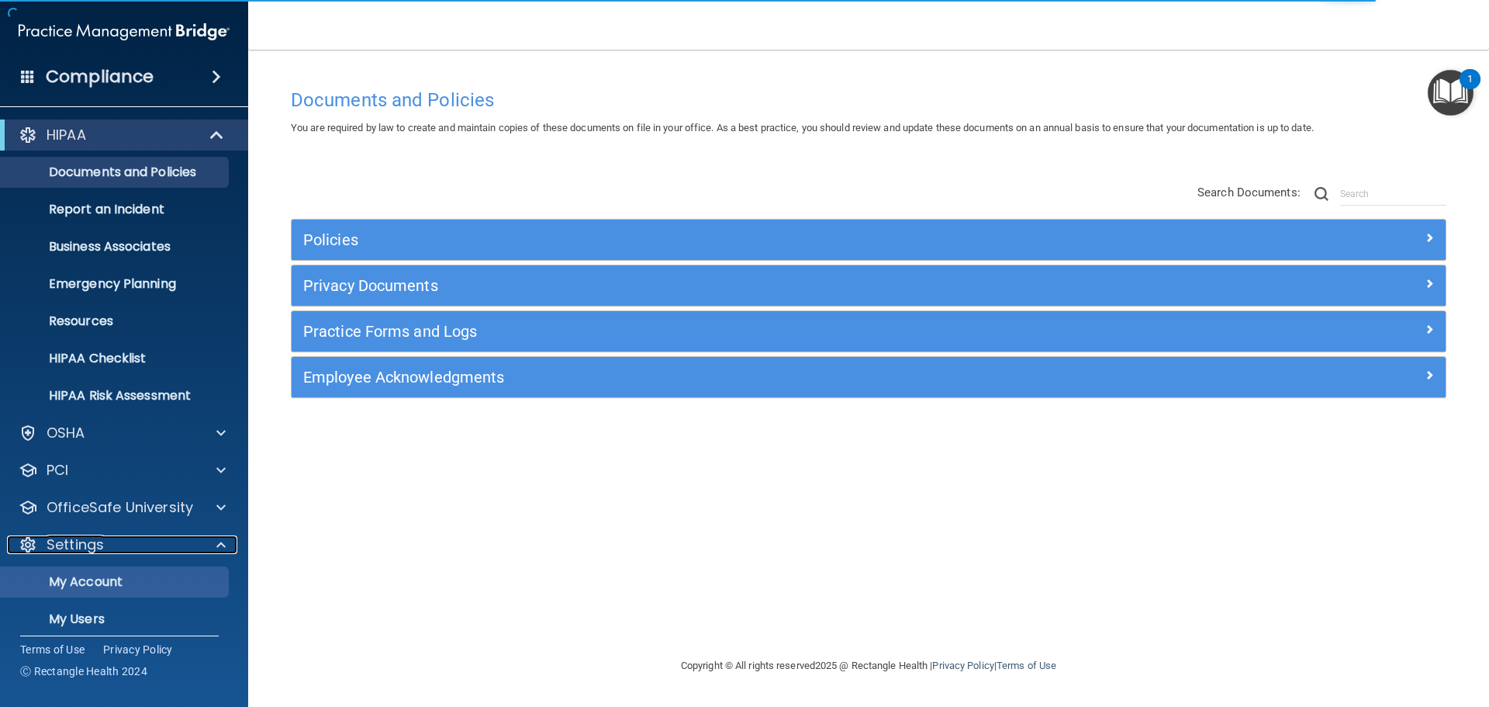
scroll to position [78, 0]
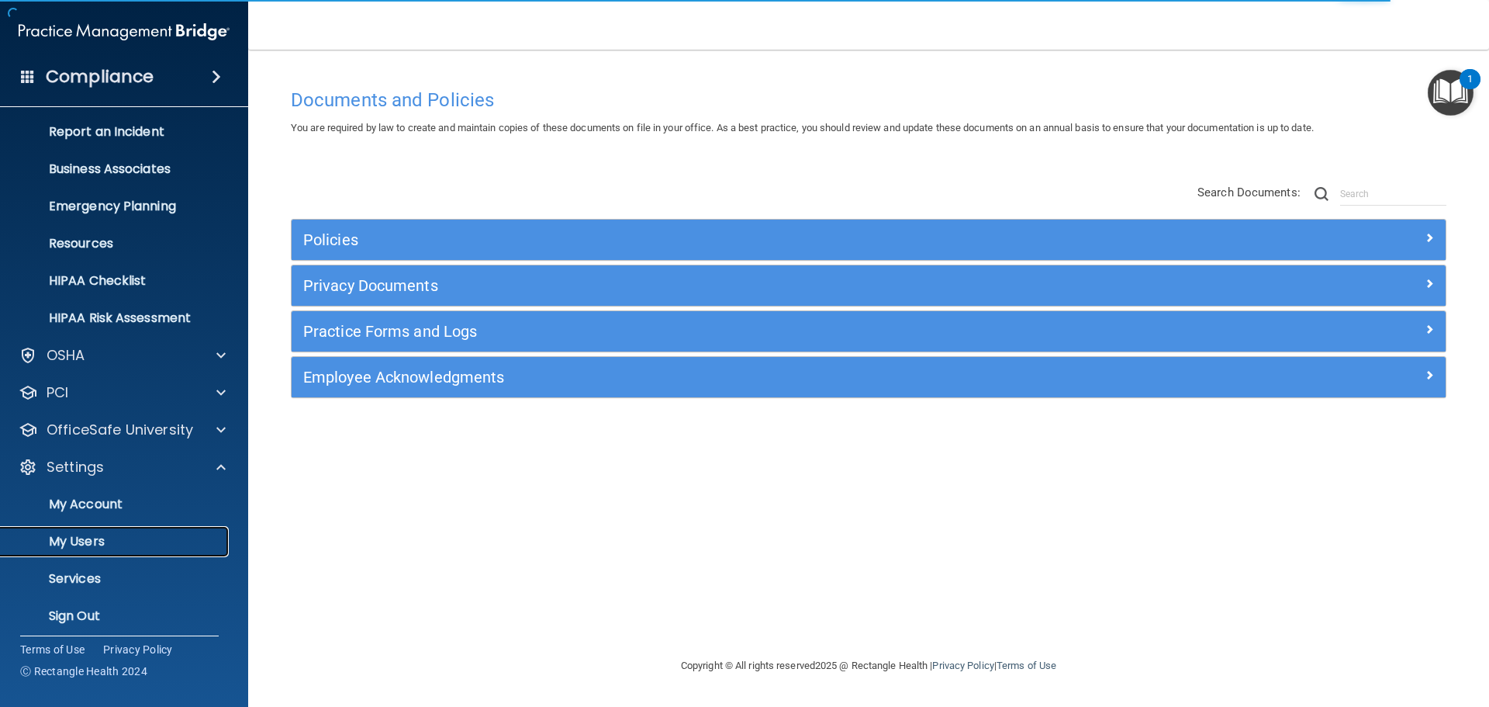
click at [67, 537] on p "My Users" at bounding box center [116, 542] width 212 height 16
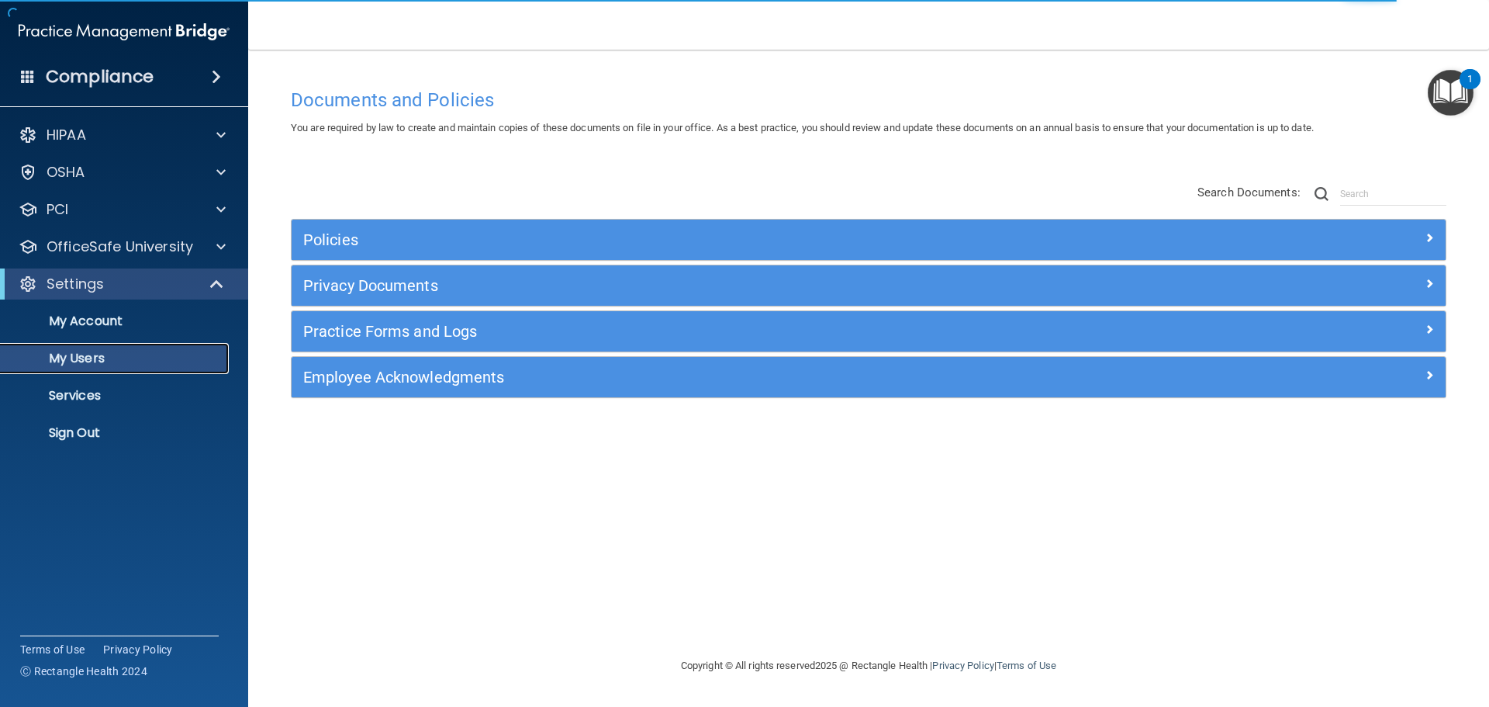
select select "20"
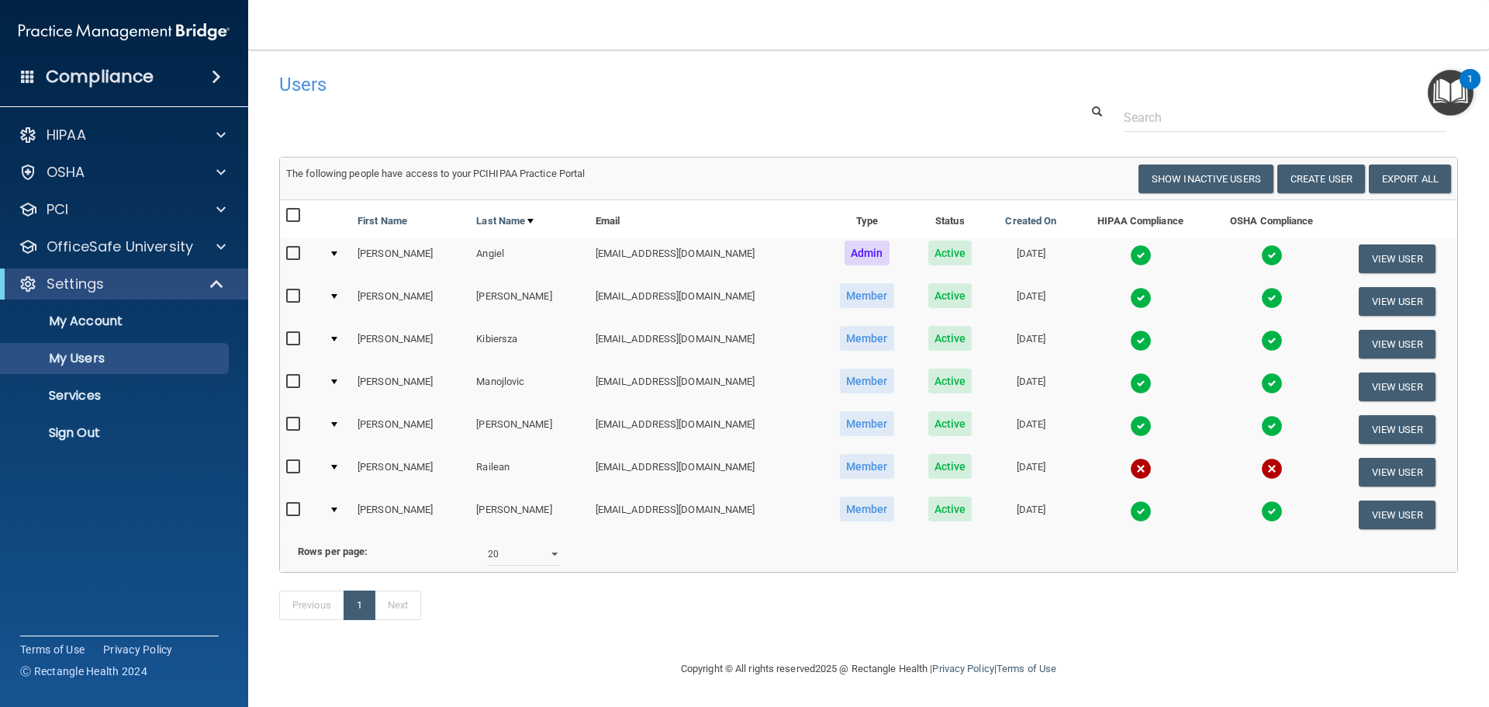
click at [337, 466] on div at bounding box center [334, 467] width 6 height 5
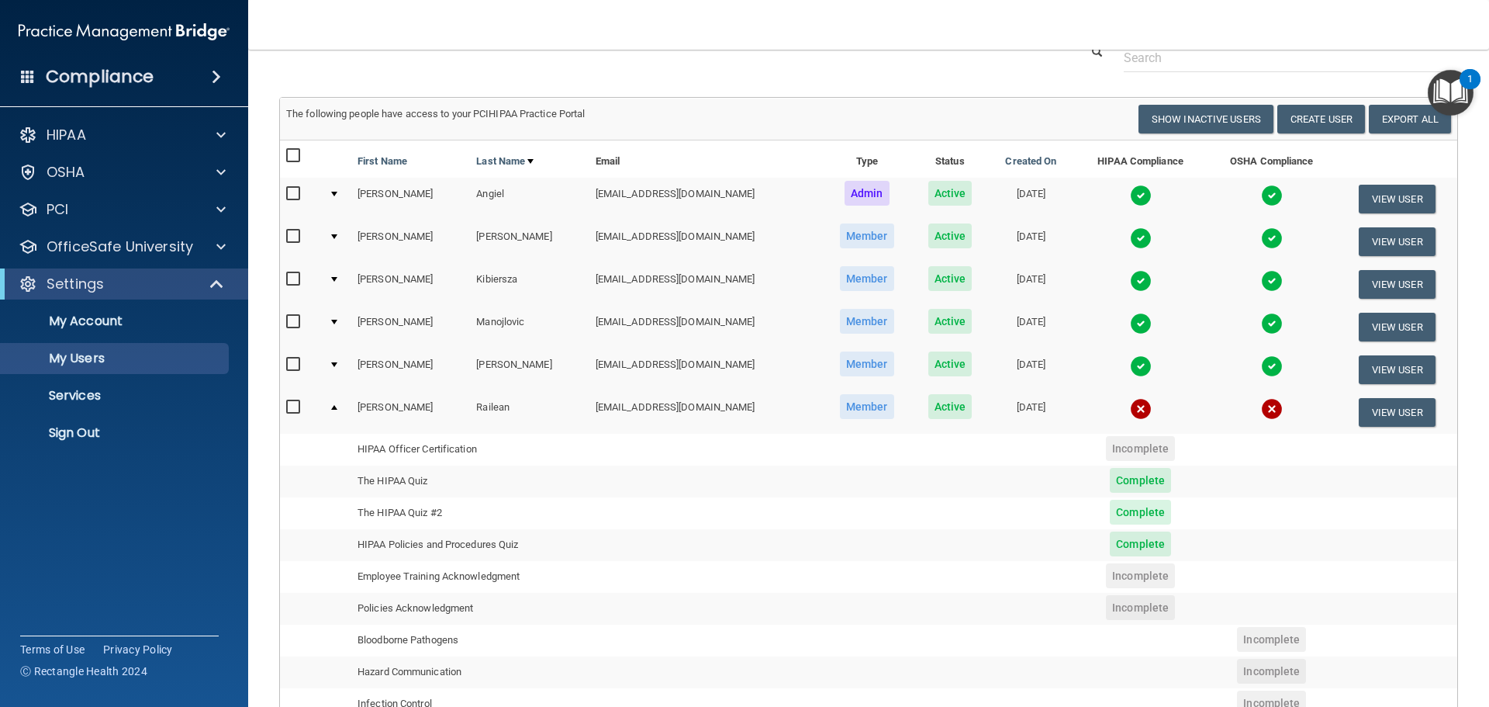
scroll to position [233, 0]
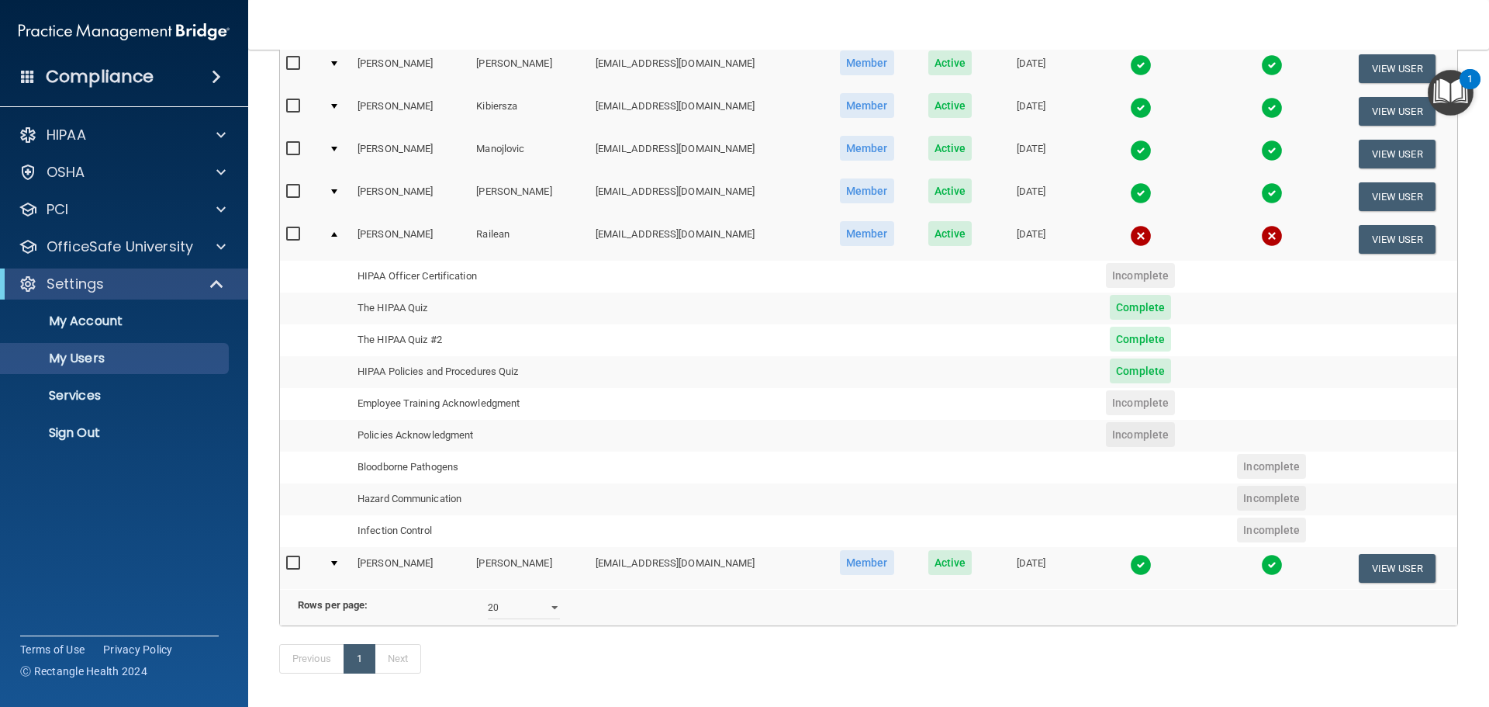
click at [336, 188] on td at bounding box center [337, 196] width 29 height 43
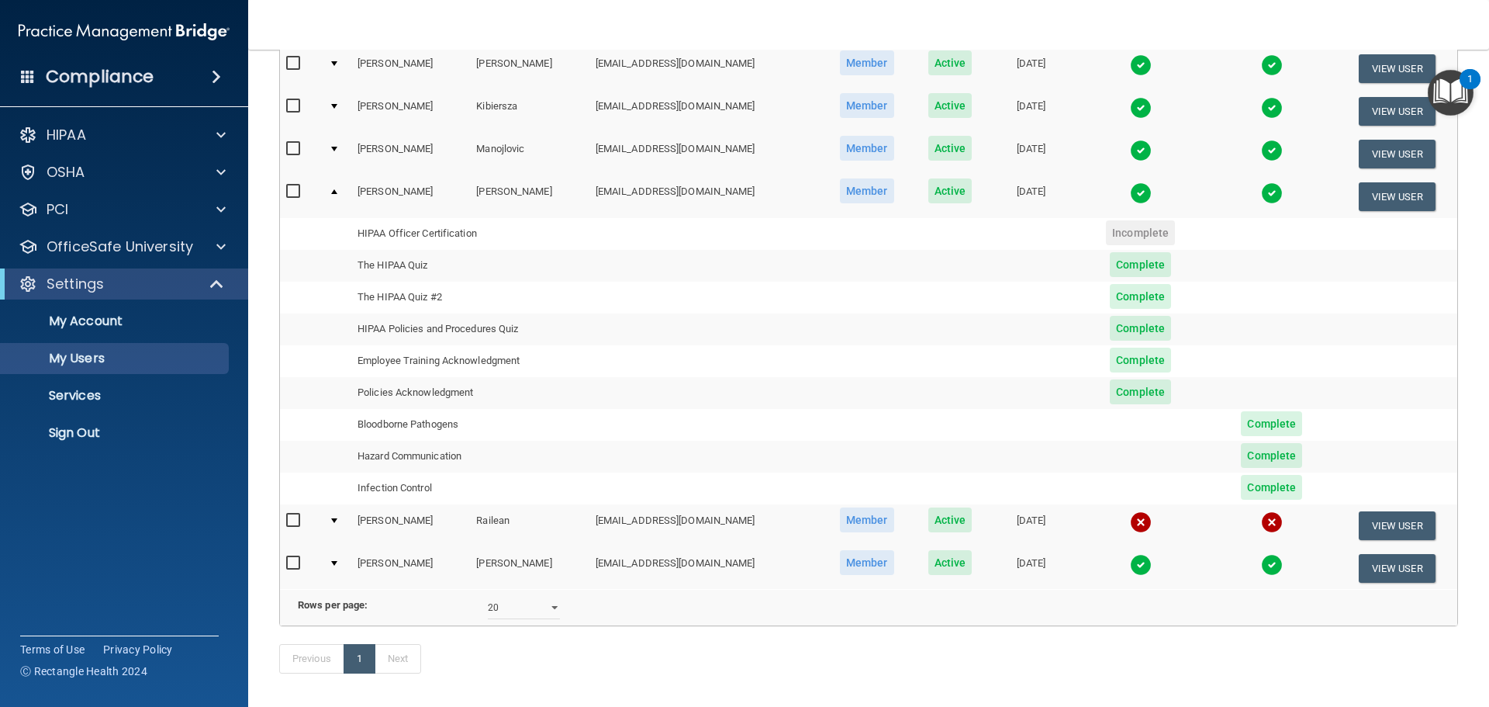
click at [333, 146] on td at bounding box center [337, 154] width 29 height 43
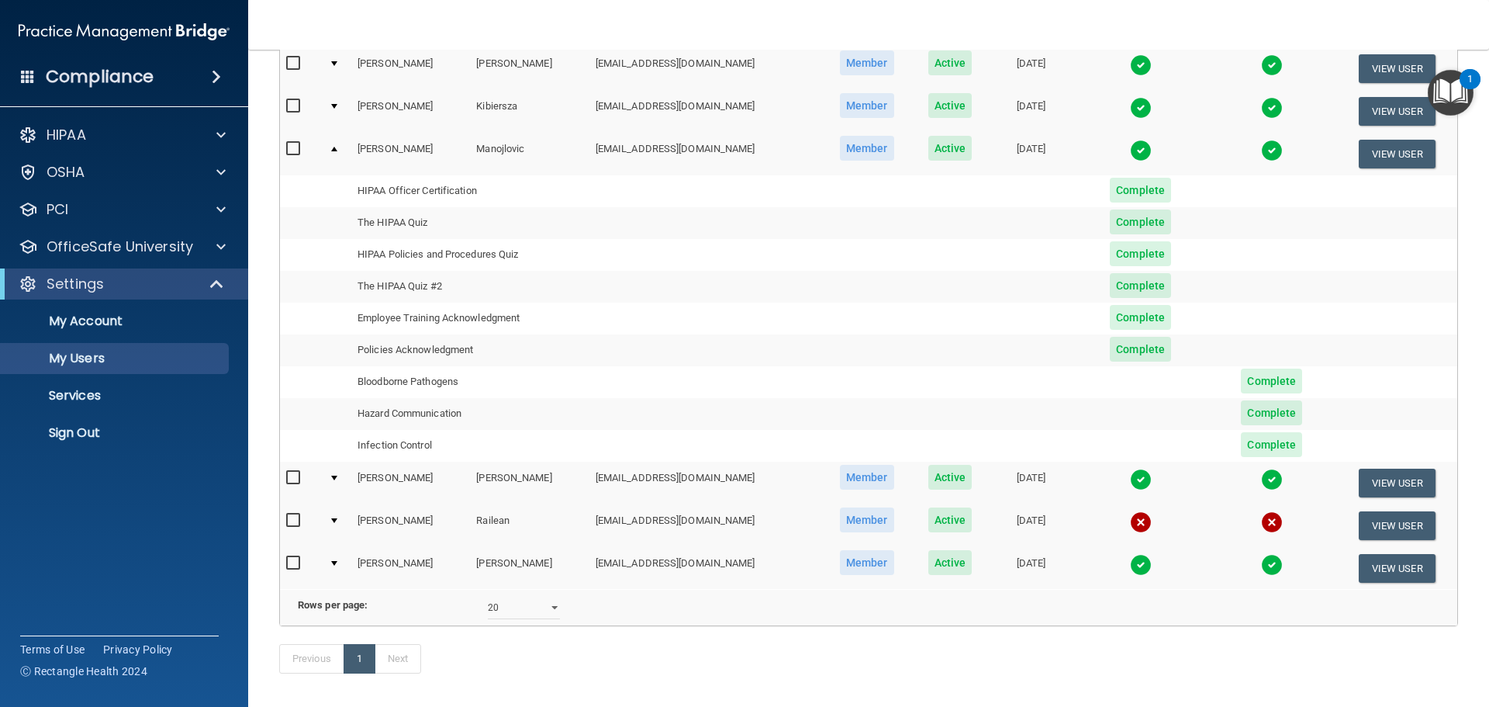
click at [337, 105] on div at bounding box center [334, 106] width 6 height 5
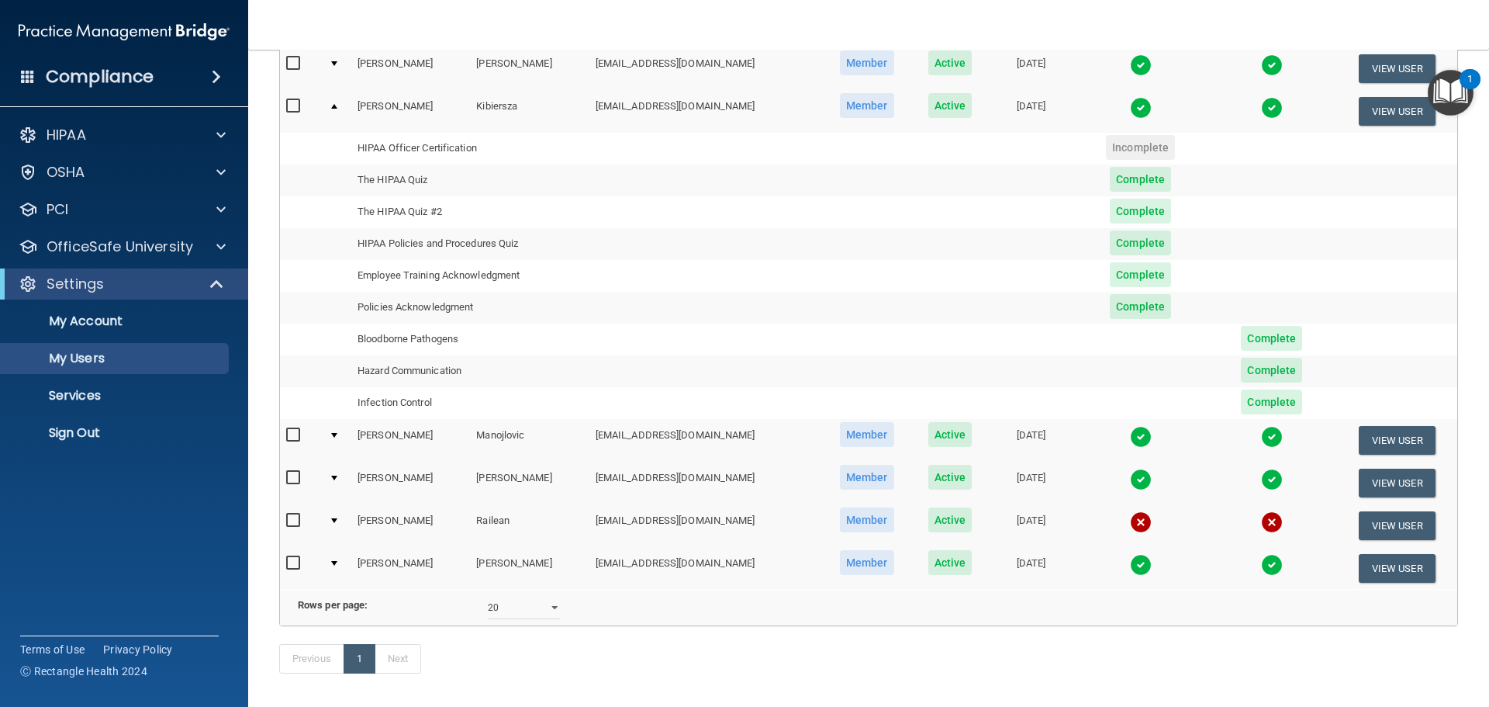
scroll to position [155, 0]
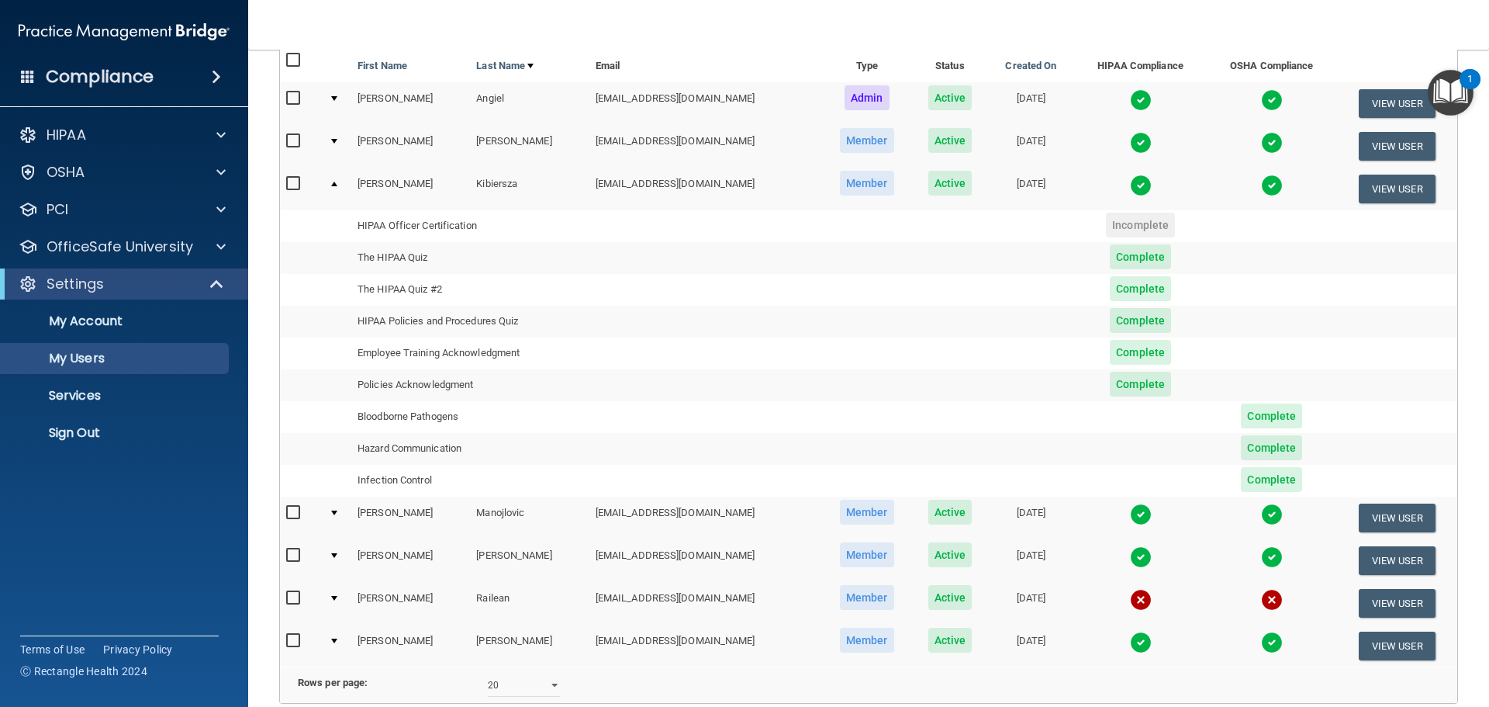
click at [337, 139] on div at bounding box center [334, 141] width 6 height 5
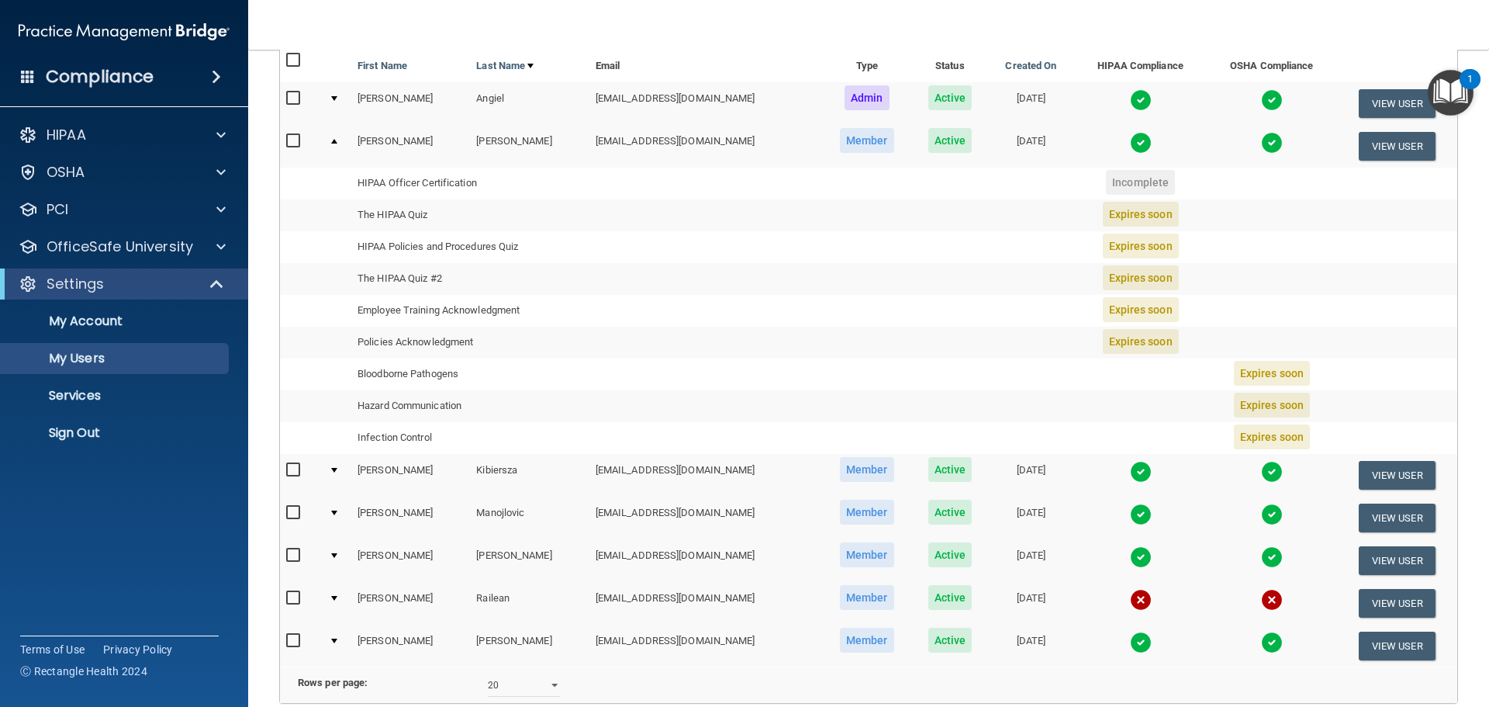
click at [337, 638] on div at bounding box center [334, 640] width 6 height 5
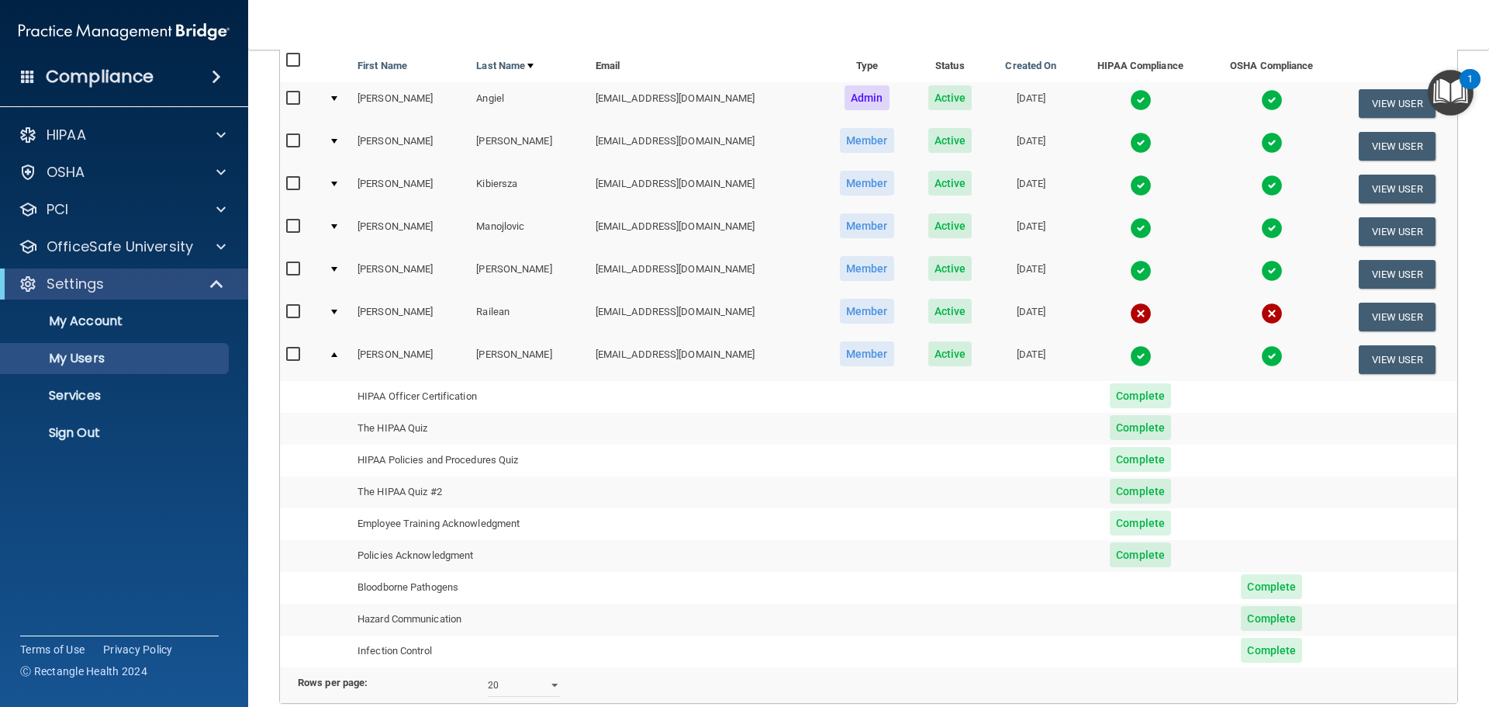
click at [337, 266] on td at bounding box center [337, 274] width 29 height 43
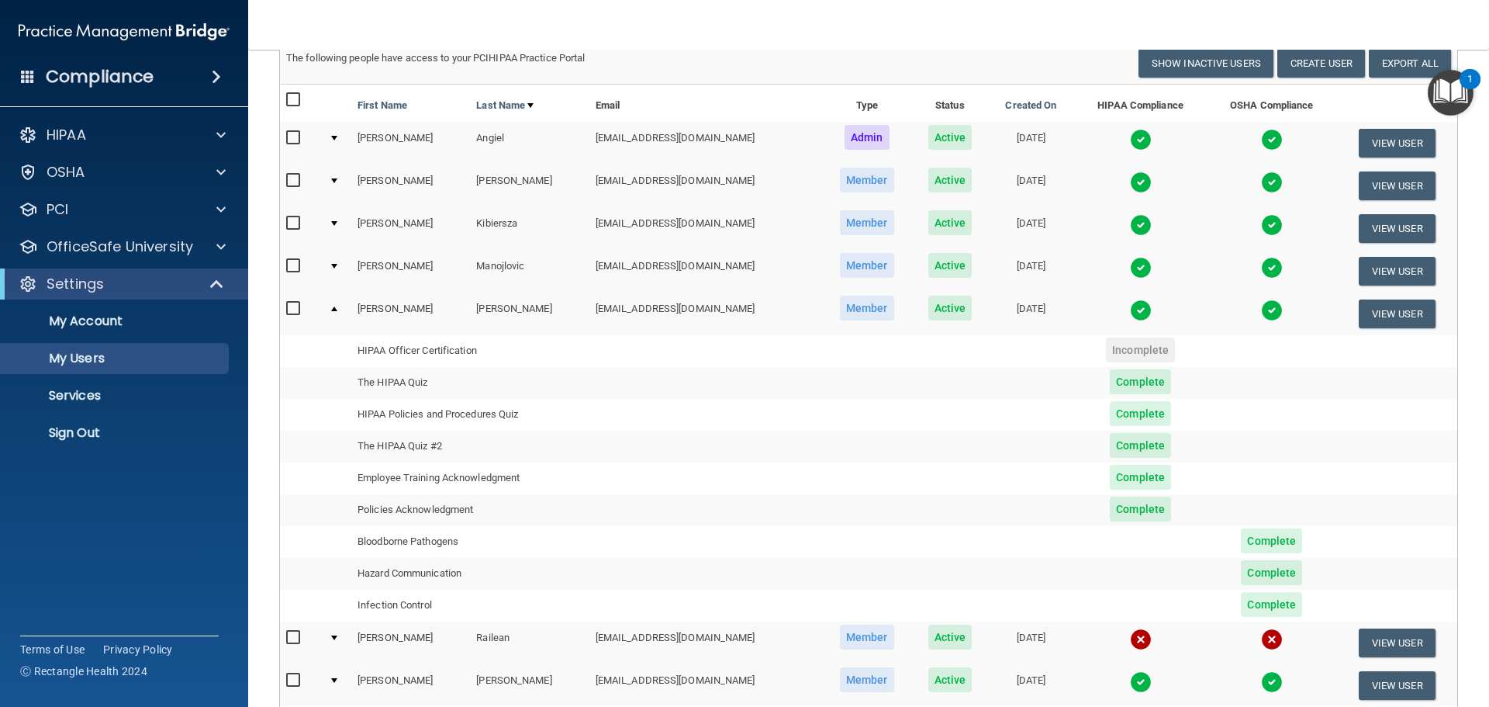
scroll to position [78, 0]
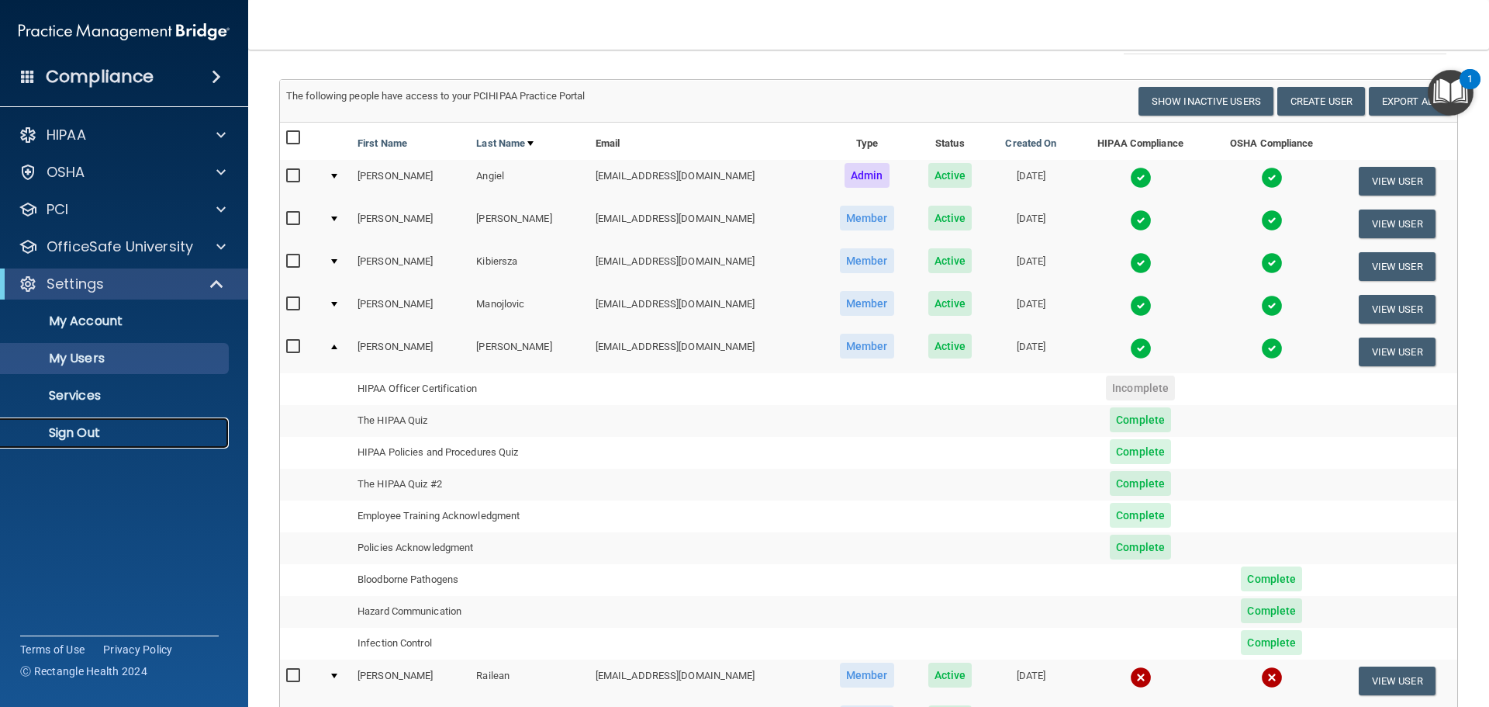
click at [86, 428] on p "Sign Out" at bounding box center [116, 433] width 212 height 16
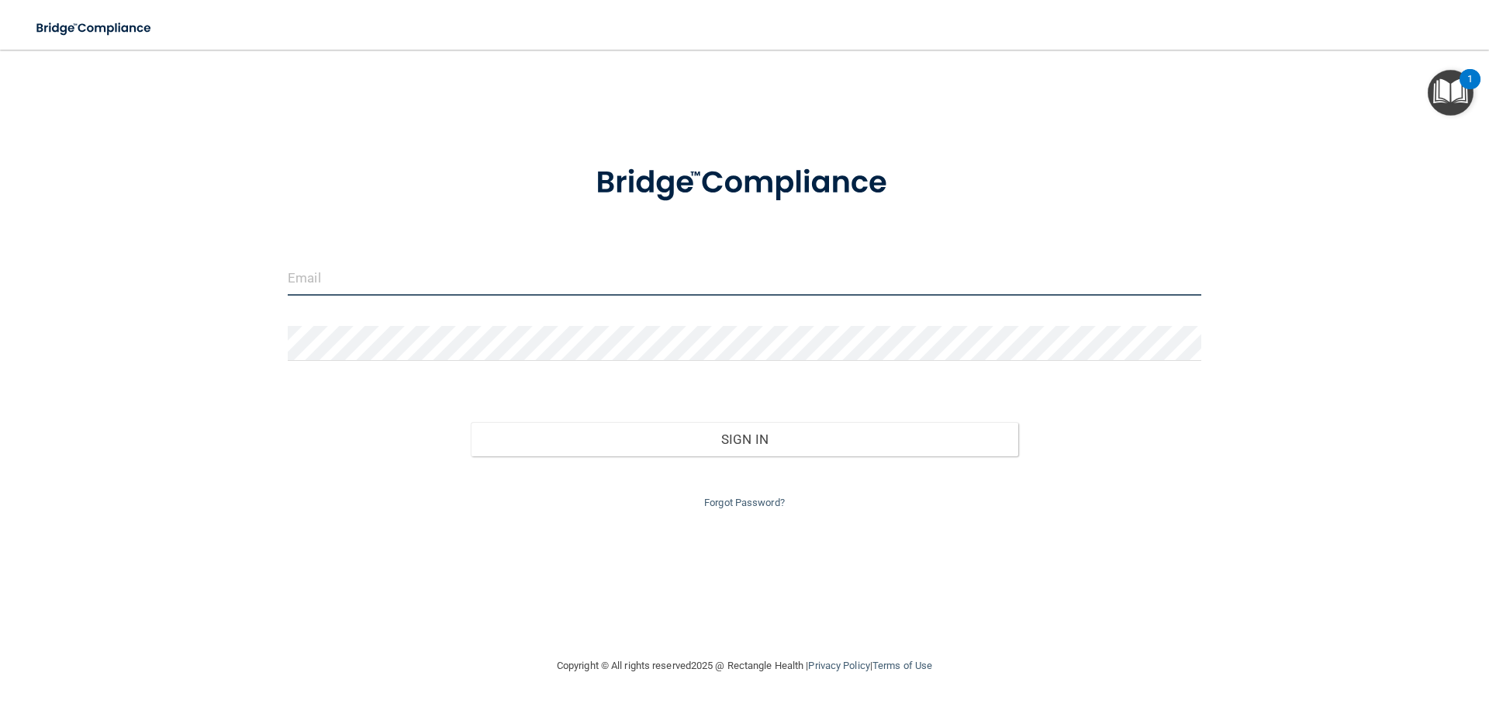
type input "[EMAIL_ADDRESS][DOMAIN_NAME]"
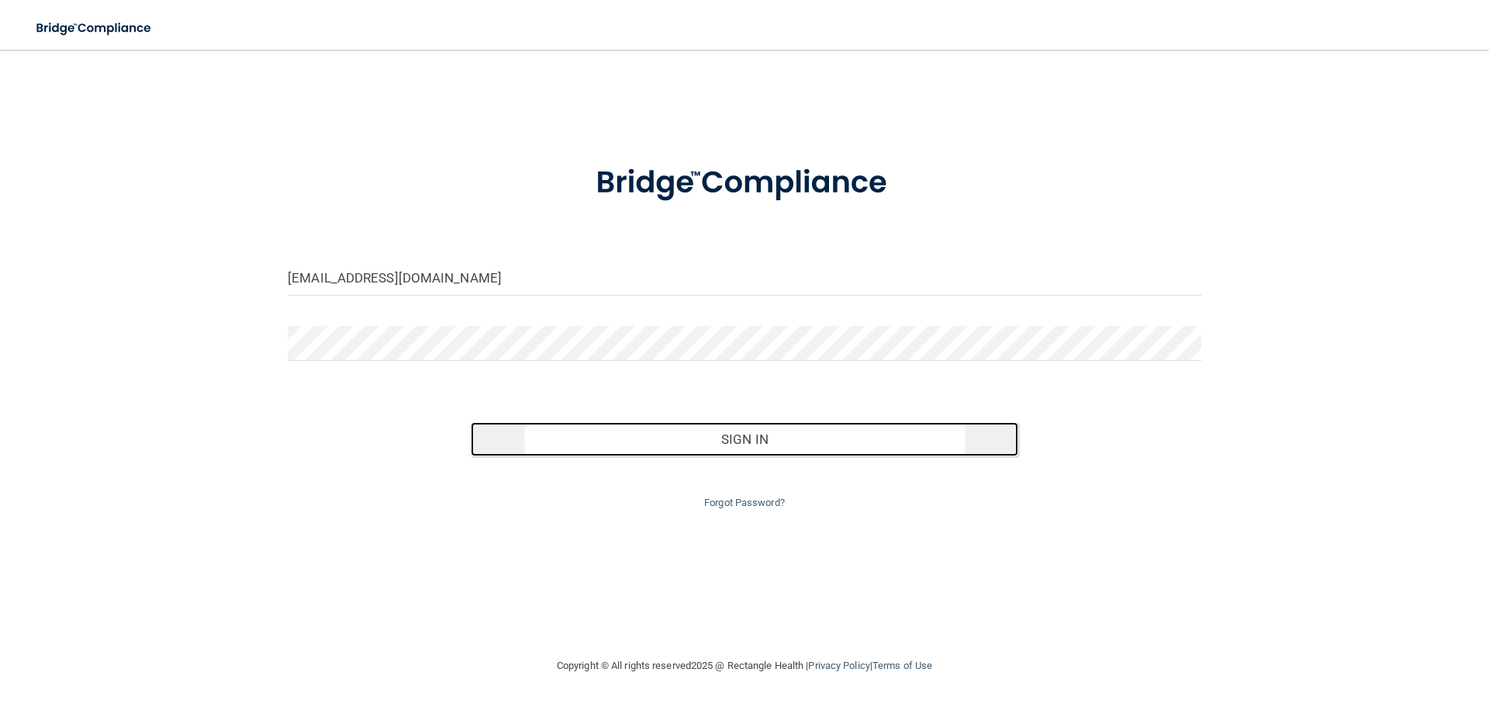
click at [742, 450] on button "Sign In" at bounding box center [745, 439] width 548 height 34
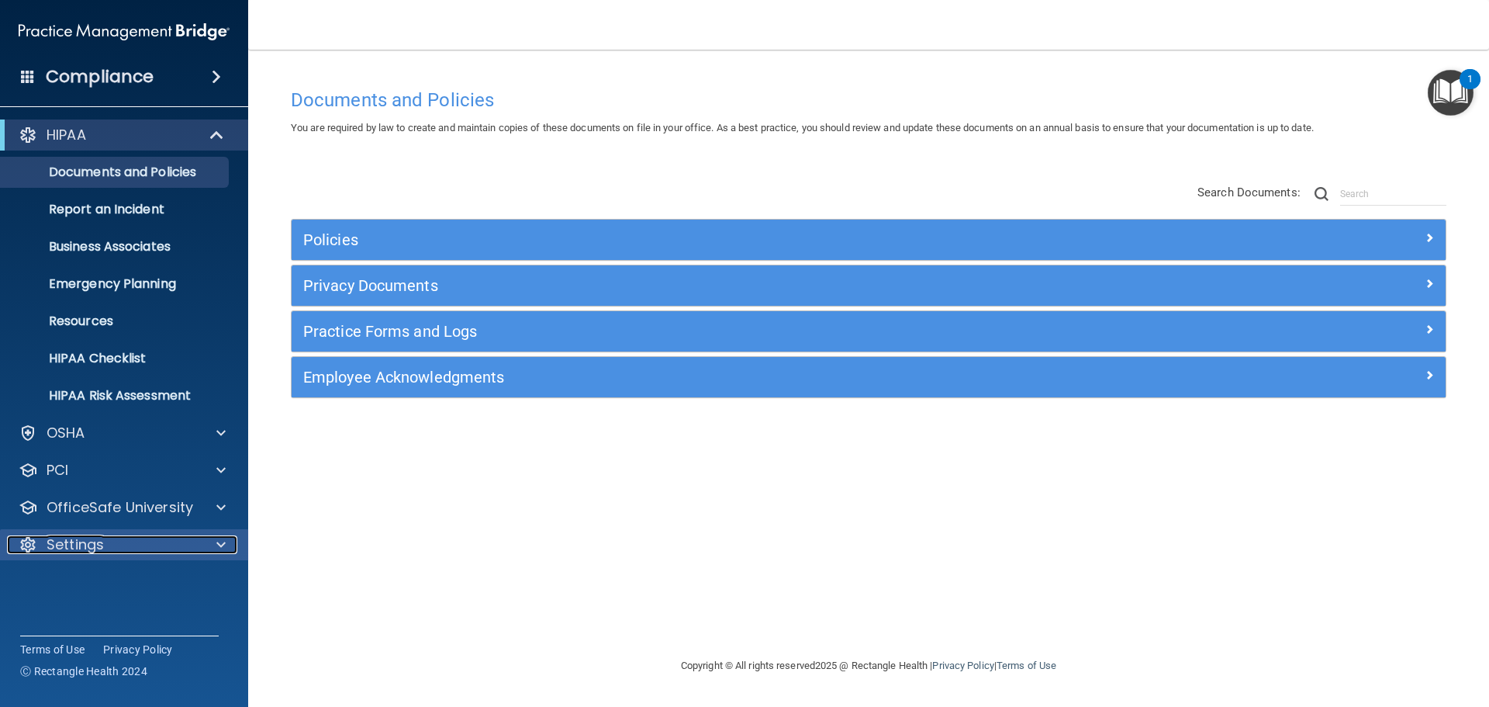
click at [85, 538] on p "Settings" at bounding box center [75, 544] width 57 height 19
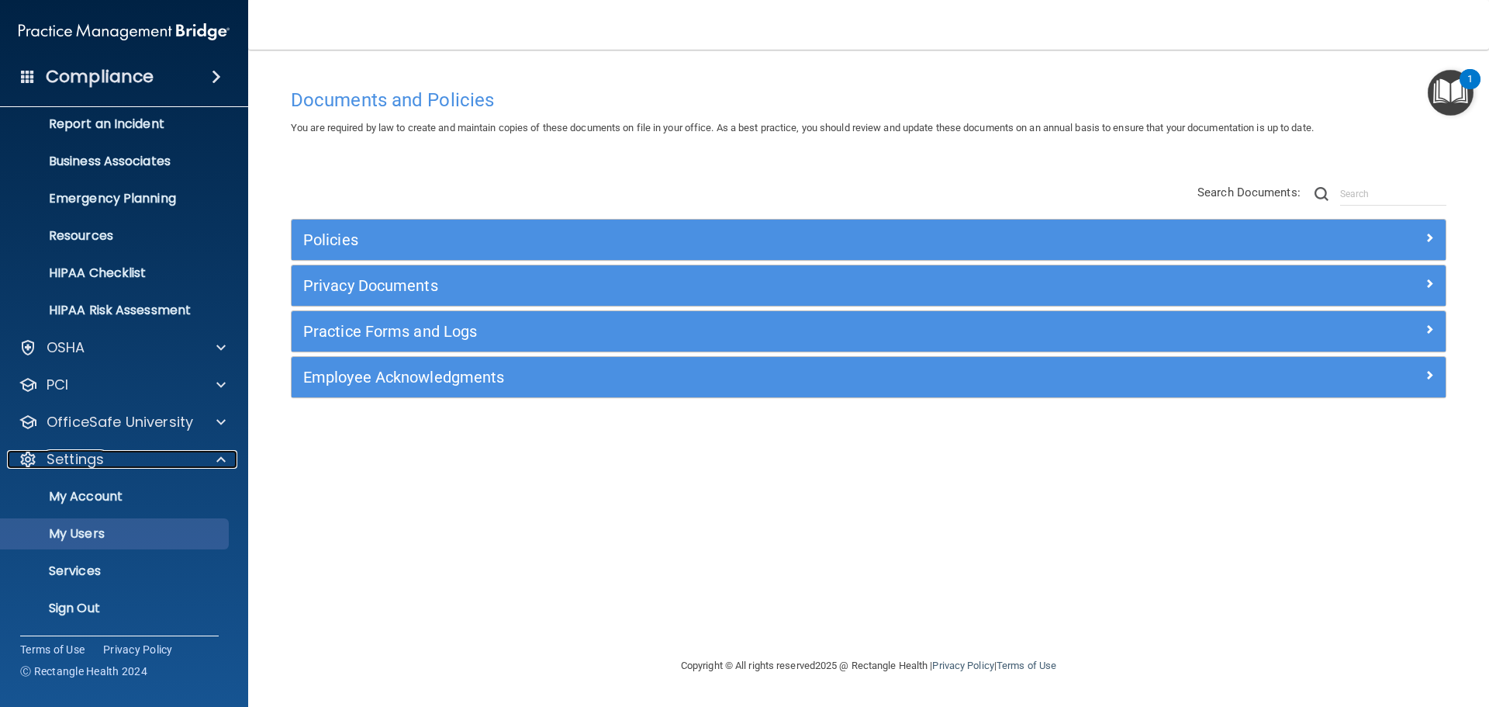
scroll to position [86, 0]
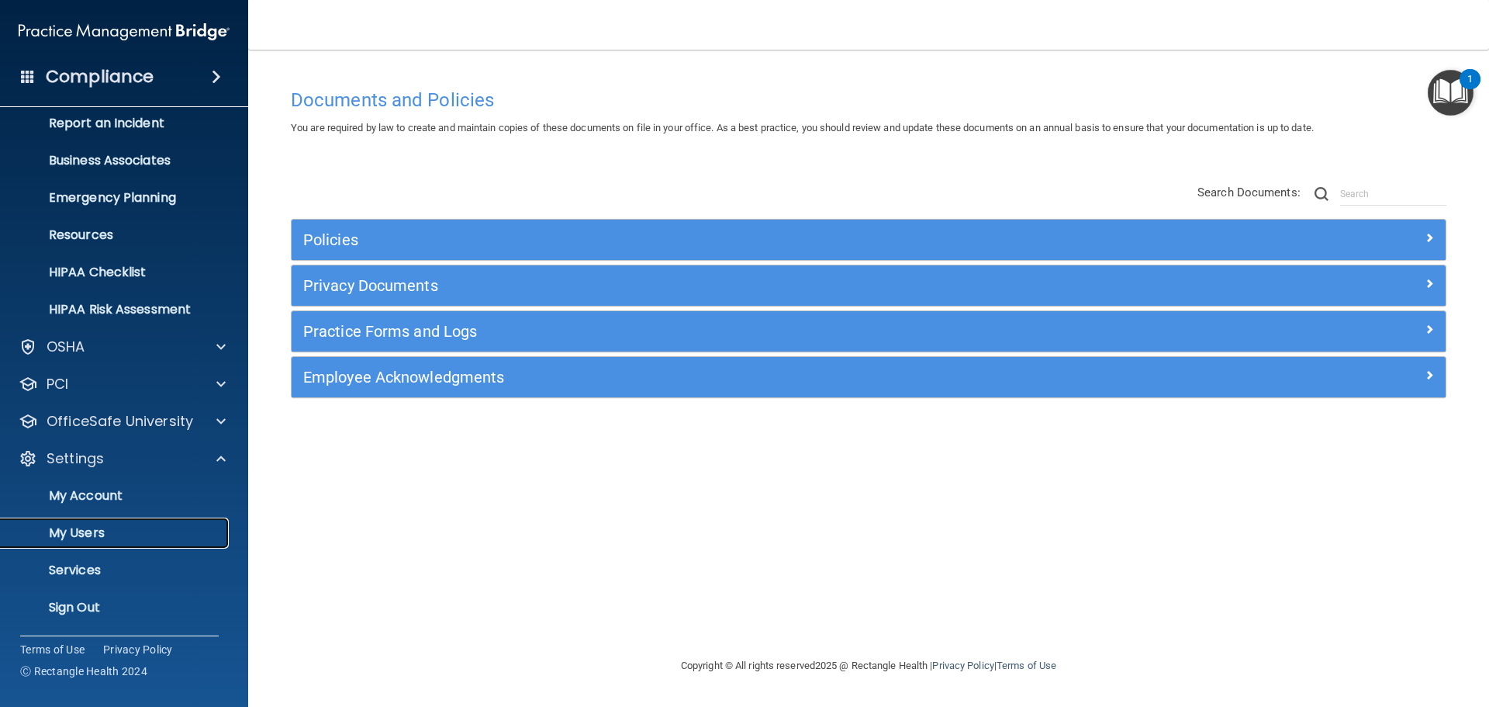
click at [88, 529] on p "My Users" at bounding box center [116, 533] width 212 height 16
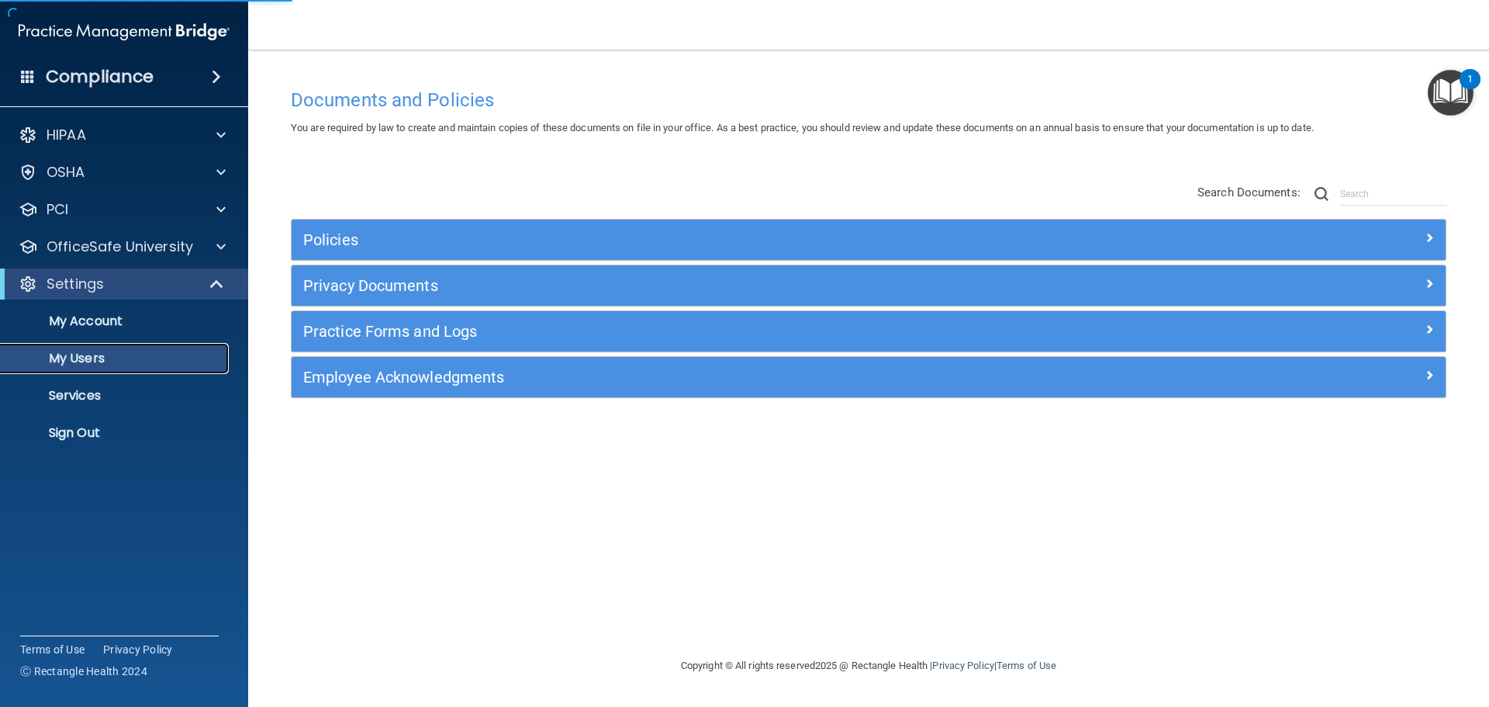
select select "20"
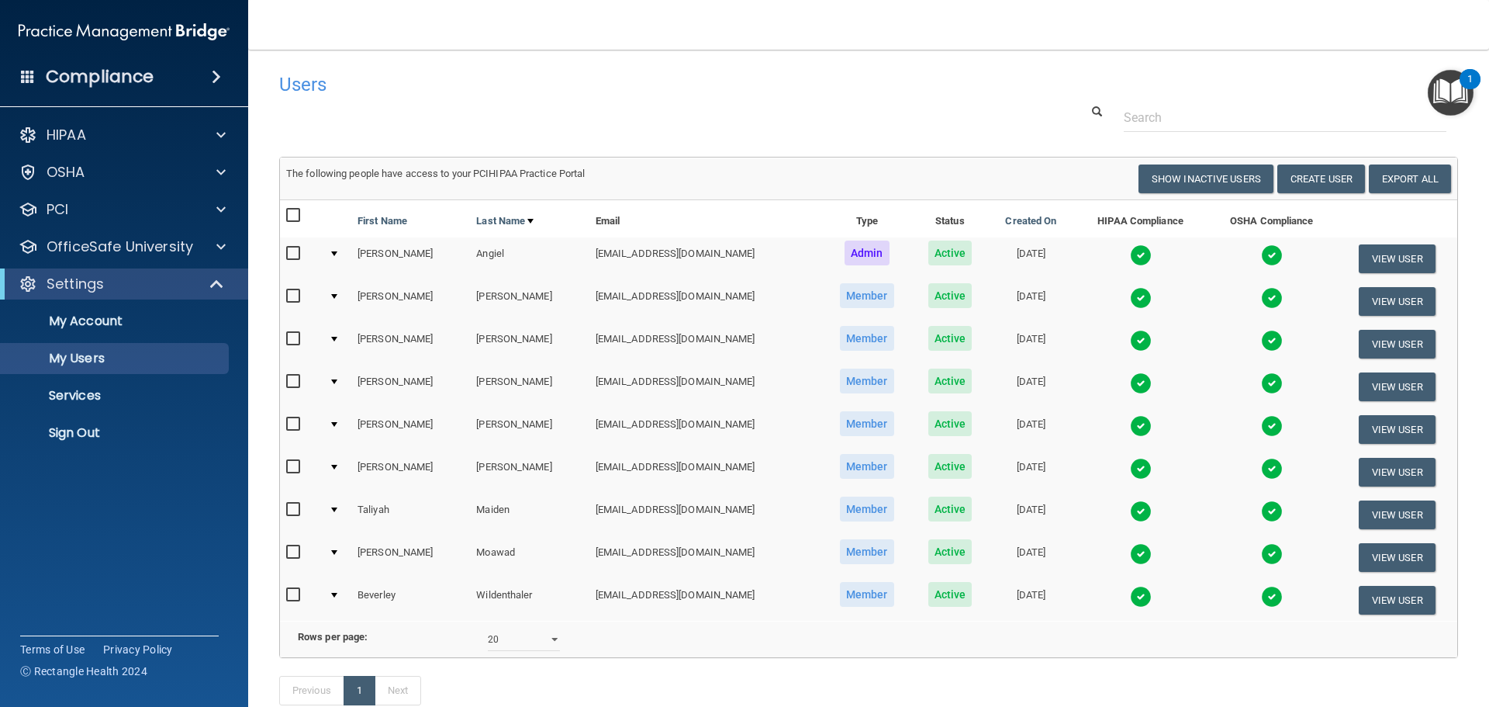
click at [337, 336] on td at bounding box center [337, 344] width 29 height 43
